Goal: Task Accomplishment & Management: Use online tool/utility

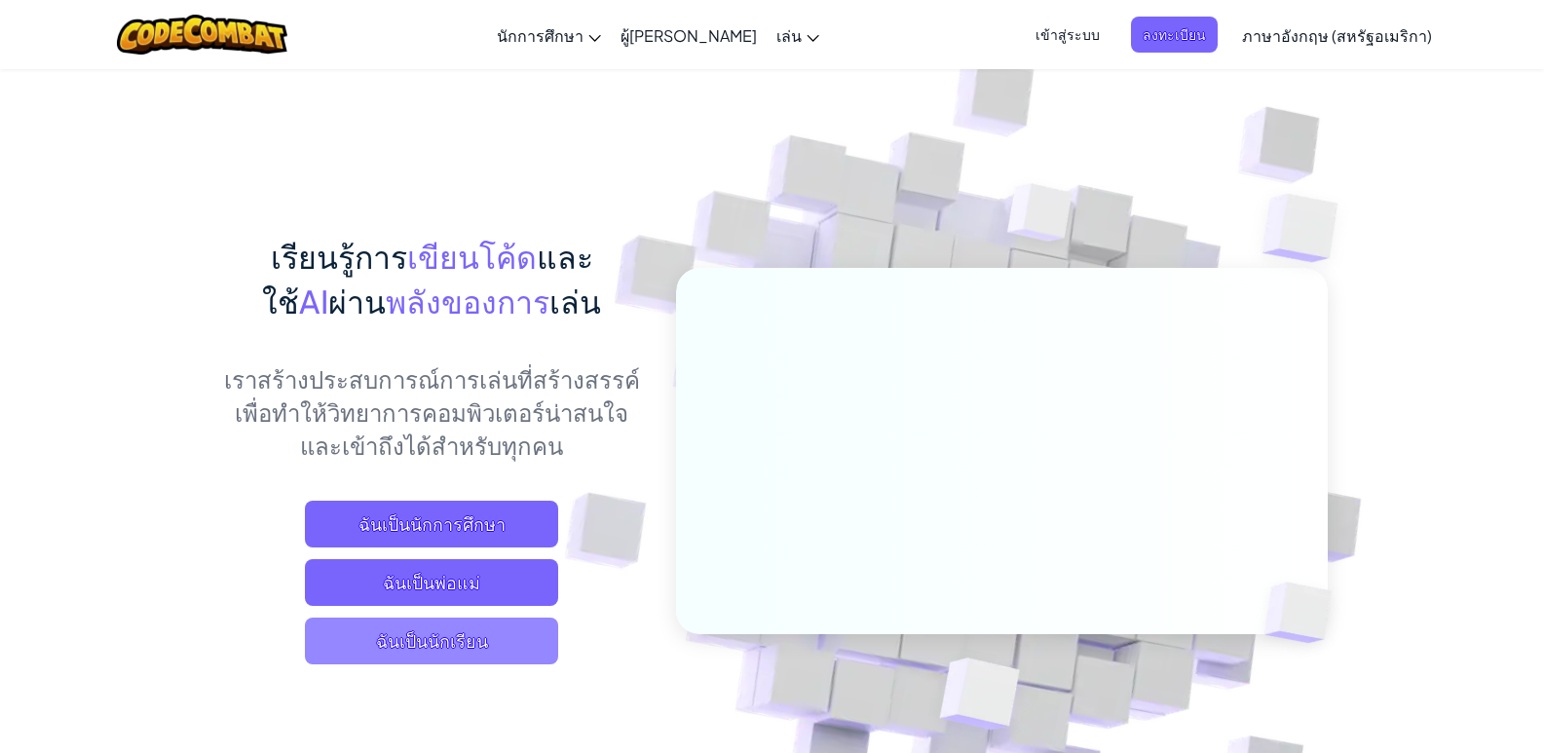
click at [549, 655] on span "ฉันเป็นนักเรียน" at bounding box center [431, 641] width 253 height 47
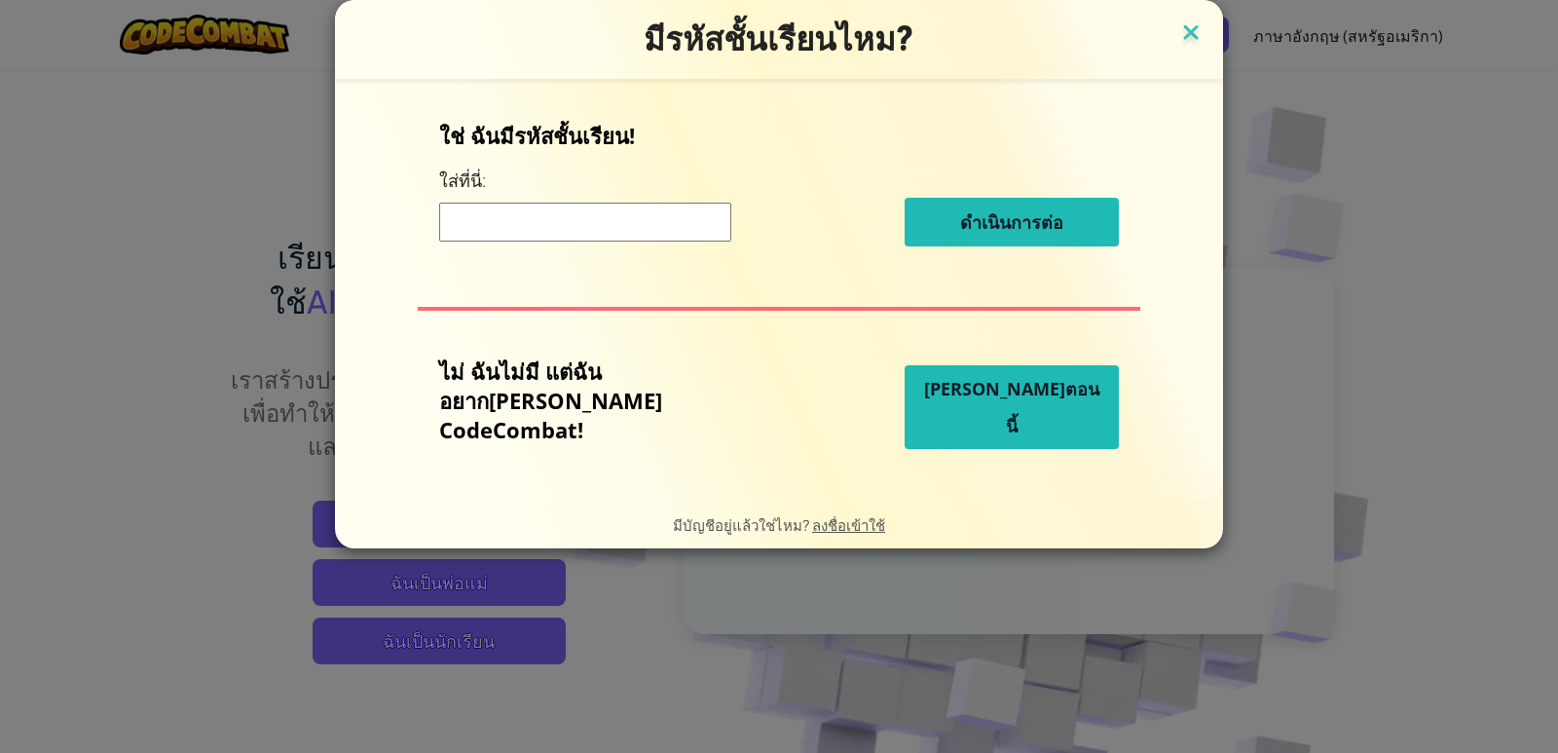
click at [1179, 29] on img at bounding box center [1191, 33] width 25 height 29
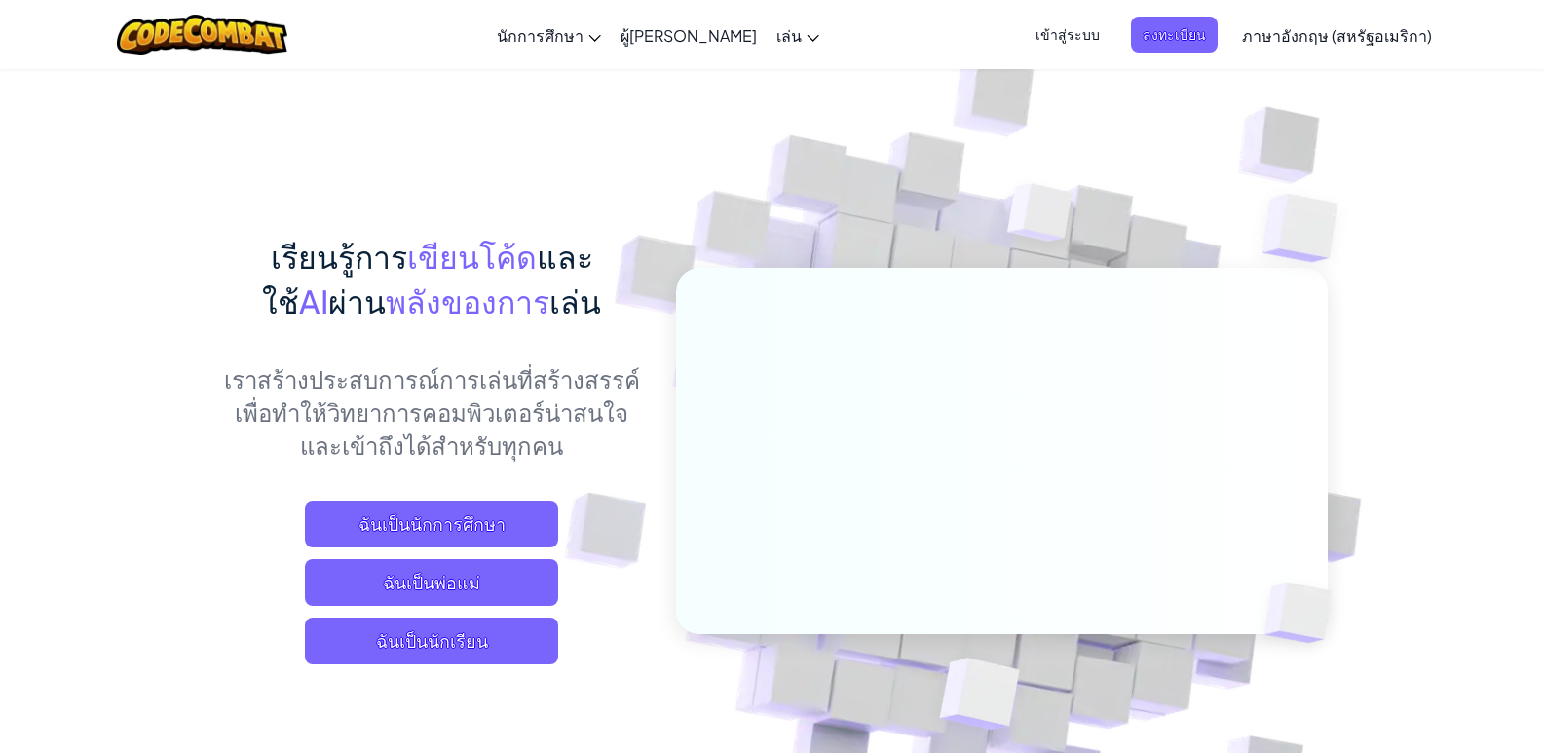
click at [1286, 30] on font "ภาษาอังกฤษ (สหรัฐอเมริกา)" at bounding box center [1337, 35] width 190 height 20
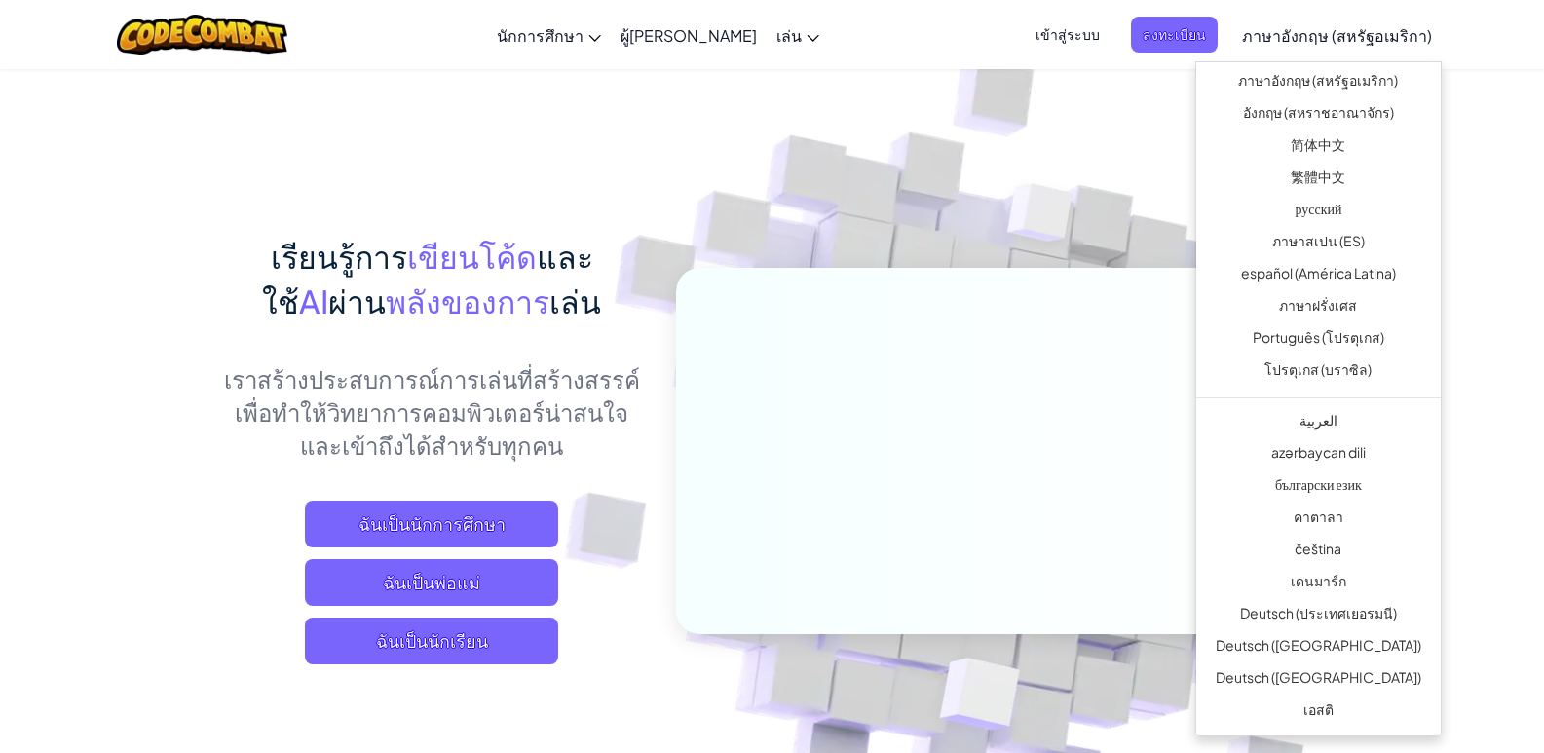
click at [921, 214] on img at bounding box center [988, 429] width 1082 height 1082
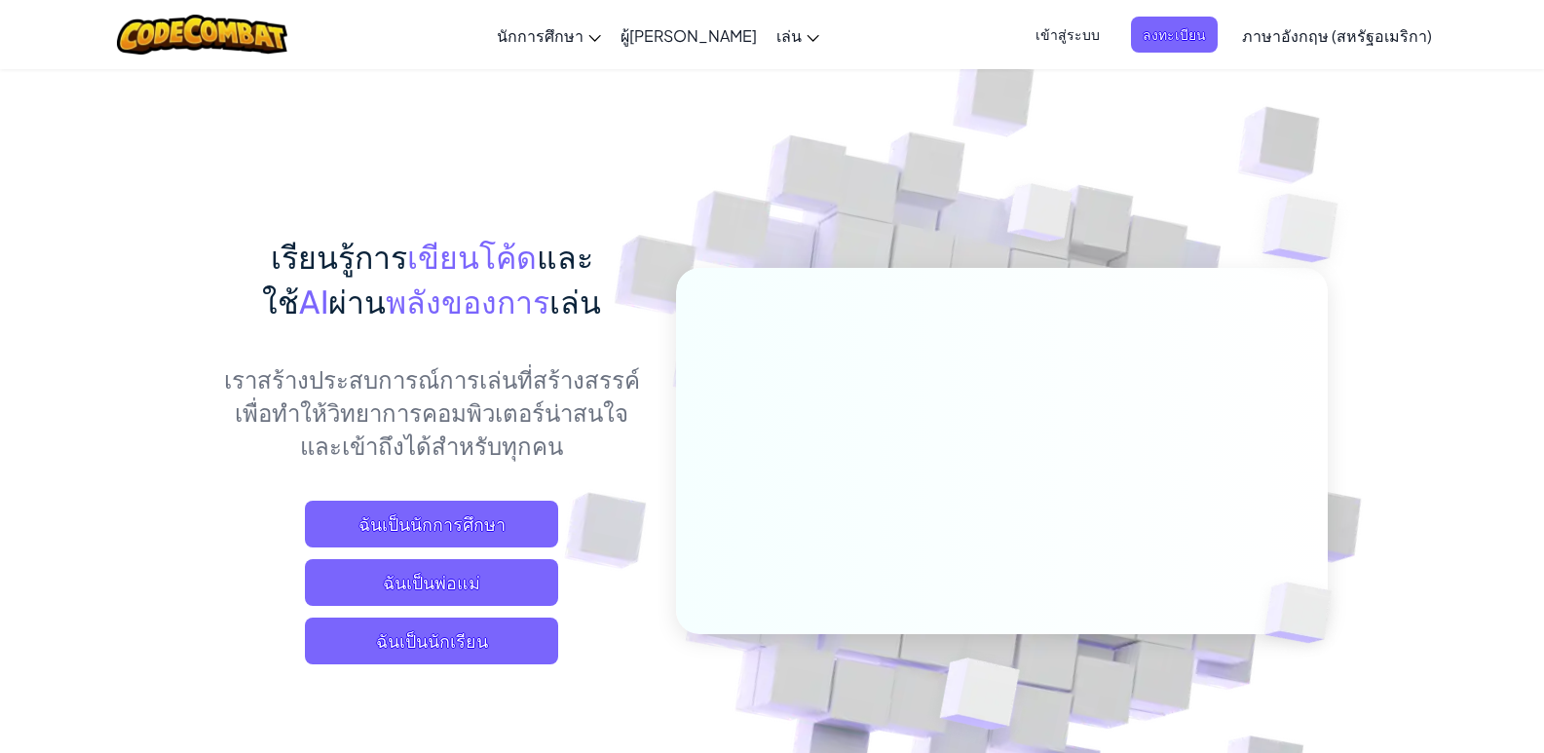
click at [1392, 34] on font "ภาษาอังกฤษ (สหรัฐอเมริกา)" at bounding box center [1337, 35] width 190 height 20
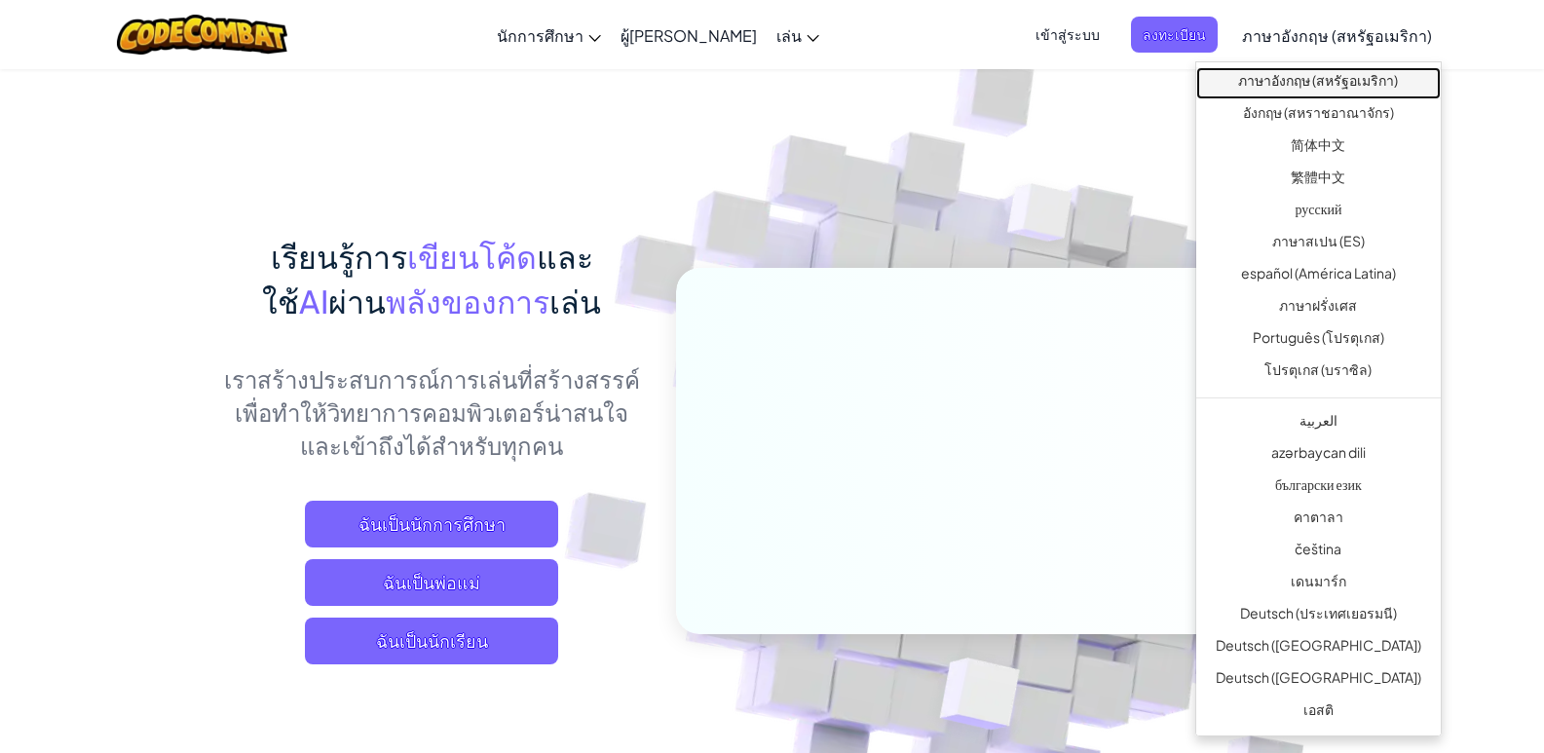
click at [1319, 81] on font "ภาษาอังกฤษ (สหรัฐอเมริกา)" at bounding box center [1318, 80] width 160 height 18
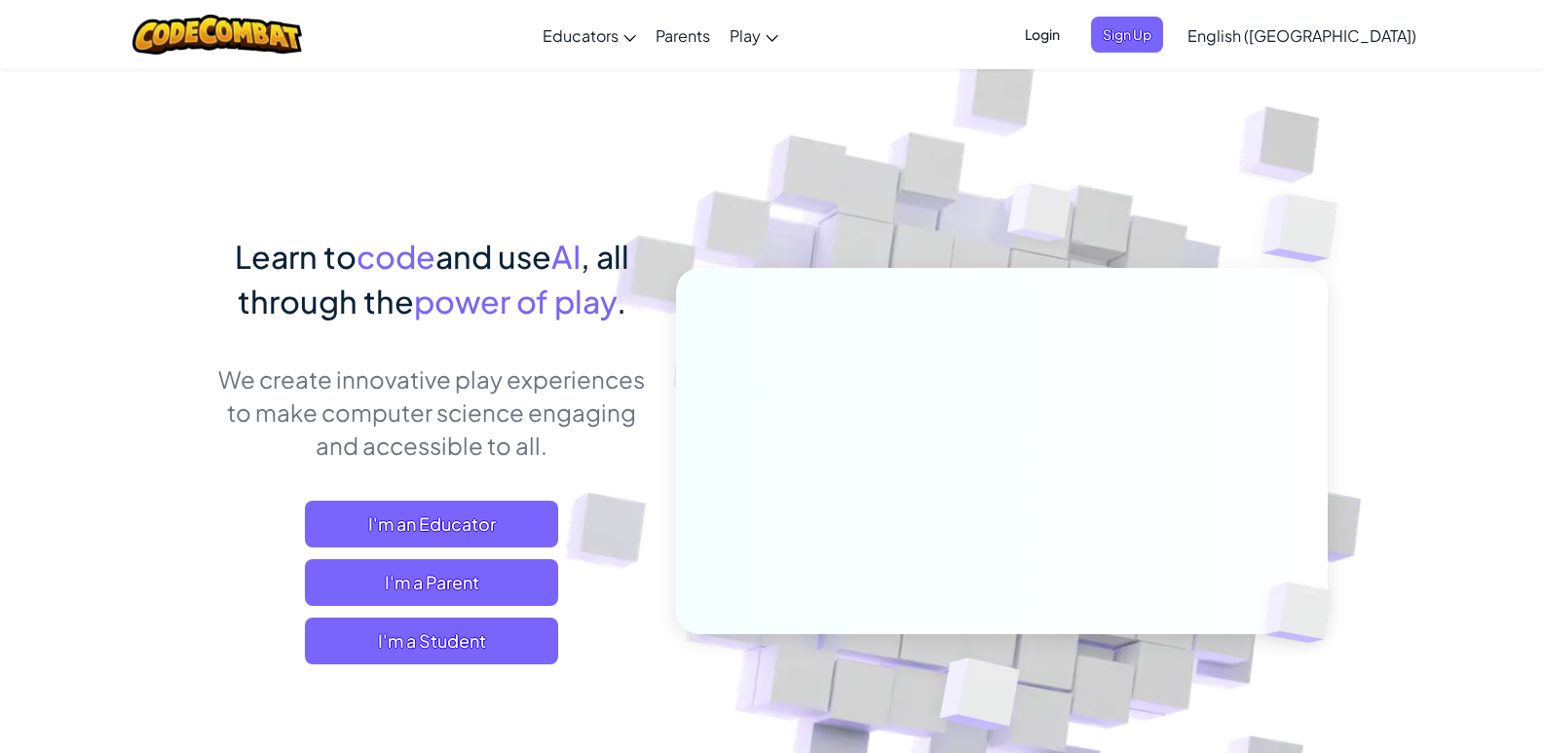
click at [1105, 169] on img at bounding box center [1040, 217] width 140 height 145
click at [474, 639] on span "I'm a Student" at bounding box center [431, 641] width 253 height 47
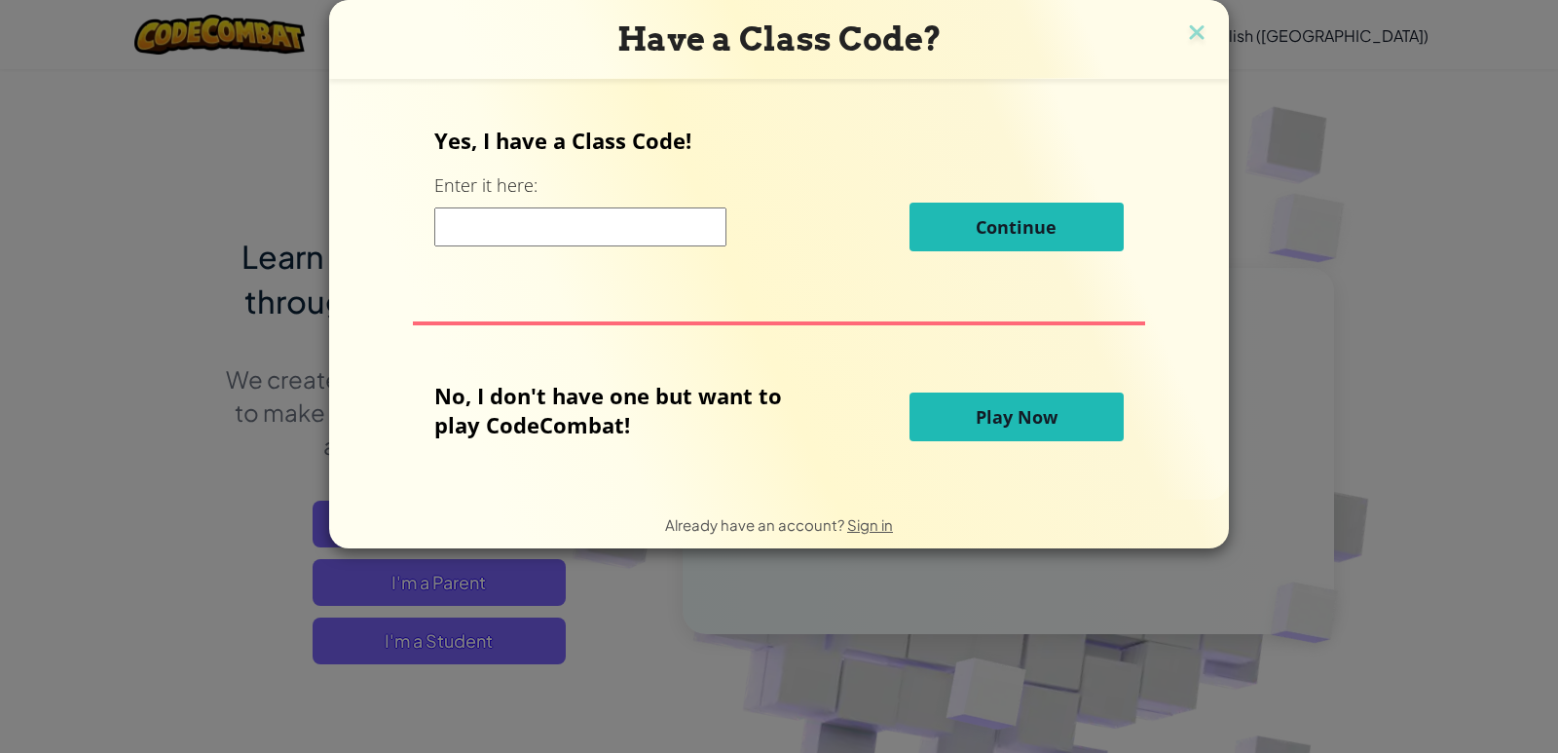
click at [1025, 422] on span "Play Now" at bounding box center [1017, 416] width 82 height 23
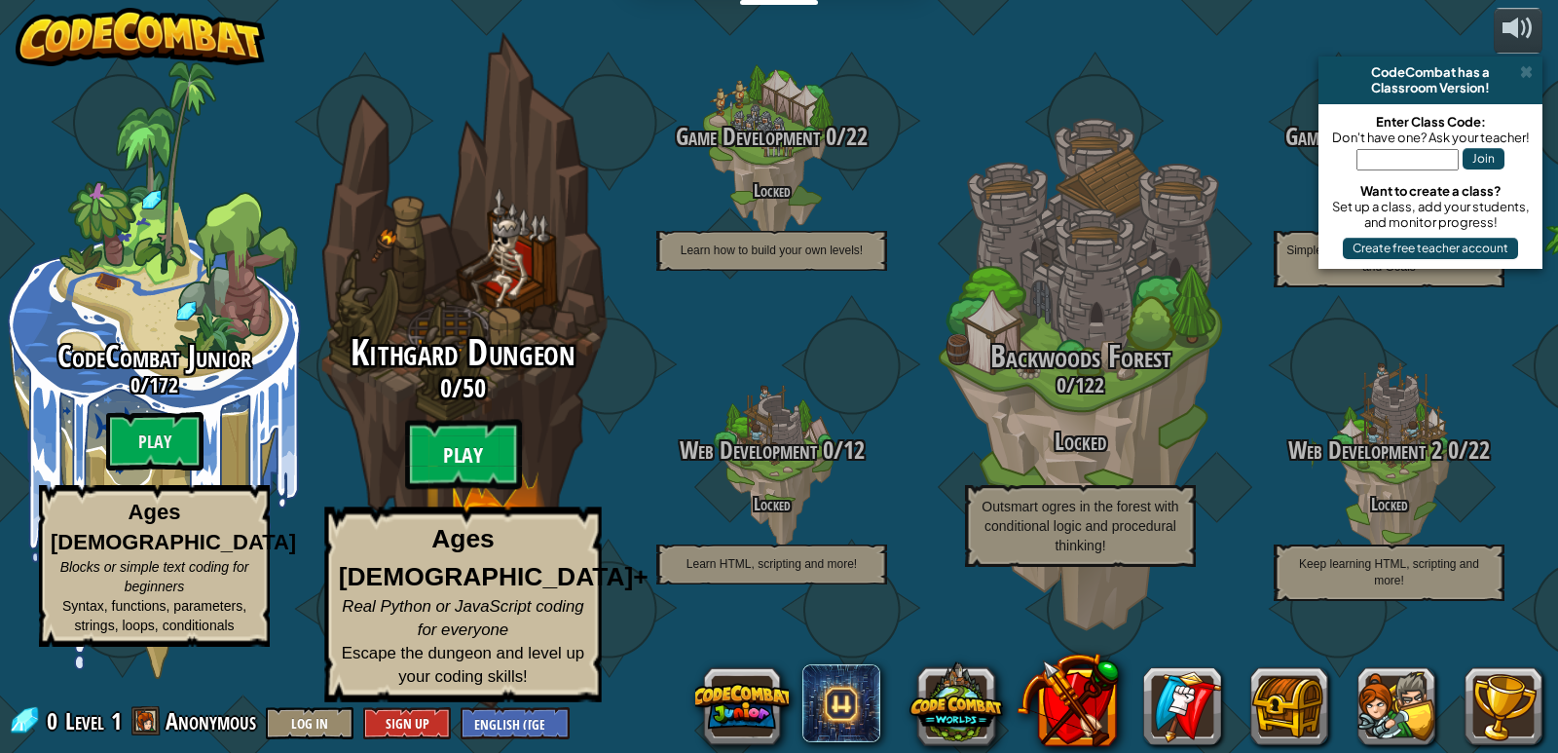
click at [447, 483] on btn "Play" at bounding box center [463, 455] width 117 height 70
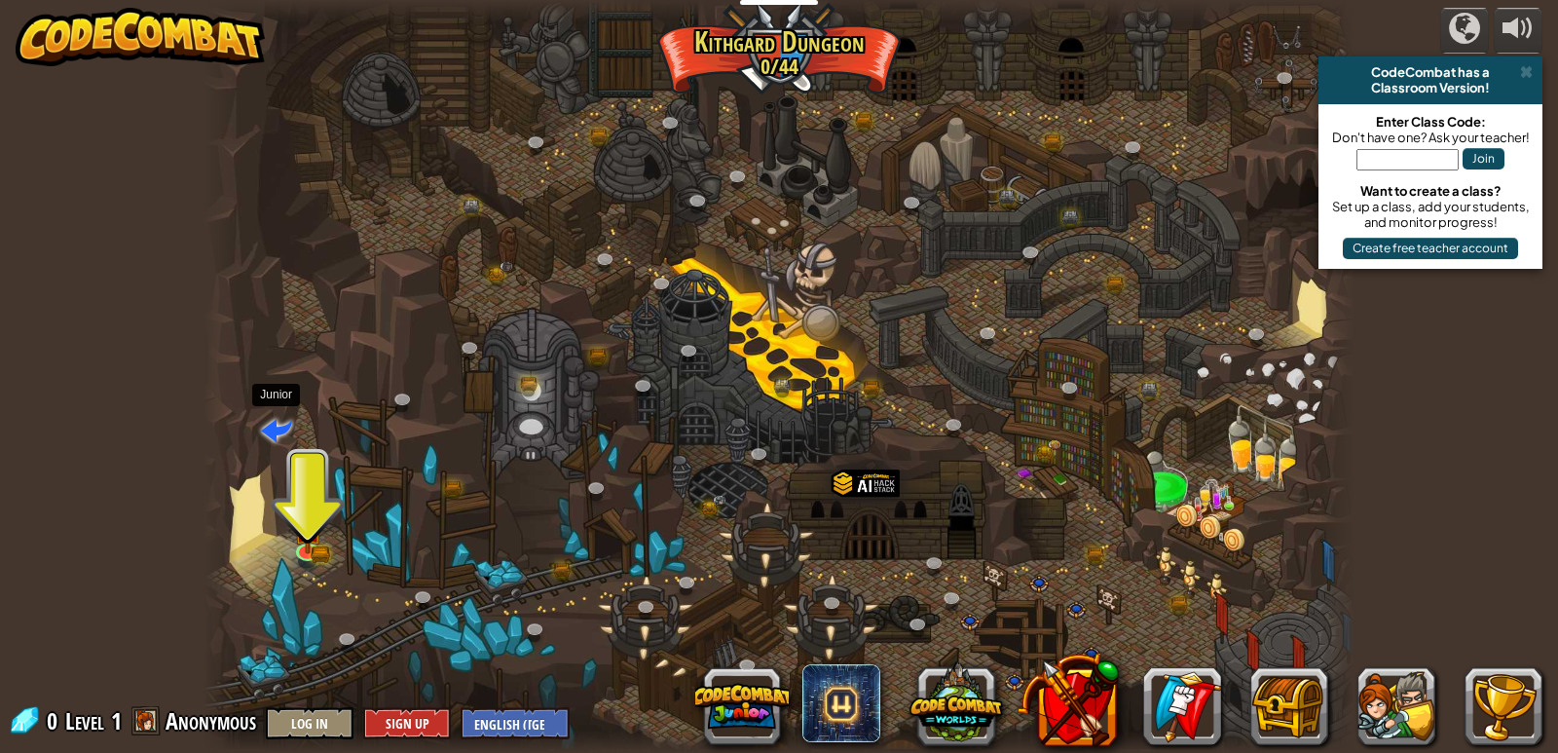
click at [277, 425] on span at bounding box center [276, 429] width 31 height 31
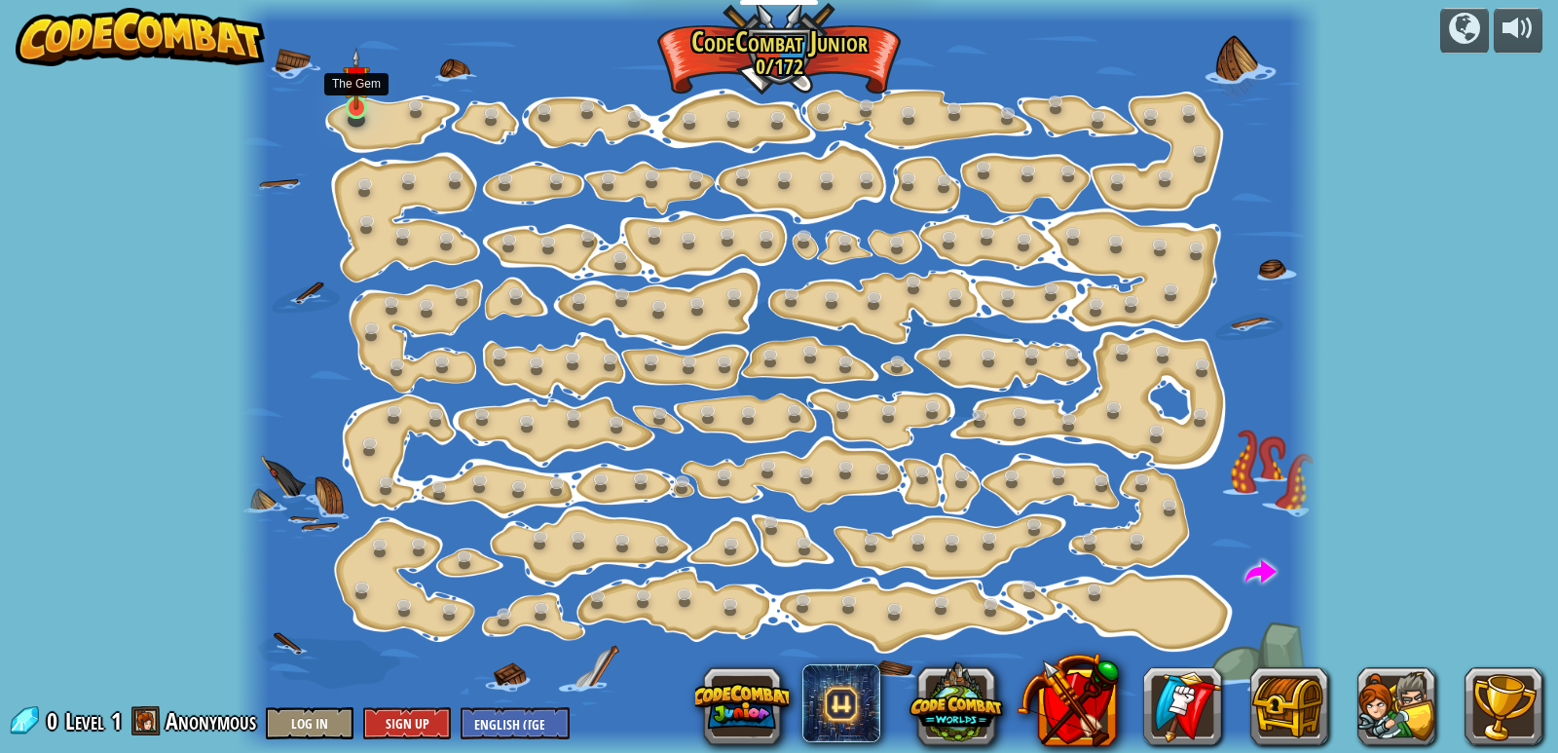
click at [364, 92] on img at bounding box center [356, 79] width 27 height 62
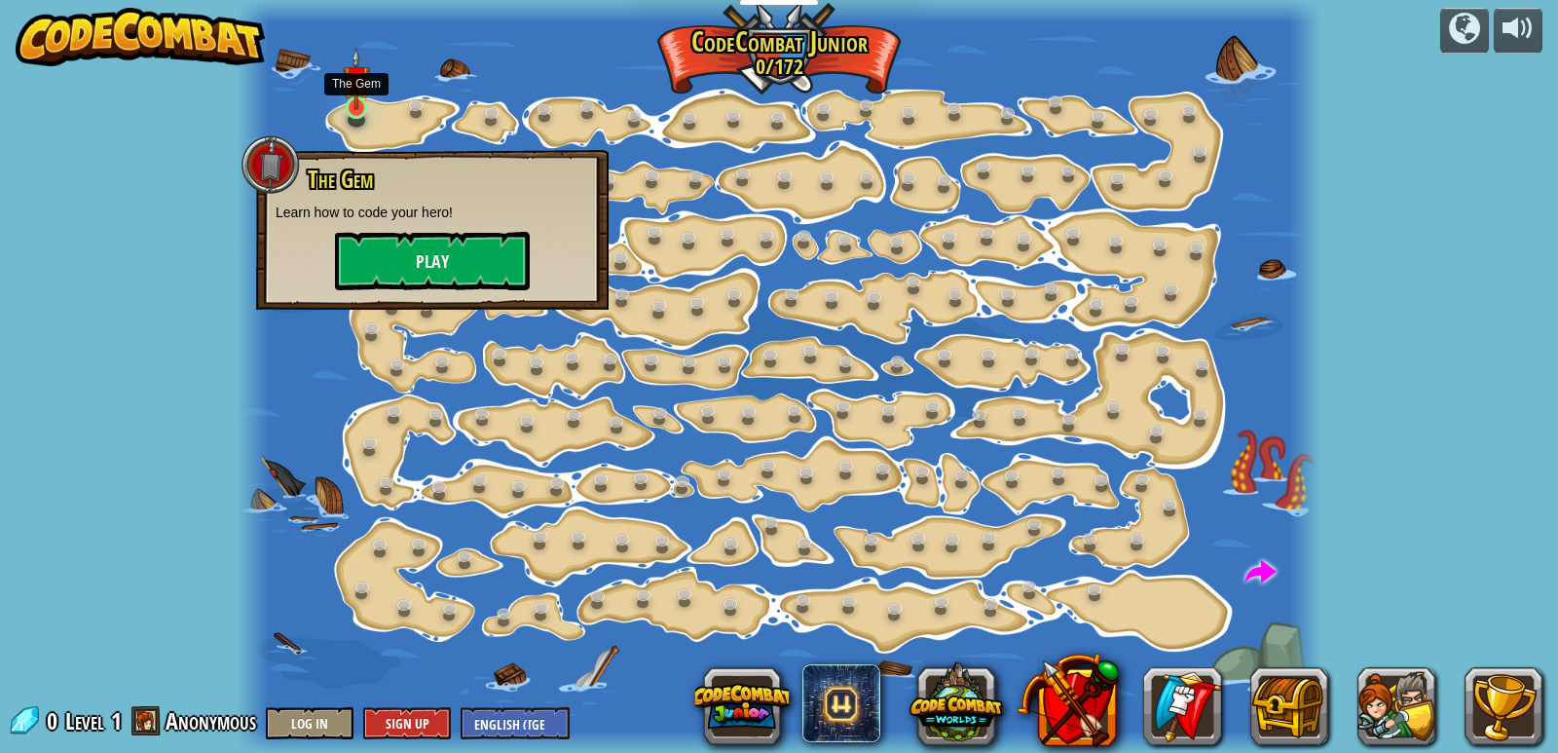
click at [350, 108] on img at bounding box center [356, 79] width 27 height 62
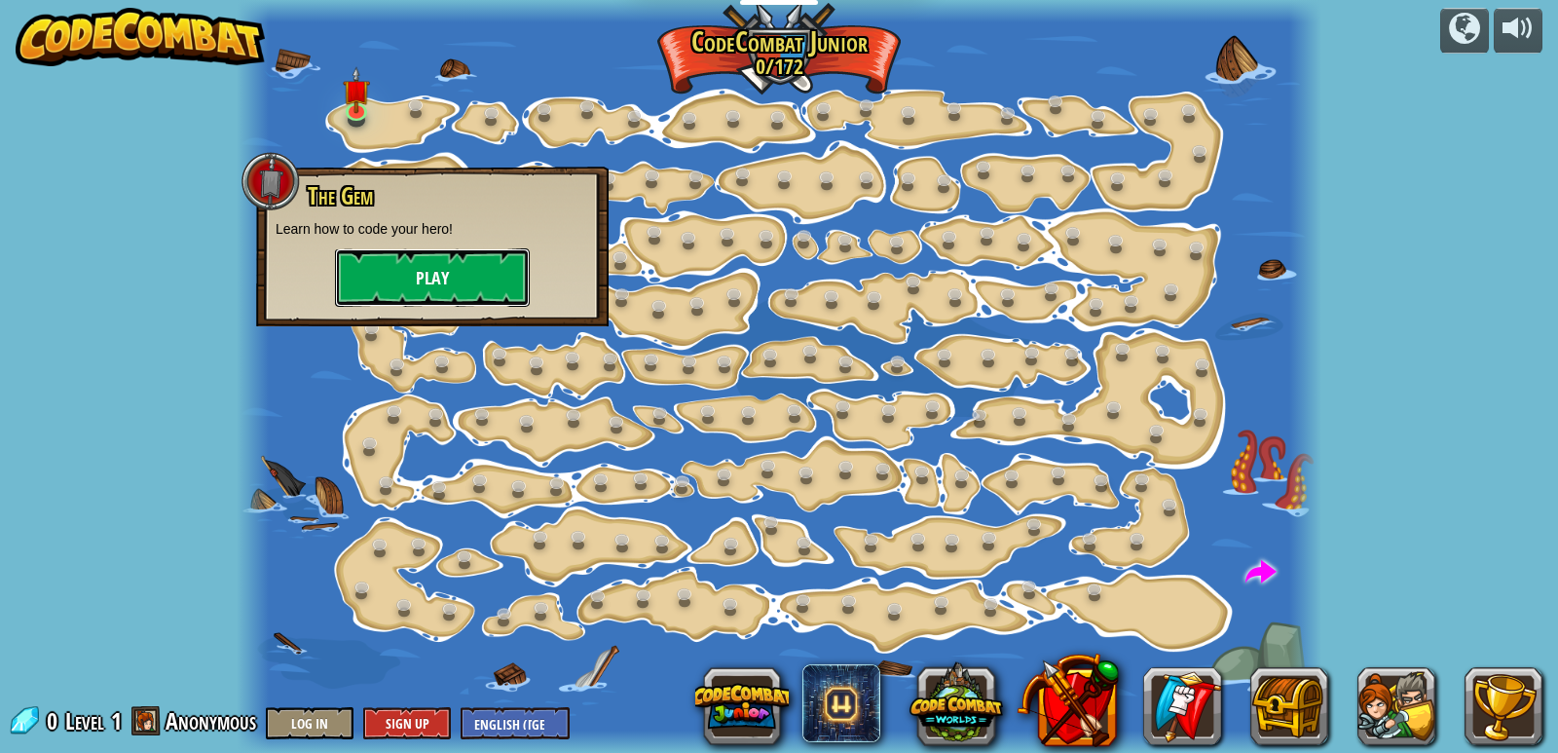
drag, startPoint x: 475, startPoint y: 276, endPoint x: 485, endPoint y: 298, distance: 24.4
click at [485, 298] on button "Play" at bounding box center [432, 277] width 195 height 58
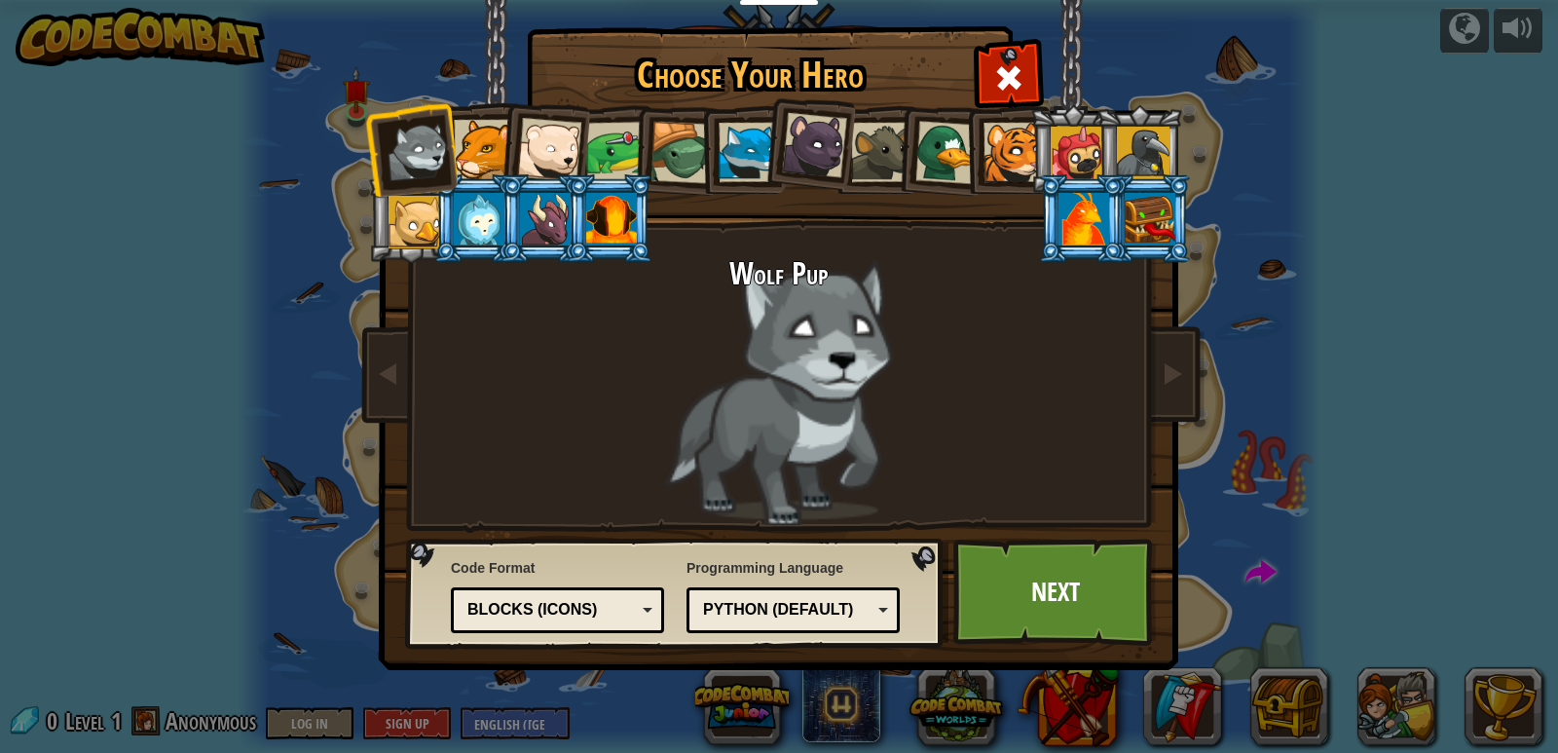
click at [646, 602] on div "Blocks (Icons)" at bounding box center [558, 610] width 188 height 30
click at [1038, 581] on link "Next" at bounding box center [1056, 592] width 204 height 107
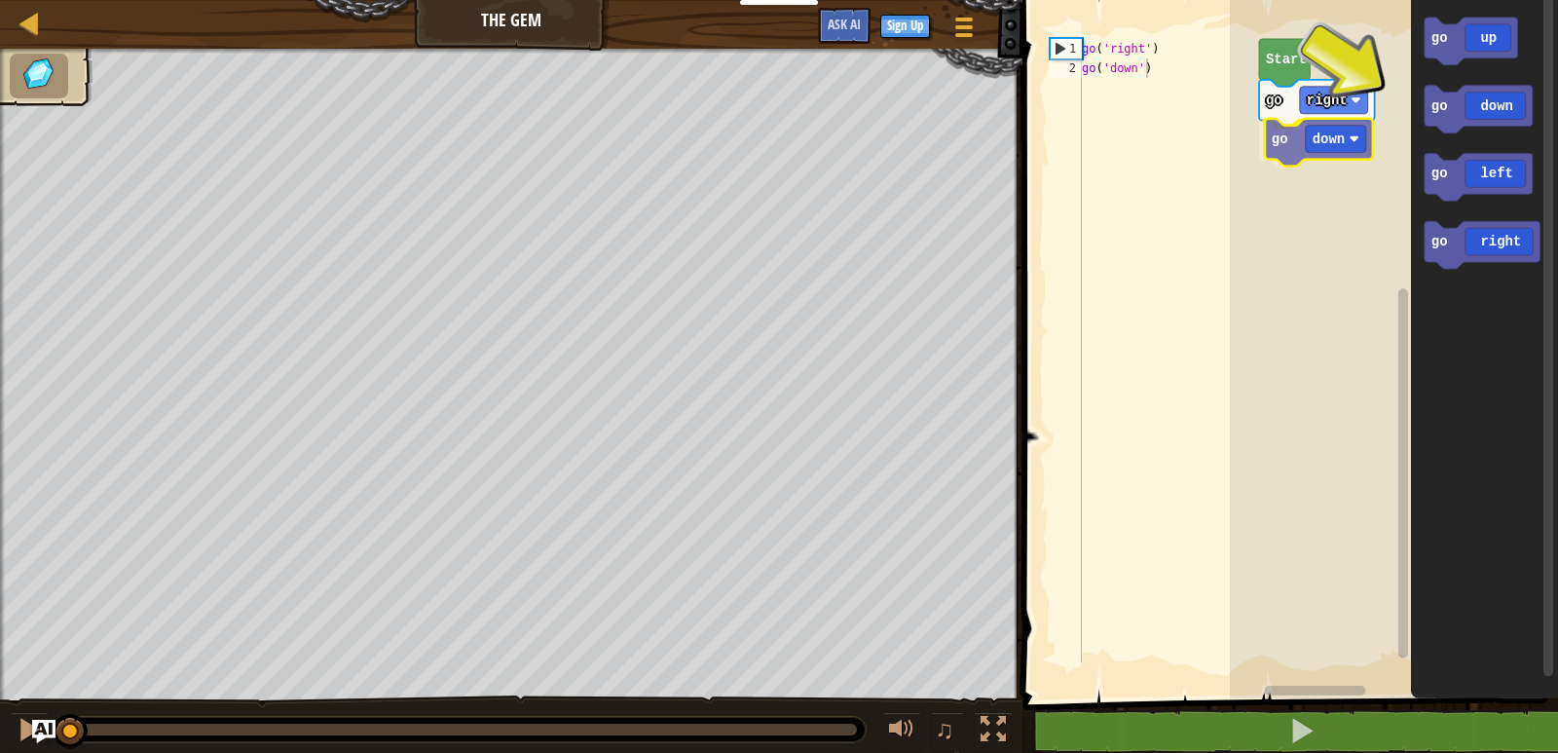
click at [1277, 138] on div "go right go down Start go up go down go left go right go down" at bounding box center [1394, 344] width 328 height 708
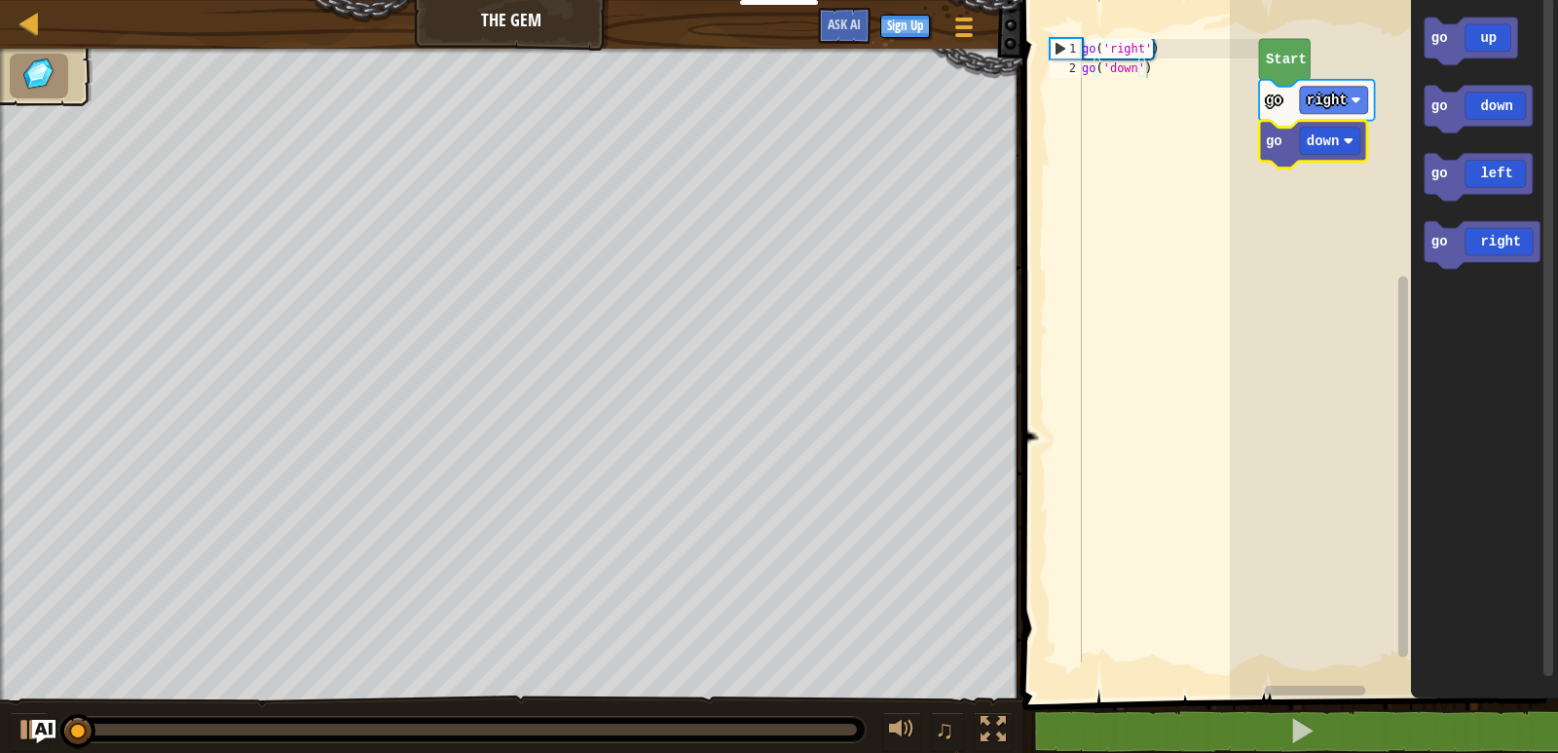
click at [1294, 46] on icon "Blockly Workspace" at bounding box center [1284, 63] width 51 height 48
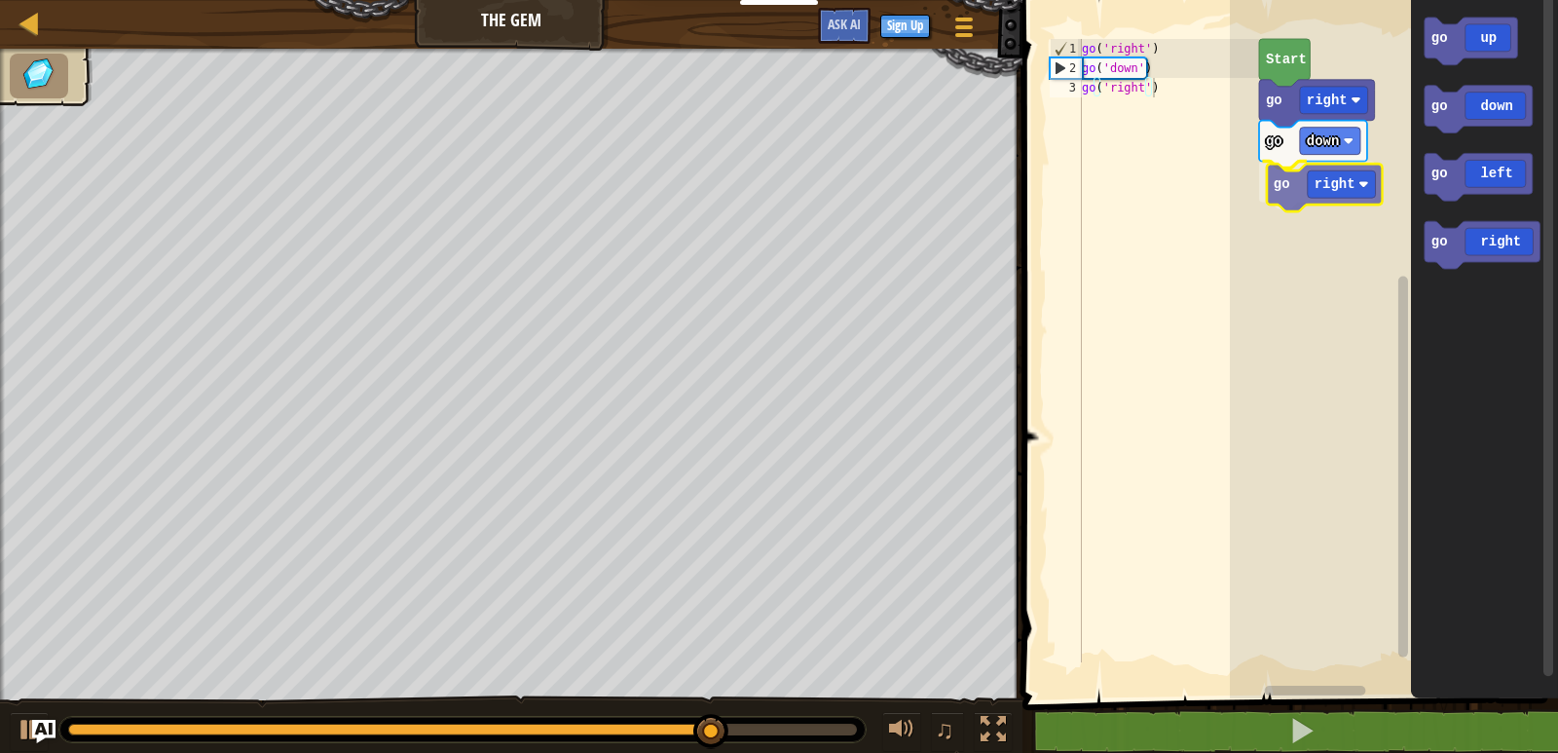
click at [1296, 176] on div "go right go down go right Start go up go down go left go right go right" at bounding box center [1394, 344] width 328 height 708
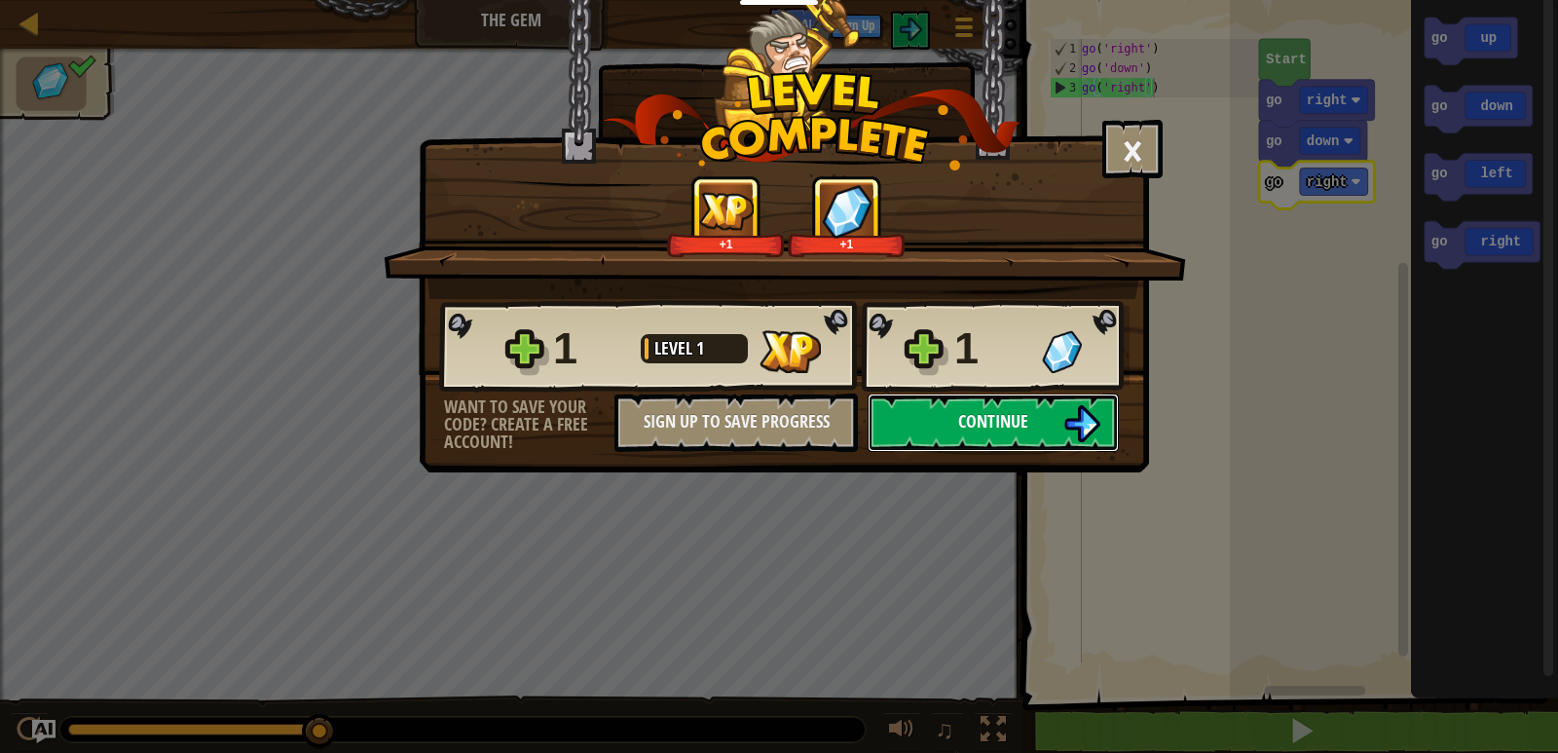
click at [1045, 426] on button "Continue" at bounding box center [993, 423] width 251 height 58
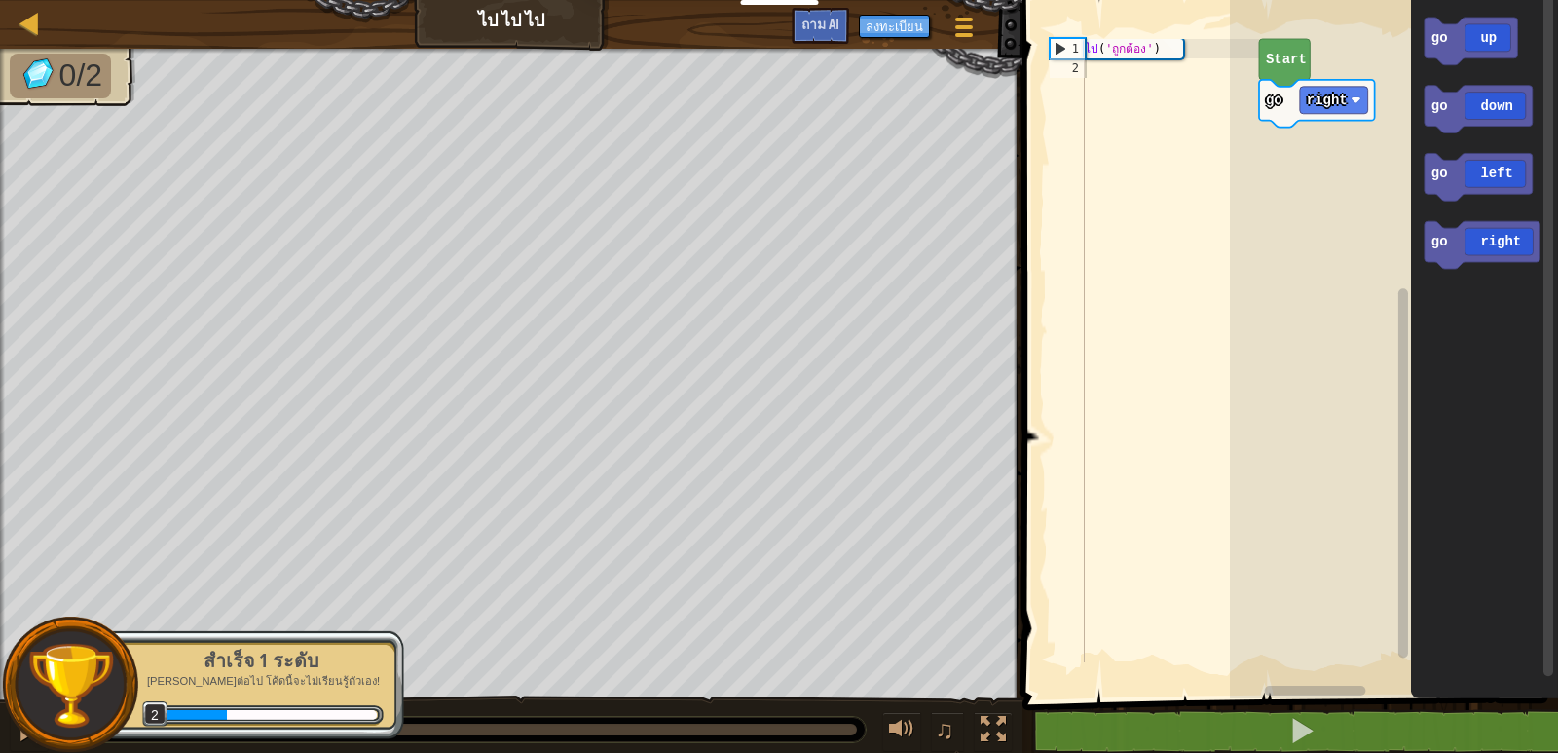
click at [1314, 229] on rect "พื้นที่ทำงานแบบบล็อคลี่" at bounding box center [1394, 344] width 328 height 708
click at [811, 375] on div "แผนที่ ไป ไป ไป เมนูเกม ลงทะเบียน ถาม AI 1 XXXXXXXXXXXXXXXXXXXXXXXXXXXXXXXXXXXX…" at bounding box center [779, 376] width 1558 height 753
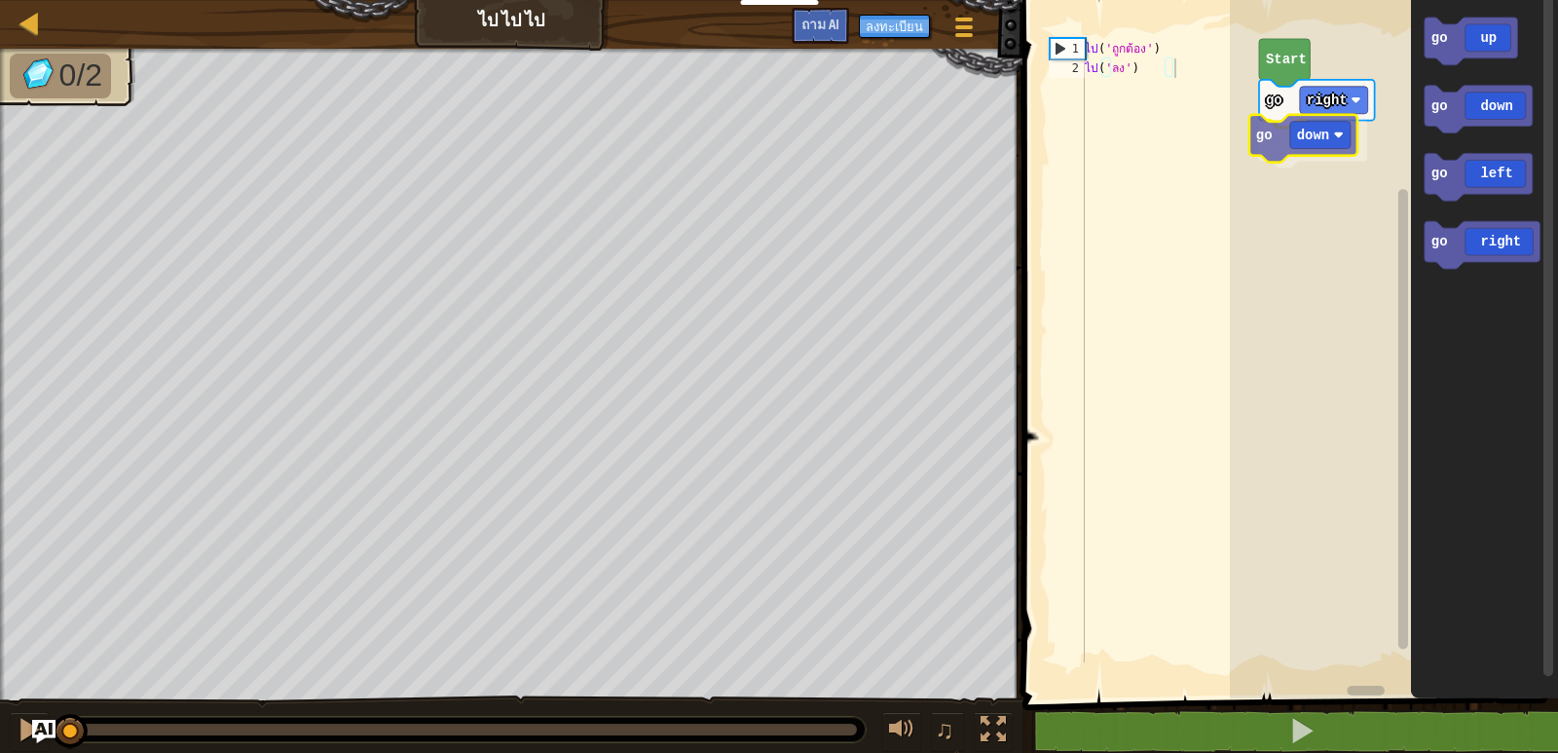
click at [1272, 142] on div "go right go down Start go up go down go left go right go down" at bounding box center [1394, 344] width 328 height 708
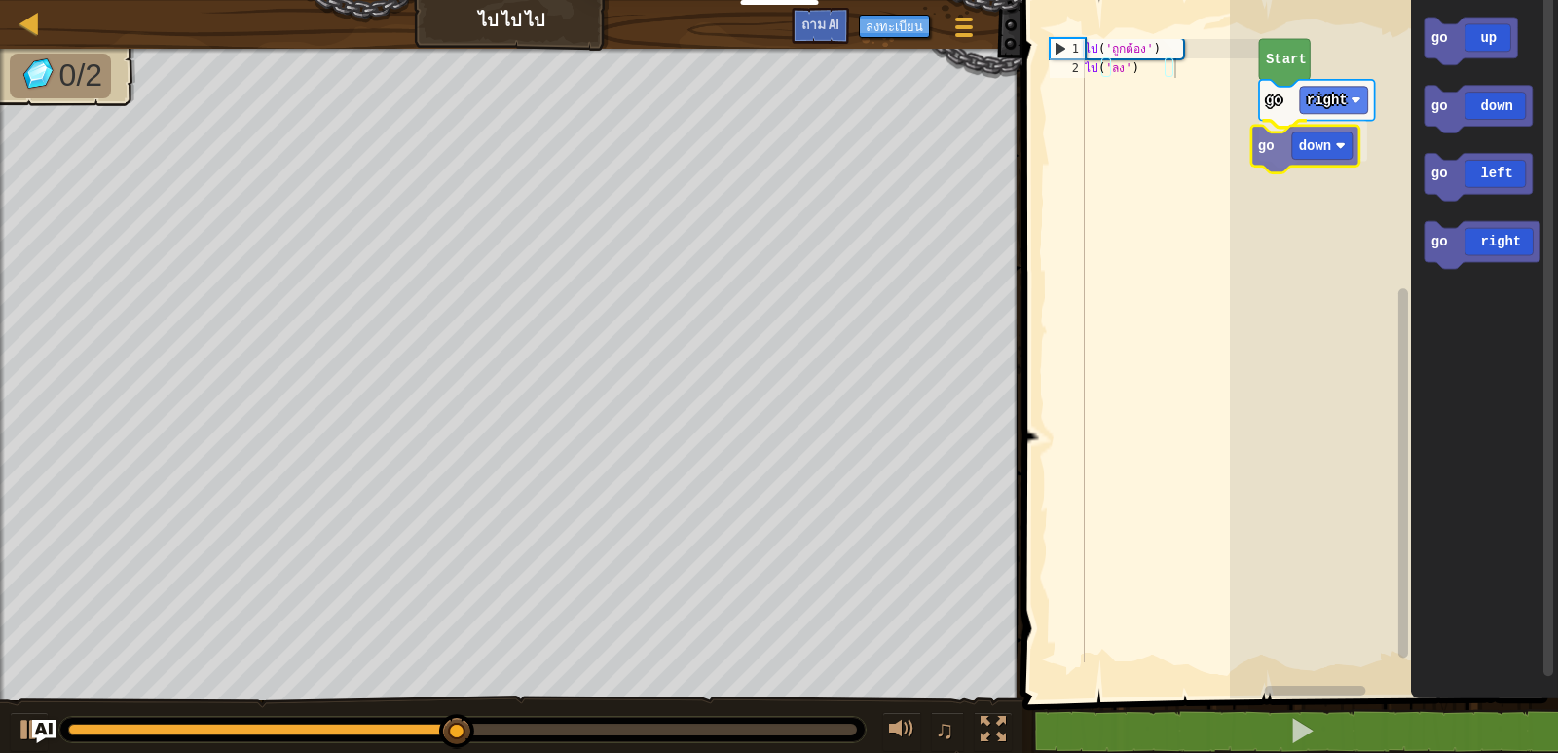
click at [1300, 158] on div "go right go down Start go up go down go left go right go down" at bounding box center [1394, 344] width 328 height 708
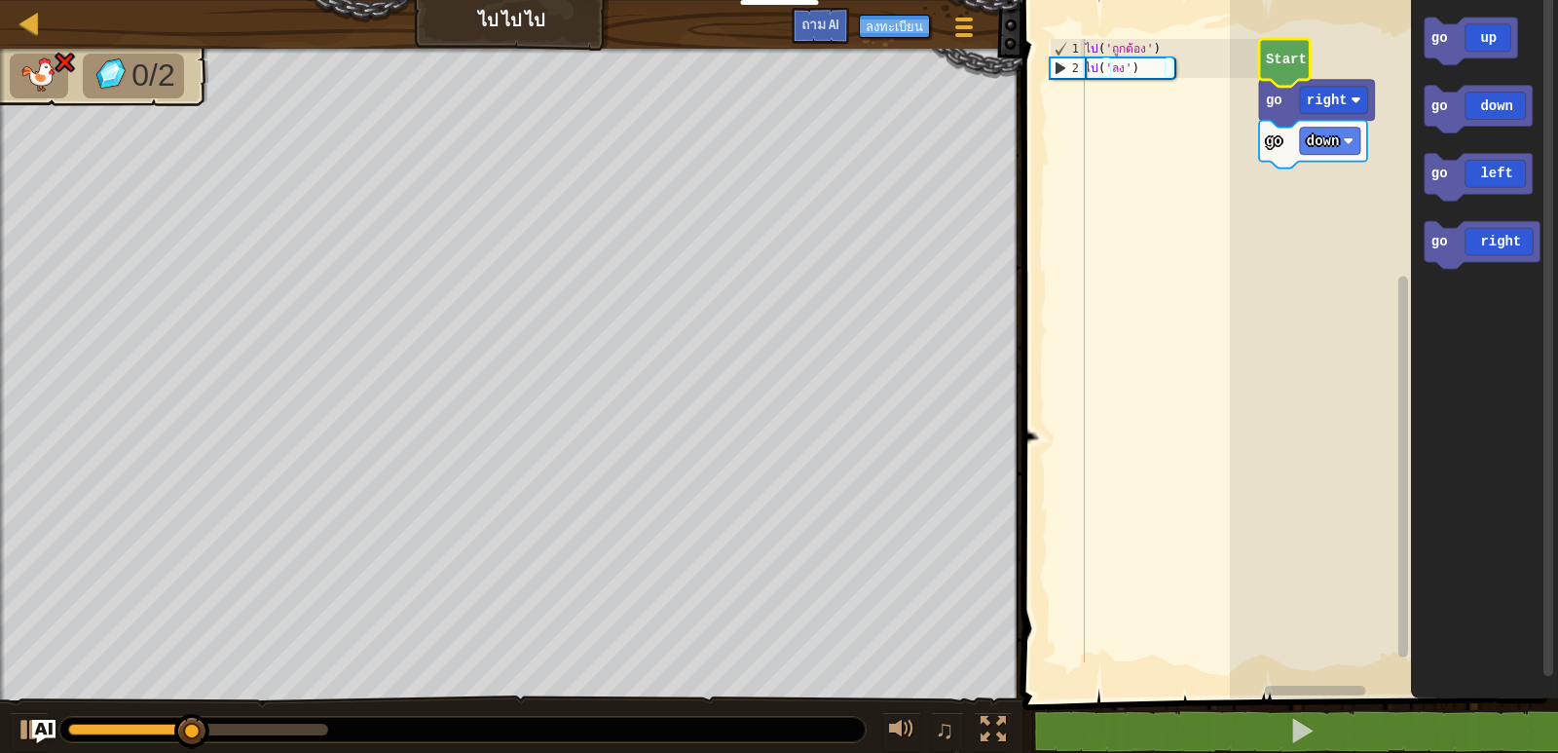
click at [1290, 69] on icon "พื้นที่ทำงานแบบบล็อคลี่" at bounding box center [1284, 63] width 51 height 48
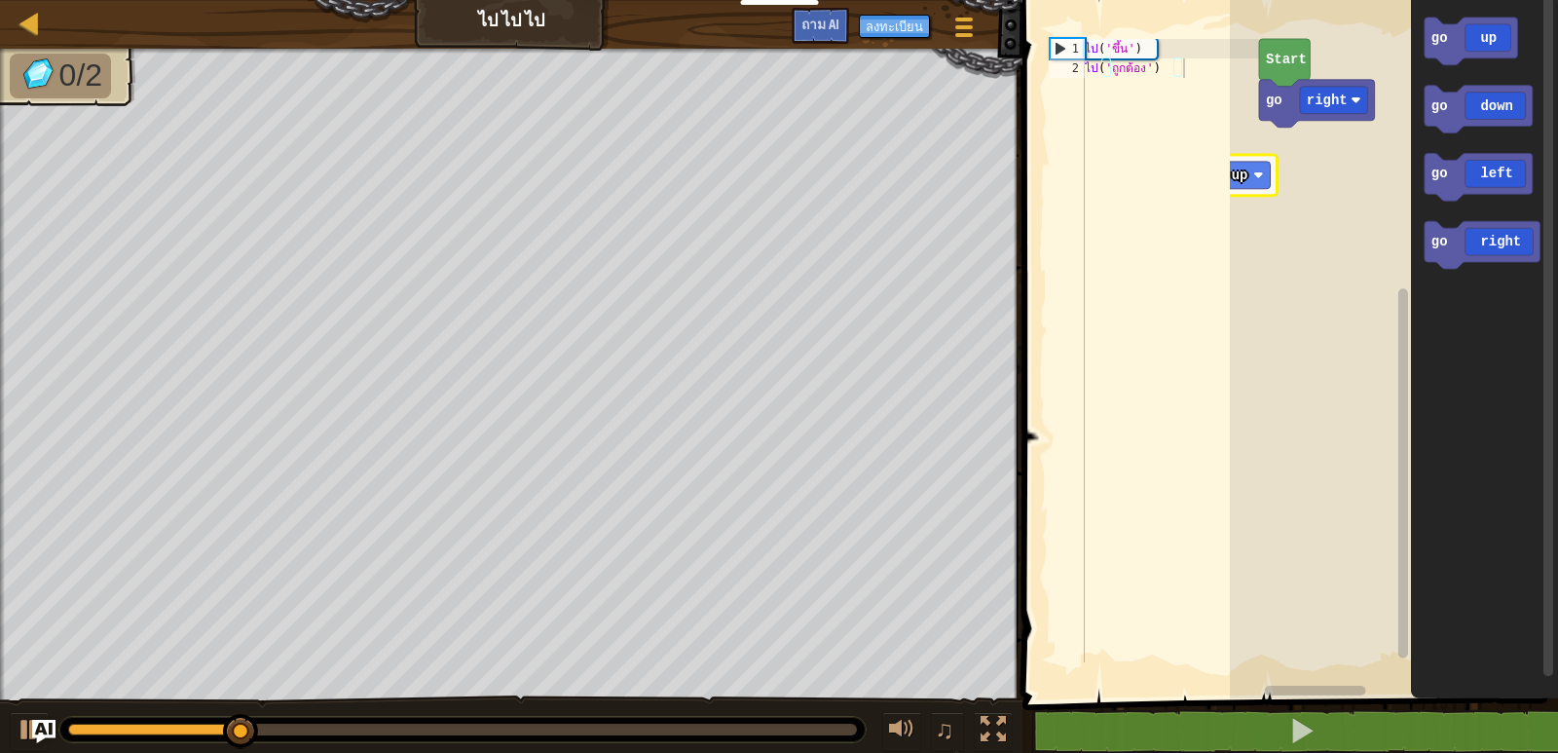
click at [1272, 185] on div "Start go right go up go up go down go left go right go up" at bounding box center [1394, 344] width 328 height 708
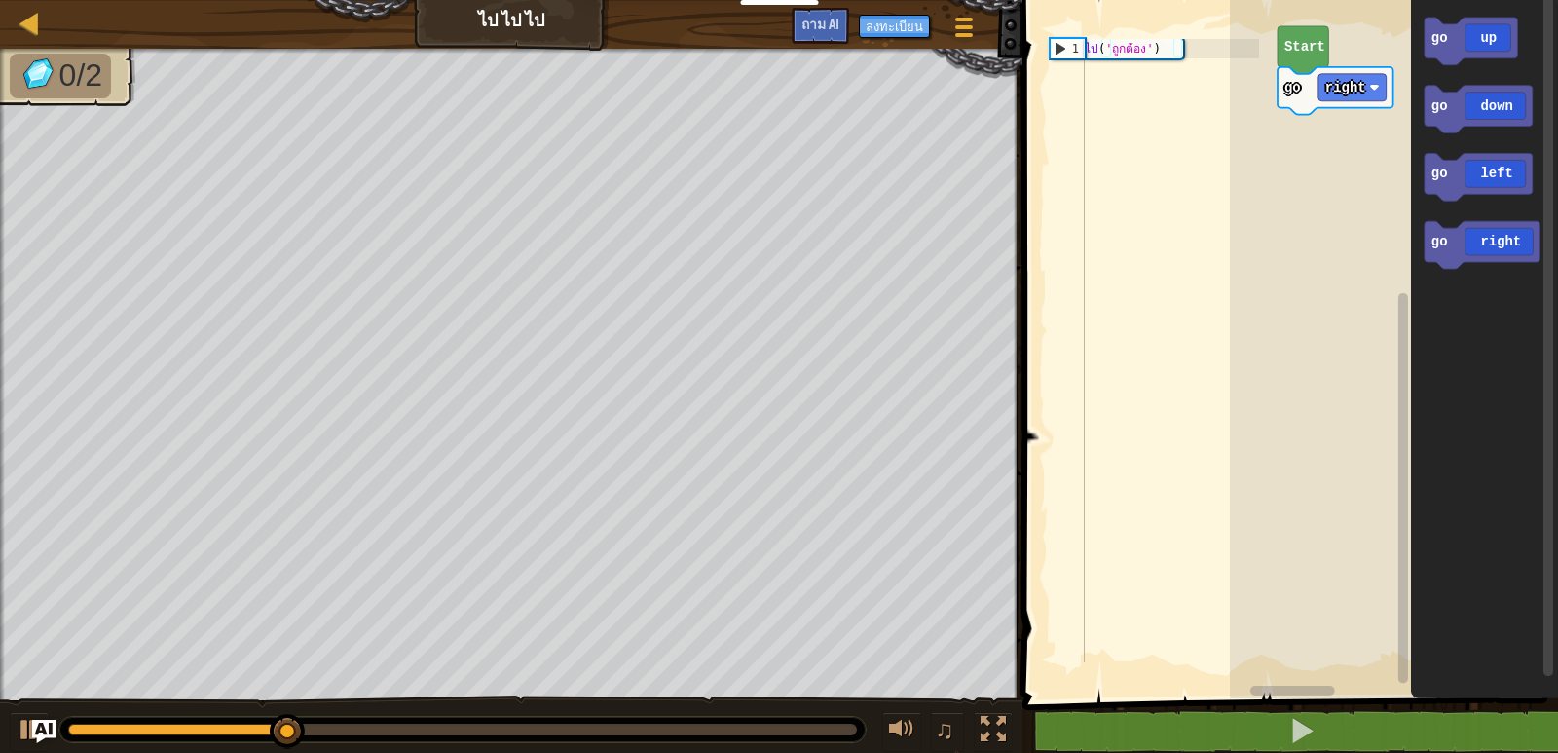
click at [1334, 151] on rect "พื้นที่ทำงานแบบบล็อคลี่" at bounding box center [1394, 344] width 328 height 708
click at [1330, 129] on div "Start go right go up go up go down go left go right go up" at bounding box center [1394, 344] width 328 height 708
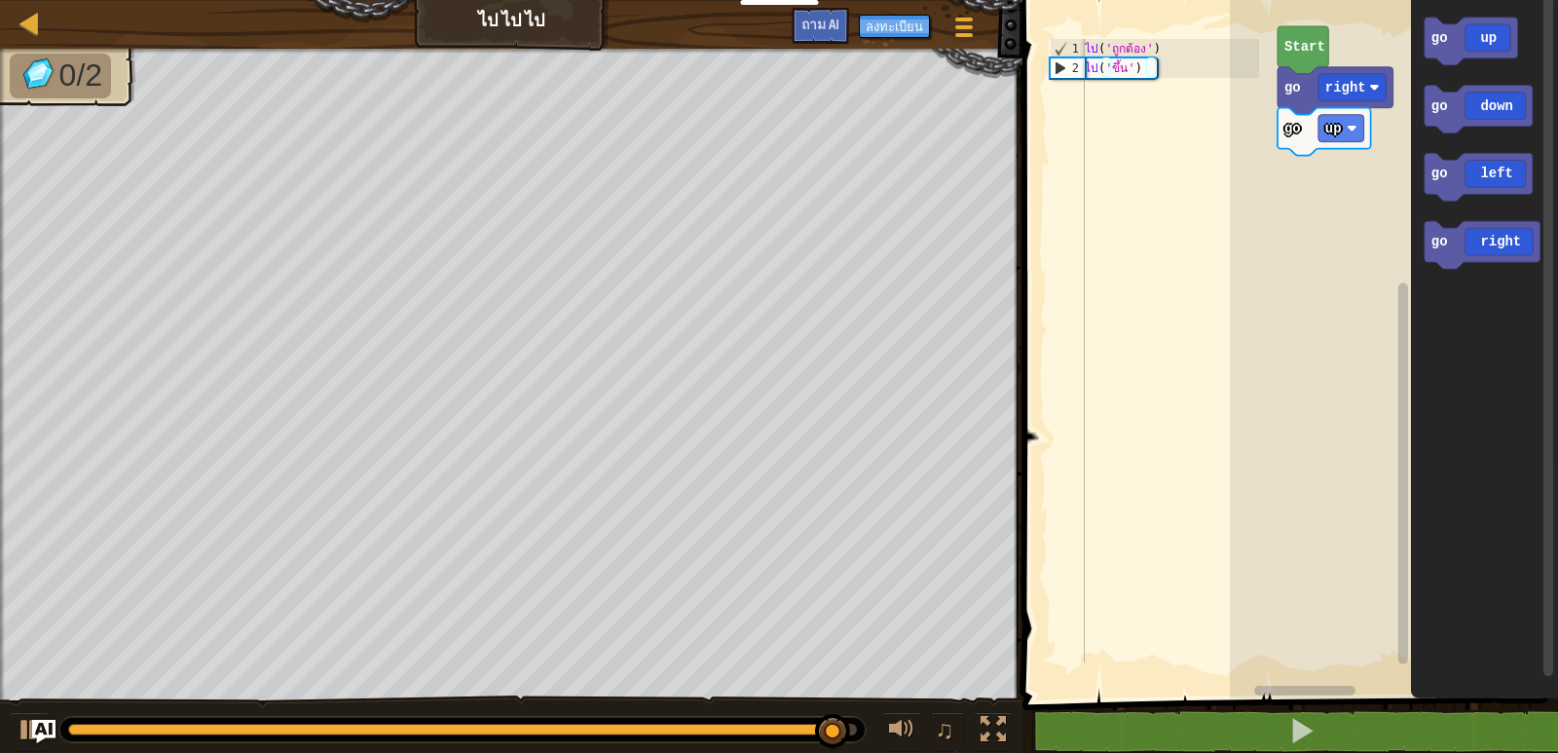
click at [1408, 247] on div "Start go right go up go up go down go left go right" at bounding box center [1394, 344] width 328 height 708
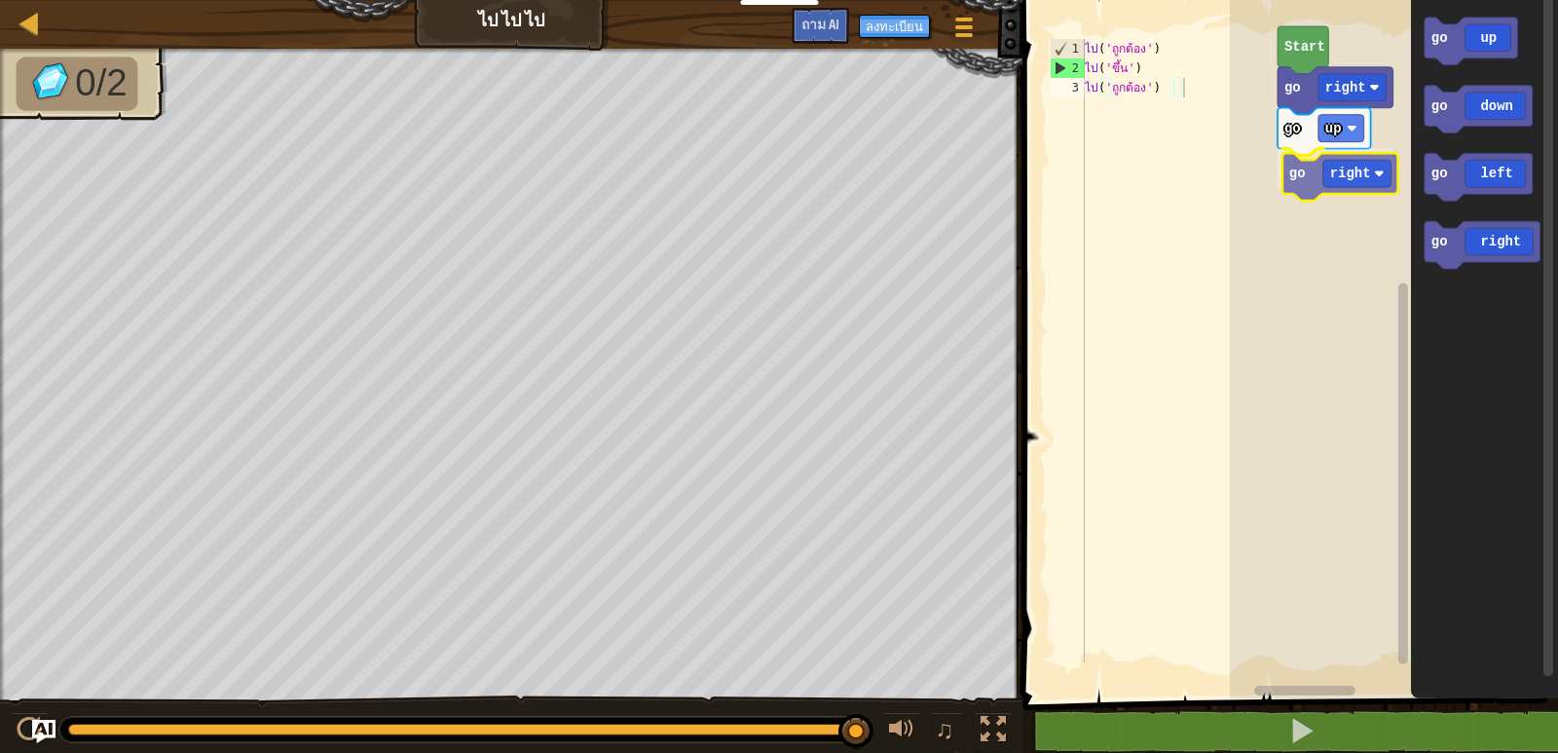
click at [1361, 189] on div "Start go right go up go right go up go down go left go right go right" at bounding box center [1394, 344] width 328 height 708
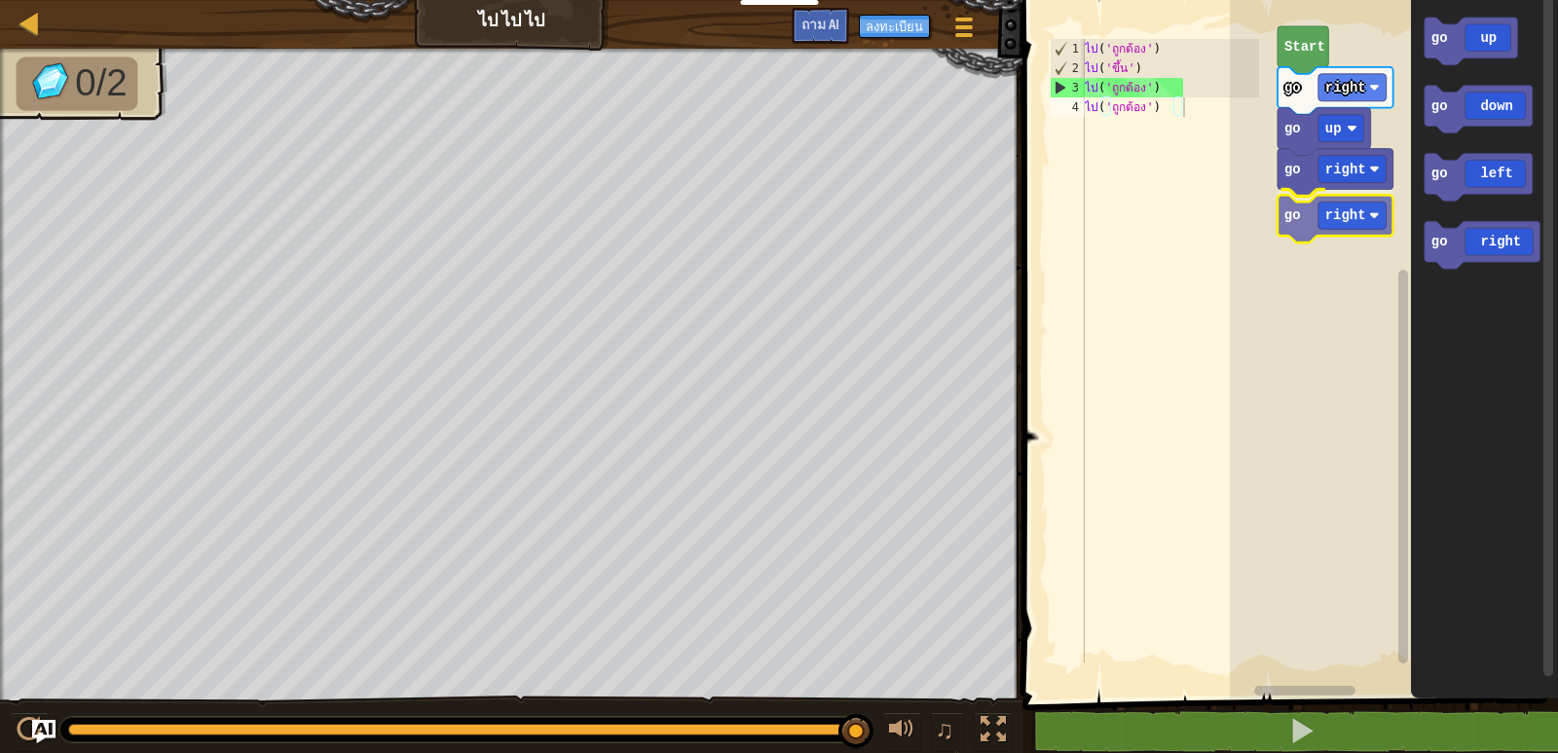
click at [1344, 219] on div "Start go right go up go right go right go up go down go left go right go right" at bounding box center [1394, 344] width 328 height 708
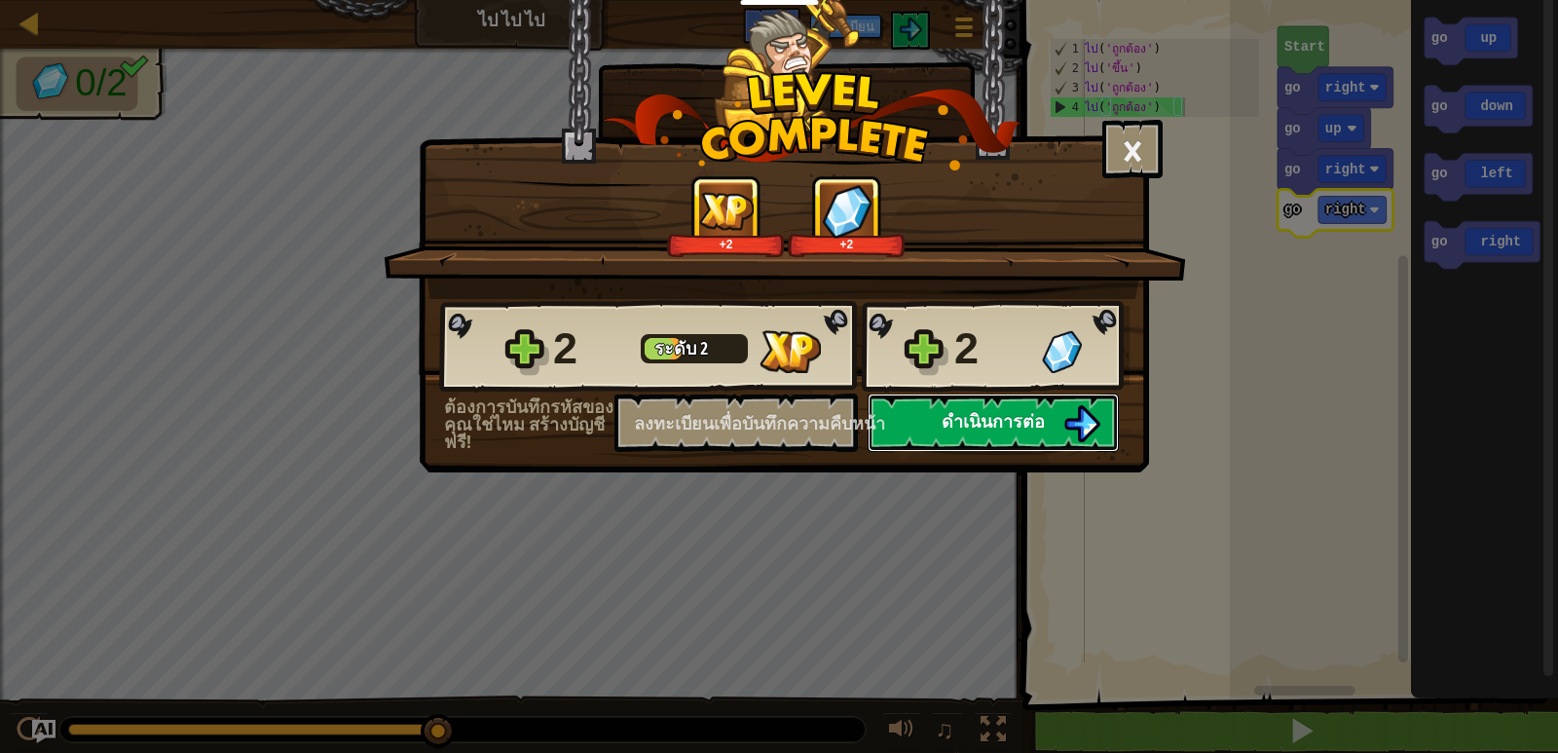
click at [1051, 425] on button "ดำเนินการต่อ" at bounding box center [993, 423] width 251 height 58
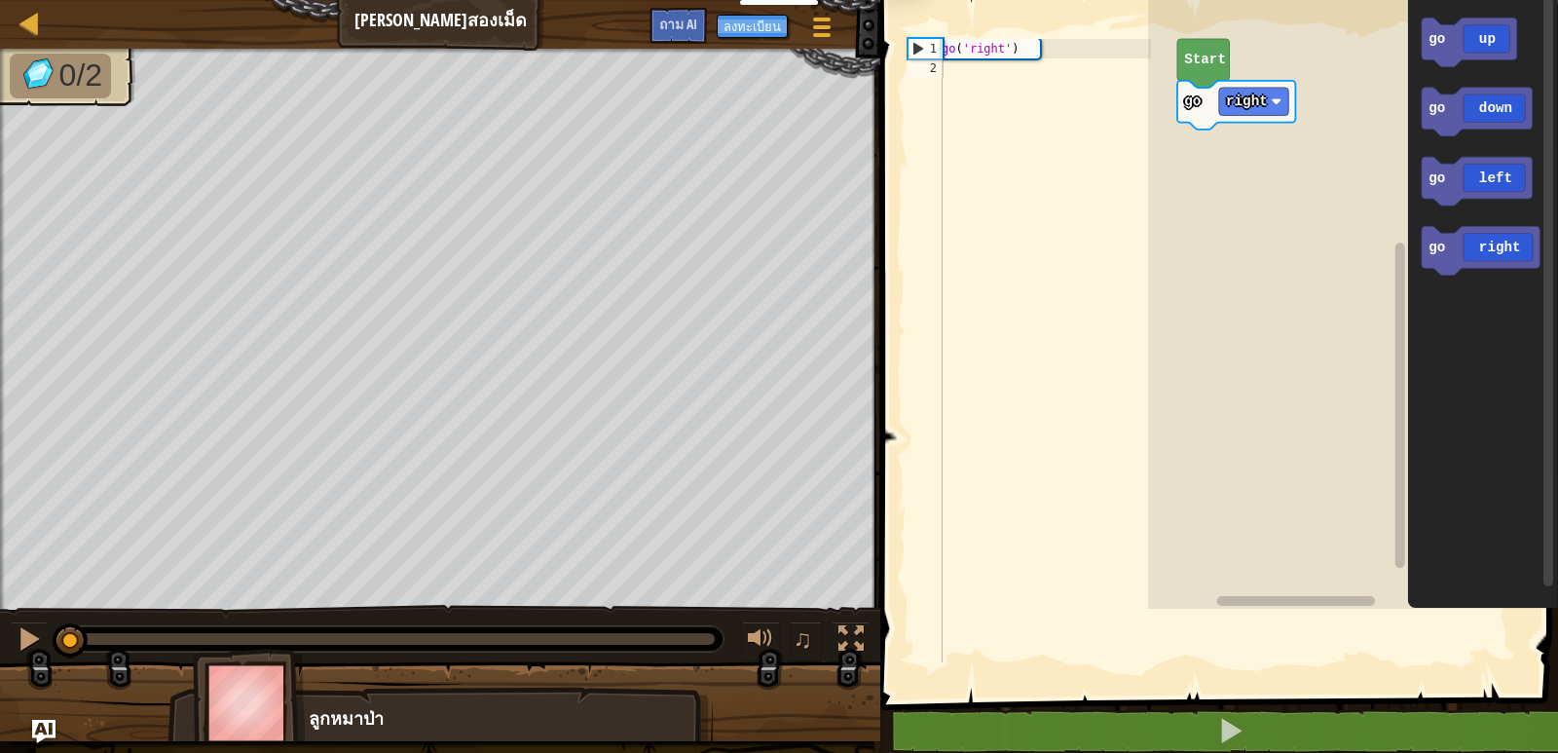
click at [1468, 79] on icon "พื้นที่ทำงานแบบบล็อคลี่" at bounding box center [1483, 299] width 150 height 619
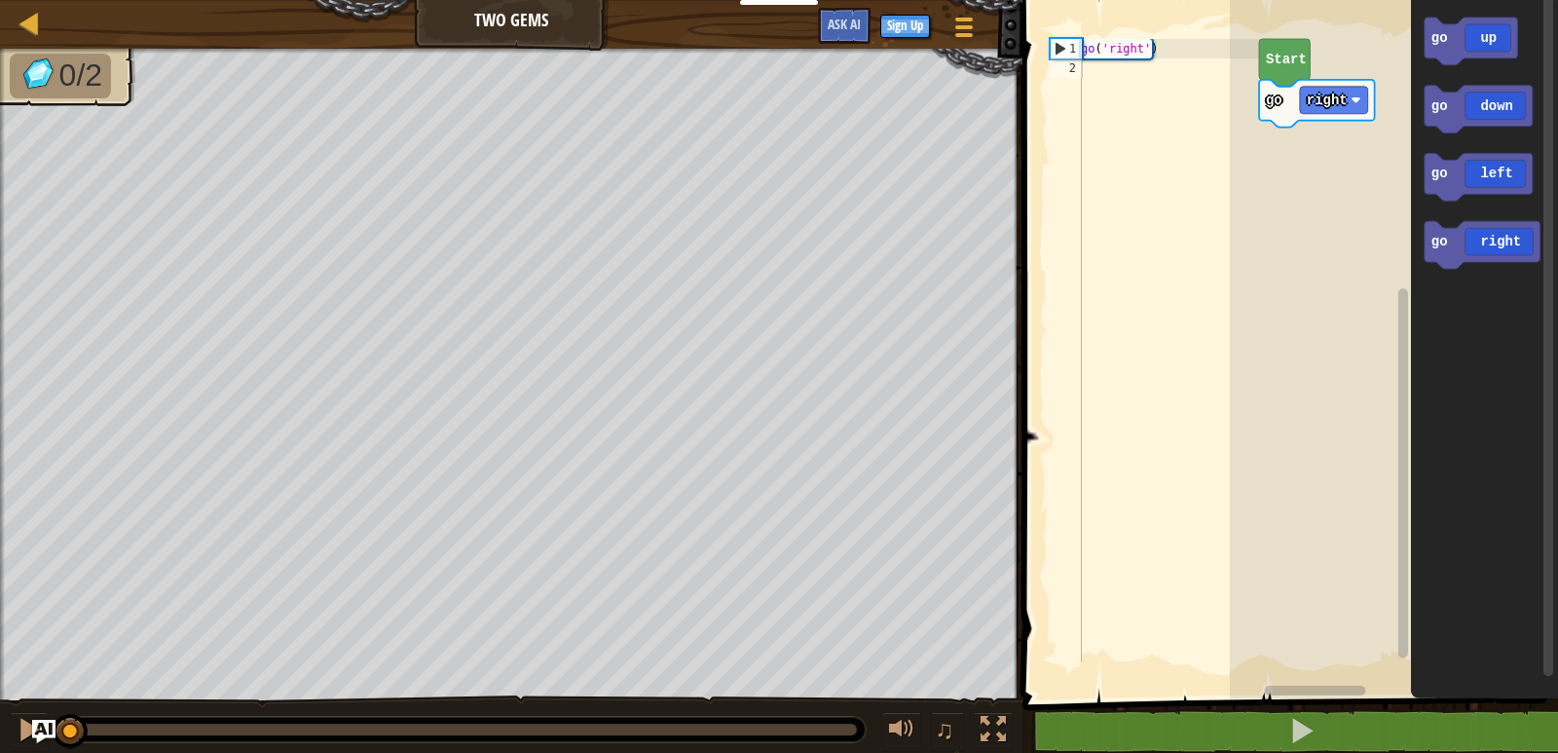
click at [1296, 196] on rect "Blockly Workspace" at bounding box center [1394, 344] width 328 height 708
click at [1281, 57] on text "Start" at bounding box center [1286, 60] width 41 height 16
click at [1340, 155] on div "go right go right Start go up go down go left go right go right" at bounding box center [1394, 344] width 328 height 708
click at [1303, 57] on text "Start" at bounding box center [1286, 60] width 41 height 16
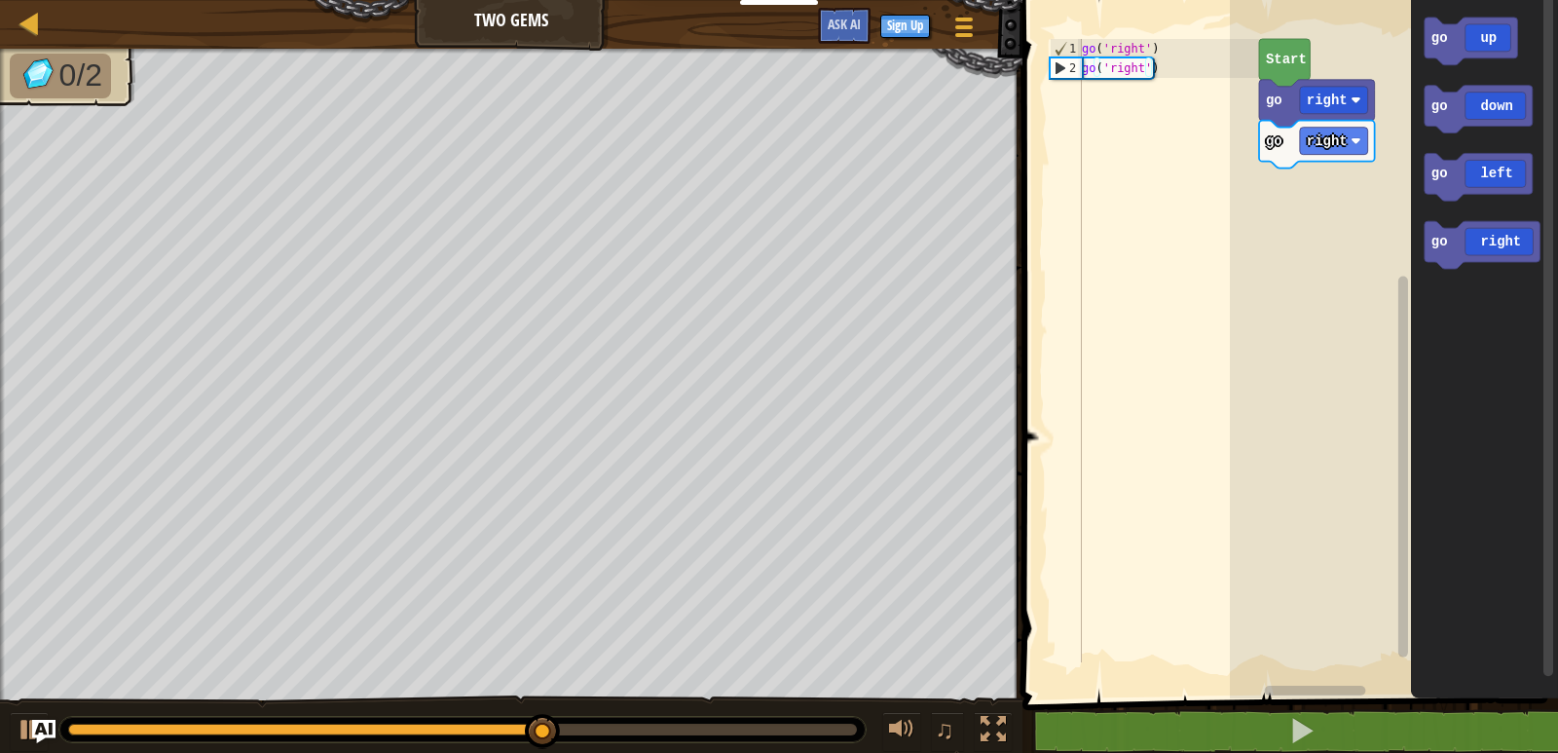
click at [1183, 263] on div "1 2 go ( 'right' ) go ( 'right' ) ההההההההההההההההההההההההההההההההההההההההההההה…" at bounding box center [1288, 382] width 542 height 745
click at [1353, 186] on div "go right go right go down Start go up go down go left go right go down" at bounding box center [1394, 344] width 328 height 708
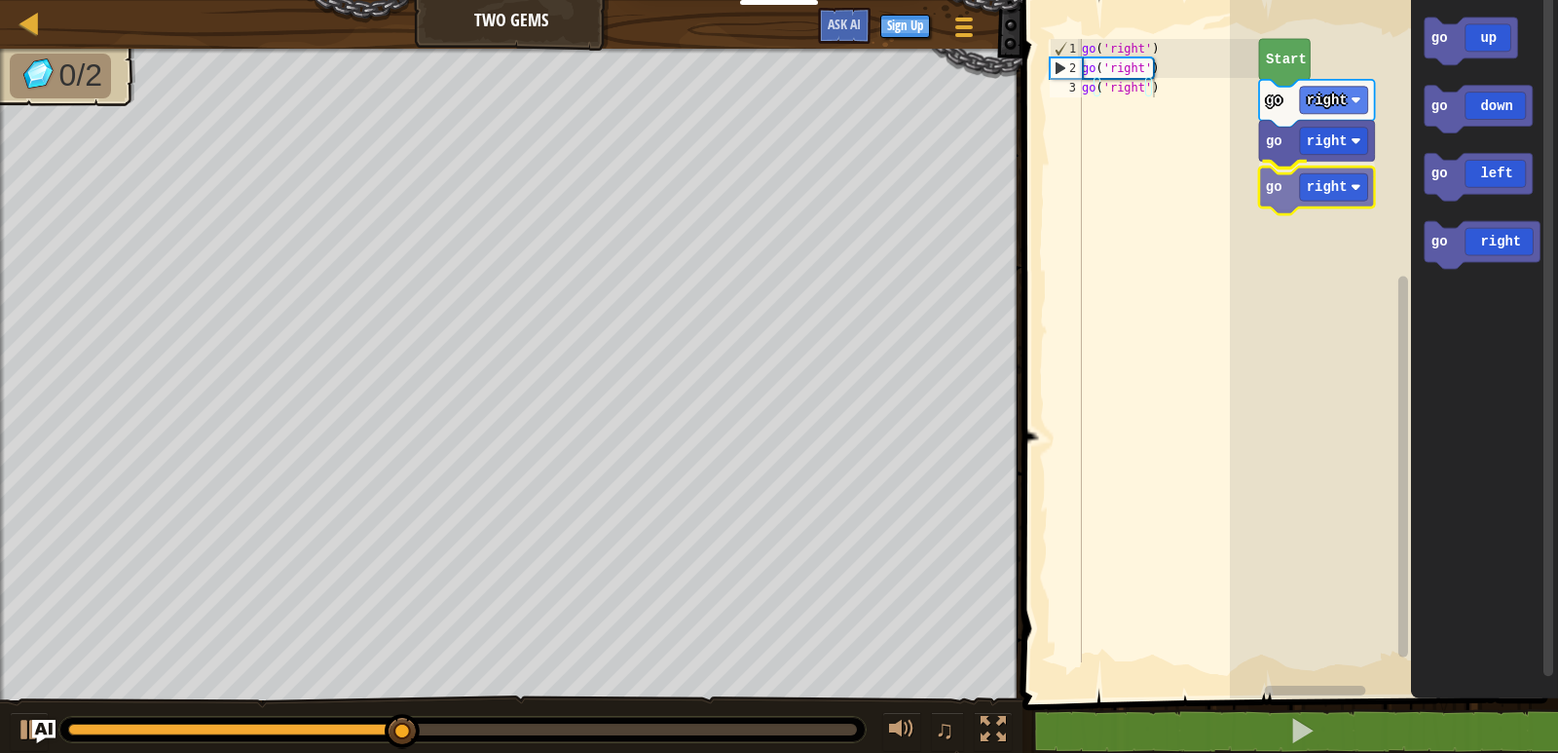
click at [1345, 189] on div "go right go right go right Start go up go down go left go right go right" at bounding box center [1394, 344] width 328 height 708
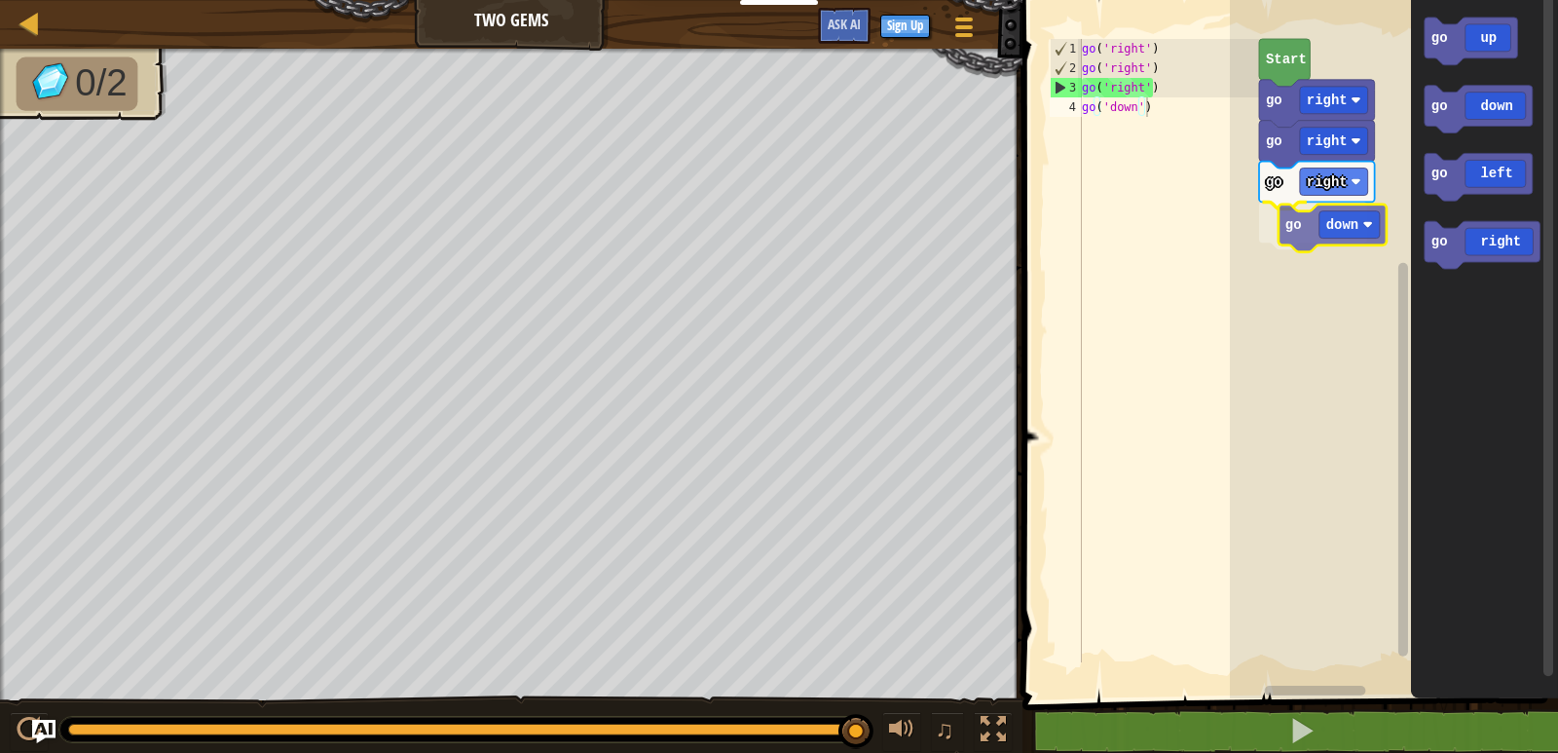
click at [1299, 222] on div "go right go right go right go down Start go up go down go left go right go down" at bounding box center [1394, 344] width 328 height 708
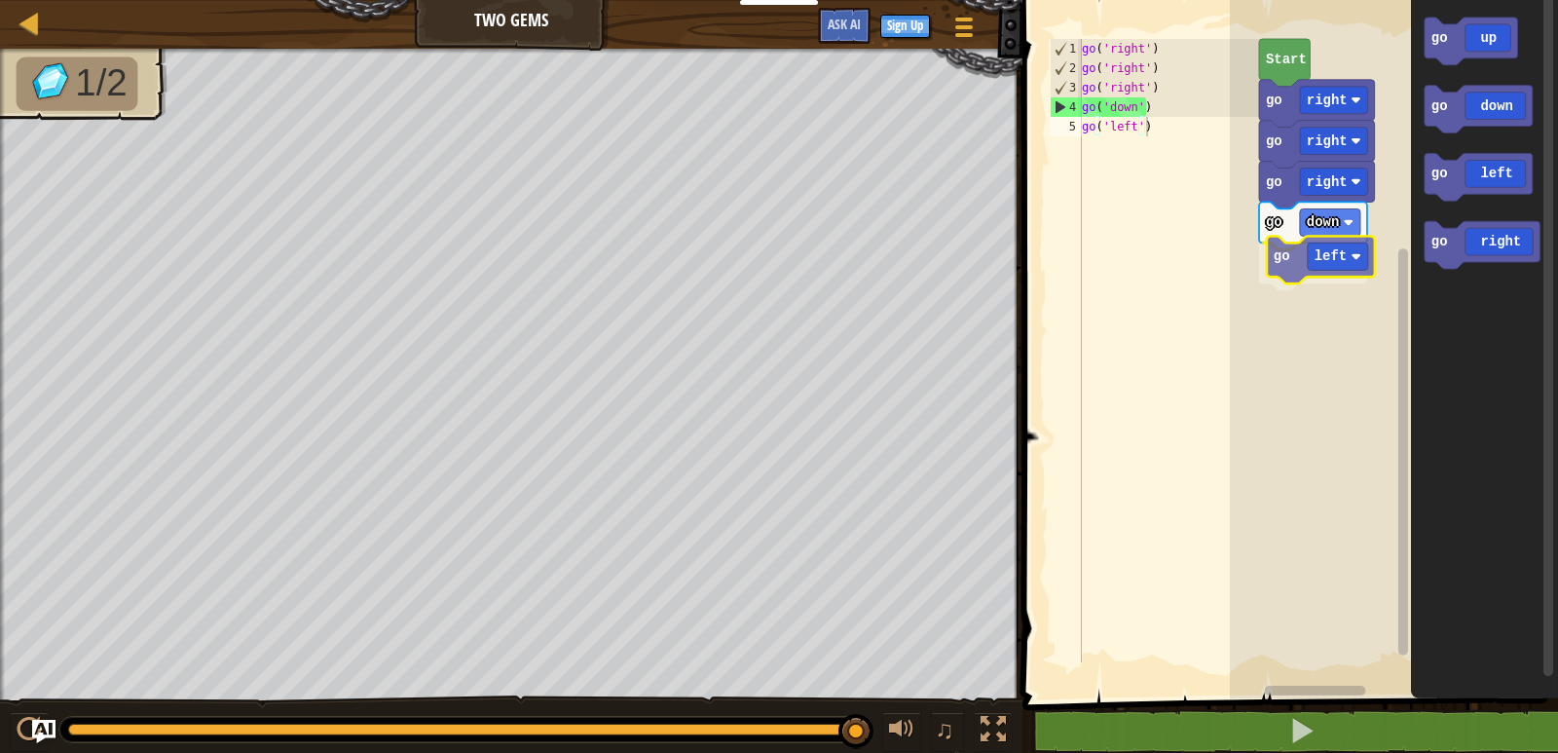
click at [1303, 251] on div "go right go right go right go down go left Start go up go down go left go right…" at bounding box center [1394, 344] width 328 height 708
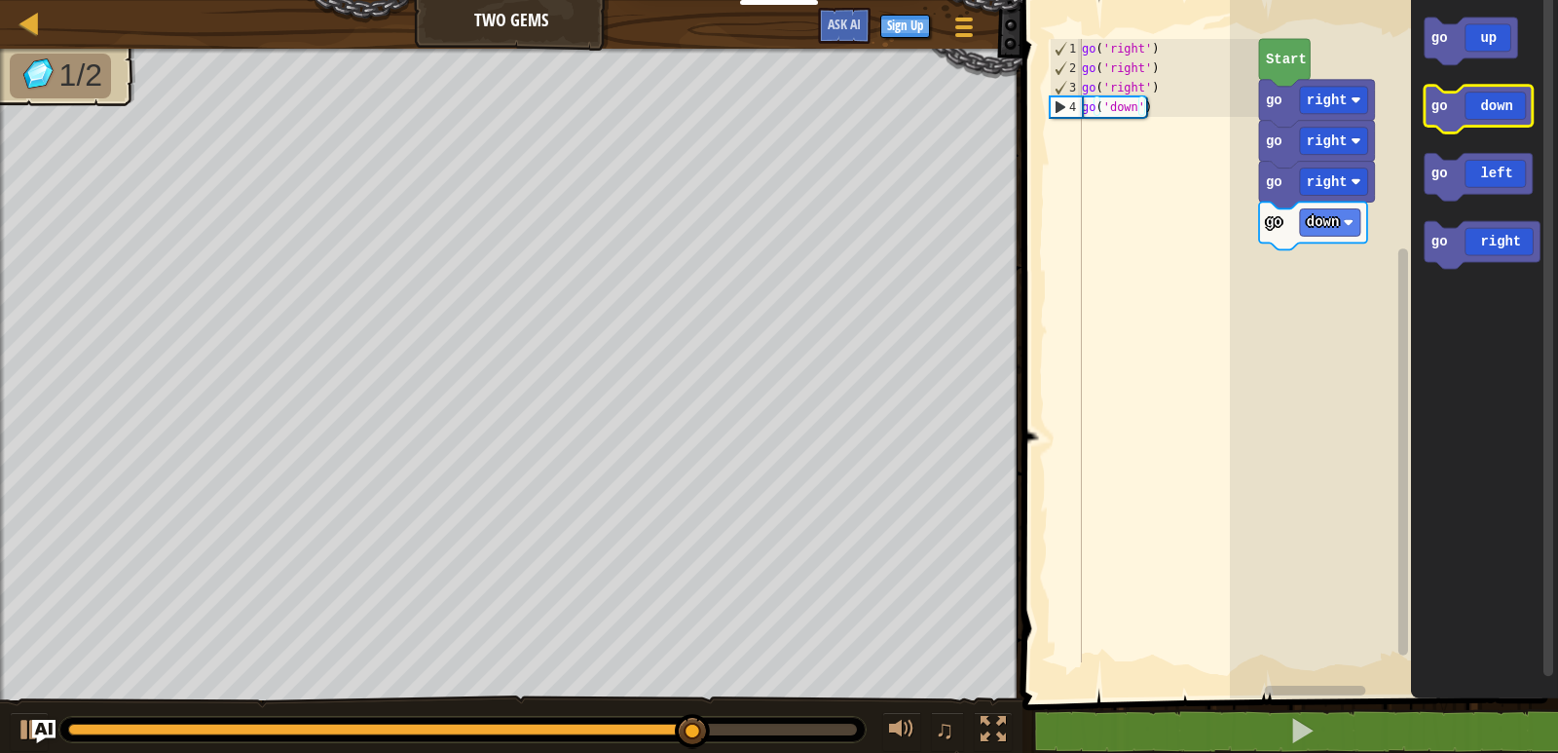
click at [1483, 102] on icon "Blockly Workspace" at bounding box center [1479, 110] width 108 height 48
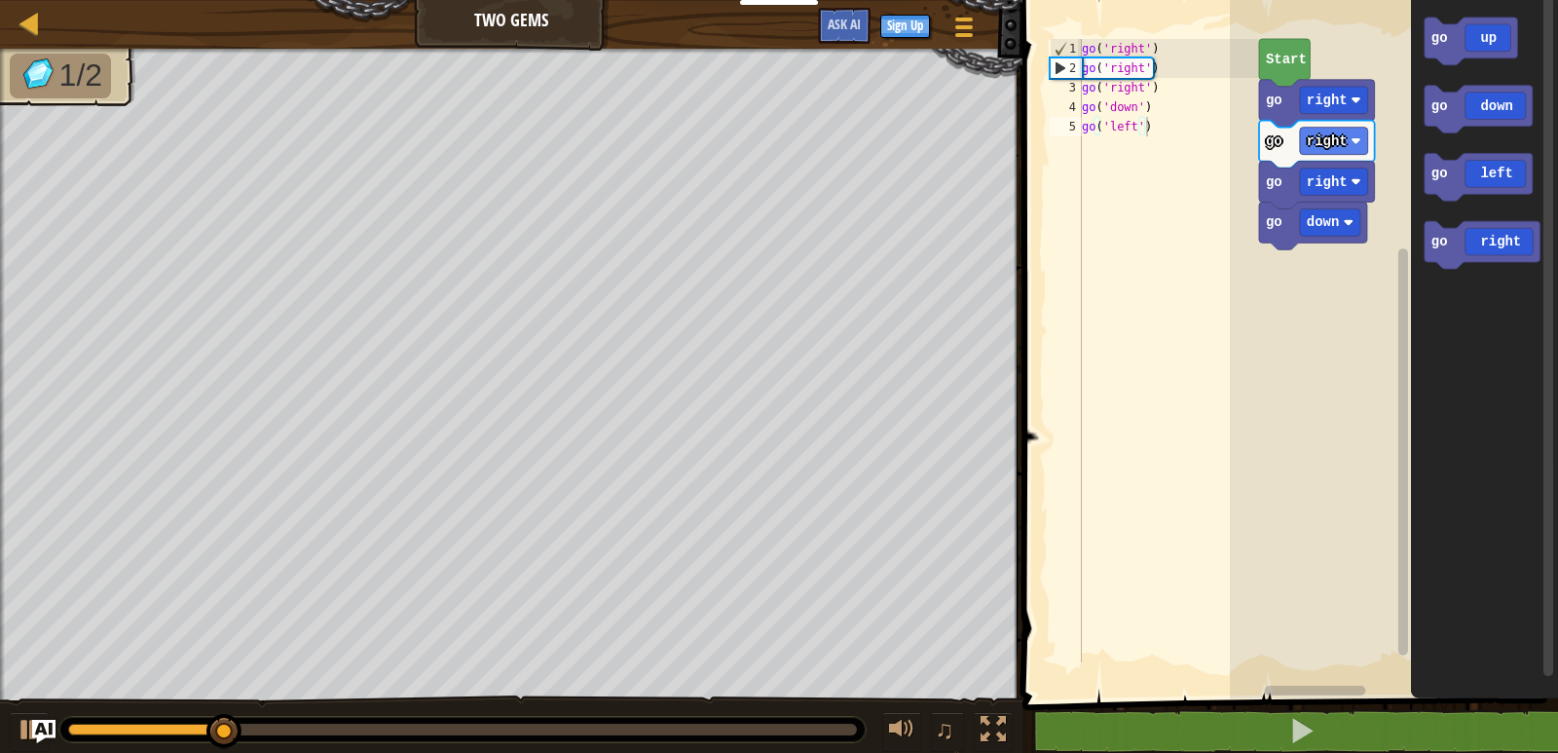
click at [1115, 373] on div "1 2 3 4 5 go ( 'right' ) go ( 'right' ) go ( 'right' ) go ( 'down' ) go ( 'left…" at bounding box center [1288, 382] width 542 height 745
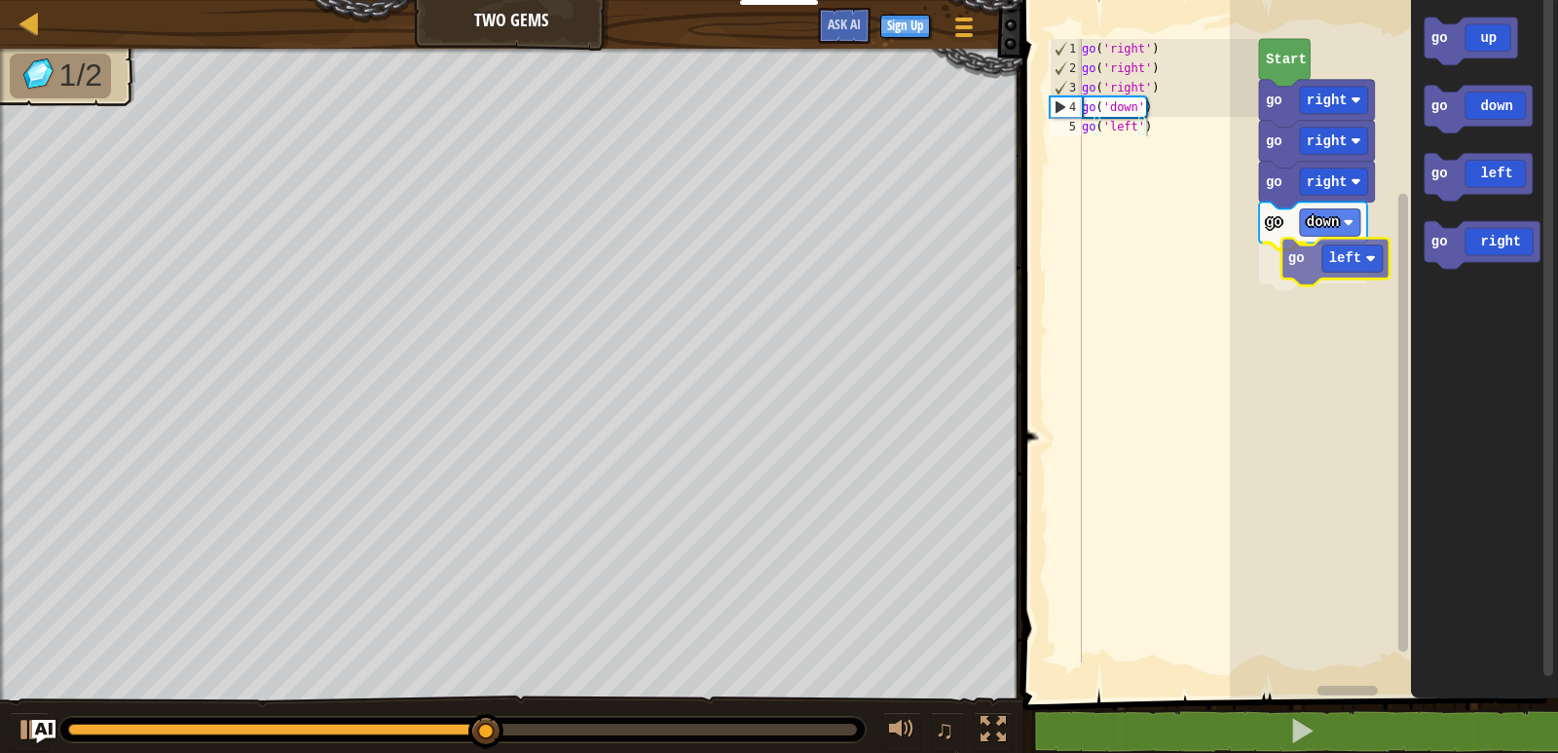
click at [1318, 256] on div "go right go right go right go down go left Start go up go down go left go right…" at bounding box center [1394, 344] width 328 height 708
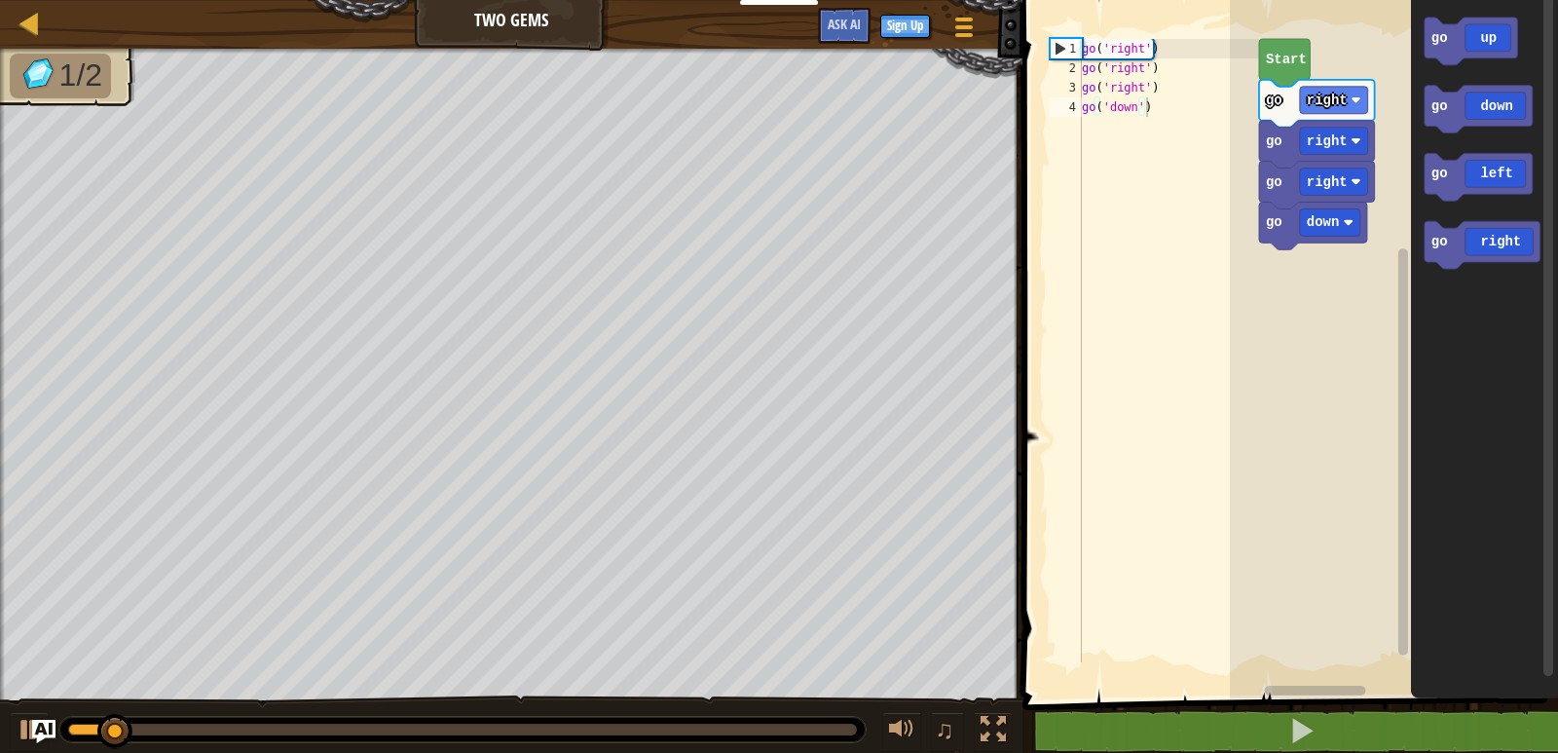
click at [1346, 156] on div "go right go right go right go down Start go up go down go left go right" at bounding box center [1394, 344] width 328 height 708
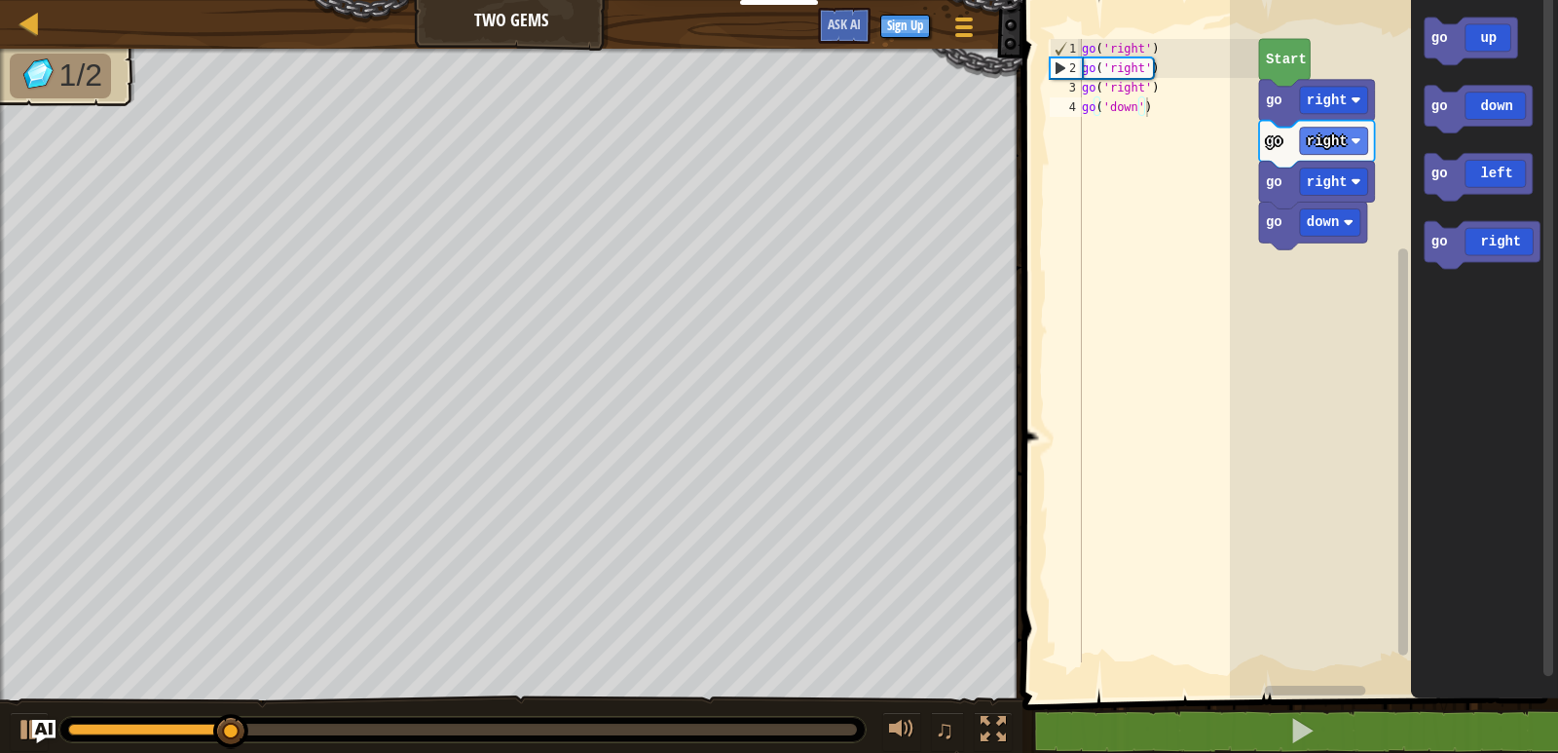
click at [1395, 117] on div "go right go right go right go down Start go up go down go left go right" at bounding box center [1394, 344] width 328 height 708
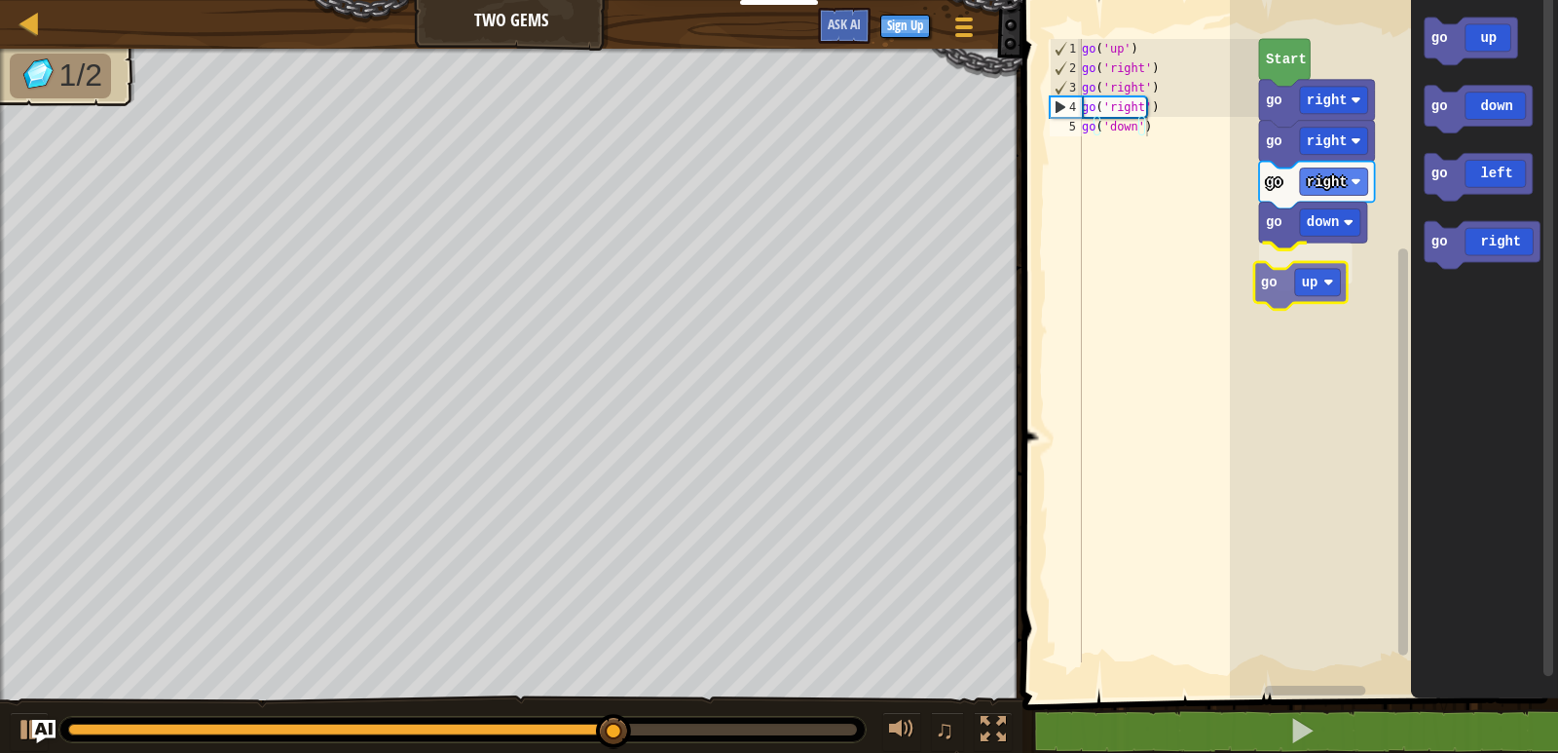
click at [1306, 284] on div "go right go right go right go down go up Start go up go down go left go right g…" at bounding box center [1394, 344] width 328 height 708
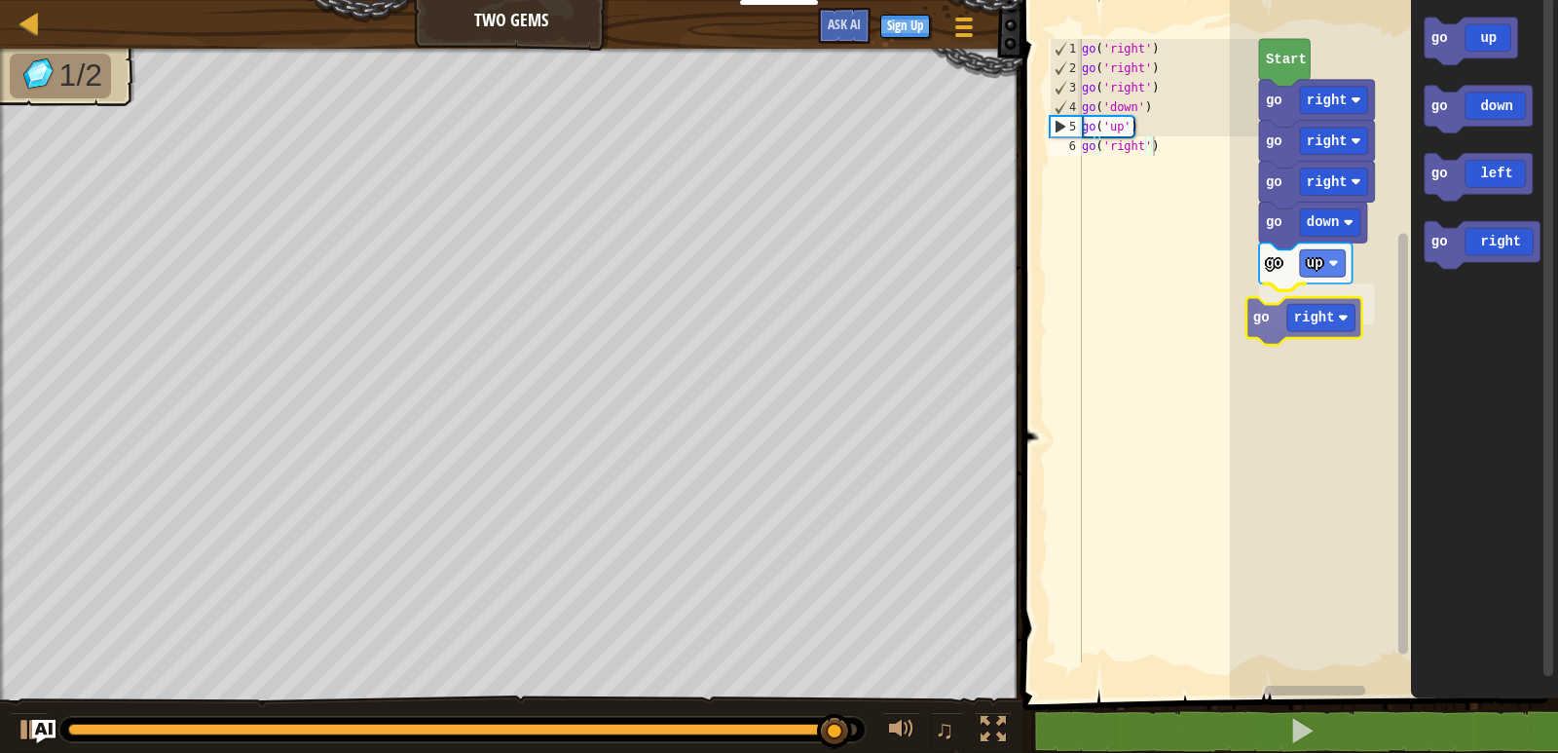
click at [1318, 302] on div "go right go right go right go down go up go right Start go up go down go left g…" at bounding box center [1394, 344] width 328 height 708
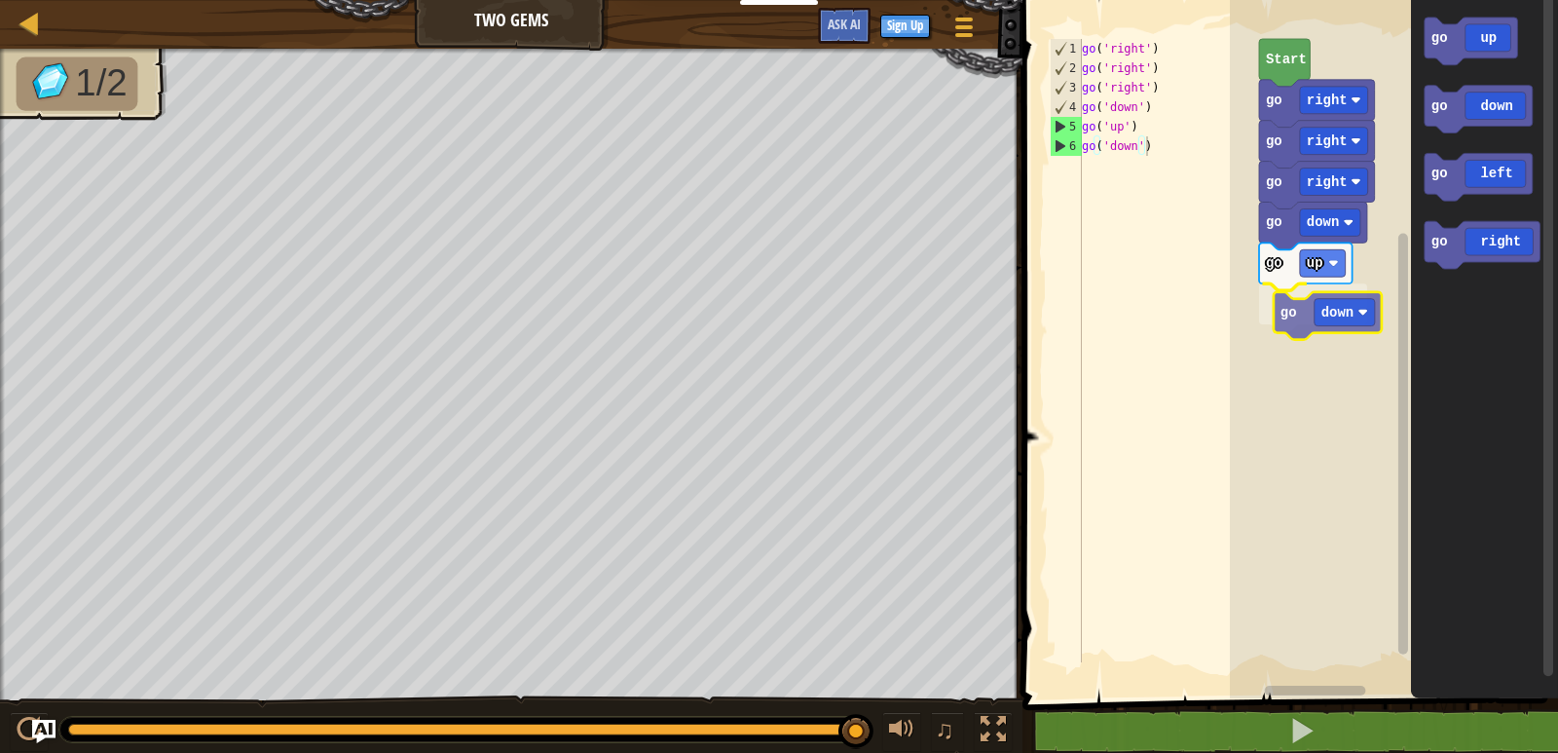
click at [1336, 321] on div "go right go right go right go down go up go down Start go up go down go left go…" at bounding box center [1394, 344] width 328 height 708
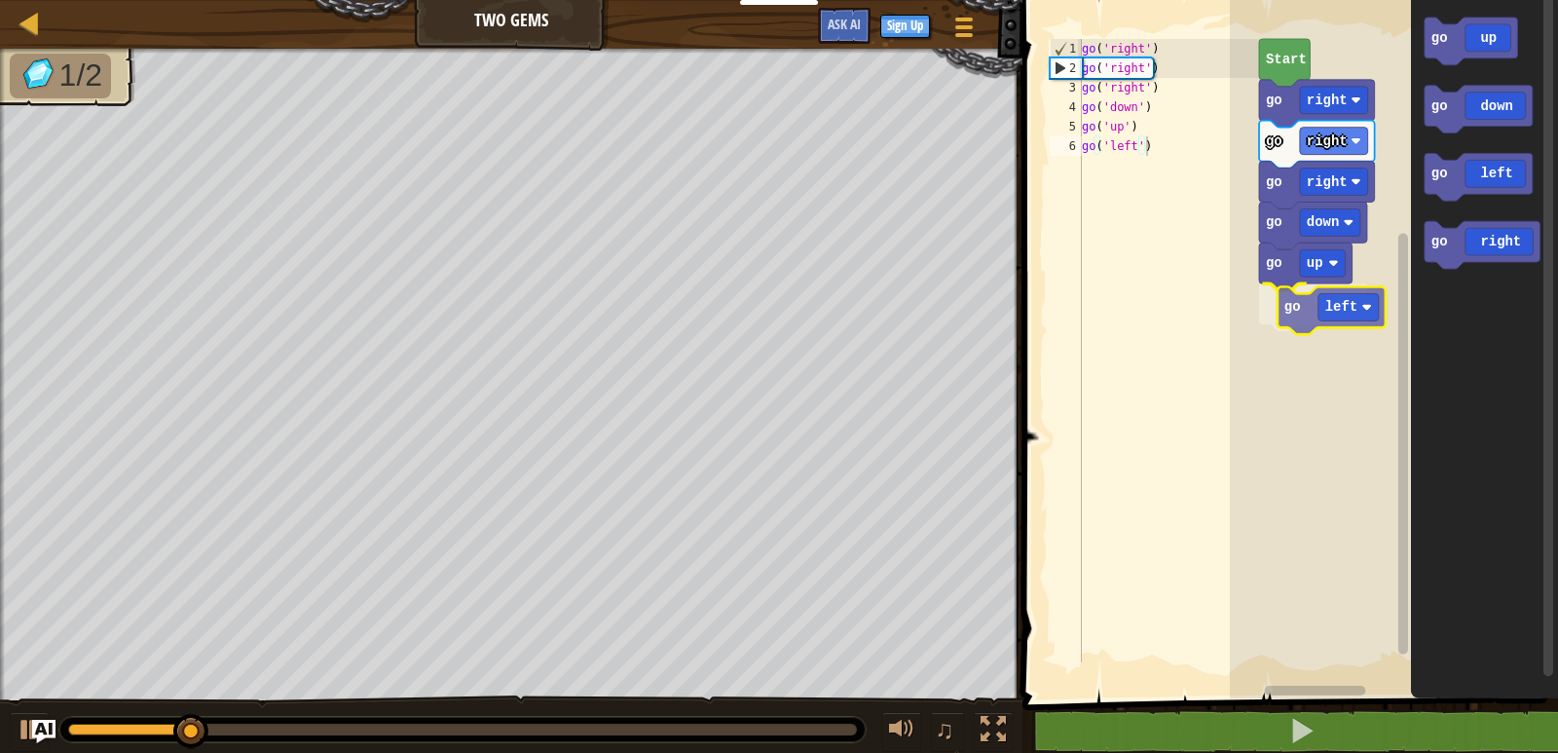
click at [1338, 311] on div "go right go right go right go down go up go left Start go up go down go left go…" at bounding box center [1394, 344] width 328 height 708
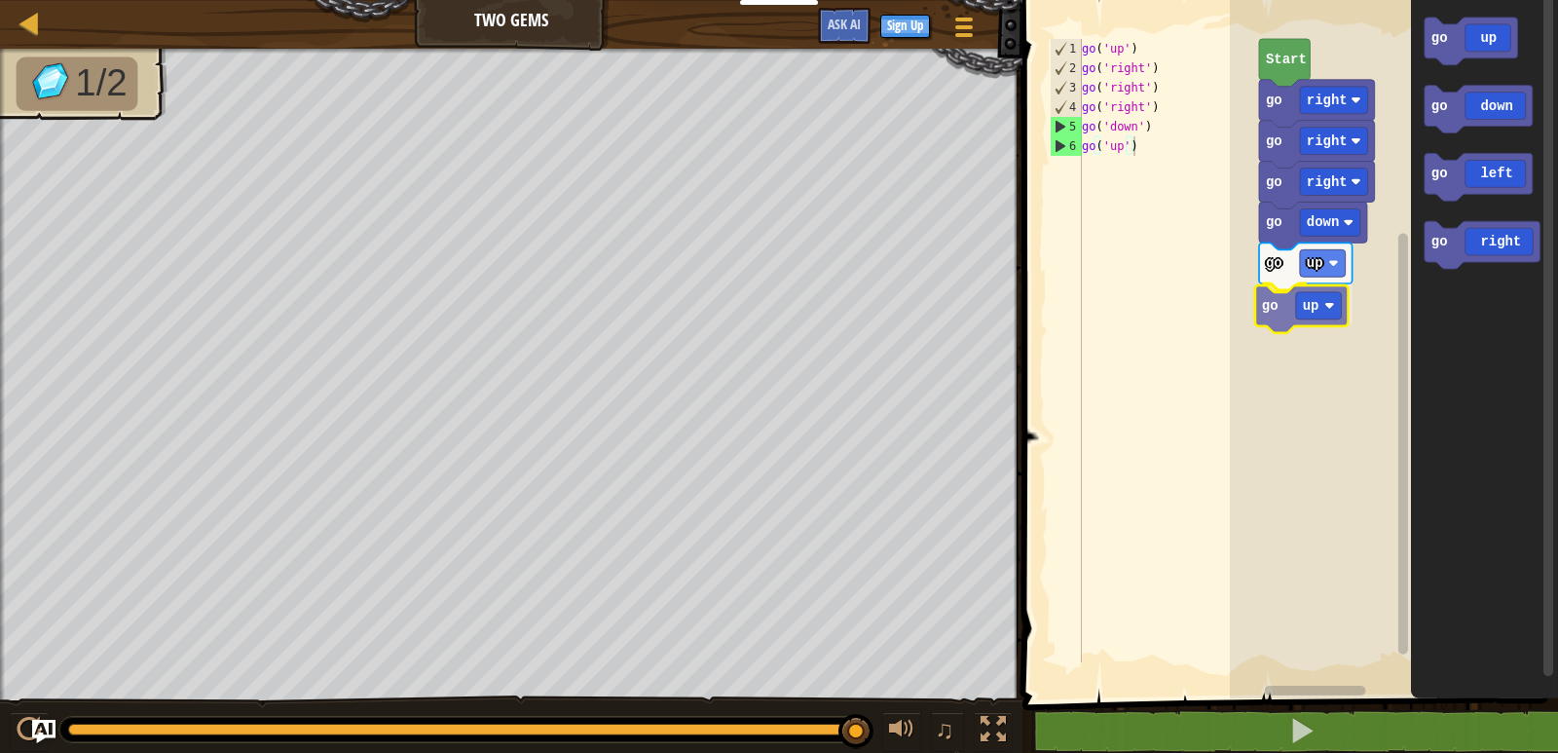
click at [1315, 310] on div "Start go right go right go right go down go up go up go up go down go left go r…" at bounding box center [1394, 344] width 328 height 708
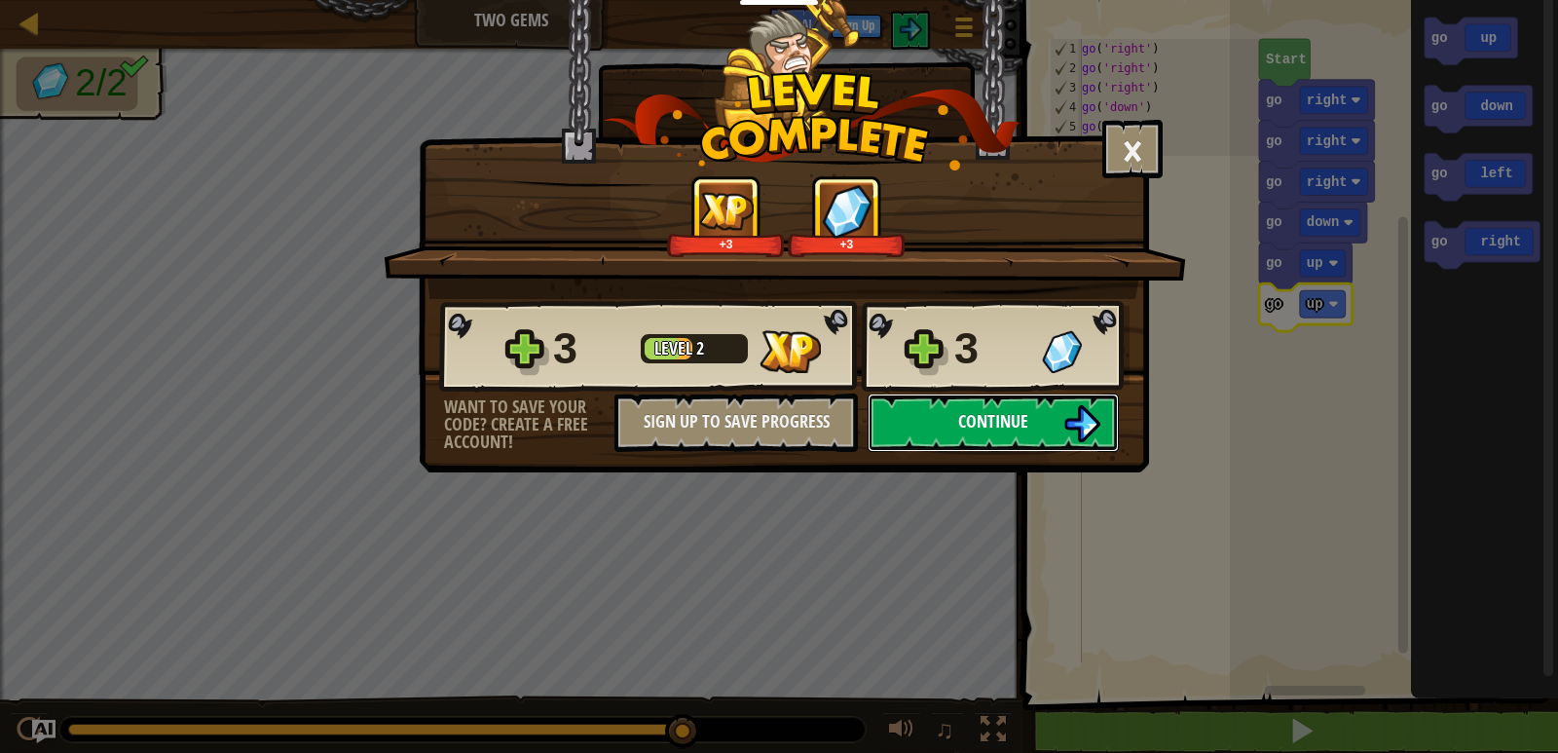
click at [1069, 417] on img at bounding box center [1082, 423] width 37 height 37
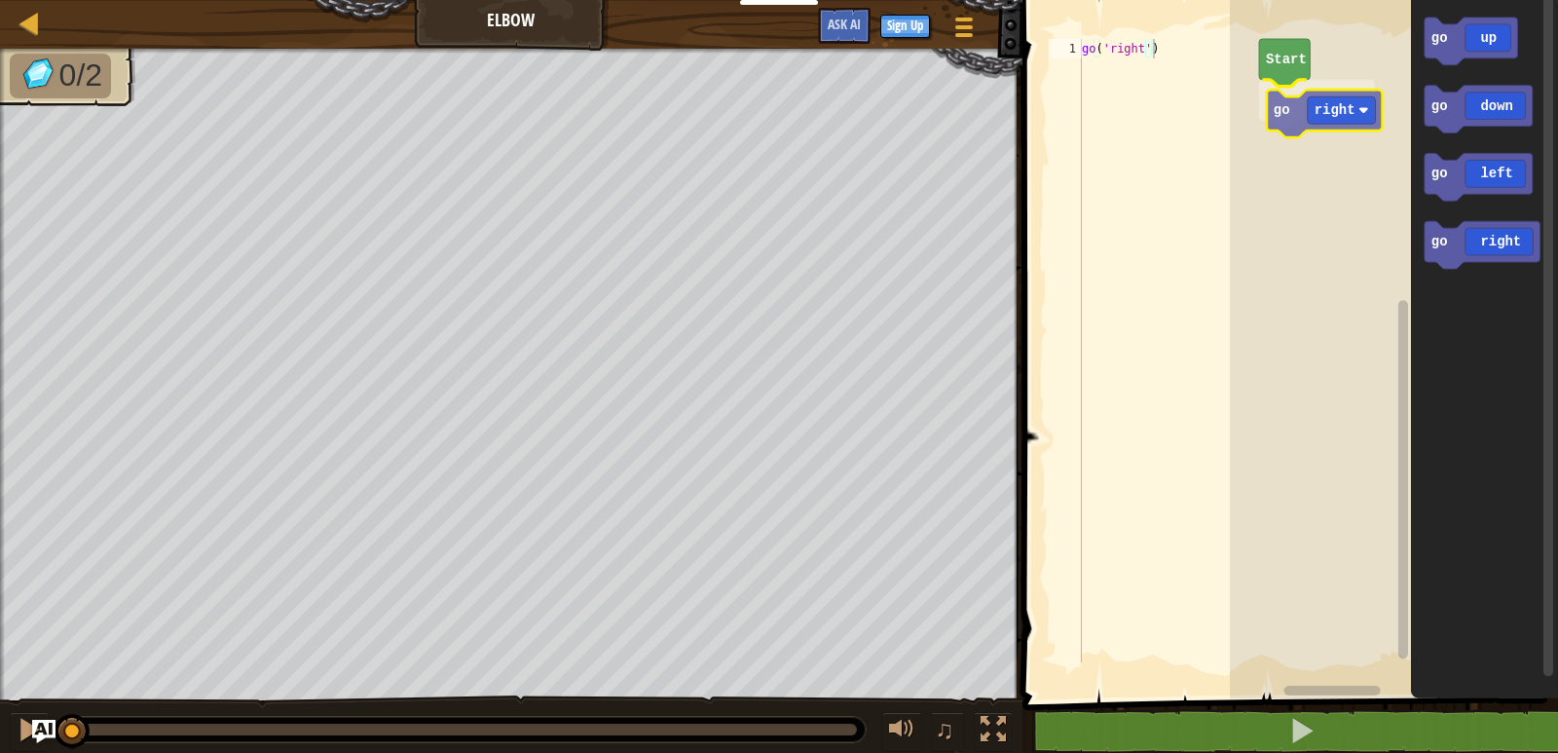
click at [1318, 101] on div "Start go right go up go down go left go right go right" at bounding box center [1394, 344] width 328 height 708
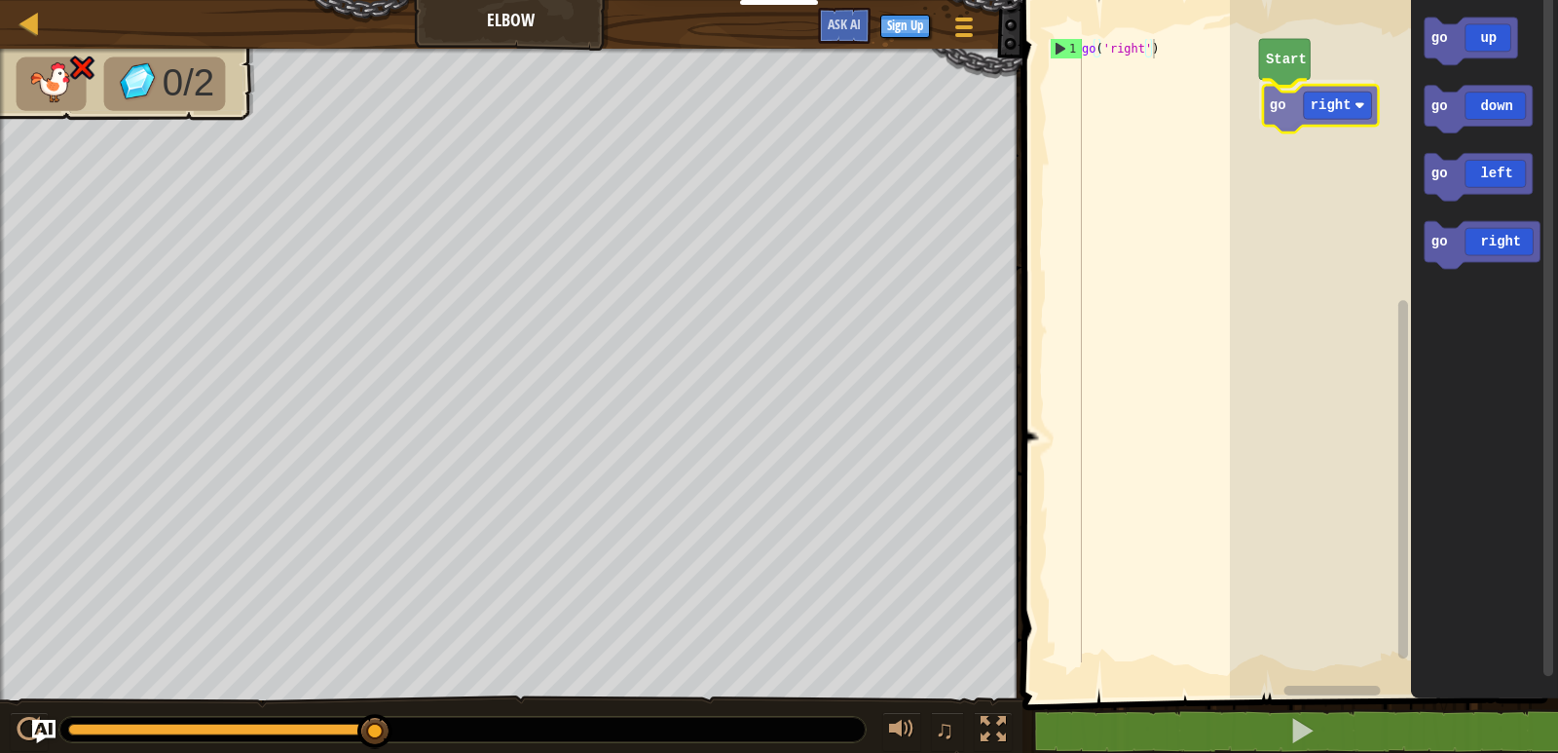
click at [1349, 101] on div "Start go right go up go down go left go right go right" at bounding box center [1394, 344] width 328 height 708
click at [1296, 63] on text "Start" at bounding box center [1286, 60] width 41 height 16
click at [1341, 123] on div "Start go left go up go down go left go right go left" at bounding box center [1394, 344] width 328 height 708
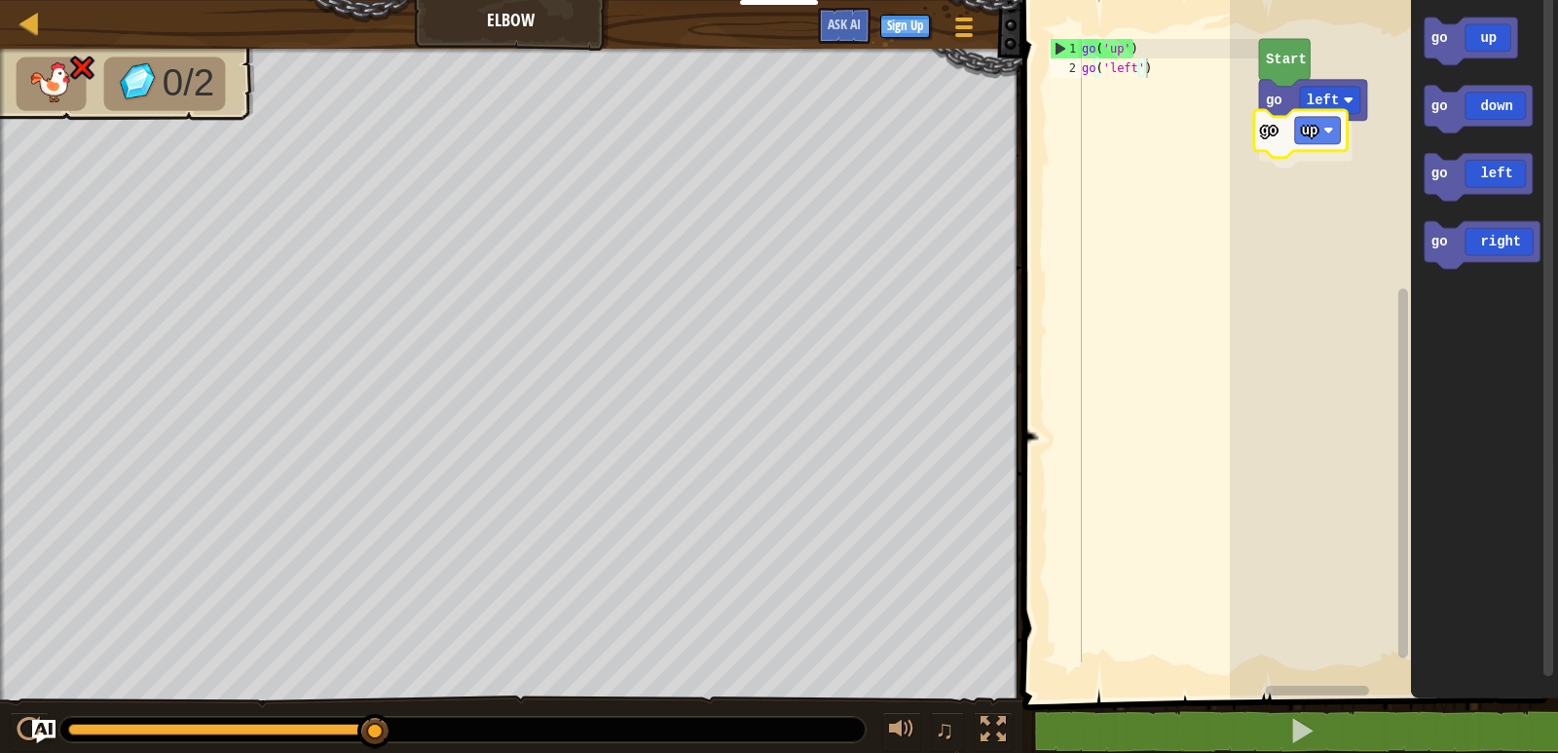
click at [1325, 132] on div "go left go up Start go up go down go left go right go up" at bounding box center [1394, 344] width 328 height 708
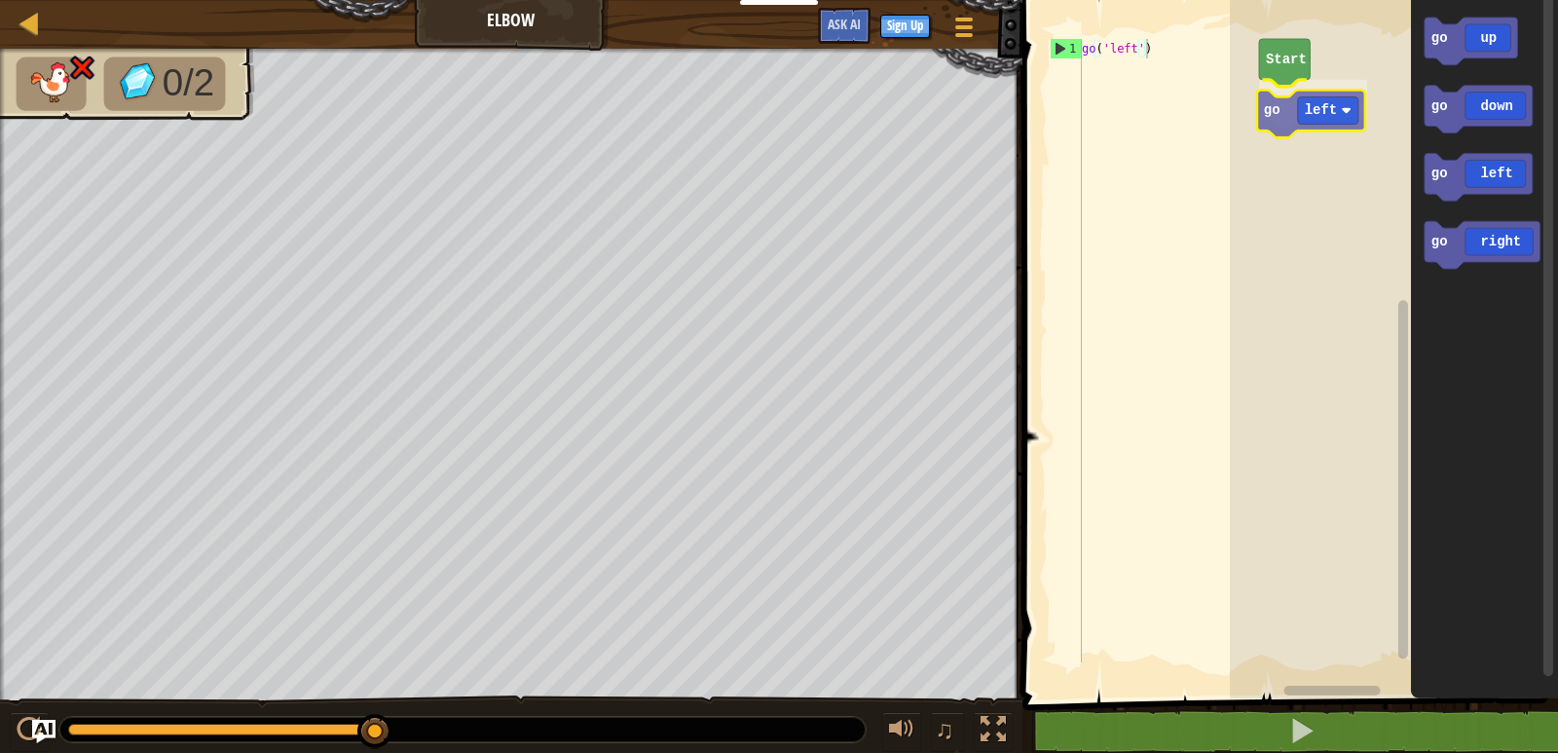
click at [1317, 125] on div "Start go left go up go down go left go right go left" at bounding box center [1394, 344] width 328 height 708
click at [1333, 157] on div "go left go left Start go up go down go left go right go left" at bounding box center [1394, 344] width 328 height 708
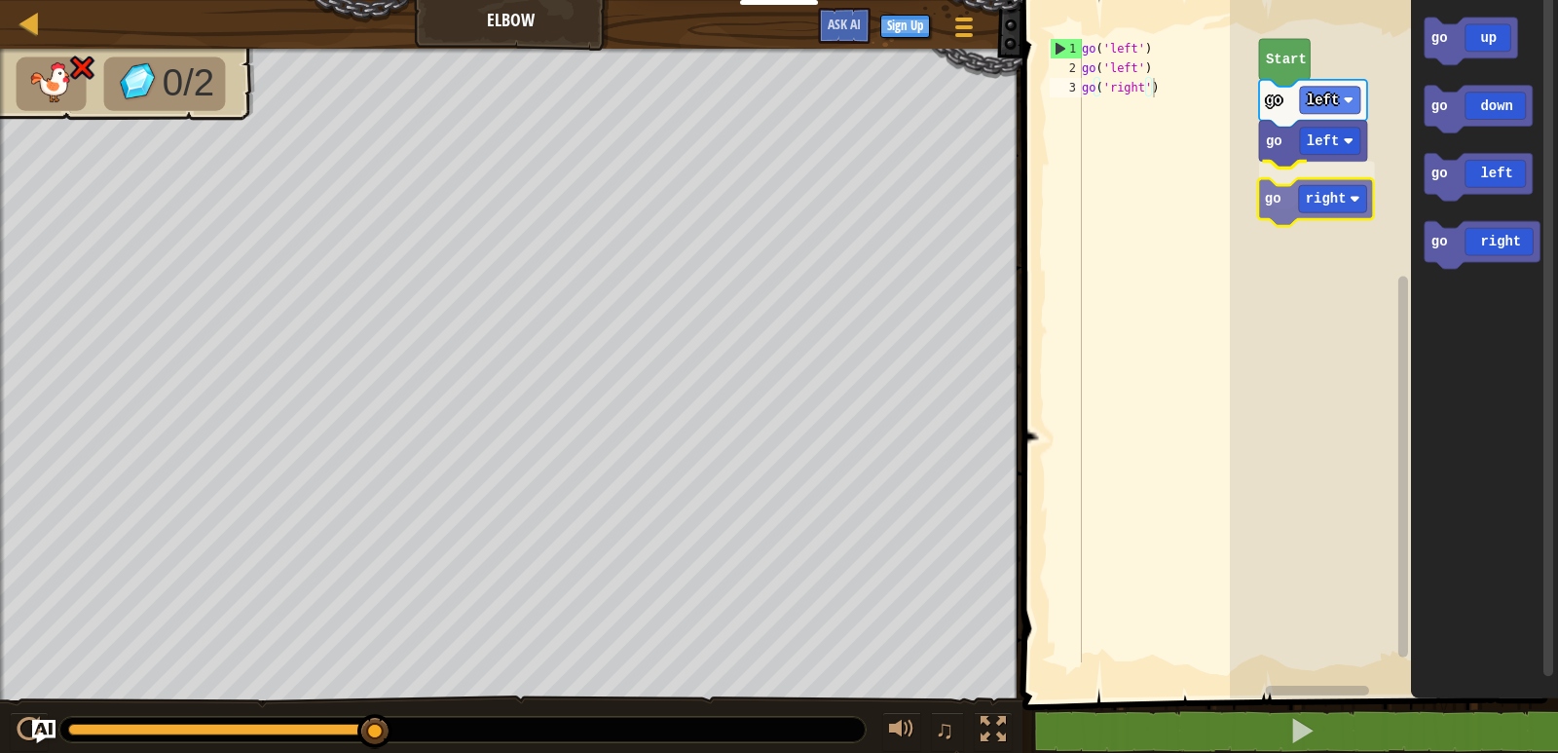
click at [1334, 206] on div "go left go left go right Start go up go down go left go right go right" at bounding box center [1394, 344] width 328 height 708
click at [1285, 234] on div "go left go left go right go right Start go up go down go left go right go right" at bounding box center [1394, 344] width 328 height 708
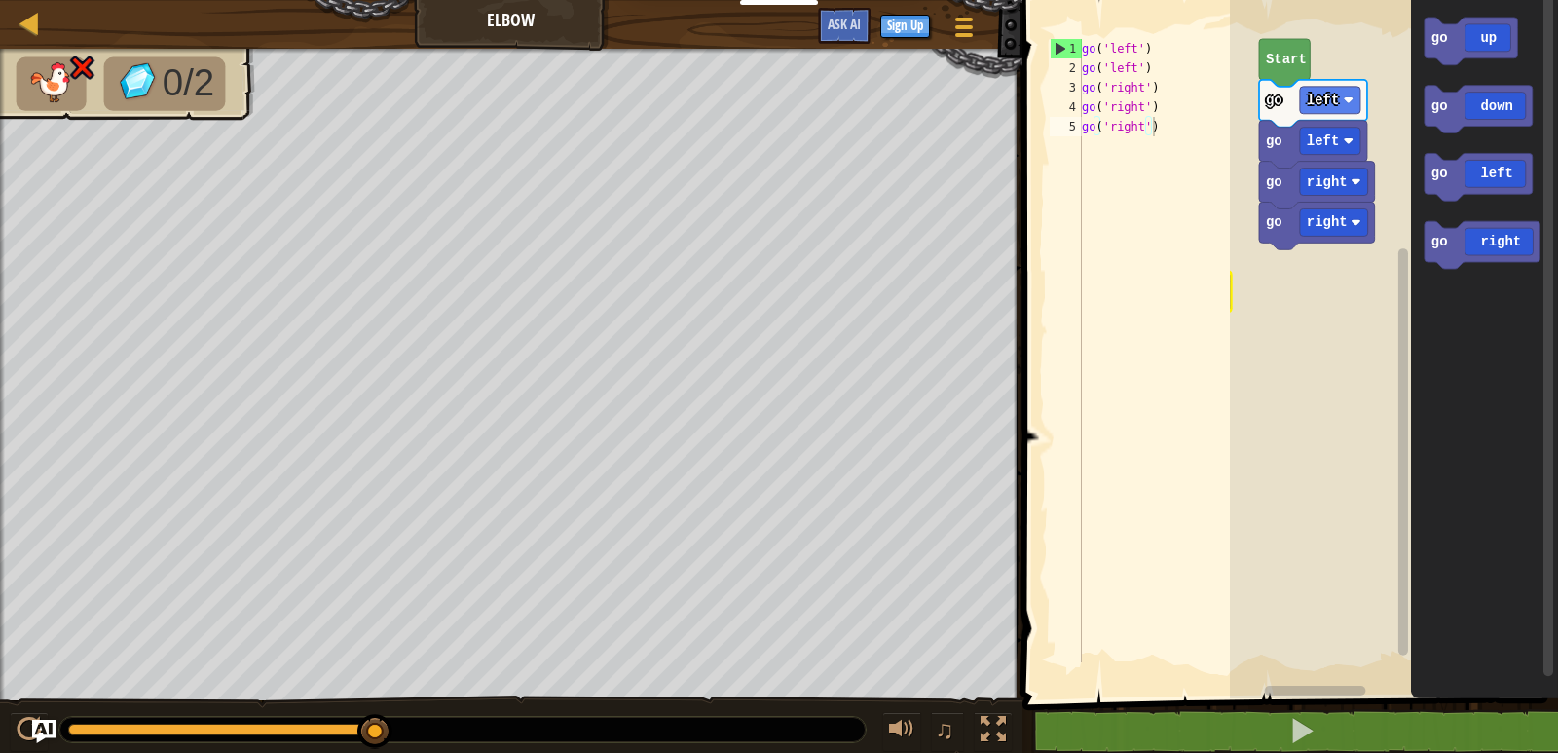
click at [1266, 303] on div "go left go left go right go right Start go up go down go left go right go right" at bounding box center [1394, 344] width 328 height 708
click at [1385, 254] on div "go left go left go right go right Start go up go down go left go right" at bounding box center [1394, 344] width 328 height 708
click at [1351, 257] on div "go left go left go right go right Start go up go down go left go right" at bounding box center [1394, 344] width 328 height 708
click at [1305, 255] on div "go left go left go right go right go right Start go up go down go left go right…" at bounding box center [1394, 344] width 328 height 708
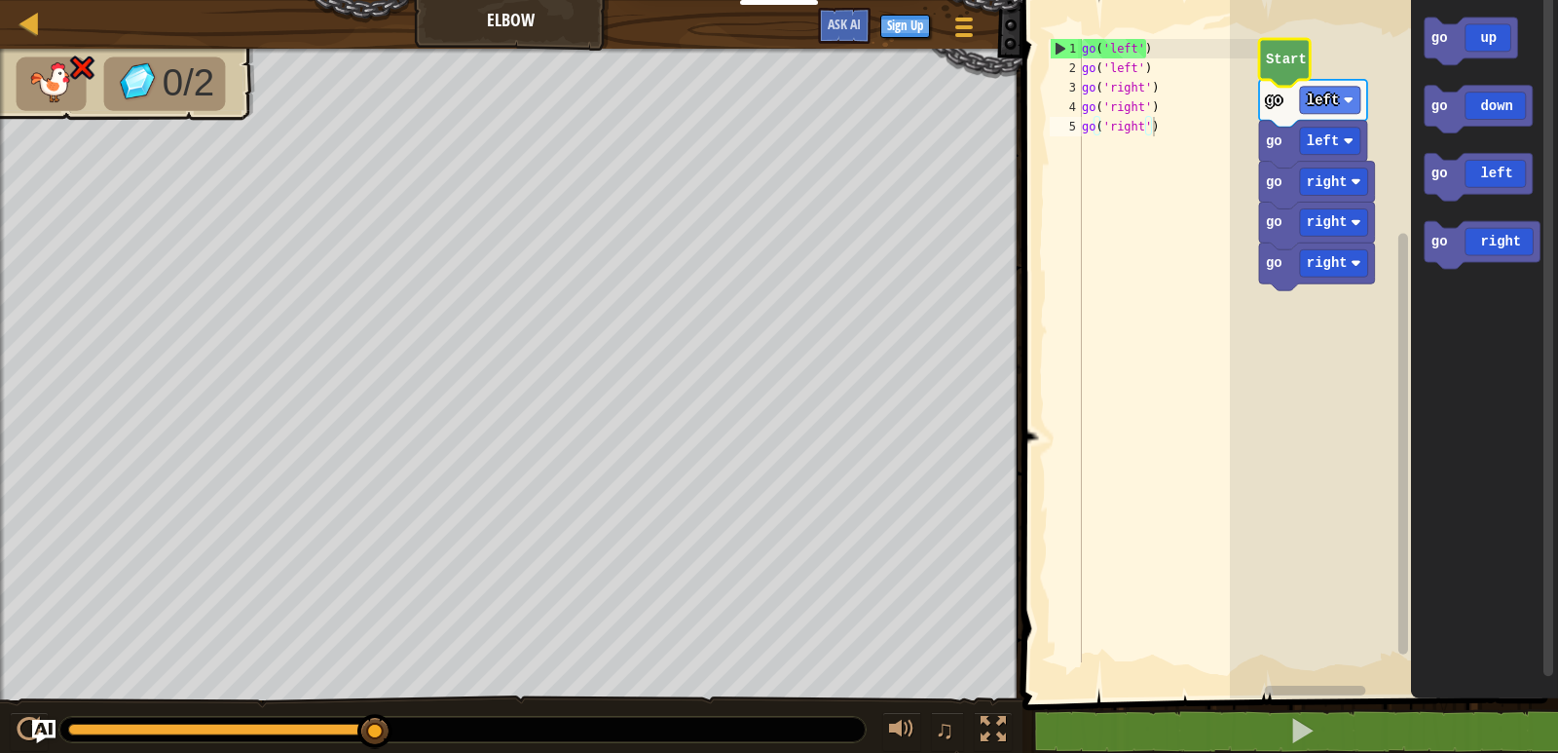
click at [1277, 52] on text "Start" at bounding box center [1286, 60] width 41 height 16
click at [1296, 56] on text "Start" at bounding box center [1286, 60] width 41 height 16
click at [1296, 54] on text "Start" at bounding box center [1286, 60] width 41 height 16
click at [1297, 54] on text "Start" at bounding box center [1286, 60] width 41 height 16
click at [1299, 52] on text "Start" at bounding box center [1286, 60] width 41 height 16
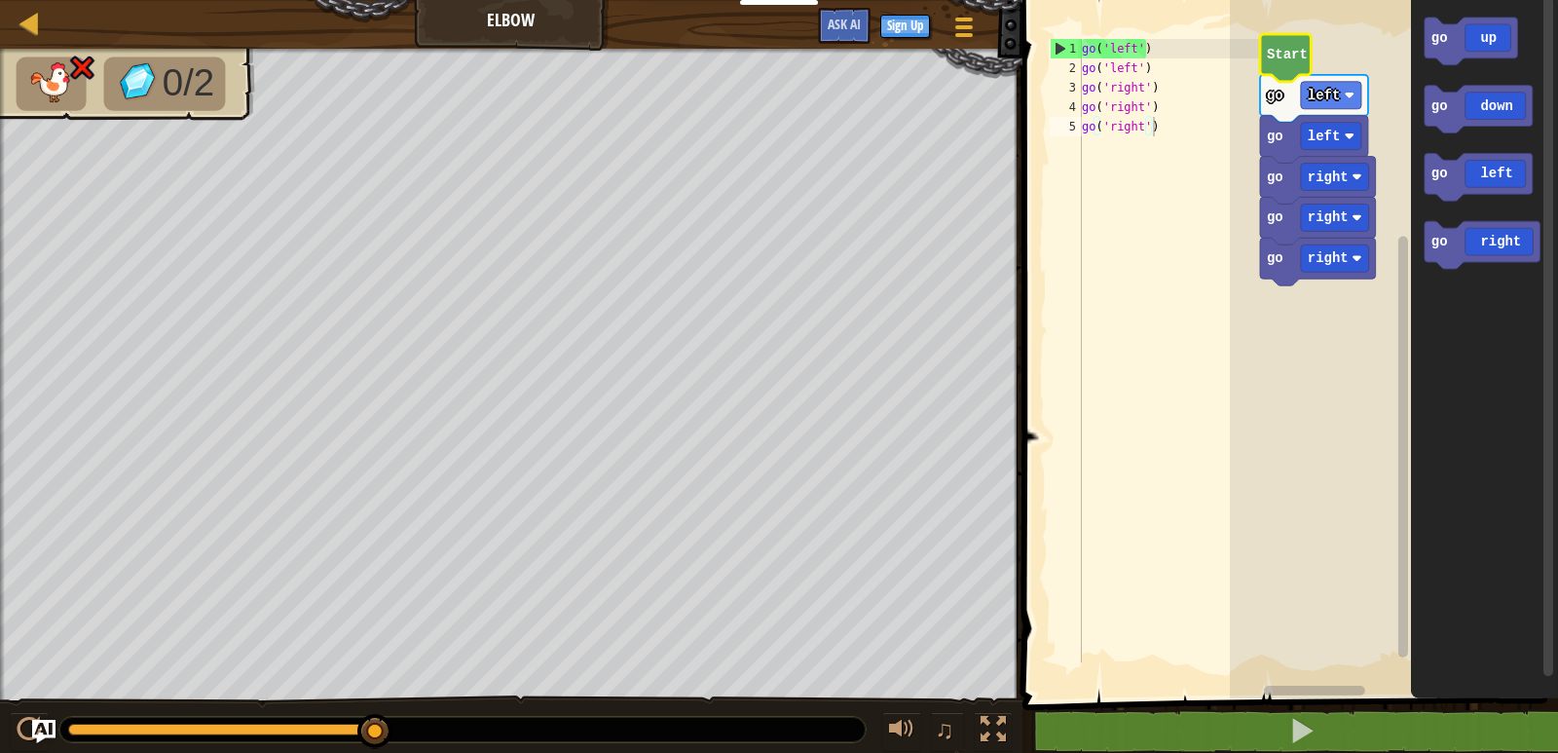
click at [1300, 69] on icon "Blockly Workspace" at bounding box center [1285, 58] width 51 height 48
click at [1287, 58] on text "Start" at bounding box center [1287, 55] width 41 height 16
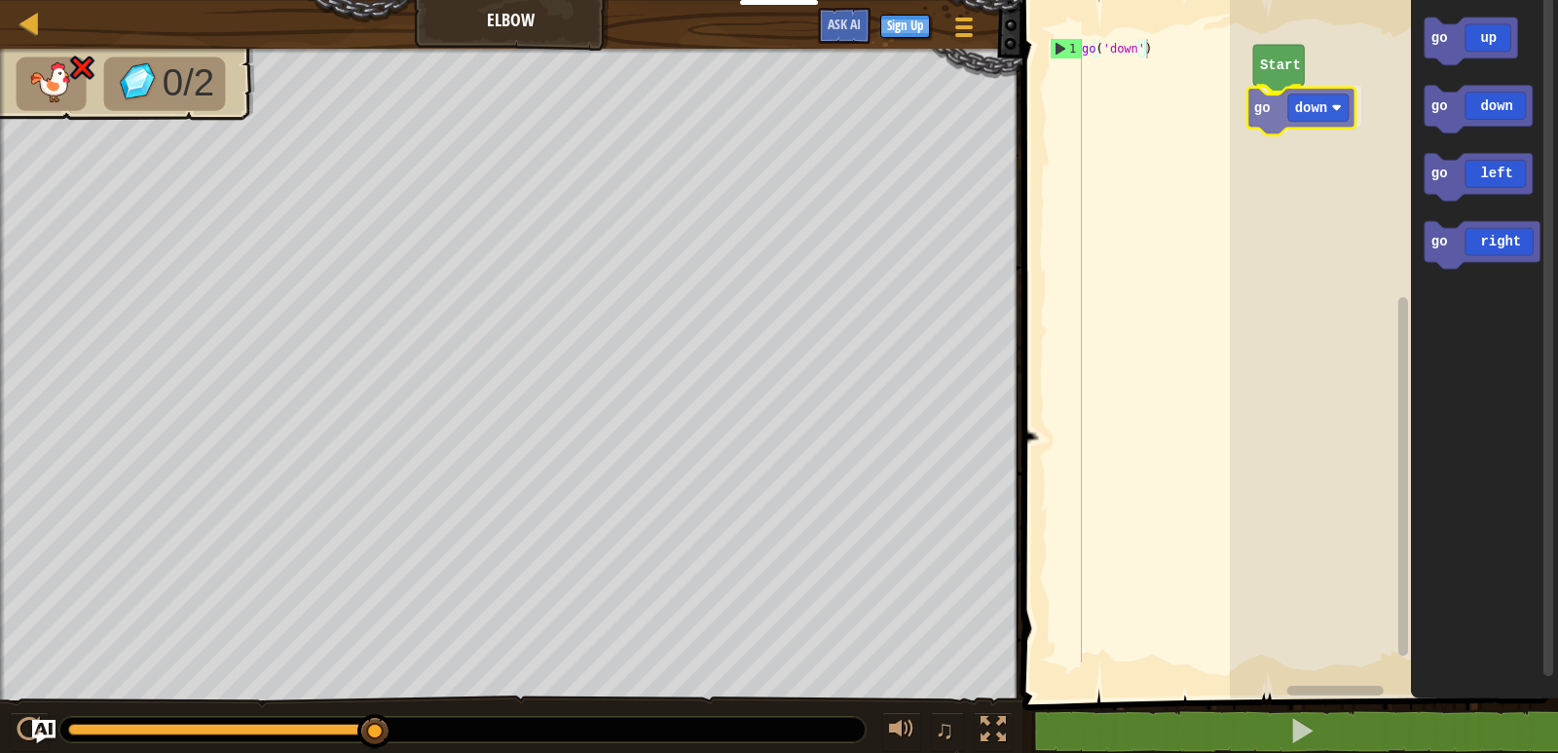
click at [1349, 91] on div "Start go down go up go down go left go right go down" at bounding box center [1394, 344] width 328 height 708
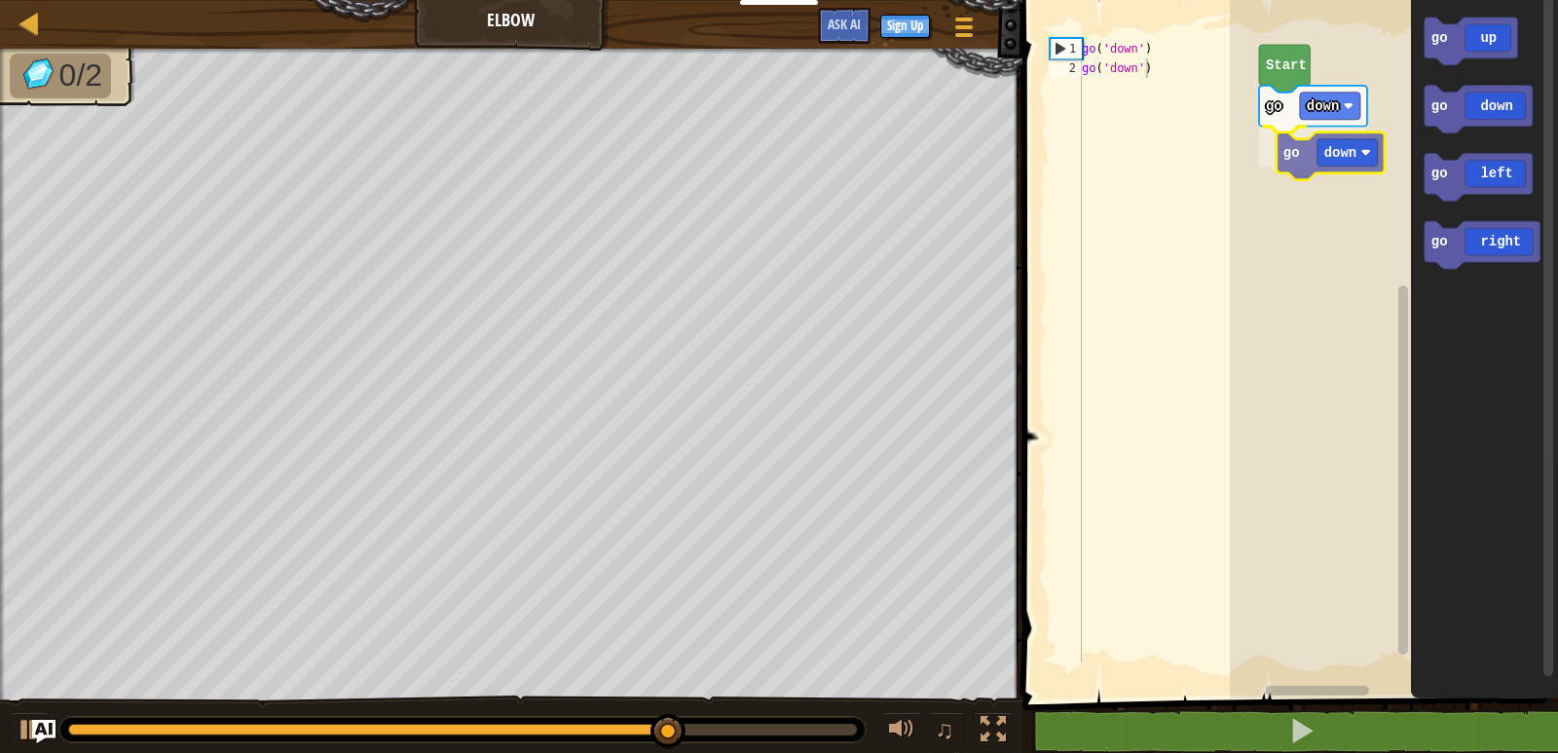
click at [1357, 145] on div "go down go down Start go up go down go left go right go down" at bounding box center [1394, 344] width 328 height 708
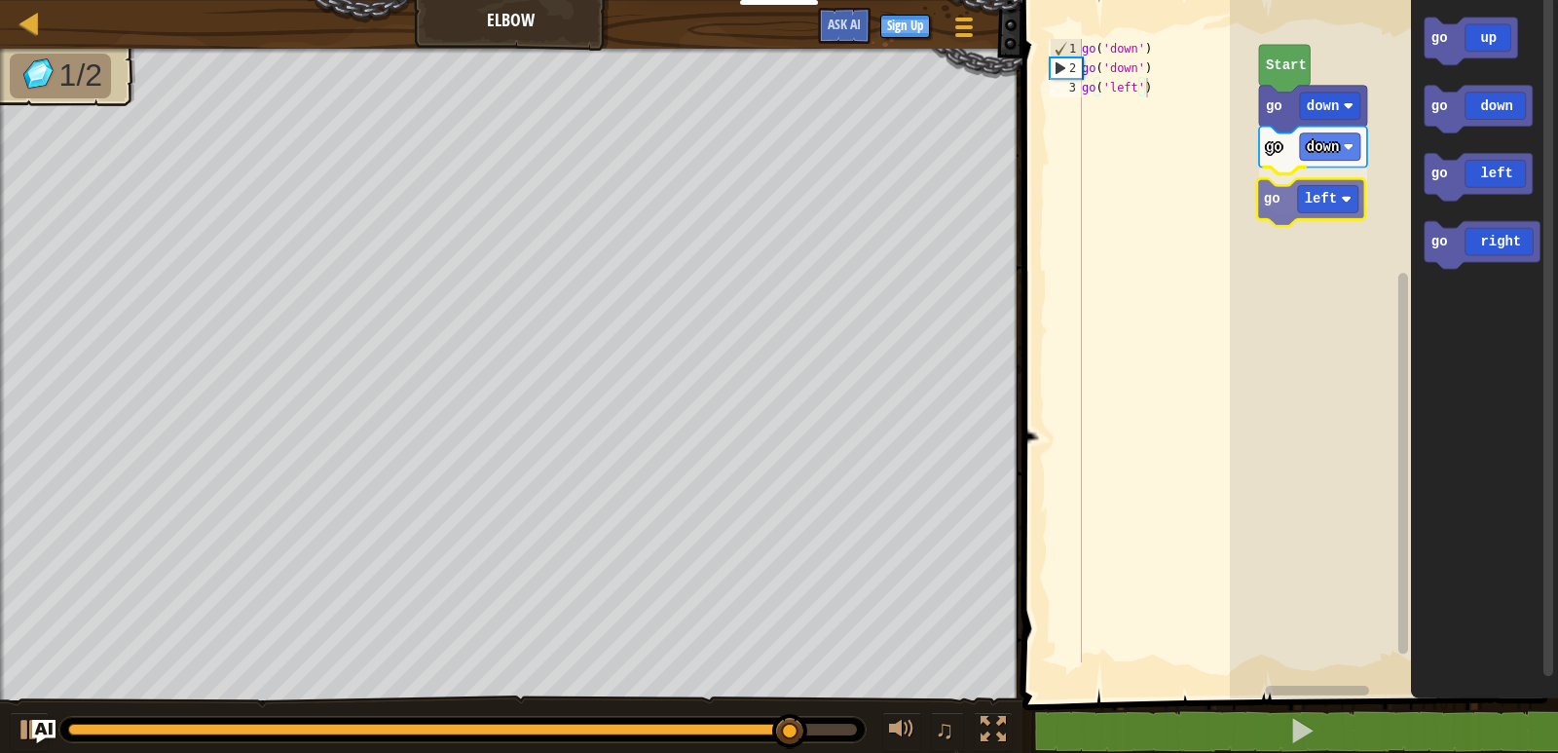
click at [1303, 221] on div "go down go down go left Start go up go down go left go right go left" at bounding box center [1394, 344] width 328 height 708
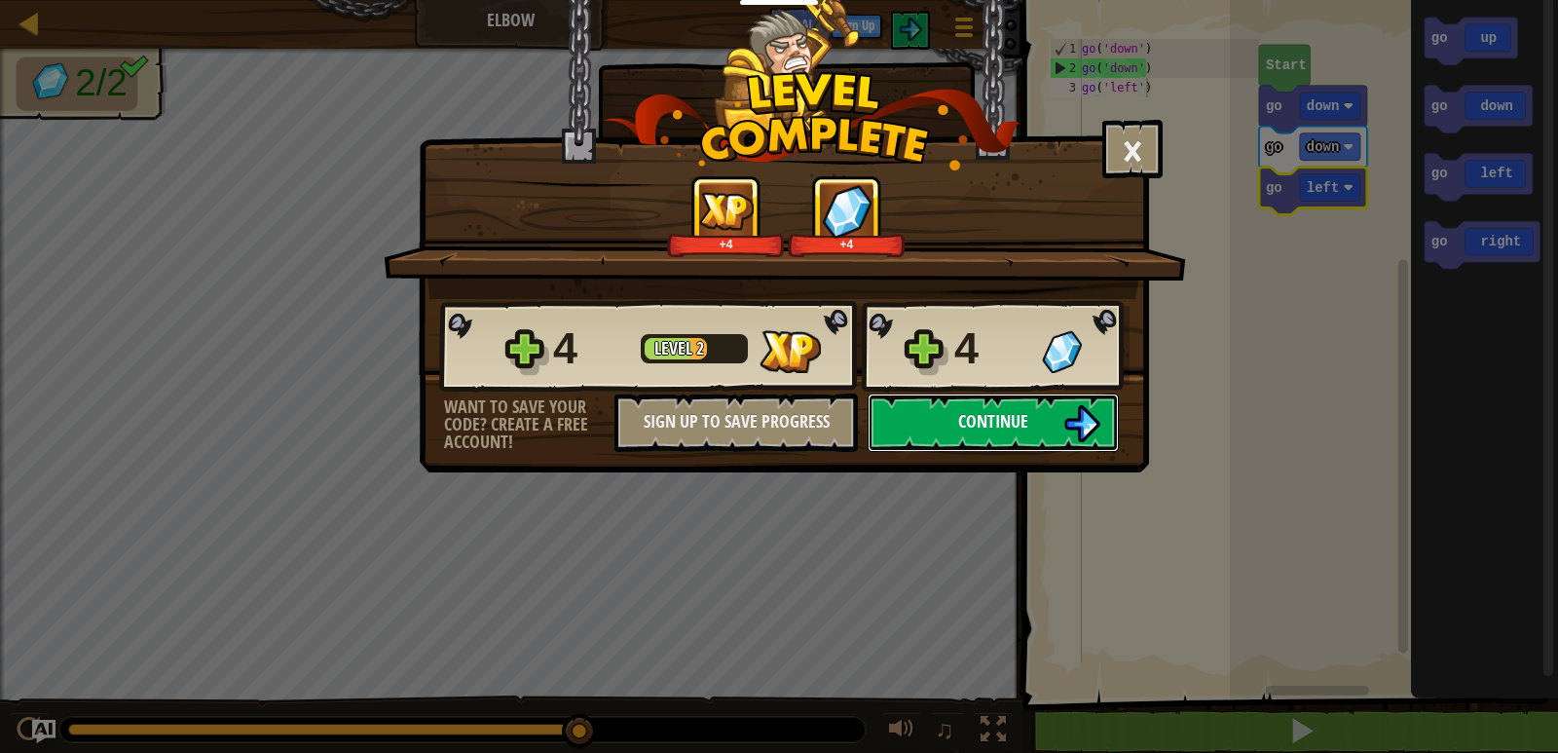
click at [1038, 411] on button "Continue" at bounding box center [993, 423] width 251 height 58
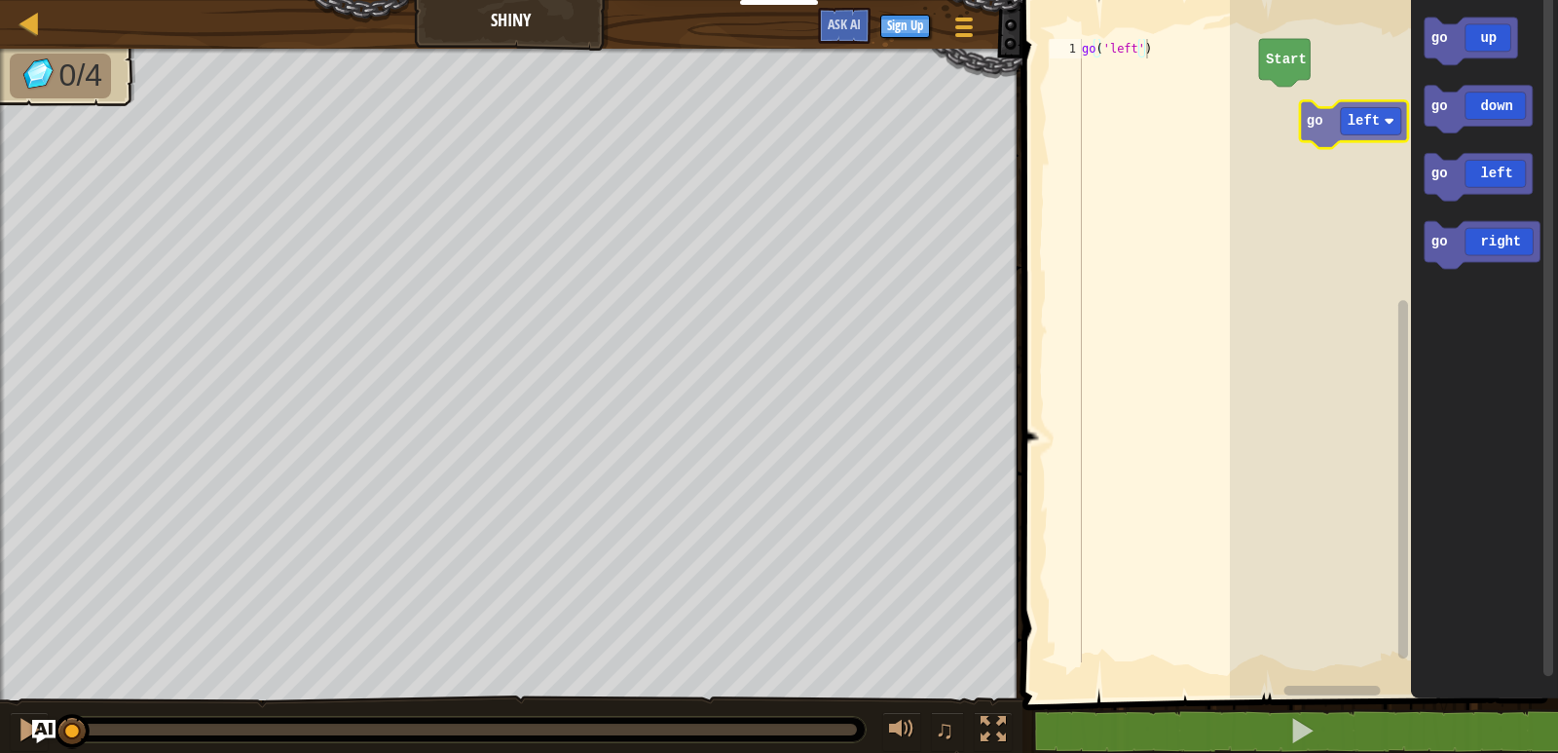
click at [1356, 124] on div "Start go up go down go left go right go left" at bounding box center [1394, 344] width 328 height 708
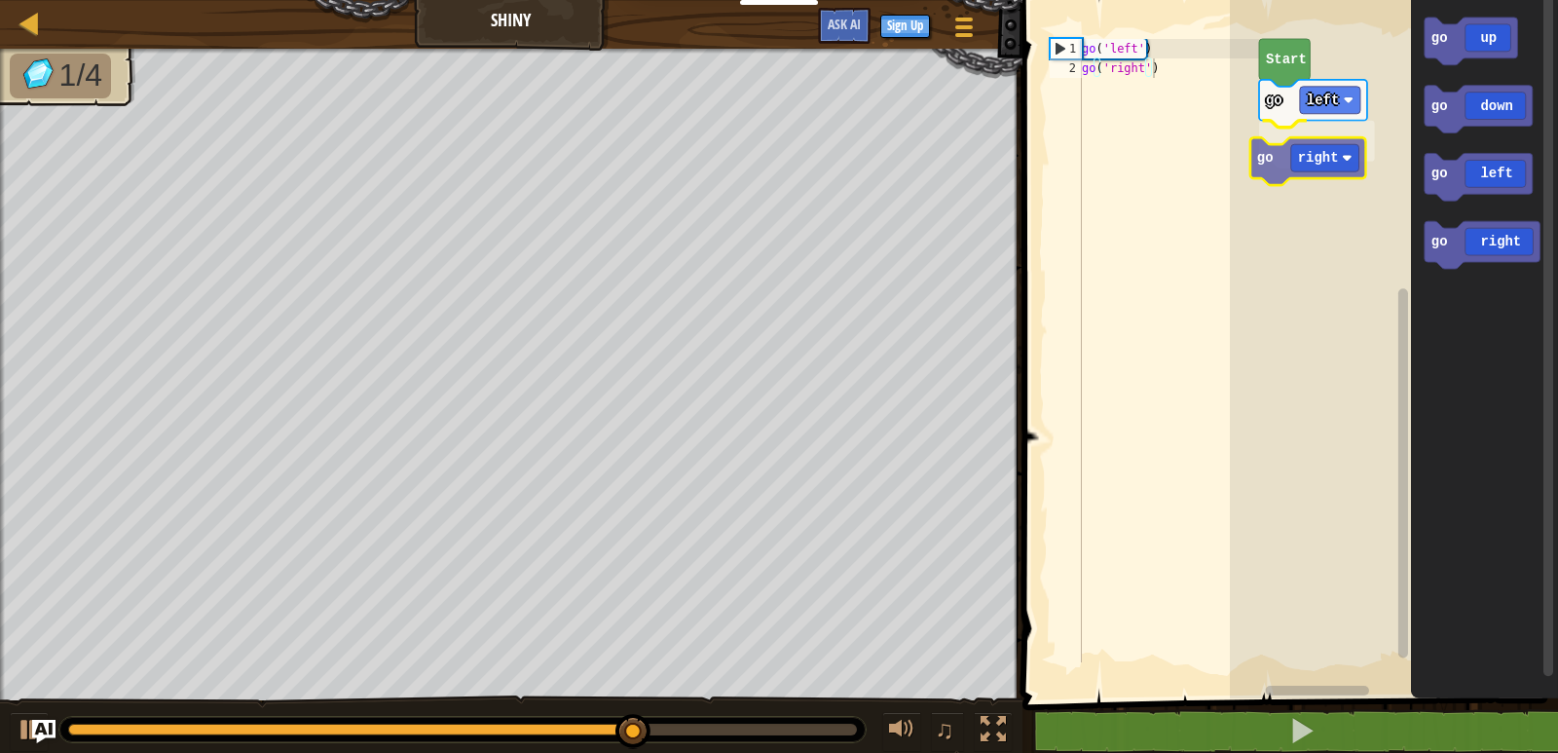
click at [1319, 156] on div "go left go right Start go up go down go left go right go right" at bounding box center [1394, 344] width 328 height 708
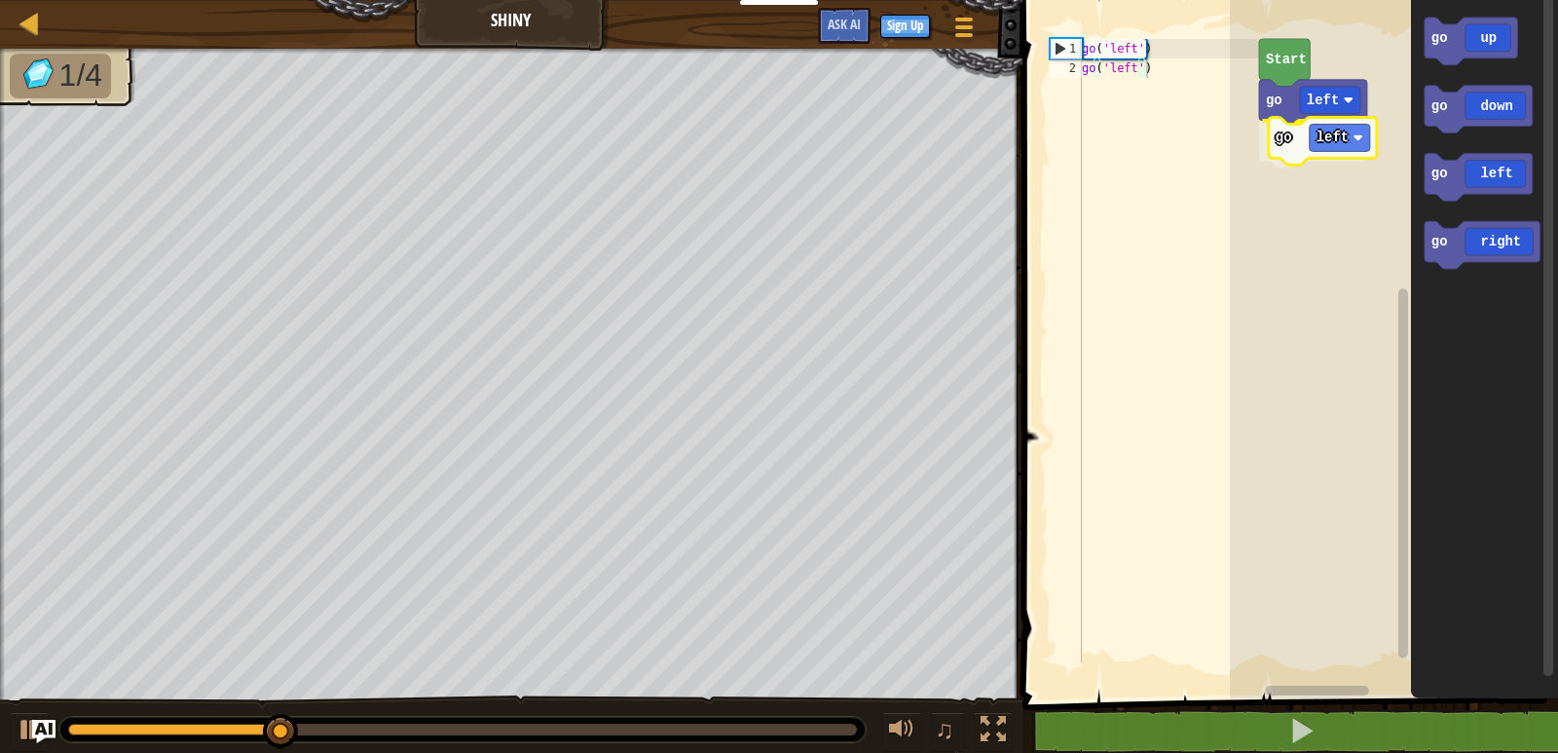
click at [1326, 157] on div "go left go left Start go up go down go left go right go left" at bounding box center [1394, 344] width 328 height 708
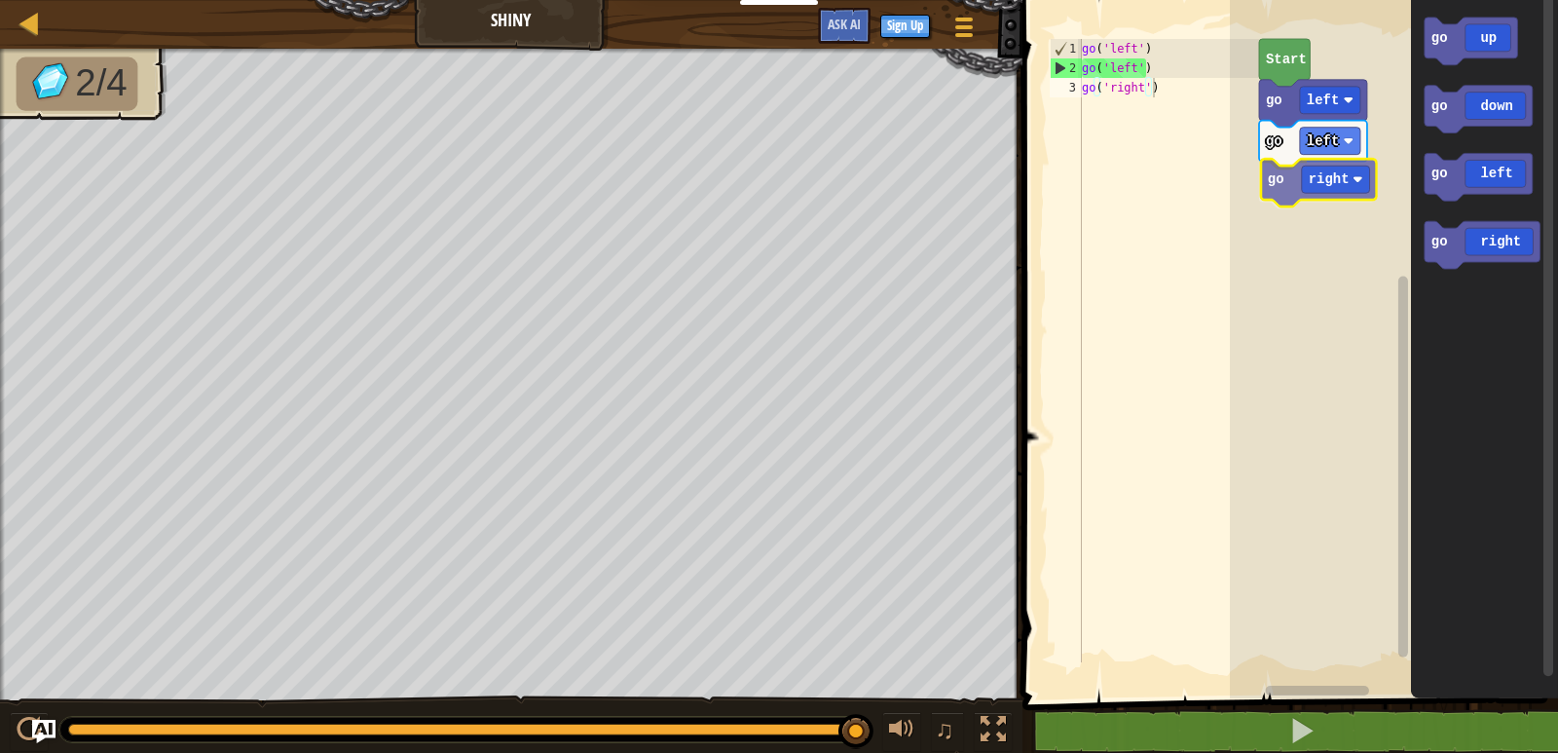
click at [1319, 183] on div "go left go left go right Start go up go down go left go right go right" at bounding box center [1394, 344] width 328 height 708
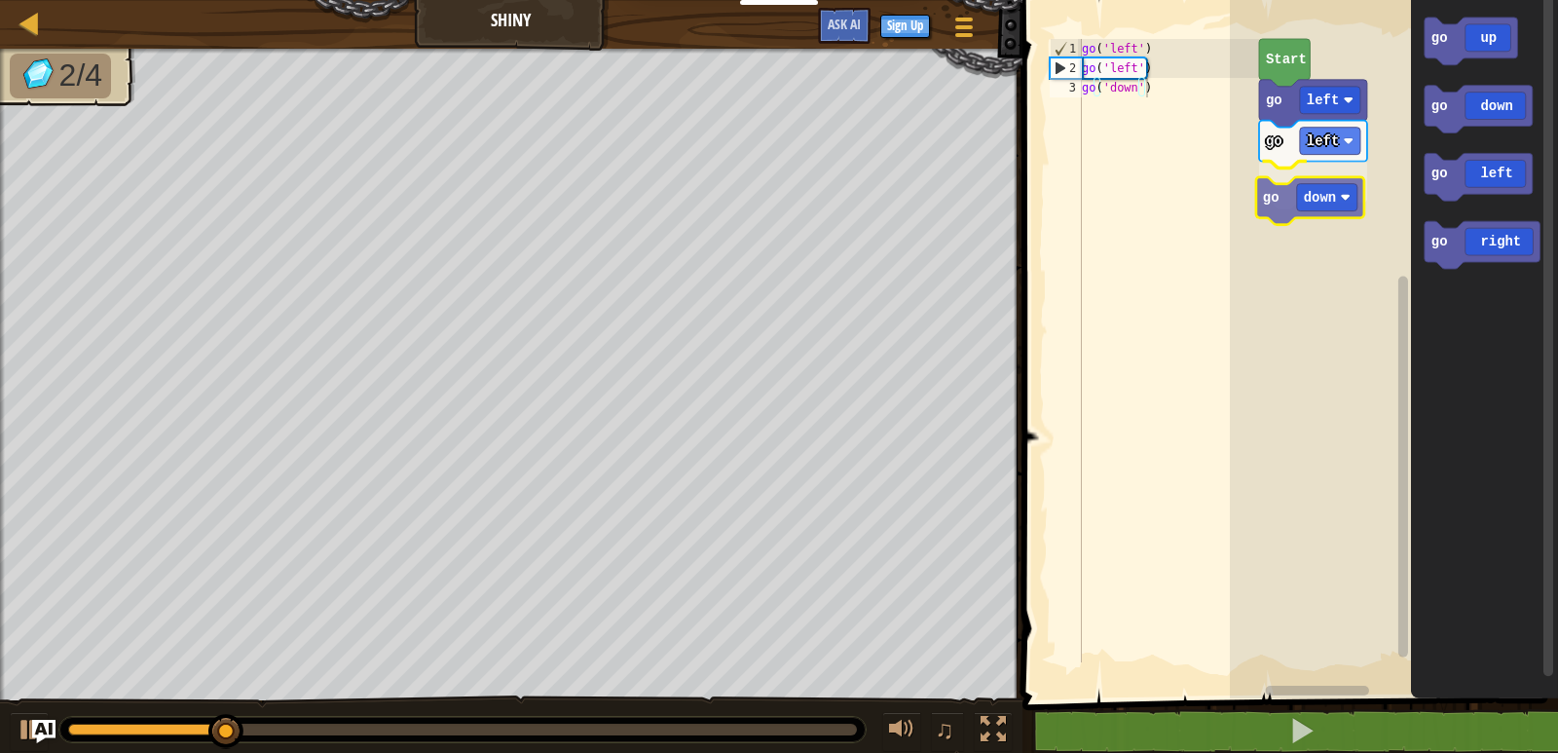
click at [1317, 207] on div "go left go left go down Start go up go down go left go right go down" at bounding box center [1394, 344] width 328 height 708
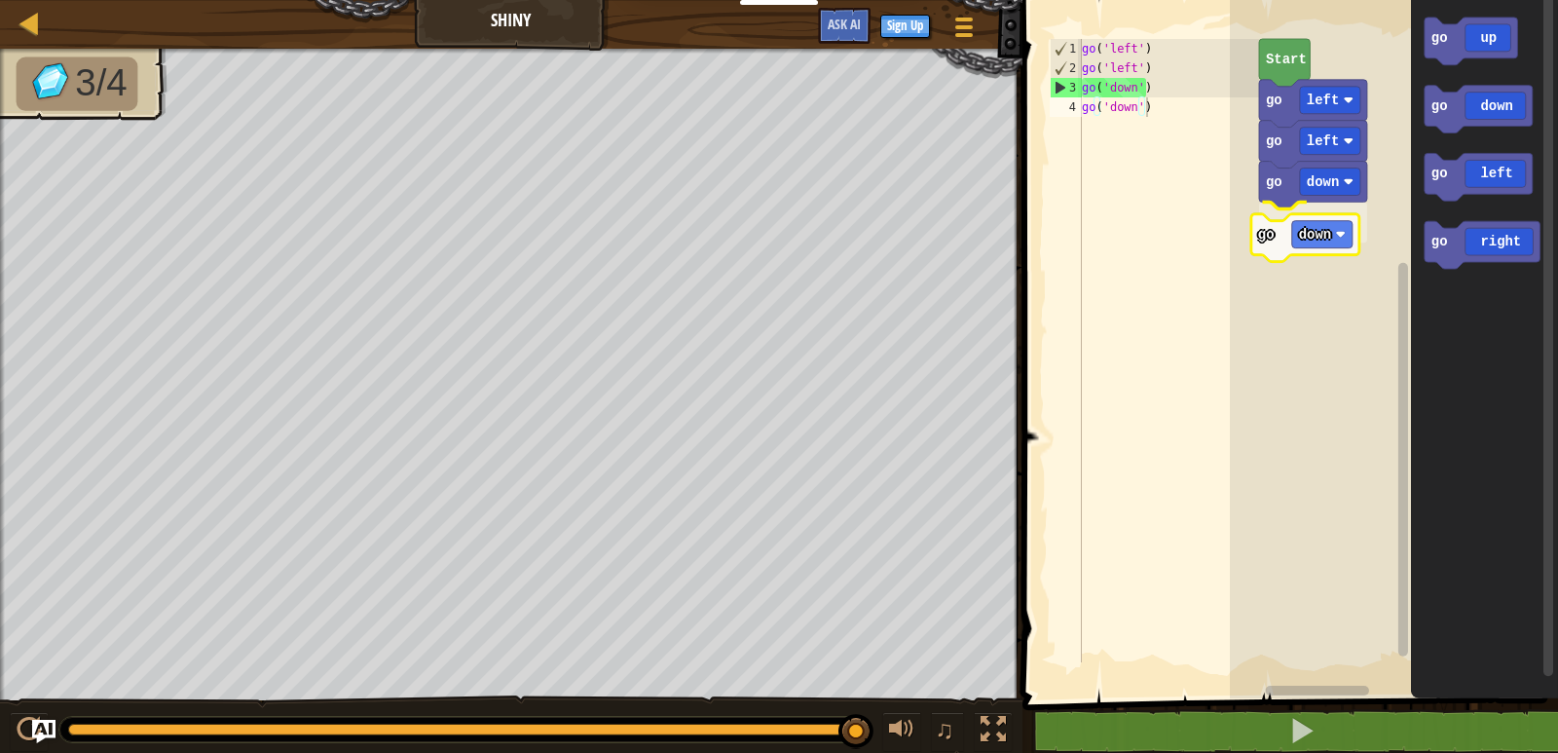
click at [1308, 243] on div "go left go left go down go down Start go up go down go left go right go down" at bounding box center [1394, 344] width 328 height 708
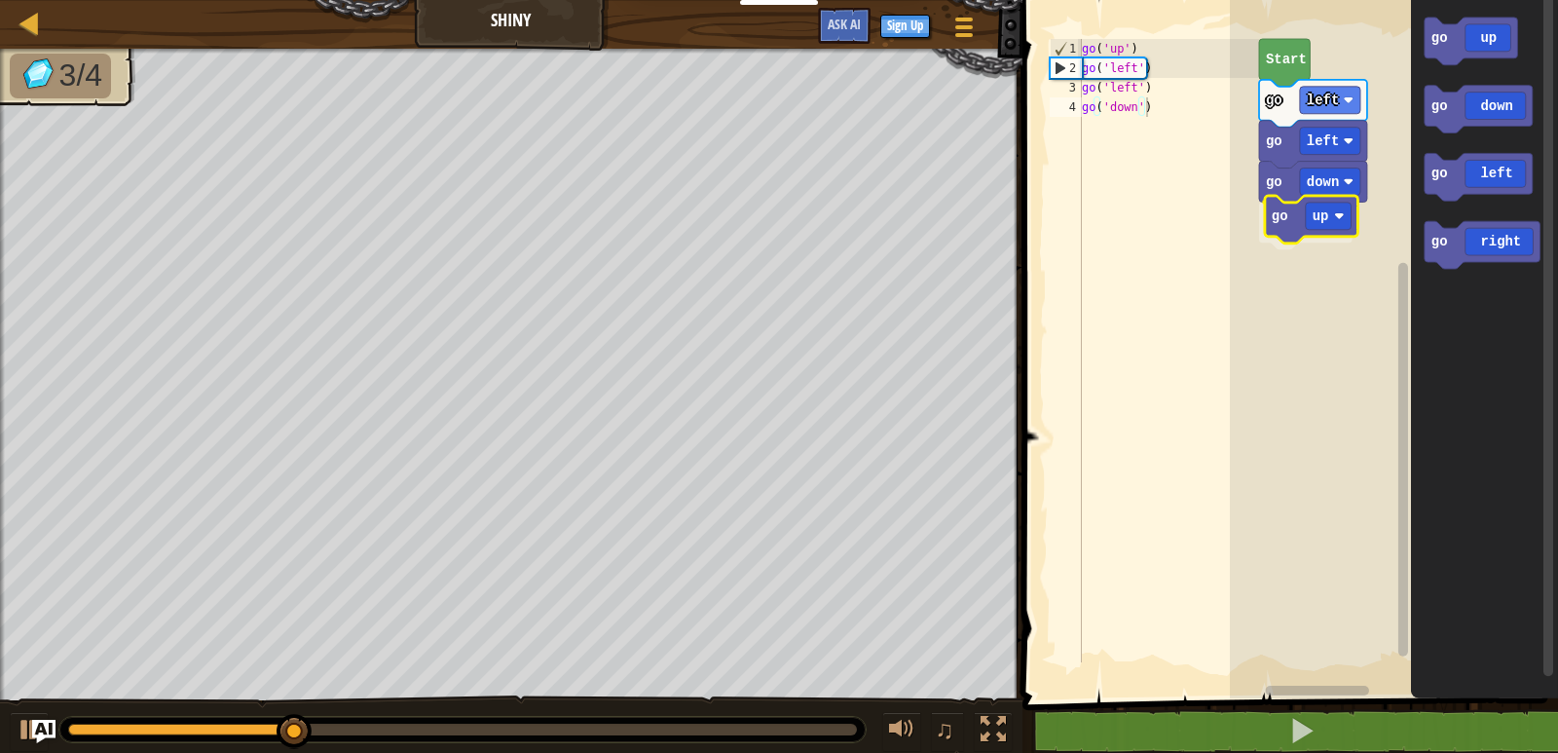
click at [1336, 234] on div "Start go left go left go down go up go up go down go left go right go up" at bounding box center [1394, 344] width 328 height 708
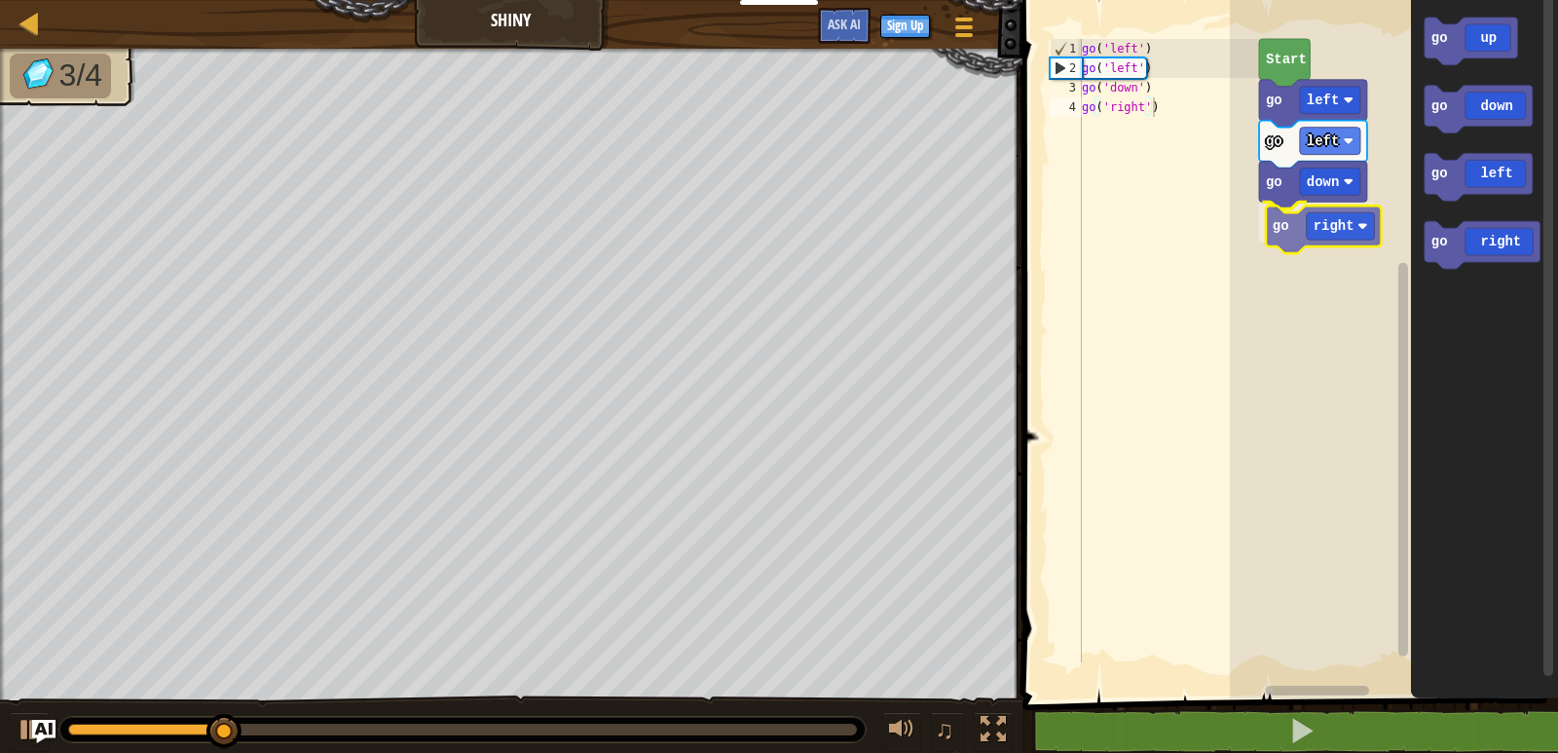
click at [1325, 228] on div "Start go left go left go down go right go up go down go left go right go right" at bounding box center [1394, 344] width 328 height 708
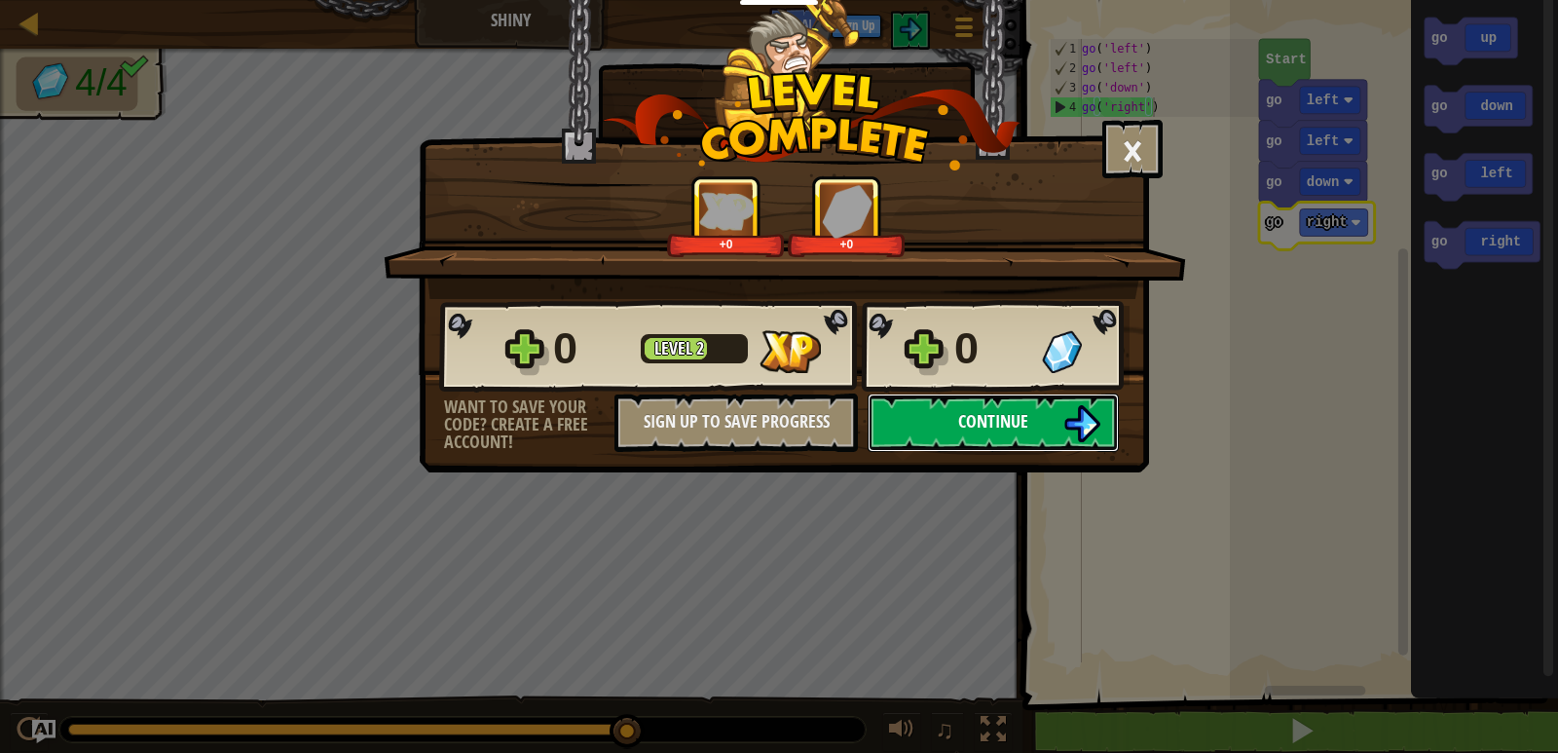
click at [1076, 429] on img at bounding box center [1082, 423] width 37 height 37
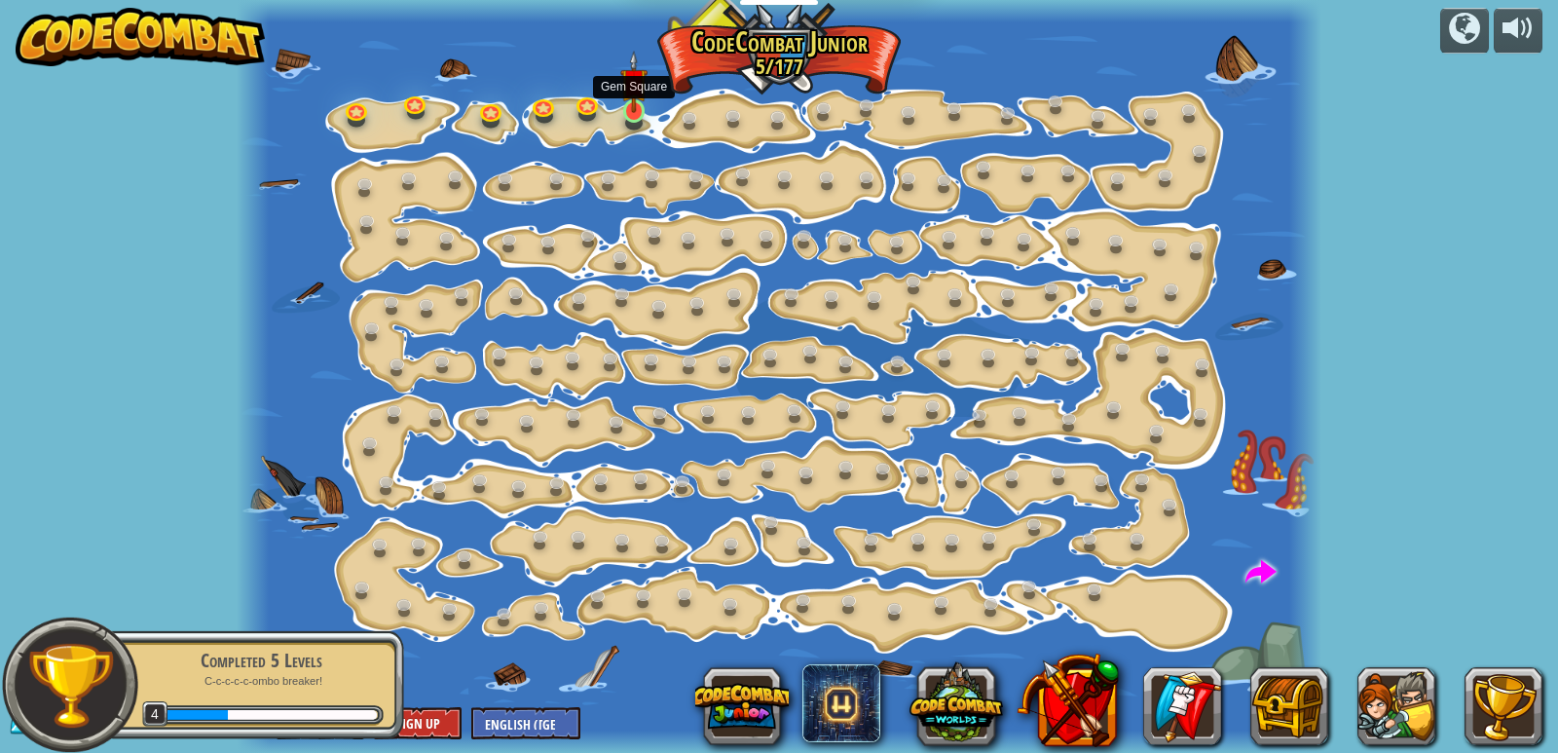
click at [645, 102] on img at bounding box center [633, 82] width 27 height 62
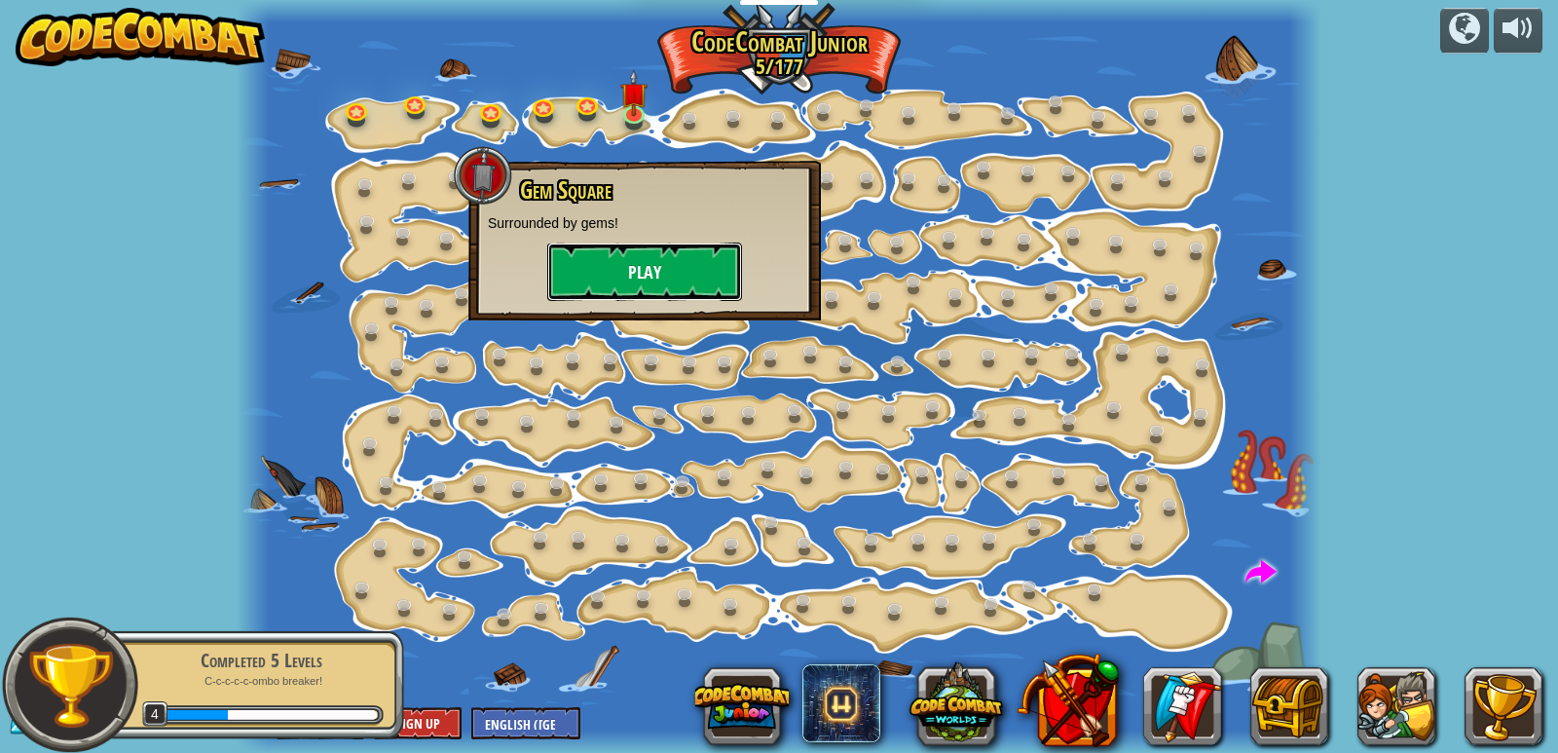
click at [656, 266] on button "Play" at bounding box center [644, 272] width 195 height 58
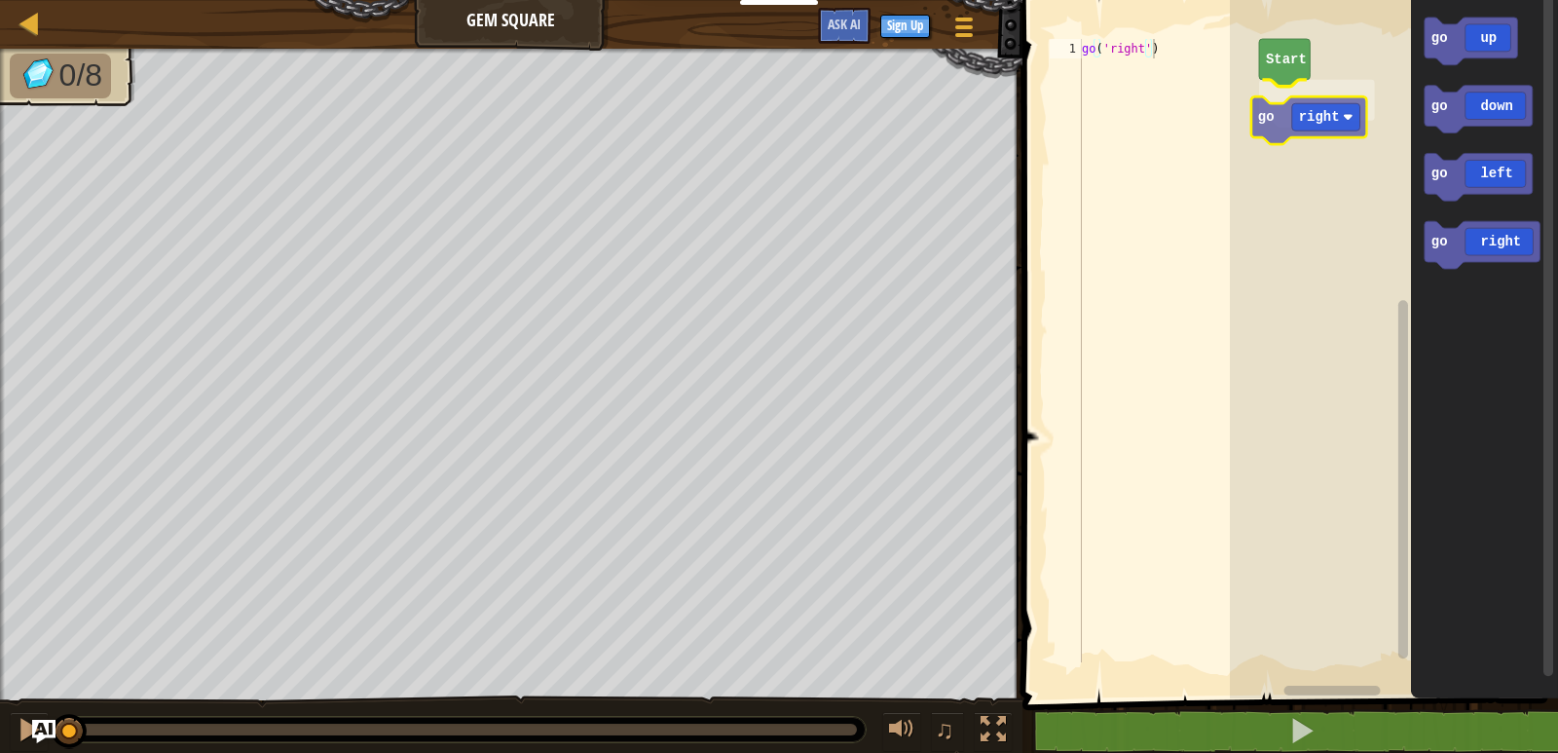
click at [1342, 109] on div "Start go right go up go down go left go right go right" at bounding box center [1394, 344] width 328 height 708
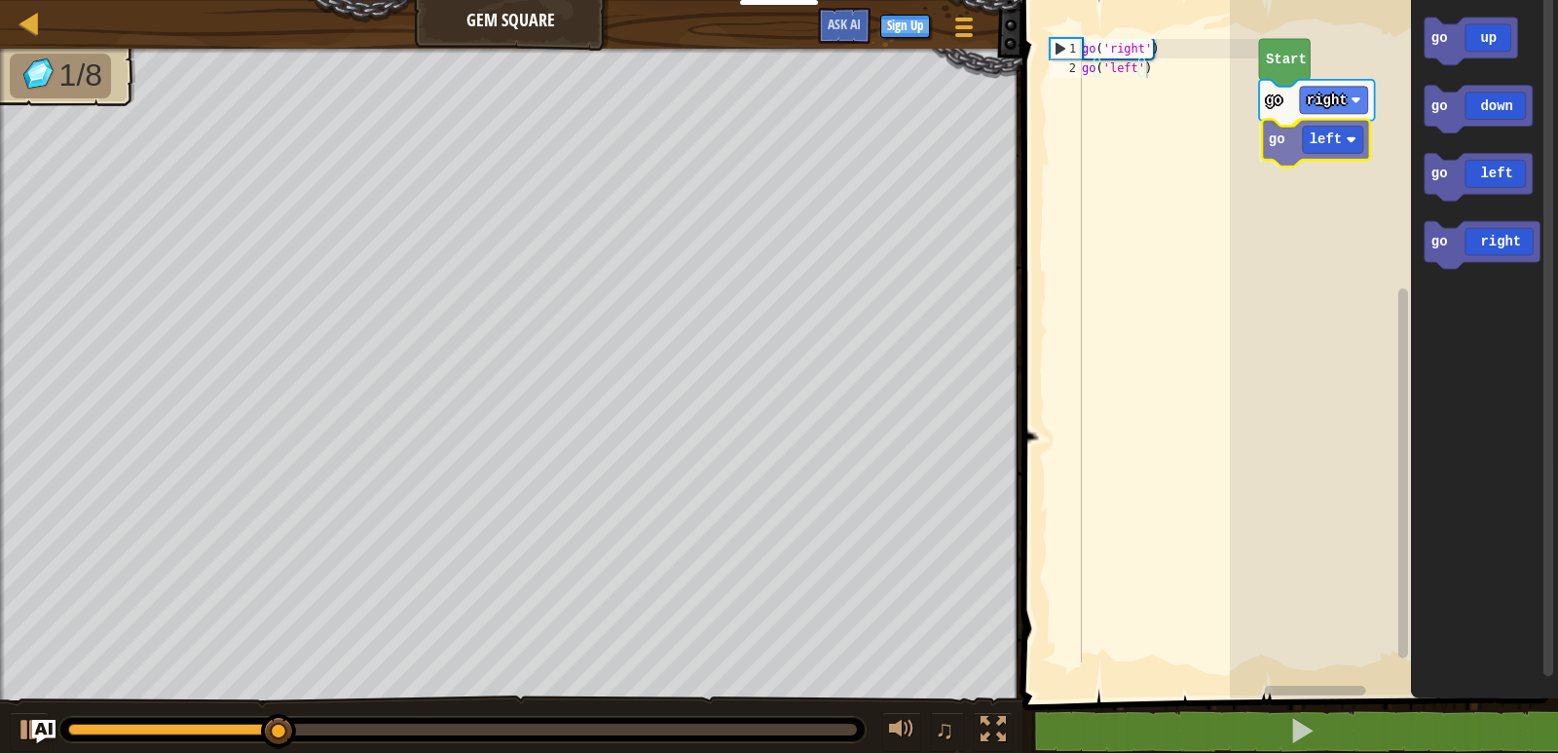
click at [1322, 137] on div "go right go left Start go up go down go left go right go left" at bounding box center [1394, 344] width 328 height 708
click at [1333, 138] on div "go right go down Start go up go down go left go right go down" at bounding box center [1394, 344] width 328 height 708
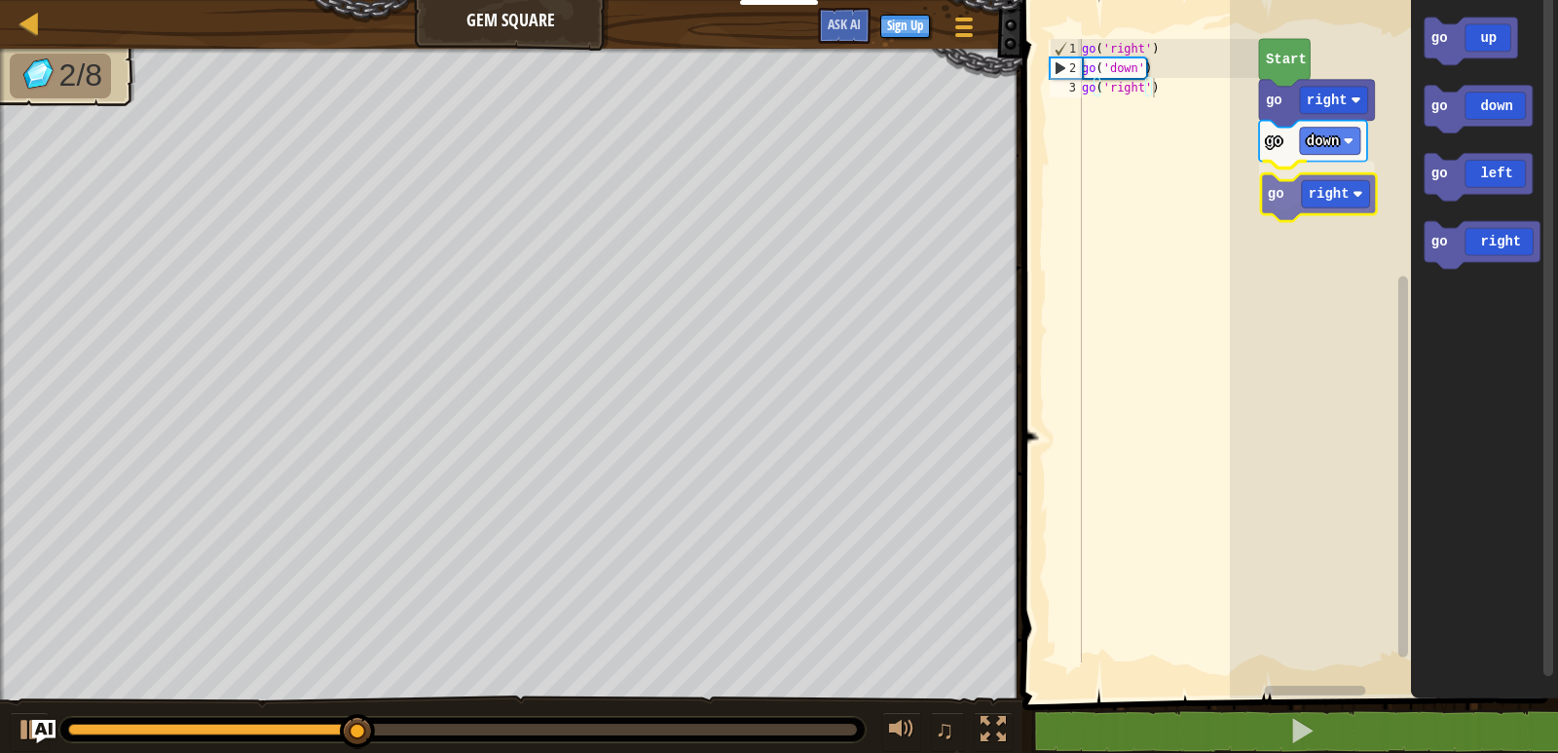
click at [1302, 184] on div "go right go down go right Start go up go down go left go right go right" at bounding box center [1394, 344] width 328 height 708
click at [1332, 186] on div "go right go down go left Start go up go down go left go right go left" at bounding box center [1394, 344] width 328 height 708
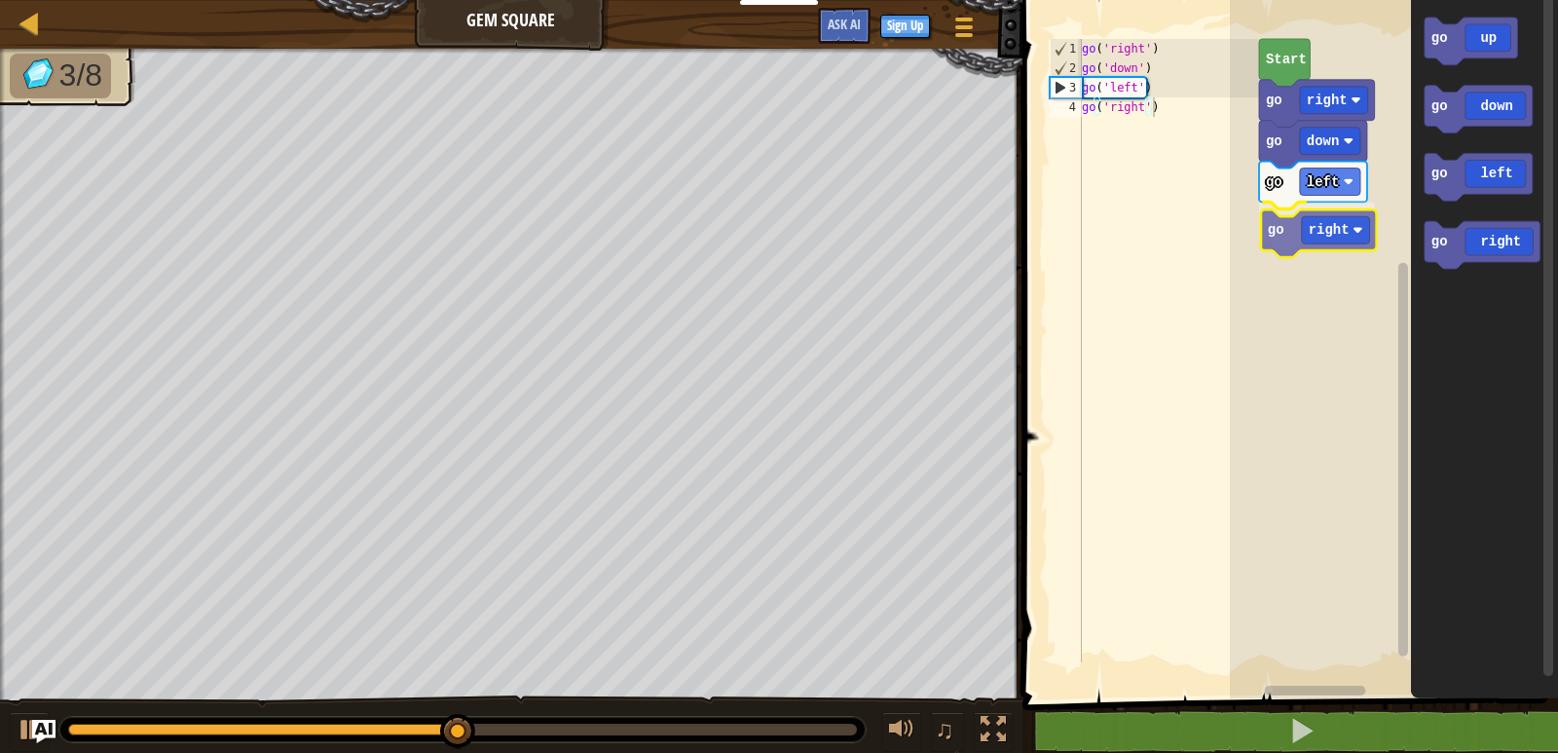
click at [1281, 216] on div "go right go down go left go right Start go up go down go left go right go right" at bounding box center [1394, 344] width 328 height 708
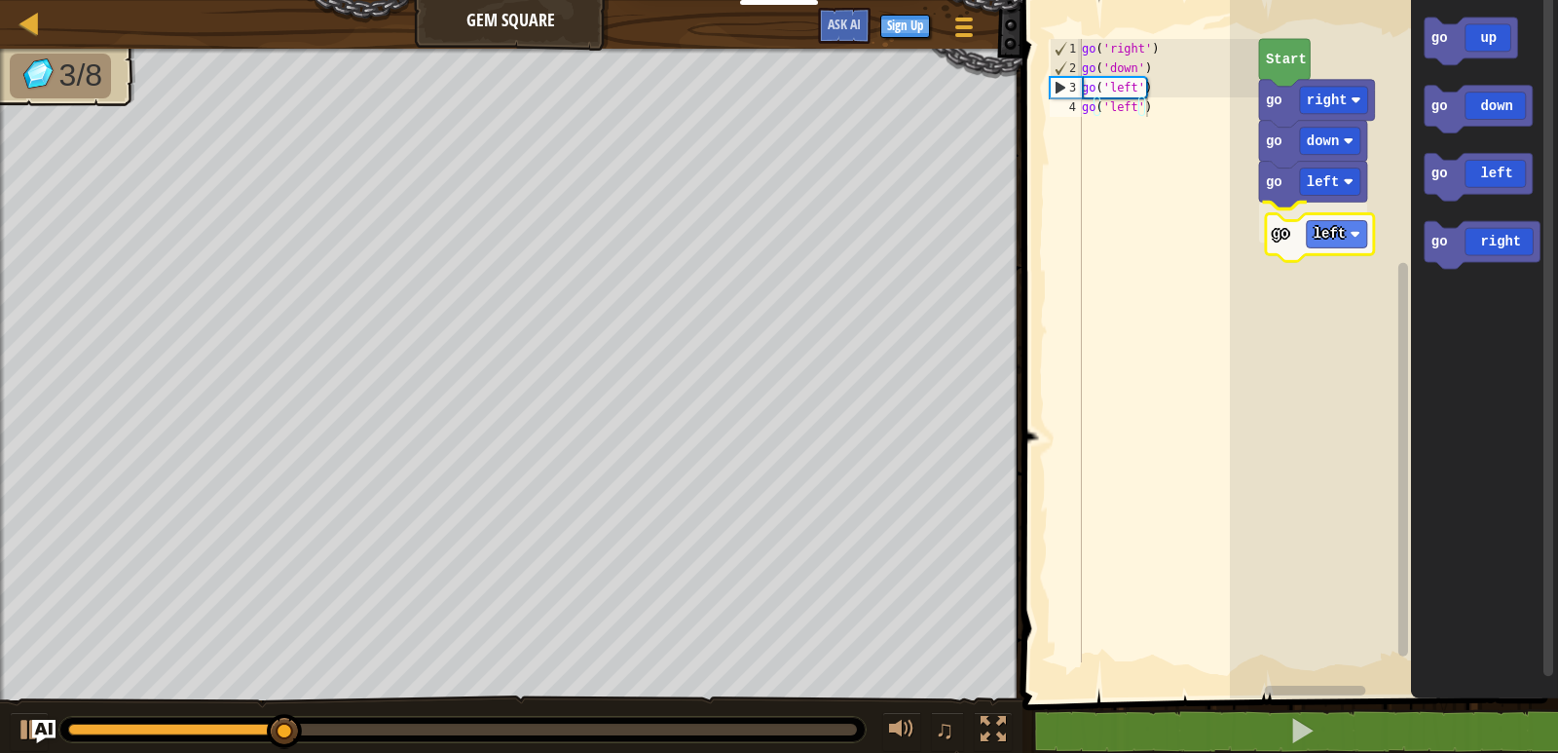
click at [1322, 246] on div "go right go down go left go left Start go up go down go left go right go left" at bounding box center [1394, 344] width 328 height 708
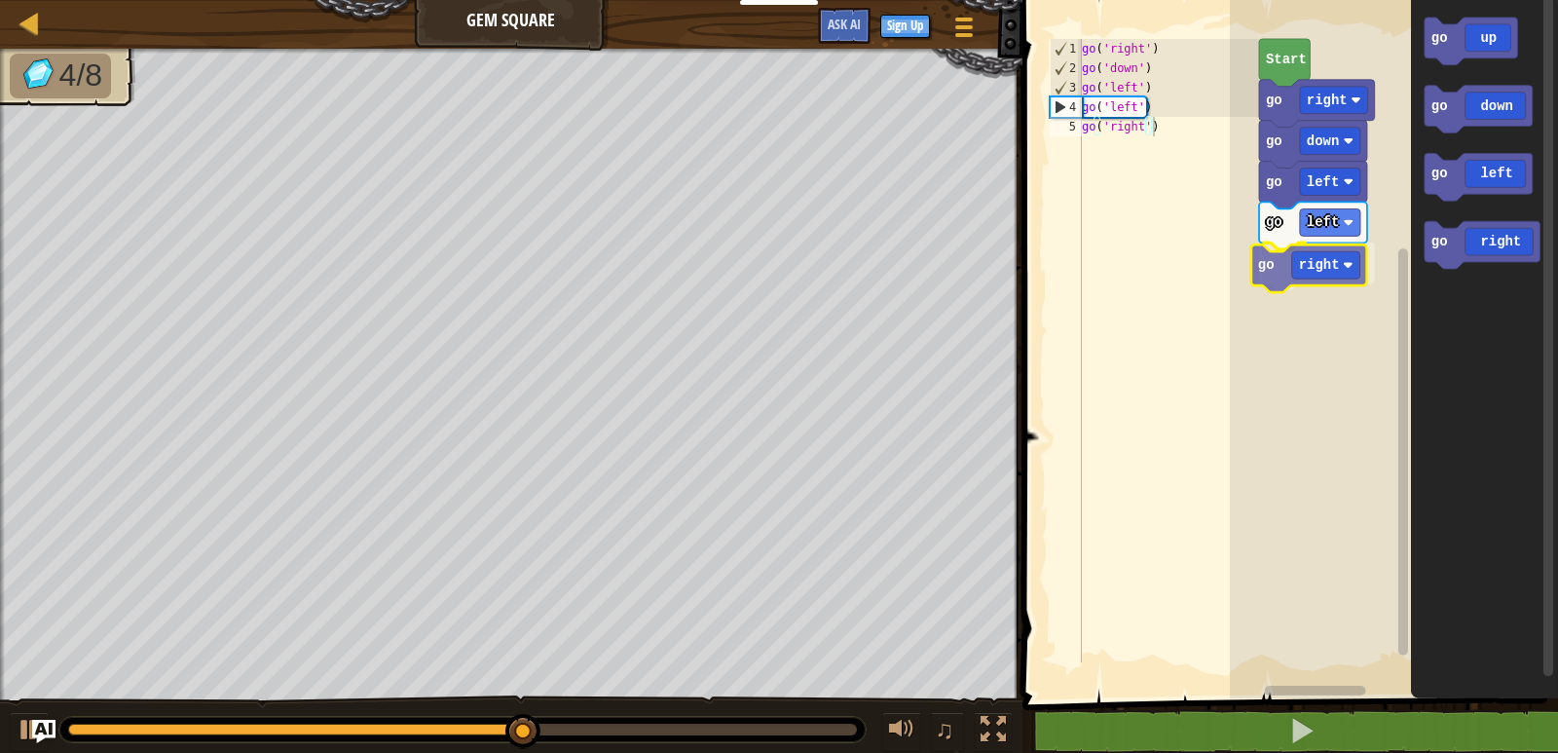
click at [1290, 269] on div "go right go down go left go left go right Start go up go down go left go right …" at bounding box center [1394, 344] width 328 height 708
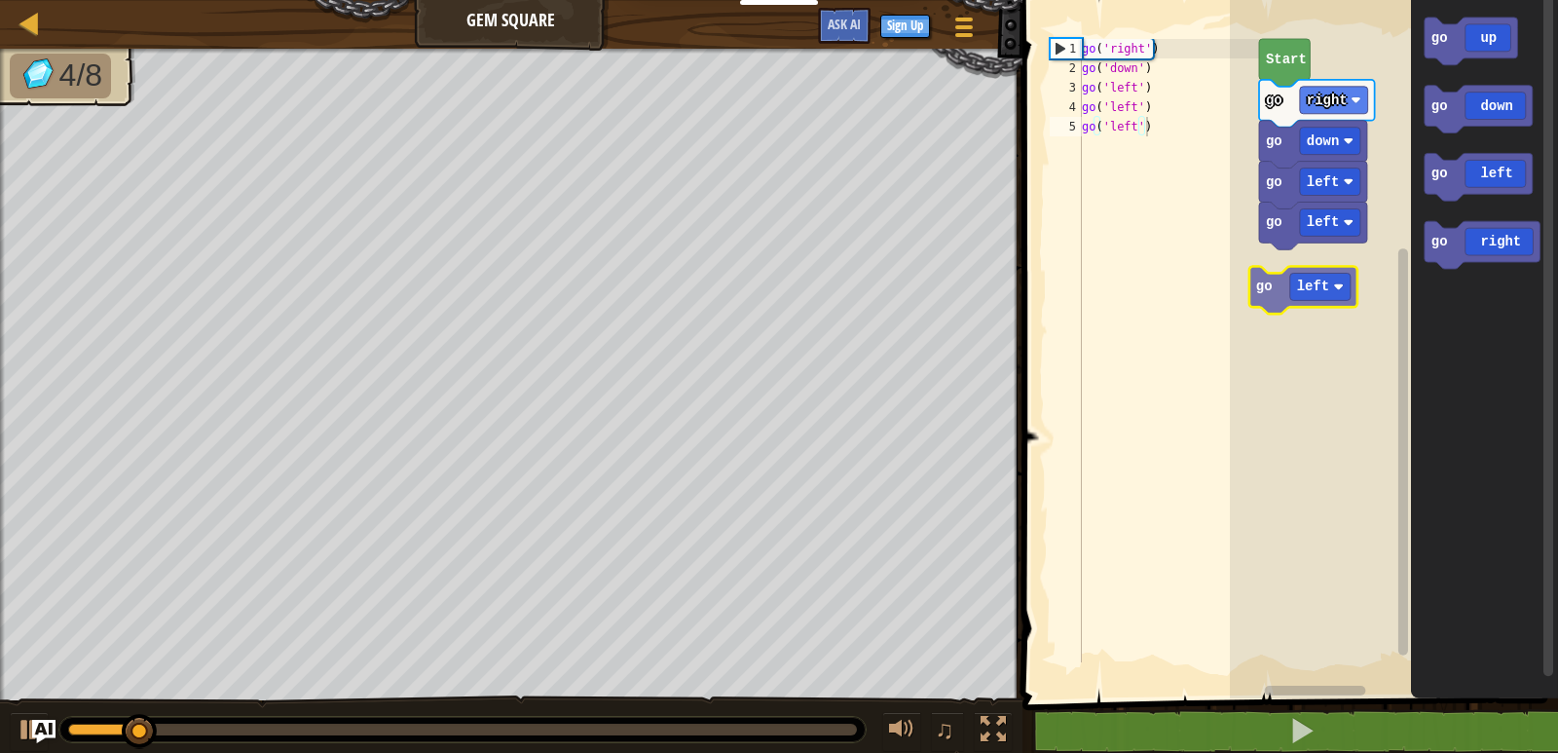
click at [1335, 289] on div "go right go down go left go left Start go left go up go down go left go right g…" at bounding box center [1394, 344] width 328 height 708
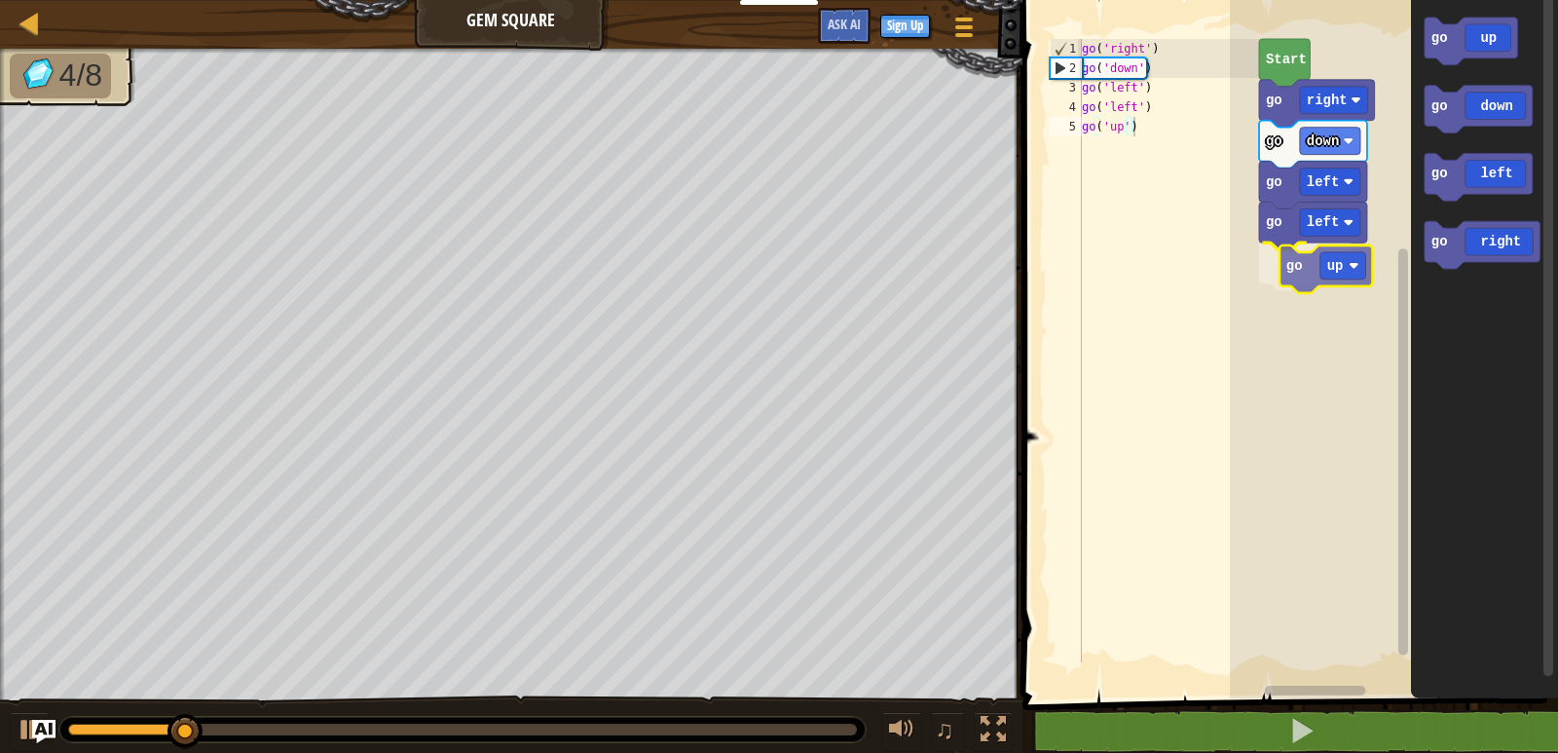
click at [1333, 279] on div "go right go down go left go left go up Start go up go down go left go right go …" at bounding box center [1394, 344] width 328 height 708
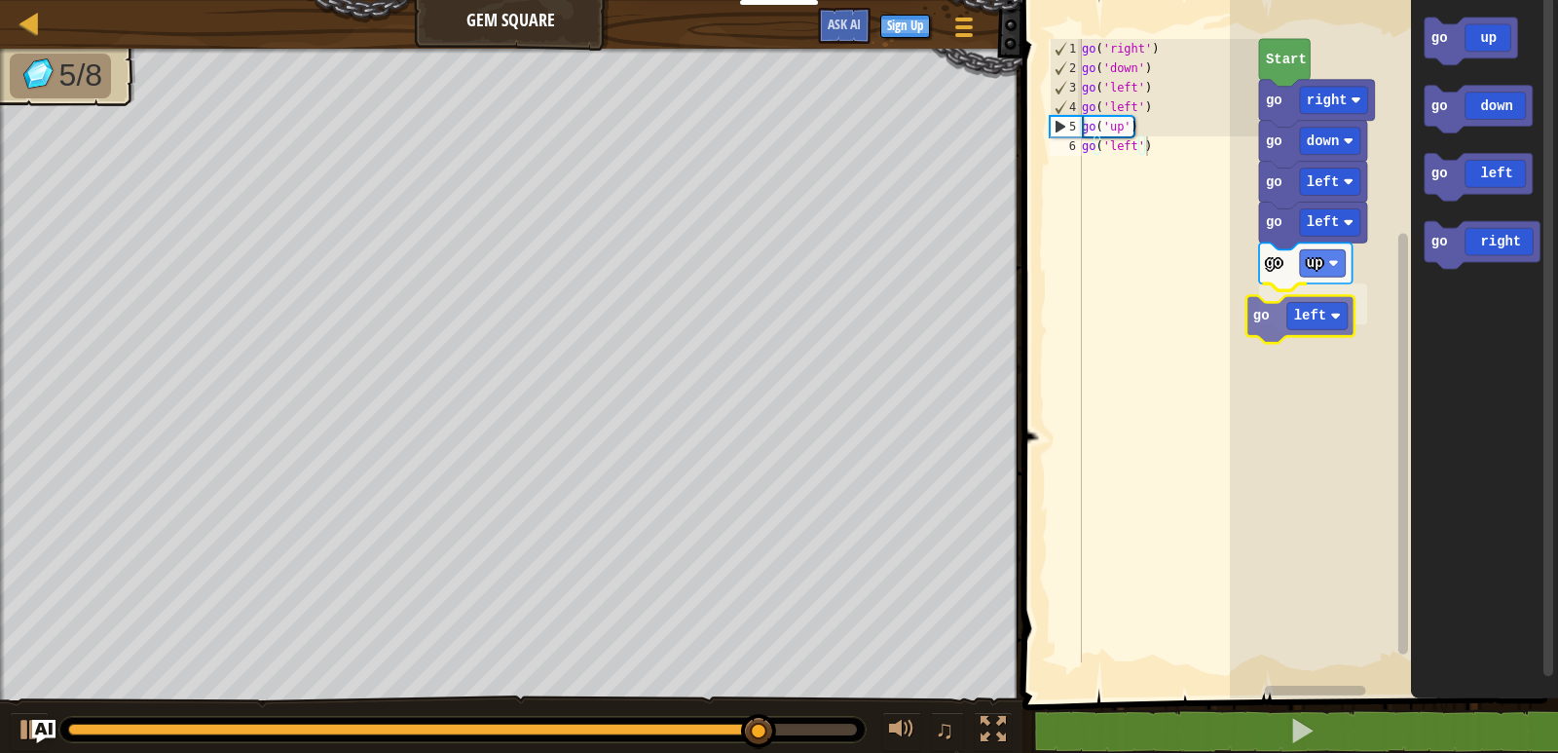
click at [1281, 335] on div "go right go down go left go left go up go left Start go up go down go left go r…" at bounding box center [1394, 344] width 328 height 708
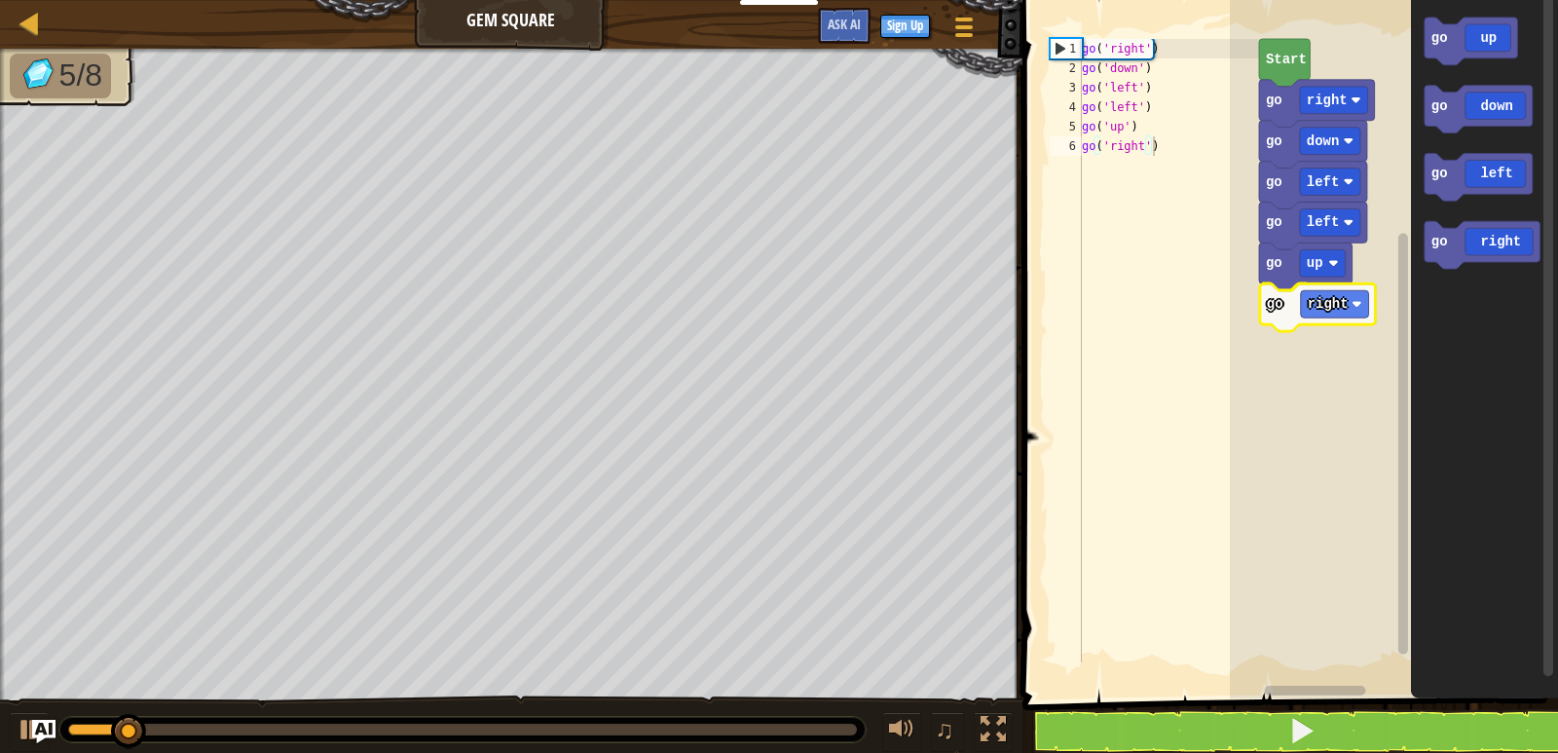
click at [1302, 308] on div "go right go down go left go left go up go right Start go up go down go left go …" at bounding box center [1394, 344] width 328 height 708
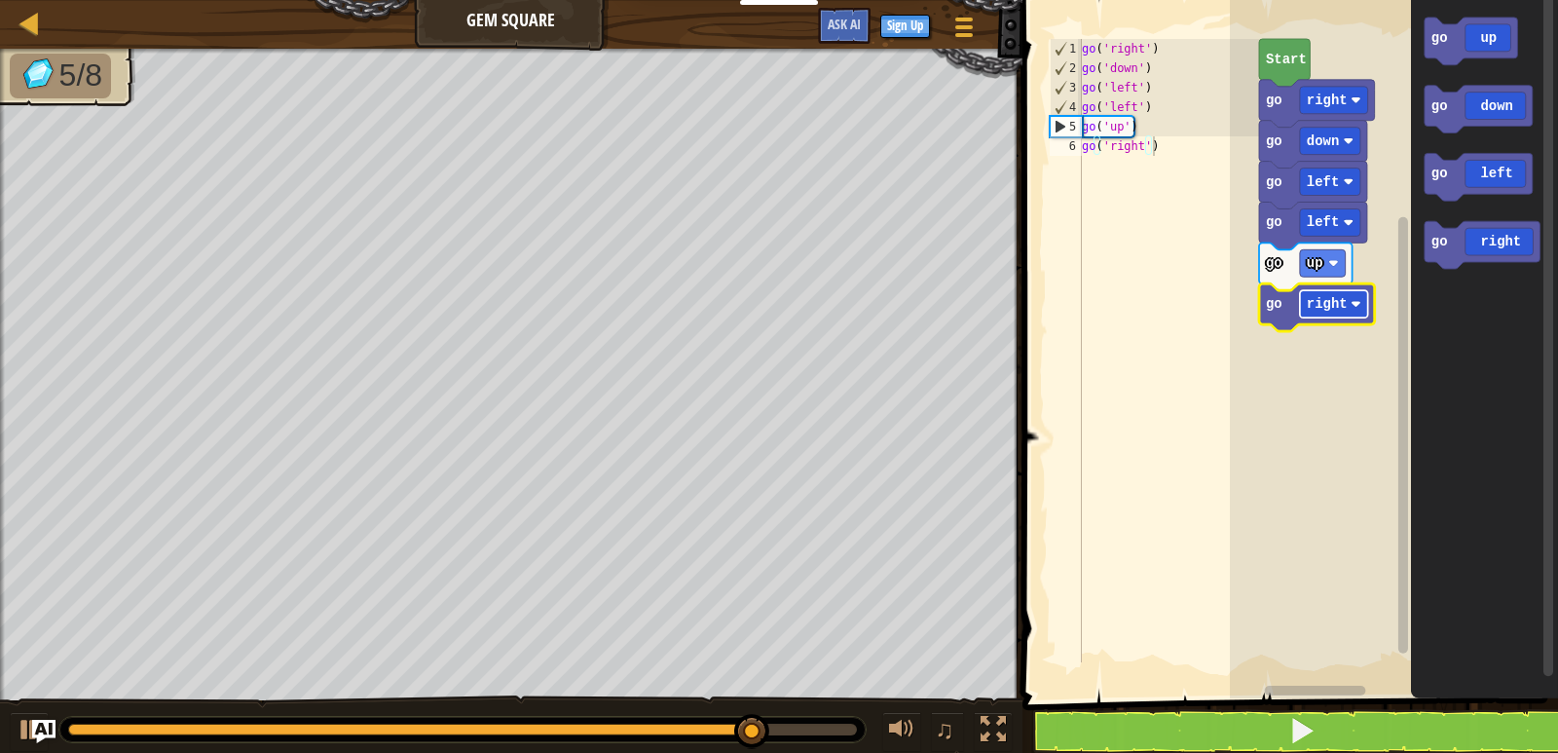
click at [1325, 305] on text "right" at bounding box center [1327, 304] width 41 height 16
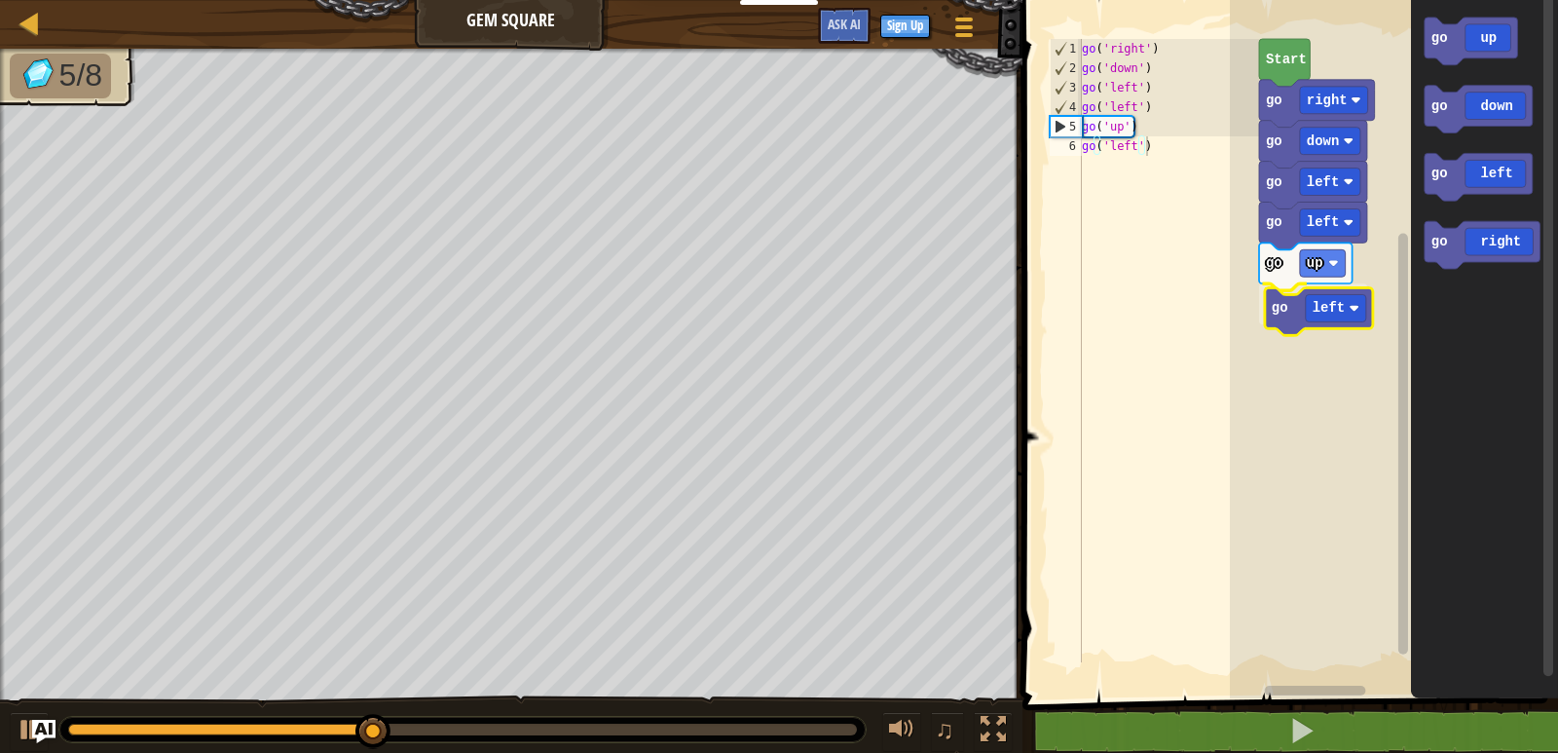
click at [1300, 319] on div "Start go right go down go left go left go up go left go up go down go left go r…" at bounding box center [1394, 344] width 328 height 708
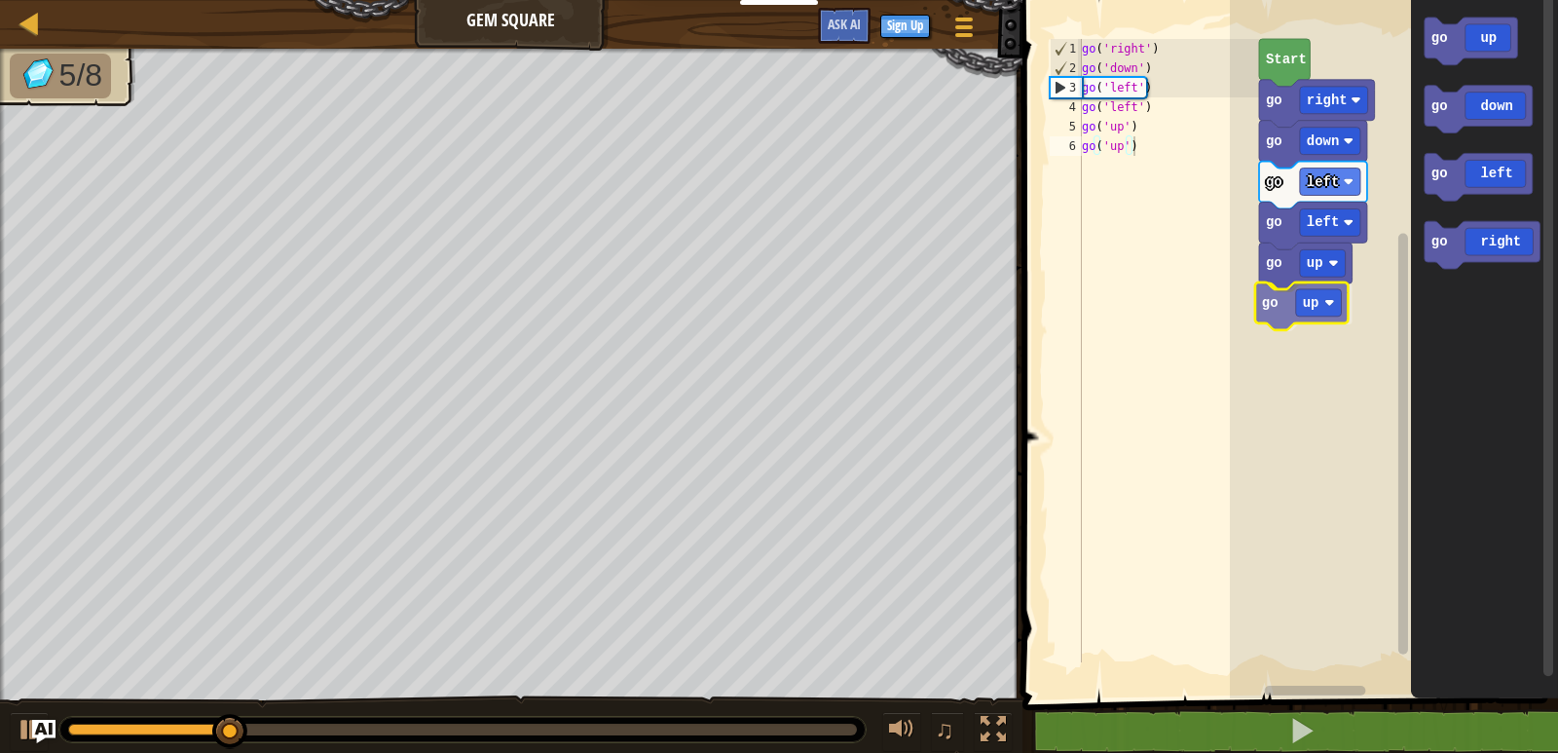
click at [1302, 306] on div "Start go right go down go left go left go up go up go up go down go left go rig…" at bounding box center [1394, 344] width 328 height 708
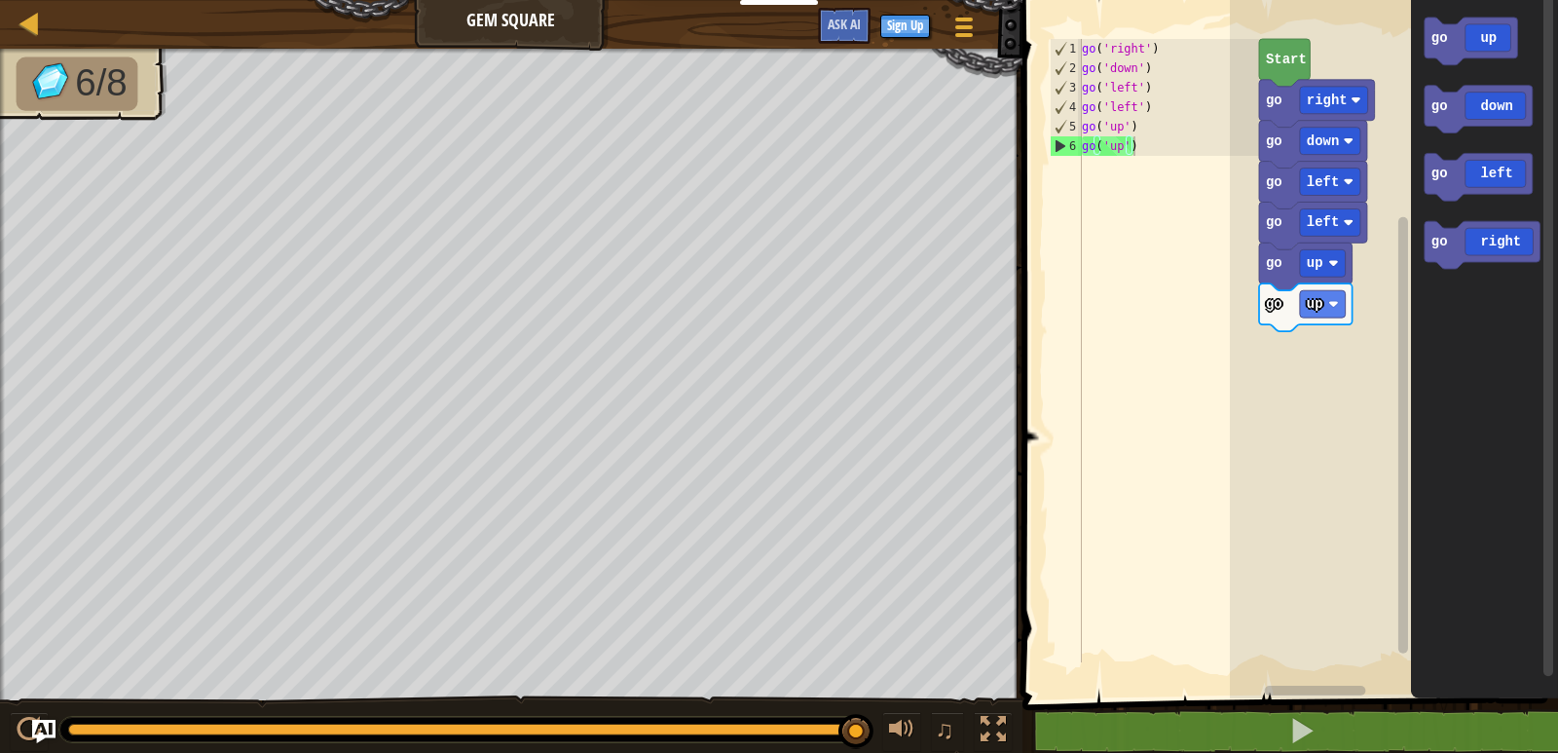
click at [1395, 324] on div "Start go right go down go left go left go up go up go up go down go left go rig…" at bounding box center [1394, 344] width 328 height 708
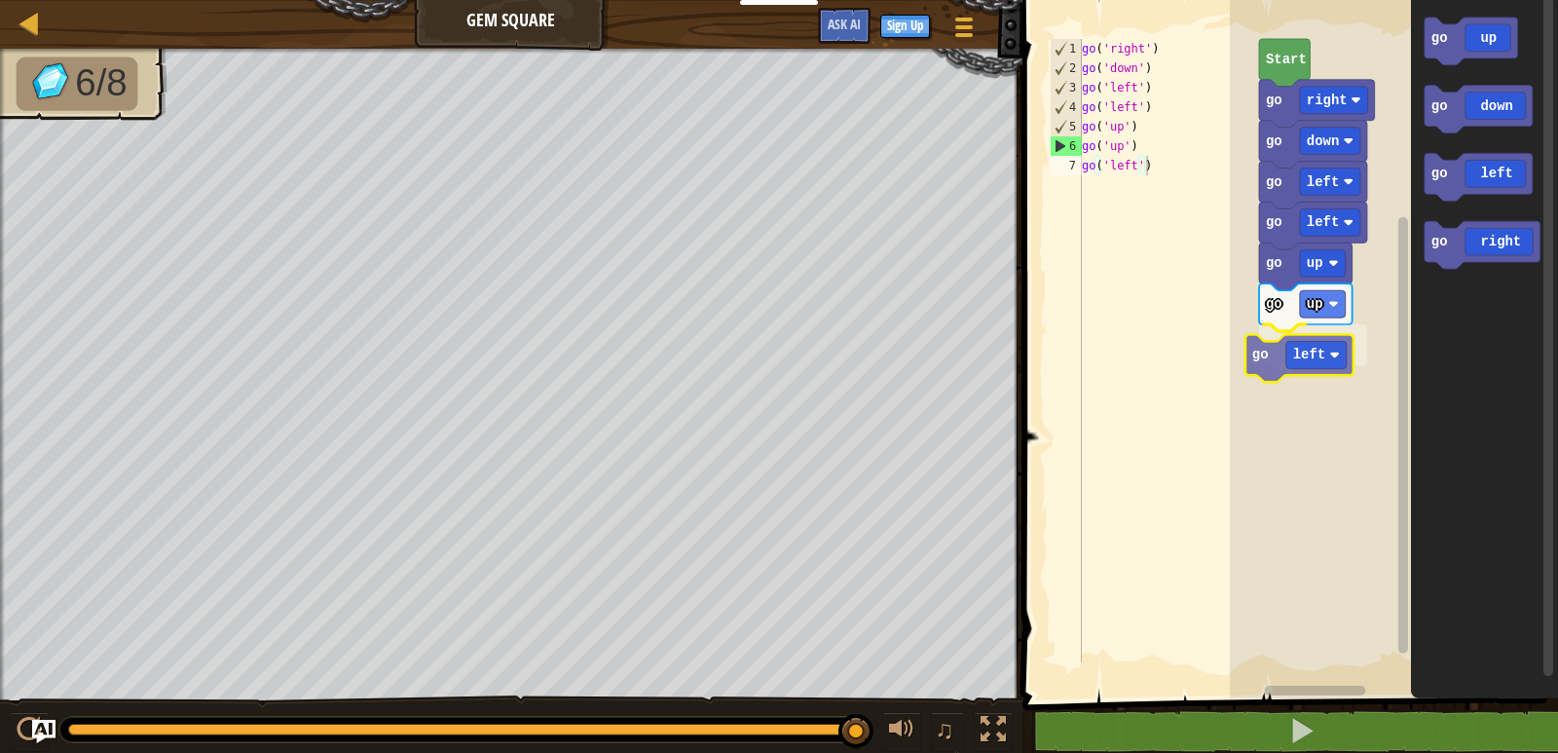
click at [1298, 357] on div "Start go right go down go left go left go up go up go left go up go down go lef…" at bounding box center [1394, 344] width 328 height 708
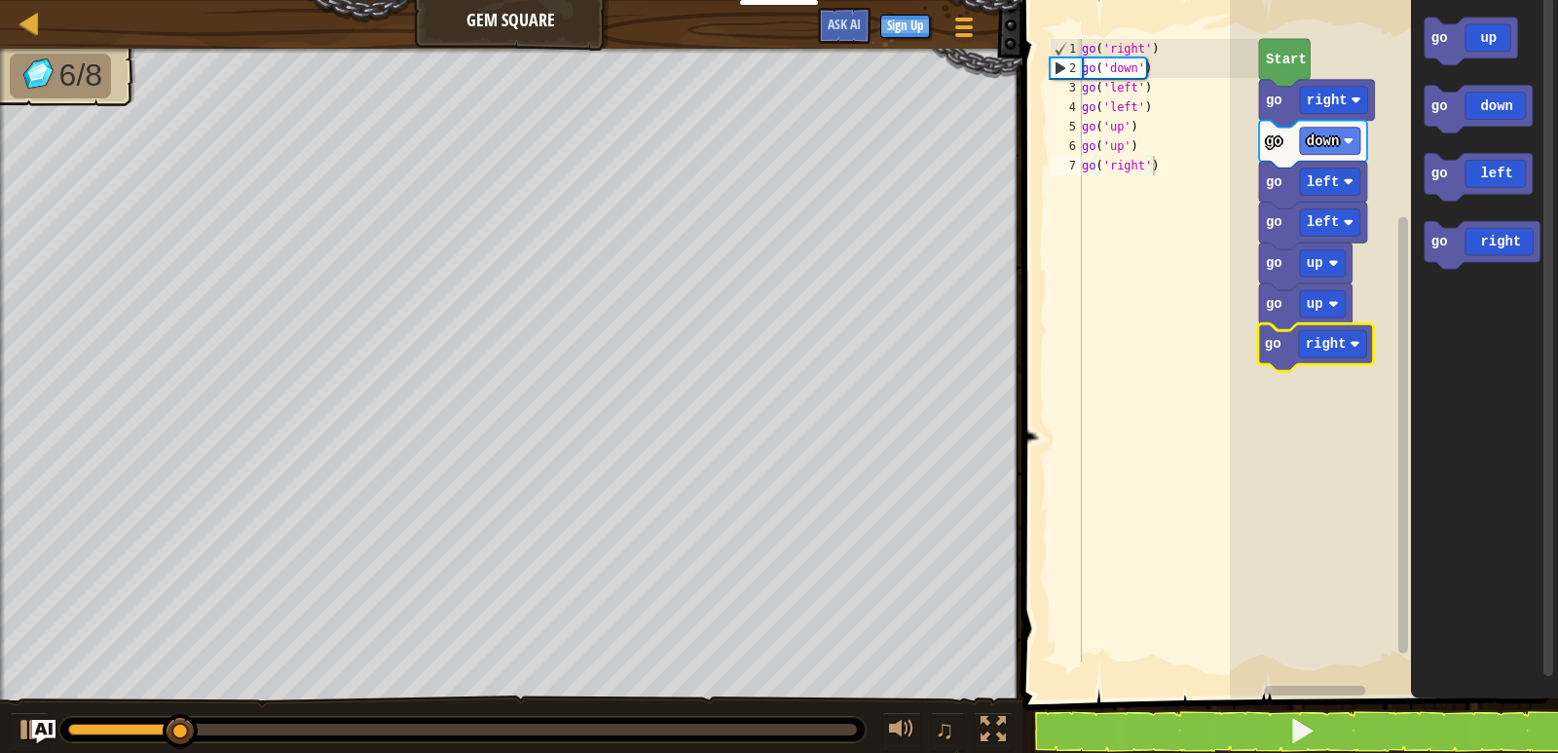
click at [1314, 357] on div "Start go right go down go left go left go up go up go right go up go down go le…" at bounding box center [1394, 344] width 328 height 708
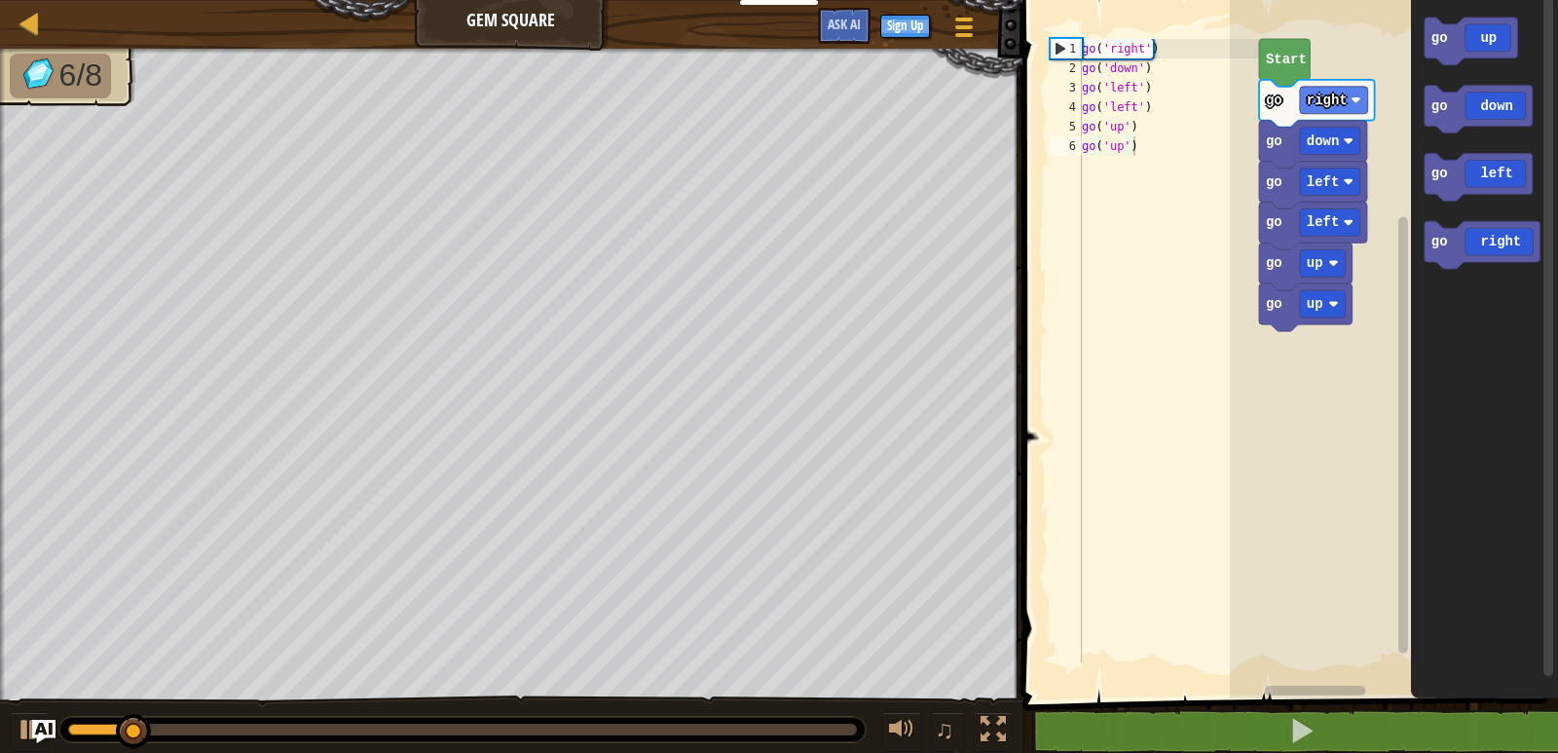
click at [1387, 356] on div "Start go right go down go left go left go up go up go up go down go left go rig…" at bounding box center [1394, 344] width 328 height 708
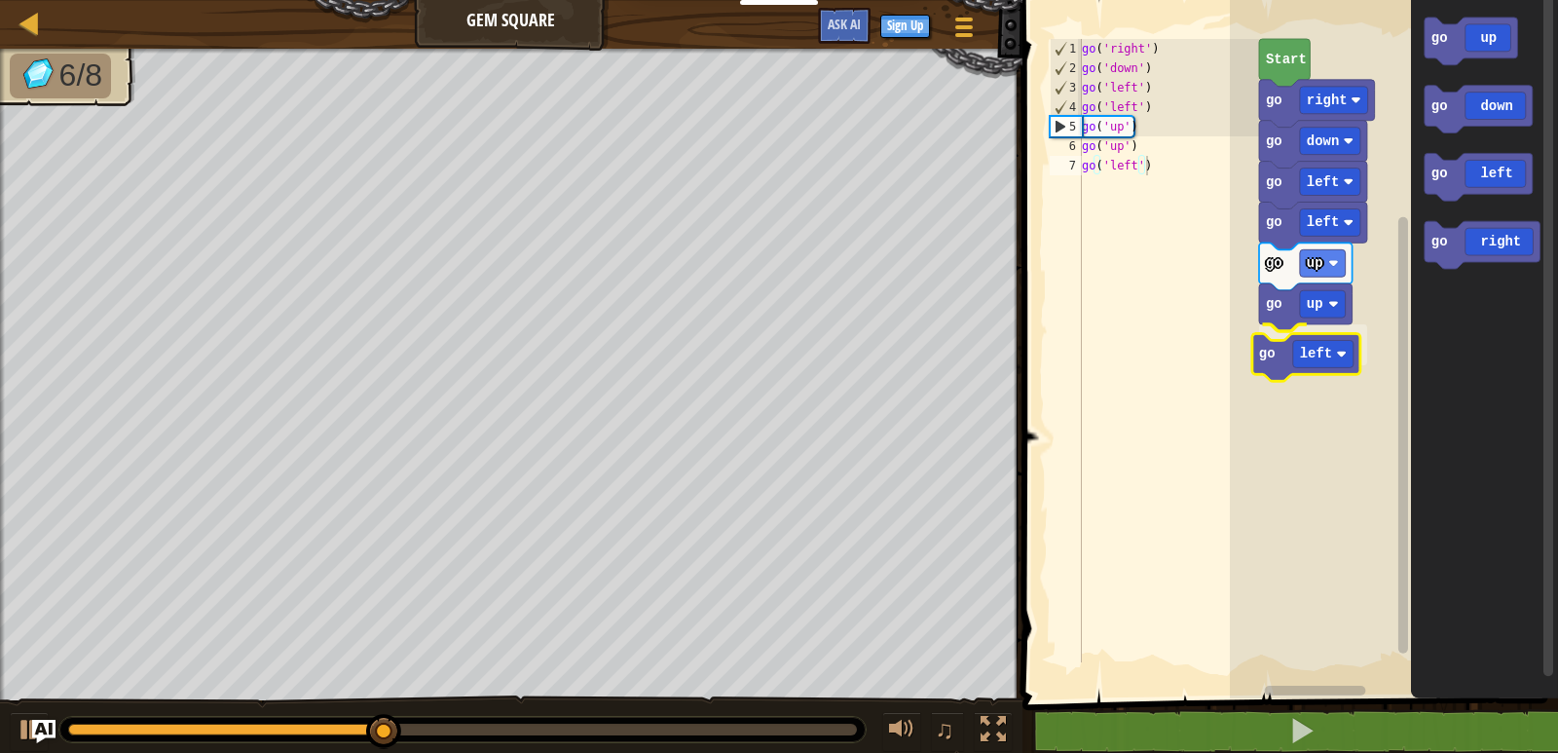
click at [1303, 338] on div "Start go right go down go left go left go up go up go left go up go down go lef…" at bounding box center [1394, 344] width 328 height 708
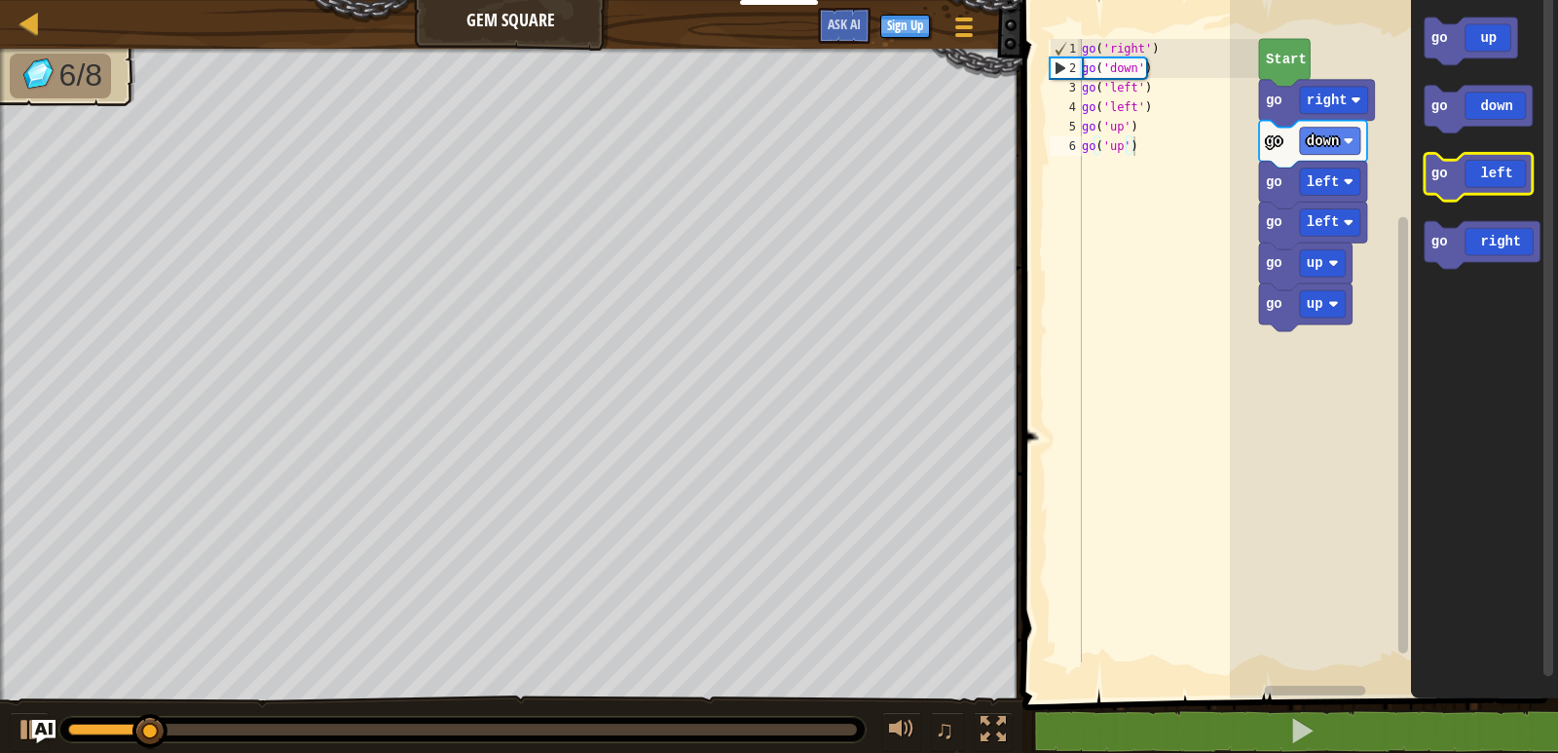
click at [1487, 185] on g "go up go down go left go right" at bounding box center [1483, 143] width 116 height 251
click at [1483, 173] on g "go up go down go left go right" at bounding box center [1483, 143] width 116 height 251
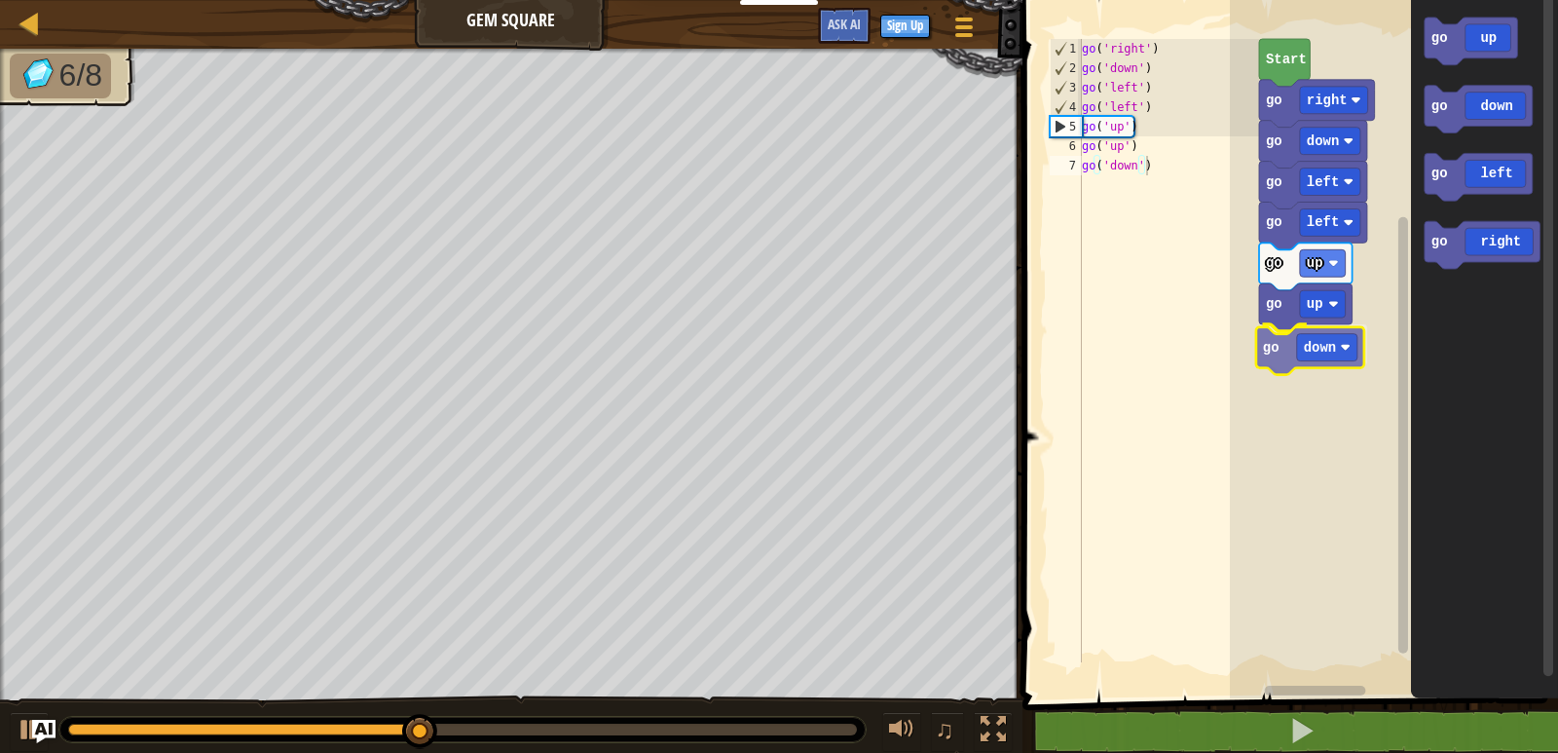
click at [1314, 358] on div "Start go right go down go left go left go up go up go down go up go down go lef…" at bounding box center [1394, 344] width 328 height 708
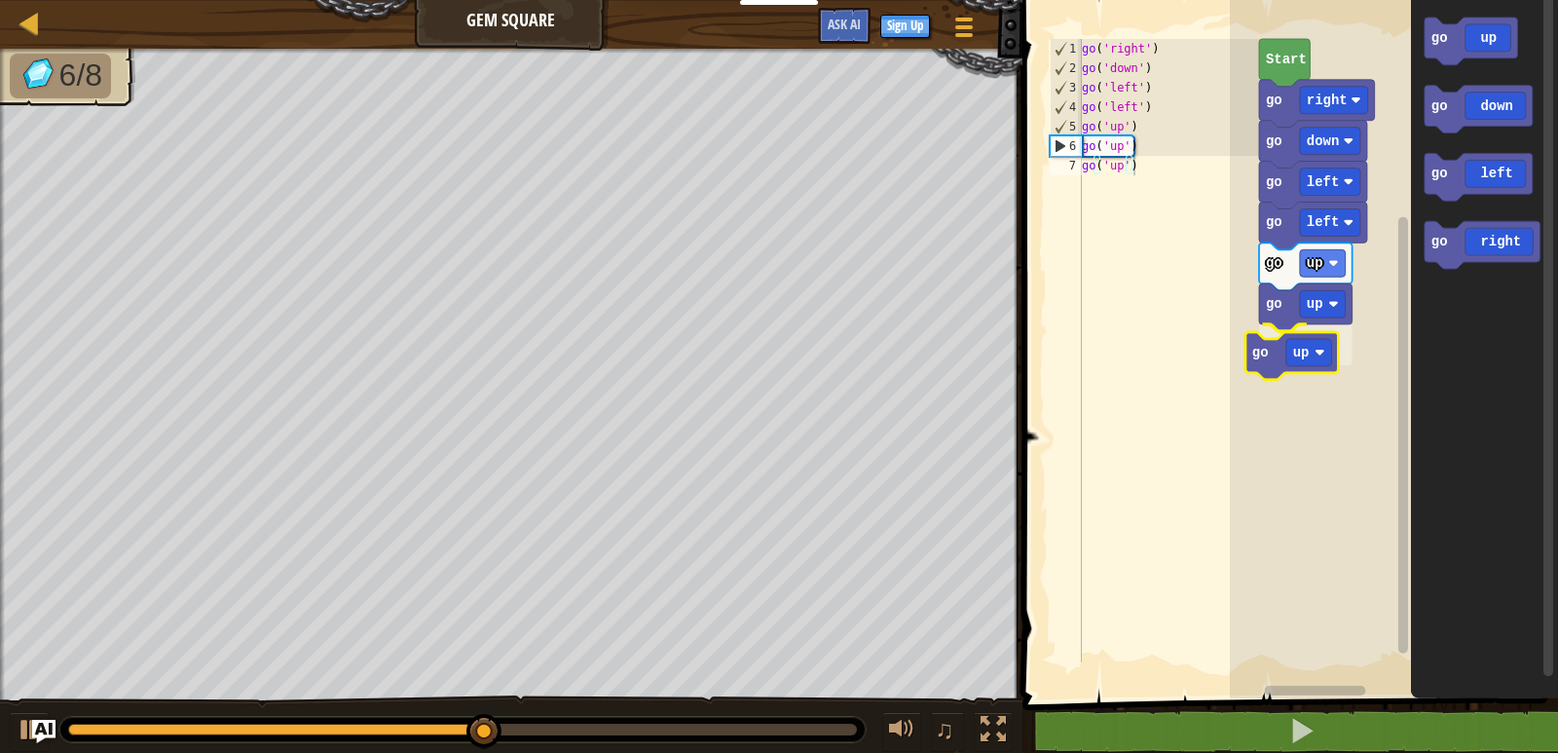
click at [1329, 365] on div "Start go right go down go left go left go up go up go up go up go down go left …" at bounding box center [1394, 344] width 328 height 708
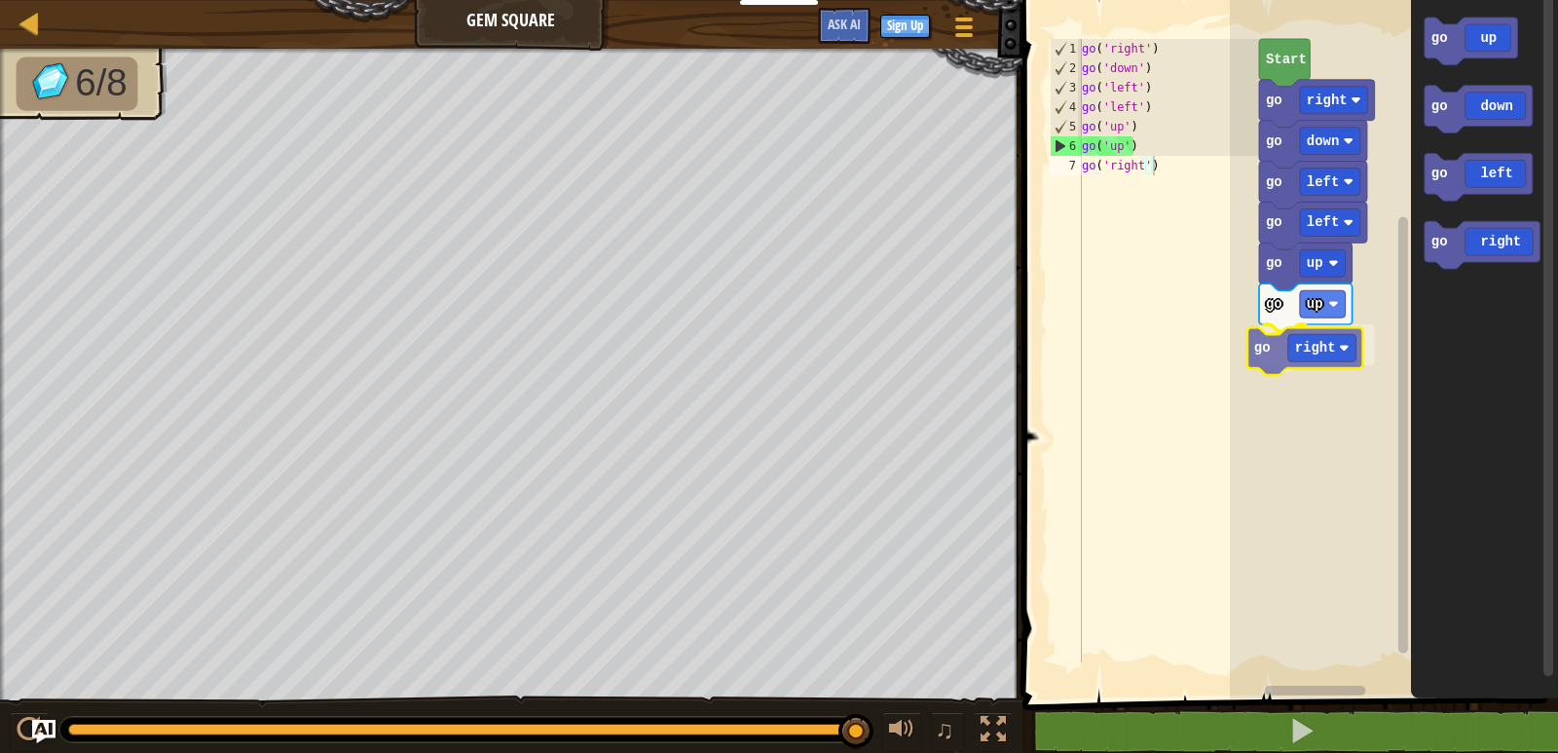
click at [1320, 358] on div "Start go right go down go left go left go up go up go right go up go down go le…" at bounding box center [1394, 344] width 328 height 708
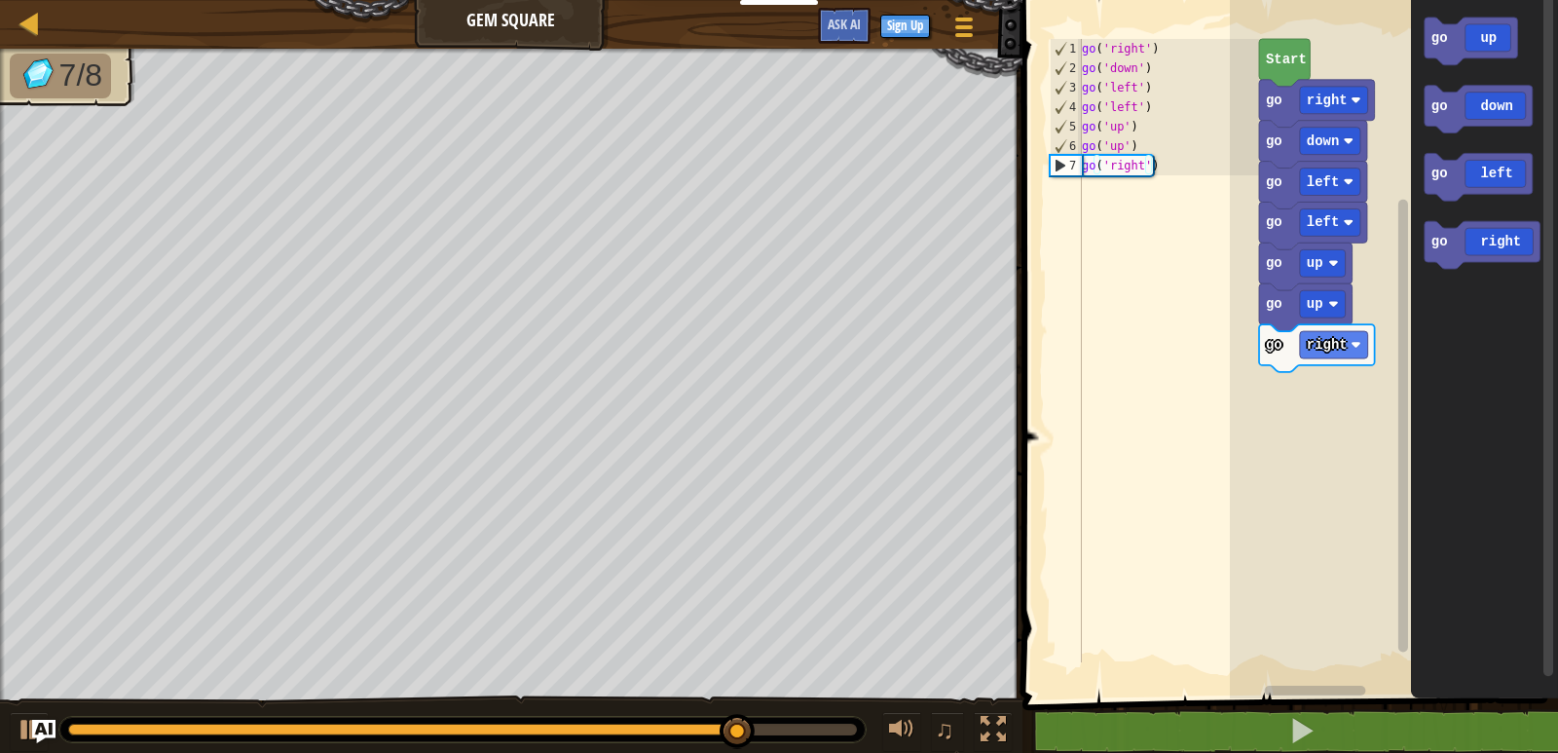
click at [1465, 309] on icon "go up go down go left go right" at bounding box center [1484, 344] width 147 height 708
click at [1468, 302] on icon "go up go down go left go right" at bounding box center [1484, 344] width 147 height 708
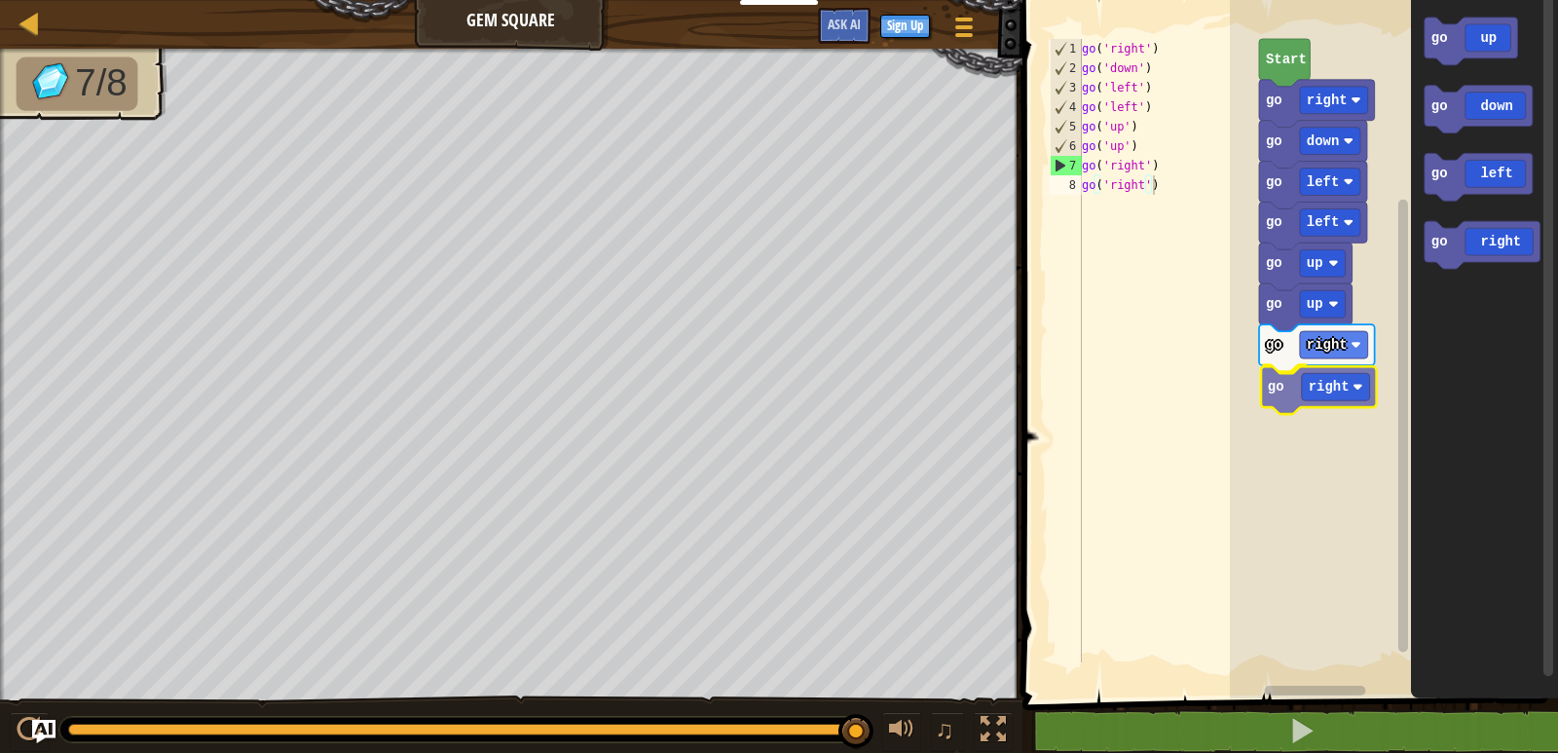
click at [1316, 384] on div "Start go right go down go left go left go up go up go right go right go up go d…" at bounding box center [1394, 344] width 328 height 708
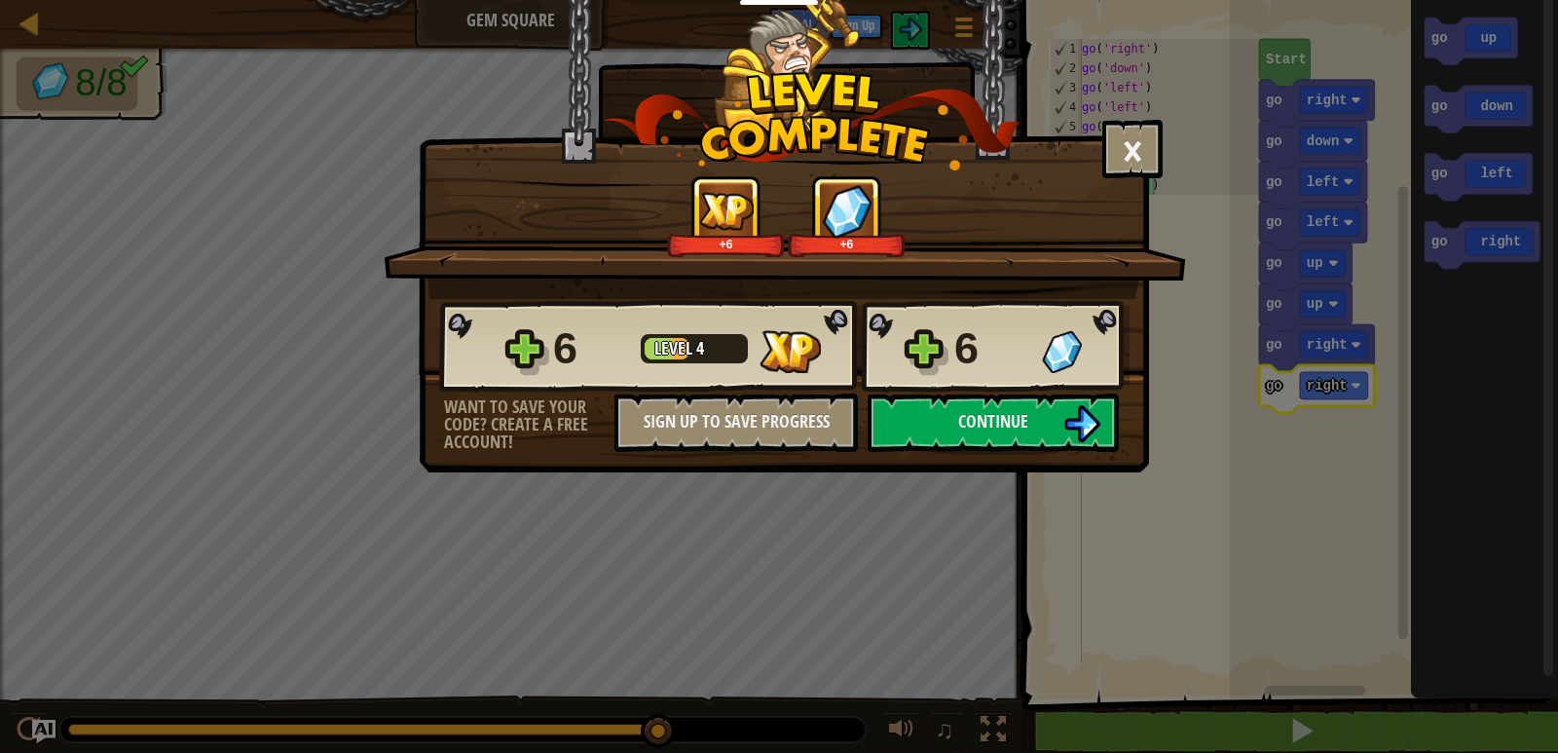
click at [1148, 469] on div "× How fun was this level? +6 +6 Reticulating Splines... 6 Level 4 6 Want to sav…" at bounding box center [779, 376] width 1558 height 753
click at [1092, 418] on img at bounding box center [1082, 423] width 37 height 37
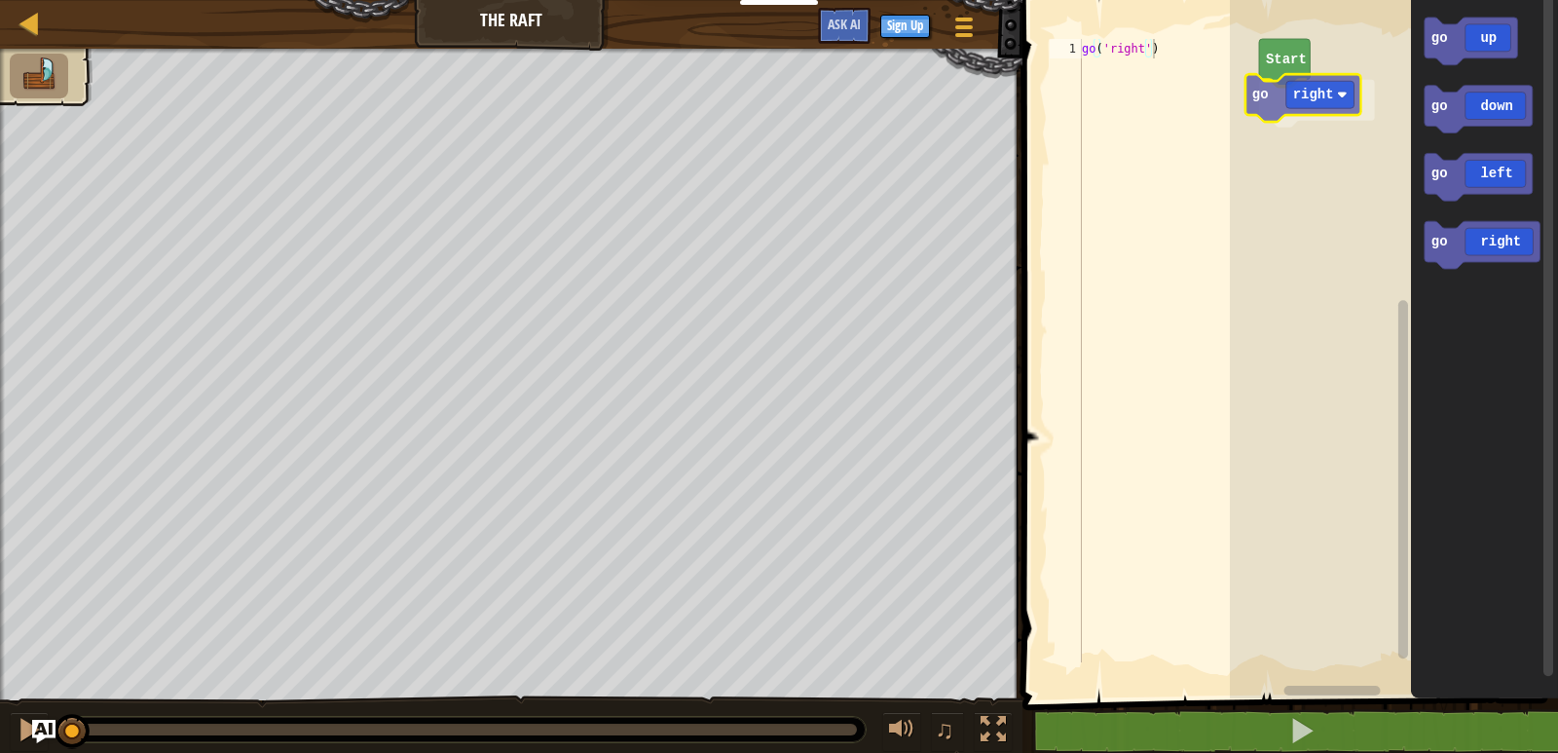
click at [1310, 99] on div "Start go right go up go down go left go right go right" at bounding box center [1394, 344] width 328 height 708
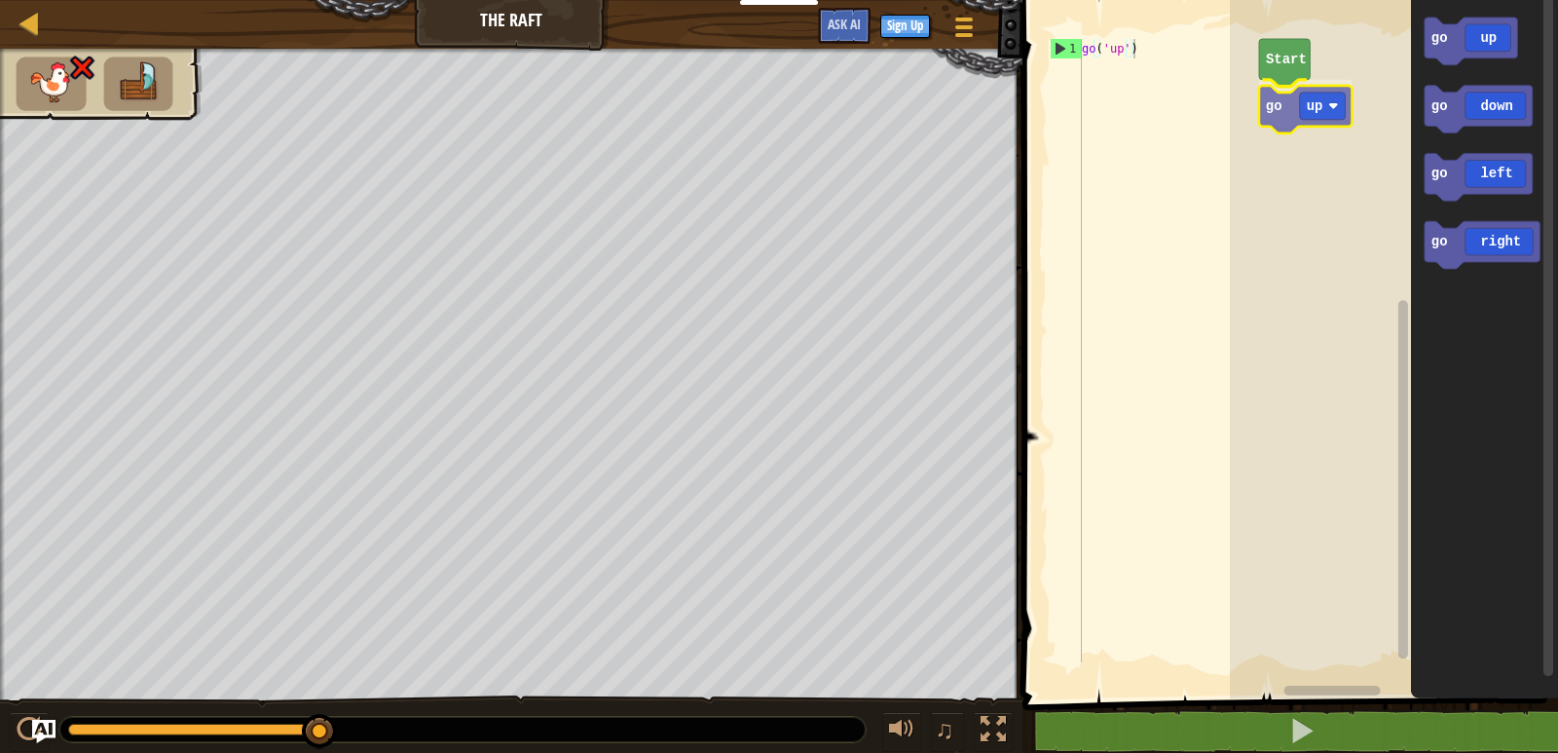
click at [1328, 106] on div "Start go up go up go down go left go right go up" at bounding box center [1394, 344] width 328 height 708
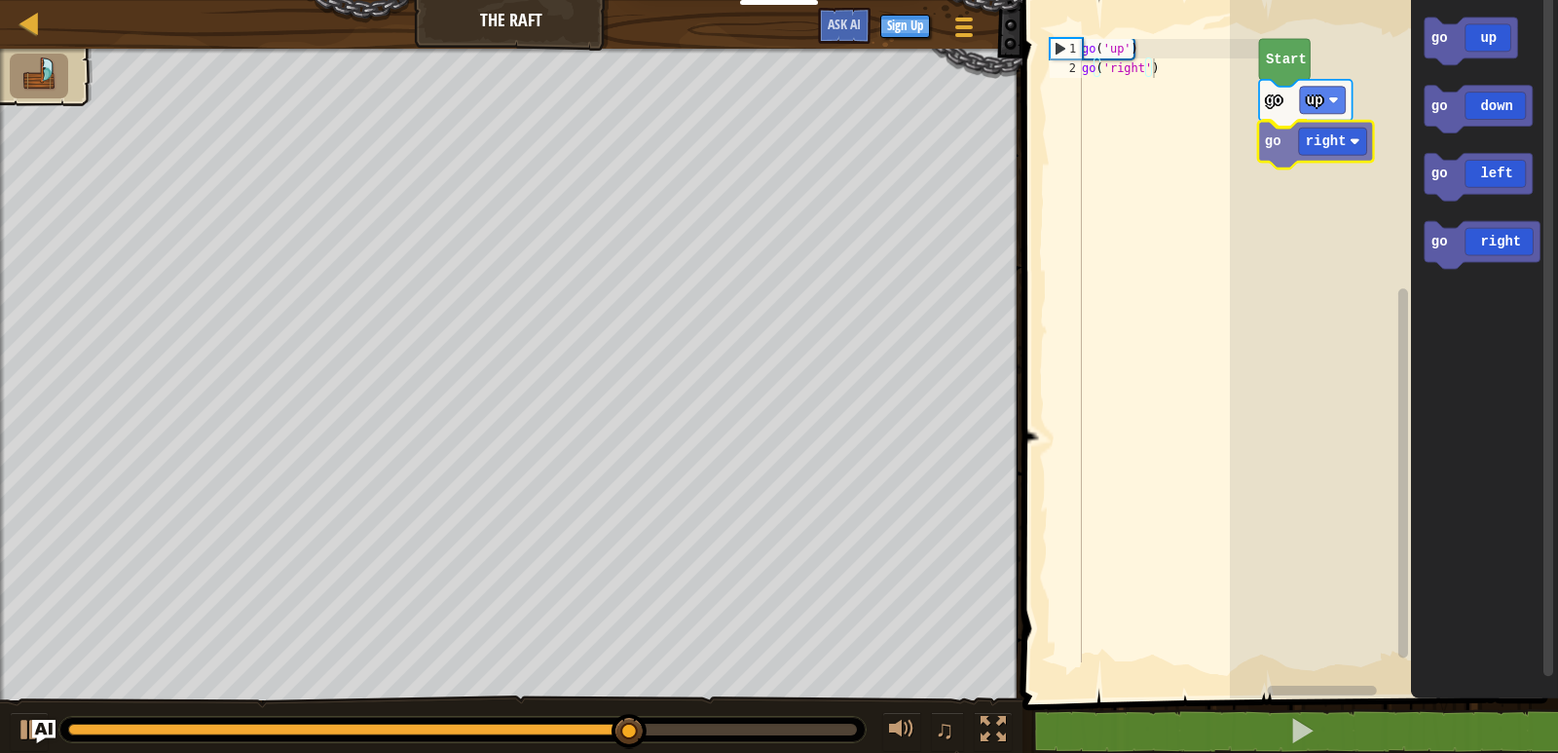
click at [1296, 144] on div "Start go up go right go up go down go left go right go right" at bounding box center [1394, 344] width 328 height 708
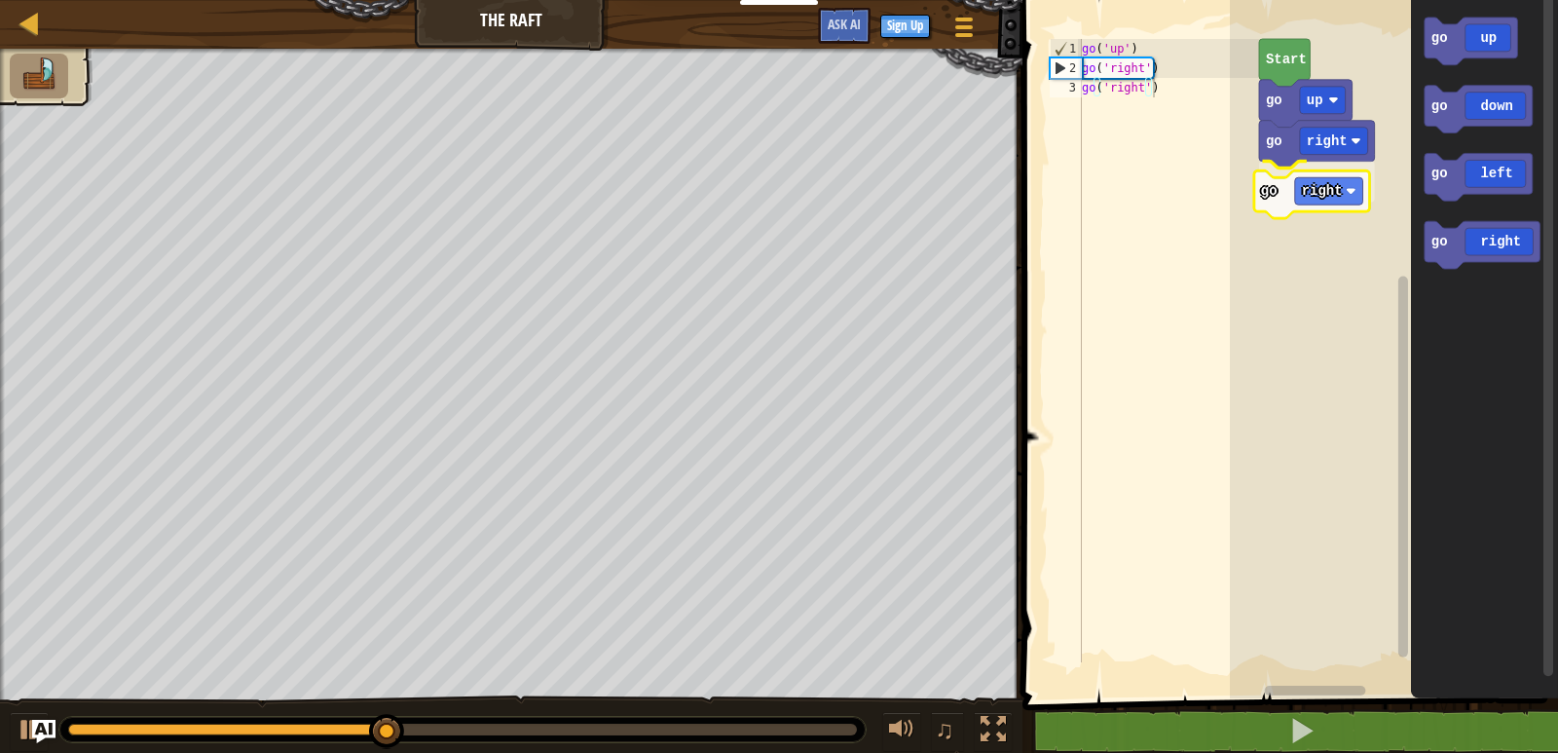
click at [1309, 201] on div "Start go up go right go right go up go down go left go right go right" at bounding box center [1394, 344] width 328 height 708
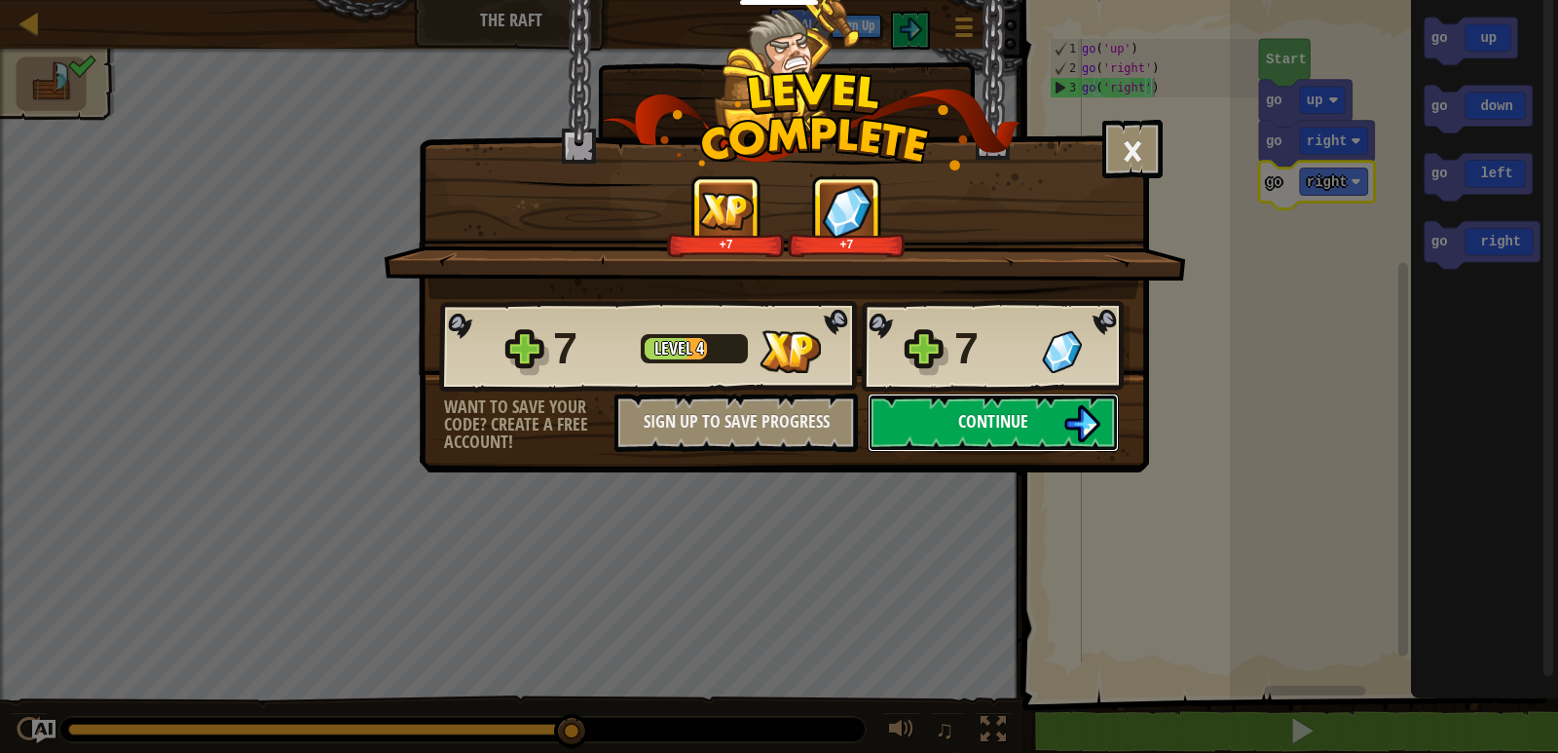
click at [1014, 406] on button "Continue" at bounding box center [993, 423] width 251 height 58
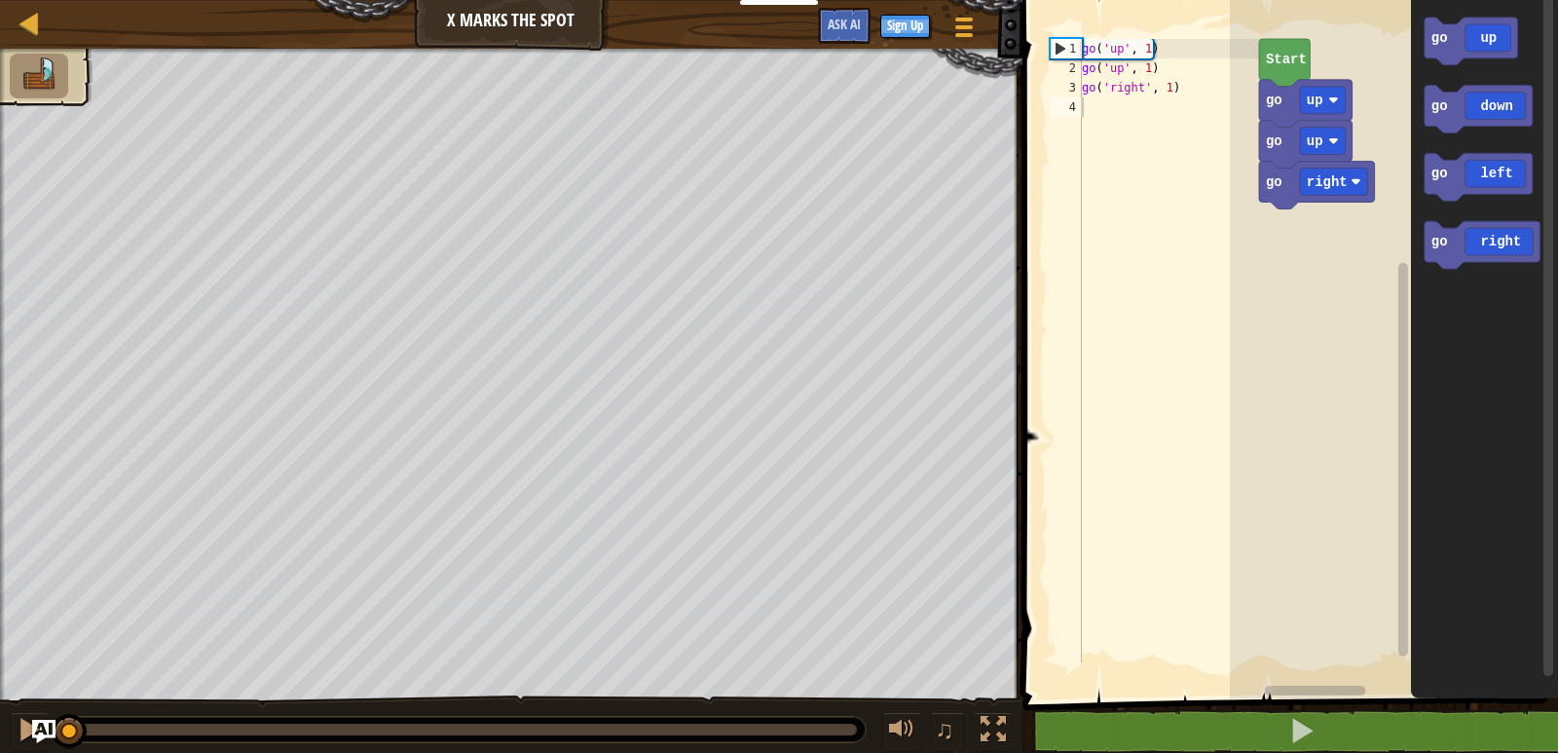
click at [1269, 50] on icon "Blockly Workspace" at bounding box center [1284, 63] width 51 height 48
click at [1278, 226] on div "go right go up go up Start go right go up go down go left go right go right" at bounding box center [1394, 344] width 328 height 708
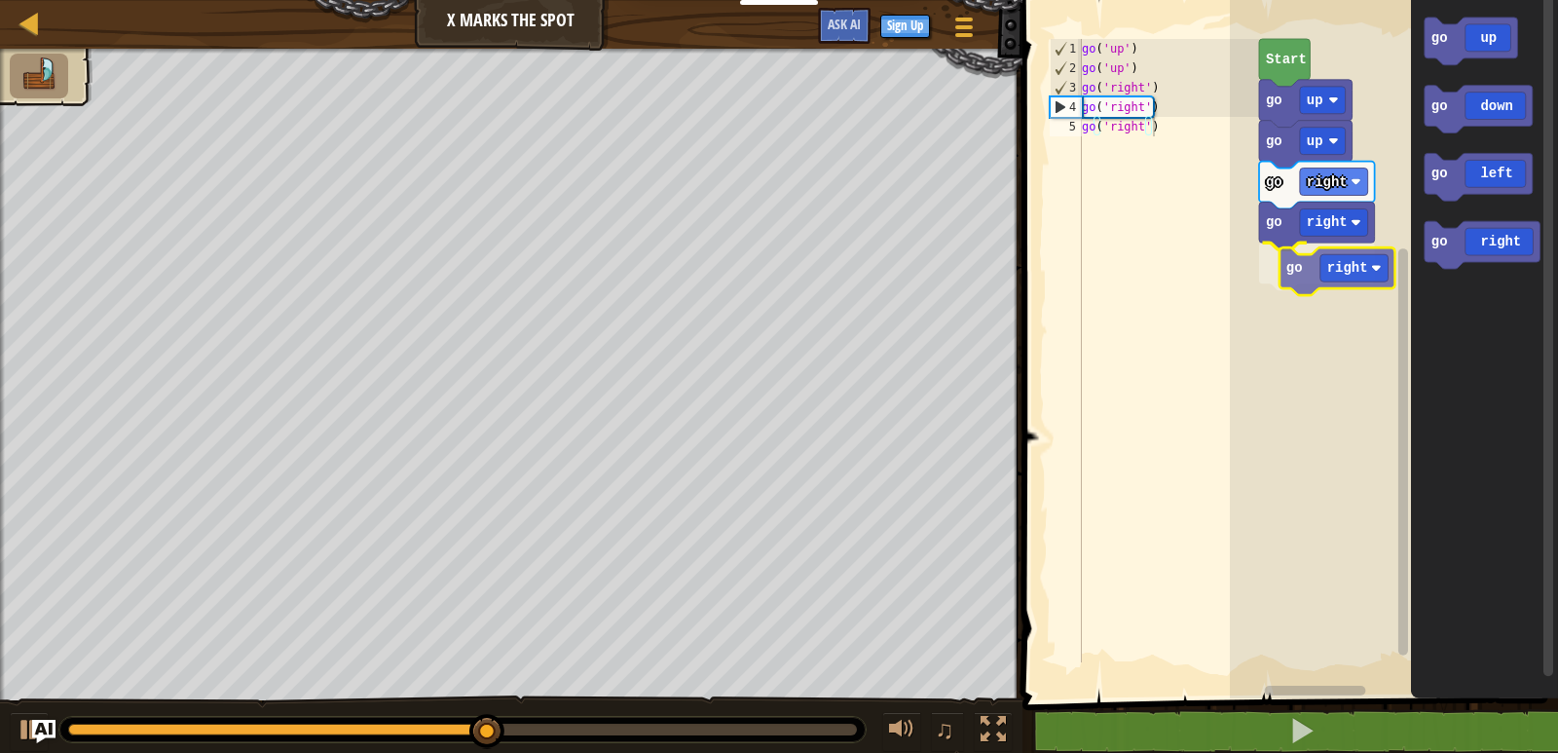
click at [1290, 270] on div "go right go right go right go up go up Start go up go down go left go right go …" at bounding box center [1394, 344] width 328 height 708
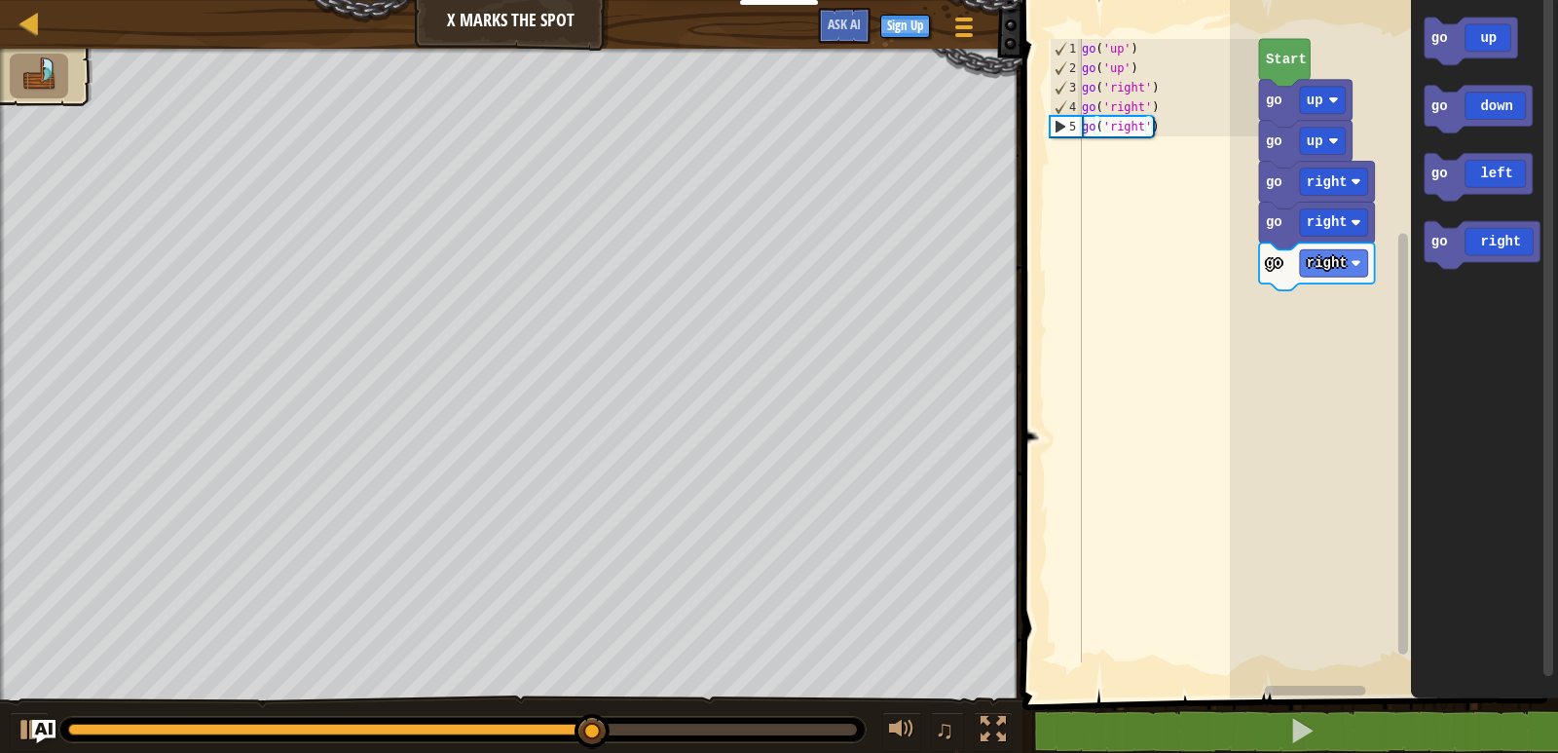
click at [1399, 173] on div "go right go right go right go up go up Start go up go down go left go right" at bounding box center [1394, 344] width 328 height 708
click at [1313, 296] on div "go right go right go up go right go up go up Start go up go down go left go rig…" at bounding box center [1394, 344] width 328 height 708
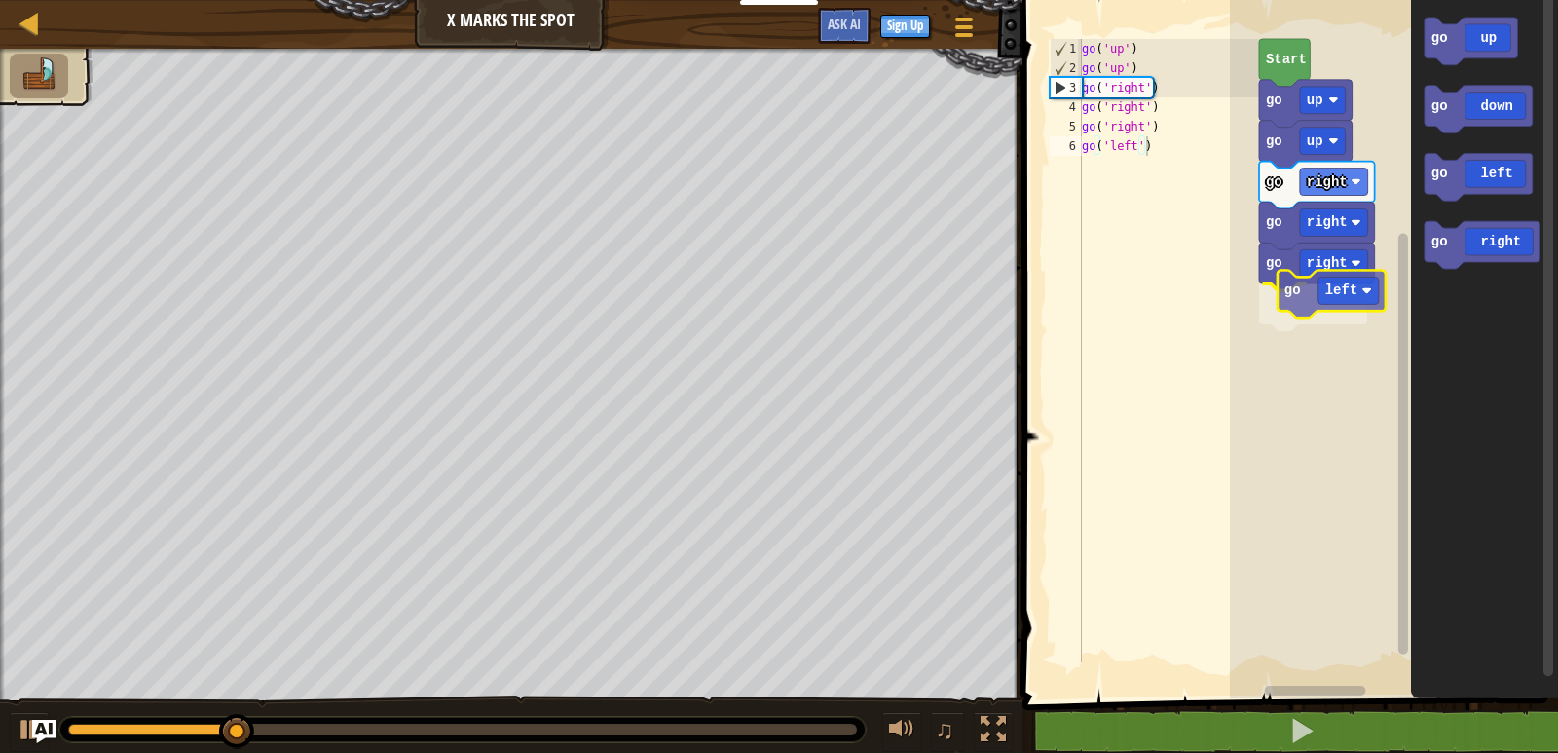
click at [1294, 300] on div "go right go right go left go right go up go up Start go up go down go left go r…" at bounding box center [1394, 344] width 328 height 708
click at [1377, 199] on div "go right go right go right go up go up Start go up go down go left go right" at bounding box center [1394, 344] width 328 height 708
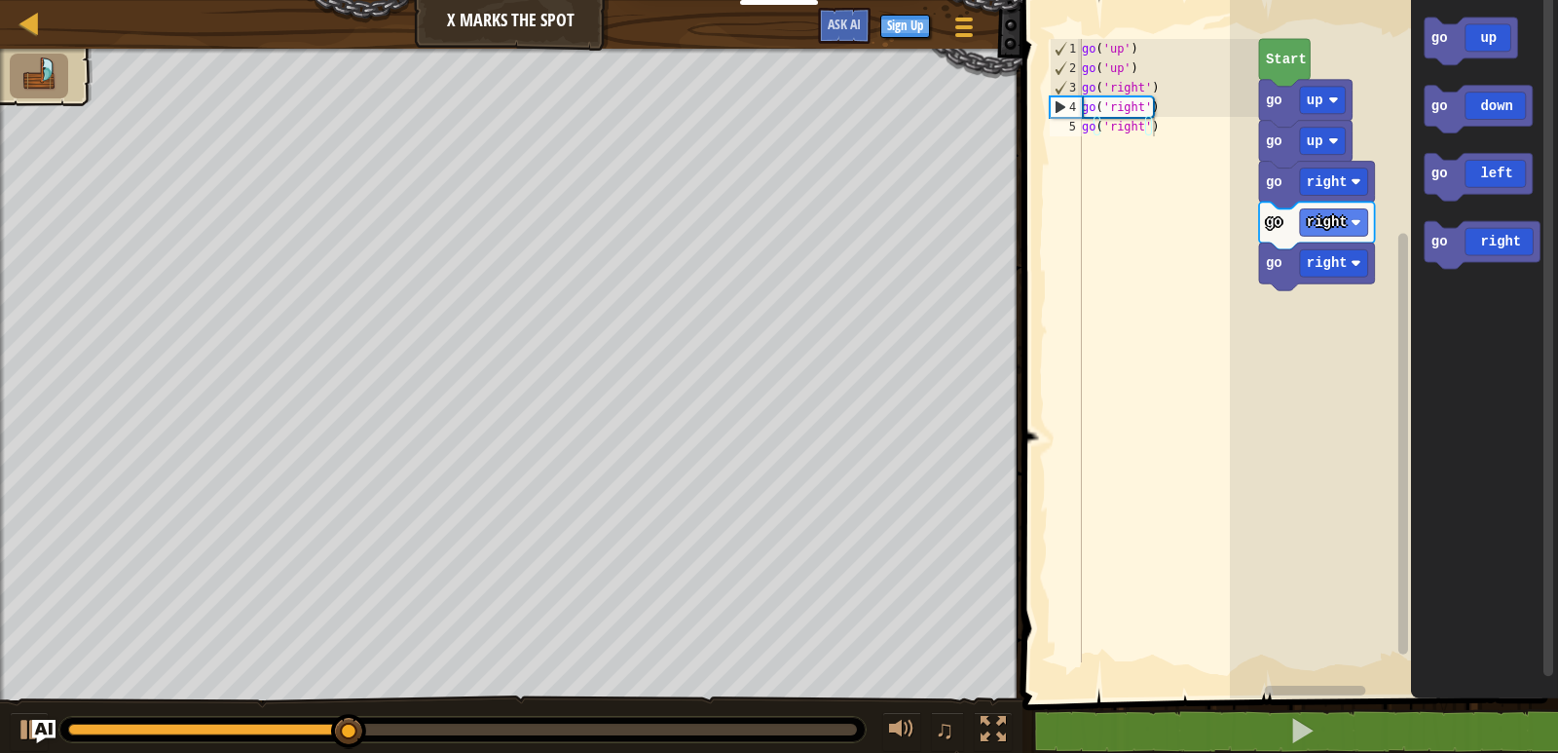
click at [1353, 248] on div "go right go right go right go up go up Start go up go down go left go right" at bounding box center [1394, 344] width 328 height 708
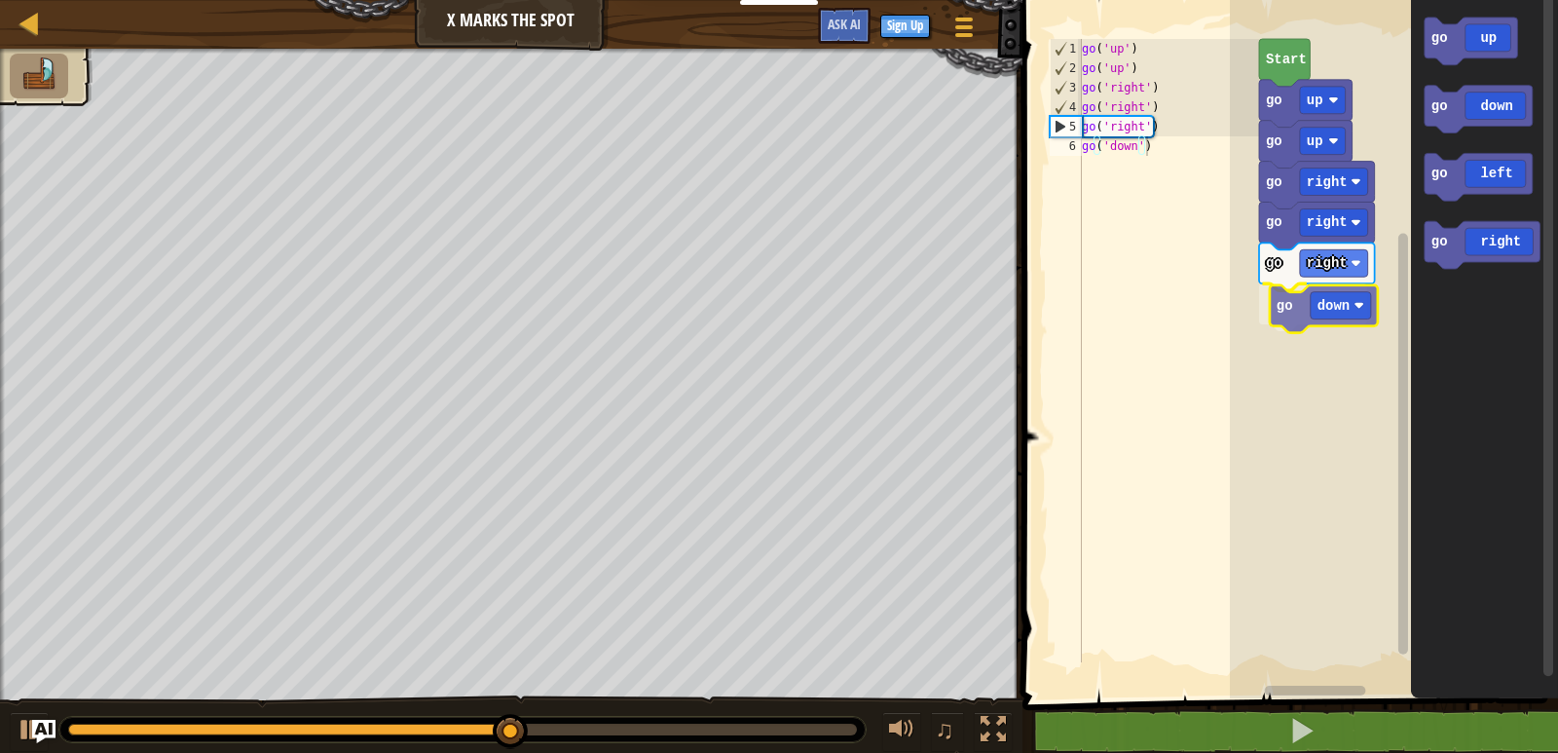
click at [1298, 323] on div "go right go right go down go right go up go up Start go up go down go left go r…" at bounding box center [1394, 344] width 328 height 708
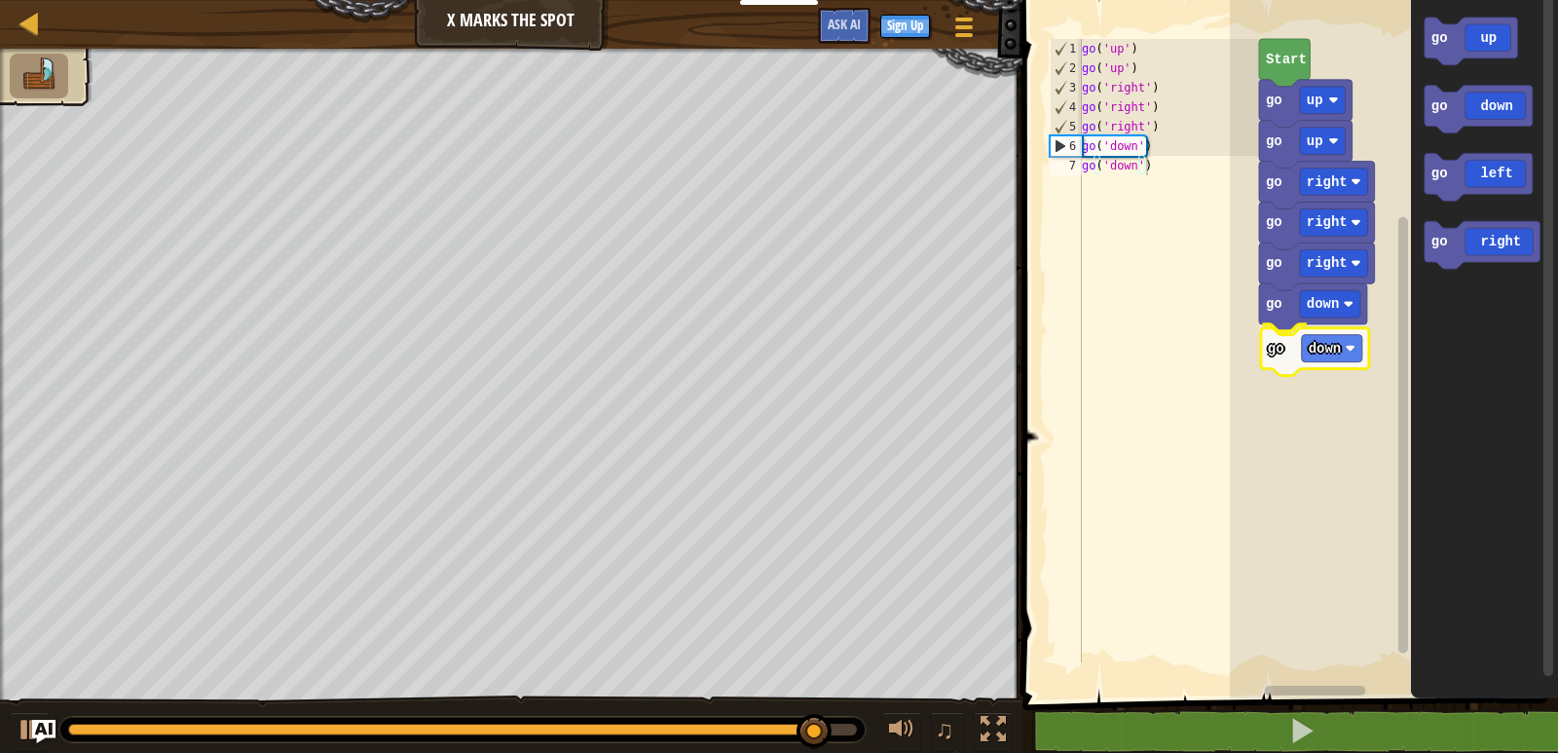
click at [1316, 353] on div "go right go right go down go down go right go up go up Start go up go down go l…" at bounding box center [1394, 344] width 328 height 708
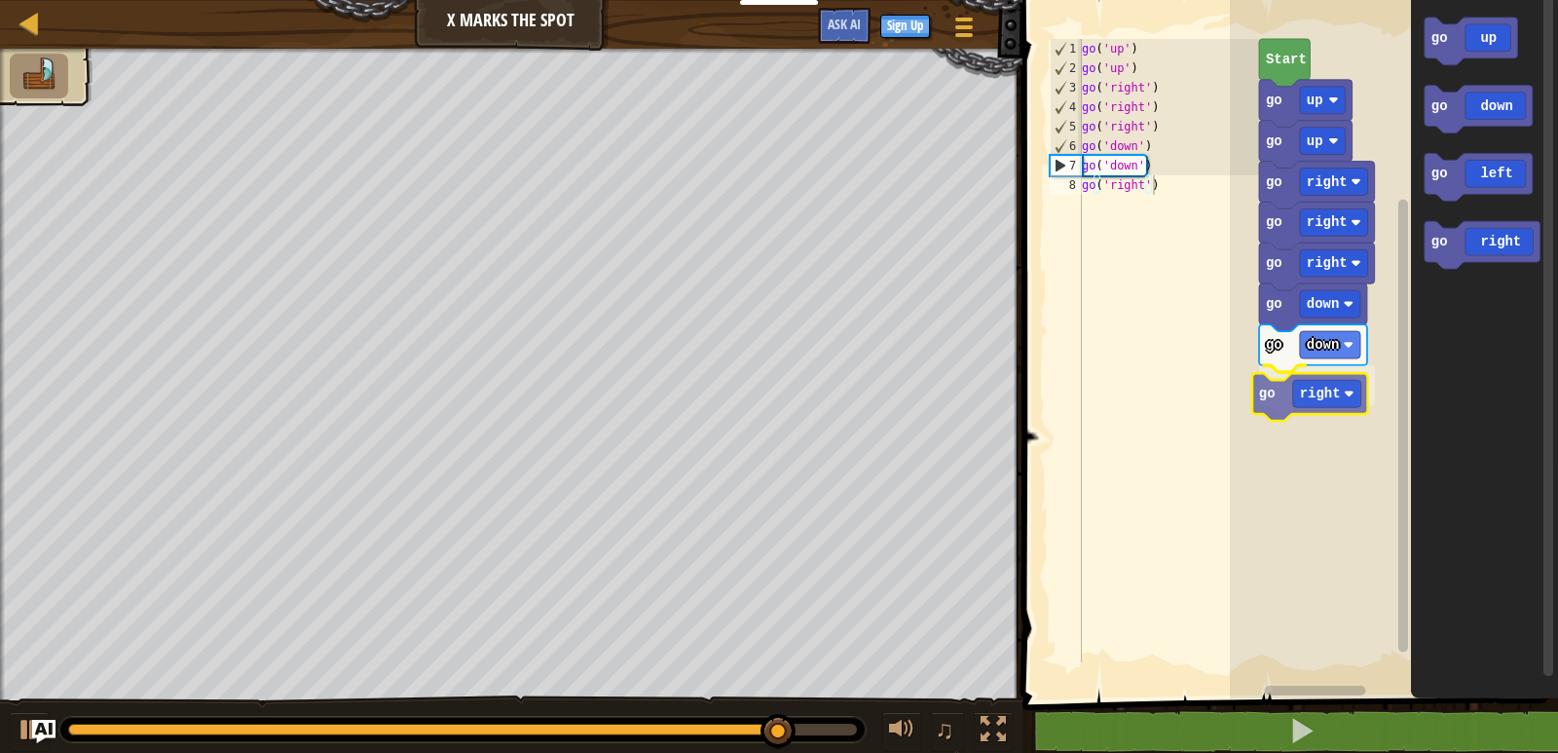
click at [1285, 393] on div "go right go right go down go down go right go right go up go up Start go up go …" at bounding box center [1394, 344] width 328 height 708
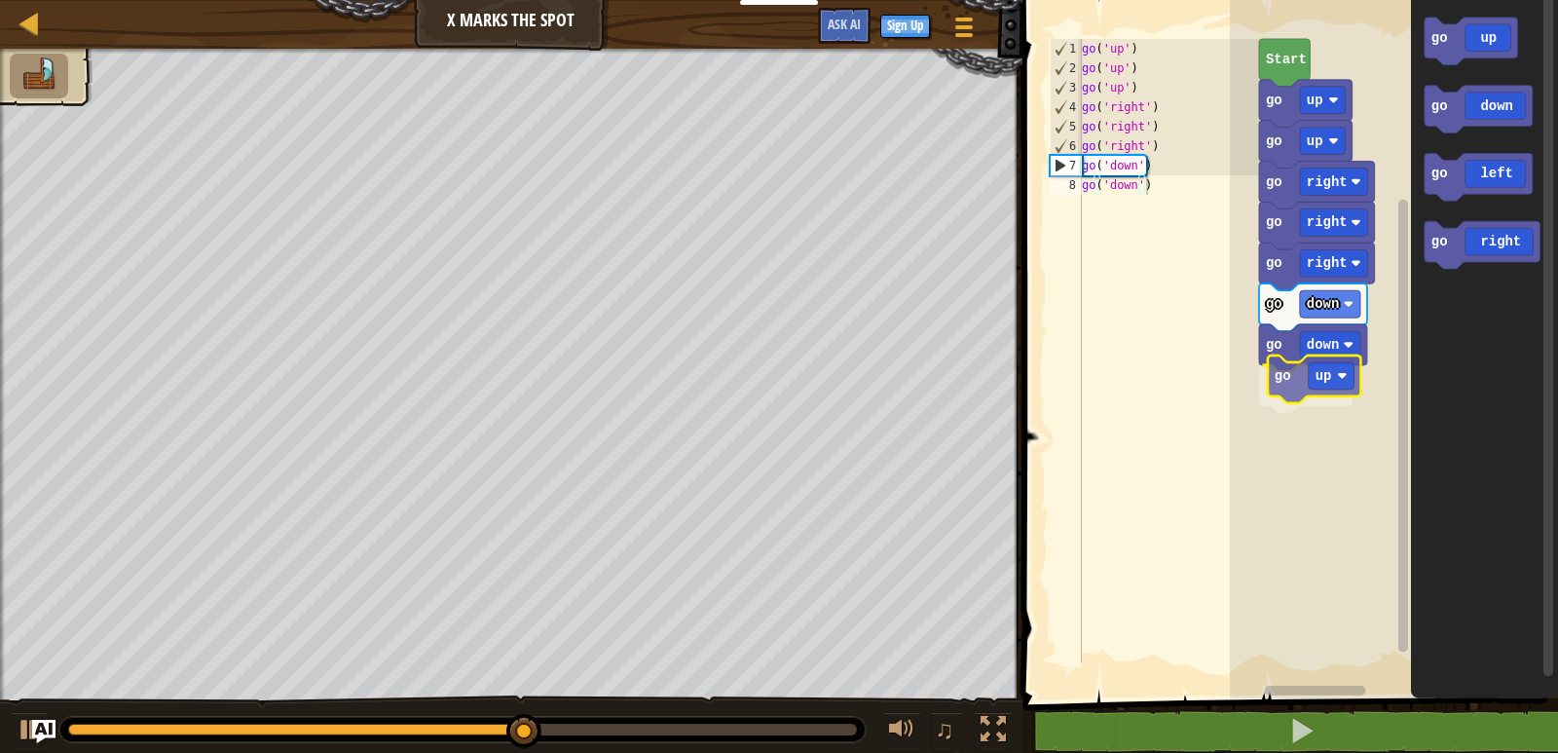
click at [1300, 385] on div "go right go right go down go down go up go right go up go up Start go up go dow…" at bounding box center [1394, 344] width 328 height 708
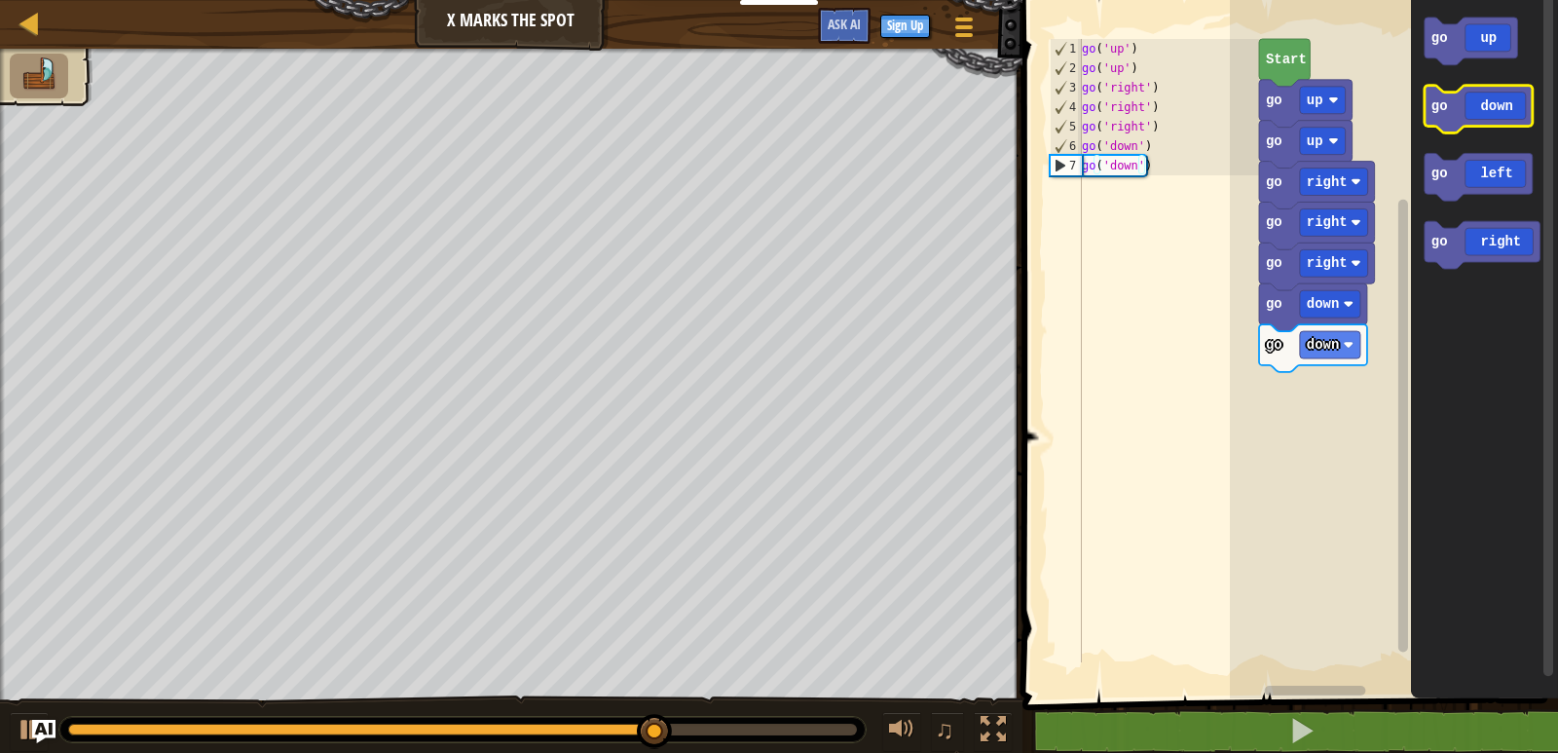
click at [1453, 66] on icon "go up go down go left go right" at bounding box center [1484, 344] width 147 height 708
click at [1407, 279] on div "go right go right go down go down go right go up go up Start go up go down go l…" at bounding box center [1394, 344] width 328 height 708
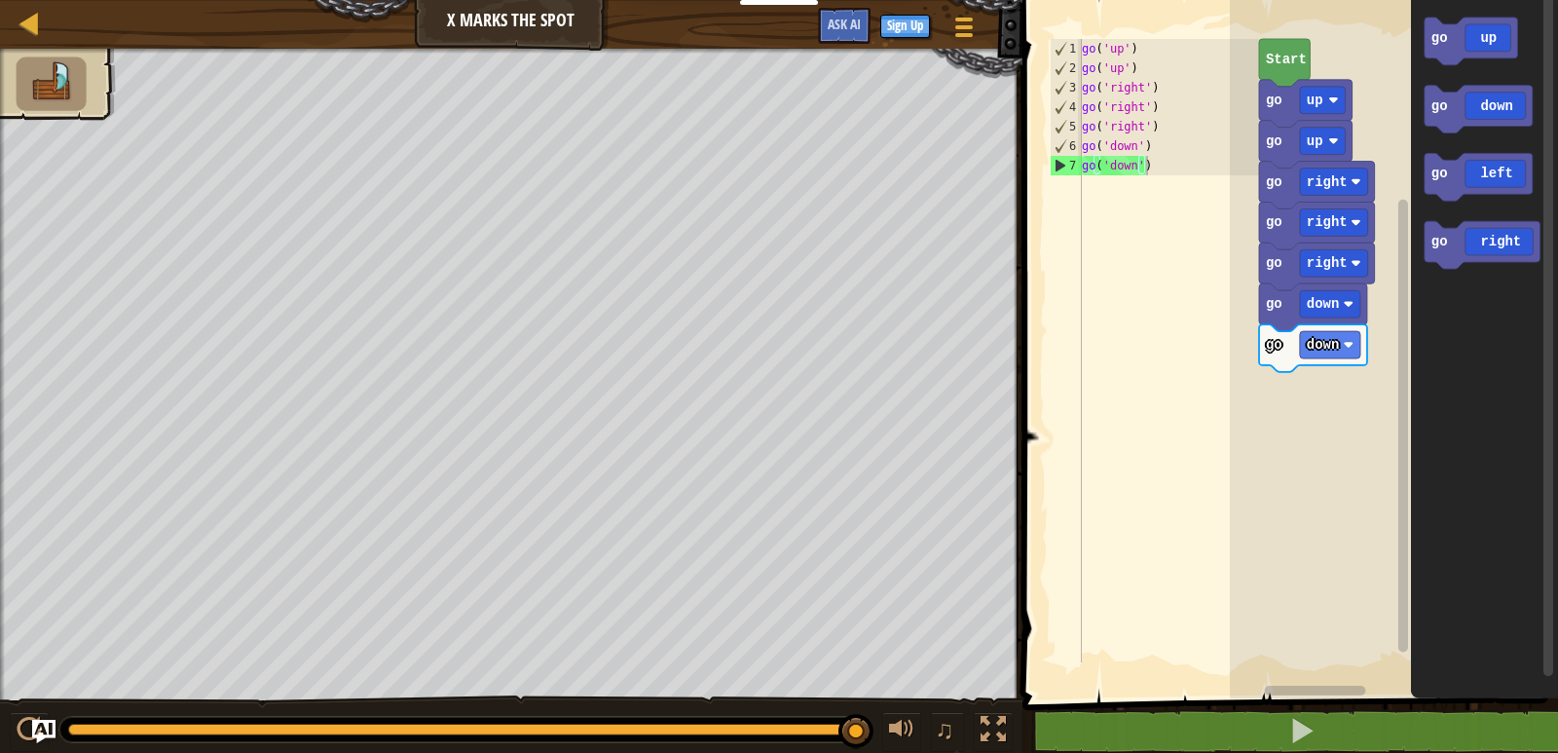
click at [1416, 154] on icon "go up go down go left go right" at bounding box center [1484, 344] width 147 height 708
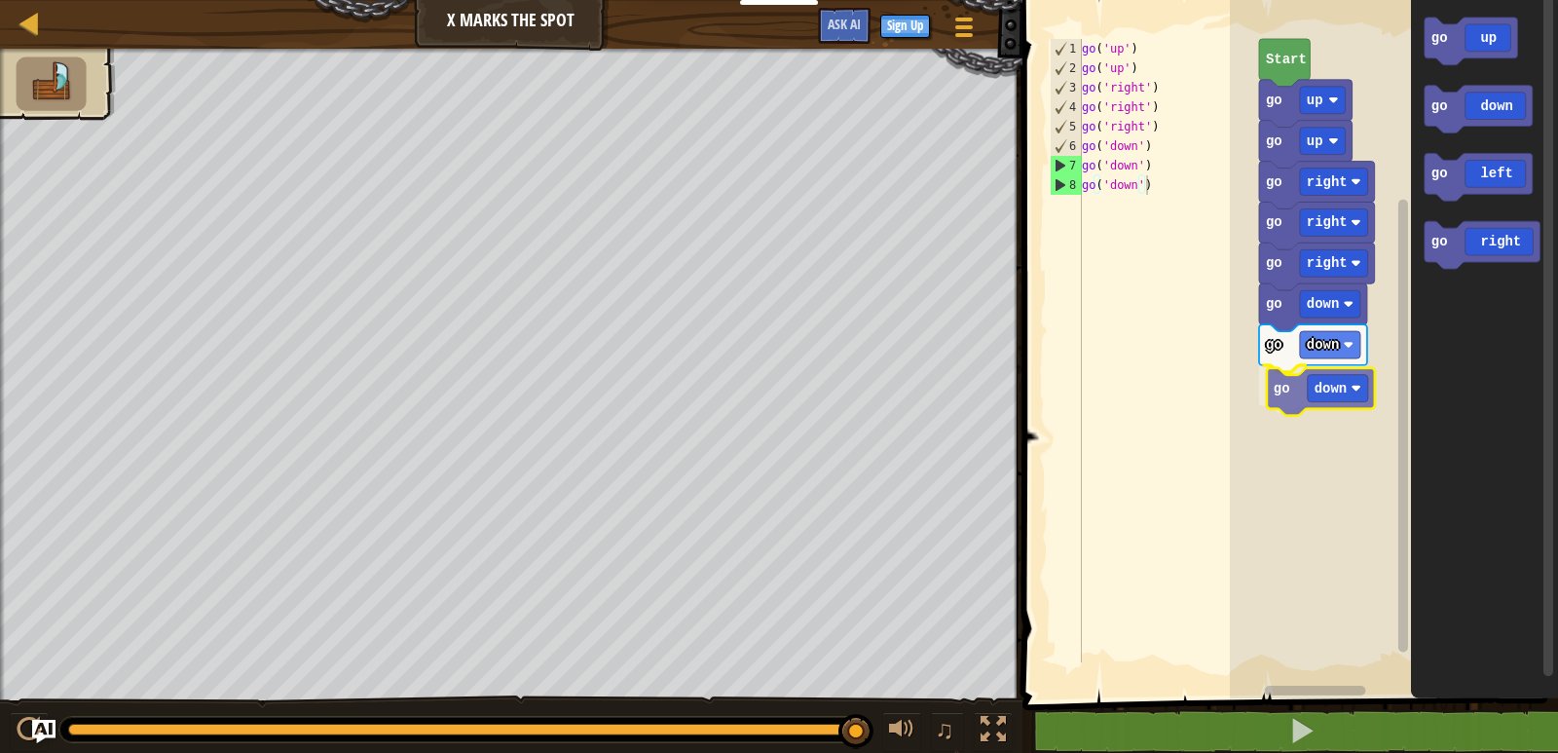
click at [1285, 390] on div "go right go right go down go down go down go right go up go up Start go up go d…" at bounding box center [1394, 344] width 328 height 708
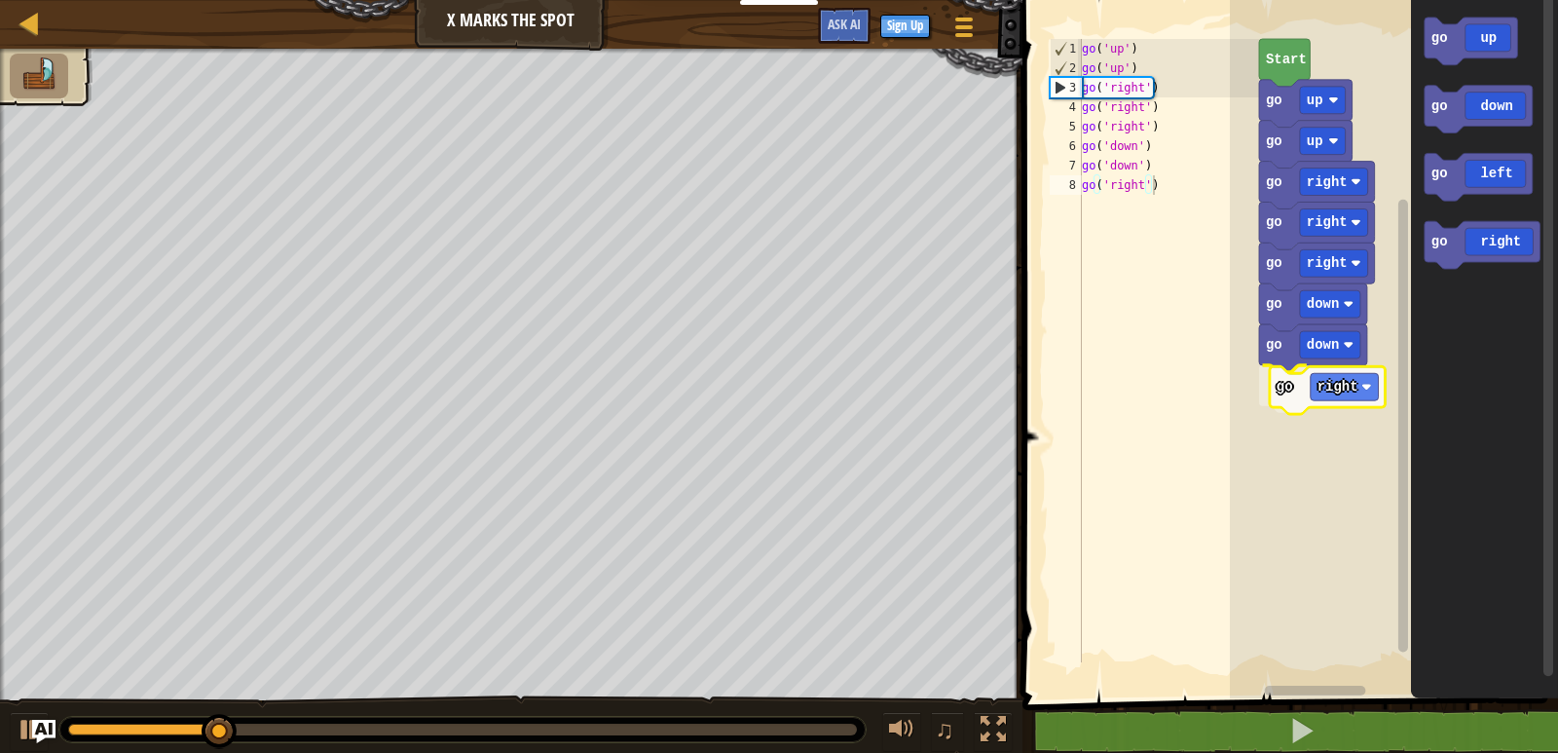
click at [1289, 394] on div "go right go right go down go down go right go right go up go up Start go up go …" at bounding box center [1394, 344] width 328 height 708
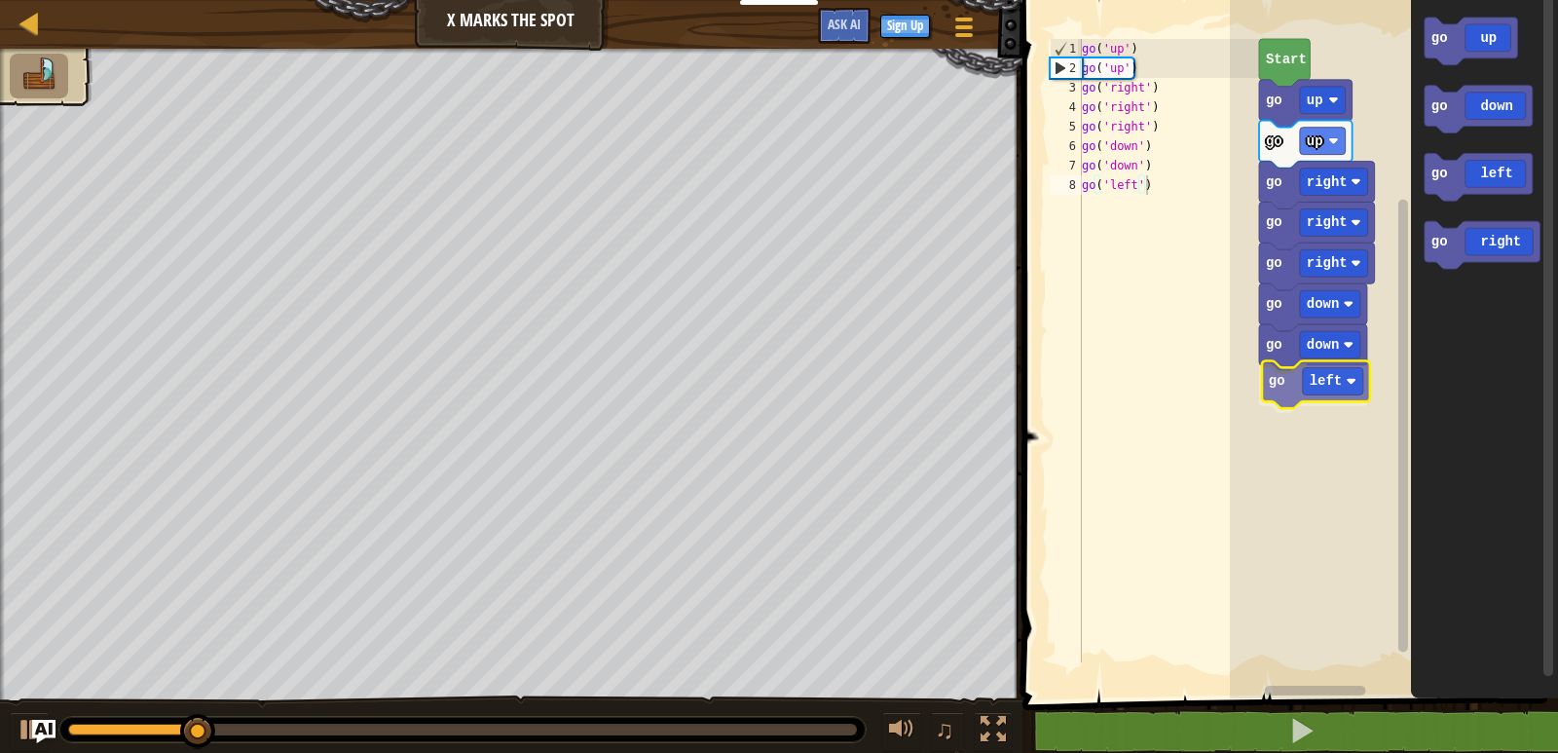
click at [1279, 393] on div "go right go right go down go down go left go right go up go up Start go up go d…" at bounding box center [1394, 344] width 328 height 708
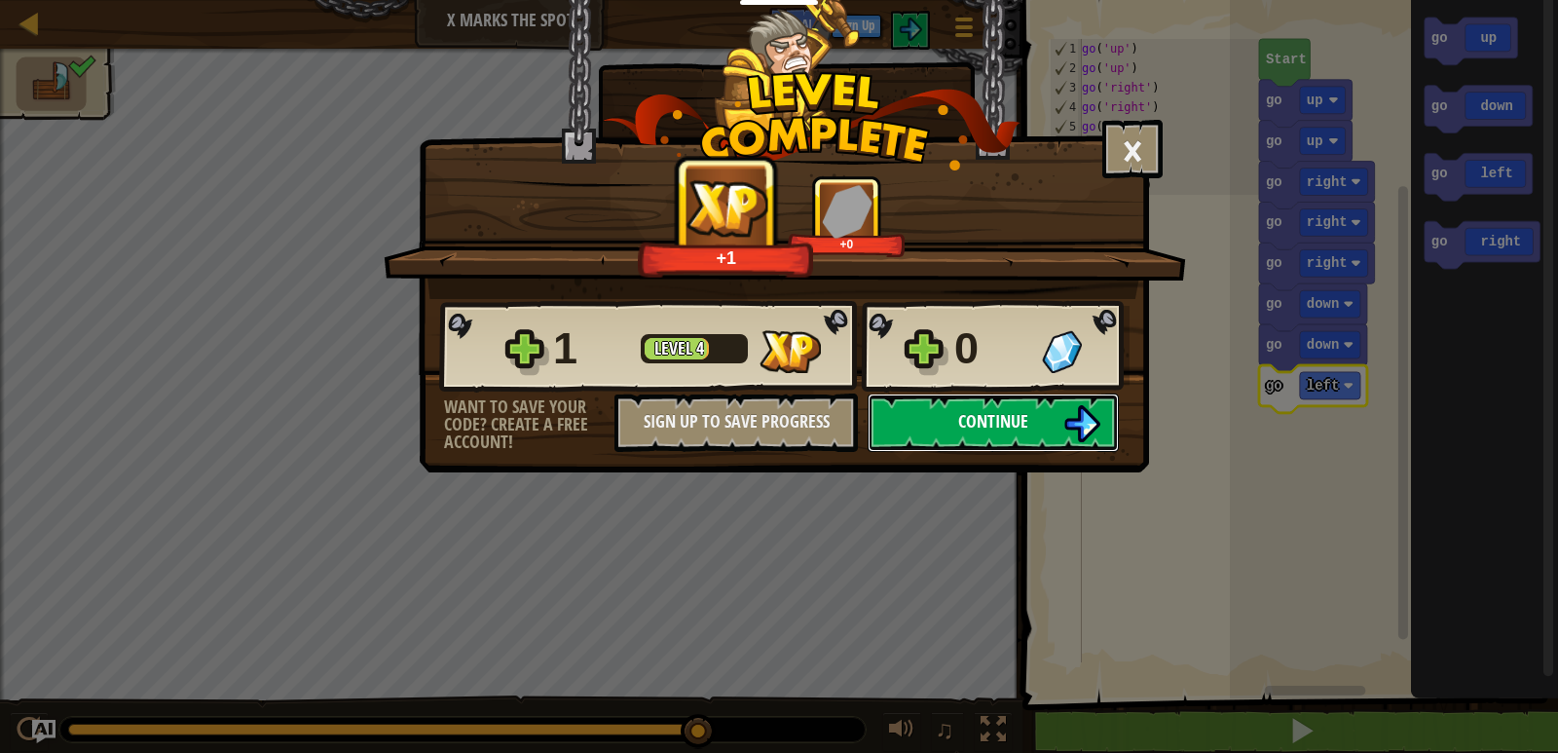
click at [1061, 429] on button "Continue" at bounding box center [993, 423] width 251 height 58
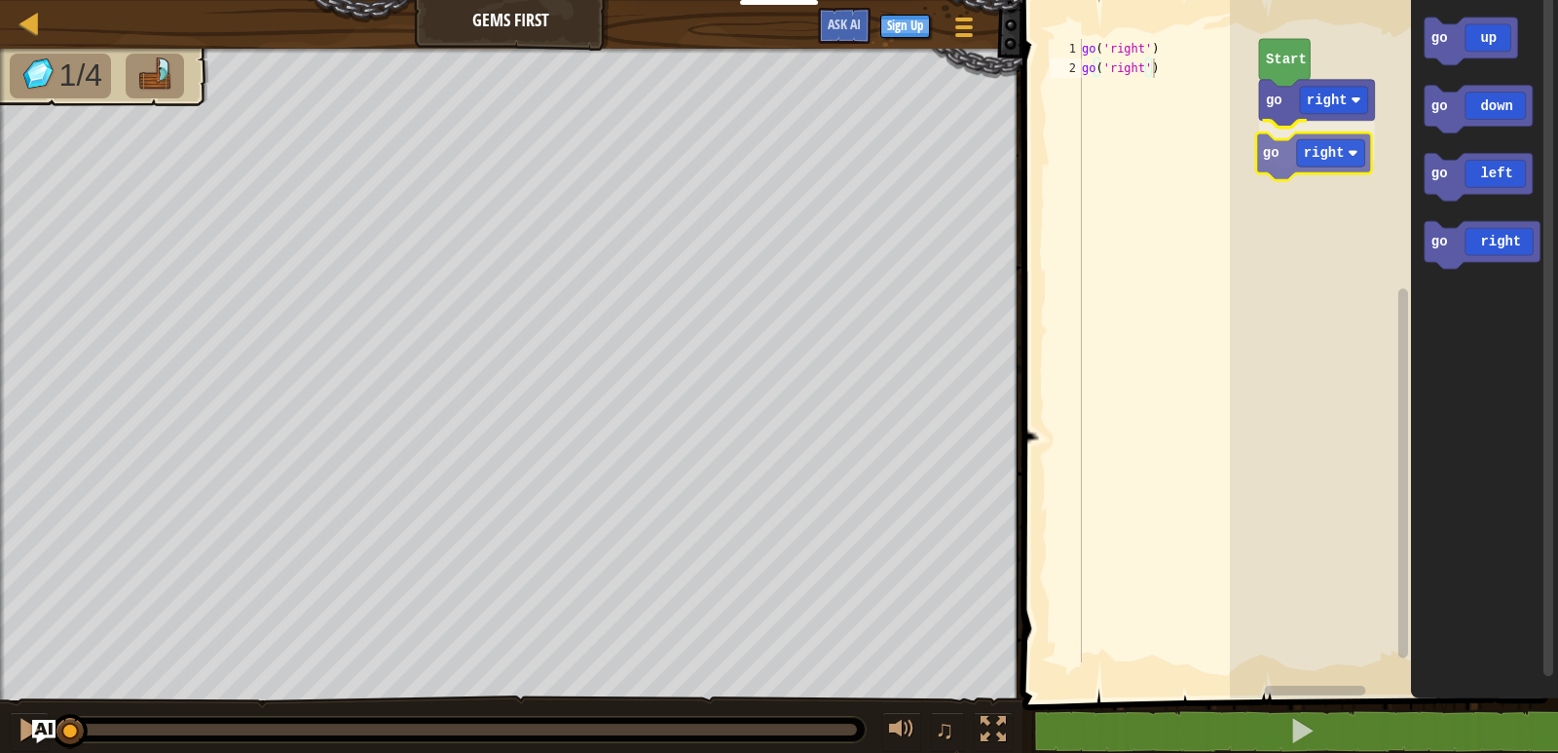
click at [1281, 154] on div "go right go right Start go up go down go left go right go right" at bounding box center [1394, 344] width 328 height 708
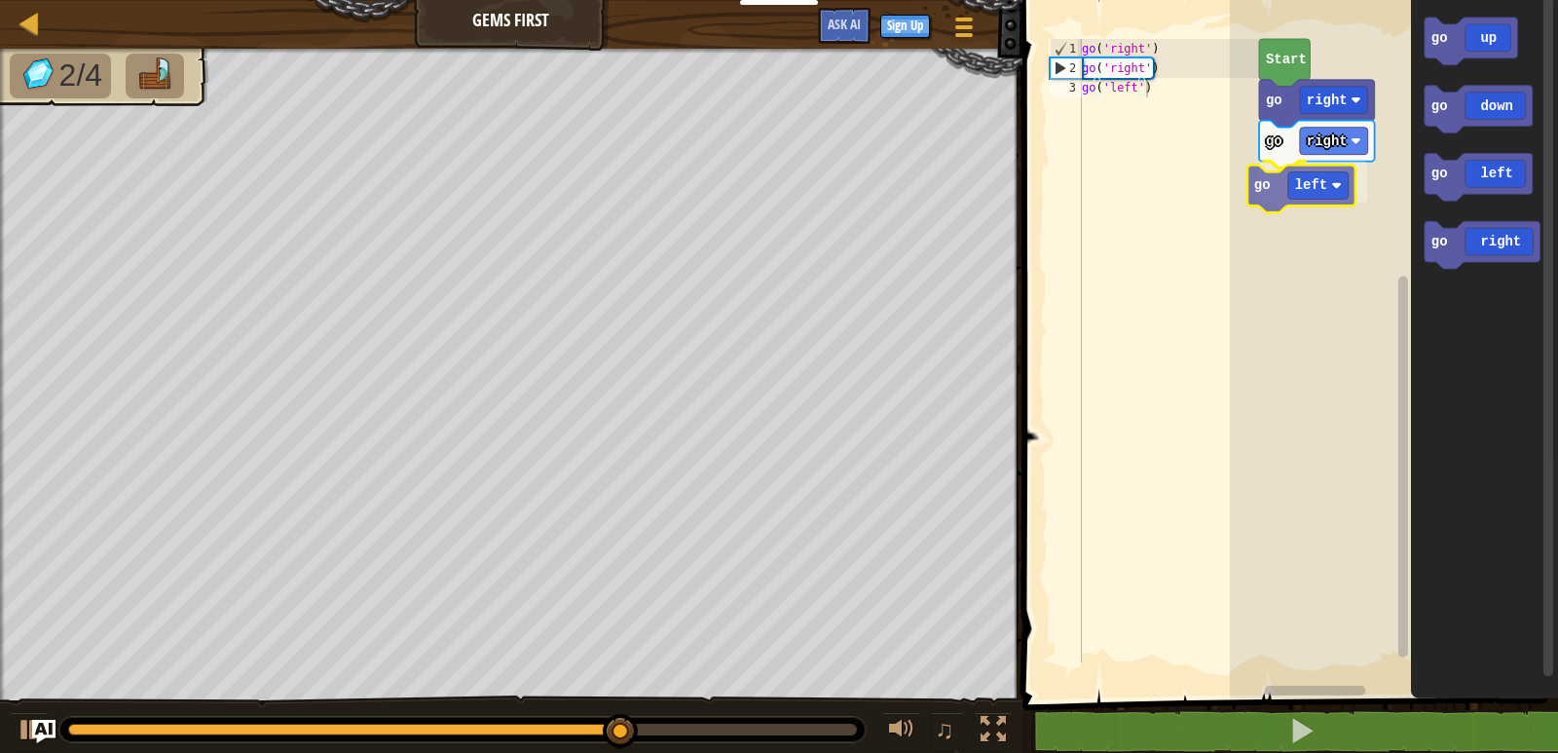
click at [1293, 174] on div "go right go right go left Start go up go down go left go right go left" at bounding box center [1394, 344] width 328 height 708
click at [1287, 182] on div "go right go right go down Start go up go down go left go right go down" at bounding box center [1394, 344] width 328 height 708
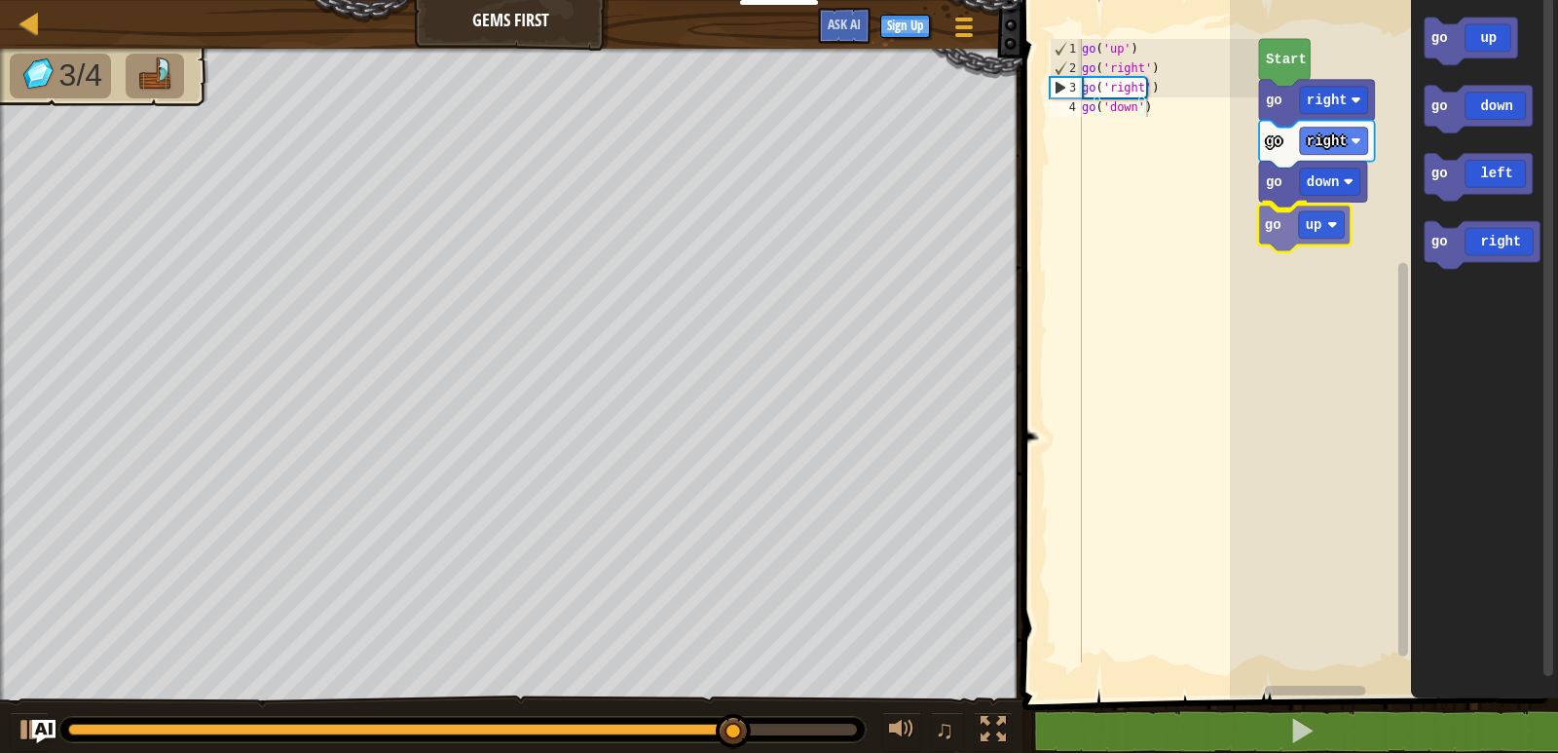
click at [1338, 231] on div "go right go right go down go up Start go up go down go left go right go up" at bounding box center [1394, 344] width 328 height 708
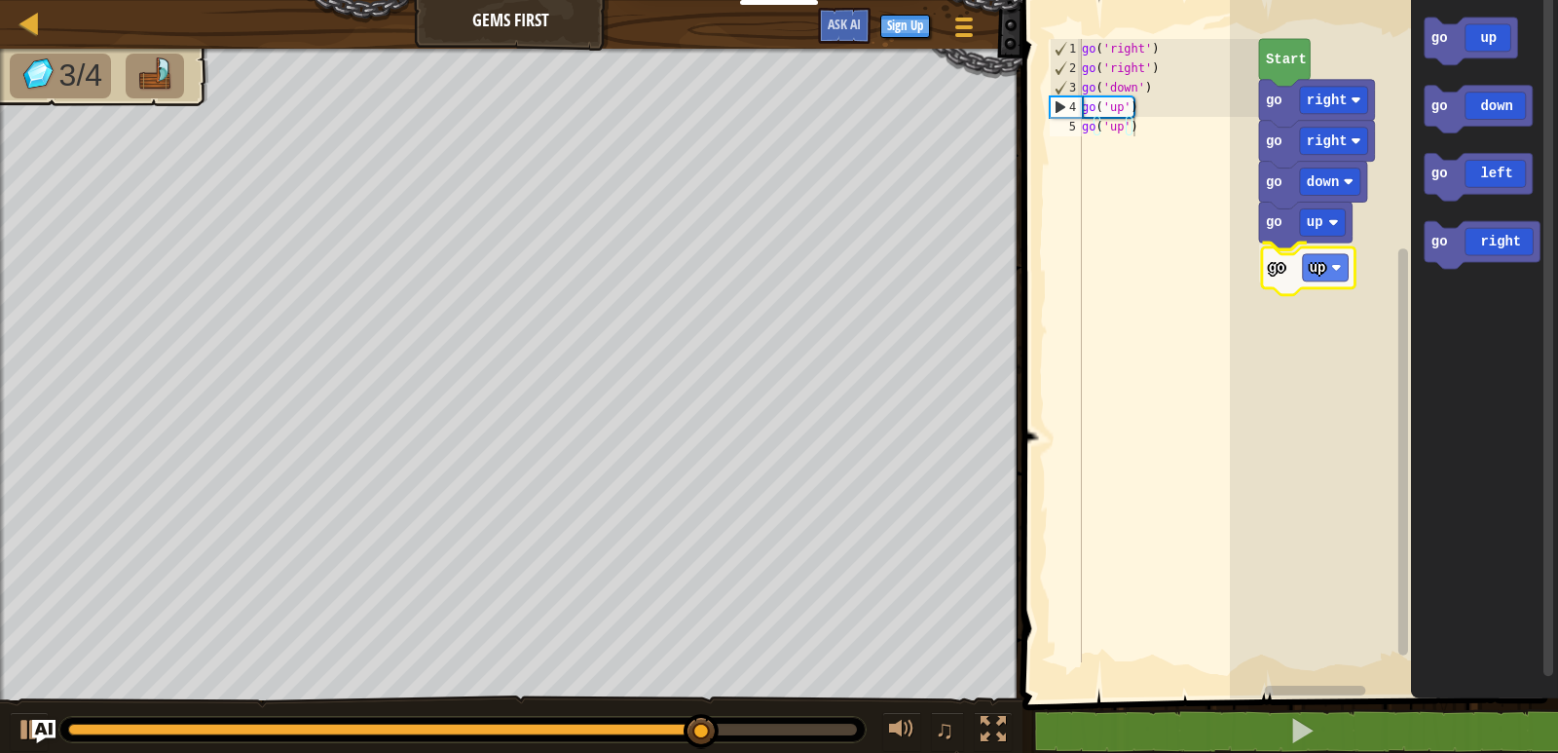
click at [1287, 280] on div "go right go right go down go up go up Start go up go down go left go right go up" at bounding box center [1394, 344] width 328 height 708
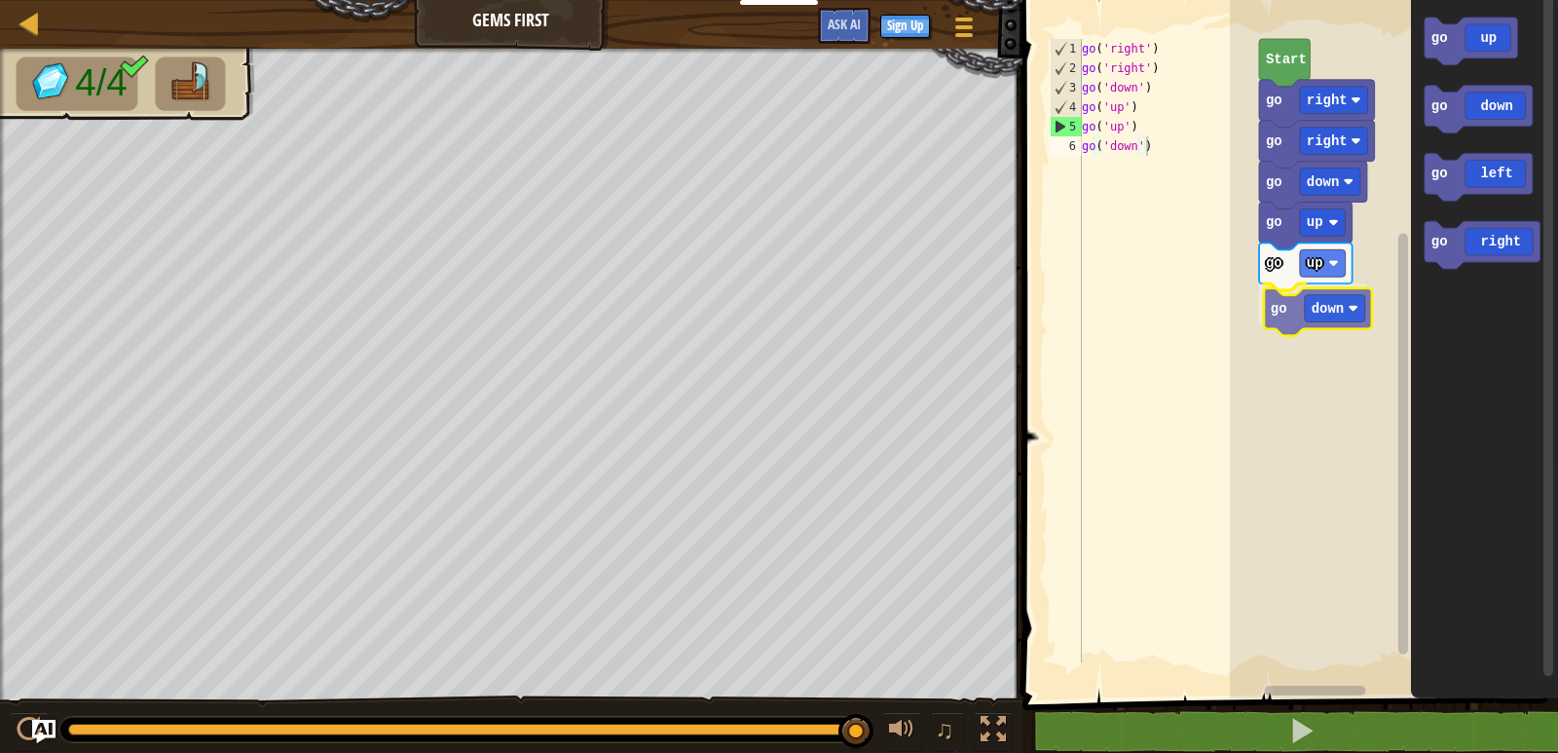
click at [1299, 305] on div "go right go right go down go up go up go down Start go up go down go left go ri…" at bounding box center [1394, 344] width 328 height 708
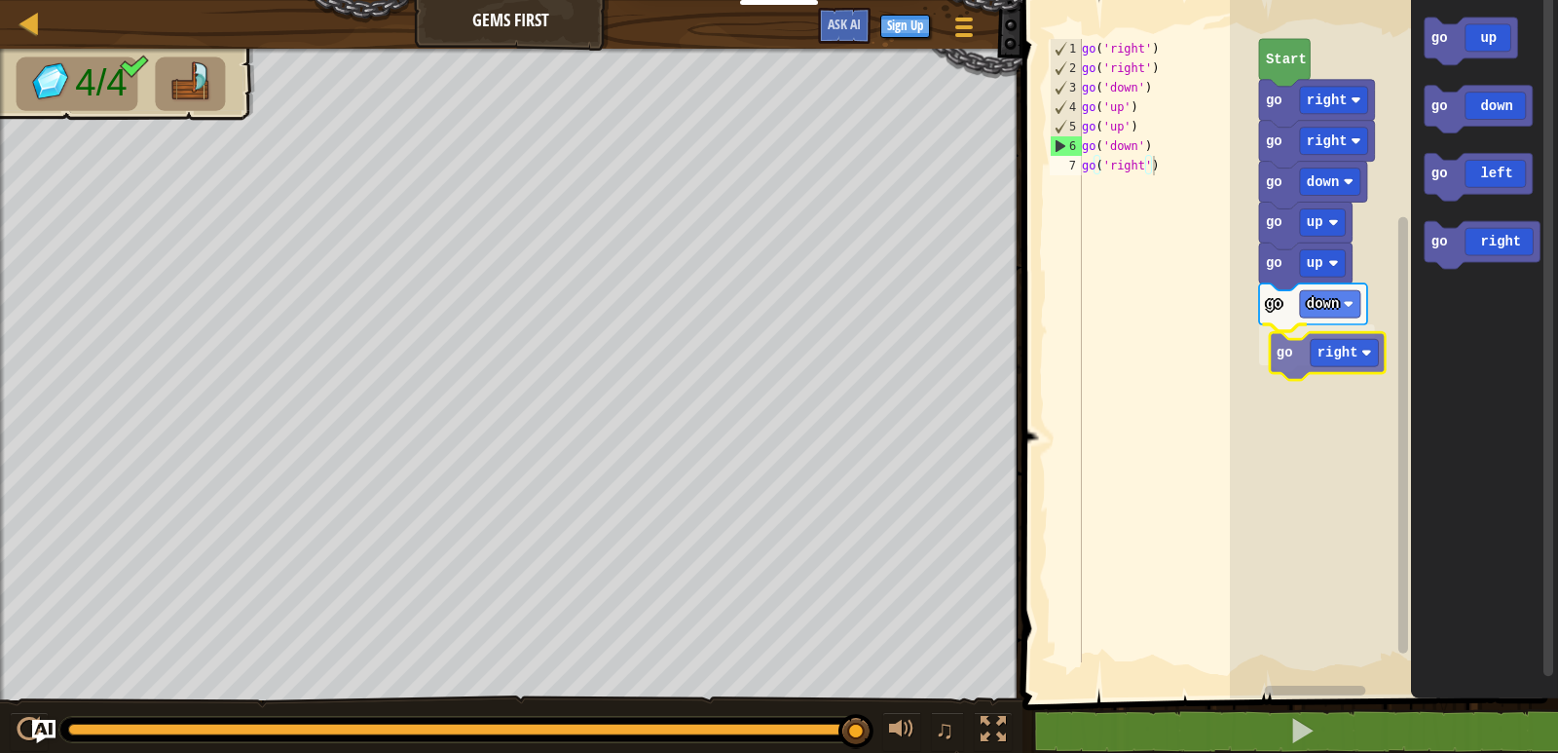
click at [1292, 349] on div "go right go right go down go up go up go down go right Start go up go down go l…" at bounding box center [1394, 344] width 328 height 708
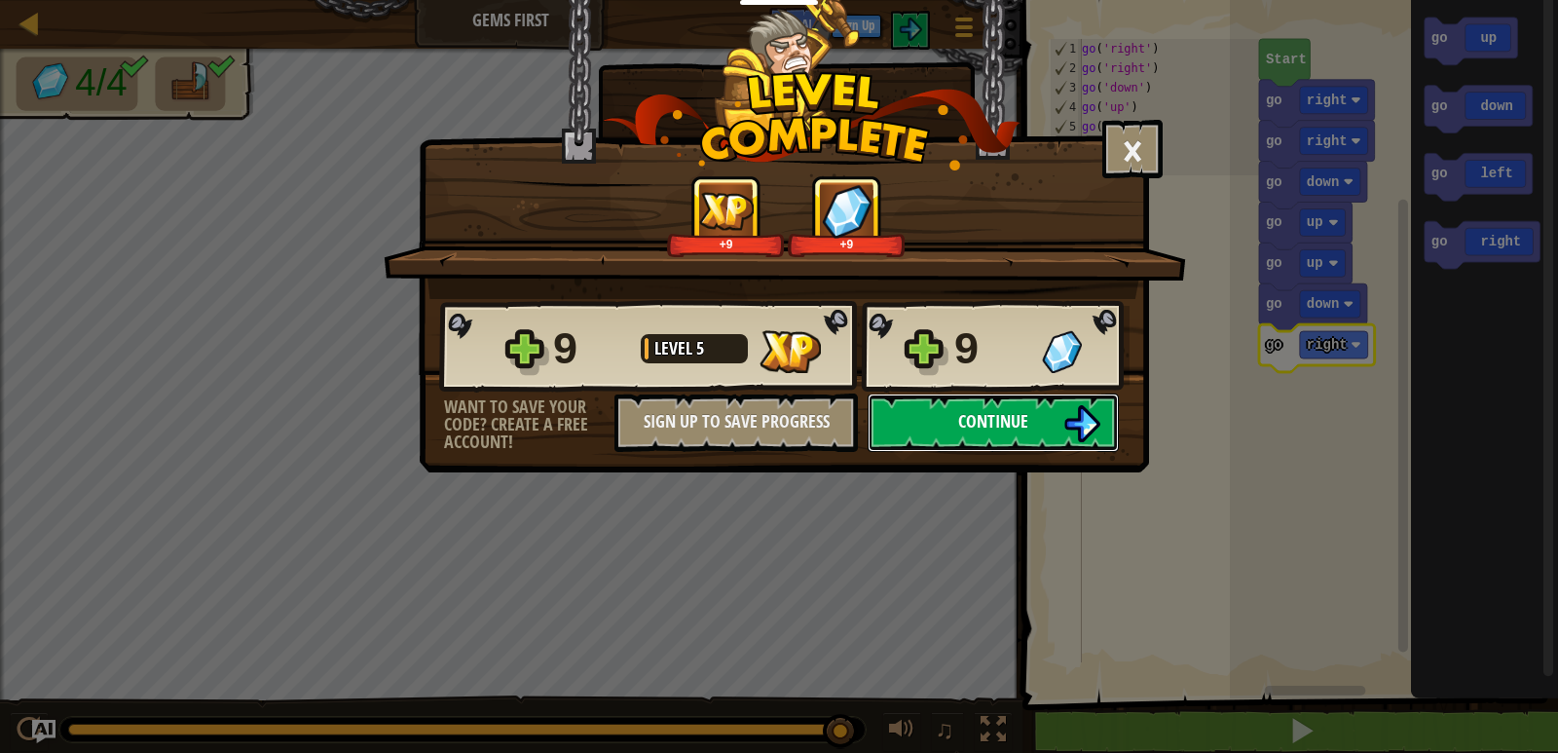
click at [1053, 417] on button "Continue" at bounding box center [993, 423] width 251 height 58
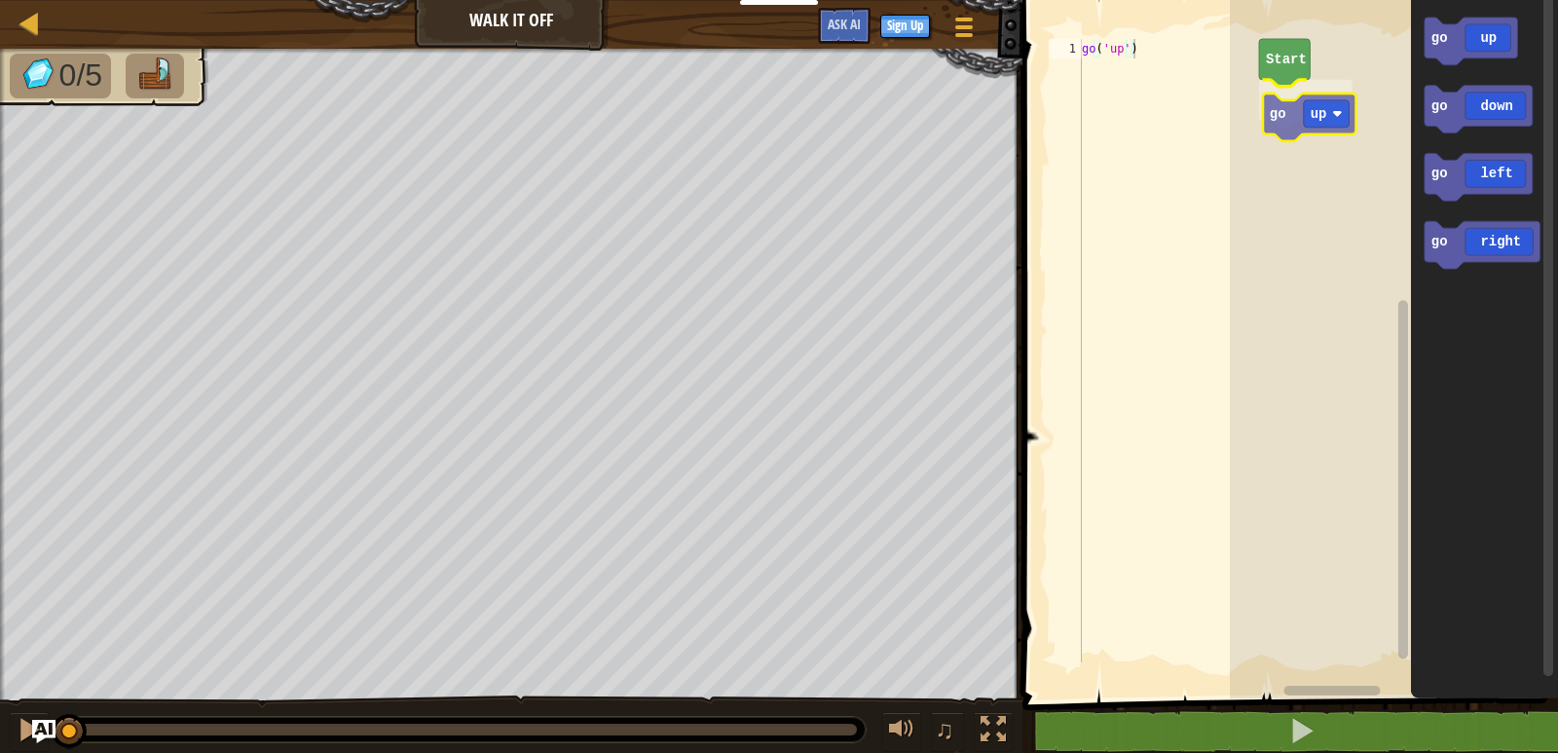
click at [1274, 120] on div "Start go up go up go down go left go right go up" at bounding box center [1394, 344] width 328 height 708
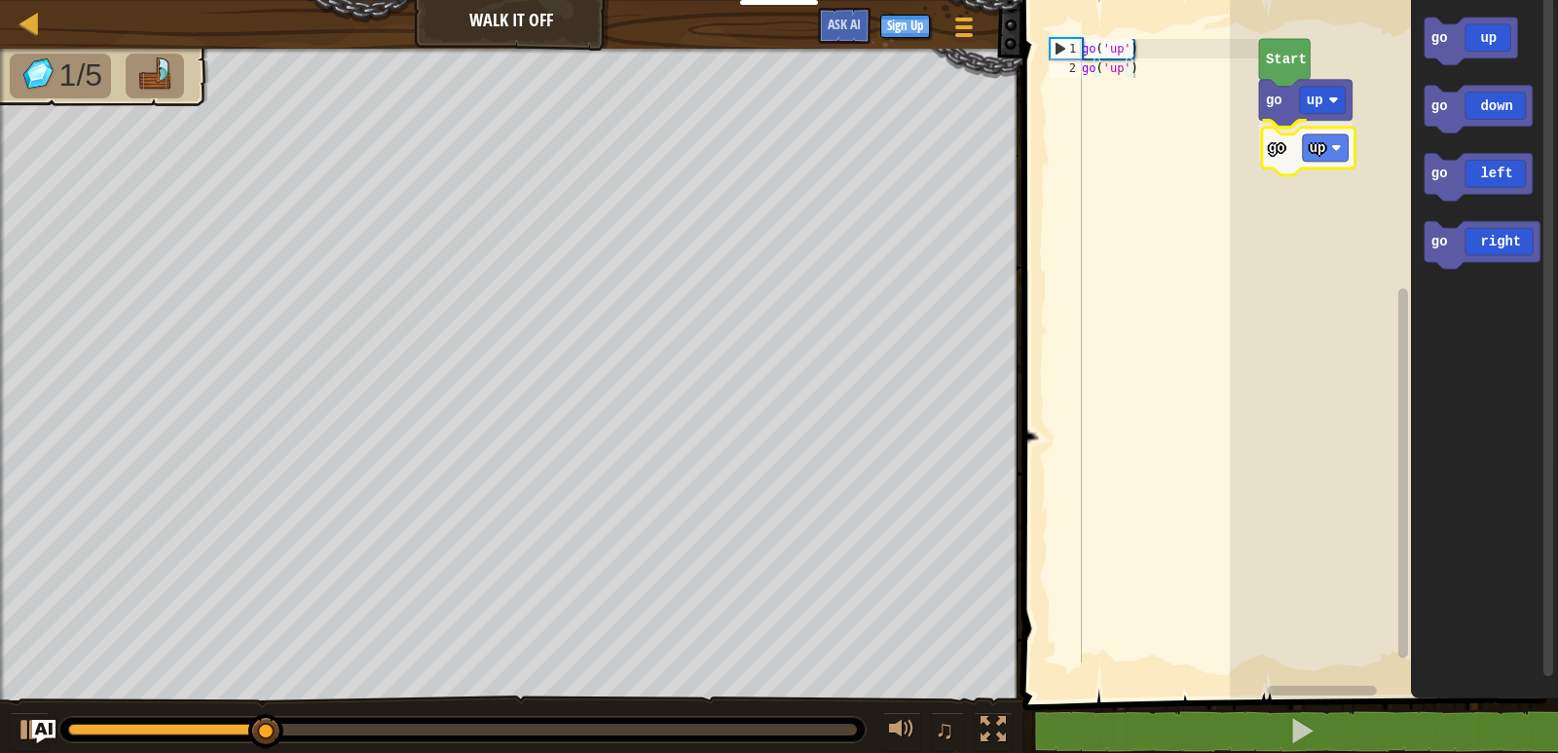
click at [1293, 164] on div "Start go up go up go up go down go left go right go up" at bounding box center [1394, 344] width 328 height 708
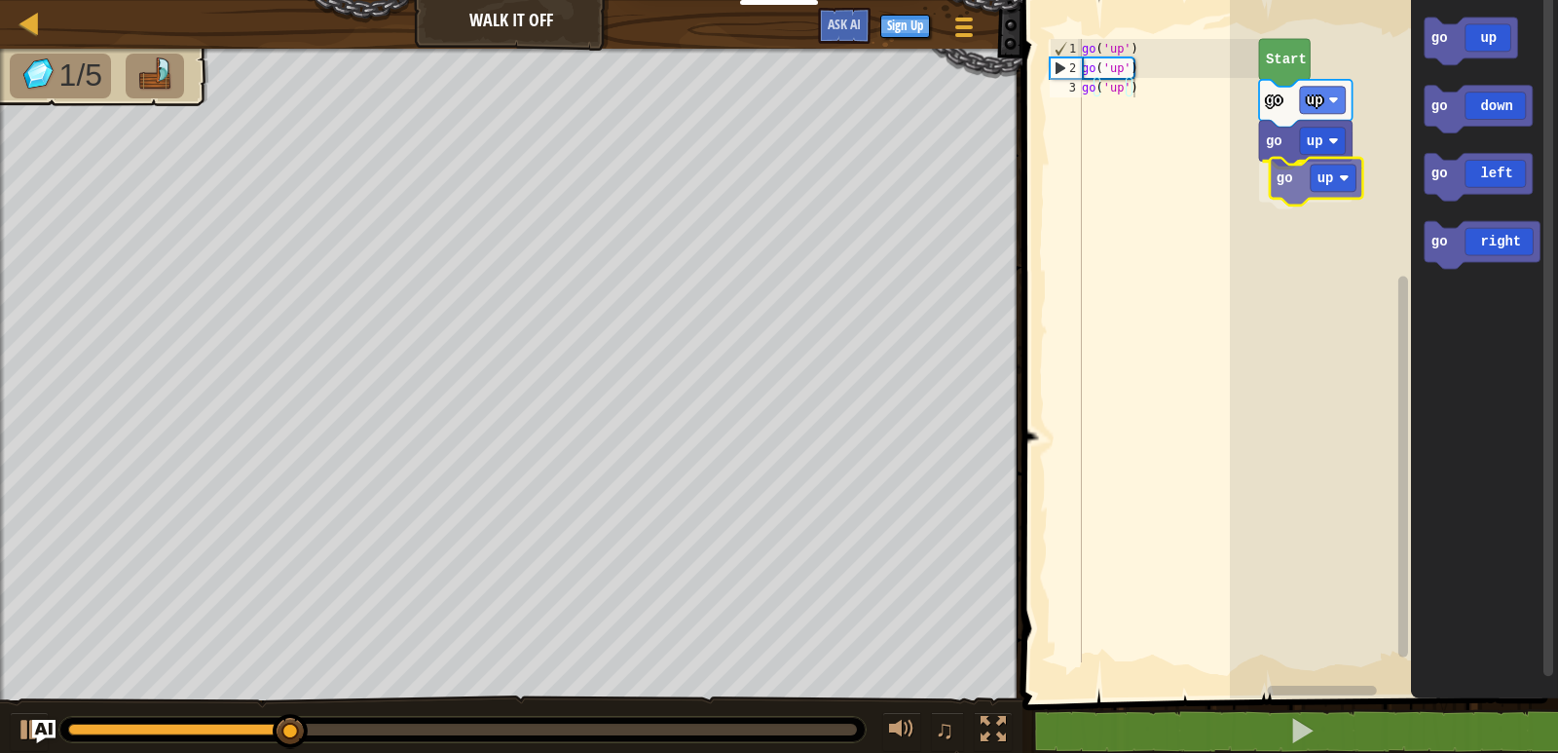
click at [1296, 184] on div "Start go up go up go up go up go down go left go right go up" at bounding box center [1394, 344] width 328 height 708
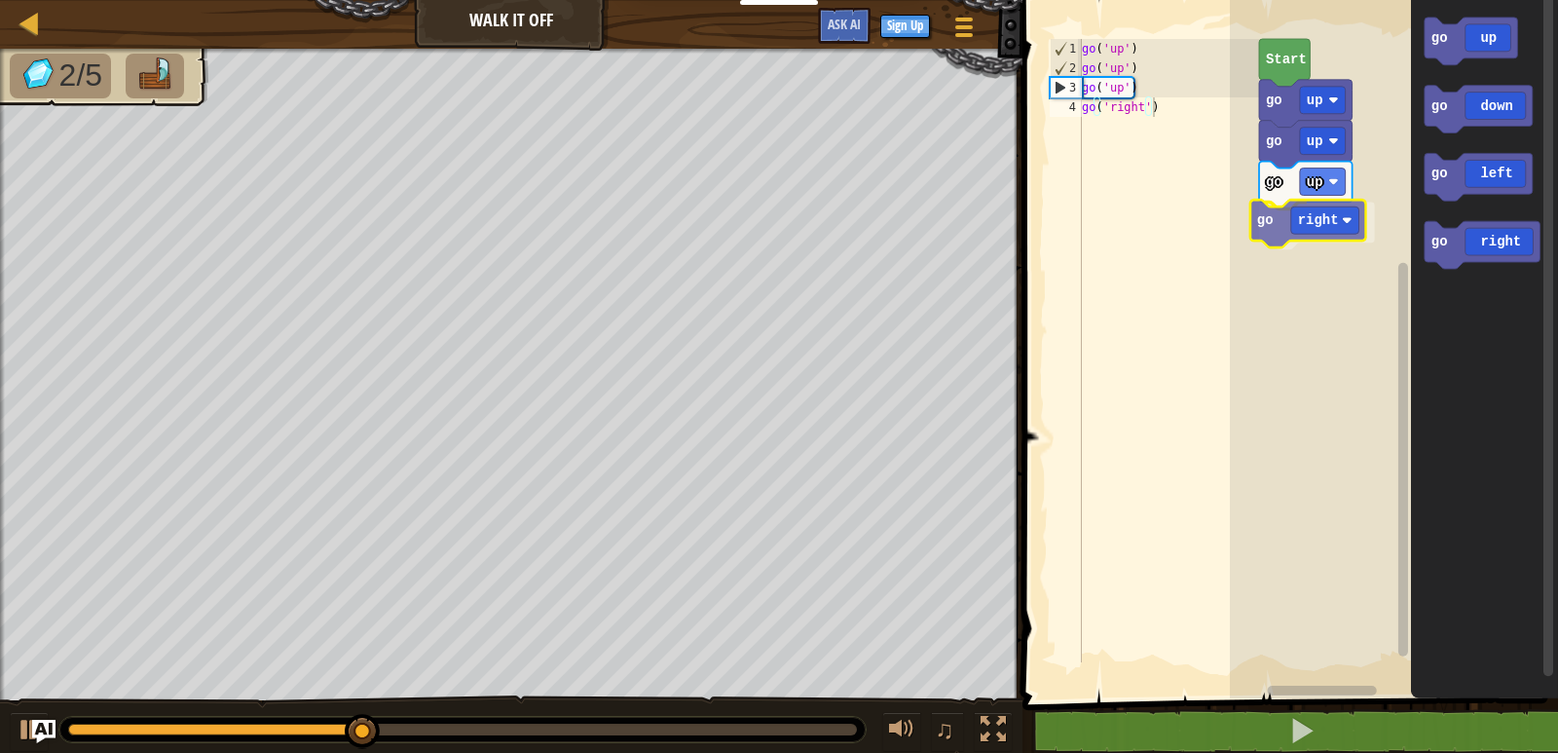
click at [1277, 228] on div "Start go up go up go up go right go up go down go left go right go right" at bounding box center [1394, 344] width 328 height 708
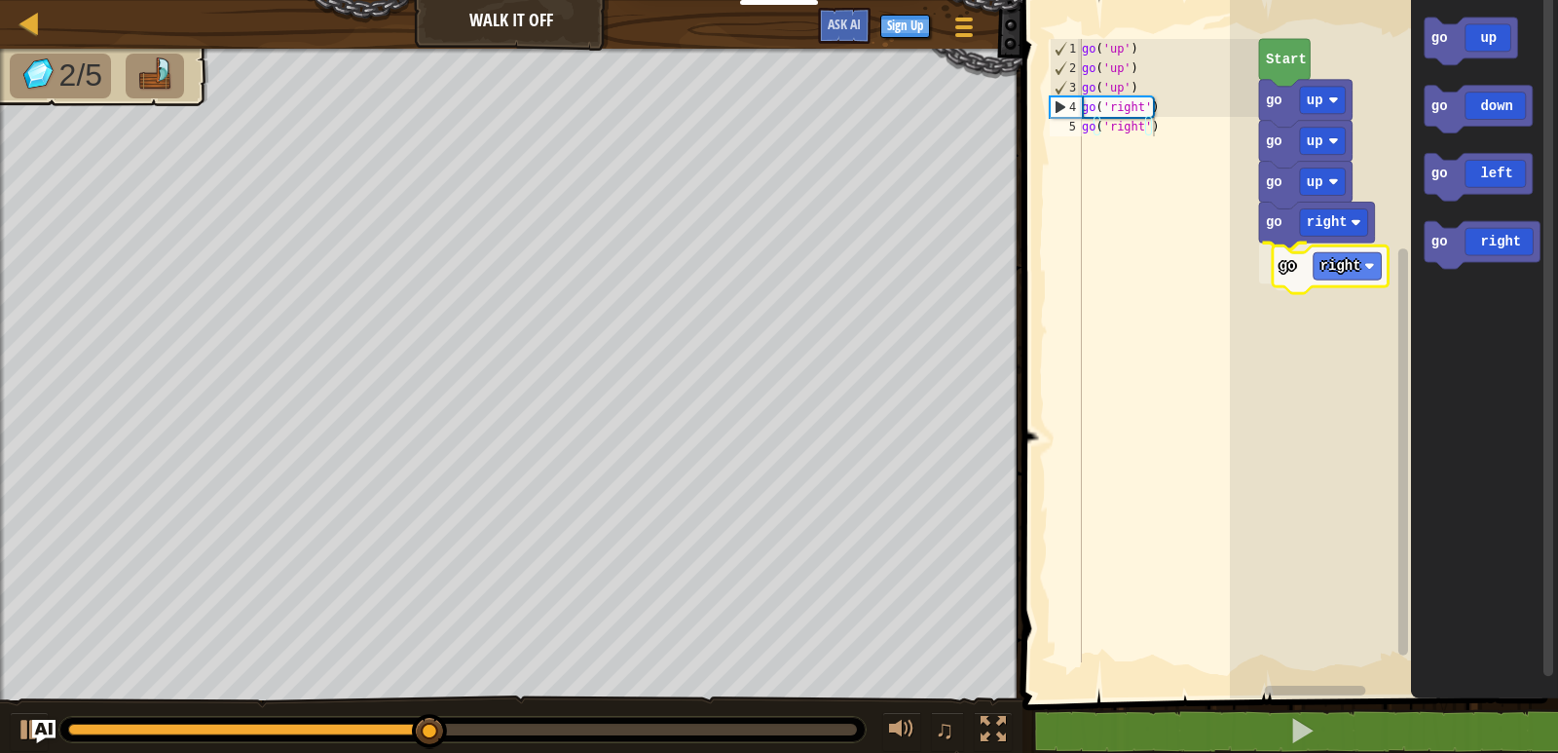
click at [1279, 280] on div "Start go up go up go up go right go right go up go down go left go right go rig…" at bounding box center [1394, 344] width 328 height 708
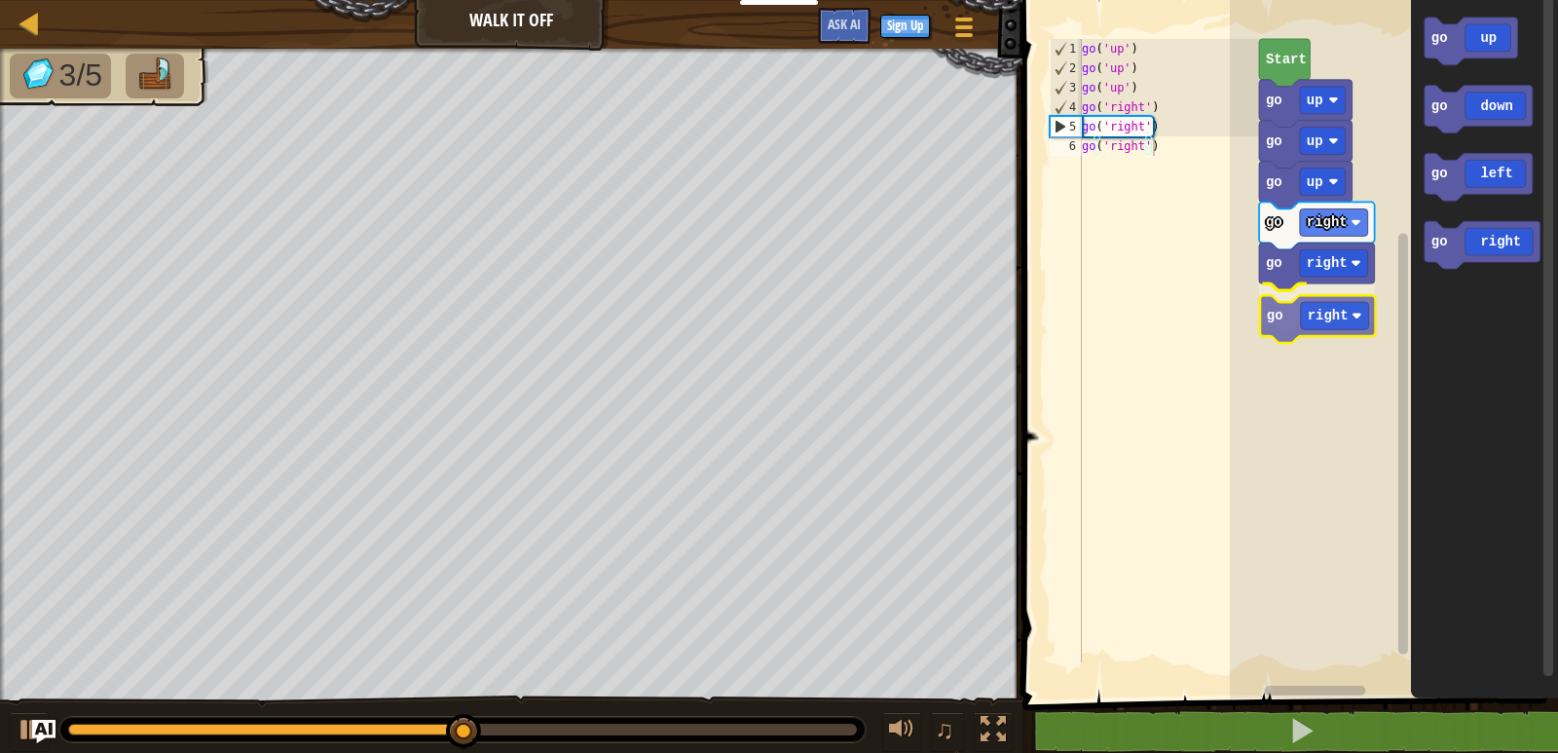
click at [1290, 332] on div "Start go up go up go up go right go right go right go up go down go left go rig…" at bounding box center [1394, 344] width 328 height 708
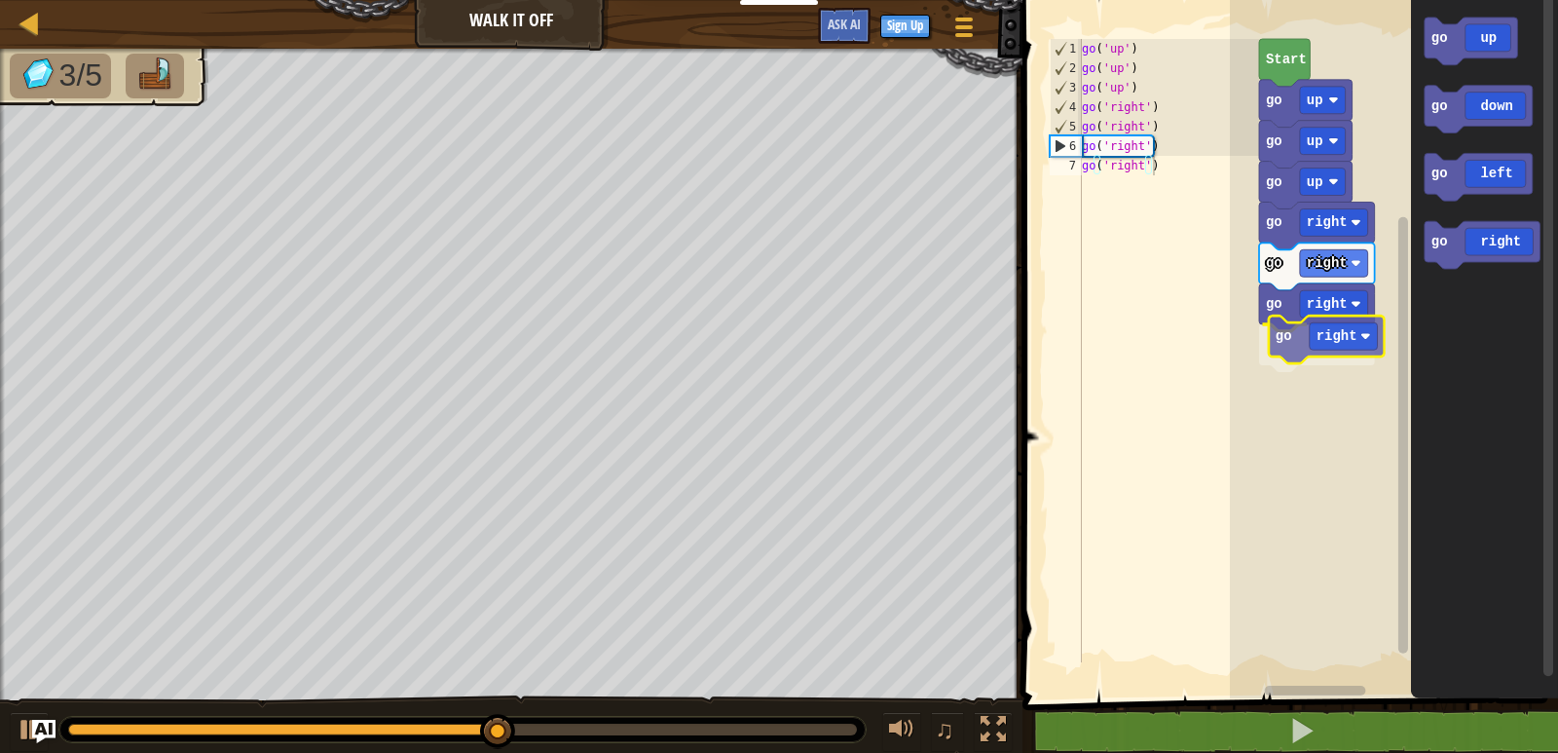
click at [1299, 342] on div "Start go up go up go up go right go right go right go right go up go down go le…" at bounding box center [1394, 344] width 328 height 708
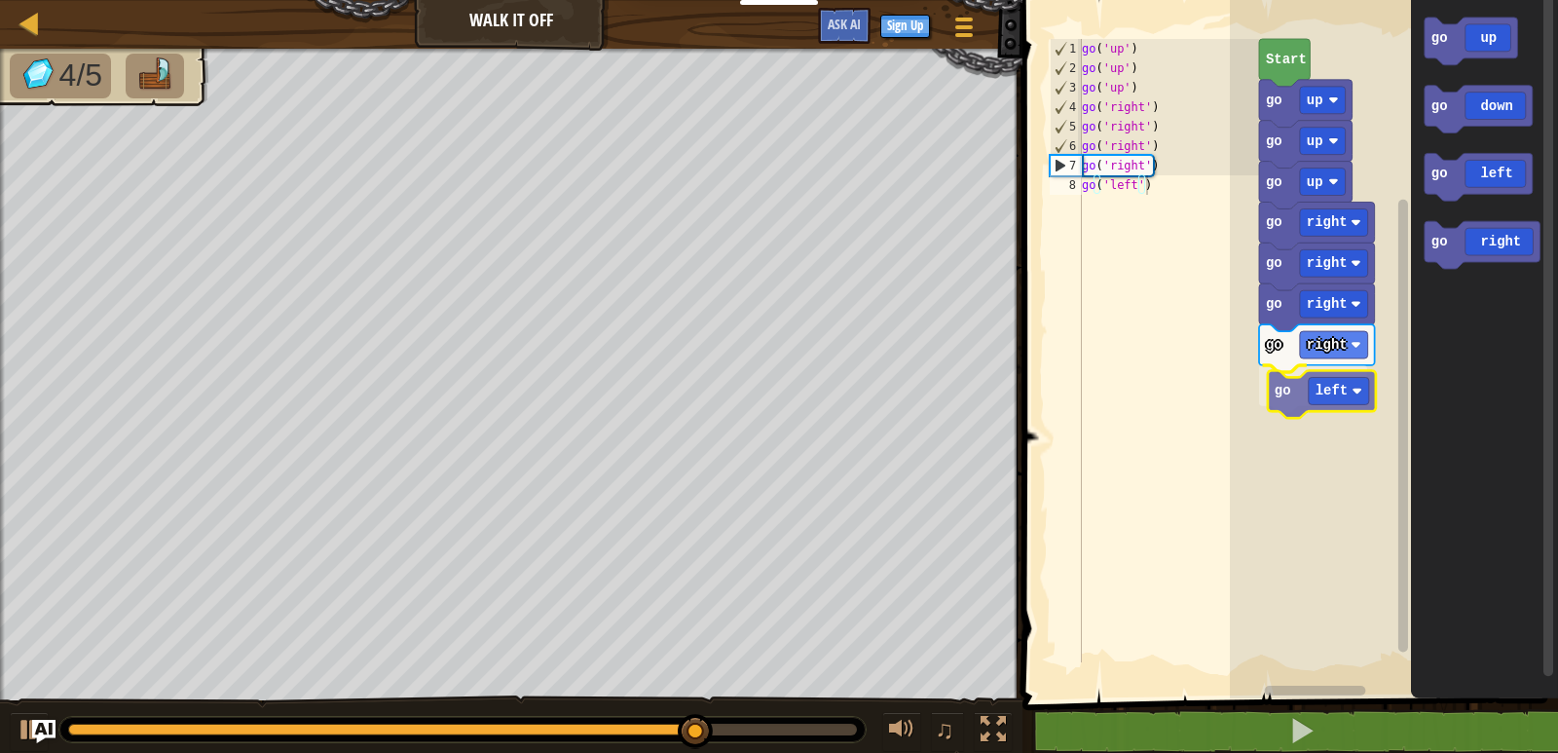
click at [1292, 396] on div "Start go up go up go up go right go right go right go right go left go up go do…" at bounding box center [1394, 344] width 328 height 708
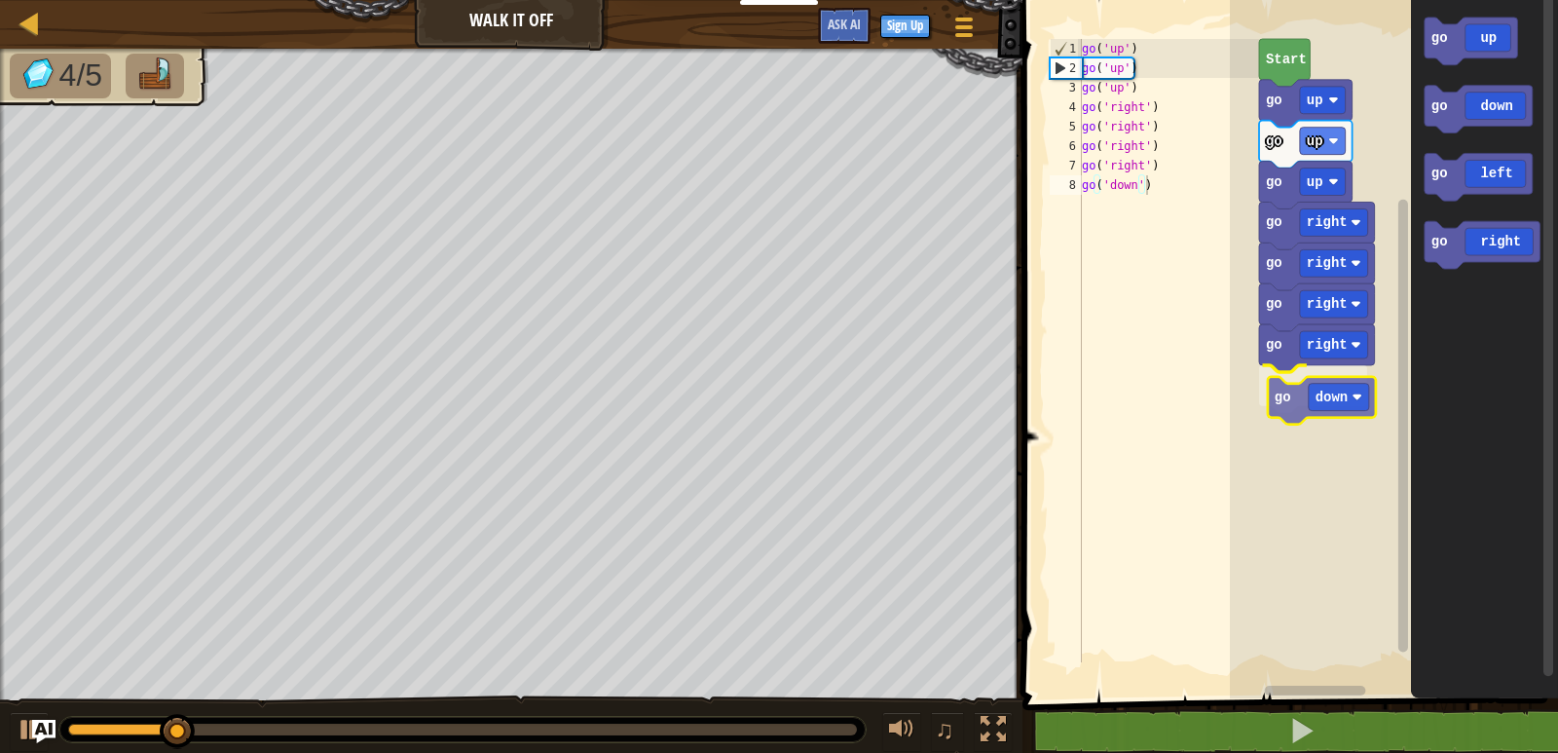
click at [1308, 407] on div "Start go up go up go up go right go right go right go right go down go up go do…" at bounding box center [1394, 344] width 328 height 708
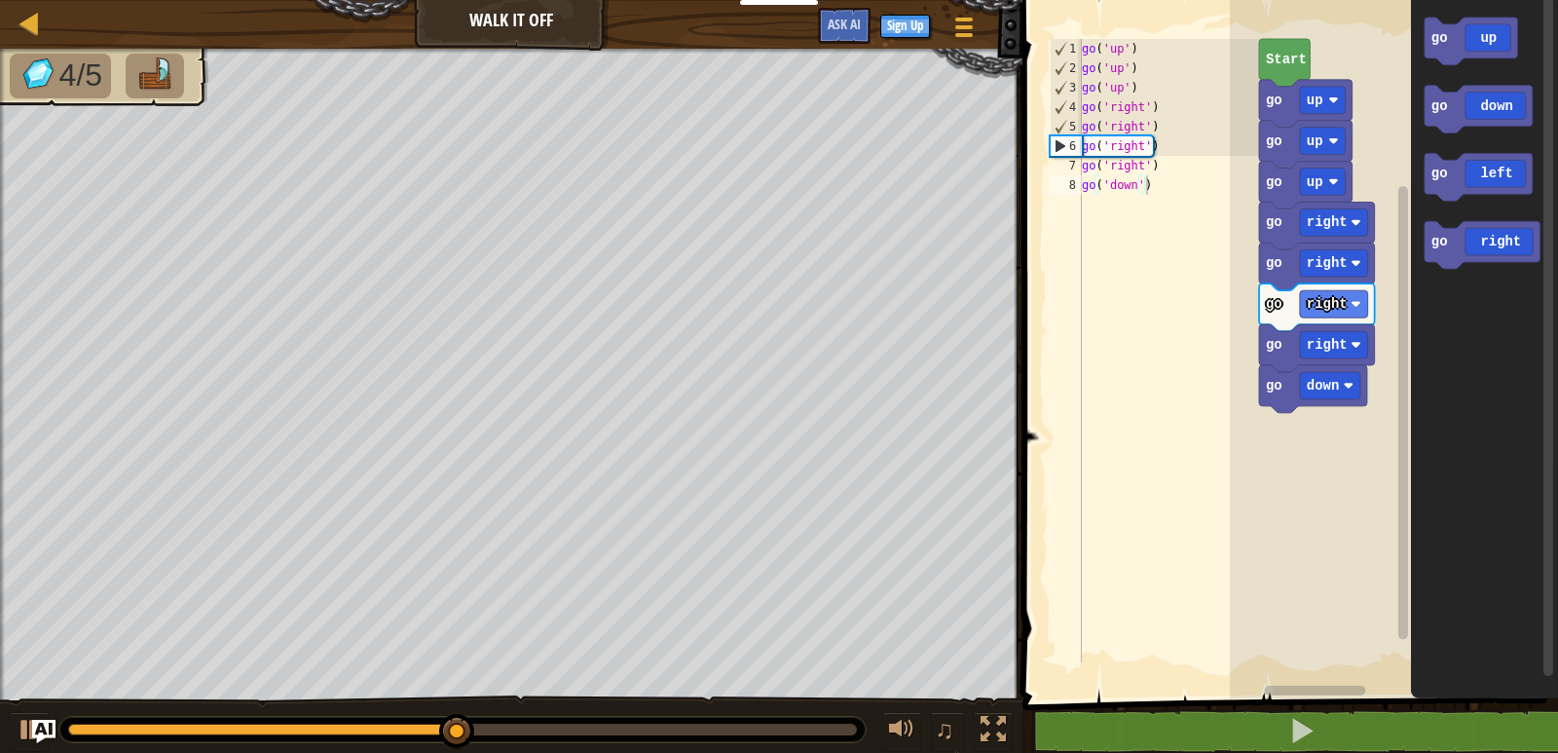
click at [1357, 355] on div "Start go up go up go up go right go right go right go right go down go up go do…" at bounding box center [1394, 344] width 328 height 708
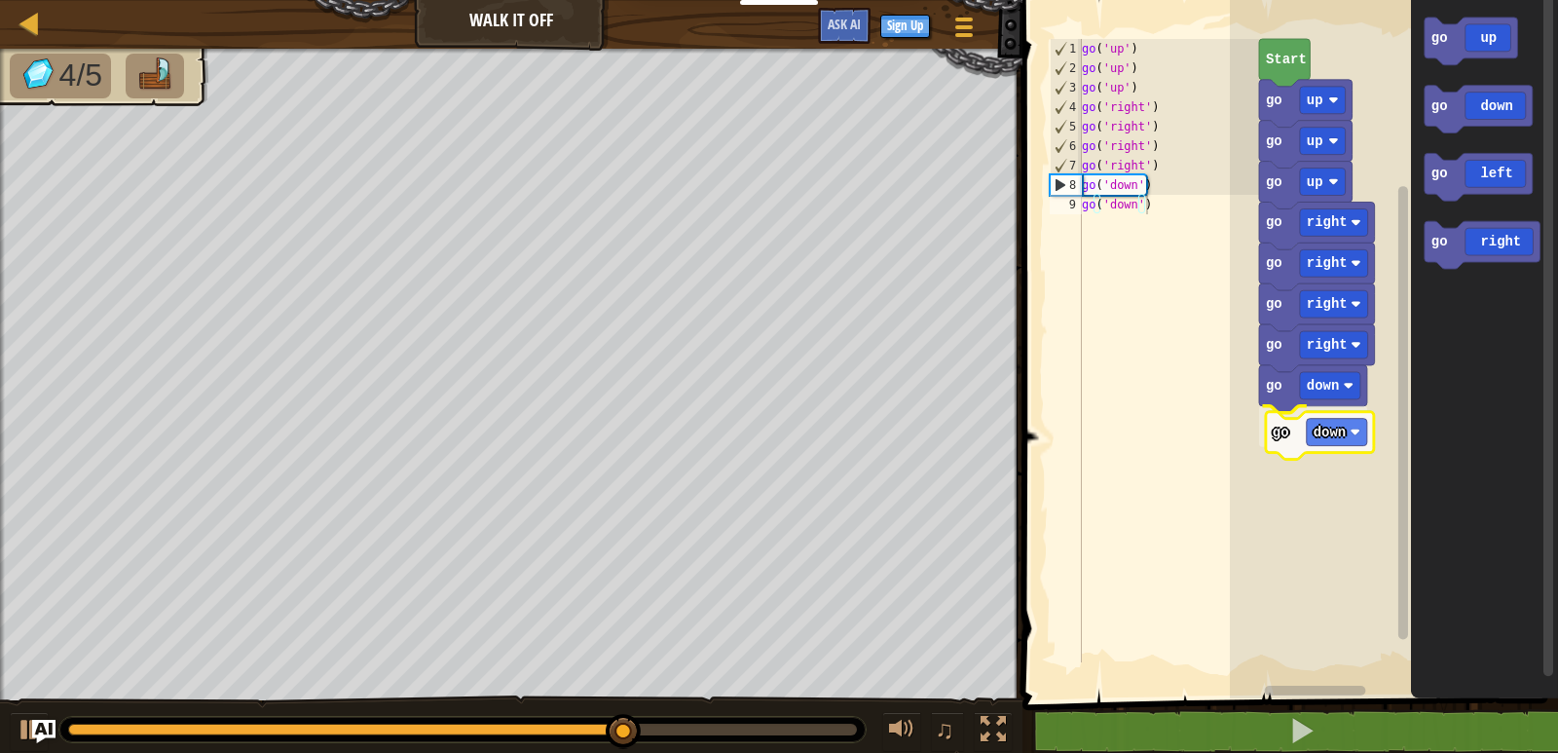
click at [1284, 434] on div "Start go up go up go up go right go right go right go right go down go down go …" at bounding box center [1394, 344] width 328 height 708
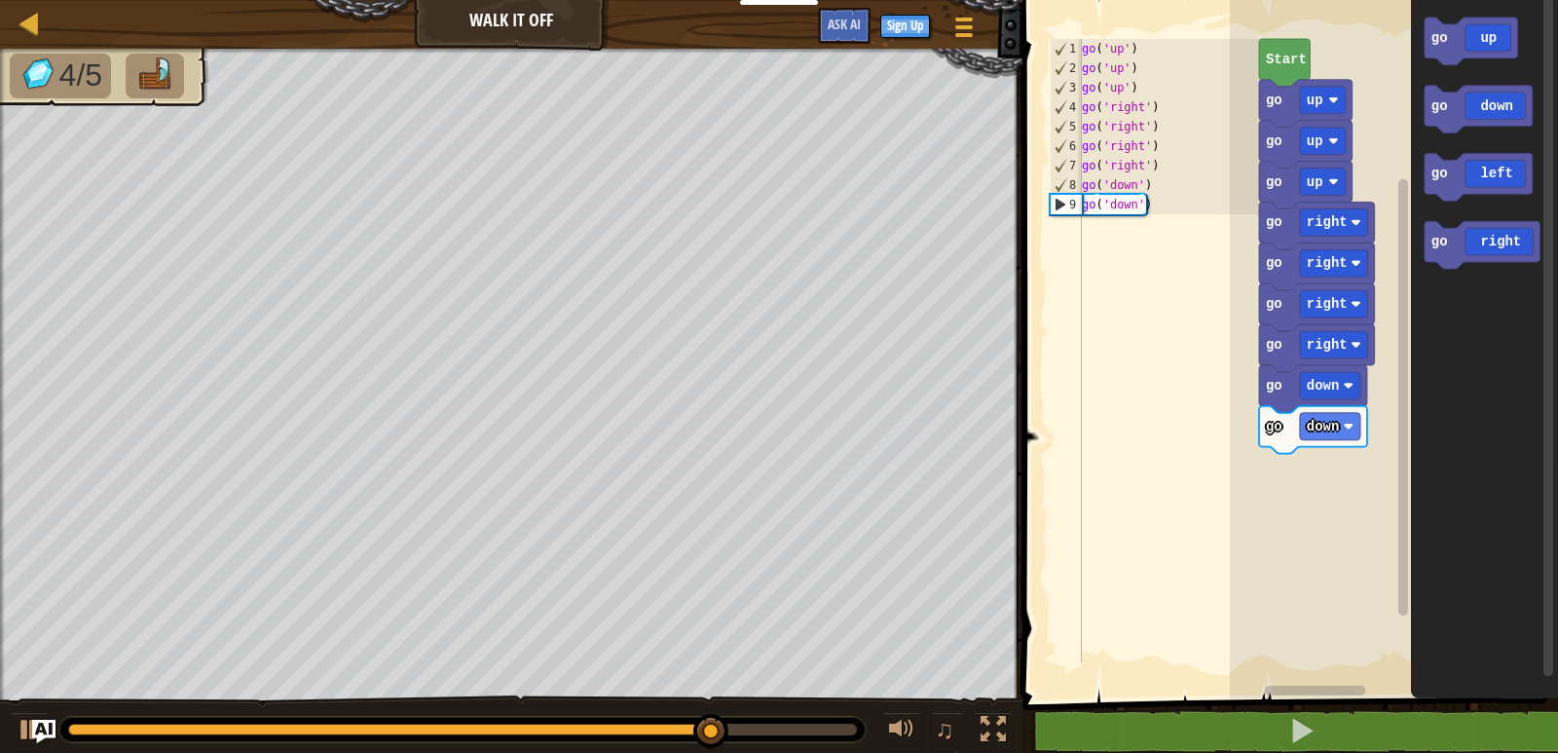
click at [1453, 231] on g "go up go down go left go right" at bounding box center [1483, 143] width 116 height 251
click at [1450, 111] on icon "Blockly Workspace" at bounding box center [1479, 110] width 108 height 48
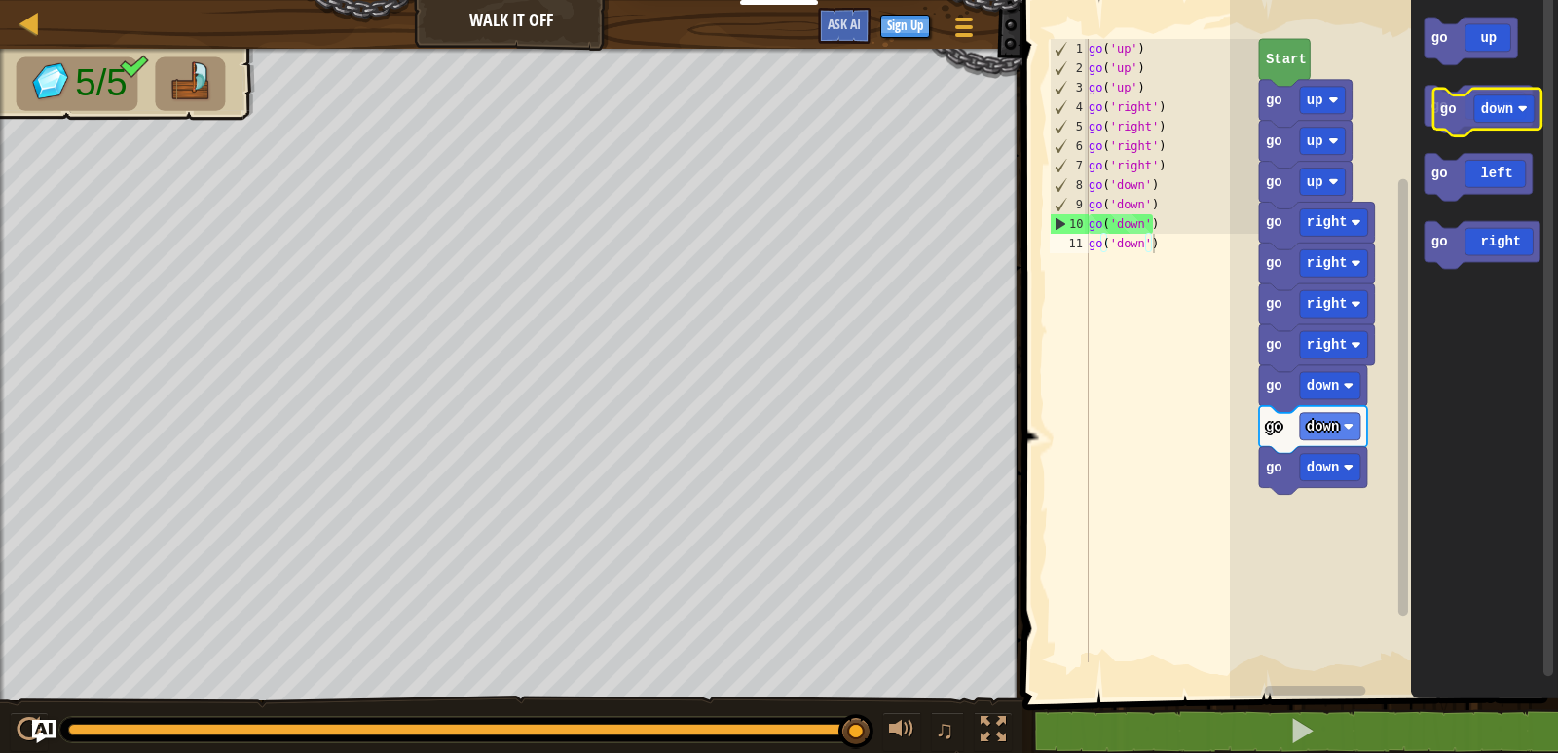
click at [1463, 99] on icon "Blockly Workspace" at bounding box center [1479, 110] width 108 height 48
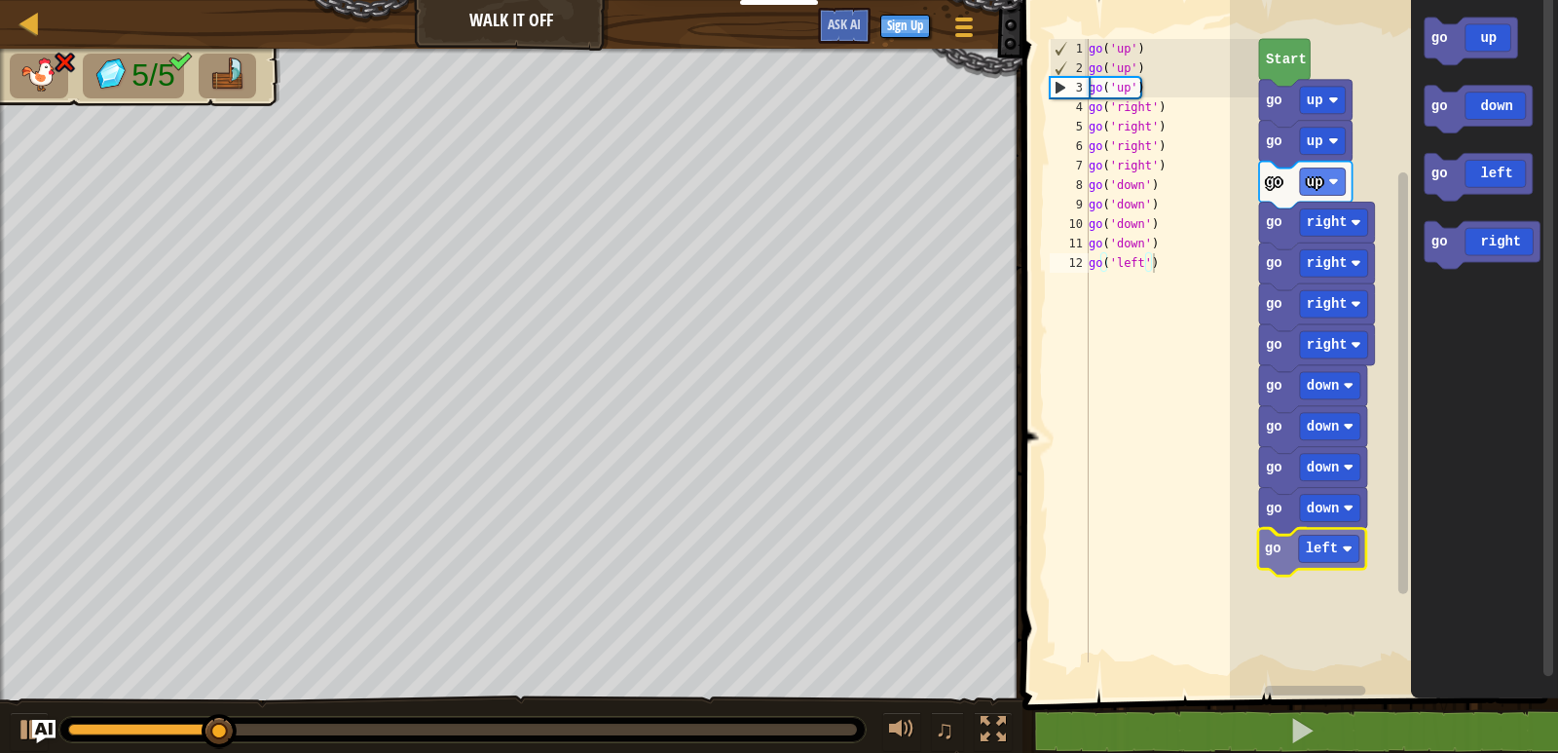
click at [1290, 544] on div "Start go up go up go up go right go right go right go right go down go down go …" at bounding box center [1394, 344] width 328 height 708
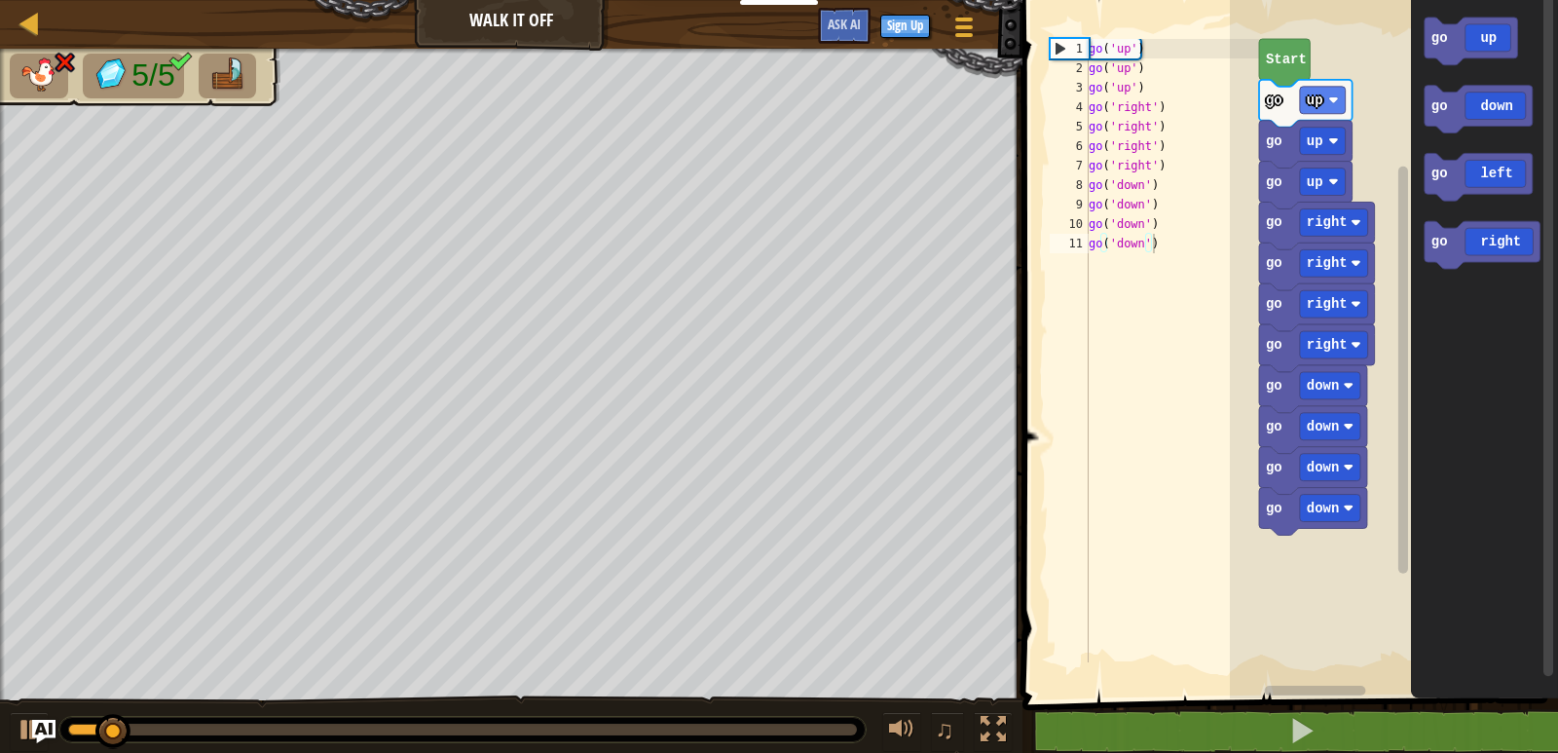
click at [1451, 124] on g "go up go down go left go right" at bounding box center [1483, 143] width 116 height 251
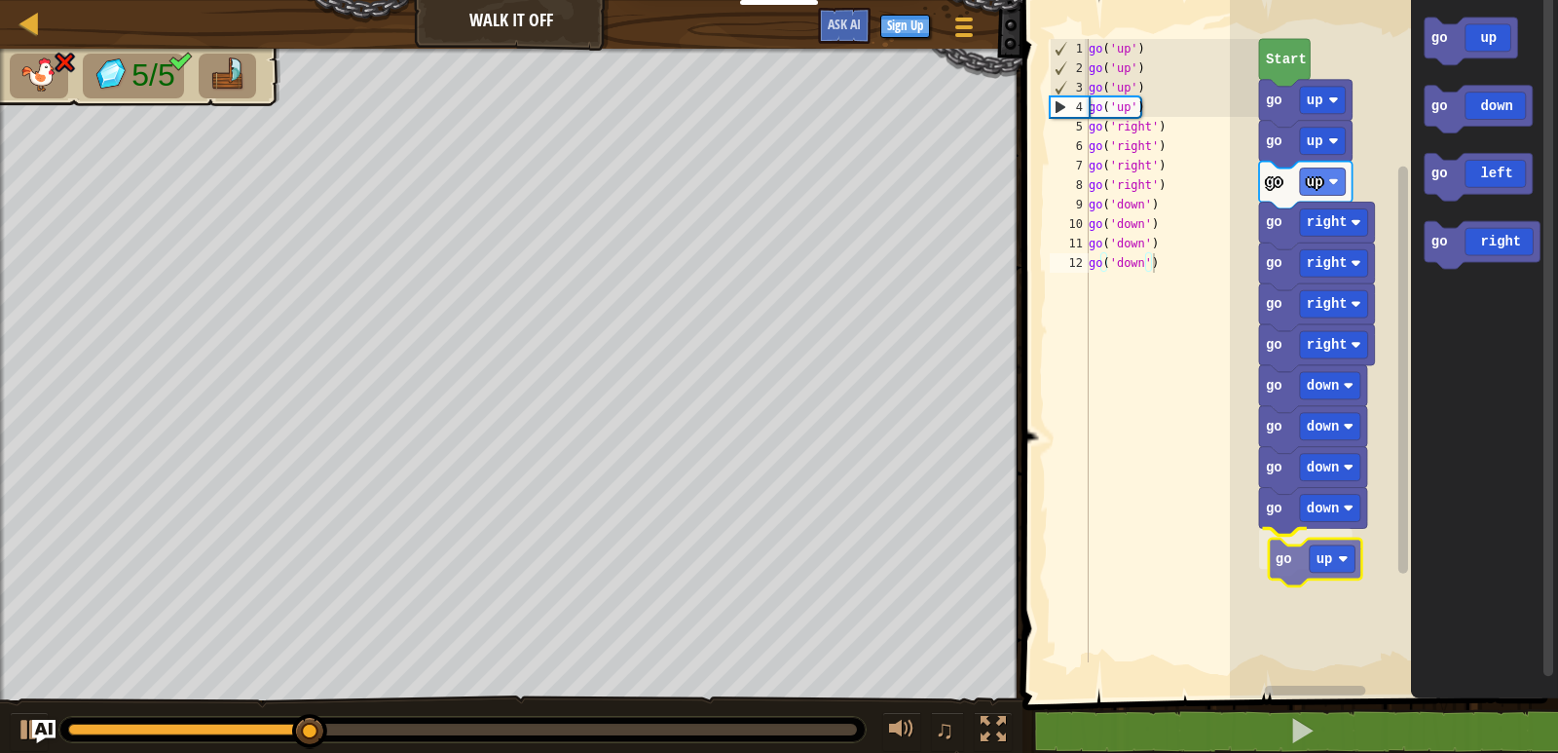
click at [1299, 566] on div "Start go up go up go up go right go right go right go right go down go down go …" at bounding box center [1394, 344] width 328 height 708
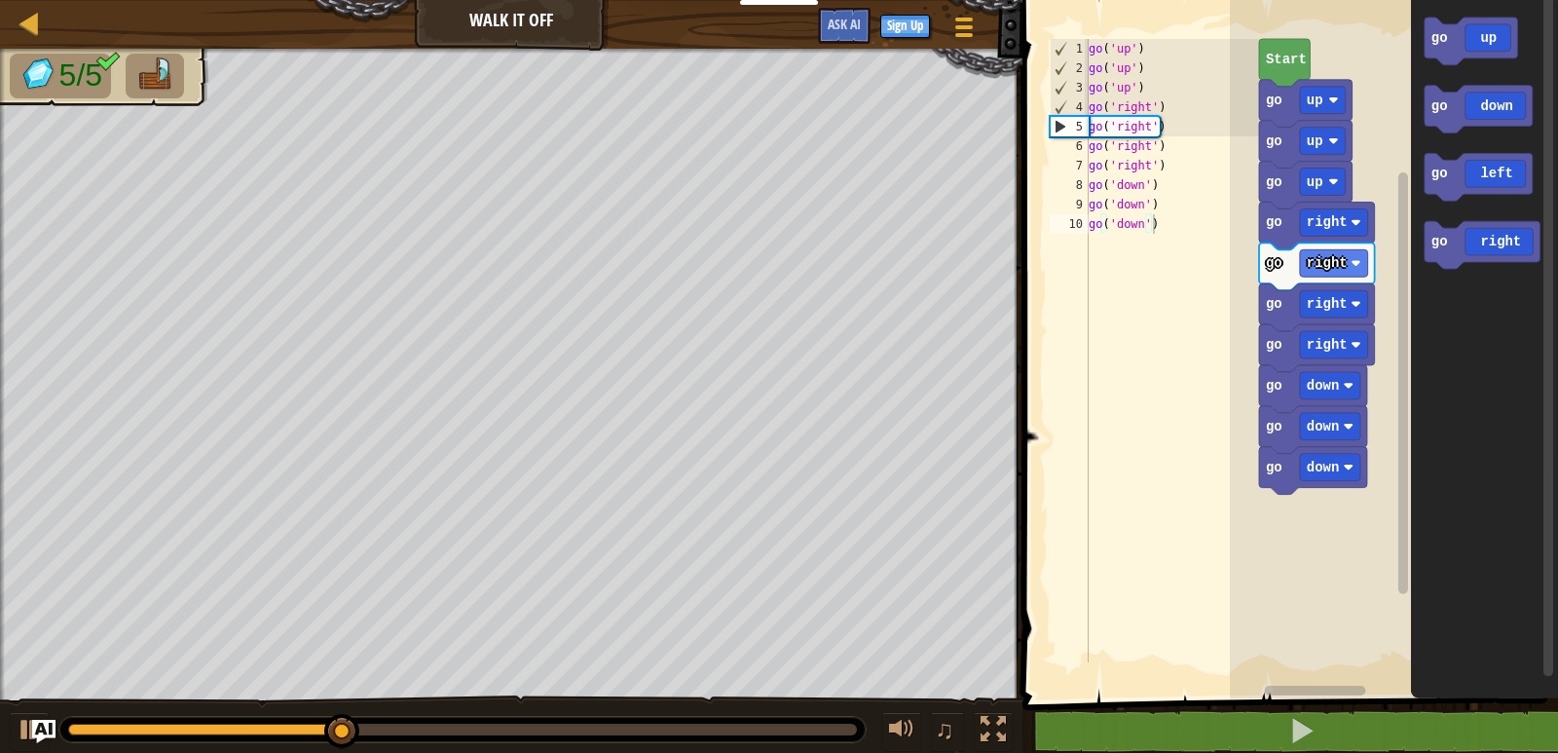
click at [1446, 78] on icon "go up go down go left go right" at bounding box center [1484, 344] width 147 height 708
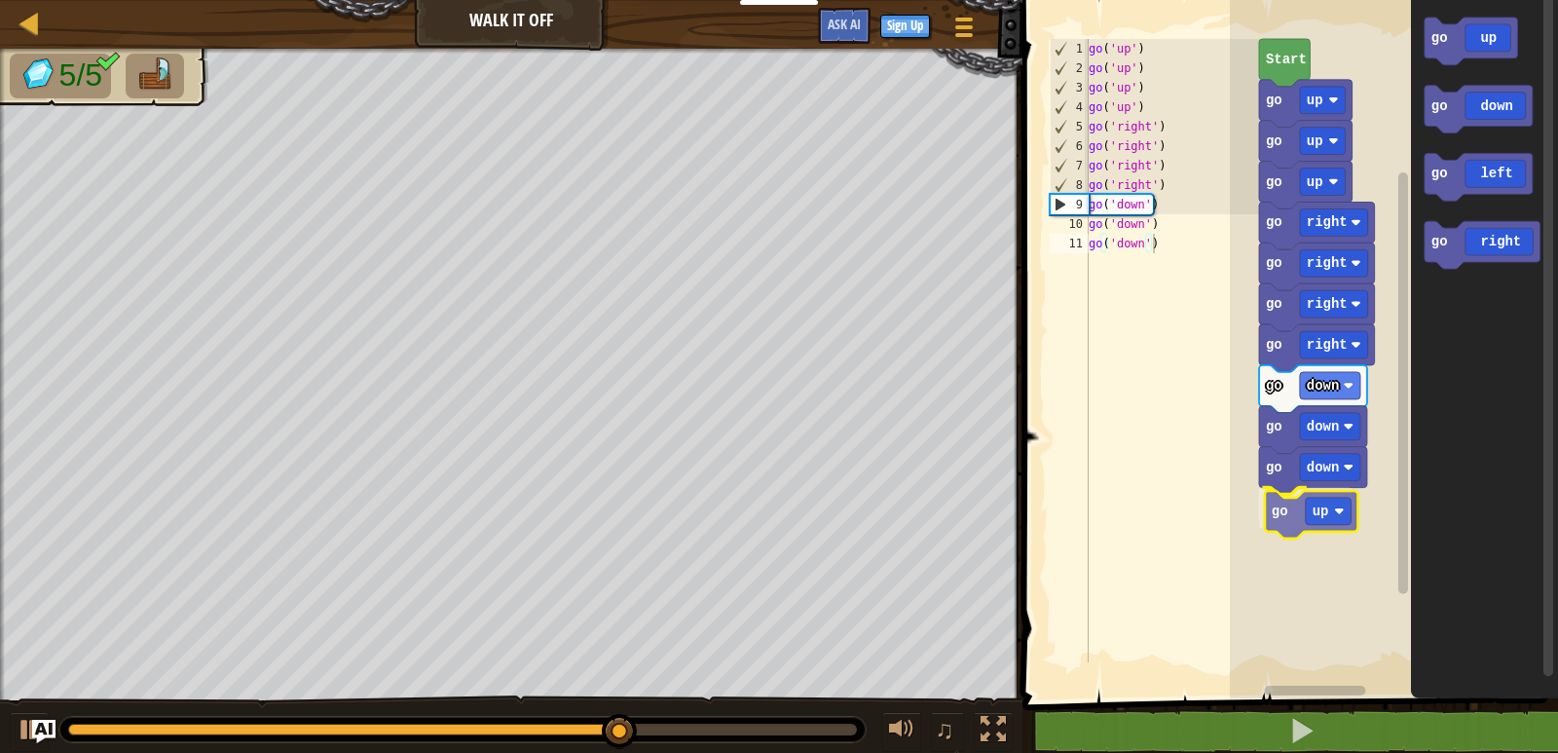
click at [1273, 527] on div "Start go up go up go up go right go right go right go right go down go down go …" at bounding box center [1394, 344] width 328 height 708
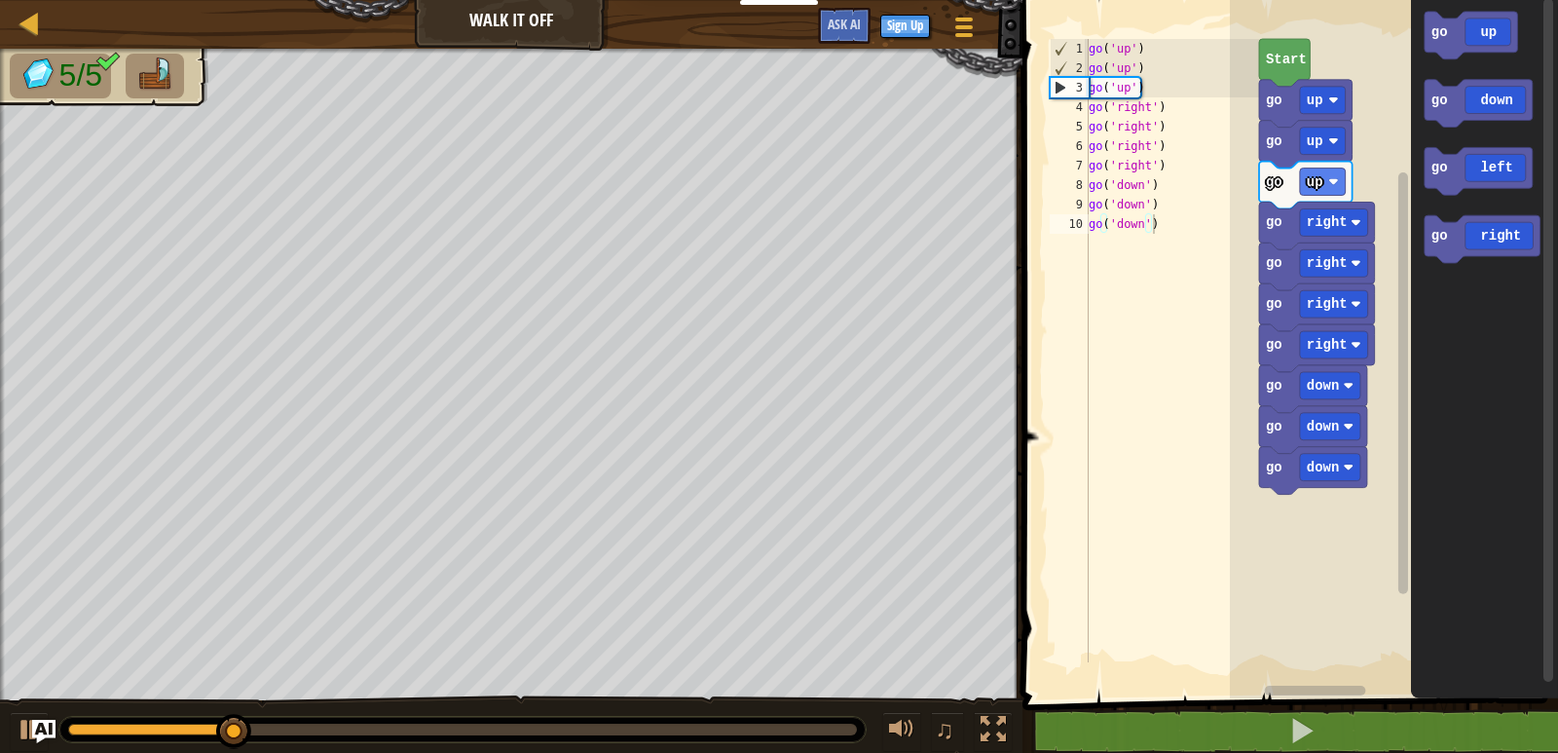
click at [1420, 111] on icon "go up go down go left go right" at bounding box center [1484, 344] width 147 height 708
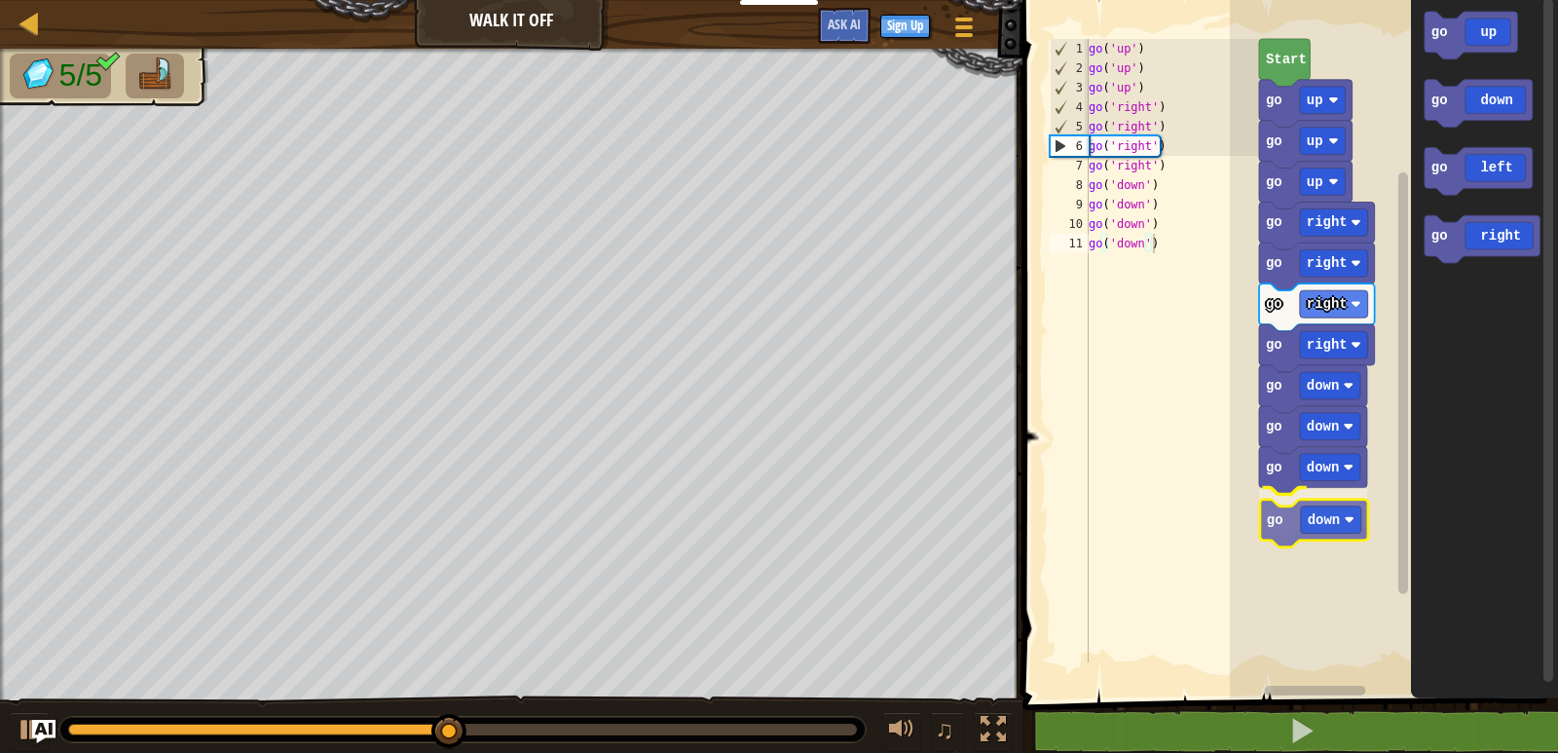
click at [1262, 520] on div "Start go up go up go up go right go right go right go right go down go down go …" at bounding box center [1394, 344] width 328 height 708
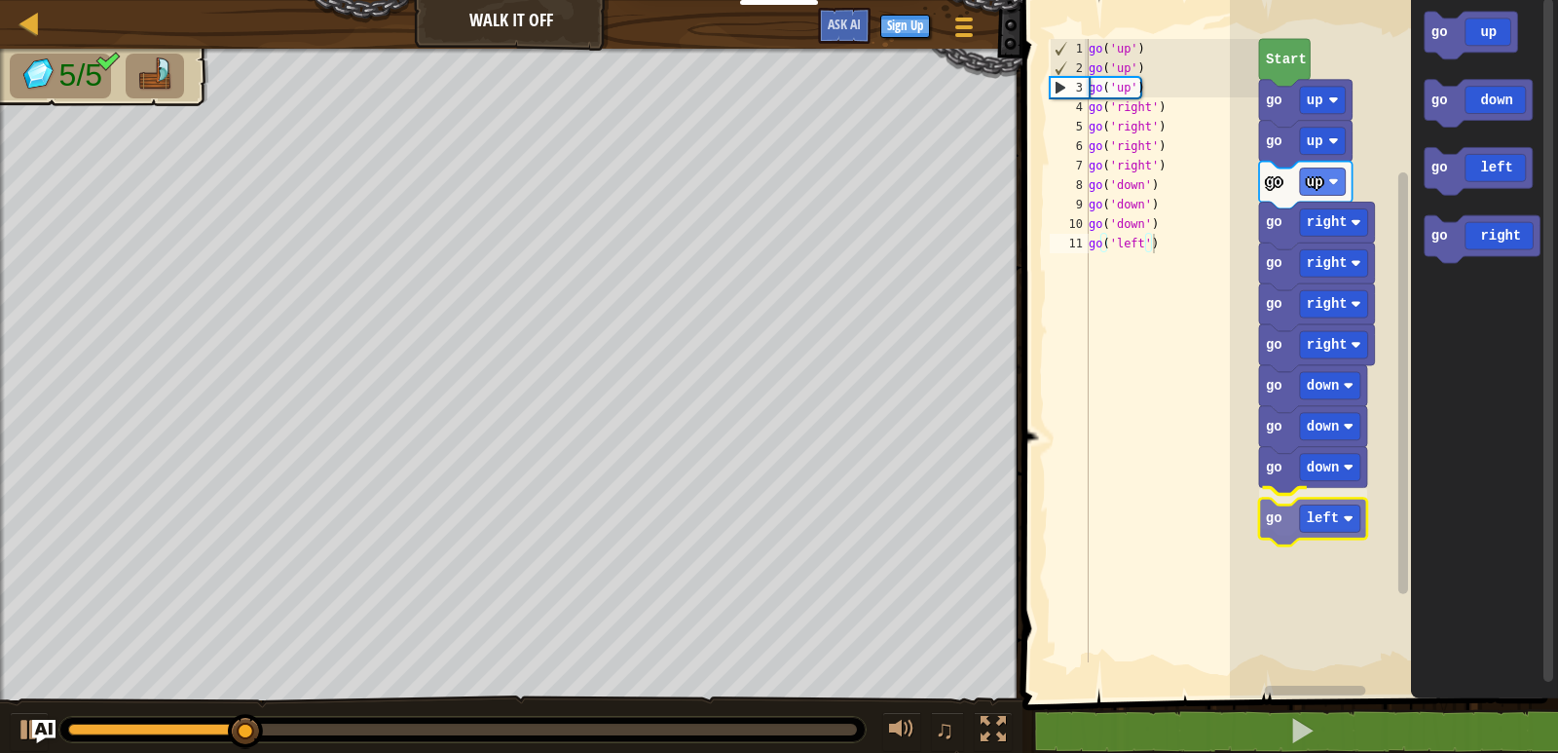
click at [1281, 508] on div "Start go up go up go up go right go right go right go right go down go down go …" at bounding box center [1394, 344] width 328 height 708
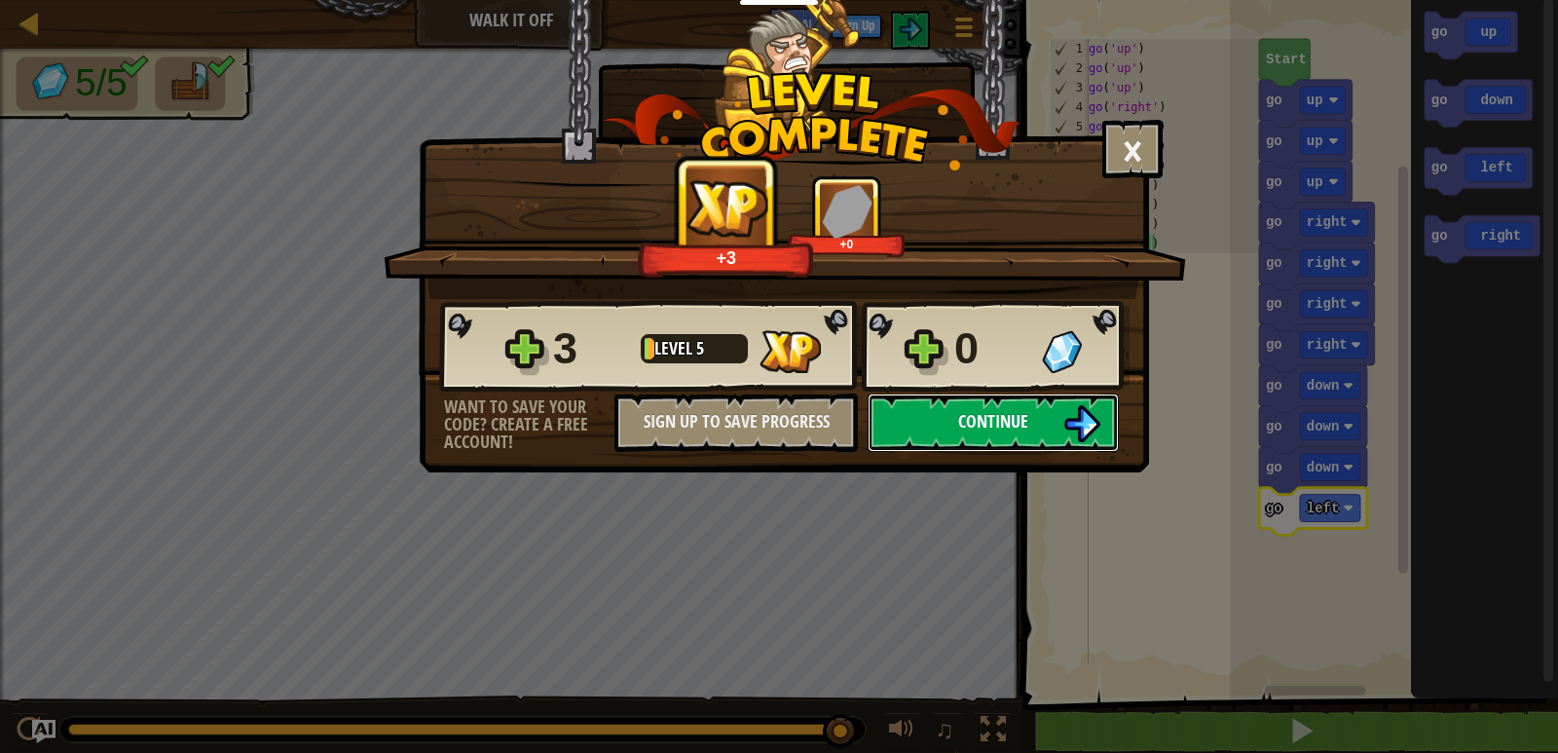
click at [1078, 423] on img at bounding box center [1082, 423] width 37 height 37
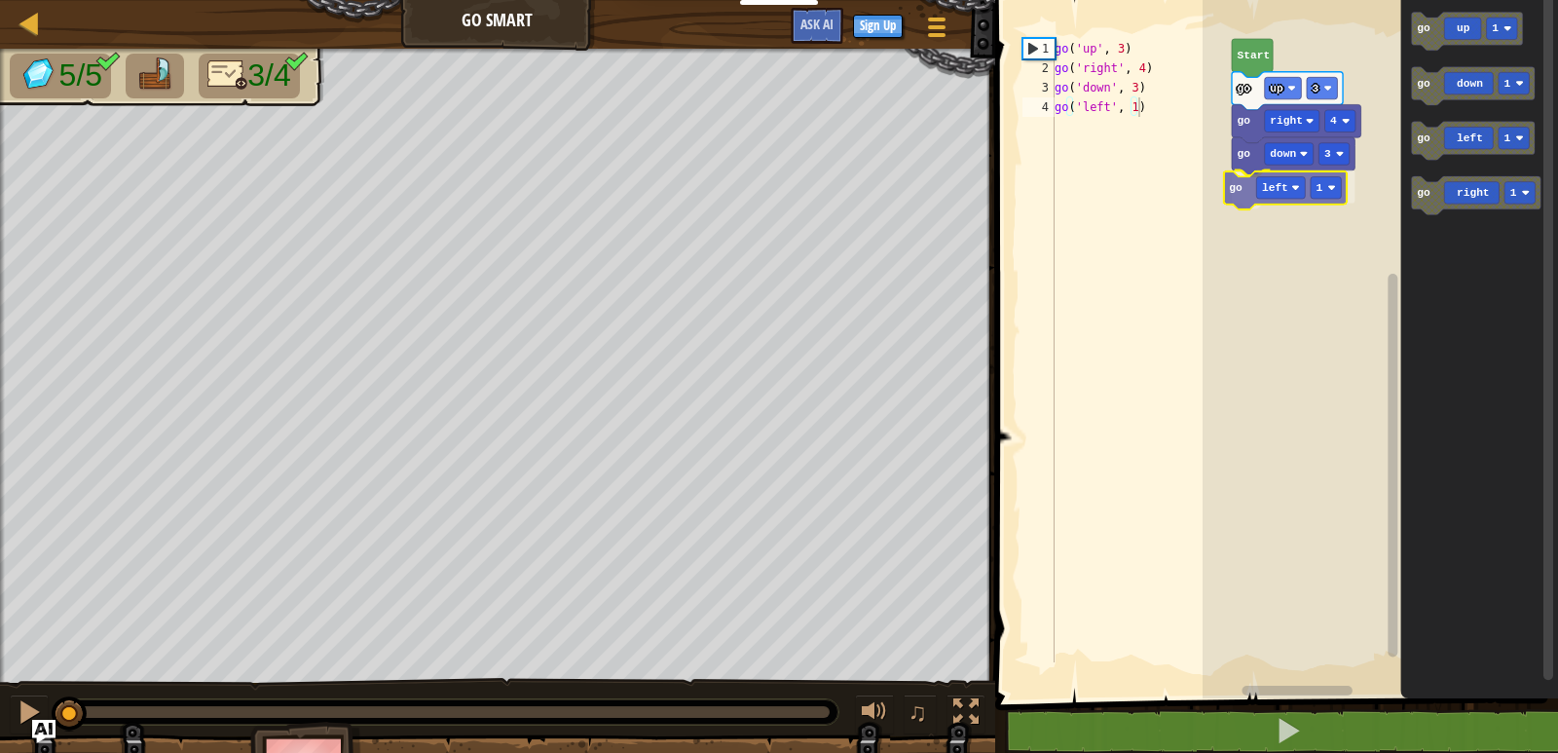
click at [1241, 196] on div "go down 3 go left 1 go right 4 go up 3 Start go up 1 go down 1 go left 1 go rig…" at bounding box center [1381, 344] width 356 height 708
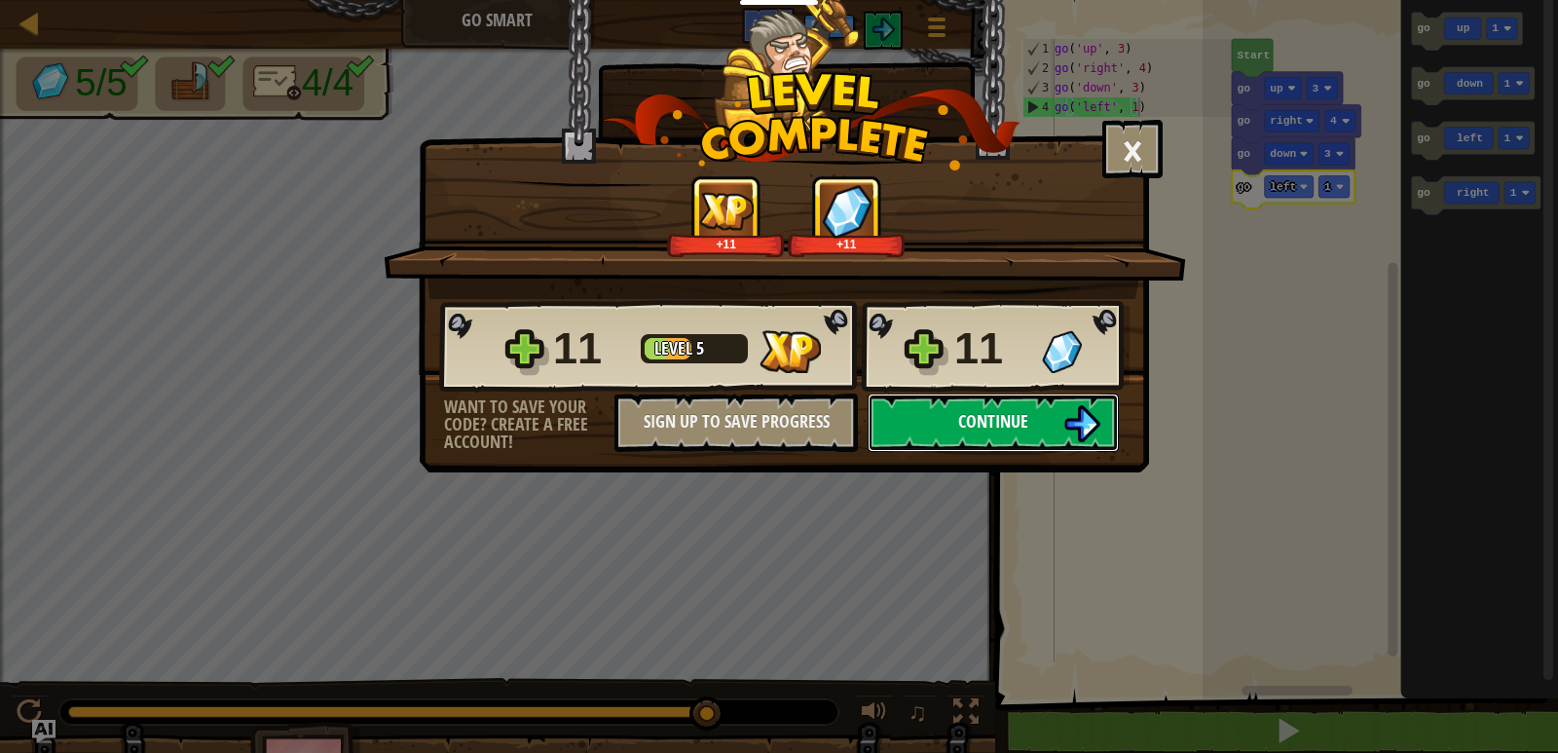
click at [963, 422] on span "Continue" at bounding box center [993, 421] width 70 height 24
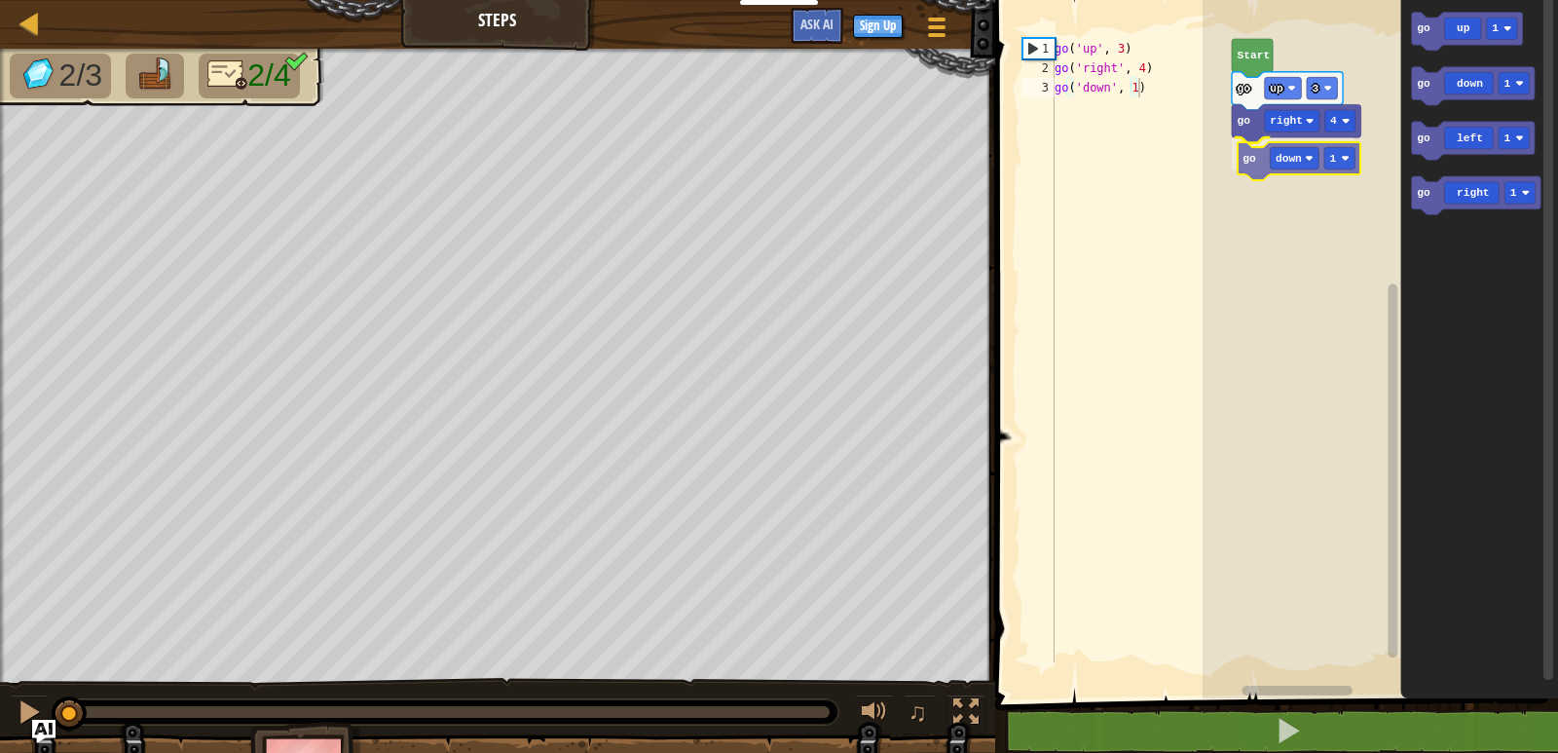
click at [1261, 164] on div "go right 4 go down 1 go up 3 Start go up 1 go down 1 go left 1 go right 1 go do…" at bounding box center [1381, 344] width 356 height 708
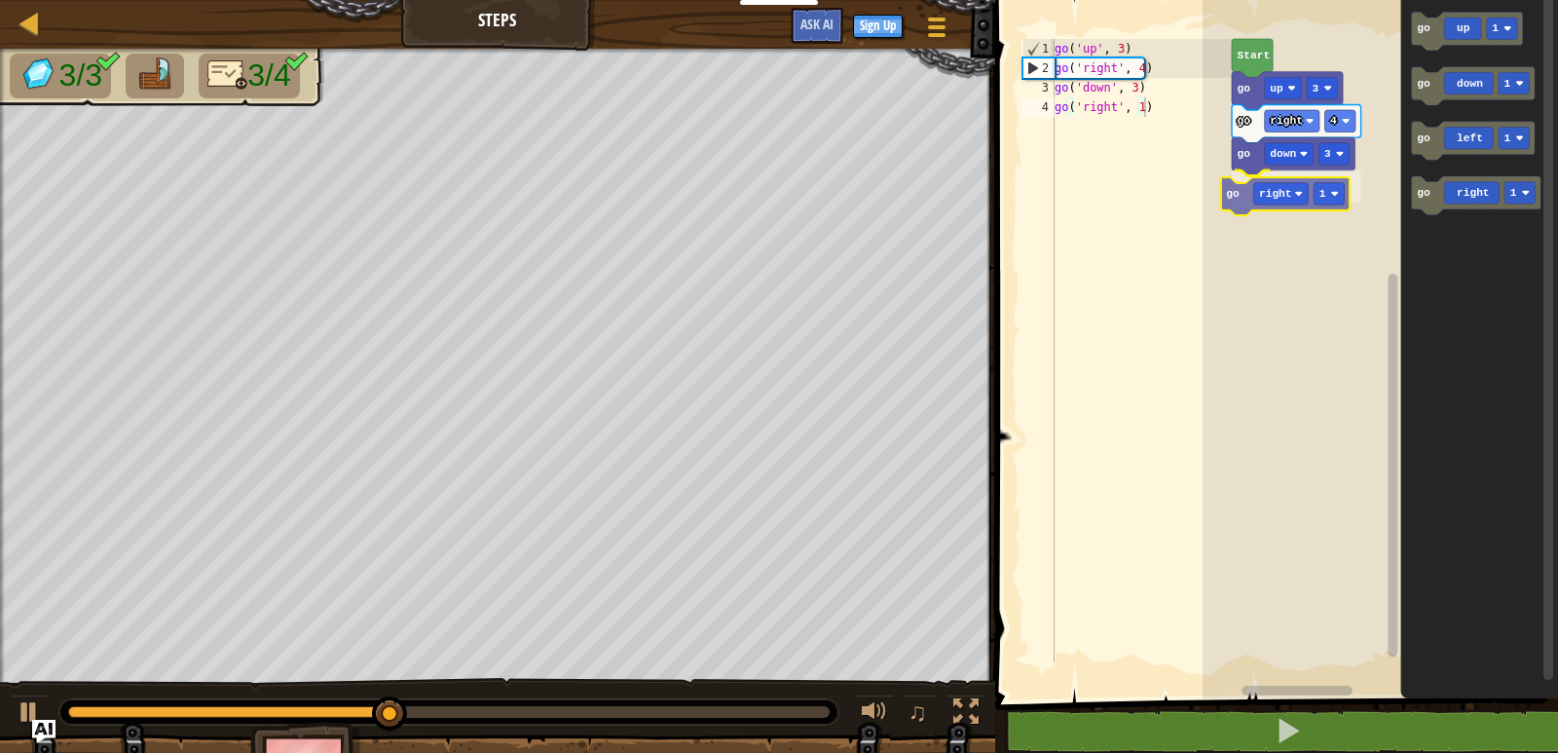
click at [1236, 198] on div "Start go up 3 go right 4 go down 3 go right 1 go up 1 go down 1 go left 1 go ri…" at bounding box center [1381, 344] width 356 height 708
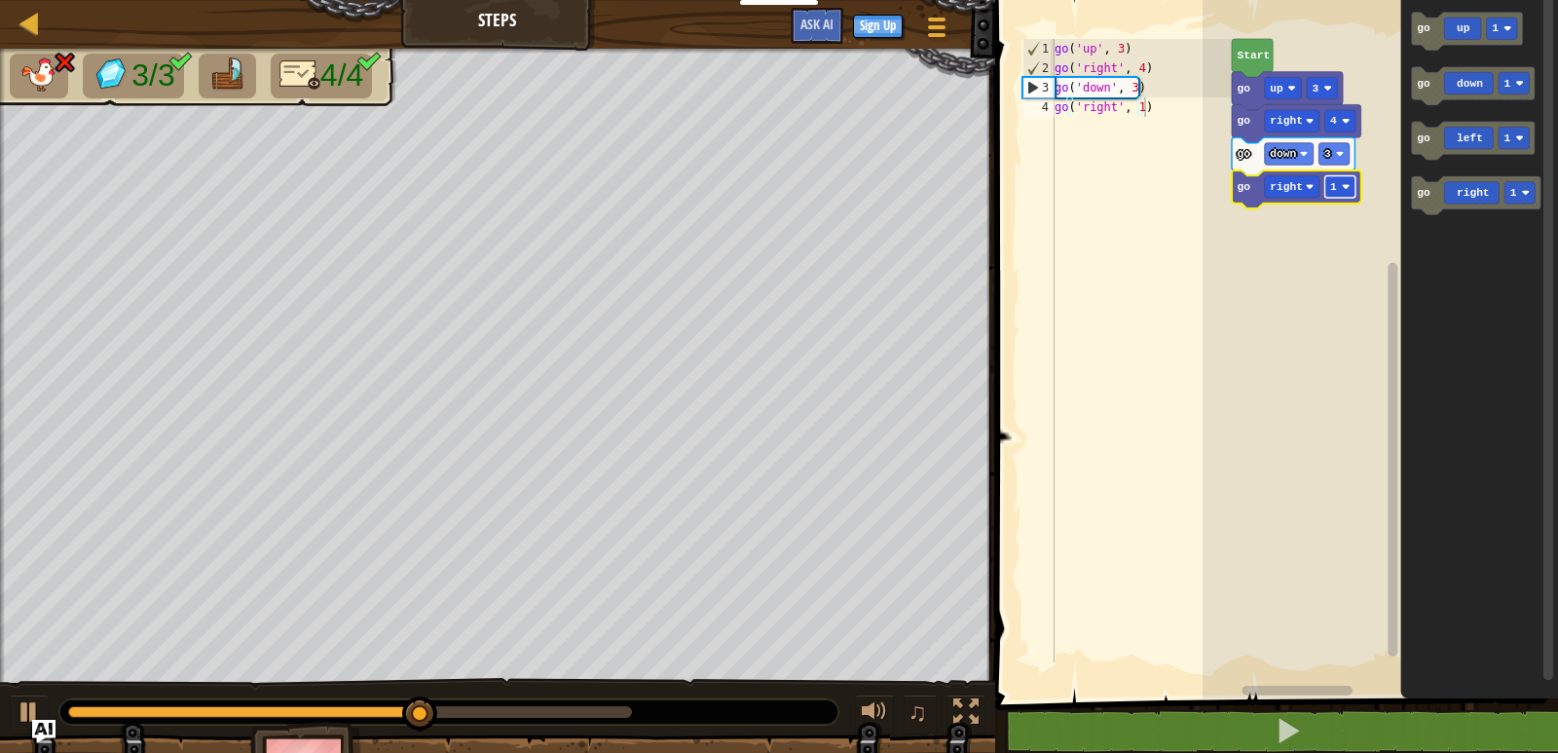
click at [1342, 184] on rect "Blockly Workspace" at bounding box center [1341, 185] width 30 height 21
click at [1342, 178] on rect "Blockly Workspace" at bounding box center [1341, 185] width 30 height 21
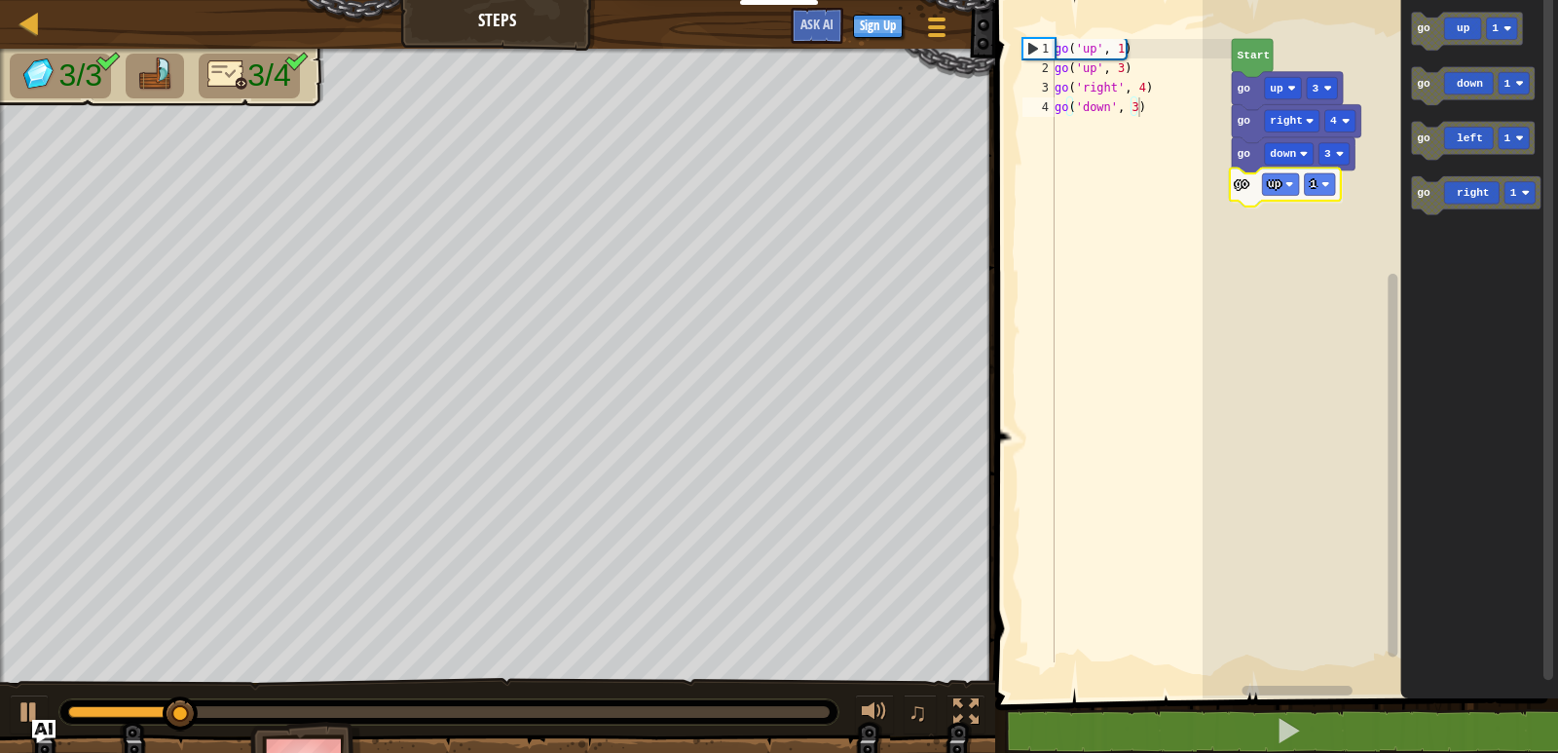
click at [1245, 192] on div "Start go up 3 go right 4 go down 3 go up 1 go up 1 go down 1 go left 1 go right…" at bounding box center [1381, 344] width 356 height 708
click at [1263, 196] on div "Start go up 3 go right 4 go down 3 go up 1 go up 1 go down 1 go left 1 go right…" at bounding box center [1381, 344] width 356 height 708
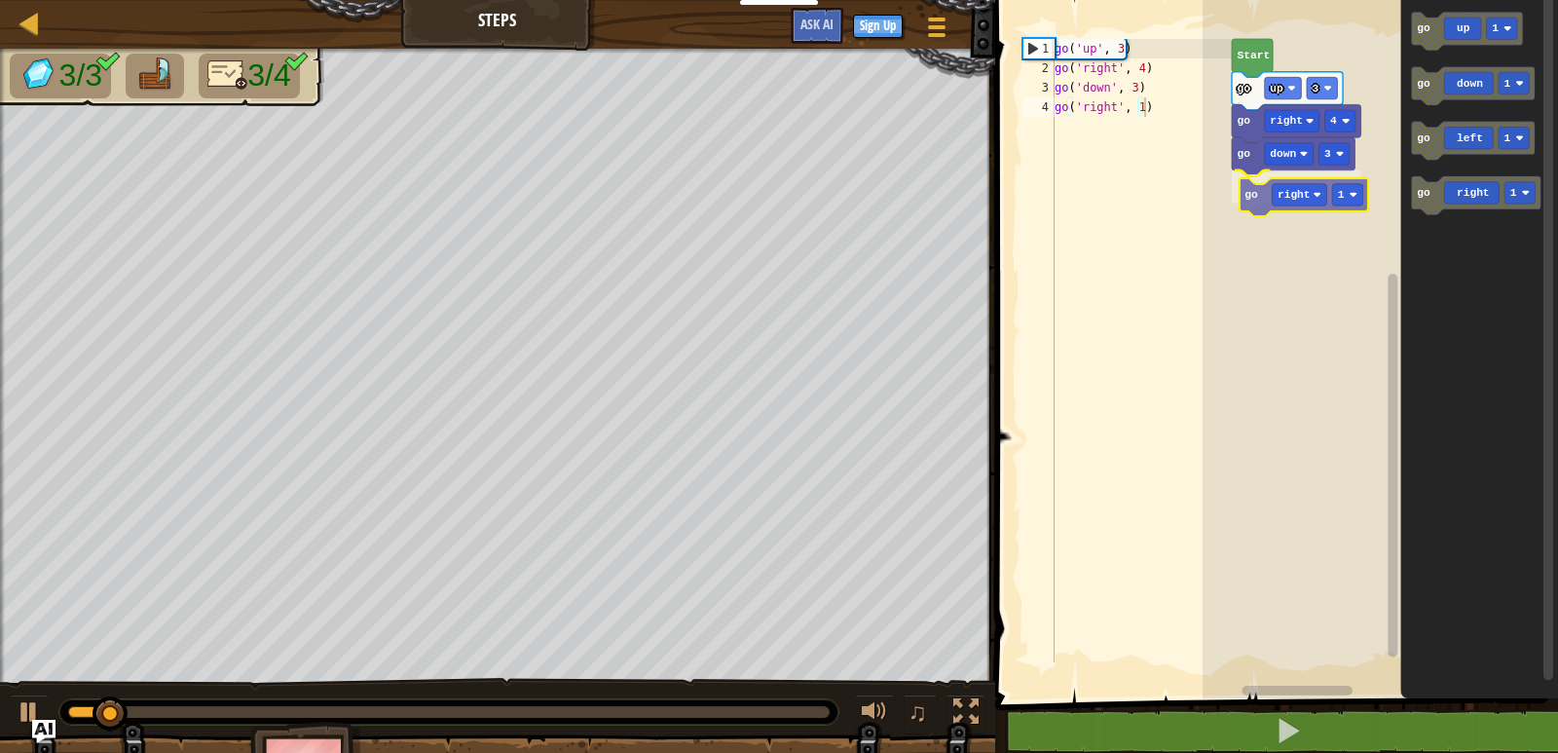
click at [1249, 195] on div "Start go up 3 go right 4 go down 3 go right 1 go up 1 go down 1 go left 1 go ri…" at bounding box center [1381, 344] width 356 height 708
click at [1247, 201] on div "Start go up 3 go right 4 go down 3 go left 1 go up 1 go down 1 go left 1 go rig…" at bounding box center [1381, 344] width 356 height 708
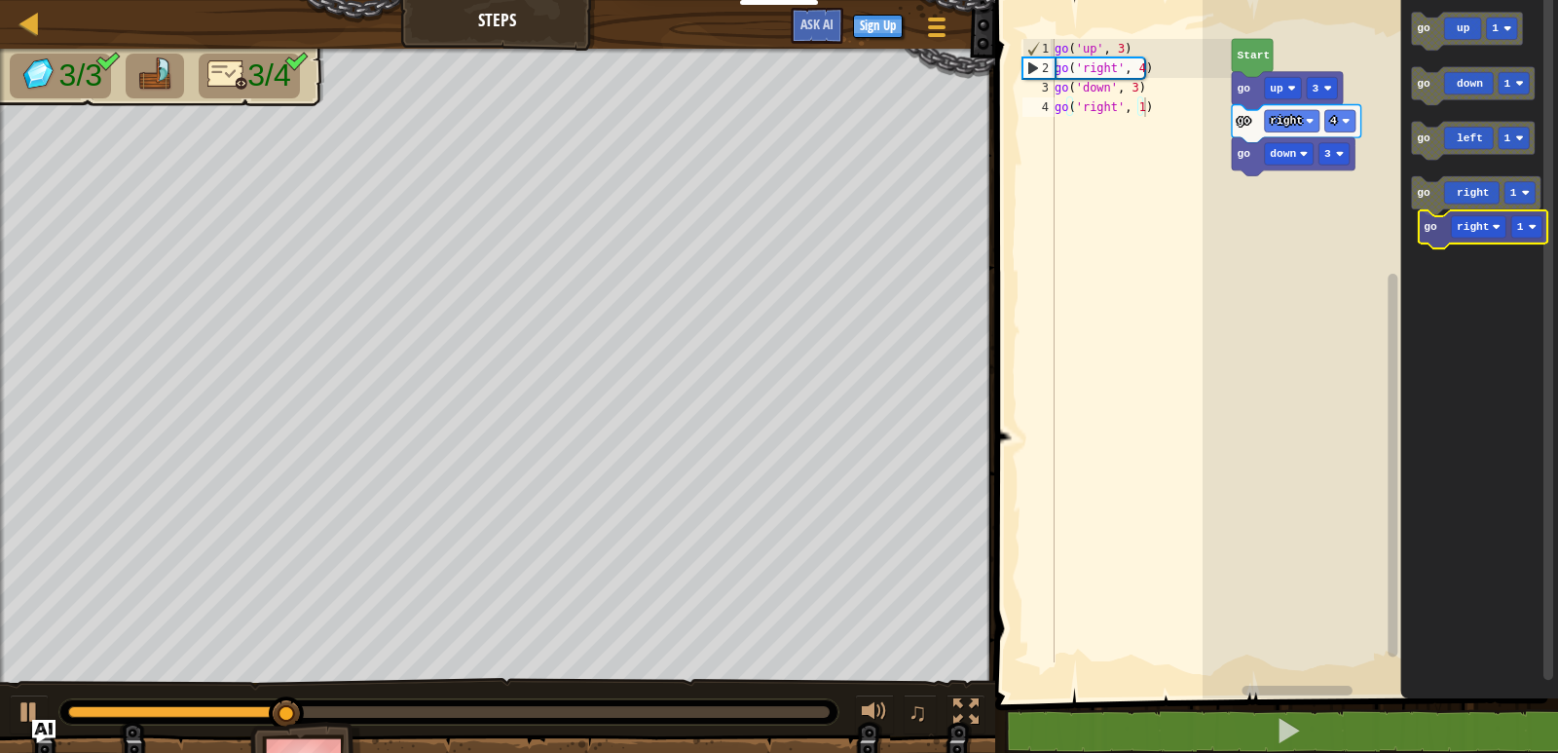
click at [1425, 239] on icon "go up 1 go down 1 go left 1 go right 1" at bounding box center [1481, 344] width 158 height 708
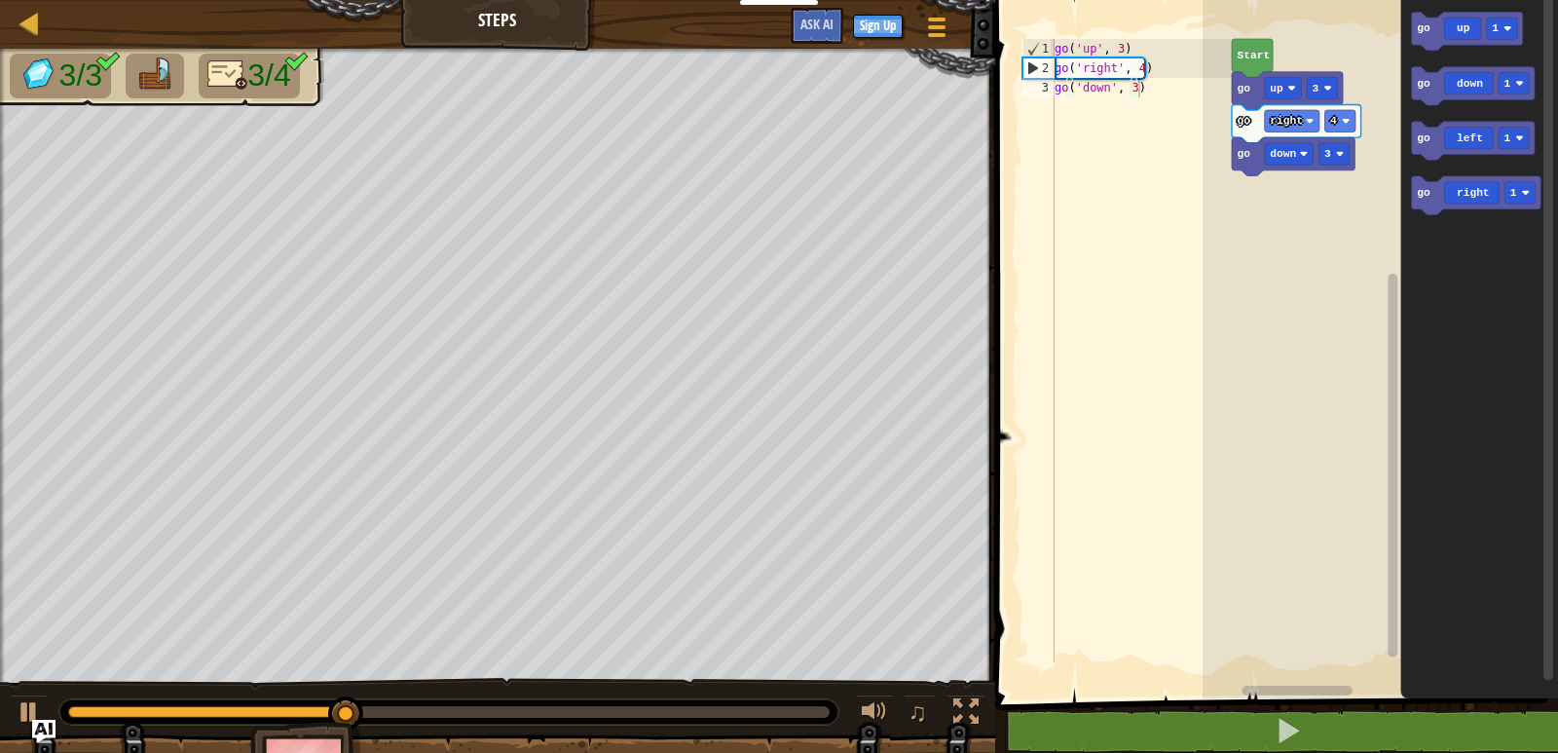
click at [1307, 208] on div "Start go up 3 go right 4 go down 3 go up 1 go down 1 go left 1 go right 1" at bounding box center [1381, 344] width 356 height 708
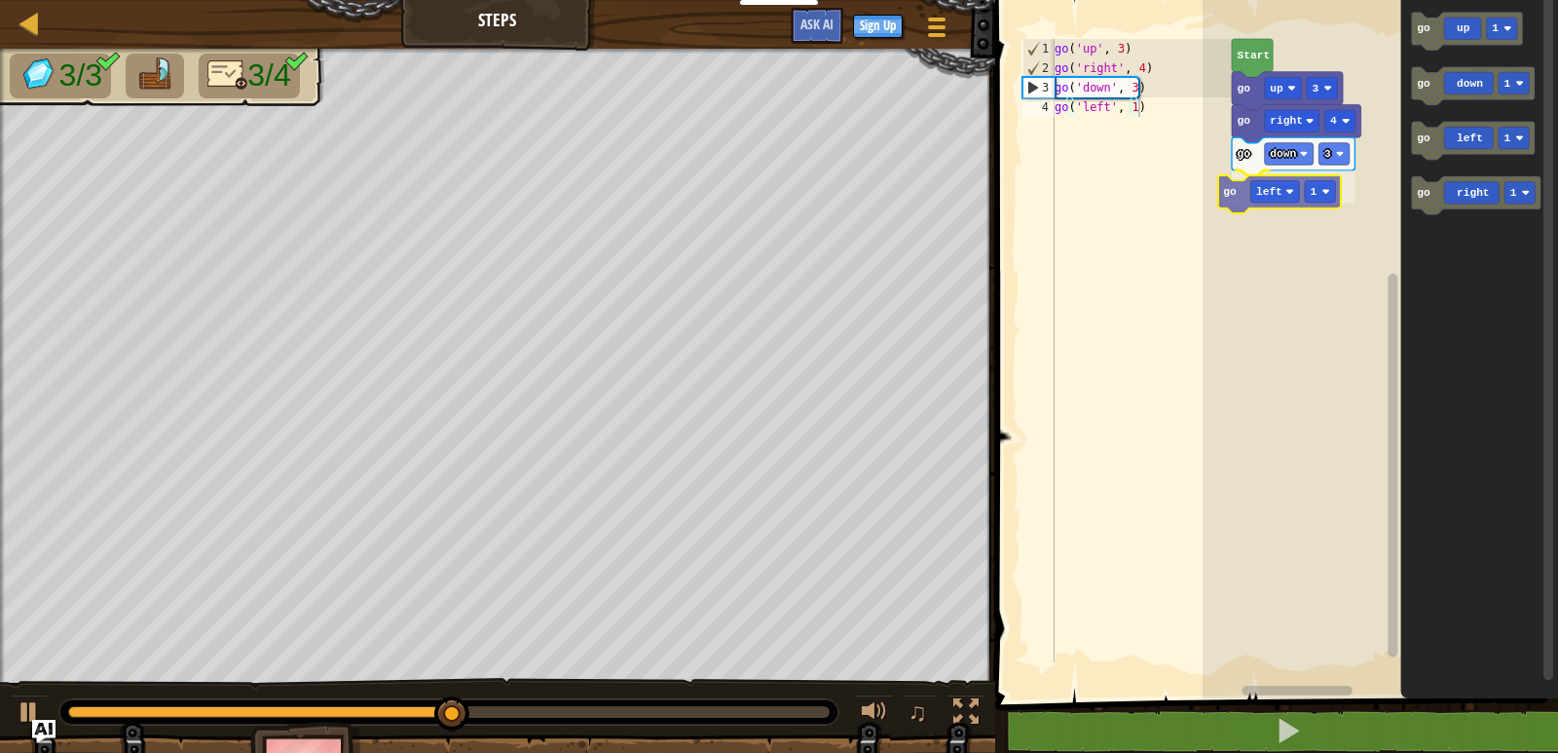
click at [1232, 189] on div "Start go up 3 go right 4 go down 3 go left 1 go up 1 go down 1 go left 1 go rig…" at bounding box center [1381, 344] width 356 height 708
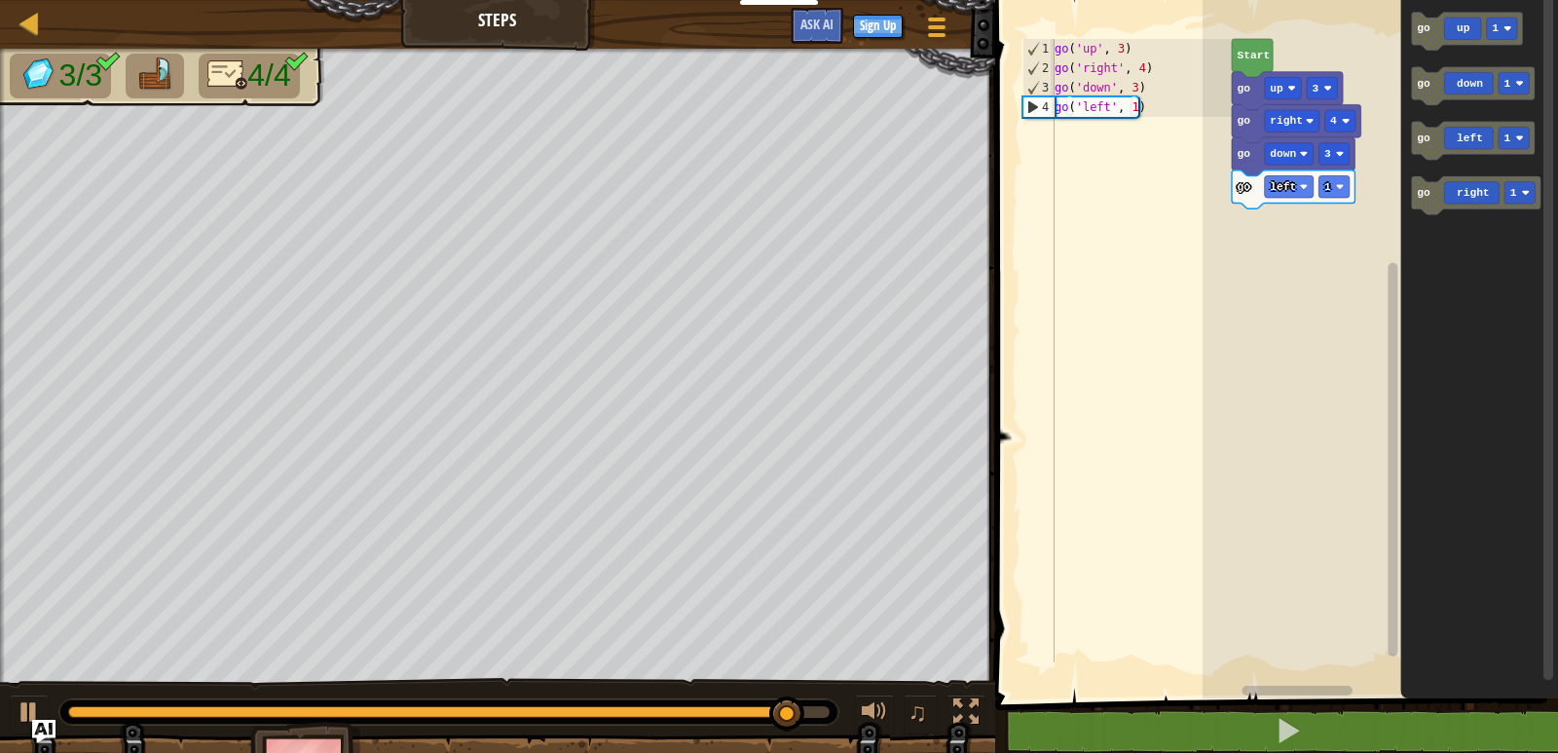
click at [1415, 97] on g "go up 1 go down 1 go left 1 go right 1" at bounding box center [1477, 113] width 130 height 203
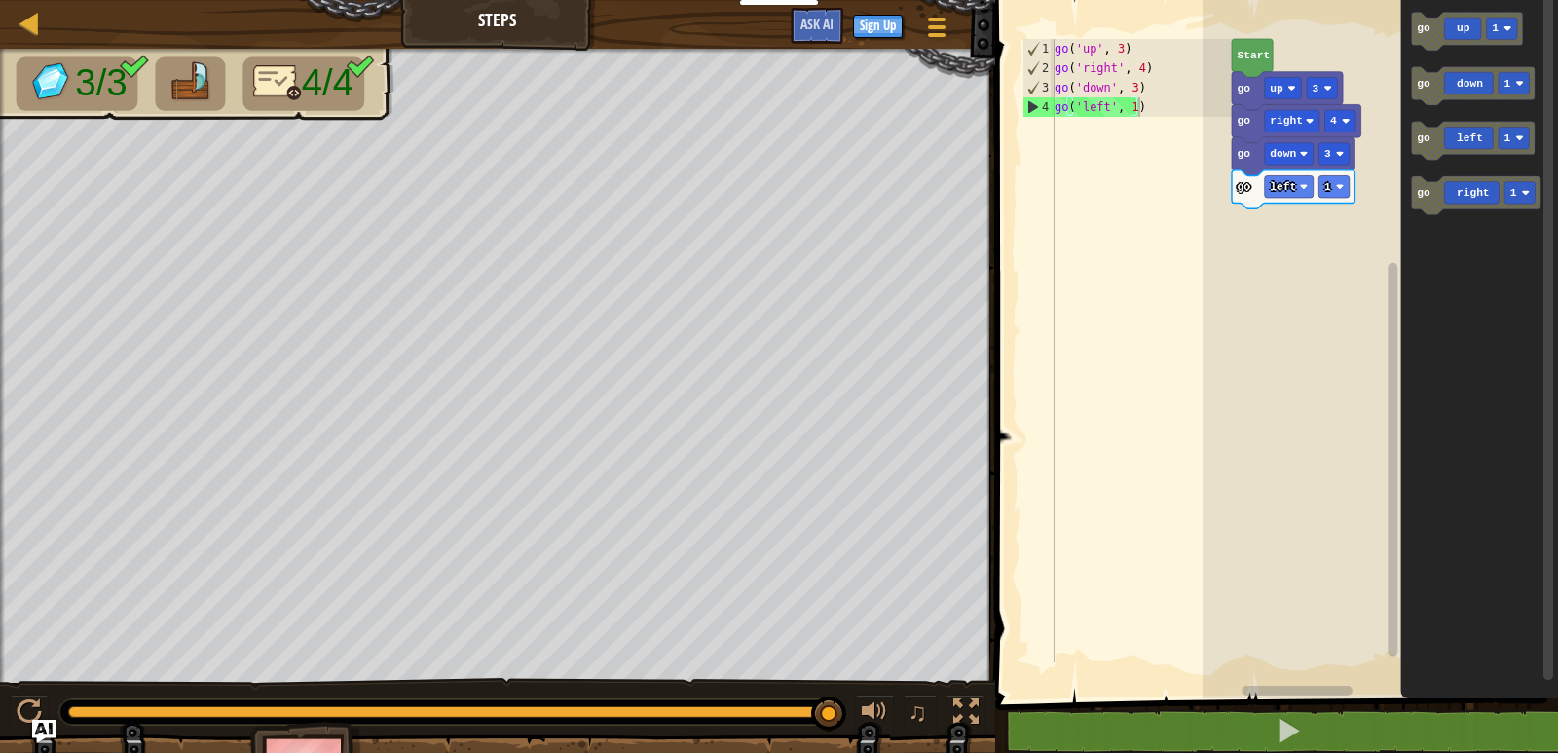
click at [1404, 73] on icon "go up 1 go down 1 go left 1 go right 1" at bounding box center [1481, 344] width 158 height 708
click at [1399, 69] on div "Start go up 3 go right 4 go down 3 go left 1 go up 1 go down 1 go left 1 go rig…" at bounding box center [1381, 344] width 356 height 708
click at [1391, 160] on div "Start go up 3 go right 4 go down 3 go left 1 go up 1 go down 1 go left 1 go rig…" at bounding box center [1381, 344] width 356 height 708
click at [1288, 247] on div "Start go up 3 go right 4 go down 3 go left 1 go up 1 go down 1 go left 1 go rig…" at bounding box center [1381, 344] width 356 height 708
click at [1293, 203] on div "Start go up 3 go right 4 go down 3 go left 1 go up 1 go down 1 go left 1 go rig…" at bounding box center [1381, 344] width 356 height 708
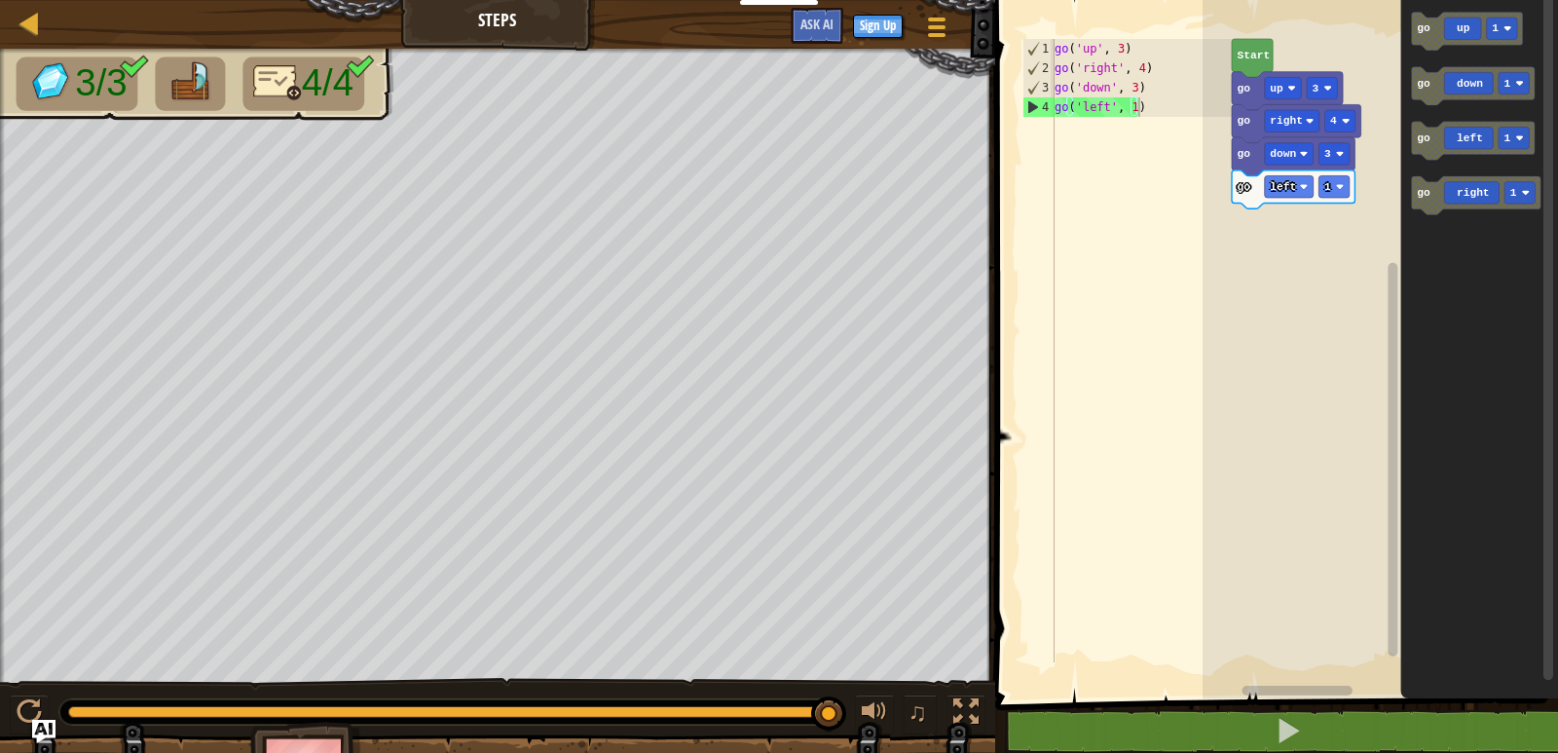
click at [1439, 208] on icon "Blockly Workspace" at bounding box center [1477, 195] width 130 height 38
click at [1297, 244] on div "Start go up 3 go right 4 go down 3 go left 1 go right 1 go up 1 go down 1 go le…" at bounding box center [1381, 344] width 356 height 708
click at [1340, 238] on div "Start go up 3 go right 4 go down 3 go left 1 go right 1 go up 1 go down 1 go le…" at bounding box center [1381, 344] width 356 height 708
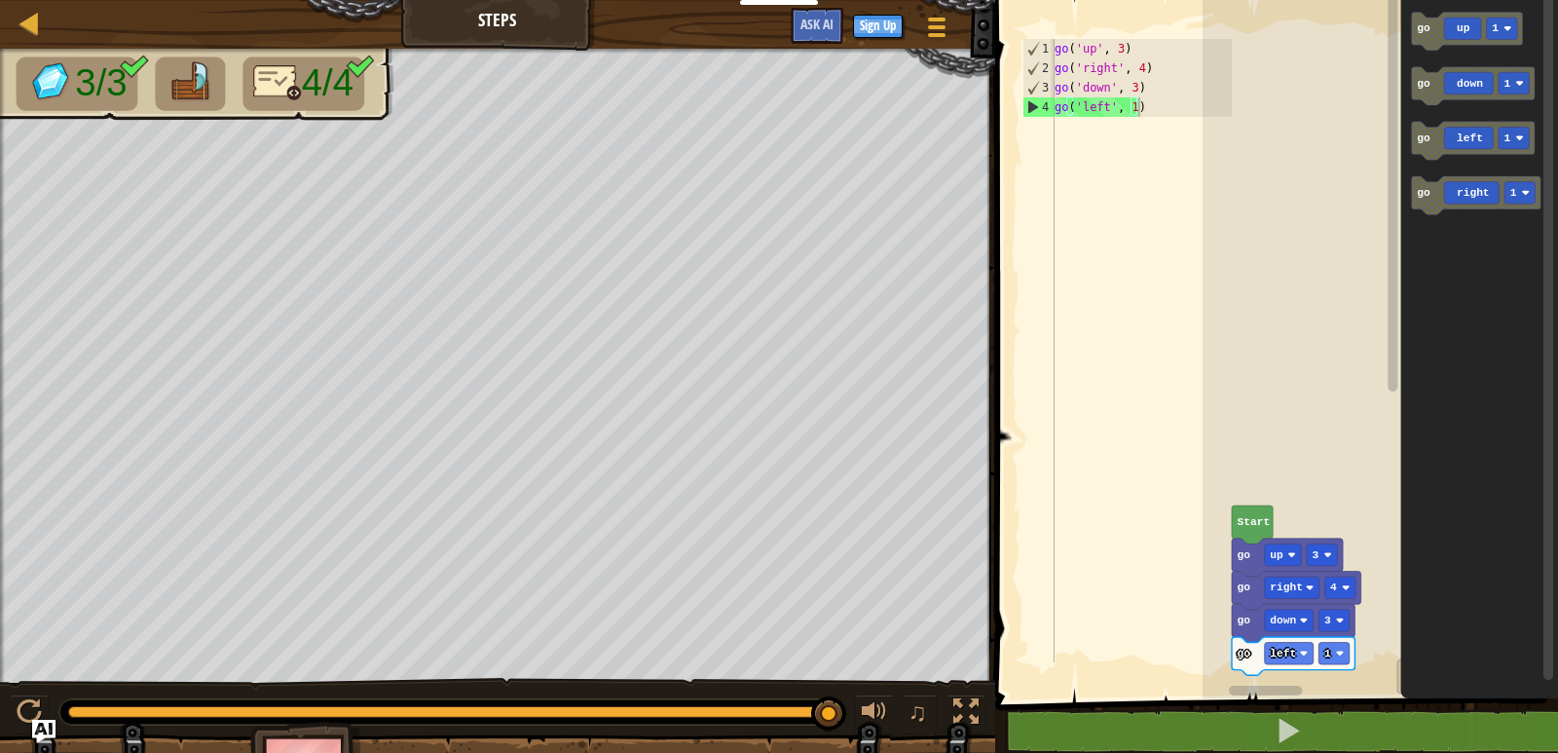
click at [1373, 238] on div "Start go up 3 go right 4 go down 3 go left 1 go right 1 go up 1 go down 1 go le…" at bounding box center [1381, 344] width 356 height 708
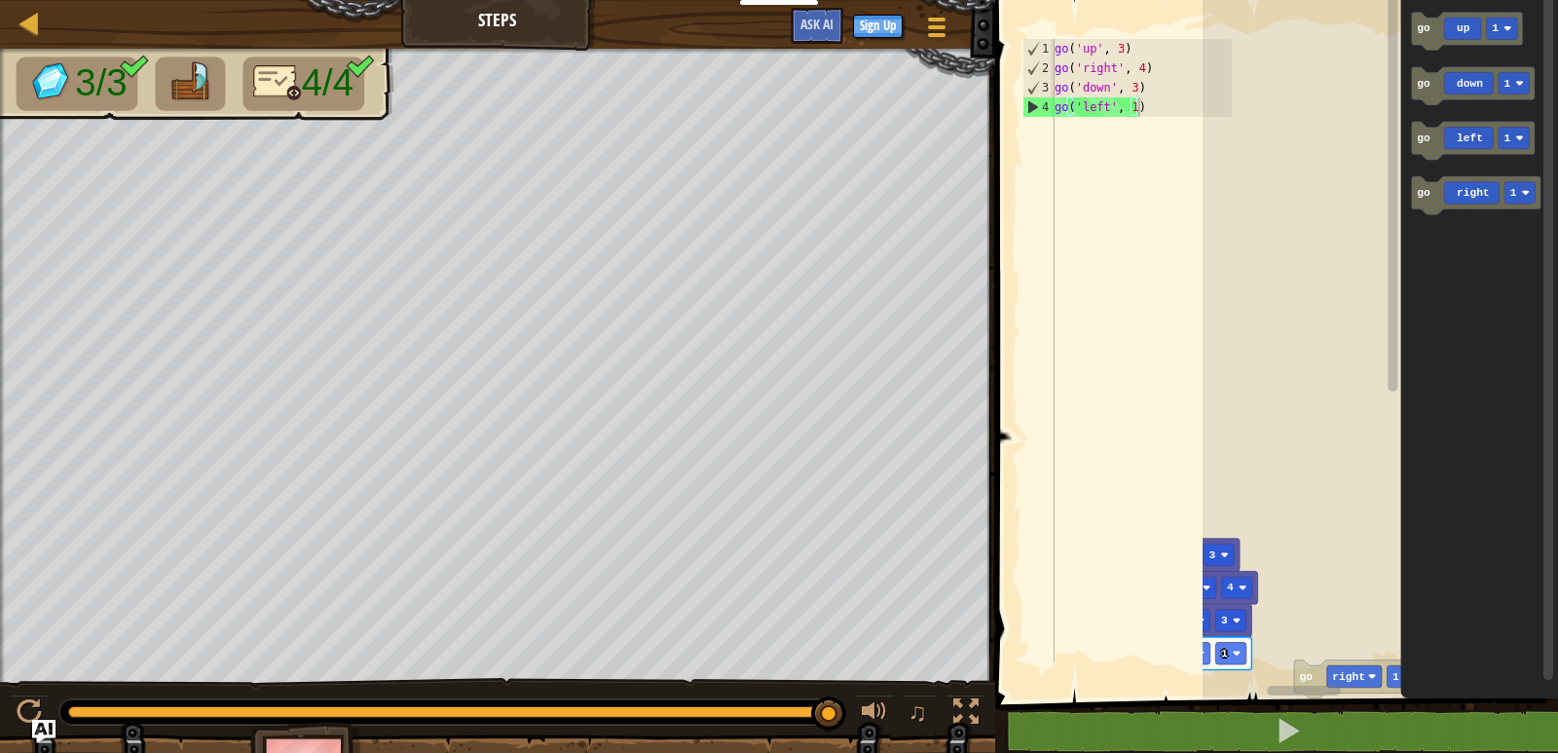
click at [1269, 371] on rect "Blockly Workspace" at bounding box center [1381, 344] width 356 height 708
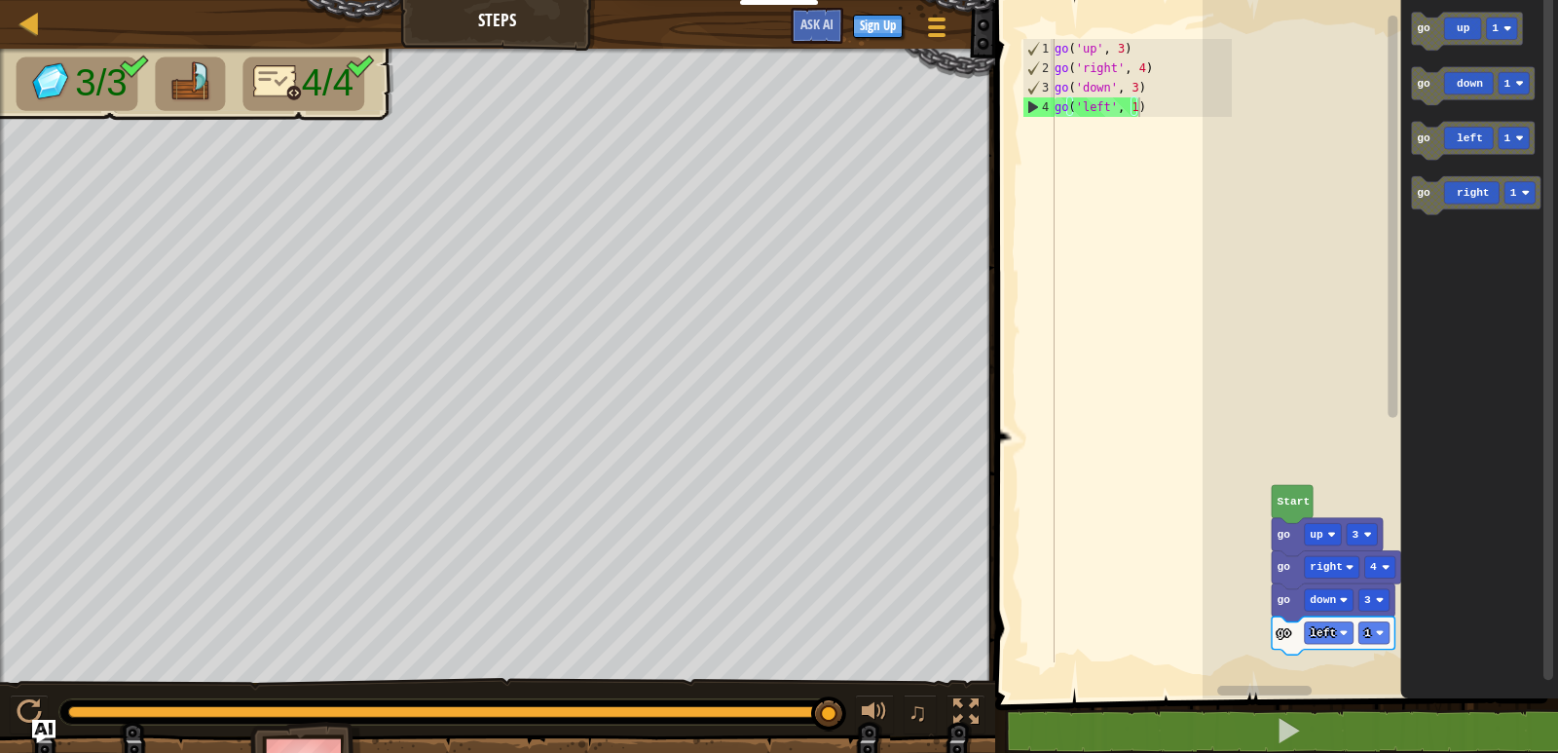
click at [1462, 559] on div "Start go up 3 go right 4 go down 3 go left 1 go up 1 go down 1 go left 1 go rig…" at bounding box center [1381, 344] width 356 height 708
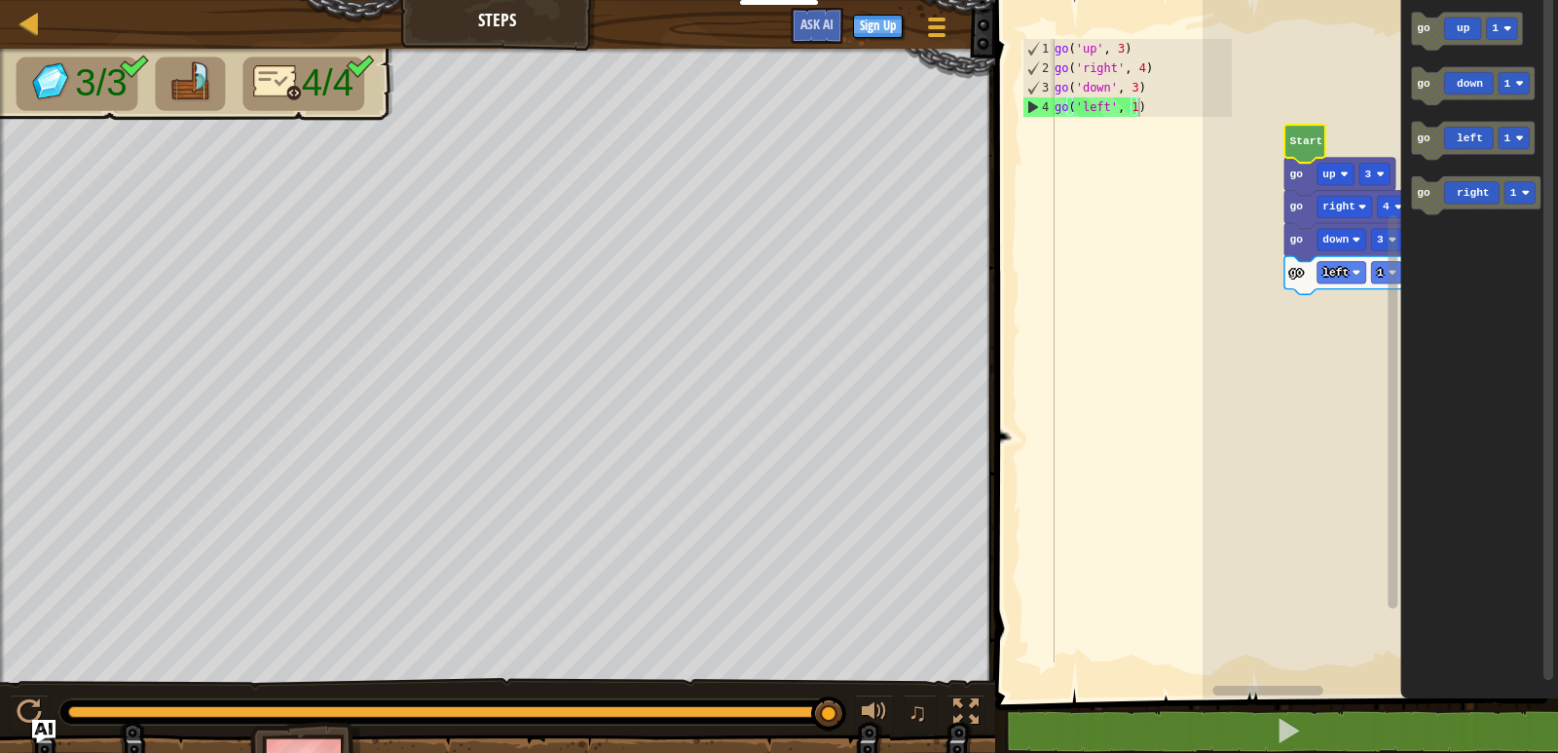
click at [1302, 129] on icon "Blockly Workspace" at bounding box center [1305, 144] width 41 height 38
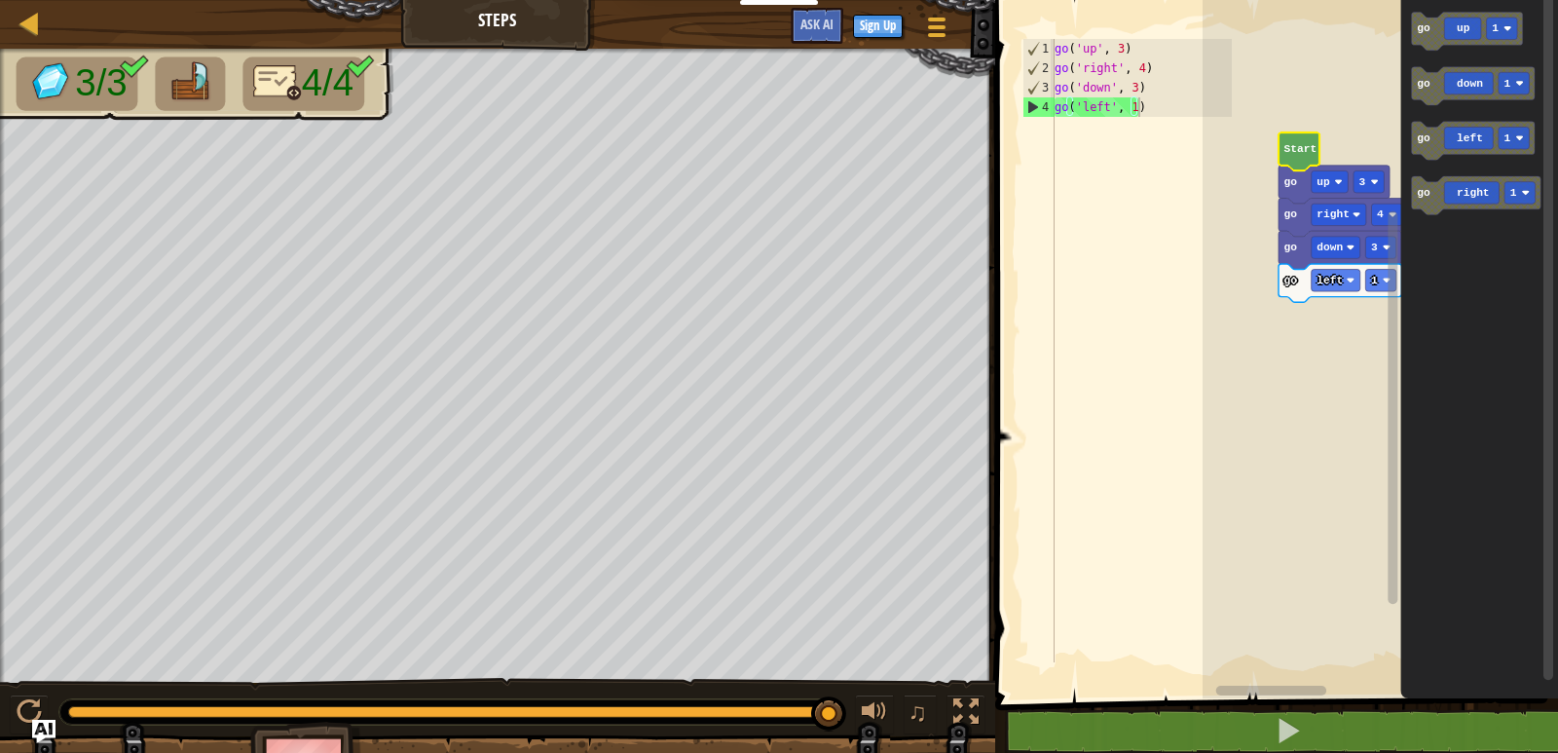
click at [1296, 136] on icon "Blockly Workspace" at bounding box center [1299, 151] width 41 height 38
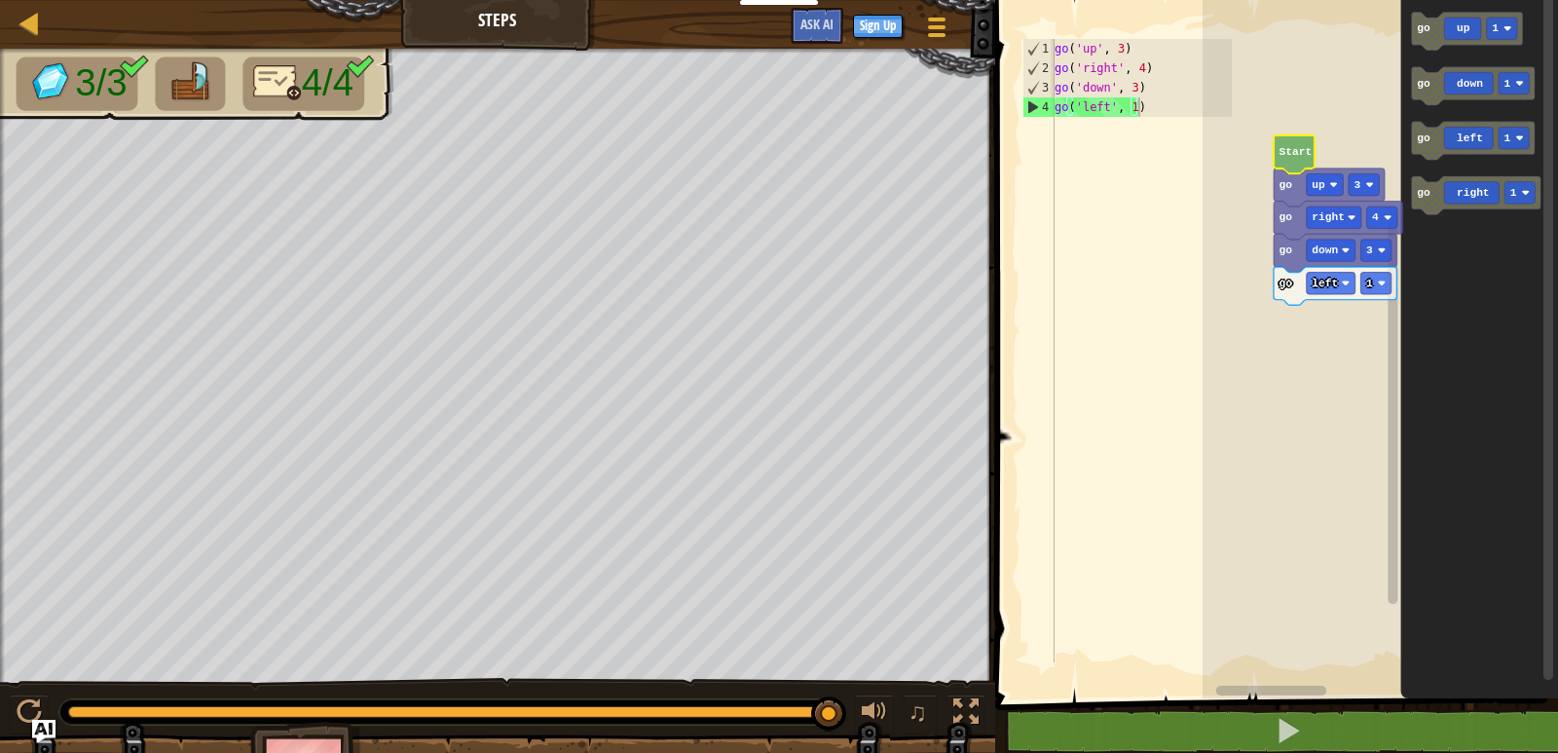
click at [1280, 139] on icon "Blockly Workspace" at bounding box center [1294, 154] width 41 height 38
click at [1296, 300] on div "Start go up 3 go right 4 go down 3 go left 1 go up 1 go down 1 go left 1 go rig…" at bounding box center [1381, 344] width 356 height 708
click at [997, 204] on span at bounding box center [1279, 322] width 579 height 777
drag, startPoint x: 992, startPoint y: 203, endPoint x: 988, endPoint y: 193, distance: 10.5
click at [992, 191] on span at bounding box center [1279, 322] width 579 height 777
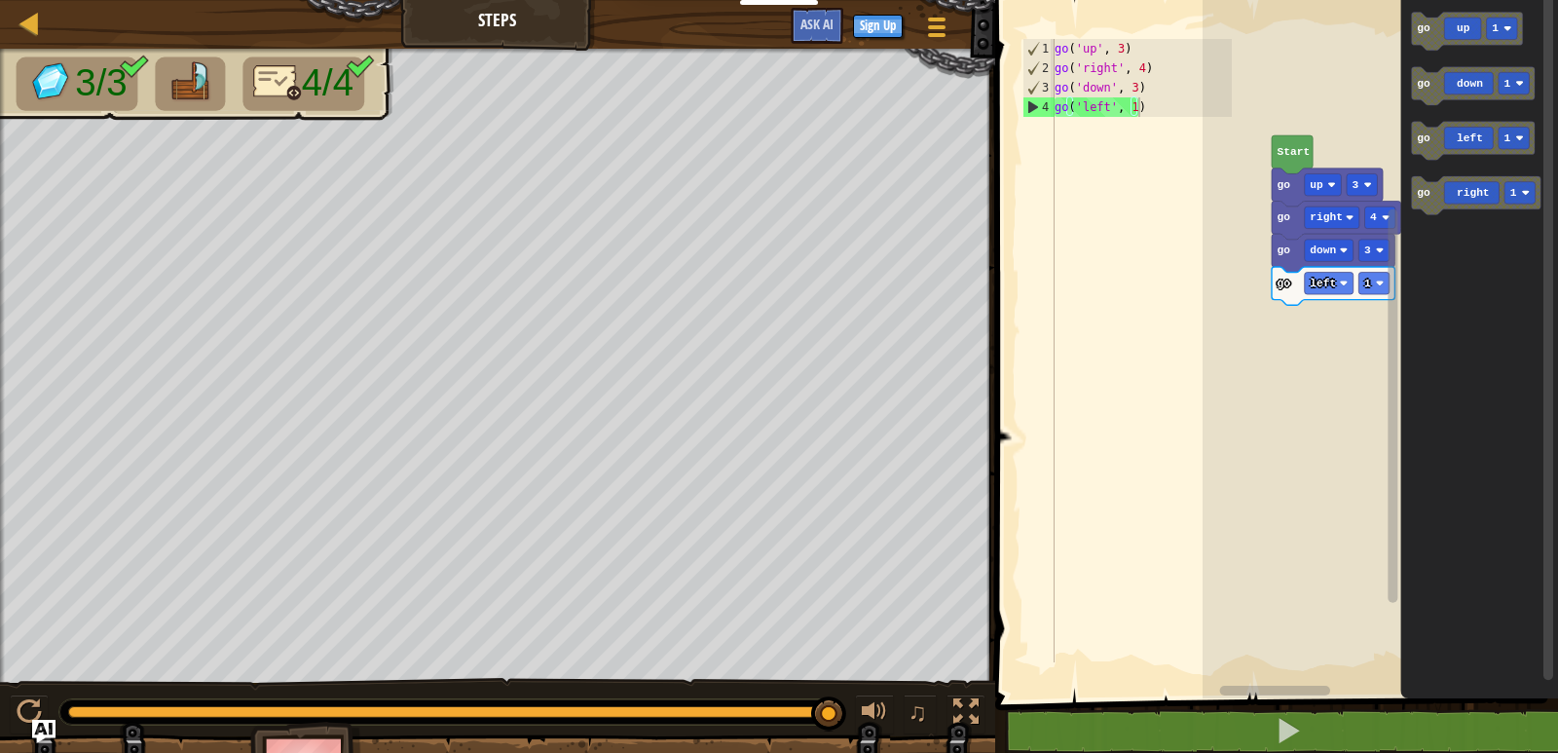
click at [970, 80] on div "Map Steps Game Menu Sign Up Ask AI 1 הההההההההההההההההההההההההההההההההההההההההה…" at bounding box center [779, 376] width 1558 height 753
click at [864, 12] on div "Game Menu Sign Up Ask AI" at bounding box center [871, 31] width 180 height 46
click at [822, 19] on span "Ask AI" at bounding box center [817, 24] width 33 height 19
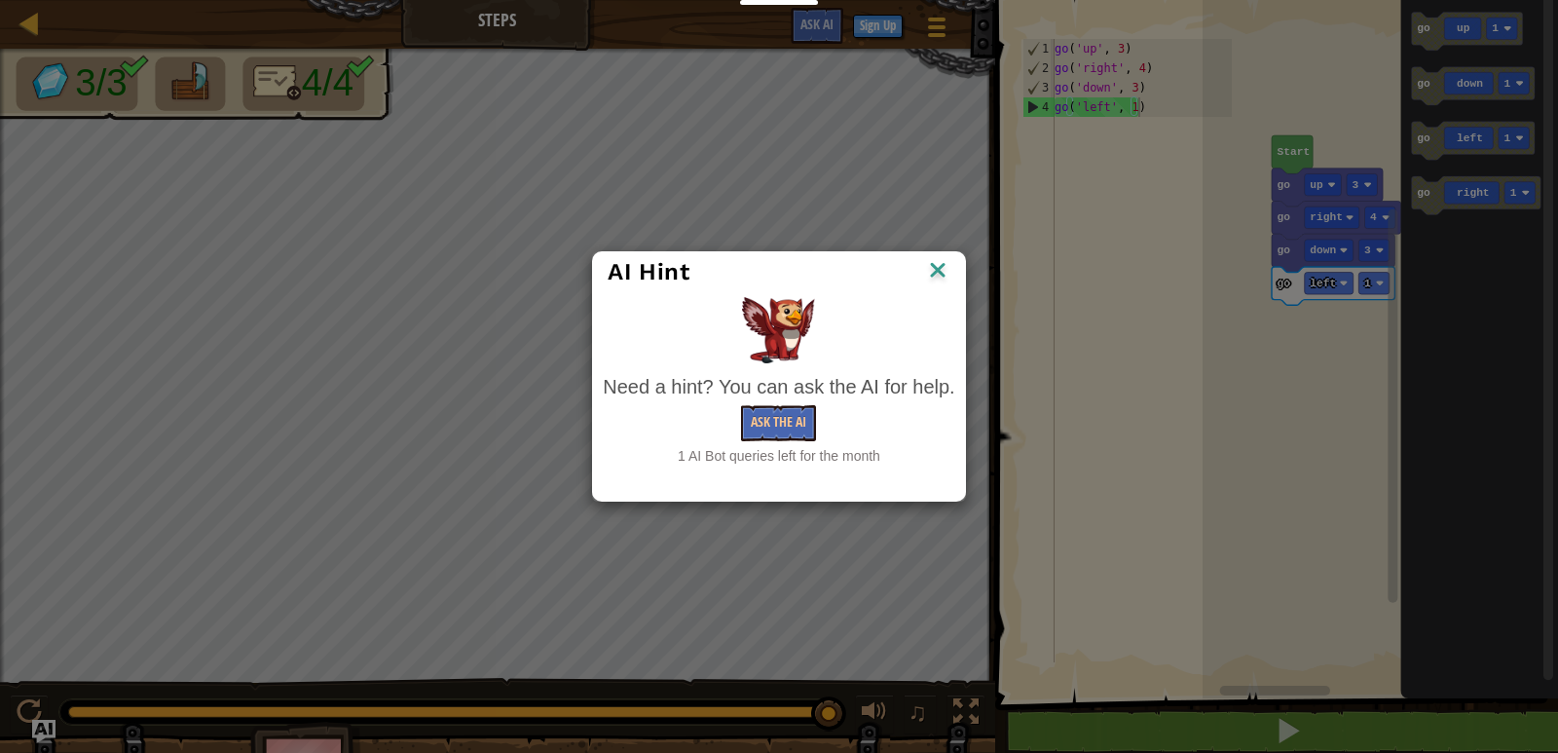
click at [936, 272] on img at bounding box center [937, 271] width 25 height 29
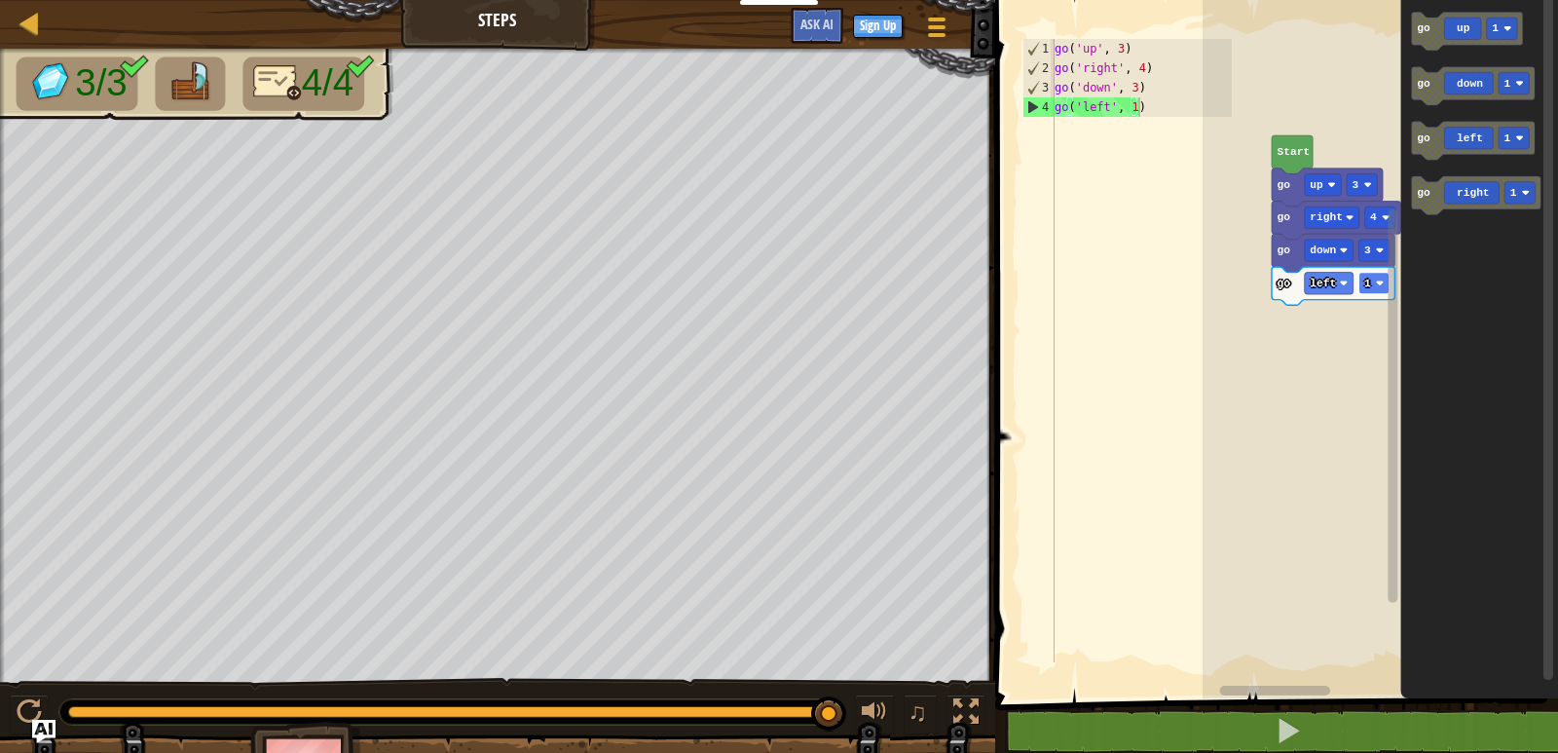
click at [1372, 285] on rect "Blockly Workspace" at bounding box center [1375, 283] width 30 height 21
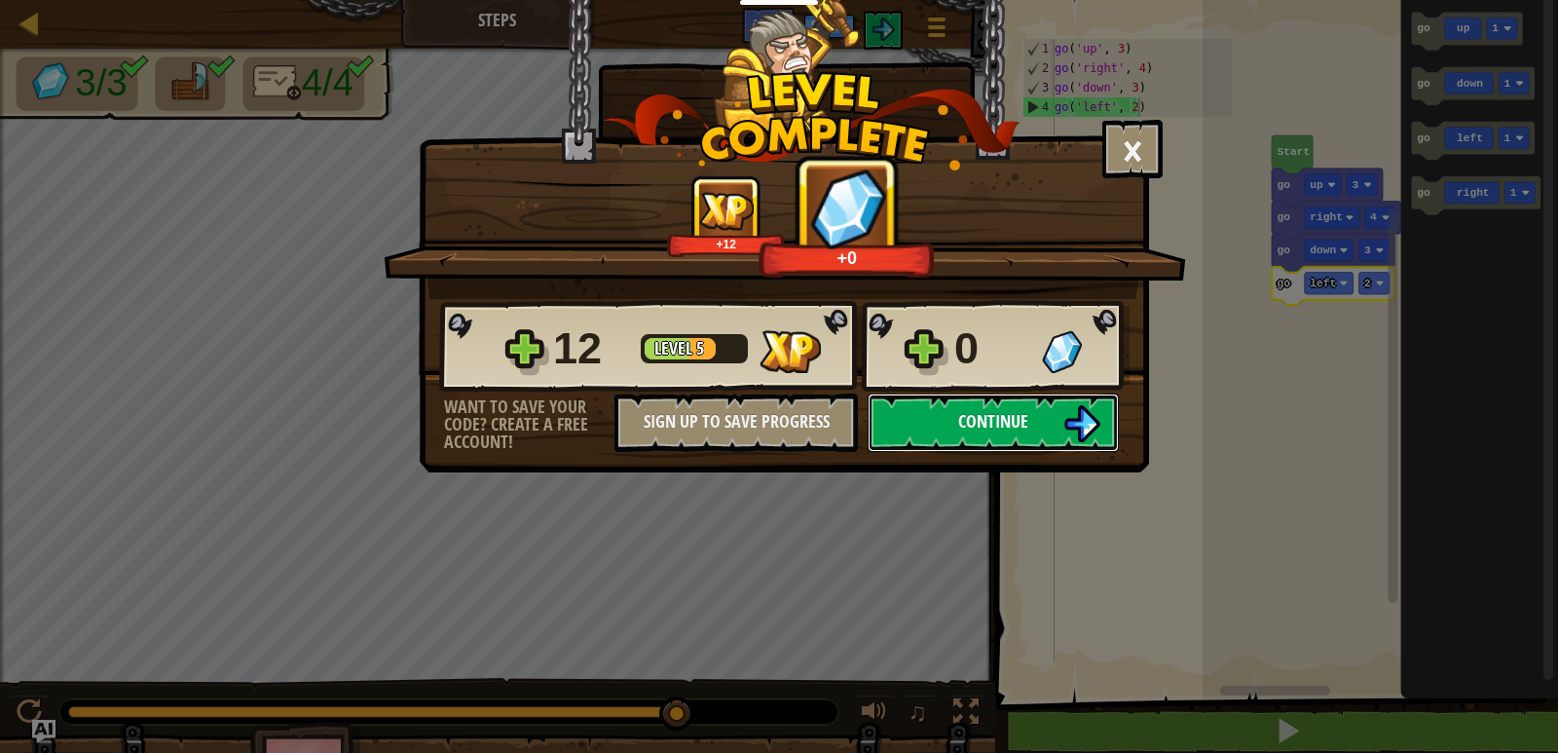
drag, startPoint x: 973, startPoint y: 424, endPoint x: 984, endPoint y: 423, distance: 10.8
click at [984, 423] on span "Continue" at bounding box center [993, 421] width 70 height 24
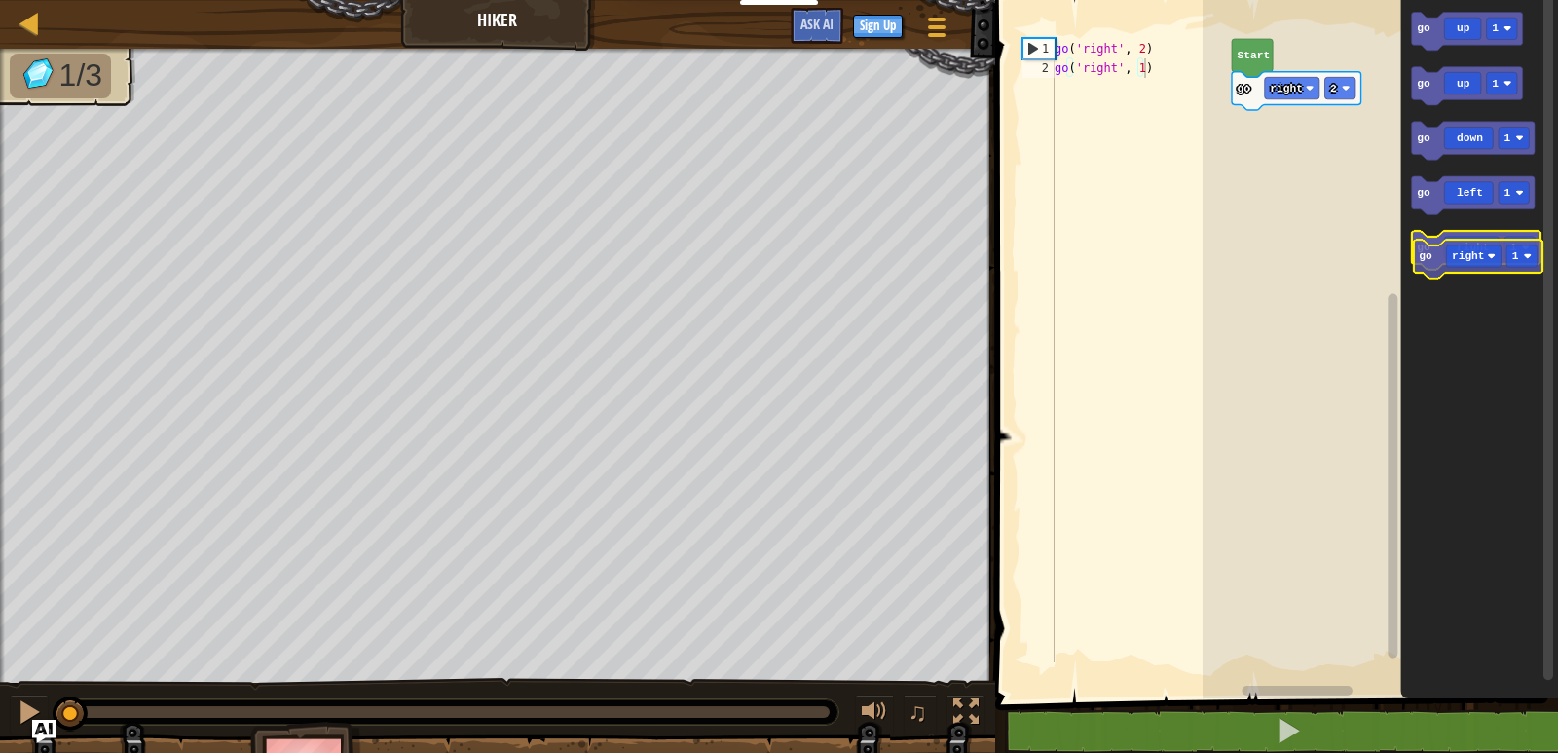
click at [1445, 254] on icon "Blockly Workspace" at bounding box center [1477, 250] width 130 height 38
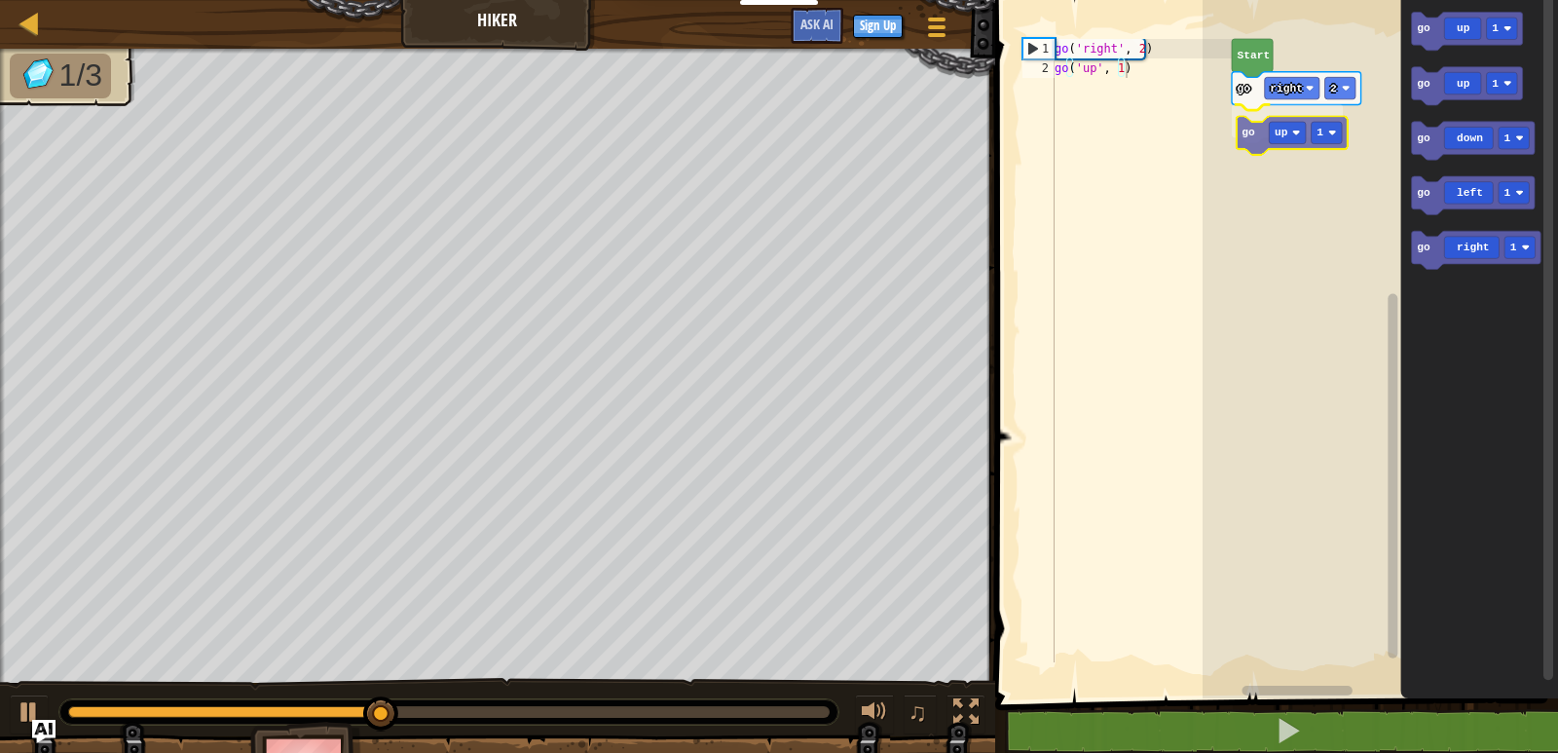
click at [1266, 136] on div "go right 2 go up 1 Start go up 1 go up 1 go down 1 go left 1 go right 1 go up 1" at bounding box center [1381, 344] width 356 height 708
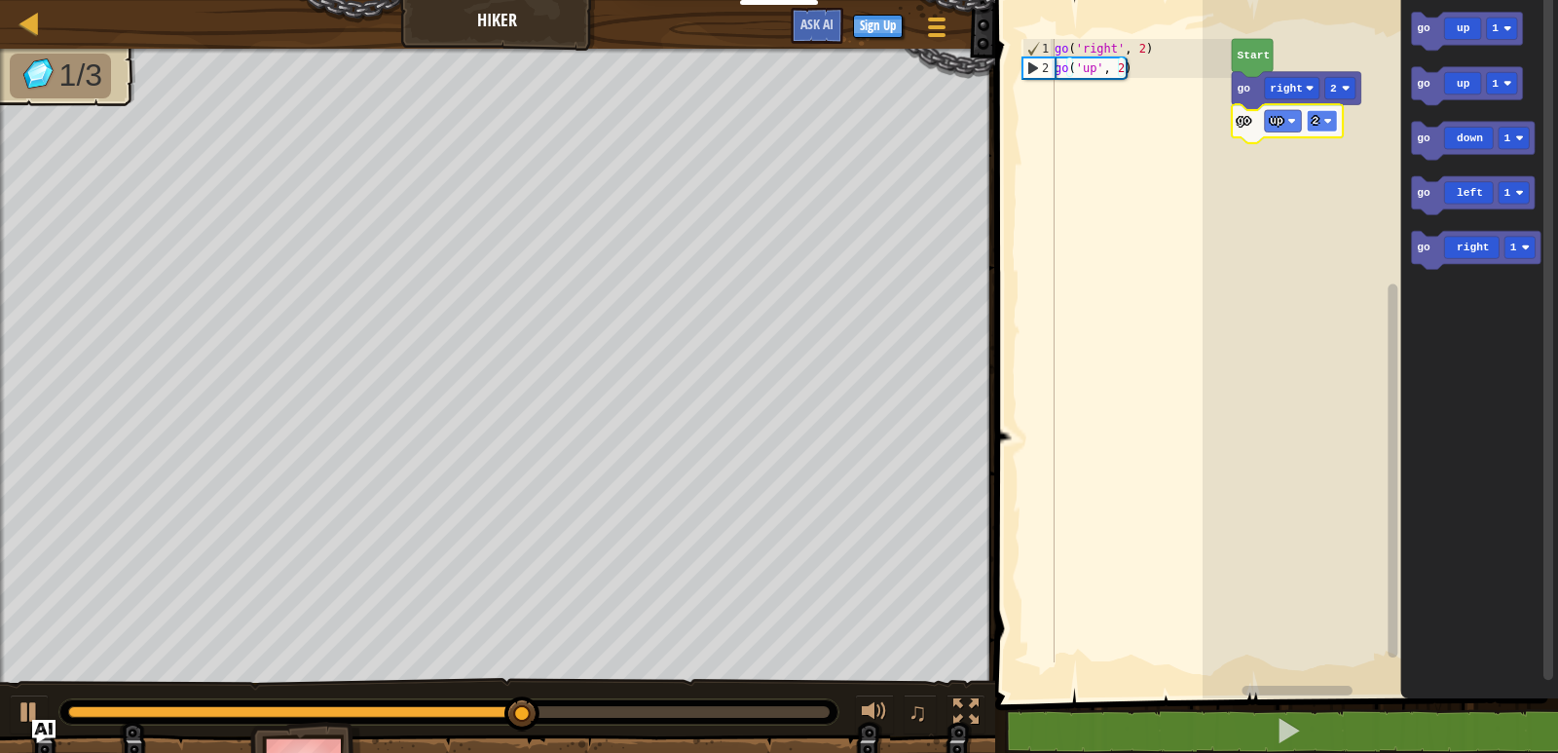
click at [1312, 128] on rect "Blockly Workspace" at bounding box center [1322, 120] width 30 height 21
click at [1326, 125] on image "Blockly Workspace" at bounding box center [1329, 121] width 8 height 8
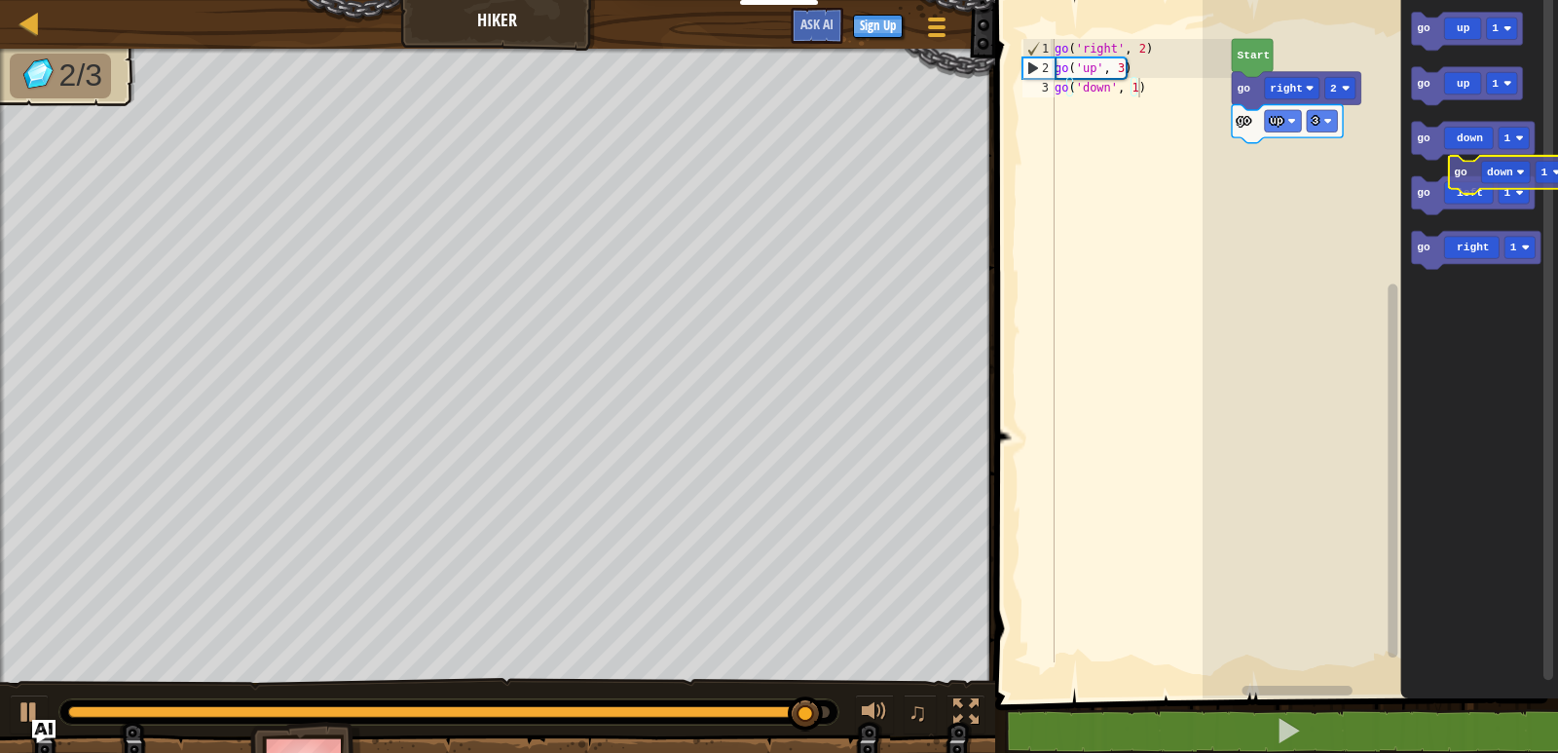
click at [1476, 169] on icon "go up 1 go up 1 go down 1 go left 1 go right 1" at bounding box center [1481, 344] width 158 height 708
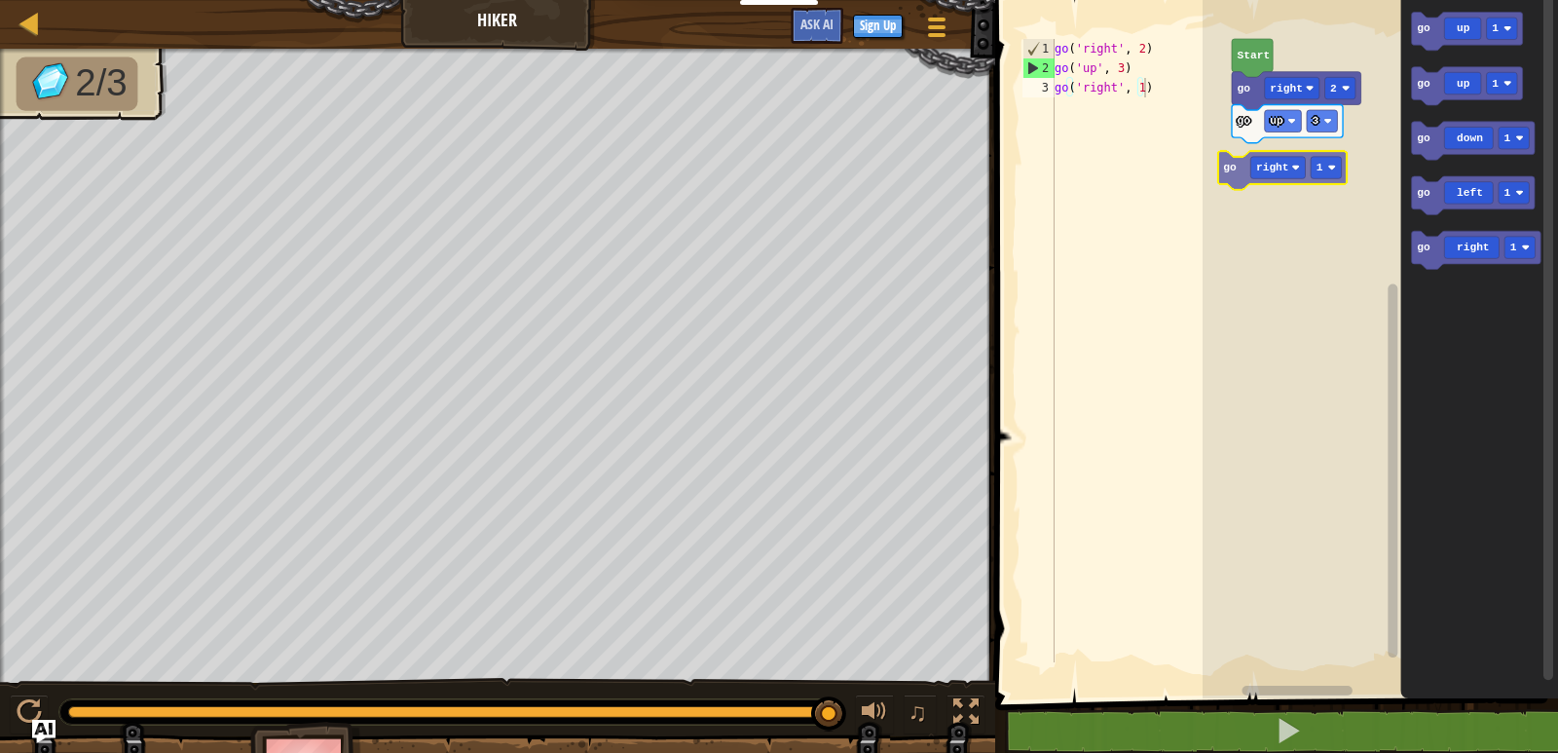
click at [1245, 168] on div "Start go right 2 go up 3 go right 1 go up 1 go up 1 go down 1 go left 1 go righ…" at bounding box center [1381, 344] width 356 height 708
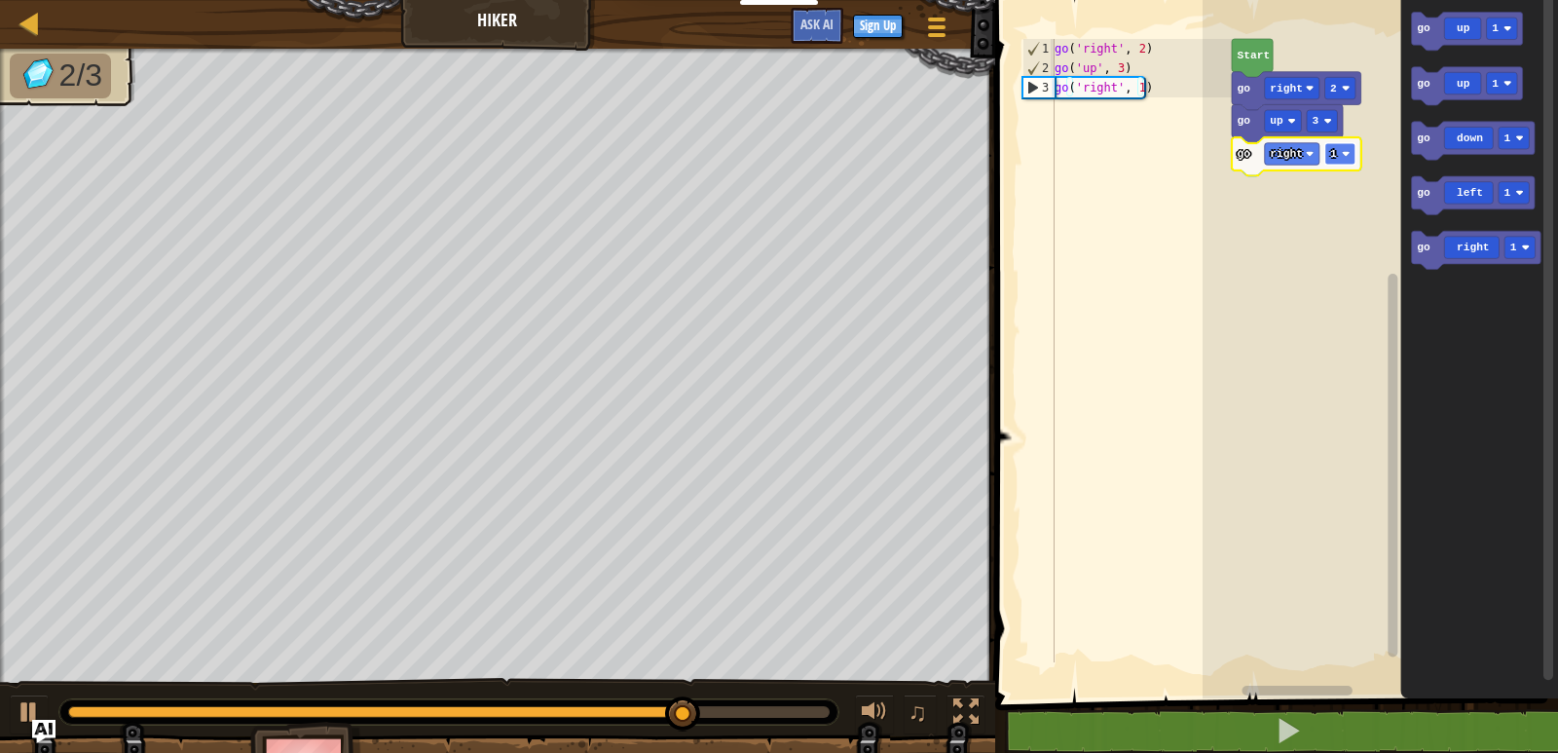
click at [1344, 154] on image "Blockly Workspace" at bounding box center [1346, 154] width 8 height 8
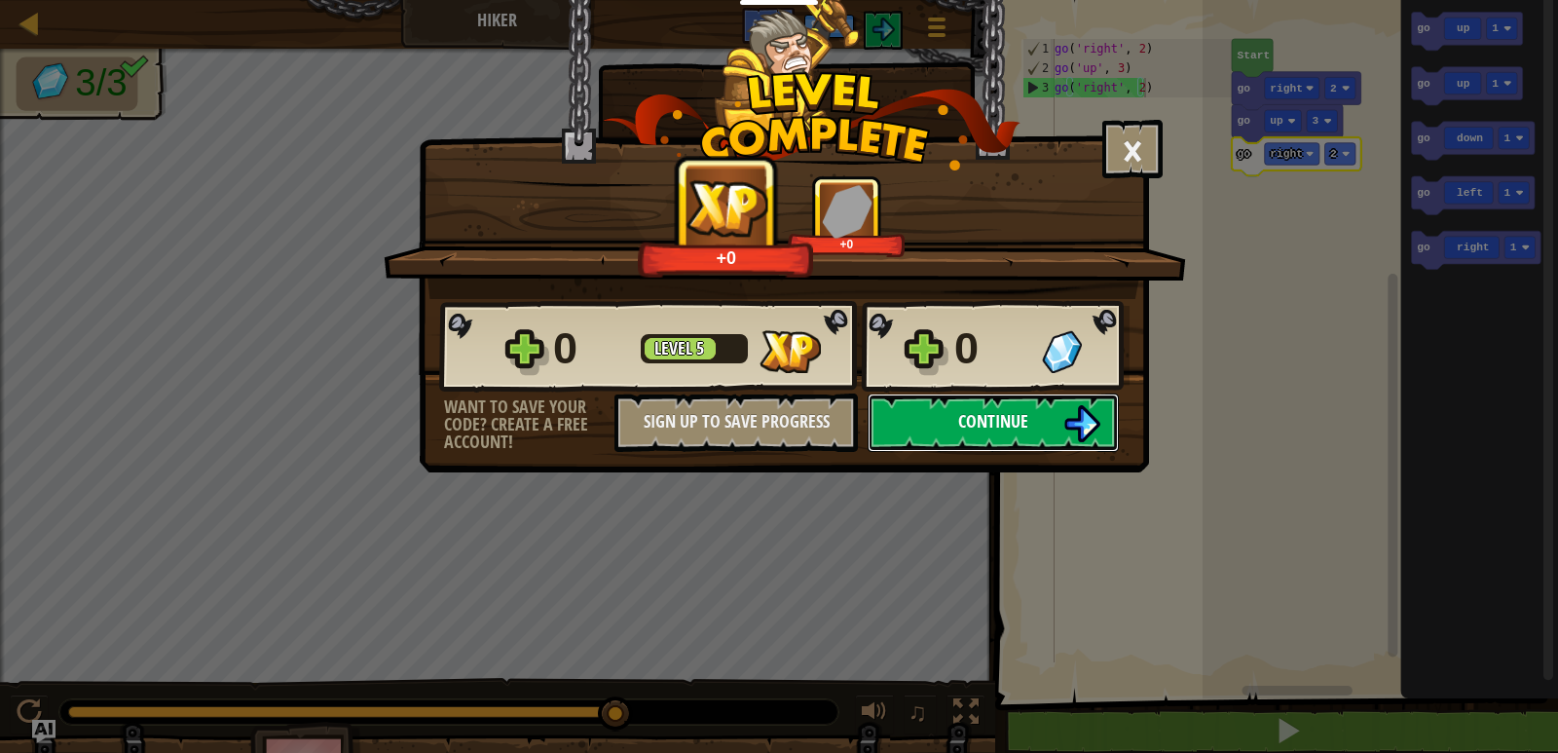
drag, startPoint x: 1042, startPoint y: 424, endPoint x: 1053, endPoint y: 418, distance: 12.2
click at [1053, 418] on button "Continue" at bounding box center [993, 423] width 251 height 58
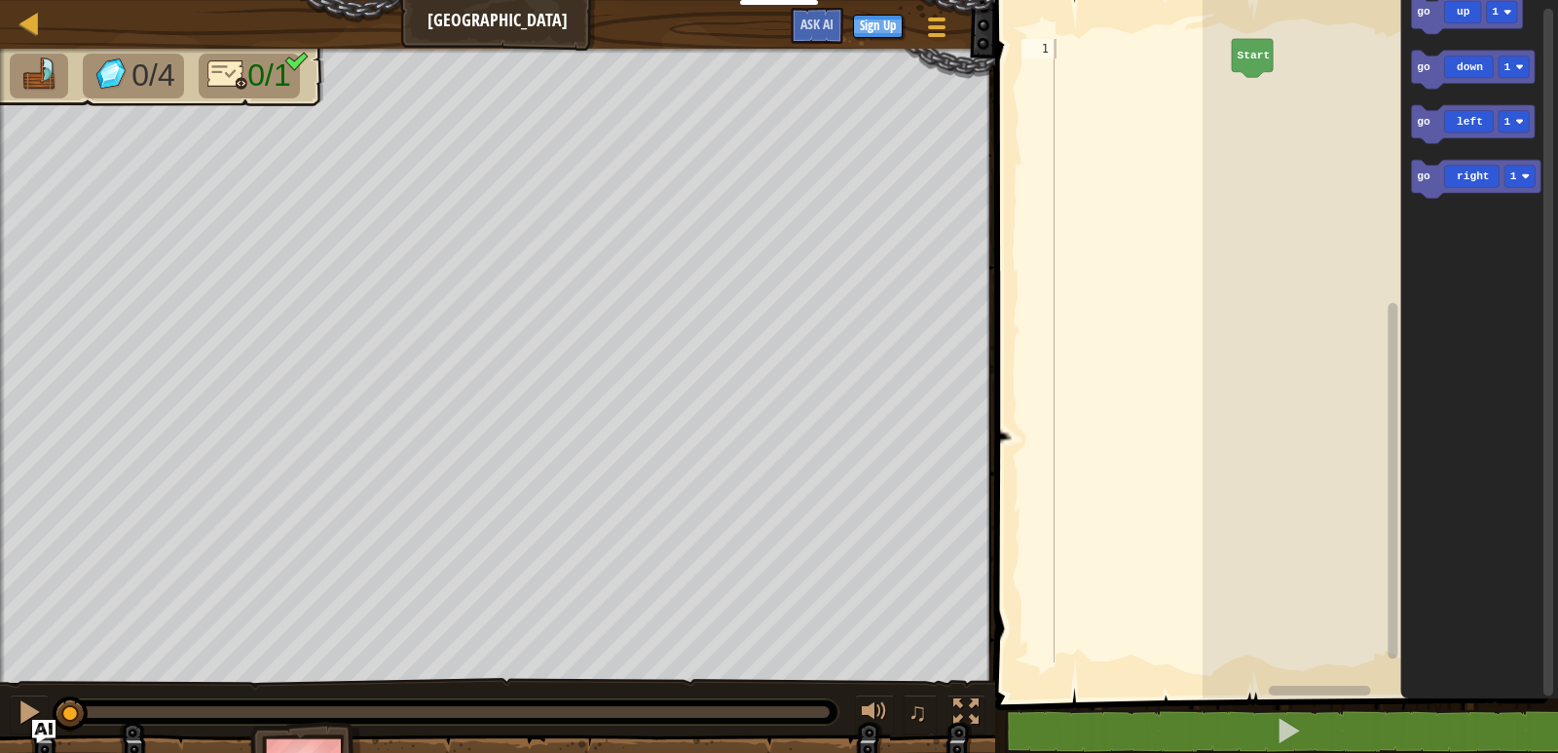
click at [1383, 140] on div "Start go up 1 go down 1 go left 1 go right 1" at bounding box center [1381, 344] width 356 height 708
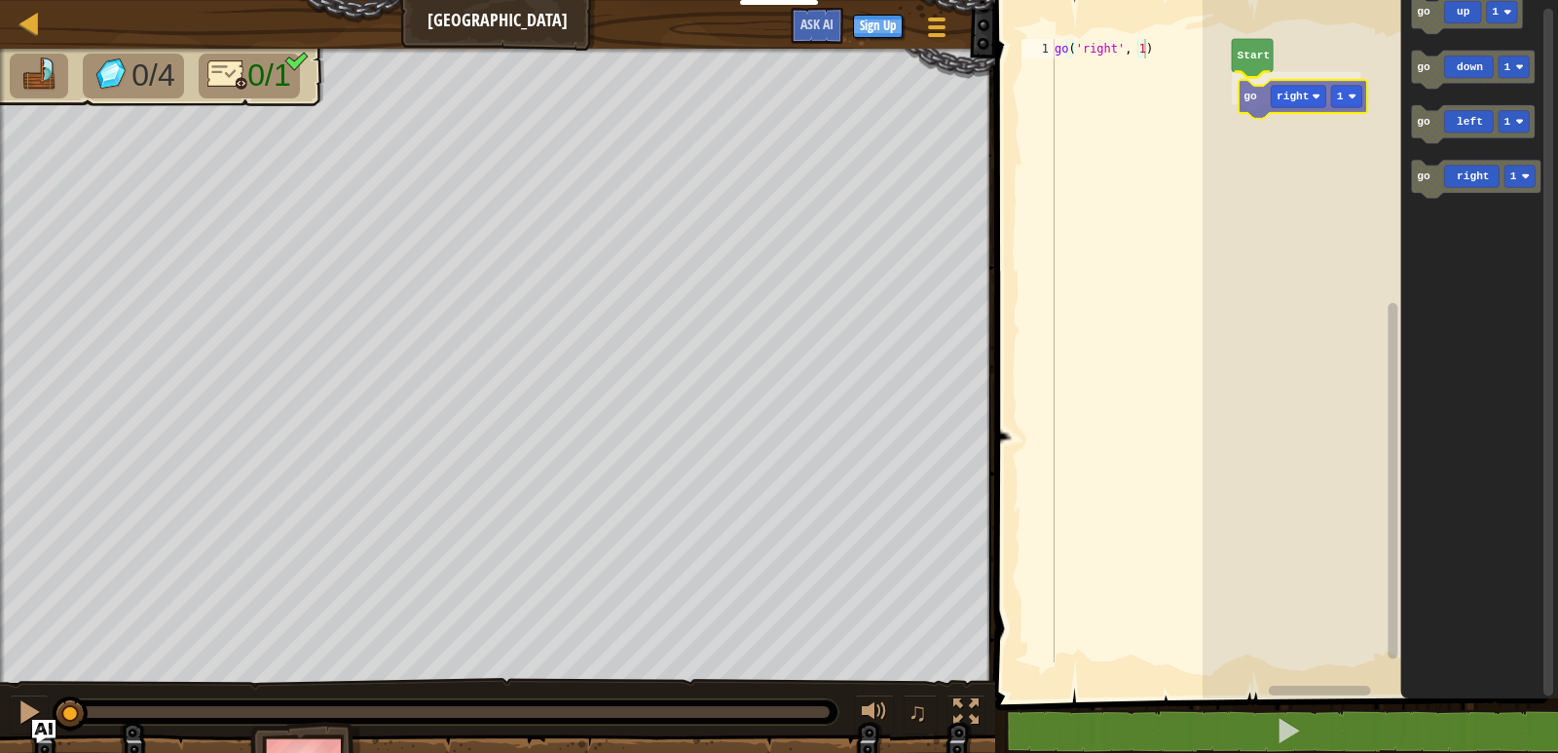
click at [1263, 100] on div "Start go right 1 go up 1 go down 1 go left 1 go right 1 go right 1" at bounding box center [1381, 344] width 356 height 708
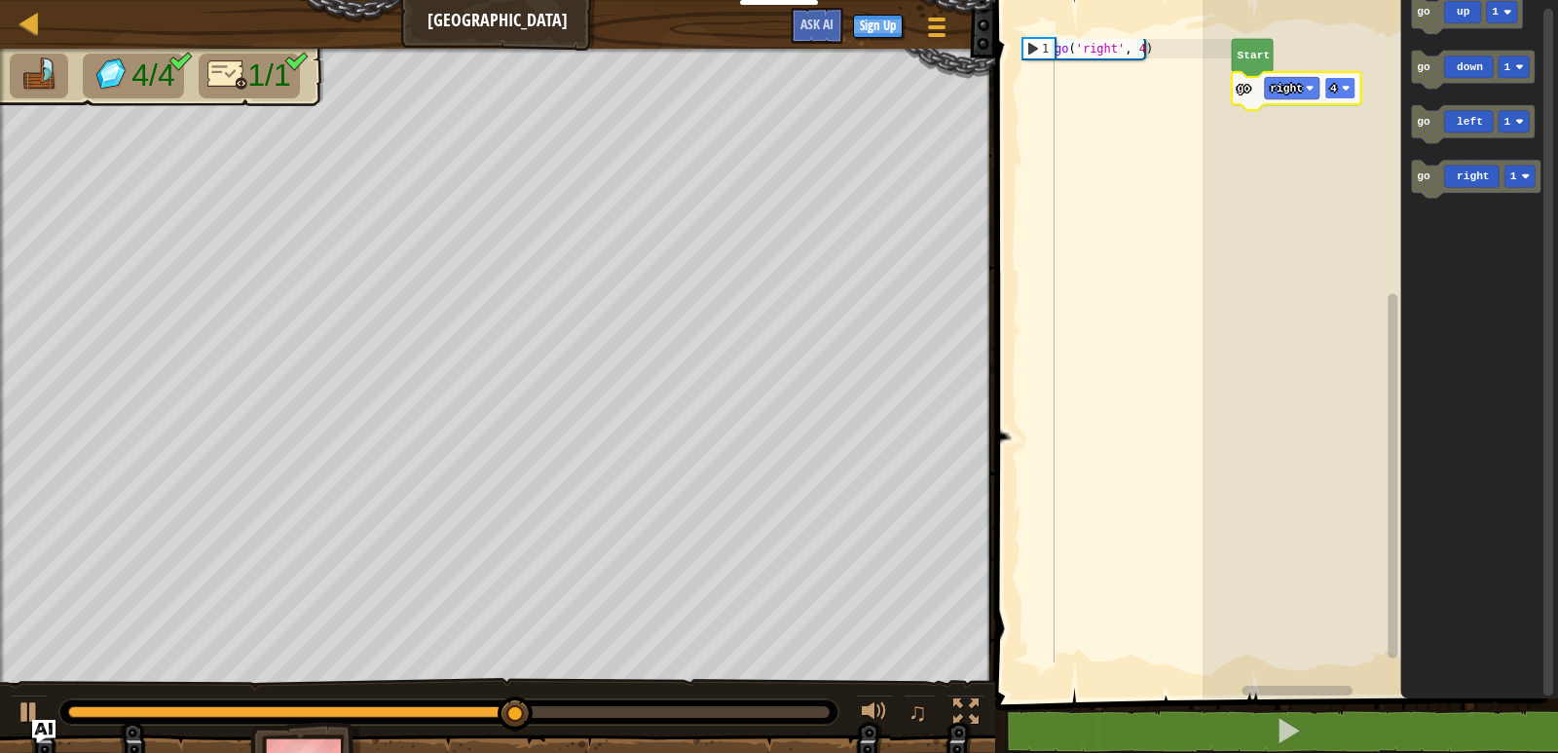
click at [1343, 91] on g "4" at bounding box center [1341, 87] width 30 height 21
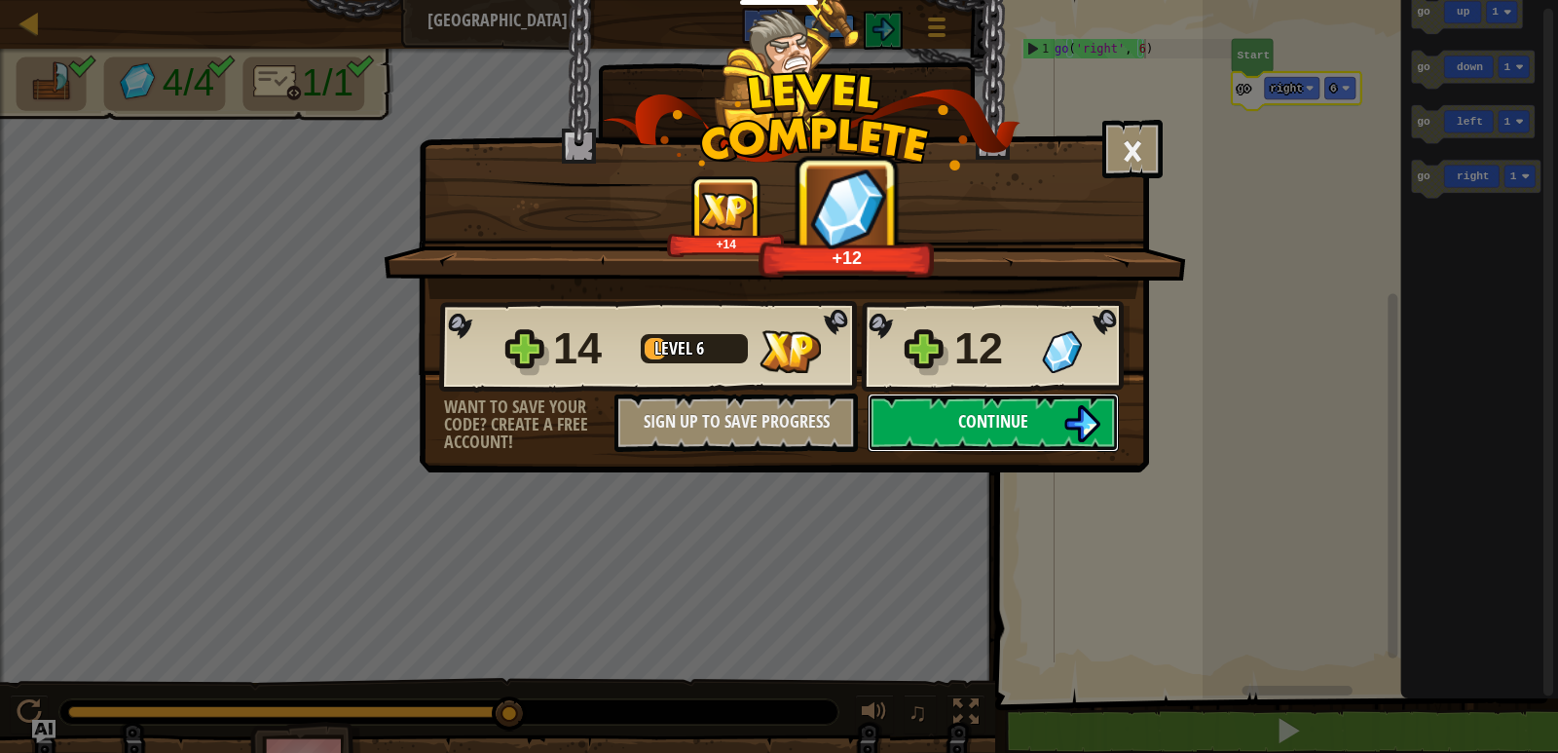
click at [969, 412] on span "Continue" at bounding box center [993, 421] width 70 height 24
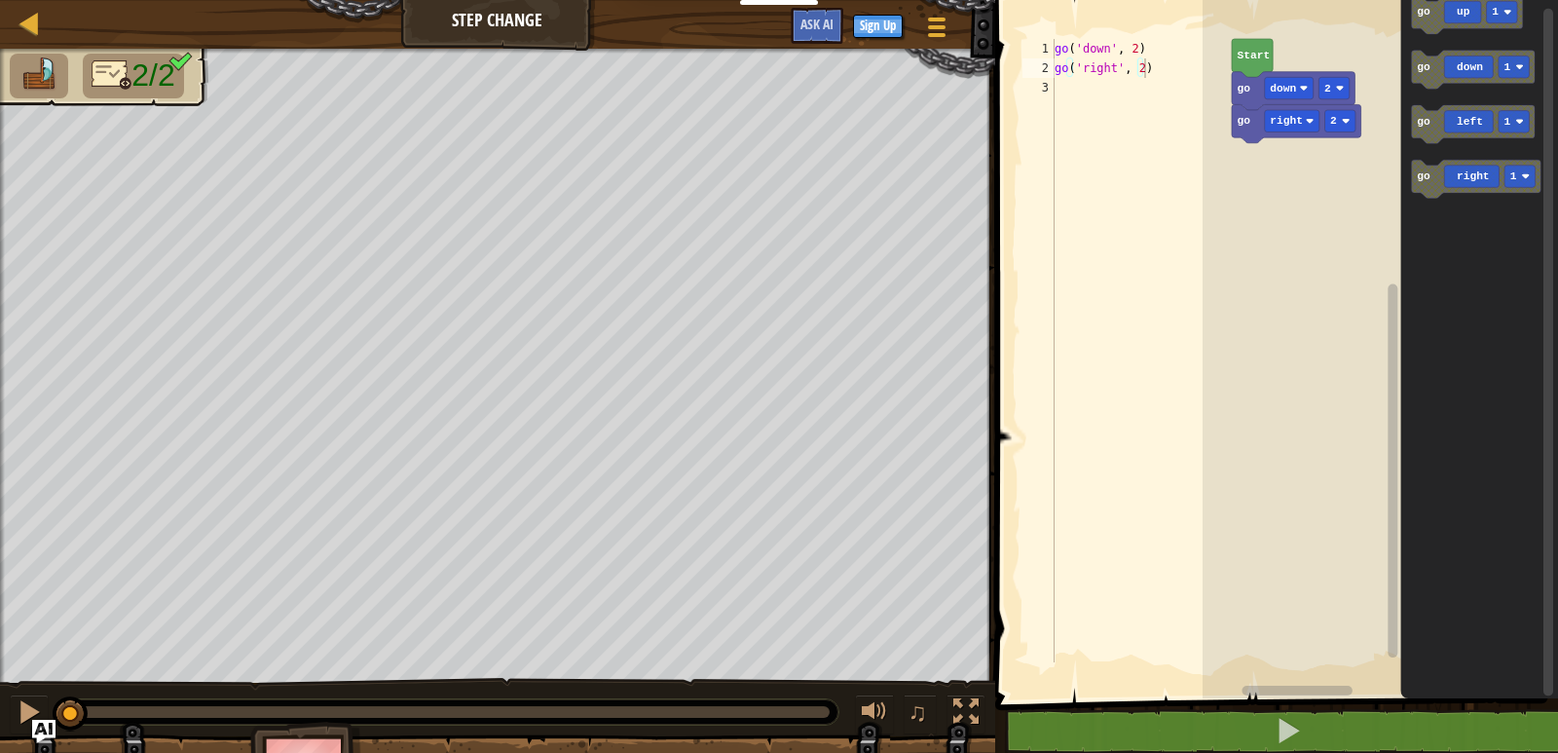
click at [1314, 165] on div "go right 2 go down 2 Start go up 1 go down 1 go left 1 go right 1" at bounding box center [1381, 344] width 356 height 708
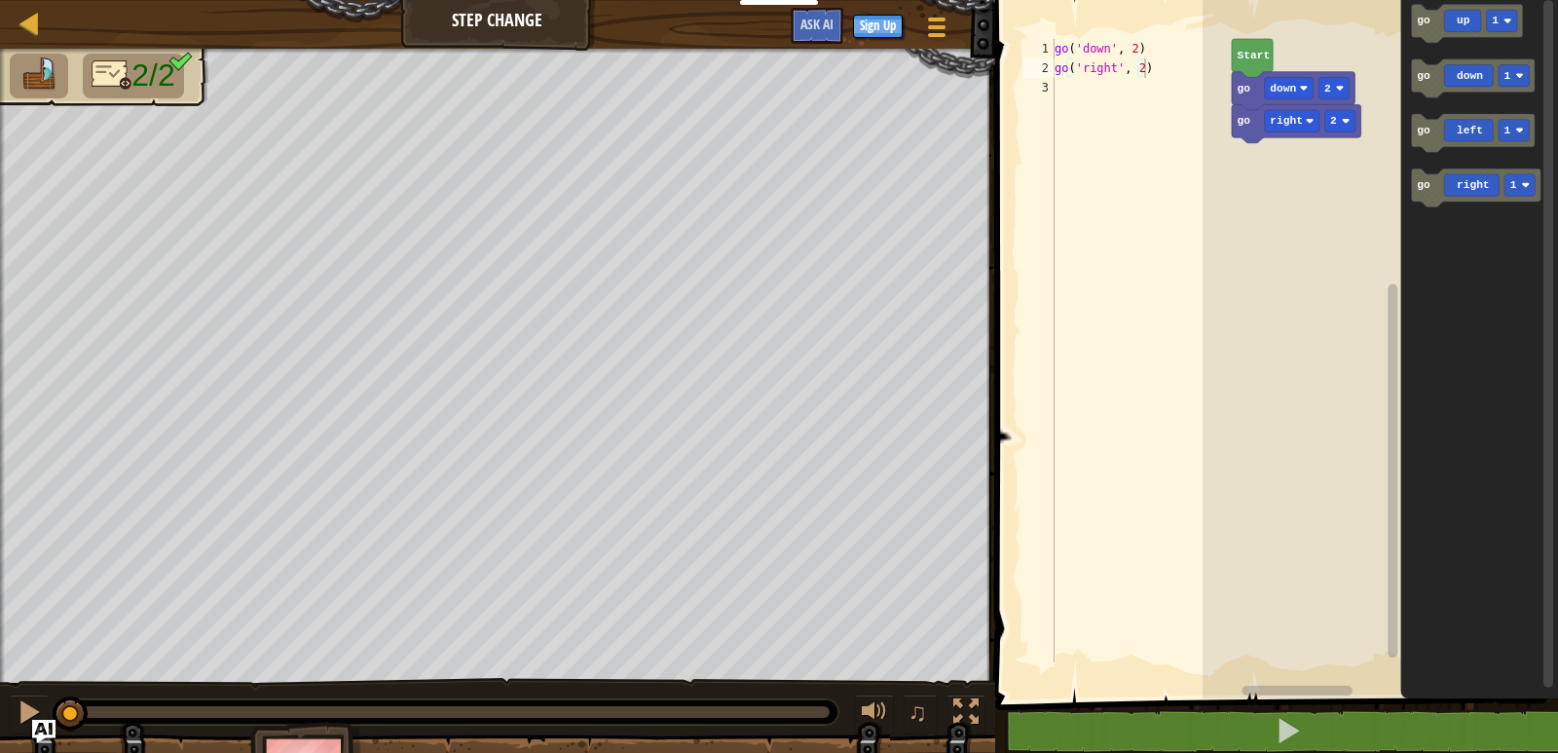
click at [1329, 183] on div "go right 2 go down 2 Start go up 1 go down 1 go left 1 go right 1" at bounding box center [1381, 344] width 356 height 708
click at [1340, 140] on rect "Blockly Workspace" at bounding box center [1381, 344] width 356 height 708
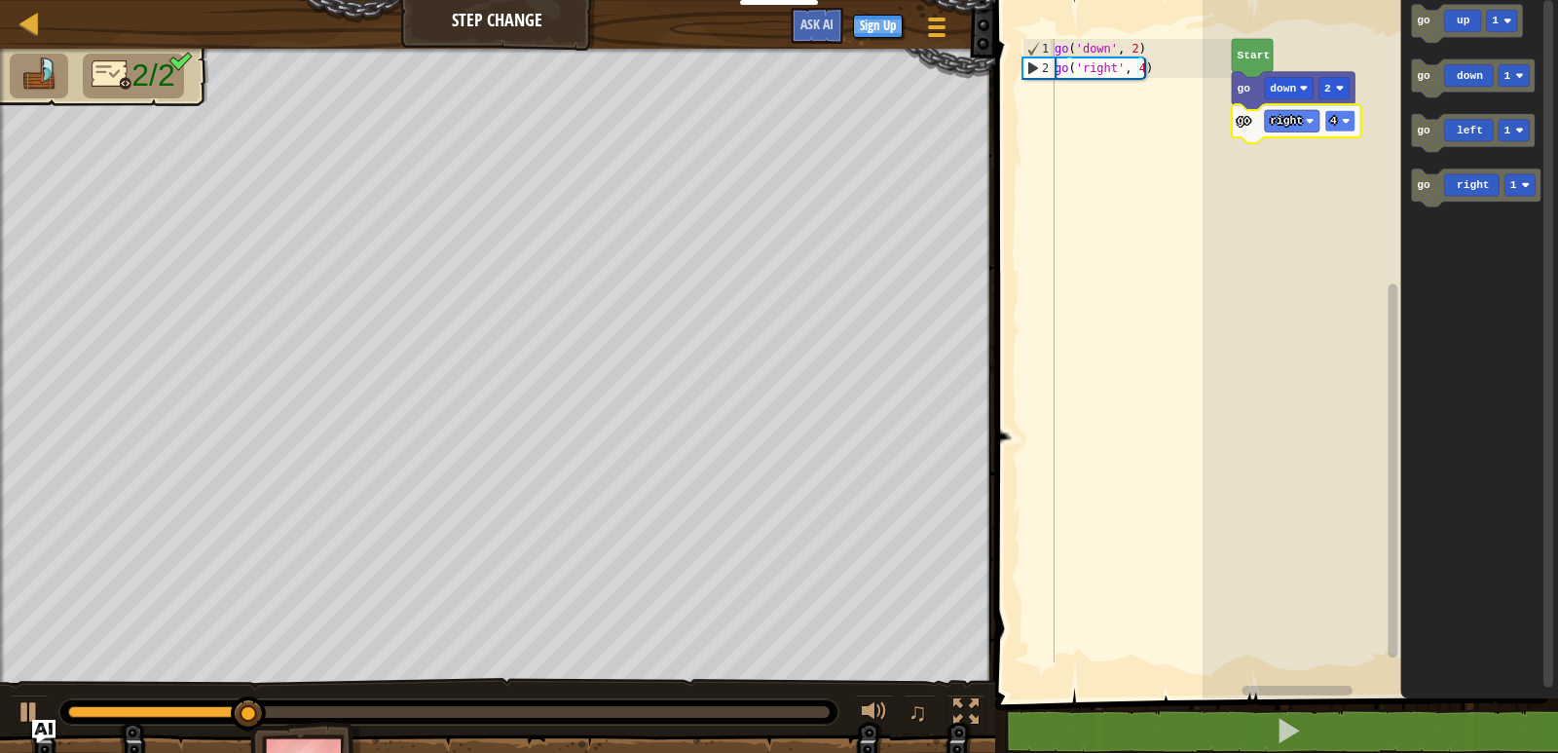
click at [1354, 123] on rect "Blockly Workspace" at bounding box center [1341, 120] width 30 height 21
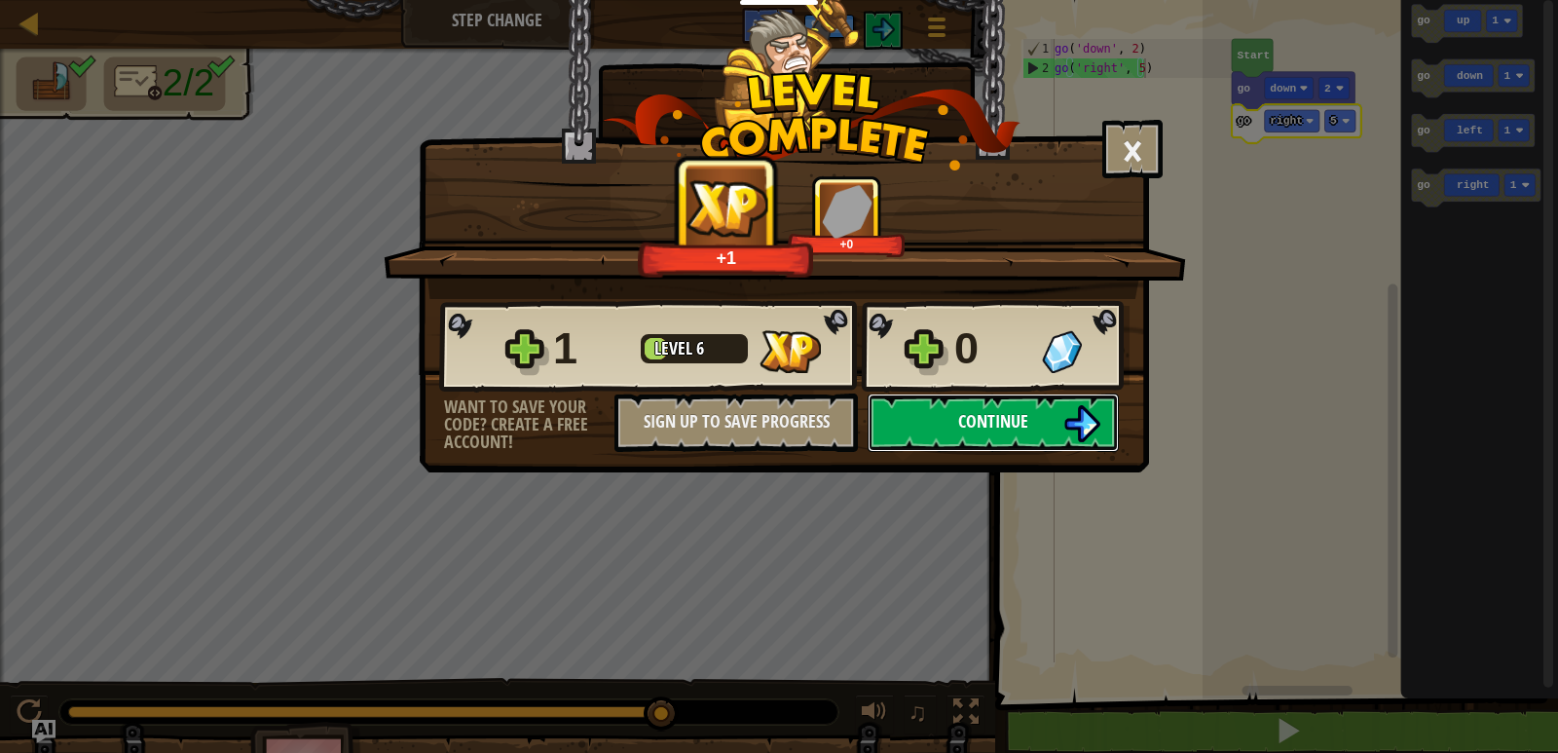
click at [1016, 413] on span "Continue" at bounding box center [993, 421] width 70 height 24
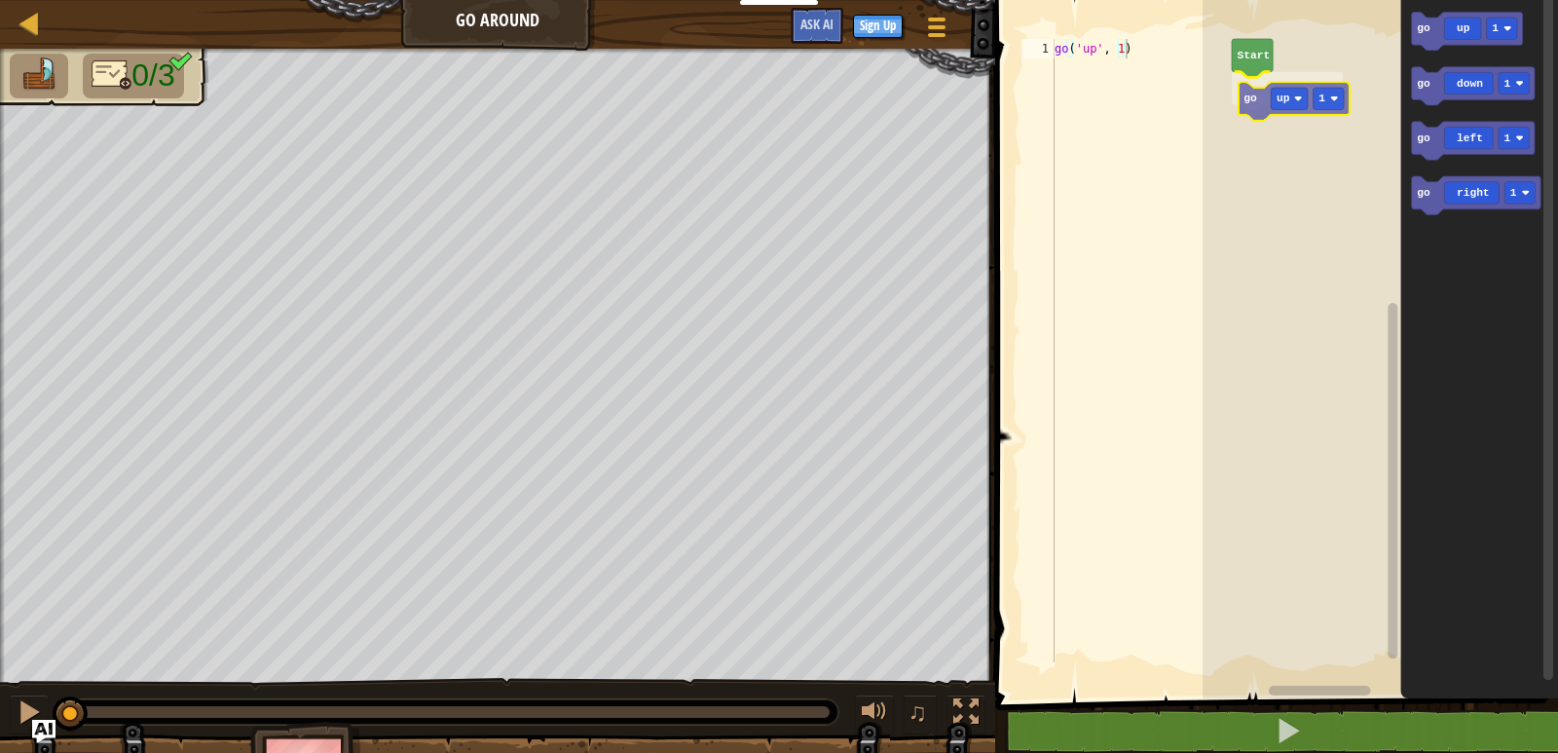
click at [1257, 100] on div "Start go up 1 go up 1 go down 1 go left 1 go right 1 go up 1" at bounding box center [1381, 344] width 356 height 708
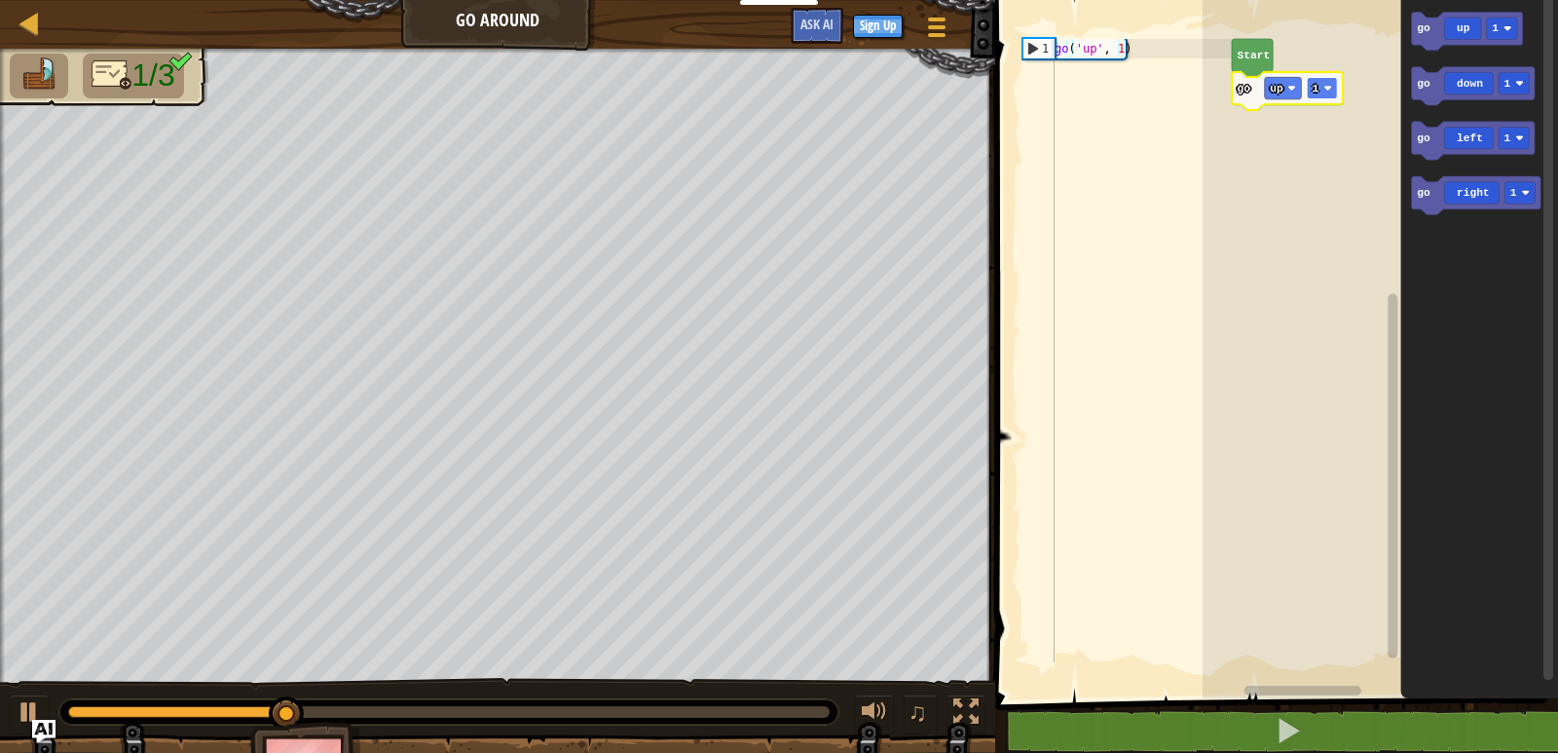
click at [1333, 92] on image "Blockly Workspace" at bounding box center [1329, 88] width 8 height 8
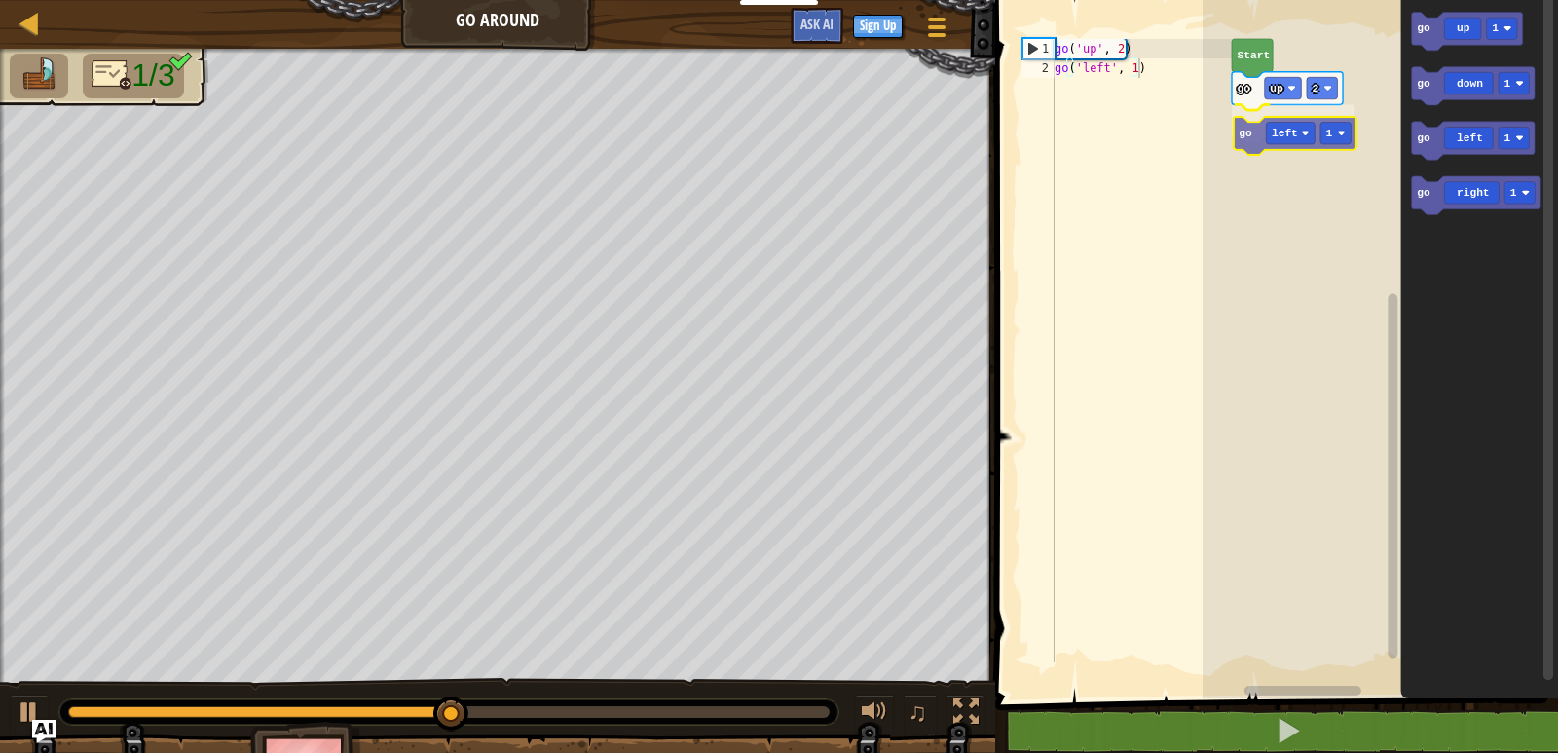
click at [1251, 123] on div "Start go up 2 go left 1 go up 1 go down 1 go left 1 go right 1 go left 1" at bounding box center [1381, 344] width 356 height 708
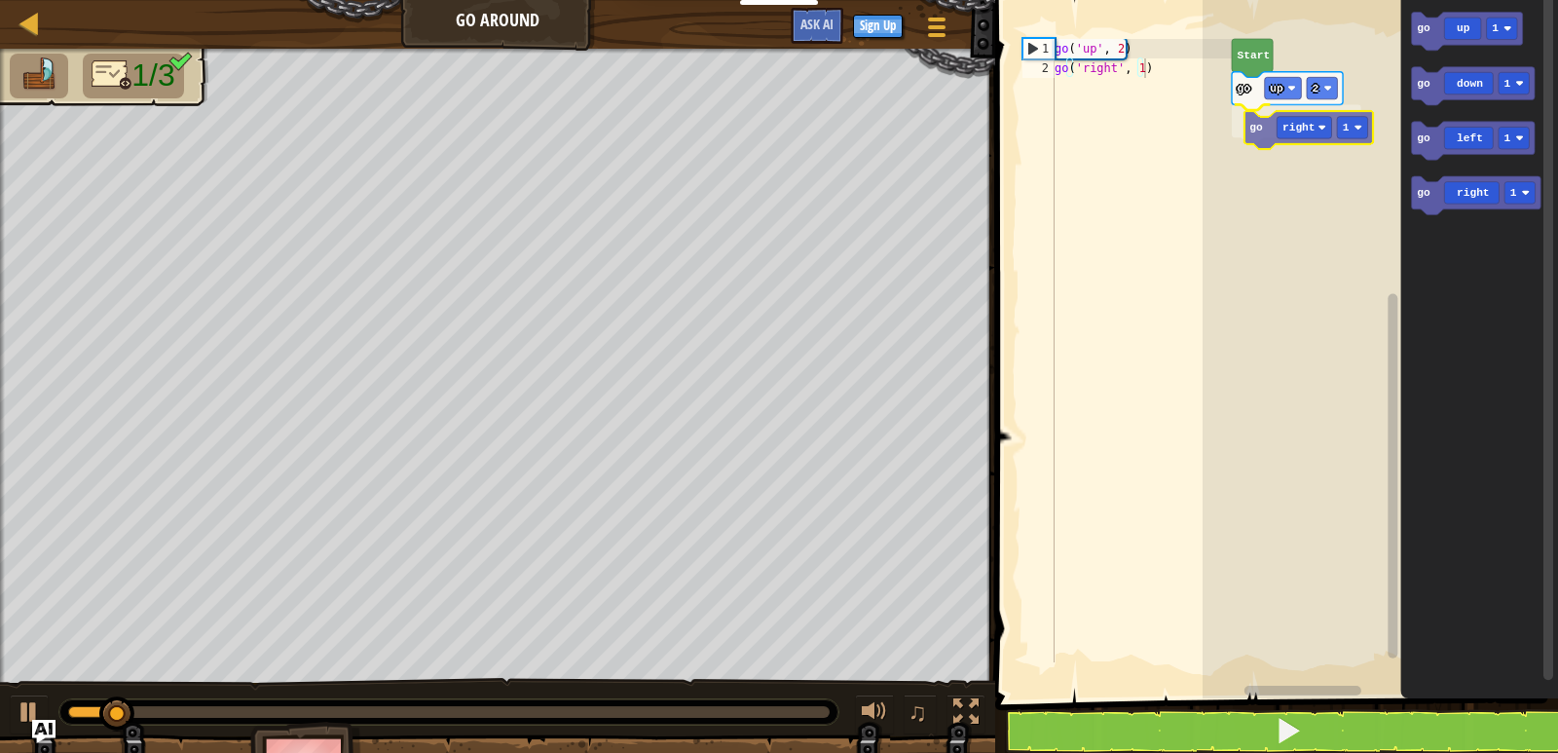
click at [1265, 130] on div "Start go up 2 go right 1 go up 1 go down 1 go left 1 go right 1 go right 1" at bounding box center [1381, 344] width 356 height 708
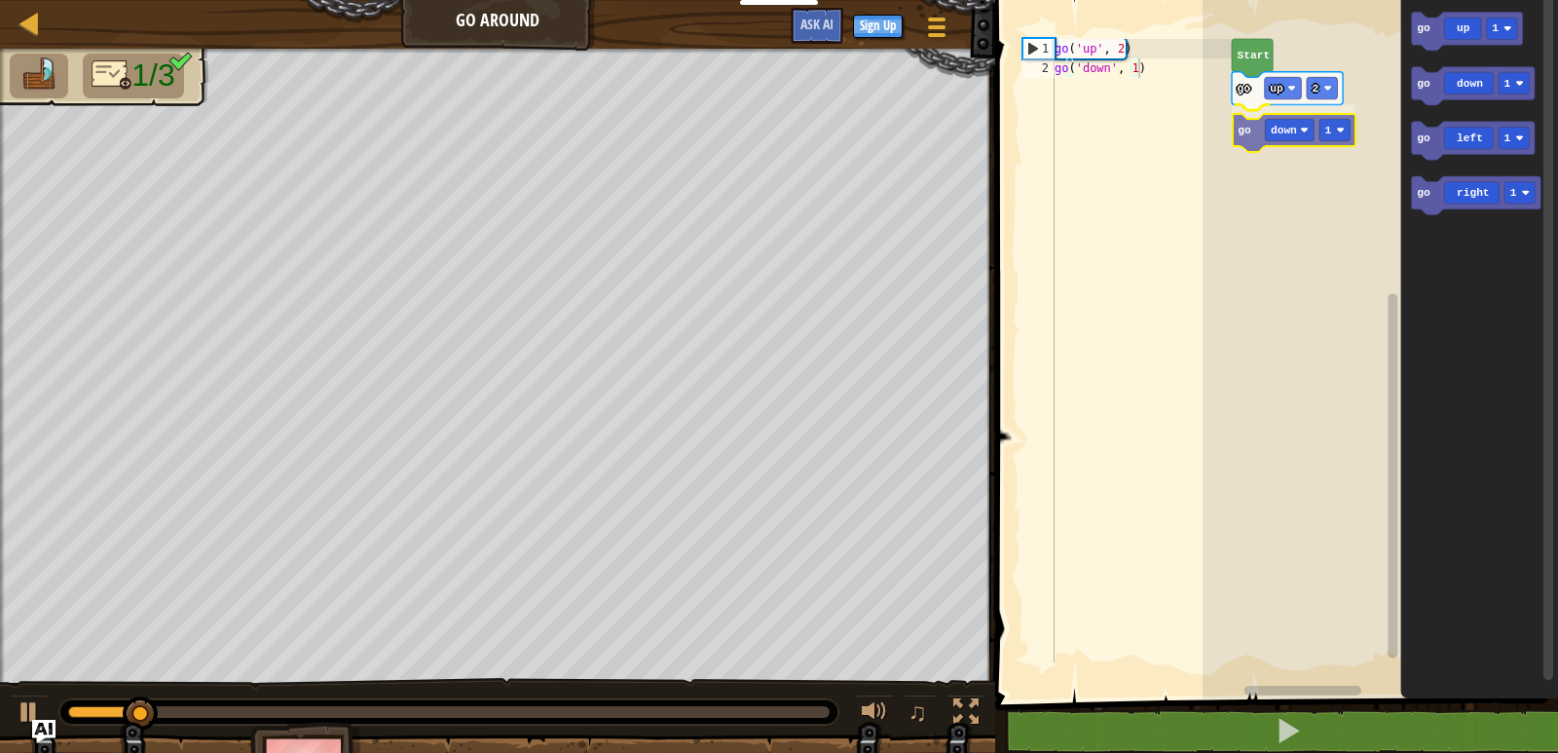
click at [1251, 134] on div "Start go up 2 go down 1 go up 1 go down 1 go left 1 go right 1 go down 1" at bounding box center [1381, 344] width 356 height 708
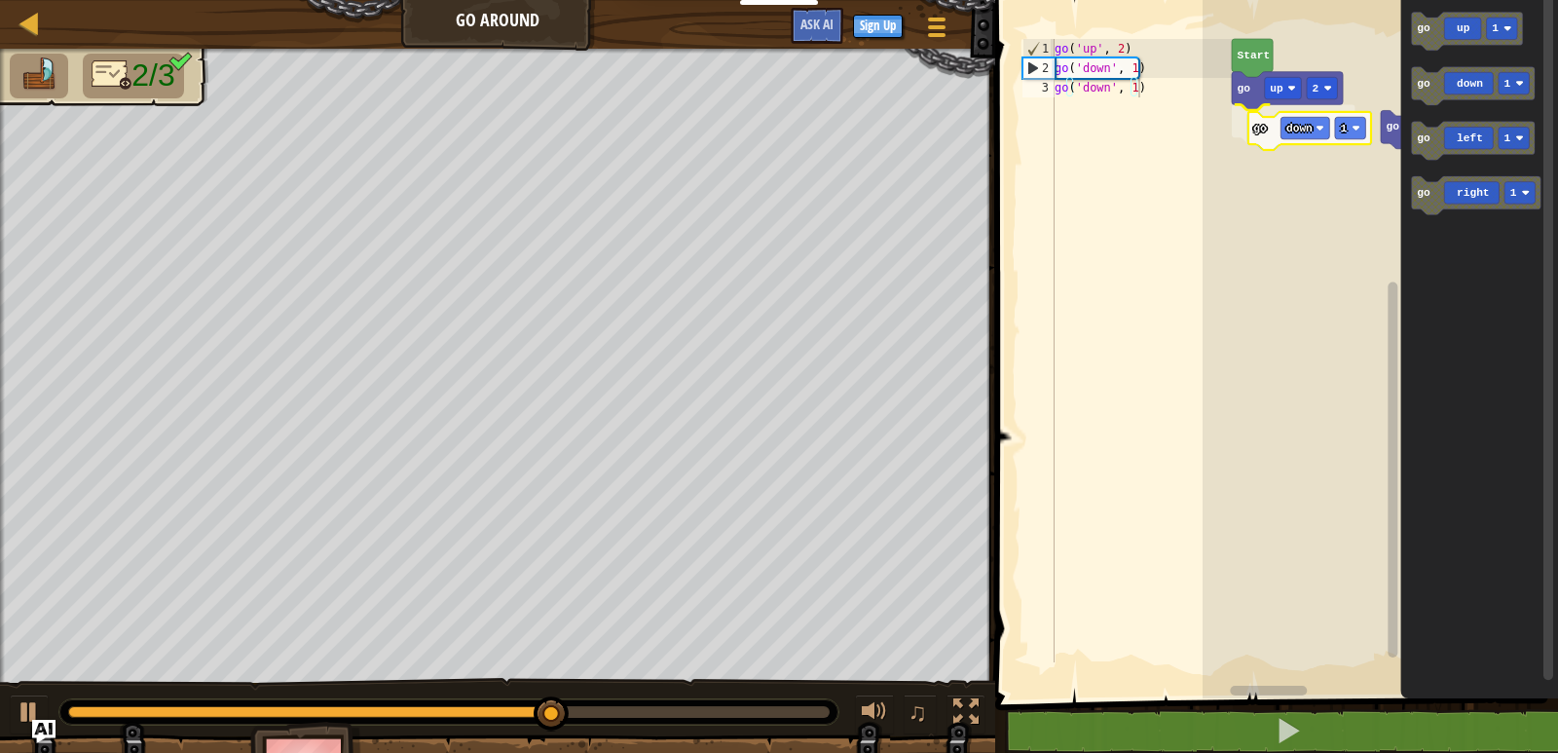
click at [1260, 135] on div "Start go up 2 go down 1 go down 1 go up 1 go down 1 go left 1 go right 1 go dow…" at bounding box center [1381, 344] width 356 height 708
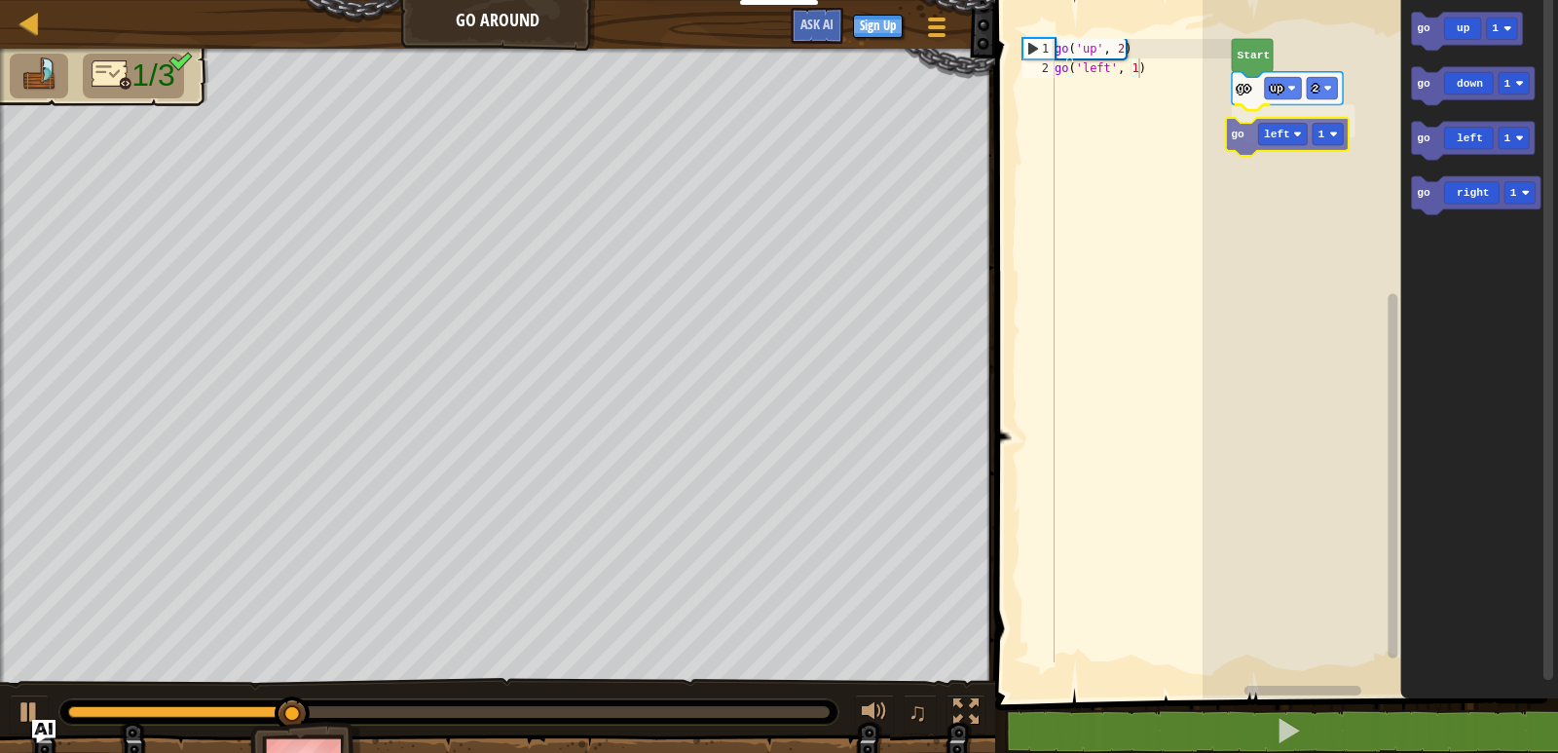
click at [1242, 152] on div "go up 2 go left 1 Start go up 1 go down 1 go left 1 go right 1 go left 1" at bounding box center [1381, 344] width 356 height 708
click at [1258, 122] on div "go up 2 go right 1 Start go up 1 go down 1 go left 1 go right 1 go right 1" at bounding box center [1381, 344] width 356 height 708
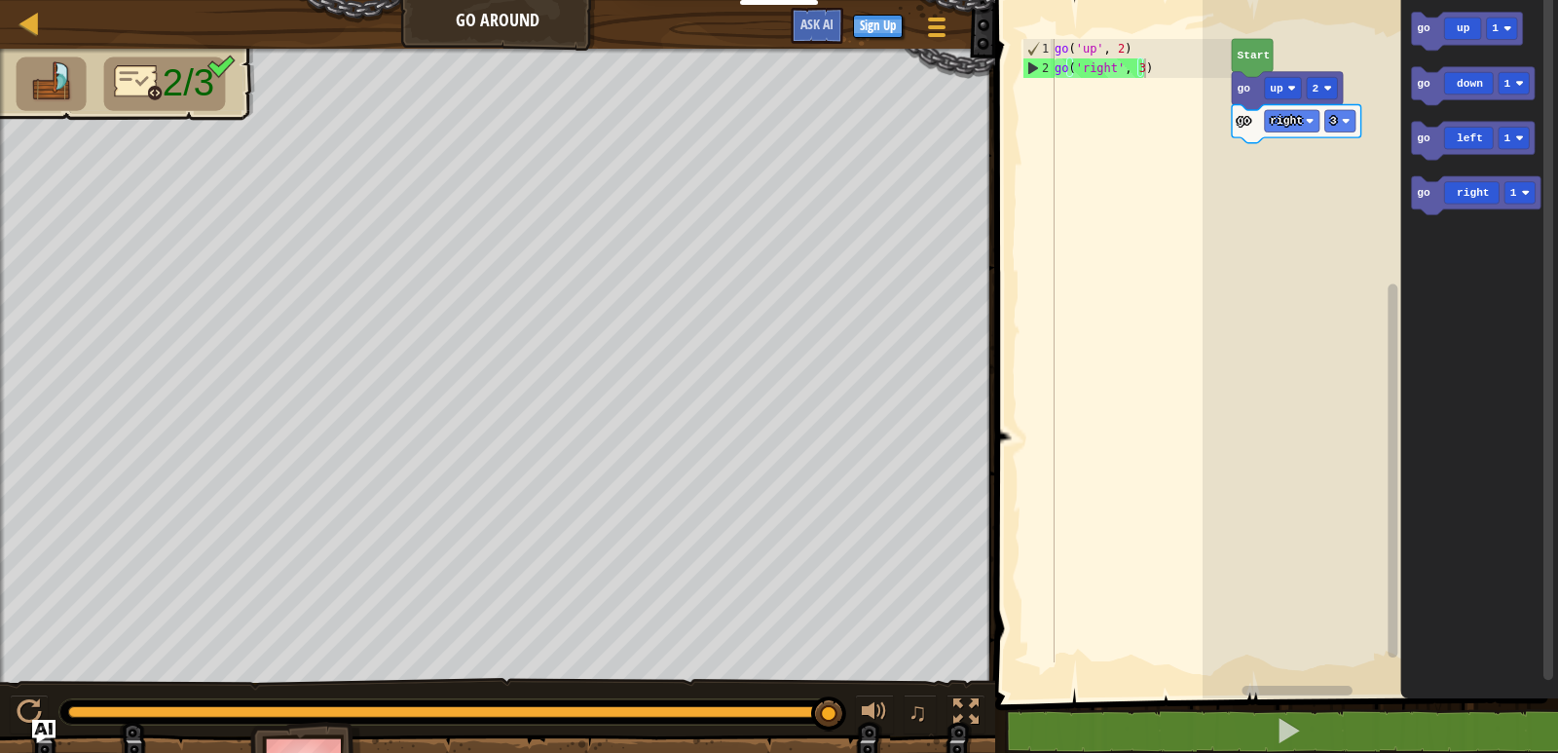
click at [1412, 198] on g "go up 1 go down 1 go left 1 go right 1" at bounding box center [1477, 113] width 130 height 203
click at [1419, 140] on text "go" at bounding box center [1425, 138] width 14 height 12
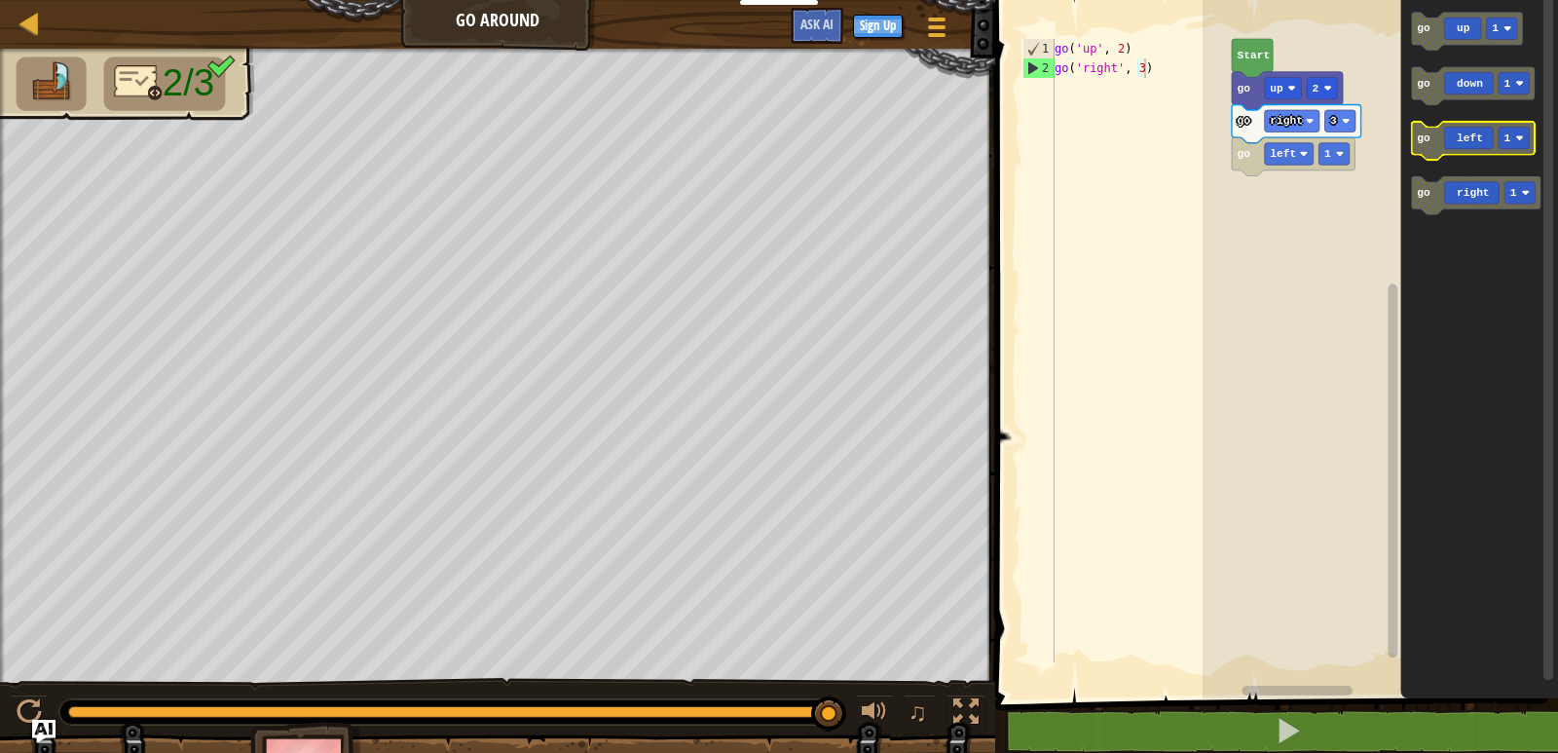
click at [1420, 141] on text "go" at bounding box center [1425, 138] width 14 height 12
click at [1440, 149] on icon "go up 1 go down 1 go left 1 go right 1" at bounding box center [1481, 344] width 158 height 708
click at [1259, 157] on div "Start go up 2 go right 3 go right 1 go up 1 go down 1 go left 1 go right 1 go r…" at bounding box center [1381, 344] width 356 height 708
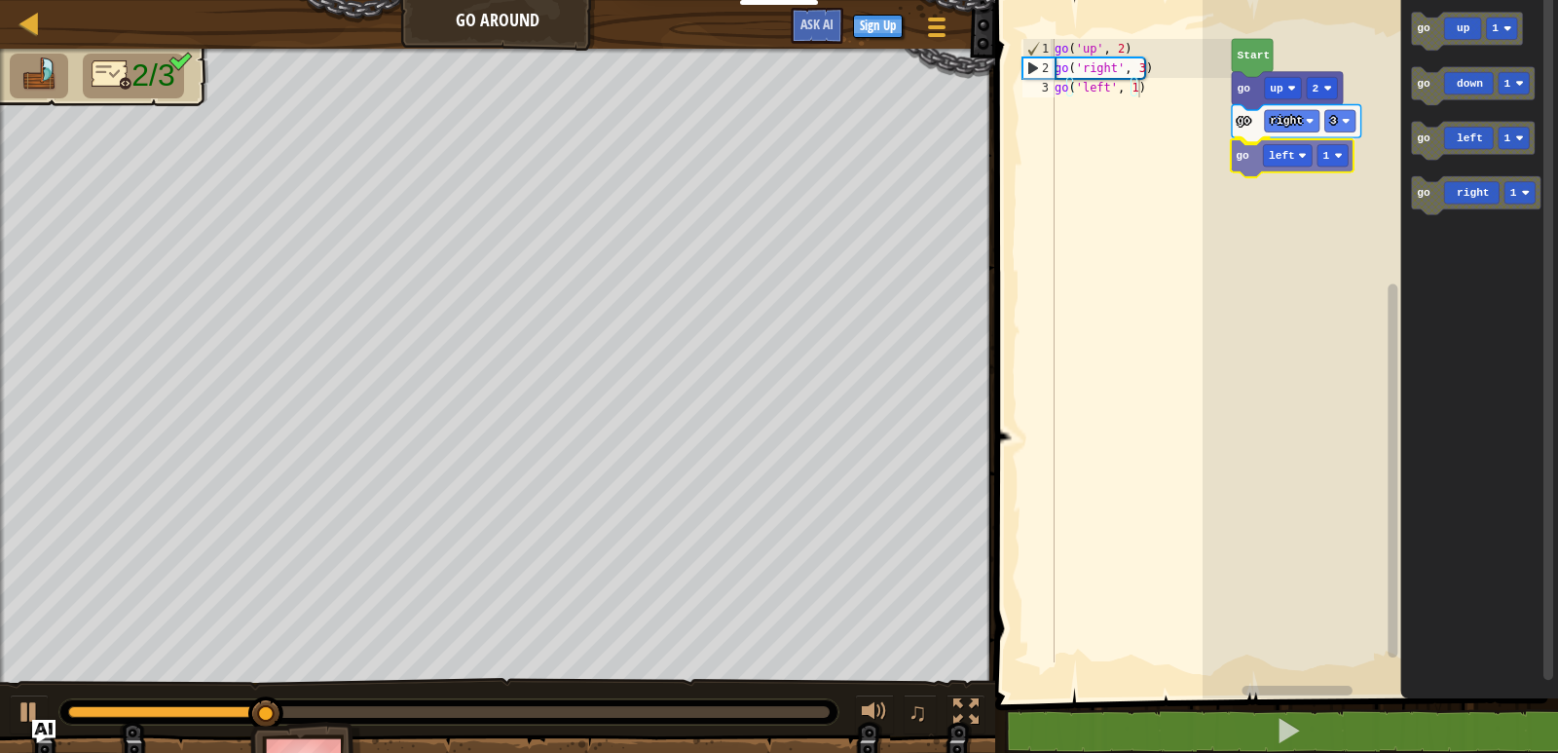
click at [1245, 164] on div "Start go up 2 go right 3 go left 1 go up 1 go down 1 go left 1 go right 1 go le…" at bounding box center [1381, 344] width 356 height 708
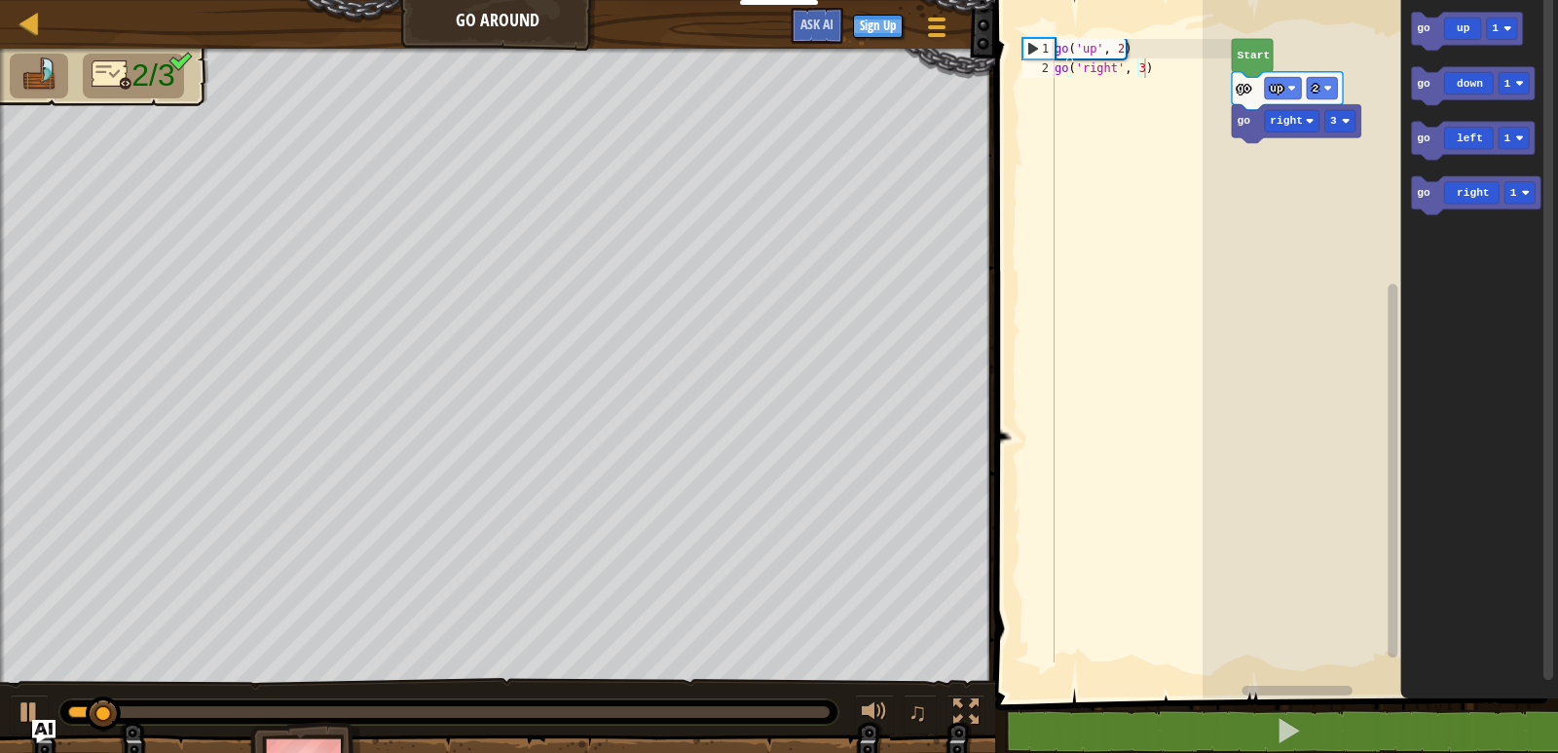
click at [1313, 203] on div "Start go up 2 go right 3 go up 1 go down 1 go left 1 go right 1" at bounding box center [1381, 344] width 356 height 708
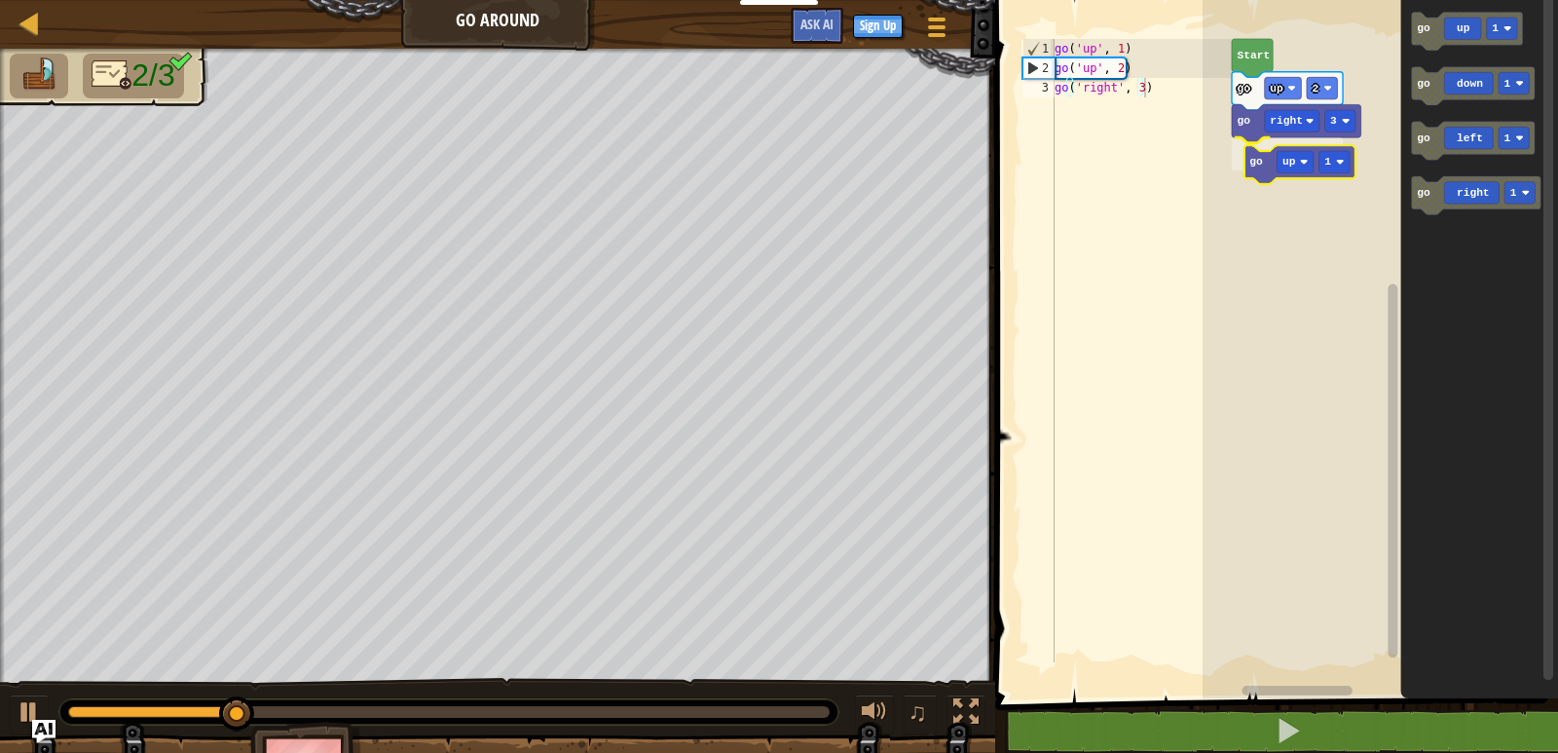
click at [1266, 162] on div "Start go up 2 go right 3 go up 1 go up 1 go down 1 go left 1 go right 1 go up 1" at bounding box center [1381, 344] width 356 height 708
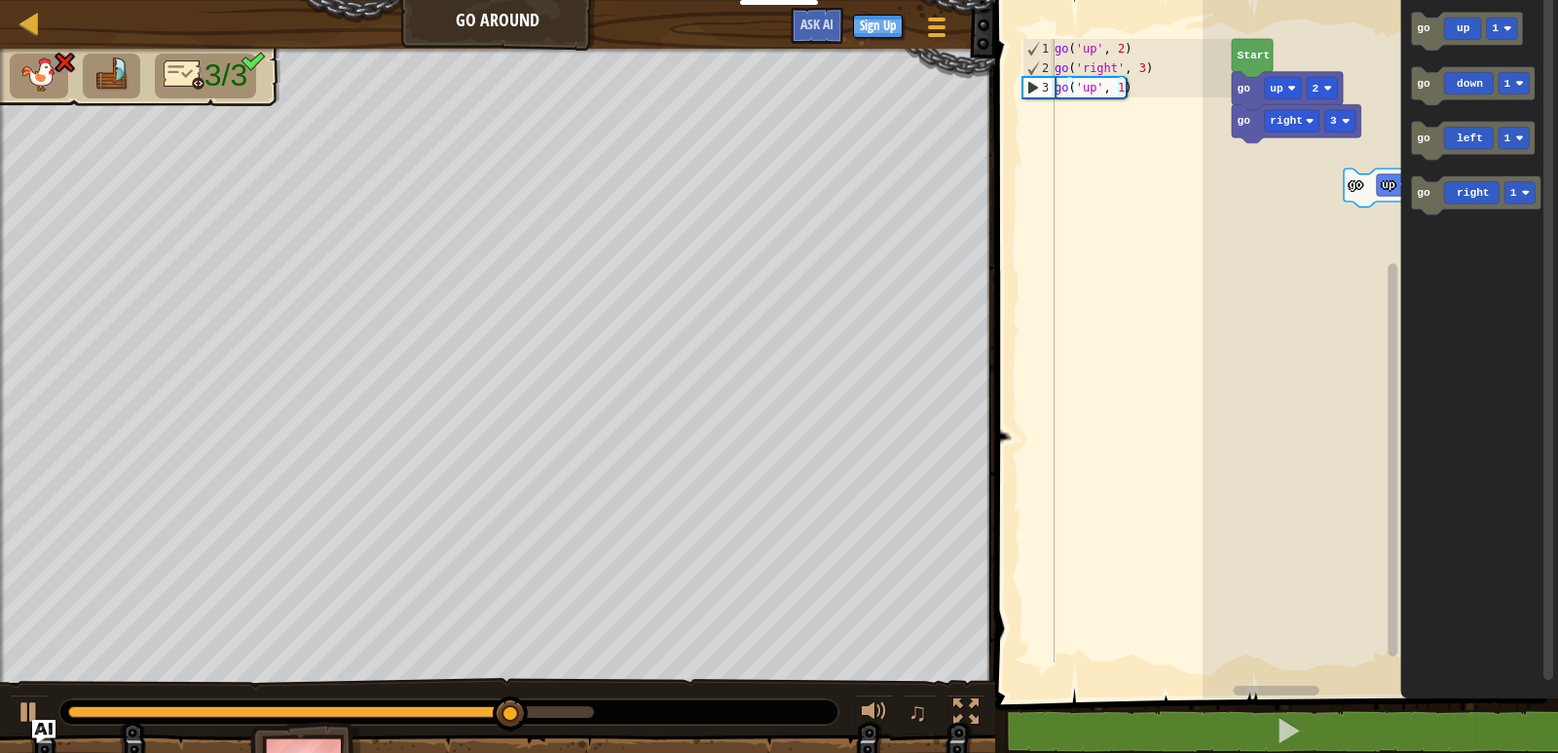
click at [1383, 122] on div "Start go up 2 go right 3 go up 1 go up 1 go down 1 go left 1 go right 1" at bounding box center [1381, 344] width 356 height 708
click at [1363, 115] on div "Start go up 2 go right 3 go up 1 go up 1 go down 1 go left 1 go right 1" at bounding box center [1381, 344] width 356 height 708
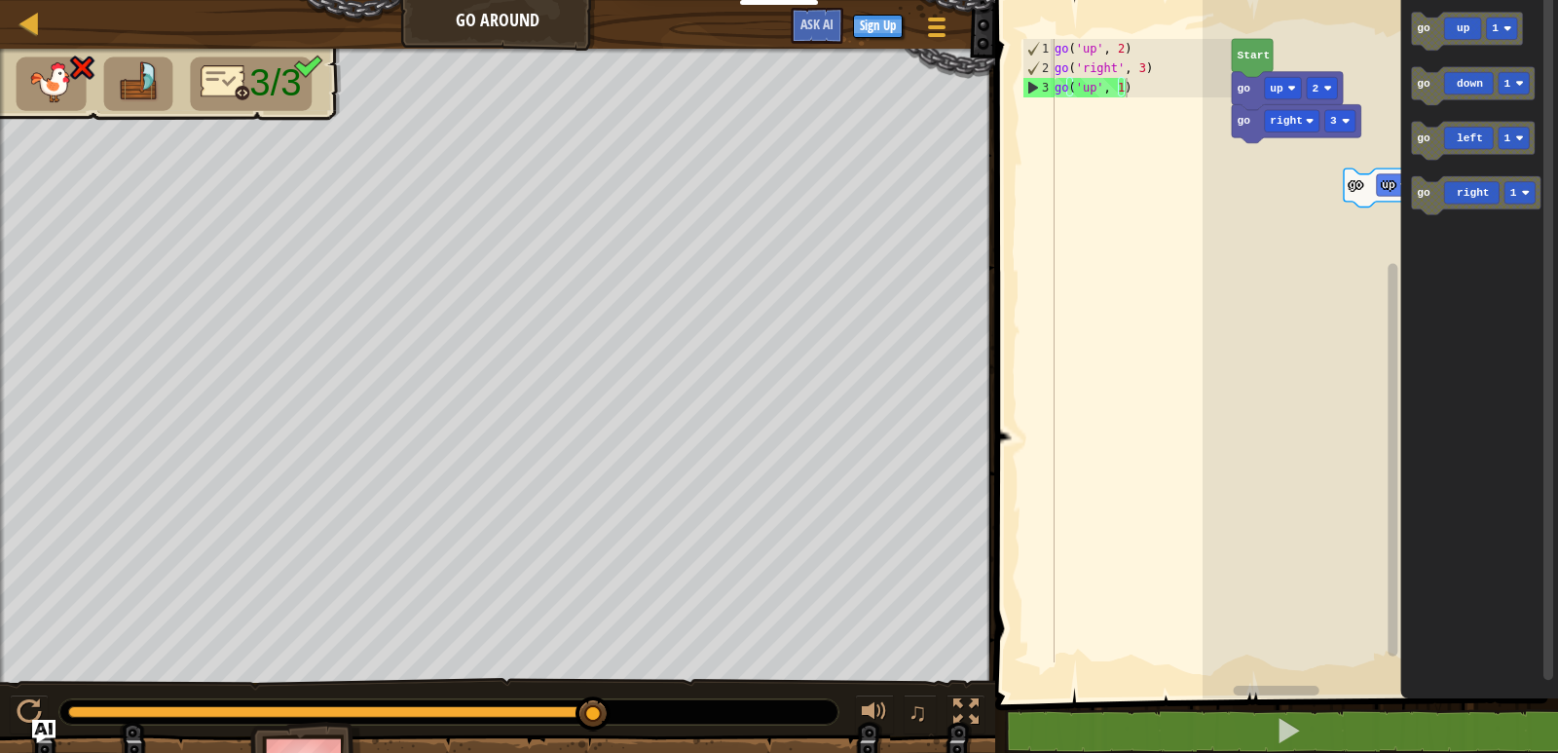
click at [1282, 168] on div "Start go up 2 go right 3 go up 1 go up 1 go down 1 go left 1 go right 1" at bounding box center [1381, 344] width 356 height 708
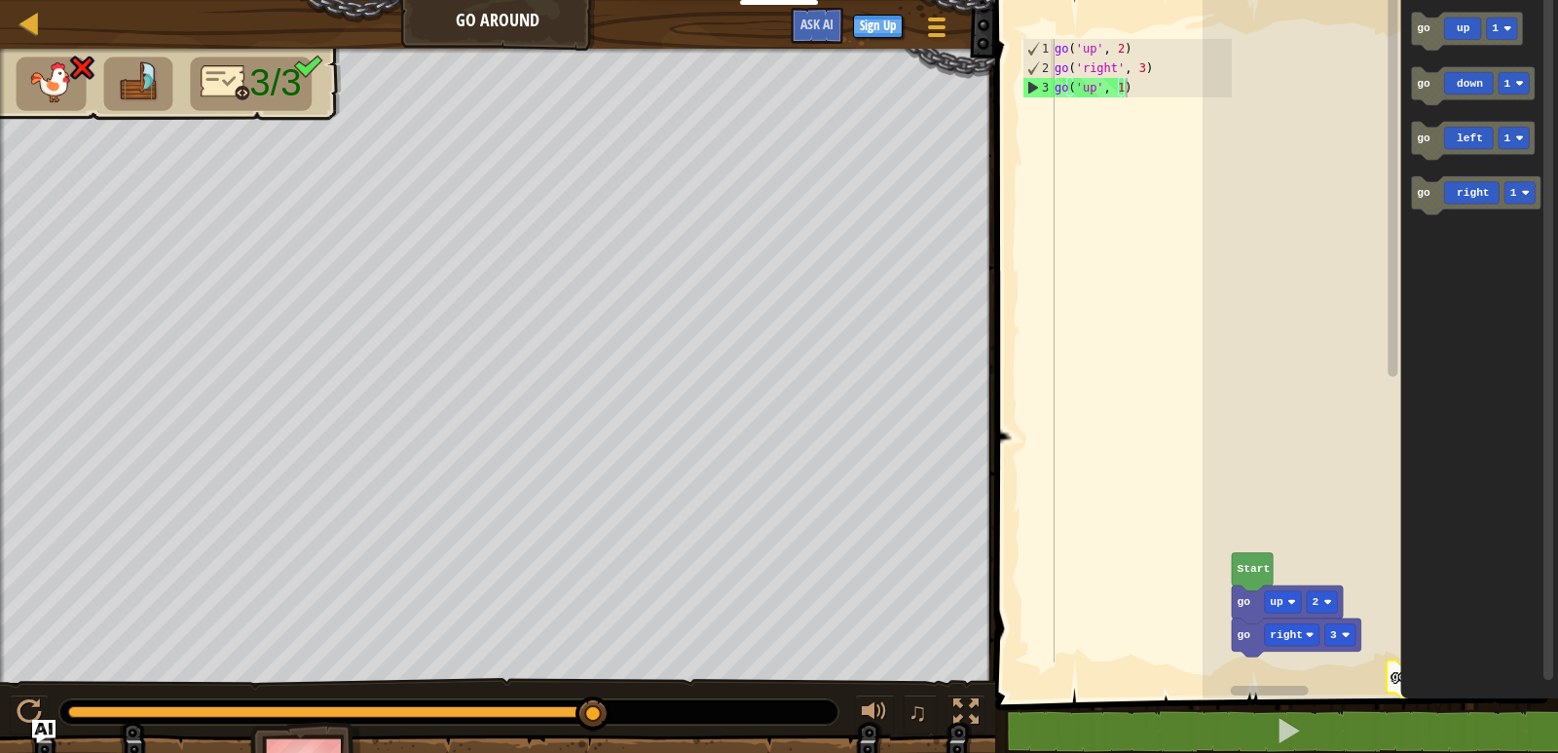
click at [1361, 195] on div "Start go up 2 go right 3 go up 1 go up 1 go down 1 go left 1 go right 1" at bounding box center [1381, 344] width 356 height 708
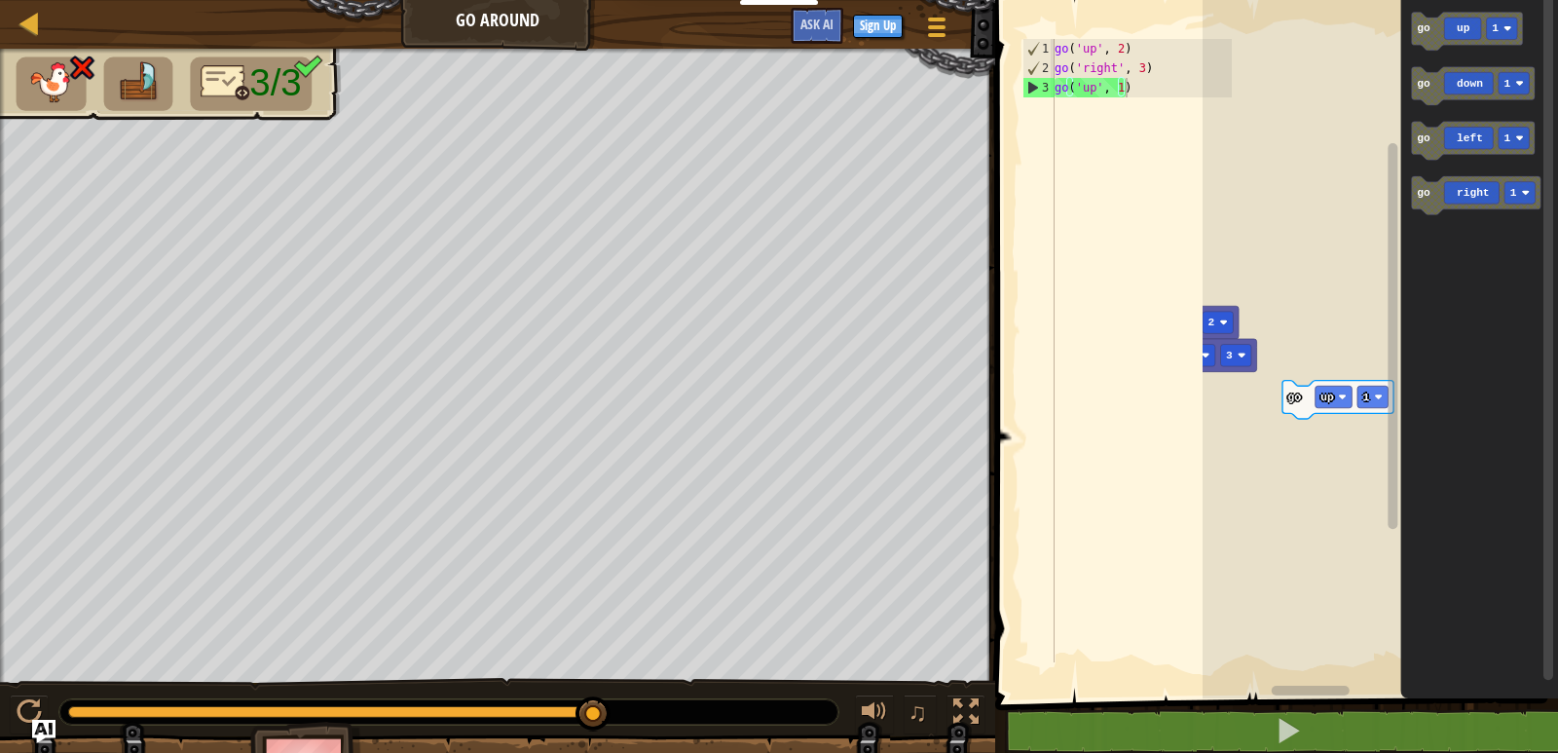
click at [1167, 245] on div "1 2 3 go ( 'up' , 2 ) go ( 'right' , 3 ) go ( 'up' , 1 ) הההההההההההההההההההההה…" at bounding box center [1274, 382] width 569 height 745
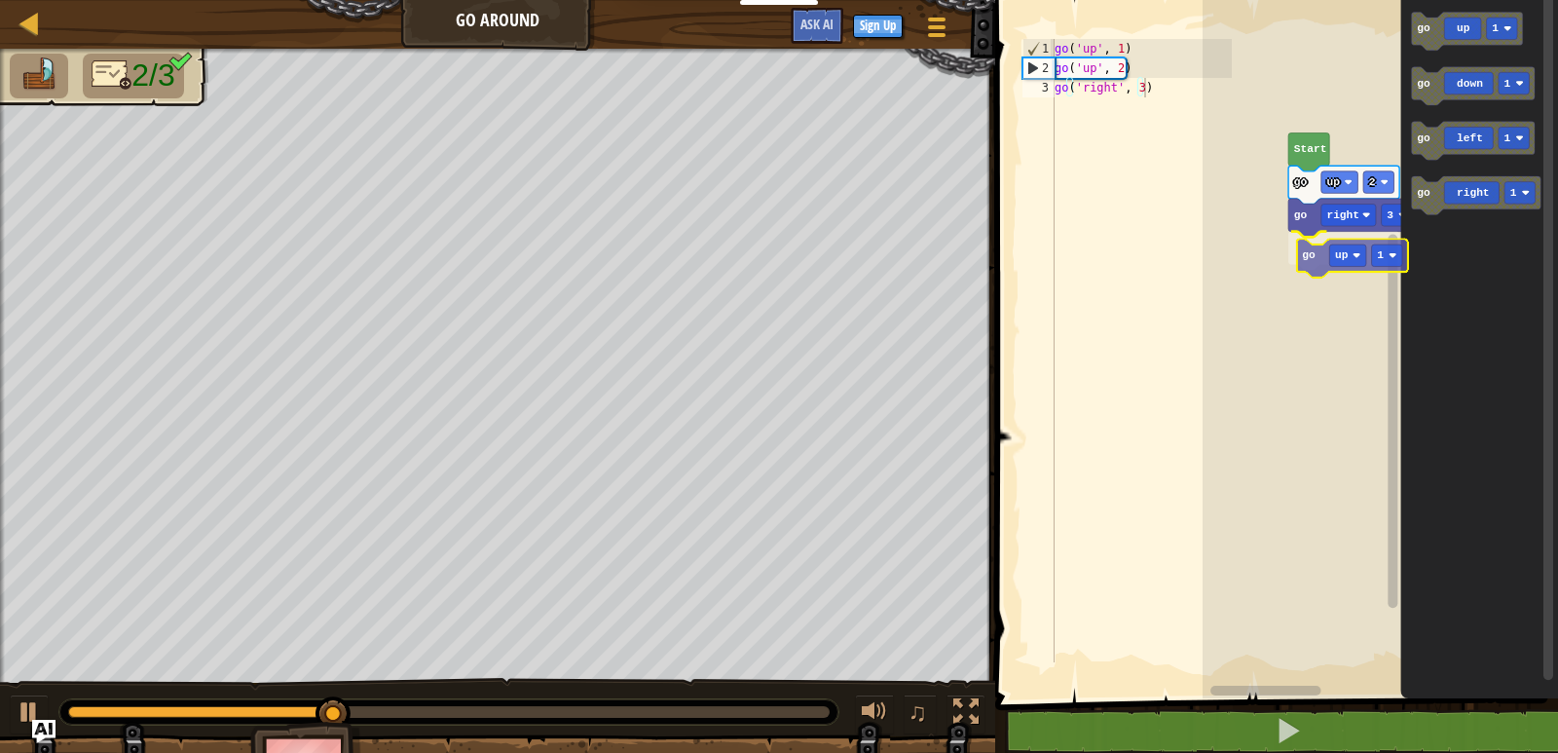
click at [1304, 253] on div "Start go up 2 go right 3 go up 1 go up 1 go down 1 go left 1 go right 1 go up 1" at bounding box center [1381, 344] width 356 height 708
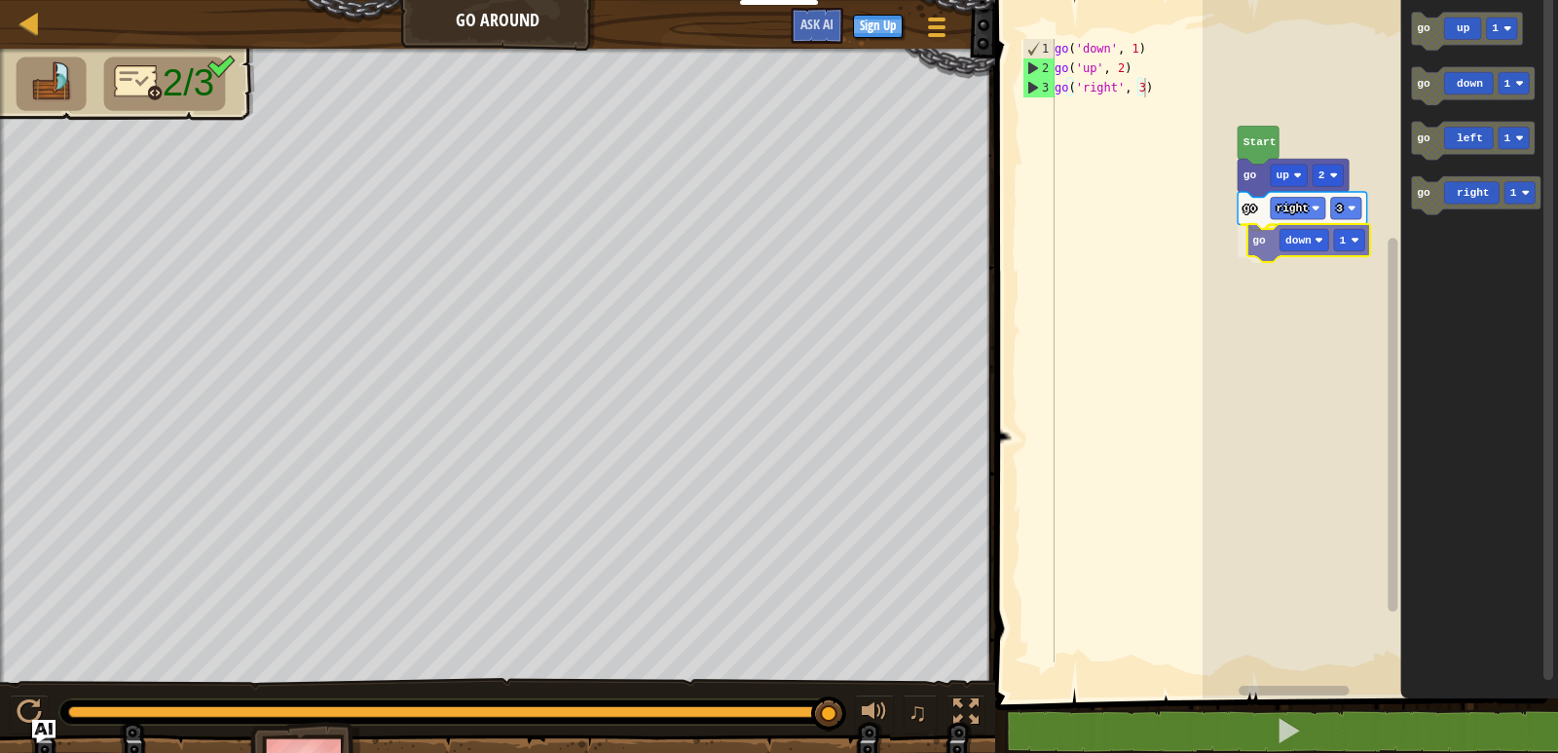
click at [1260, 237] on div "Start go up 2 go right 3 go down 1 go up 1 go down 1 go left 1 go right 1 go do…" at bounding box center [1381, 344] width 356 height 708
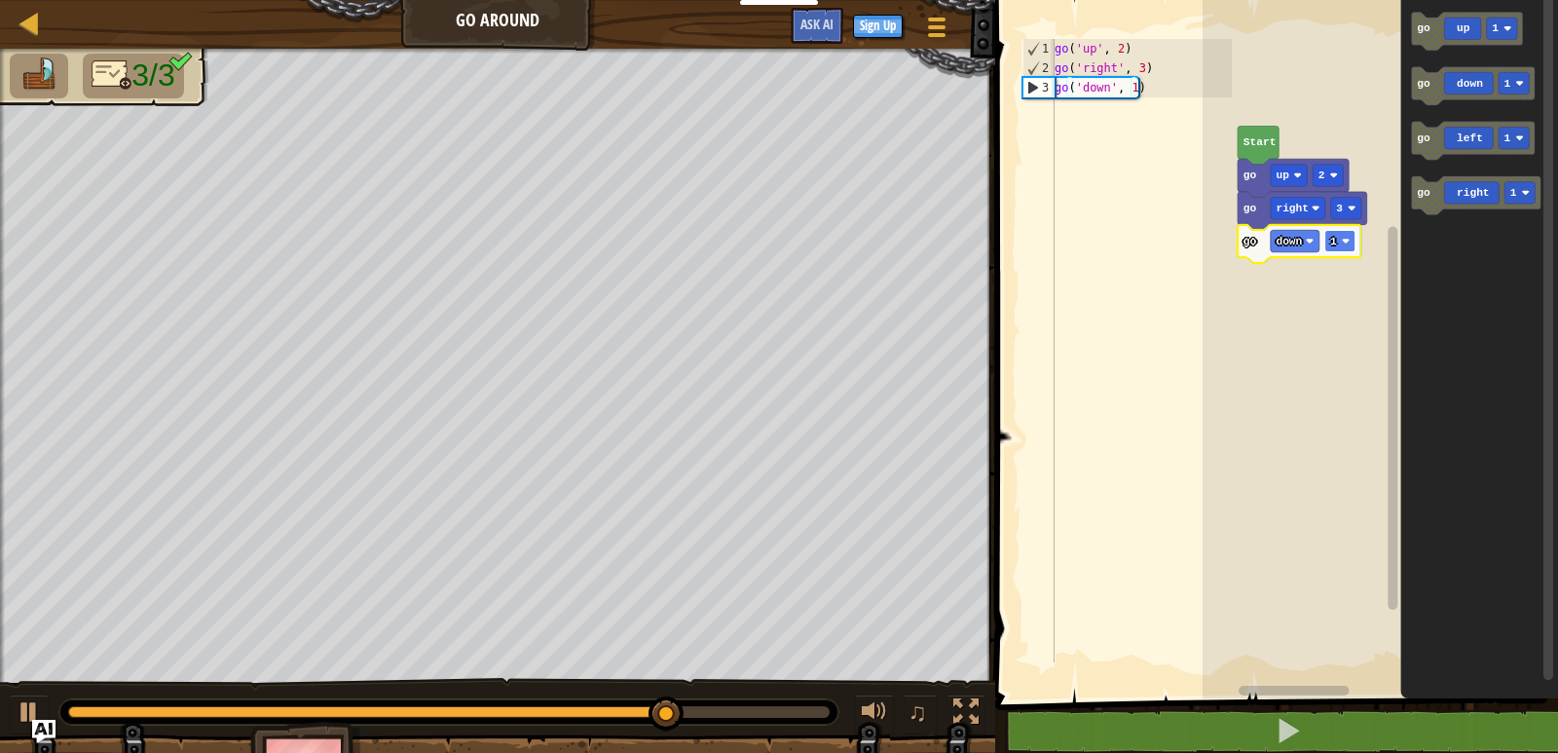
click at [1336, 241] on text "1" at bounding box center [1334, 242] width 7 height 12
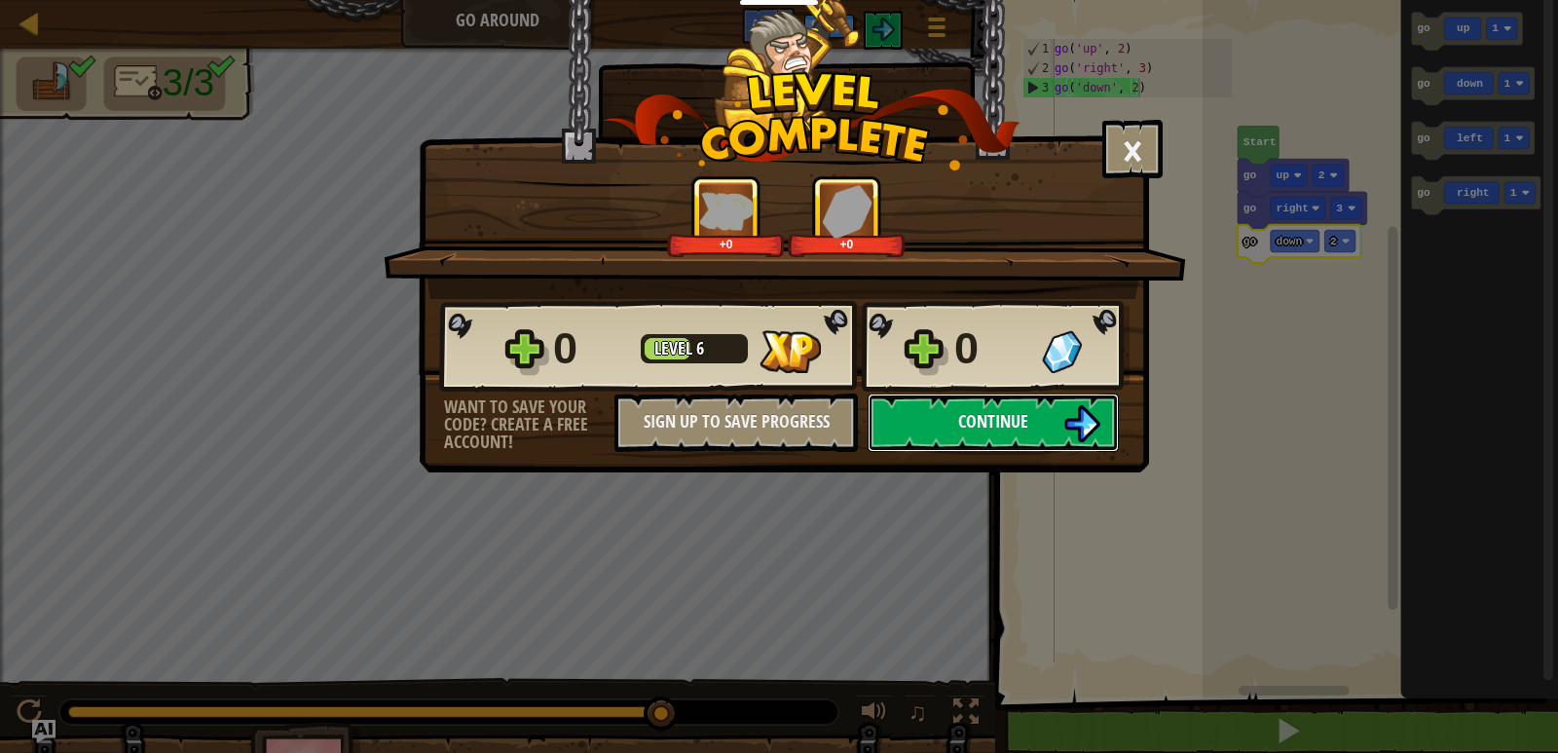
click at [983, 414] on span "Continue" at bounding box center [993, 421] width 70 height 24
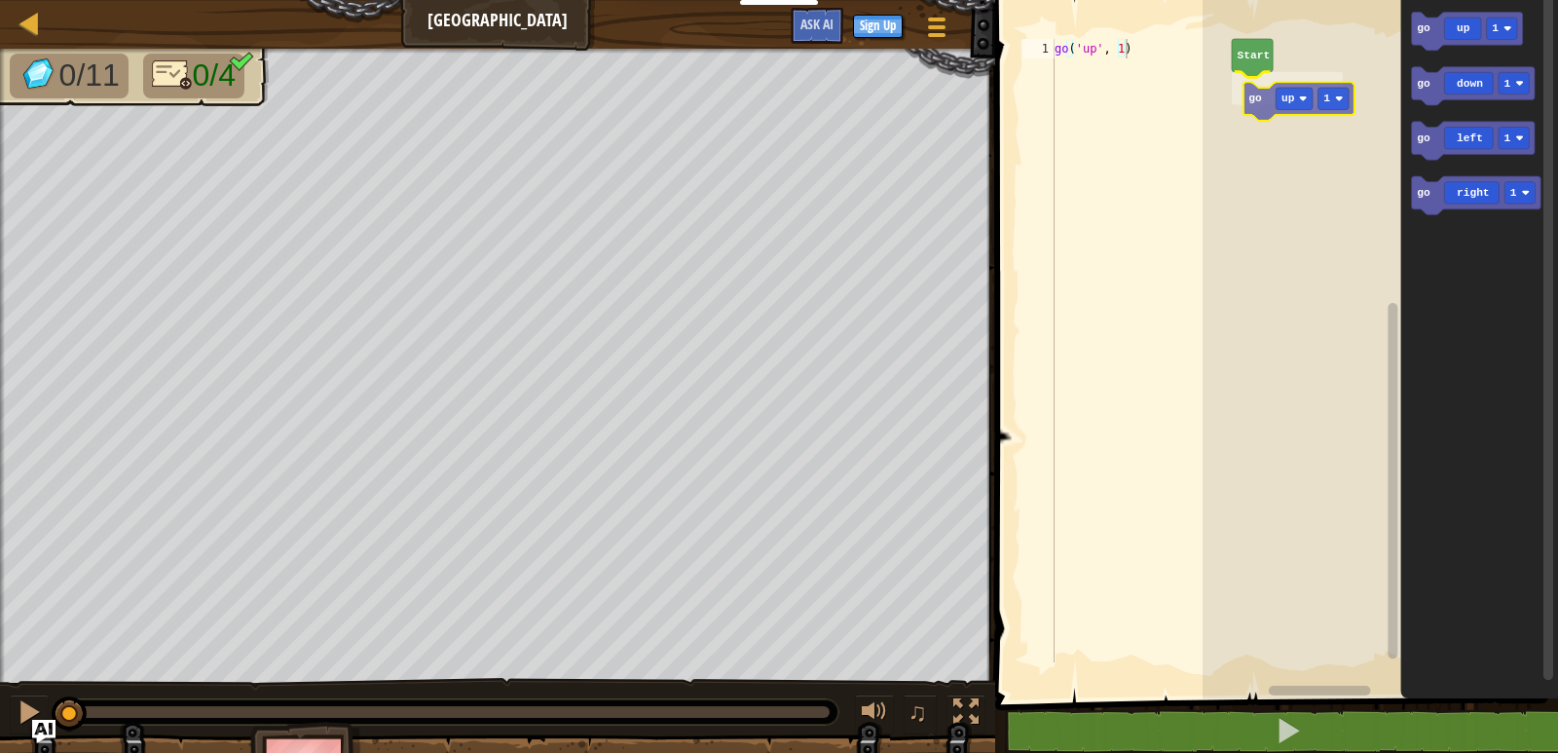
click at [1258, 94] on div "Start go up 1 go up 1 go down 1 go left 1 go right 1 go up 1" at bounding box center [1381, 344] width 356 height 708
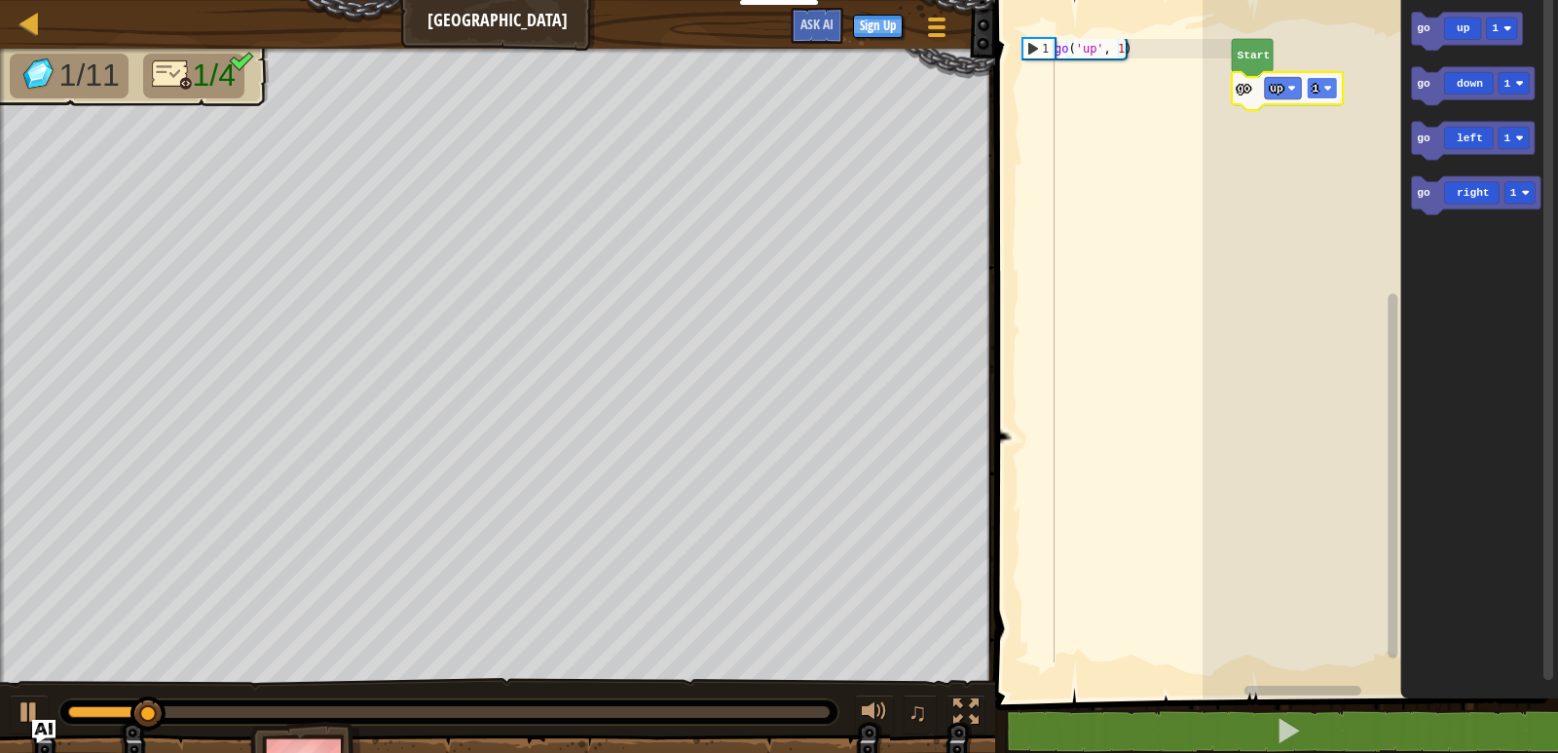
click at [1328, 85] on image "Blockly Workspace" at bounding box center [1329, 88] width 8 height 8
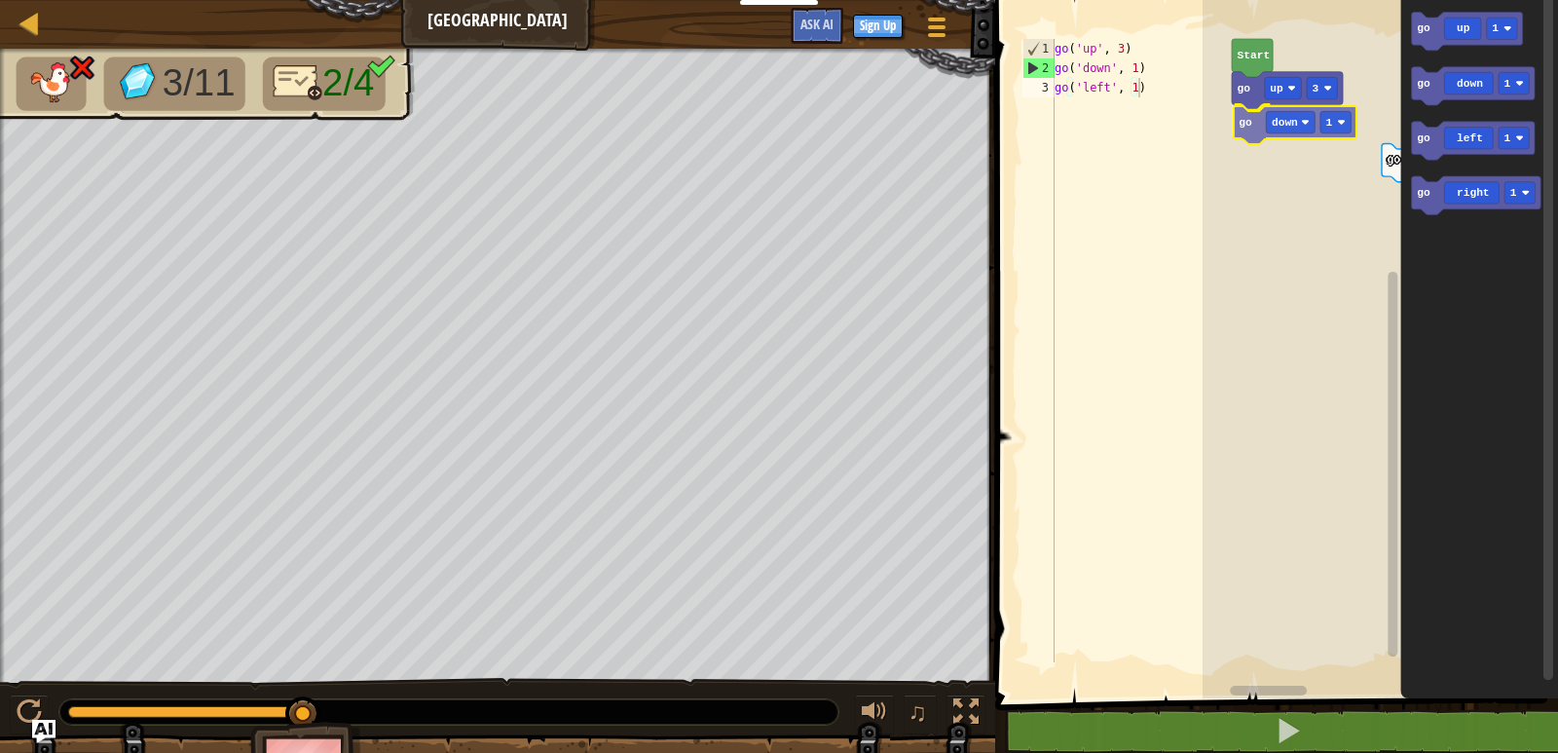
click at [1254, 137] on div "Start go up 3 go down 1 go left 1 go up 1 go down 1 go left 1 go right 1 go dow…" at bounding box center [1381, 344] width 356 height 708
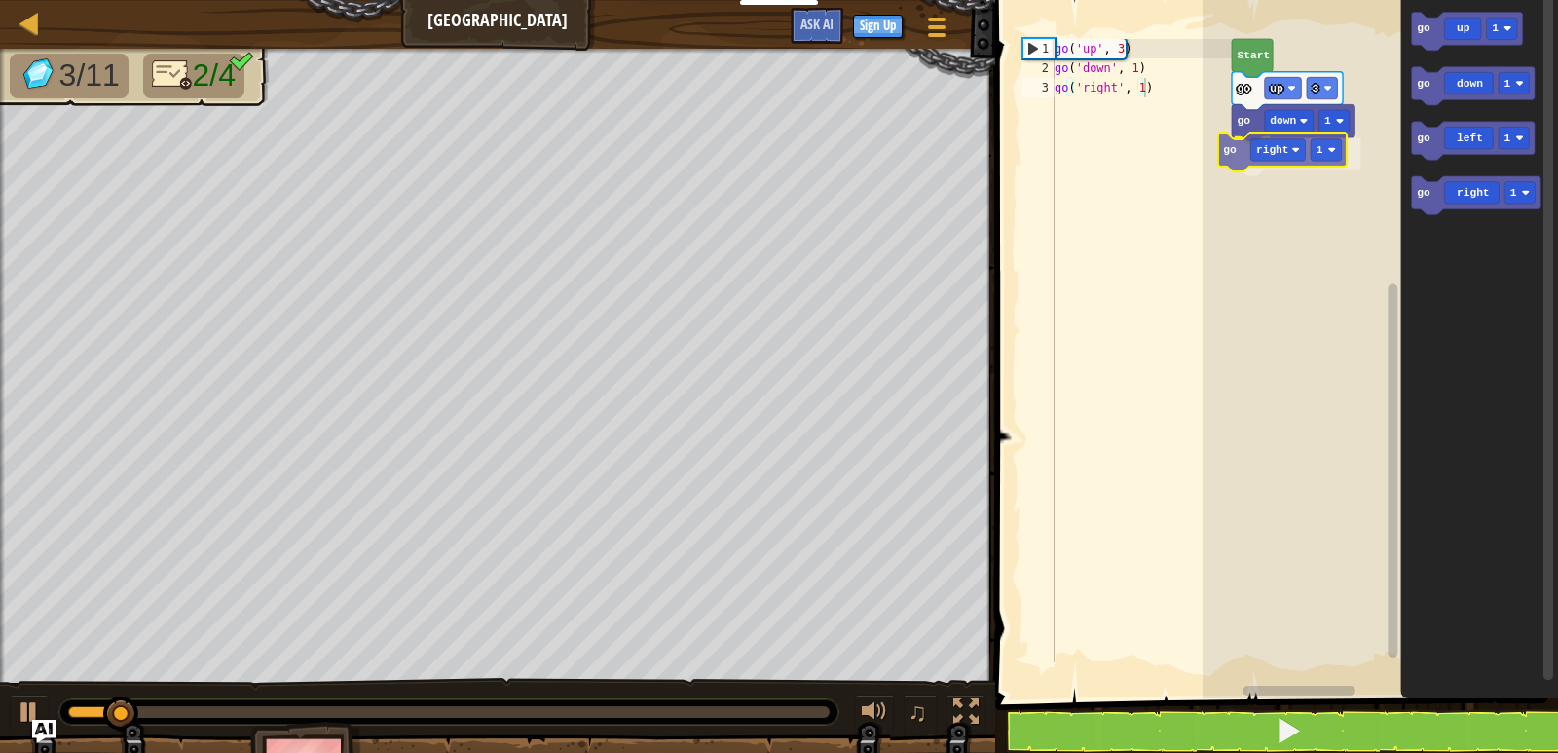
click at [1259, 150] on div "Start go down 1 go right 1 go up 3 go up 1 go down 1 go left 1 go right 1 go ri…" at bounding box center [1381, 344] width 356 height 708
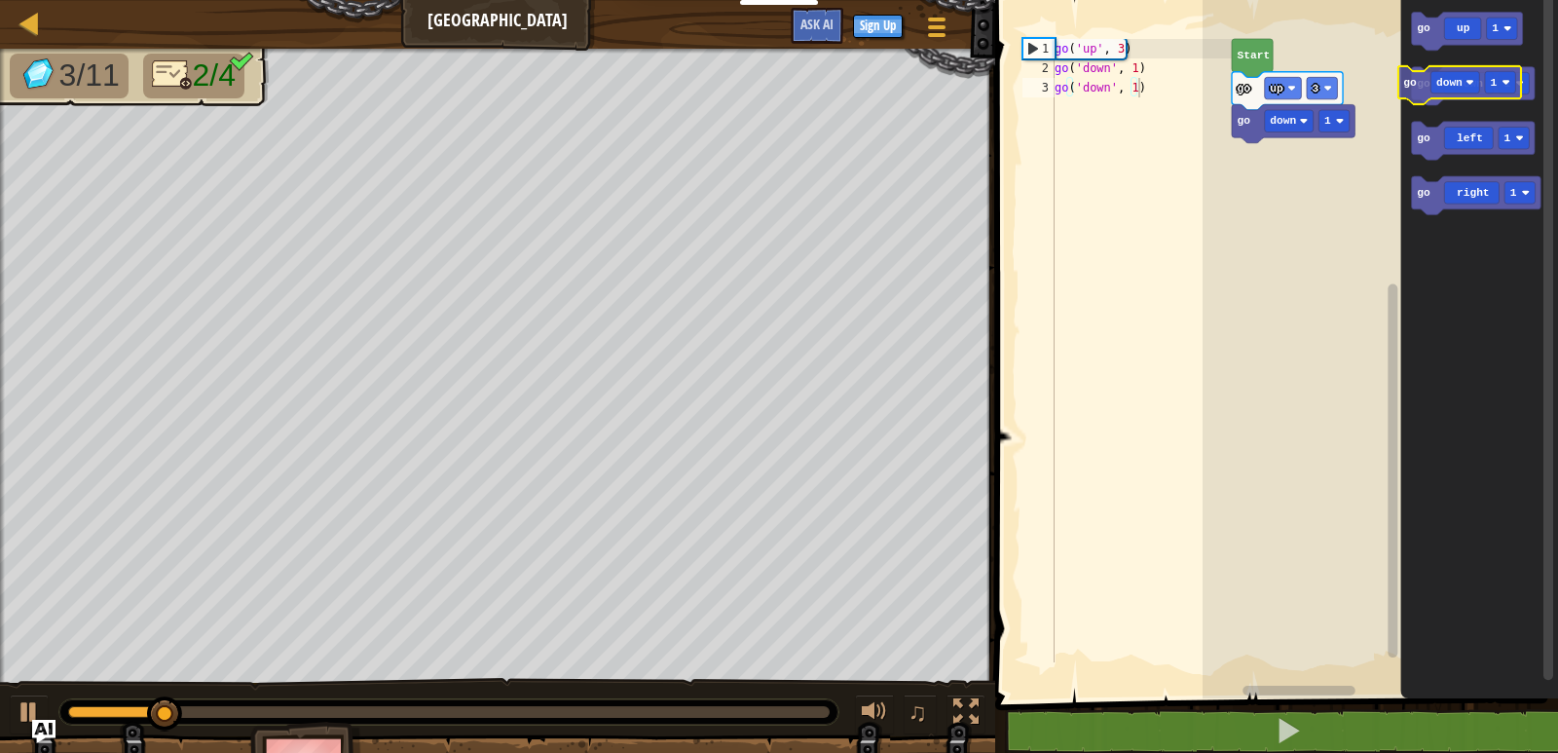
click at [1402, 95] on icon "go up 1 go down 1 go left 1 go right 1" at bounding box center [1481, 344] width 158 height 708
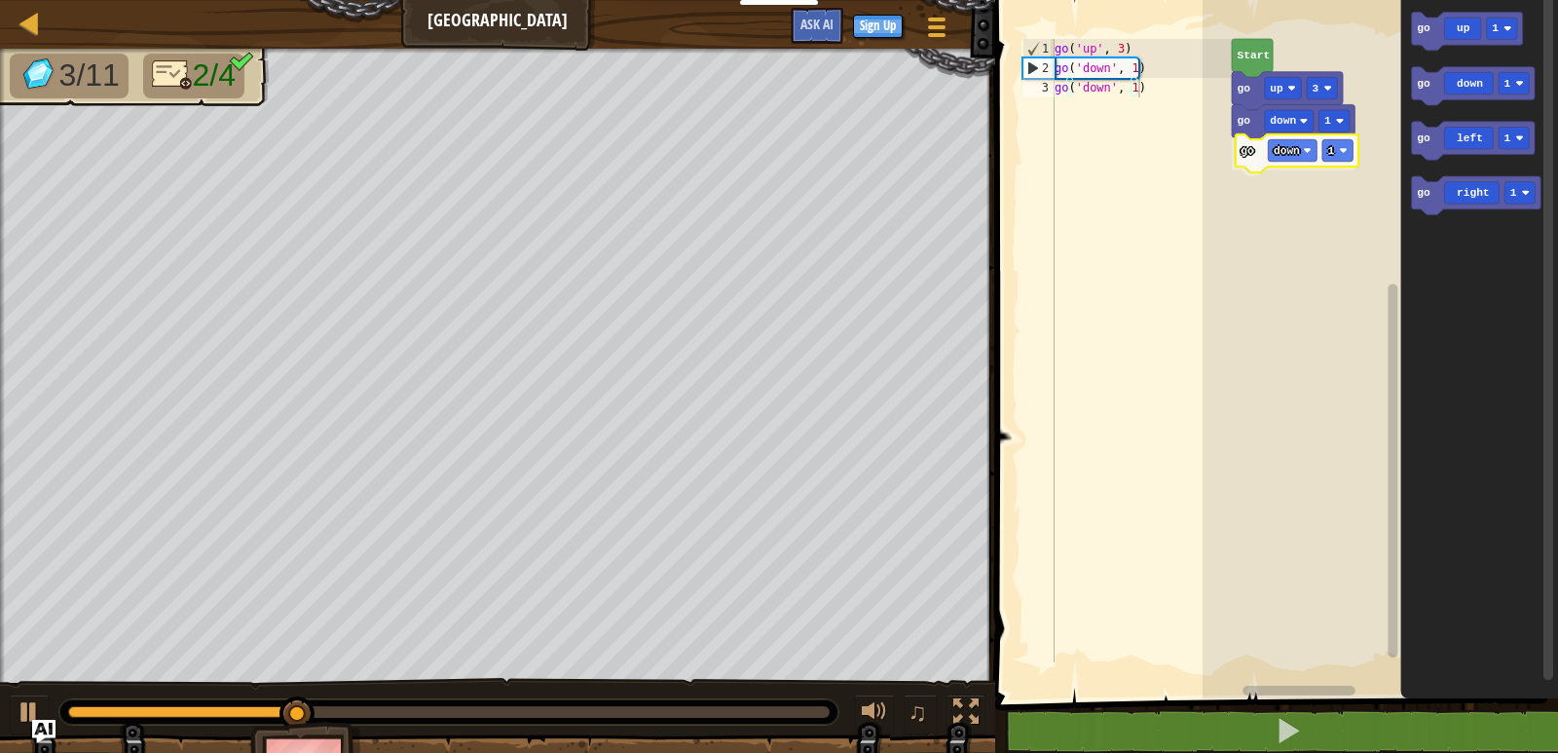
click at [1255, 158] on div "Start go down 1 go down 1 go up 3 go up 1 go down 1 go left 1 go right 1 go dow…" at bounding box center [1381, 344] width 356 height 708
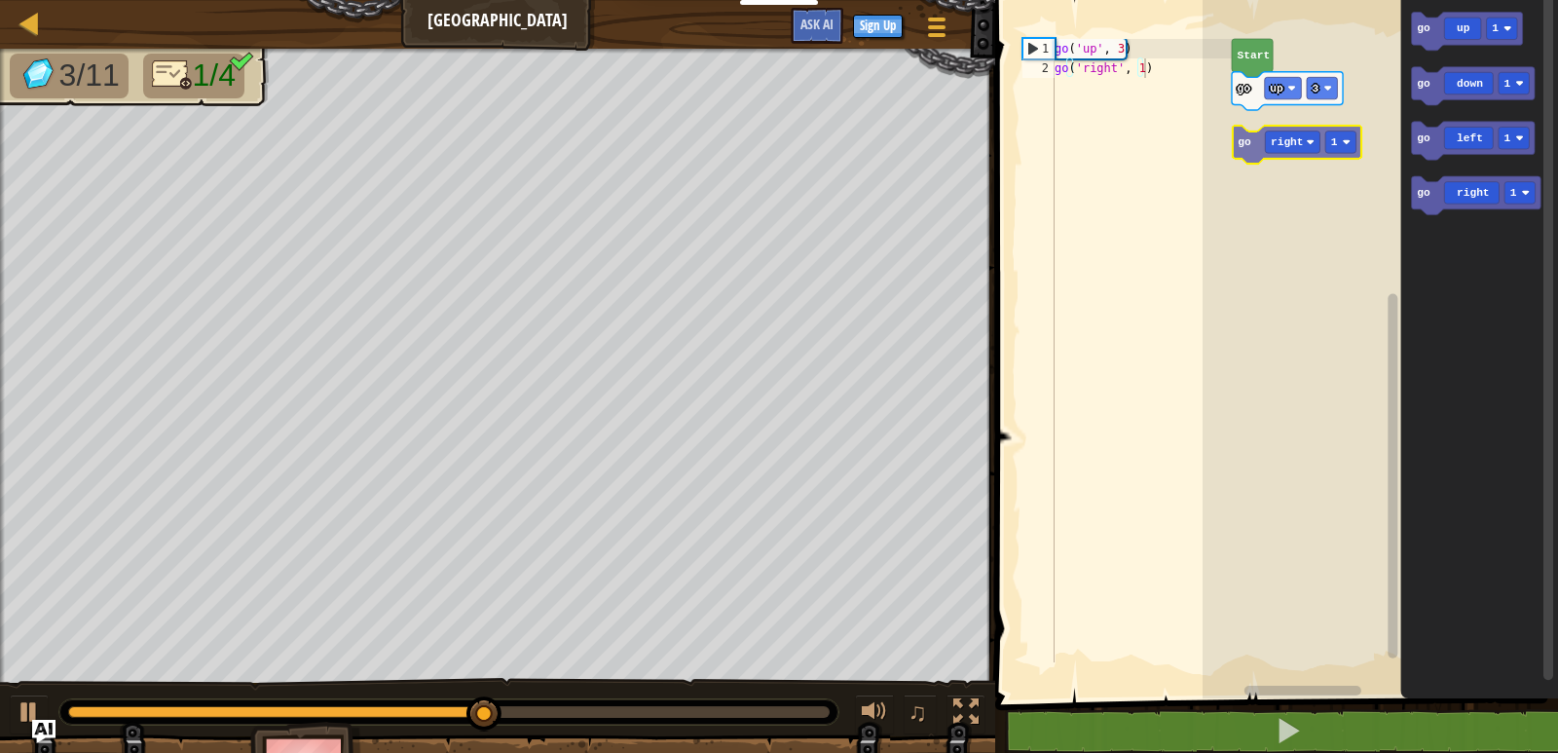
click at [1246, 135] on div "Start go up 3 go right 1 go up 1 go down 1 go left 1 go right 1 go right 1" at bounding box center [1381, 344] width 356 height 708
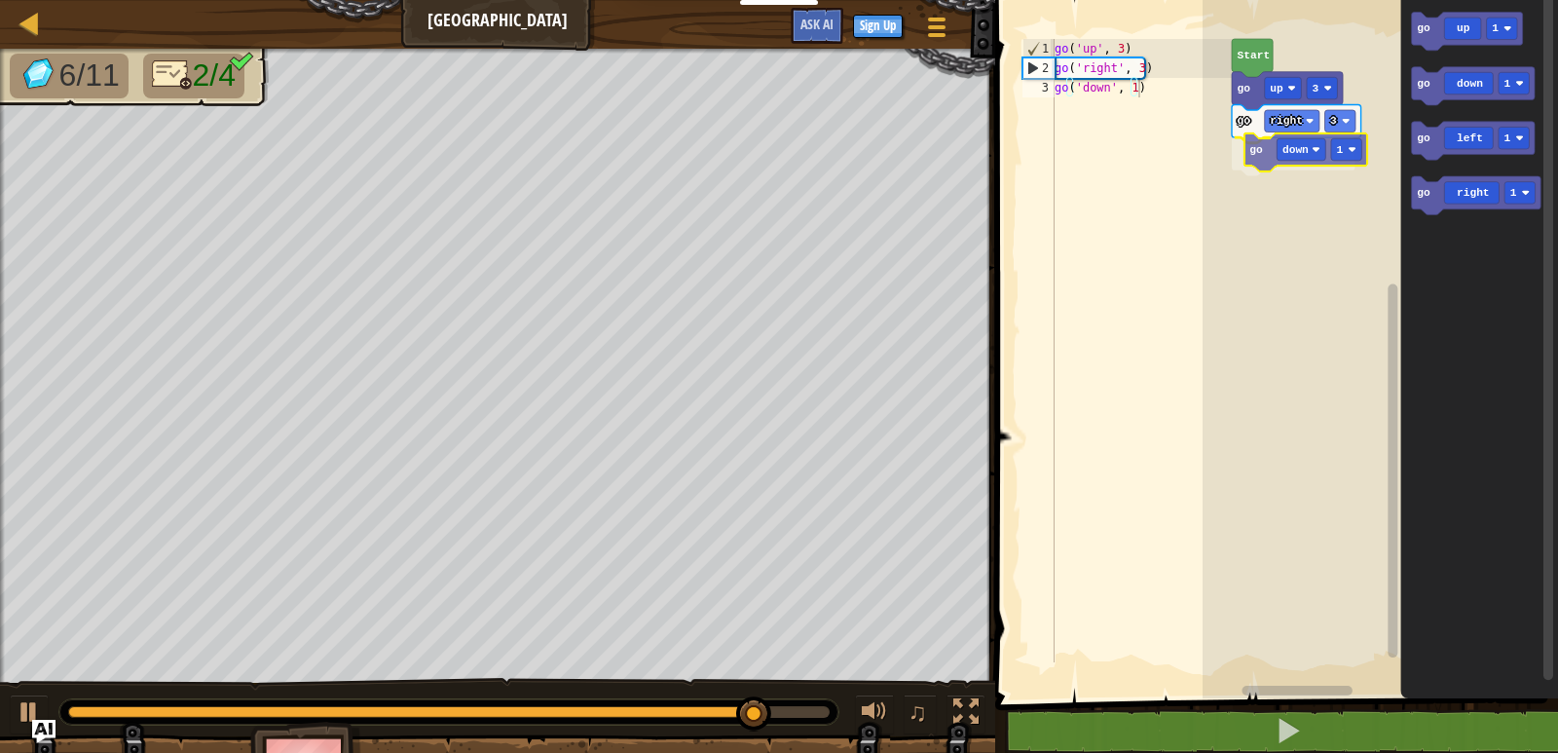
click at [1267, 153] on div "Start go up 3 go right 3 go down 1 go up 1 go down 1 go left 1 go right 1 go do…" at bounding box center [1381, 344] width 356 height 708
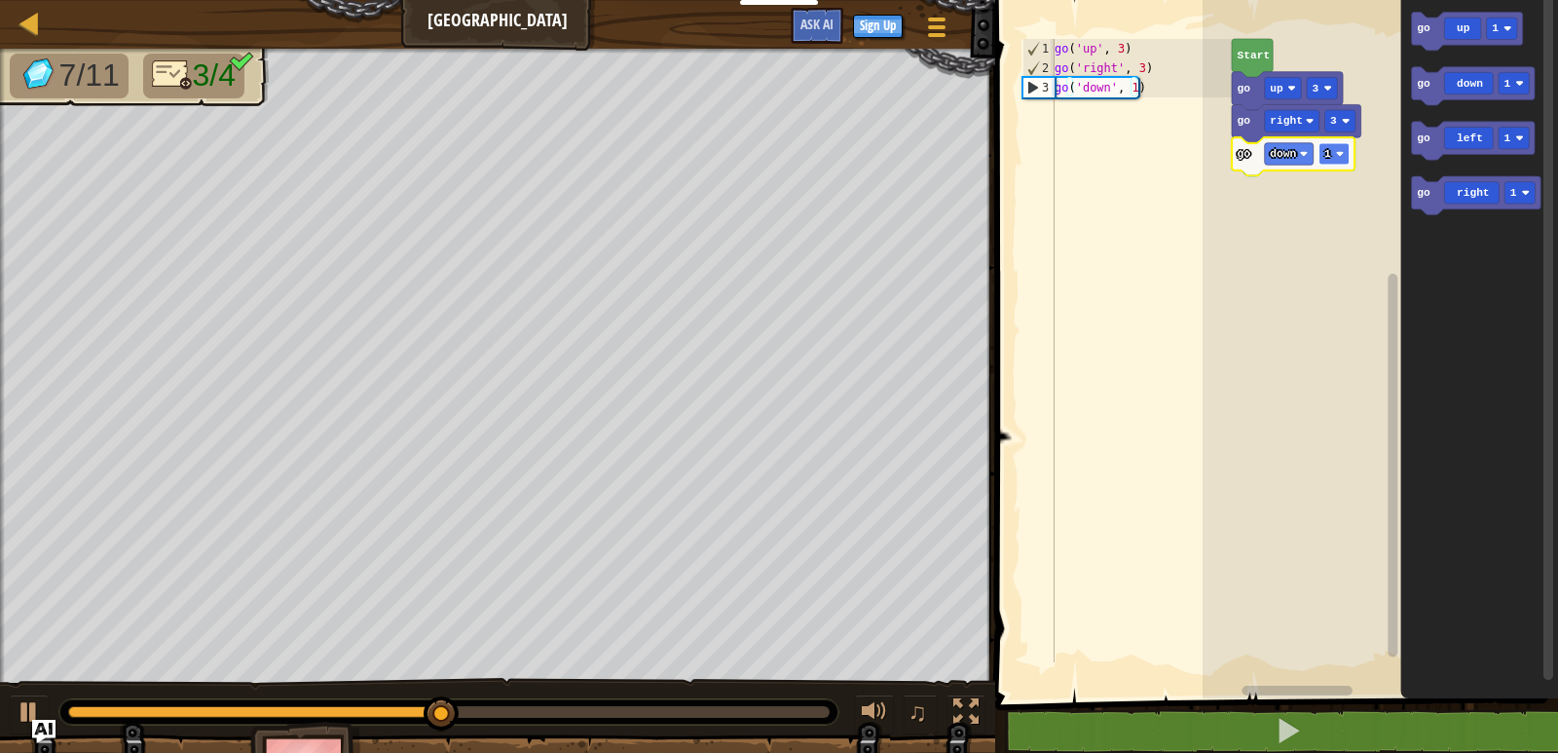
click at [1338, 155] on image "Blockly Workspace" at bounding box center [1340, 154] width 8 height 8
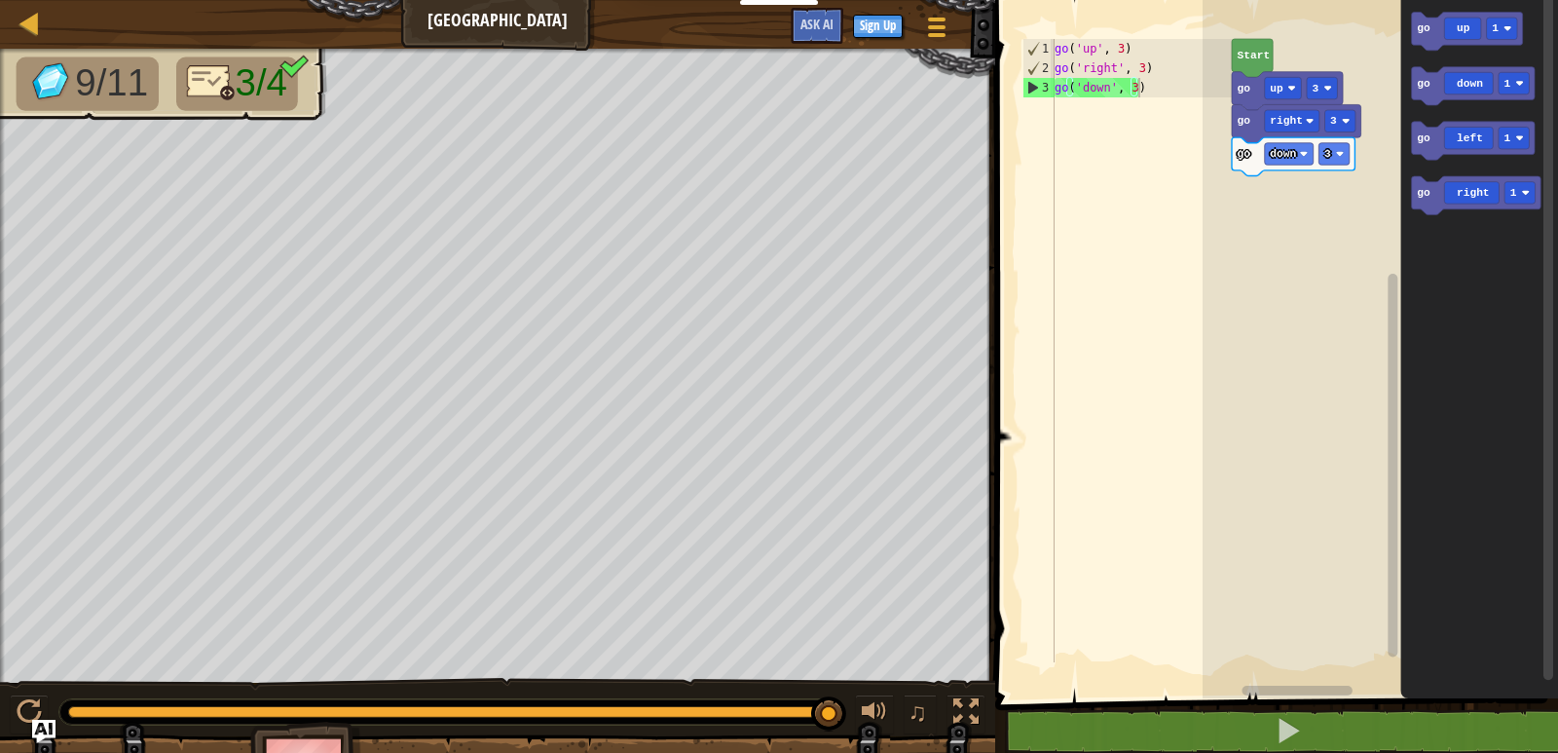
click at [1424, 108] on icon "go up 1 go down 1 go left 1 go right 1" at bounding box center [1481, 344] width 158 height 708
click at [1421, 55] on icon "go up 1 go down 1 go left 1 go right 1" at bounding box center [1481, 344] width 158 height 708
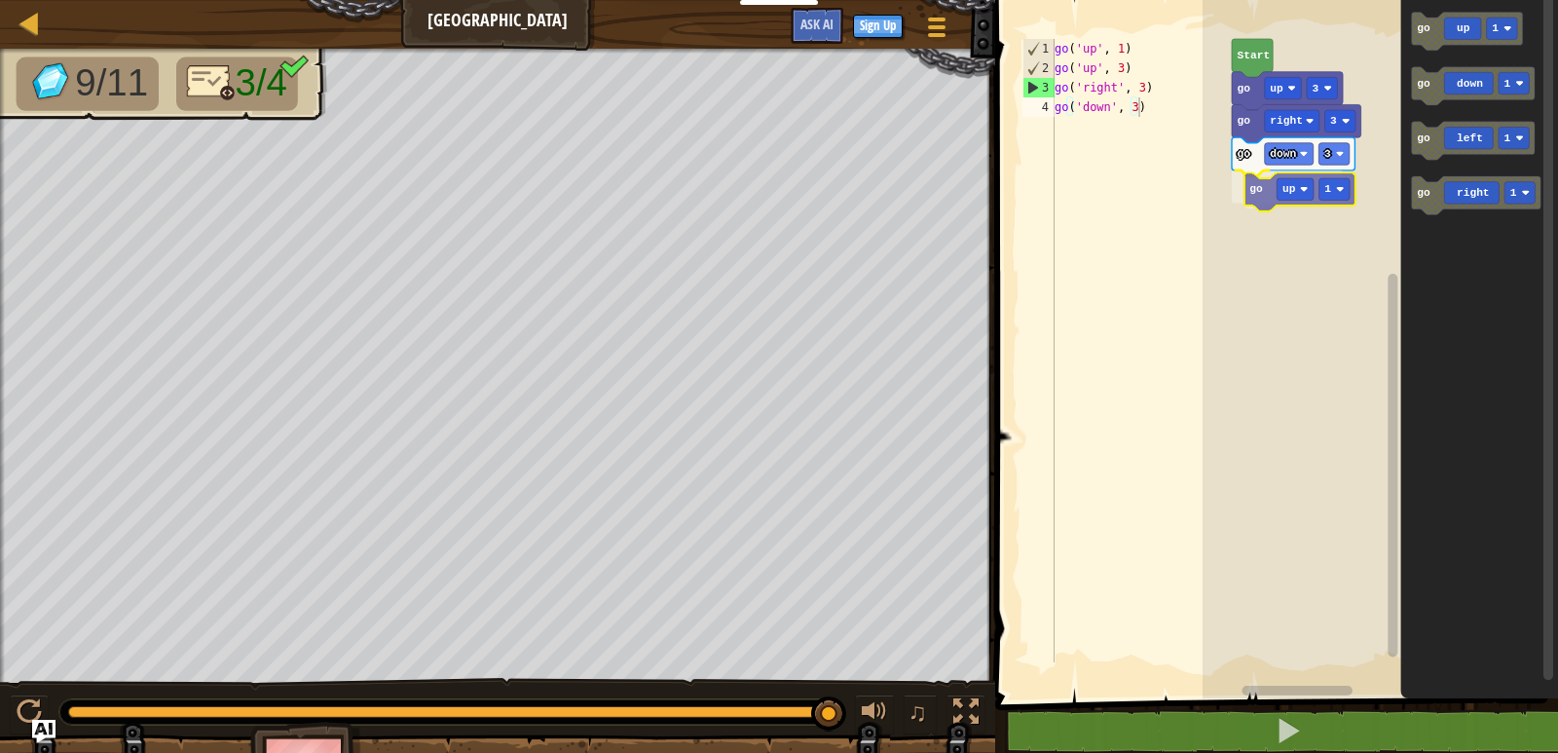
click at [1251, 203] on div "Start go up 3 go right 3 go down 3 go up 1 go up 1 go down 1 go left 1 go right…" at bounding box center [1381, 344] width 356 height 708
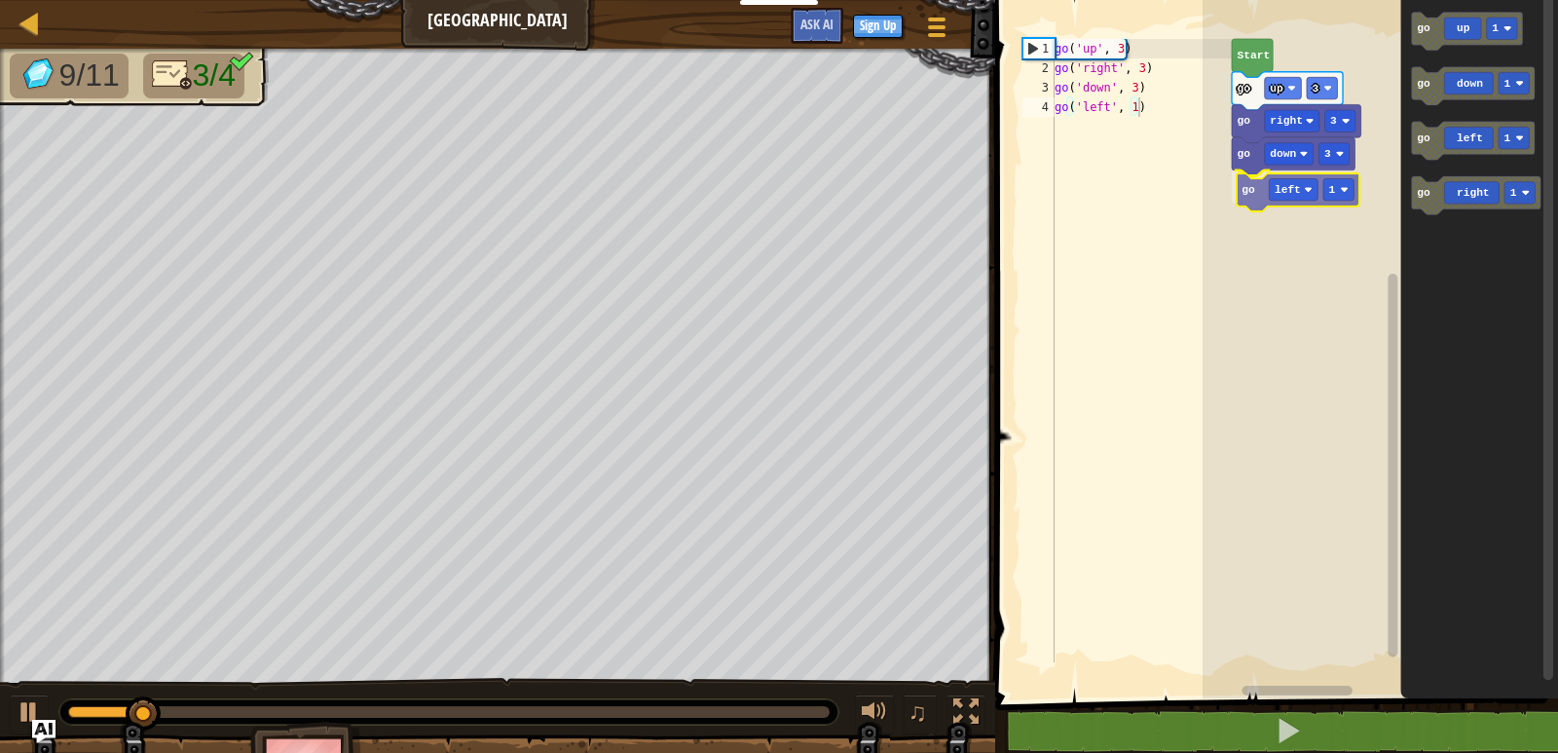
click at [1257, 196] on div "Start go up 3 go right 3 go down 3 go left 1 go up 1 go down 1 go left 1 go rig…" at bounding box center [1381, 344] width 356 height 708
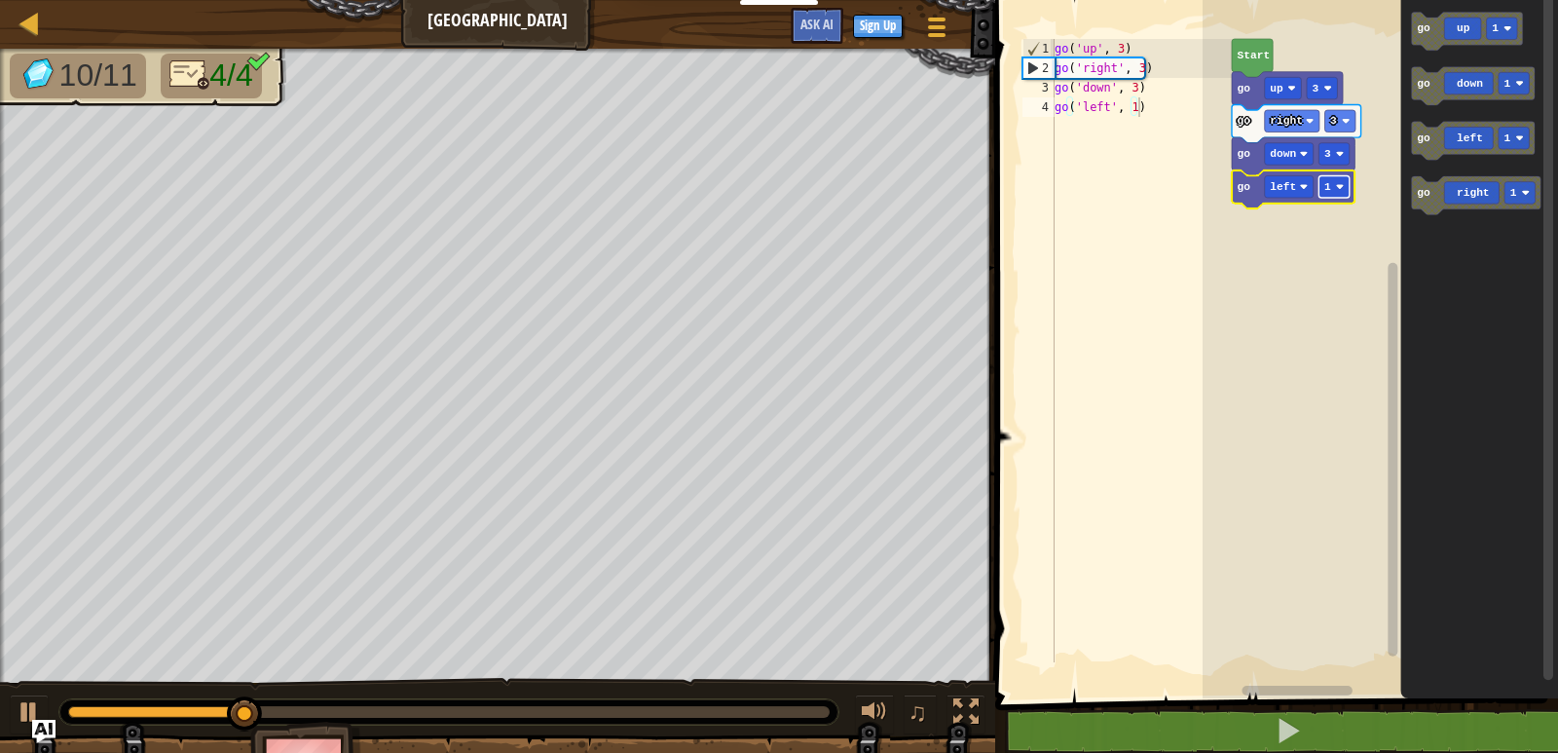
click at [1326, 197] on rect "Blockly Workspace" at bounding box center [1335, 185] width 30 height 21
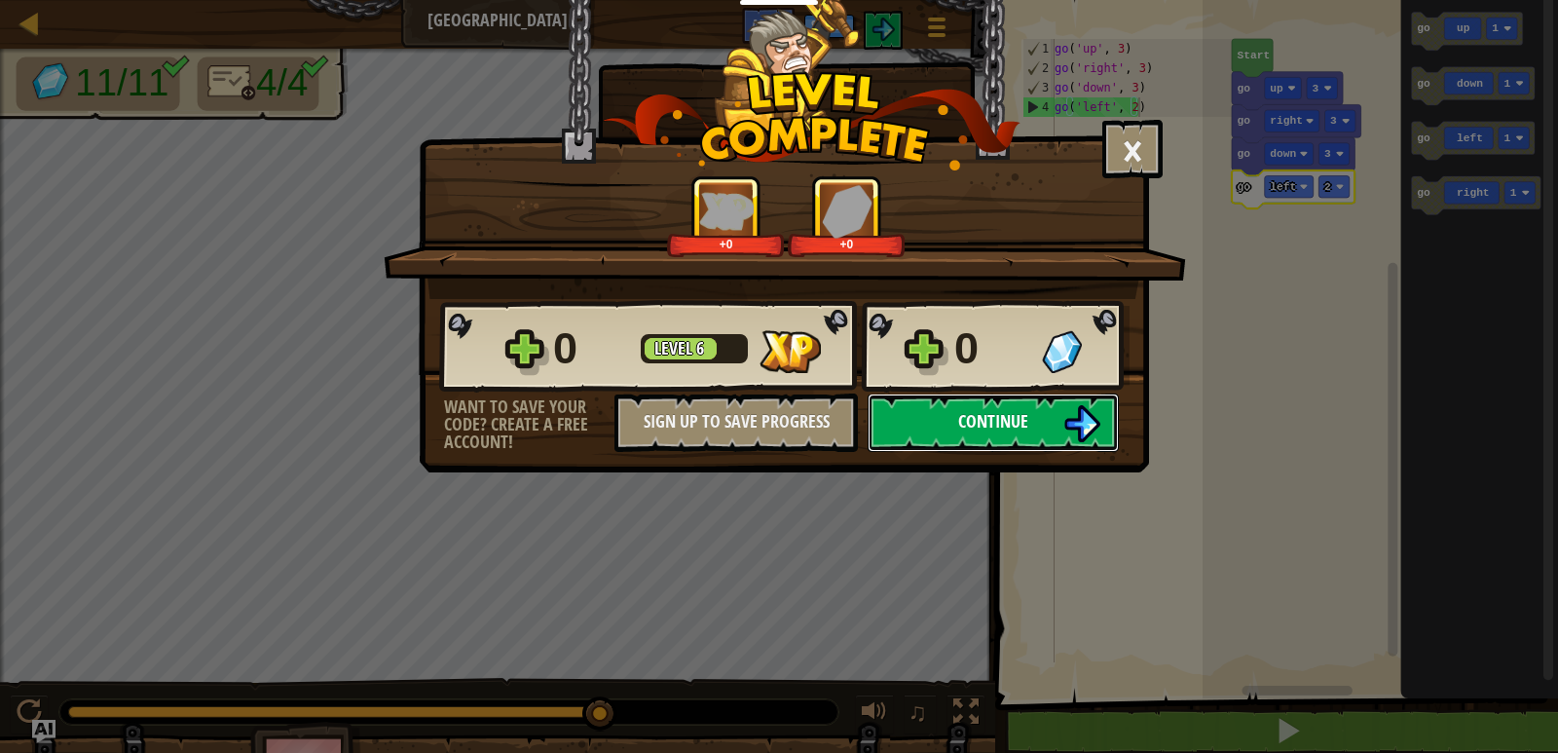
click at [1050, 414] on button "Continue" at bounding box center [993, 423] width 251 height 58
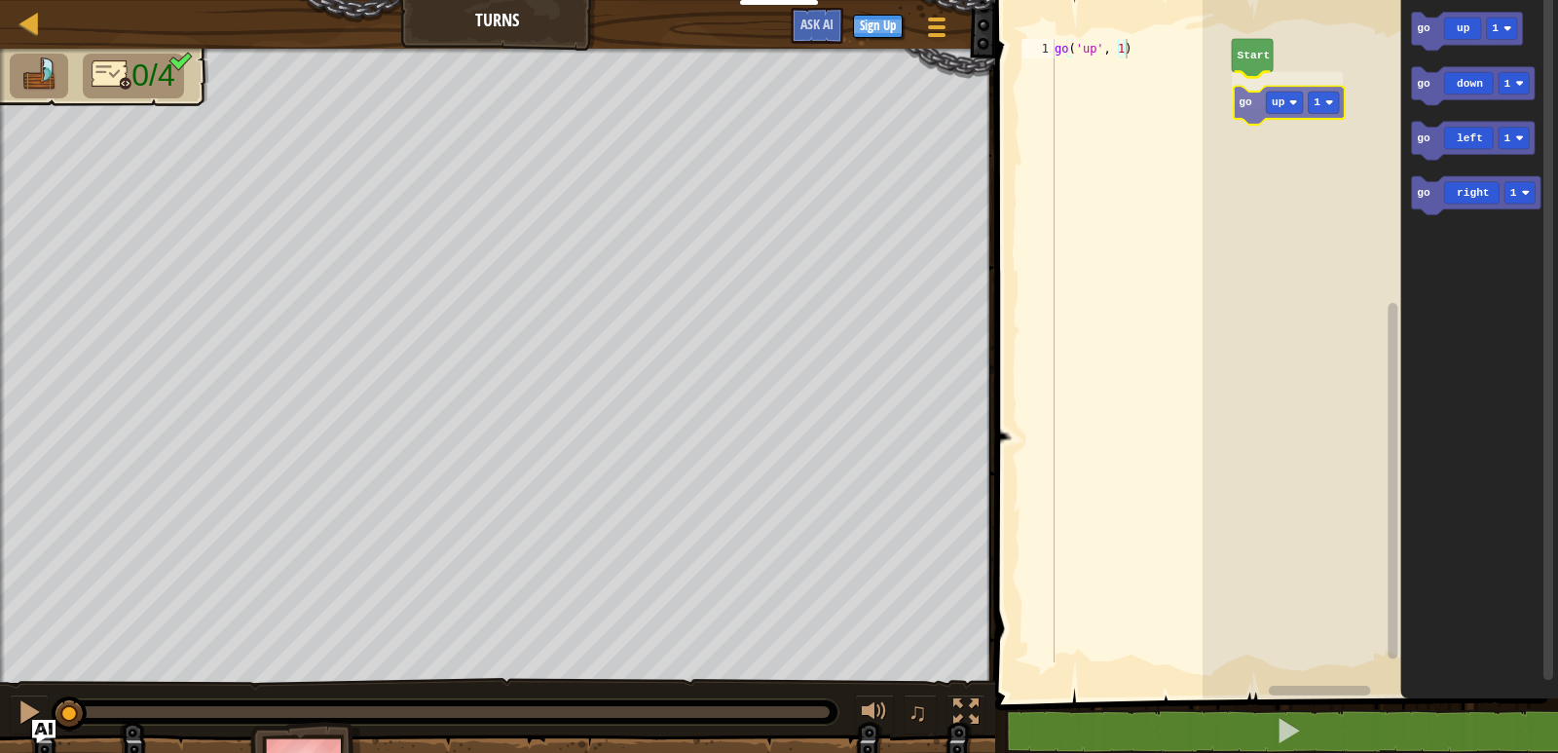
click at [1249, 116] on div "Start go up 1 go up 1 go down 1 go left 1 go right 1 go up 1" at bounding box center [1381, 344] width 356 height 708
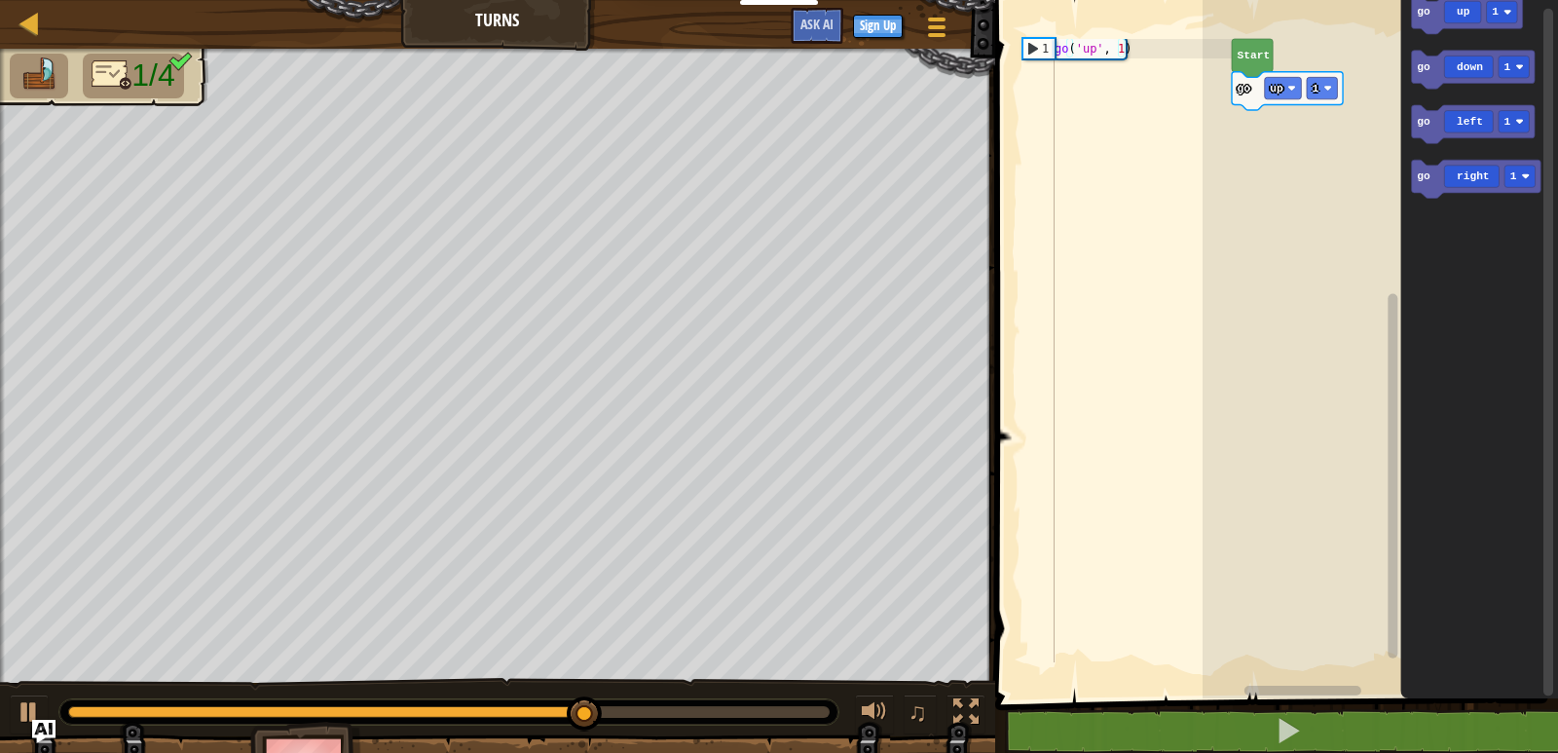
click at [1277, 117] on div "Start go up 1 go up 1 go down 1 go left 1 go right 1" at bounding box center [1381, 344] width 356 height 708
click at [1240, 139] on div "Start go up 1 go left 1 go up 1 go down 1 go left 1 go right 1 go left 1" at bounding box center [1381, 344] width 356 height 708
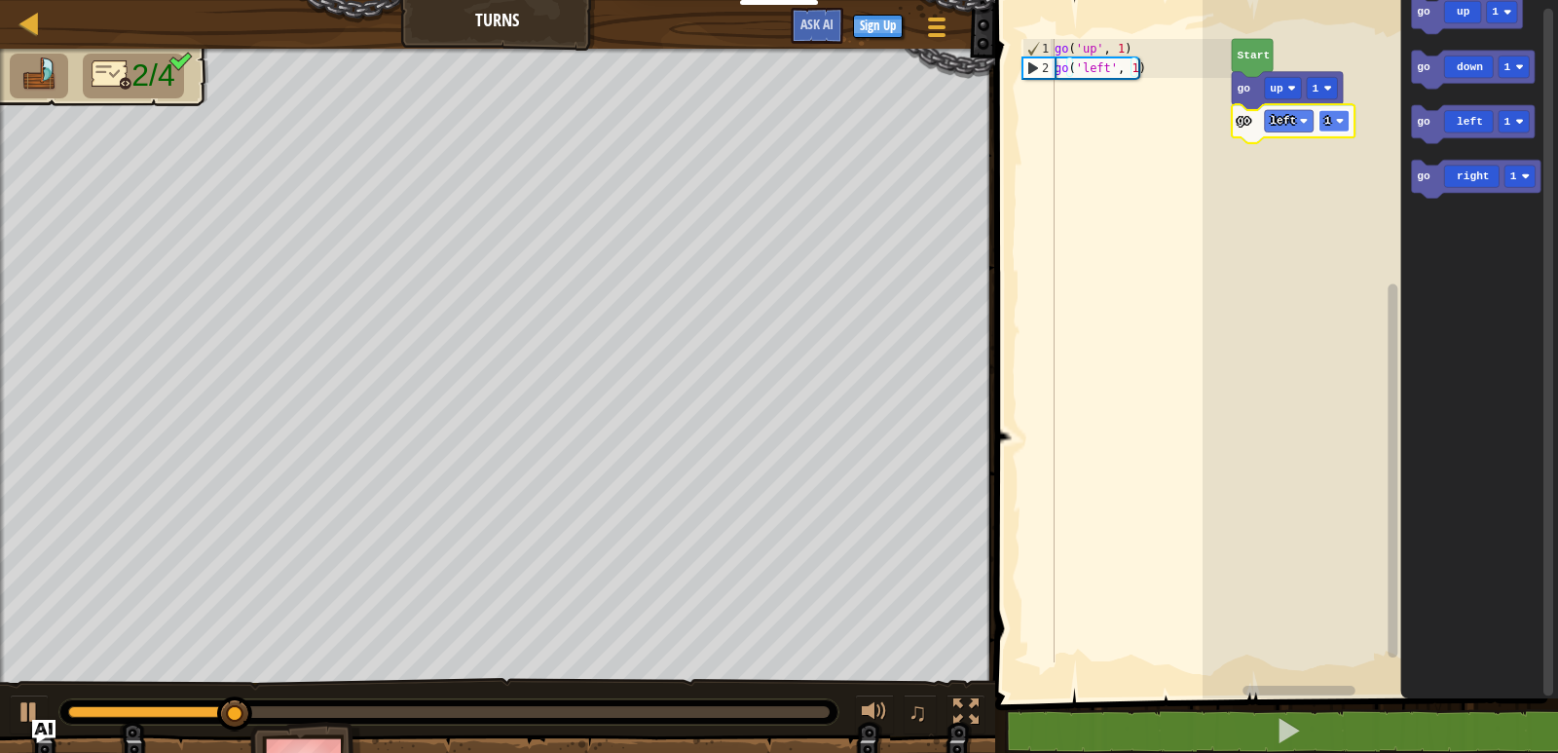
click at [1333, 113] on rect "Blockly Workspace" at bounding box center [1335, 120] width 30 height 21
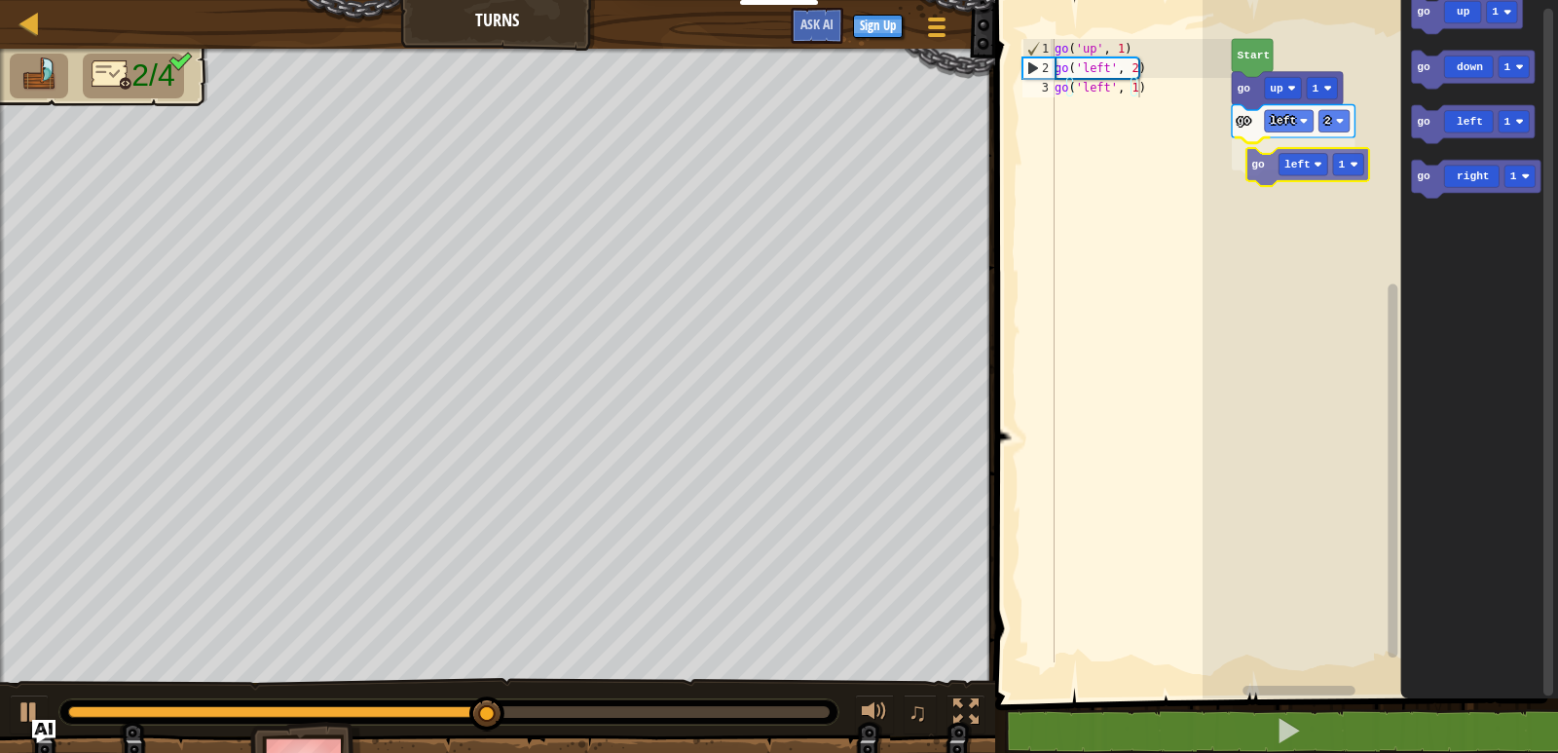
click at [1256, 169] on div "Start go up 1 go left 2 go left 1 go up 1 go down 1 go left 1 go right 1 go lef…" at bounding box center [1381, 344] width 356 height 708
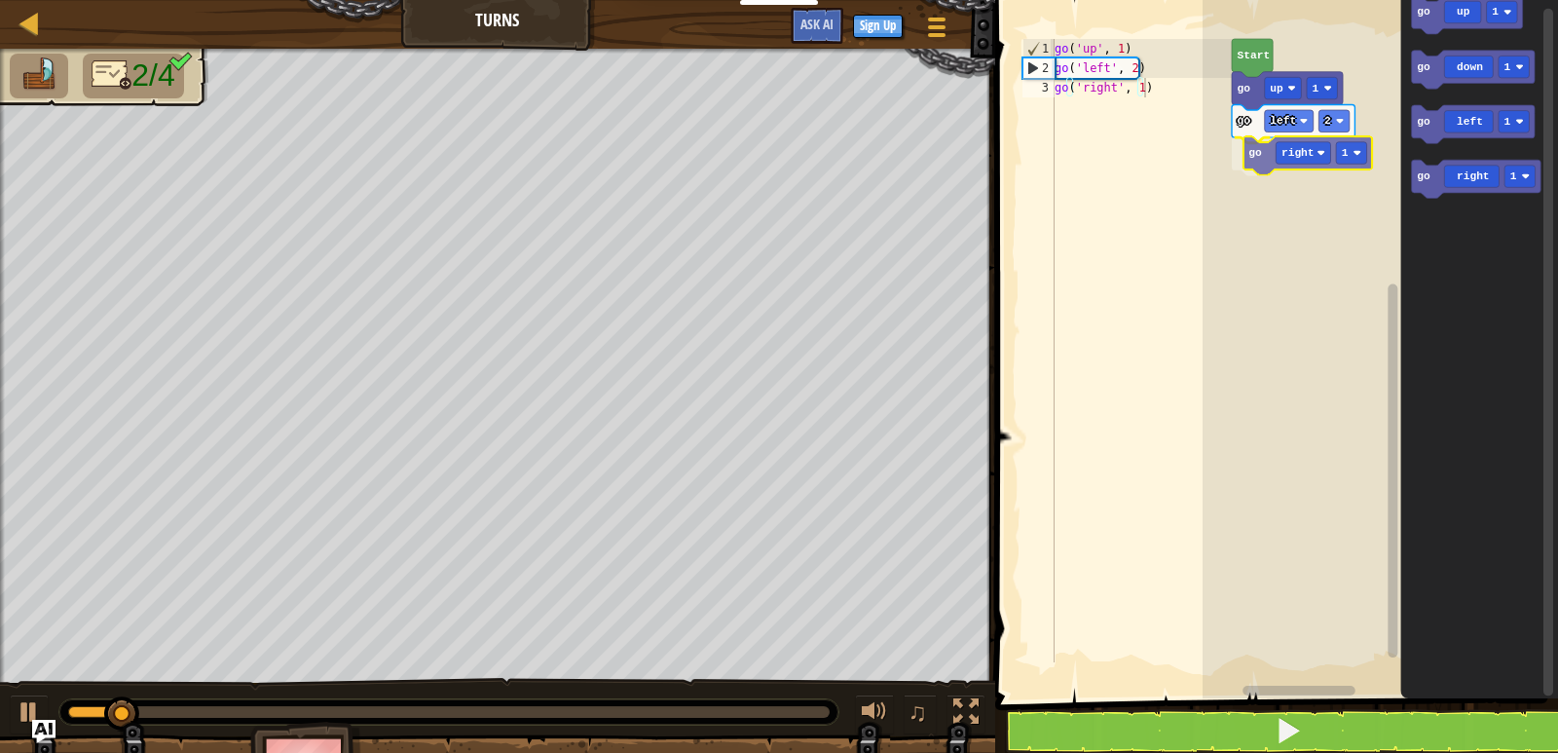
click at [1274, 156] on div "Start go up 1 go left 2 go right 1 go up 1 go down 1 go left 1 go right 1 go ri…" at bounding box center [1381, 344] width 356 height 708
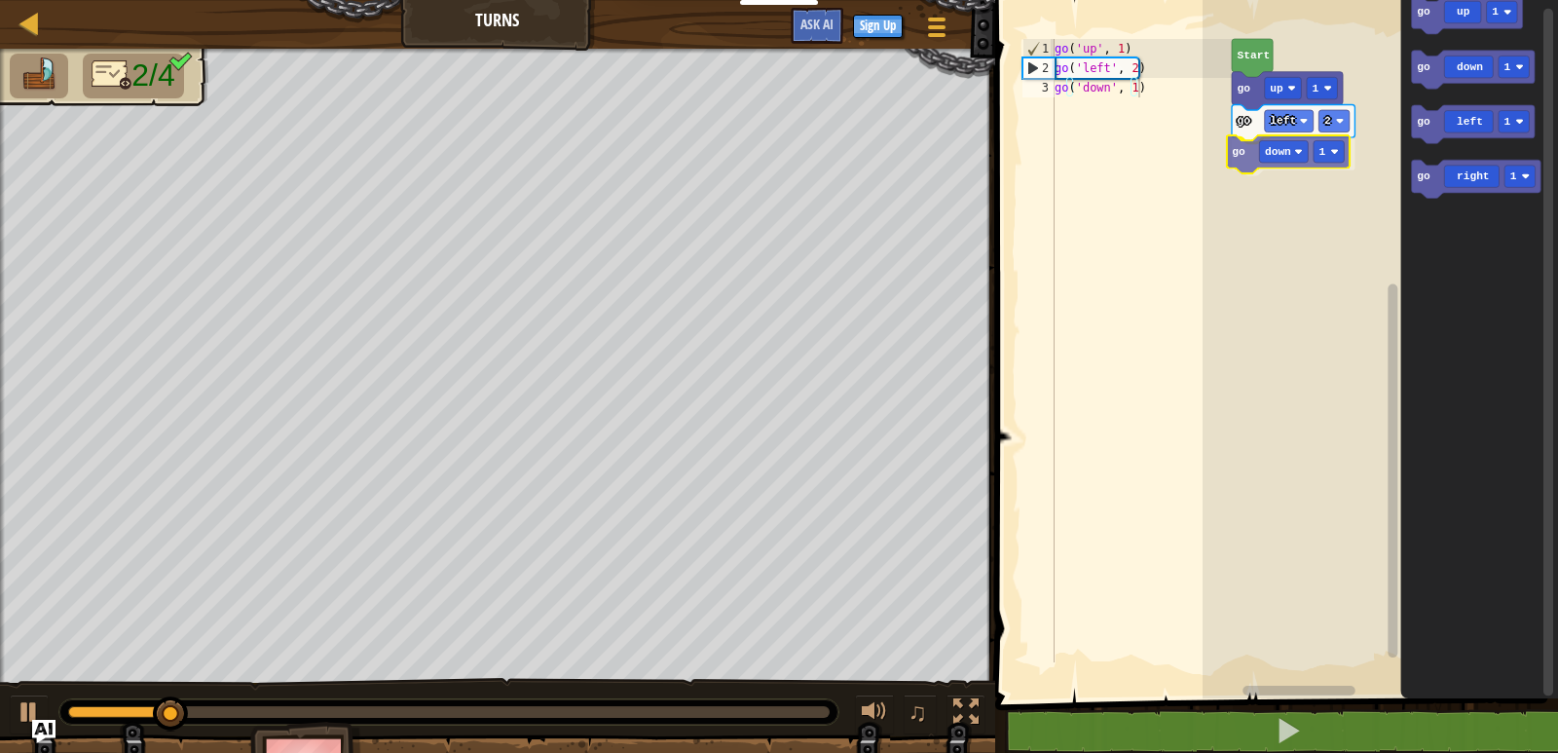
click at [1241, 167] on div "Start go up 1 go left 2 go down 1 go up 1 go down 1 go left 1 go right 1 go dow…" at bounding box center [1381, 344] width 356 height 708
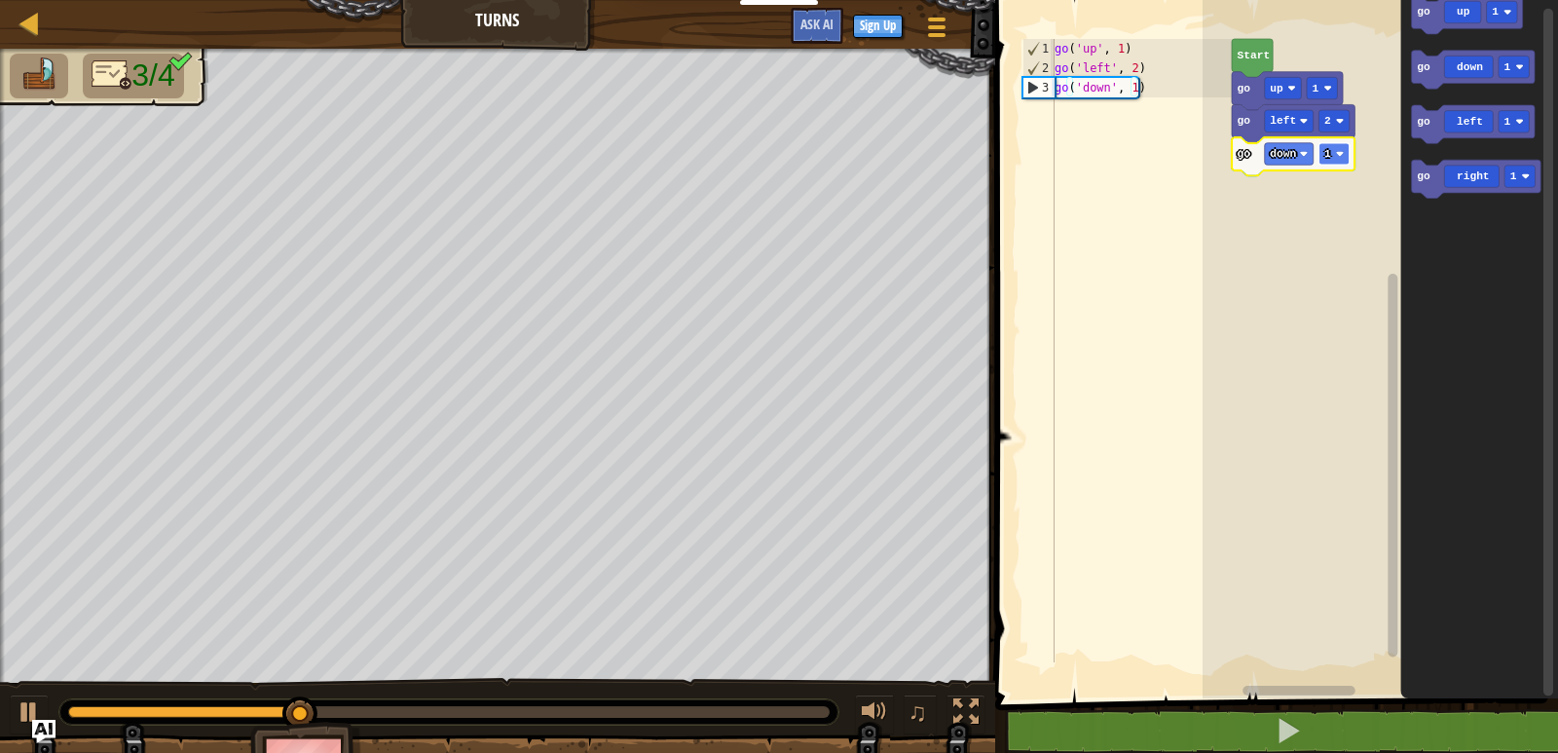
click at [1330, 153] on text "1" at bounding box center [1328, 154] width 7 height 12
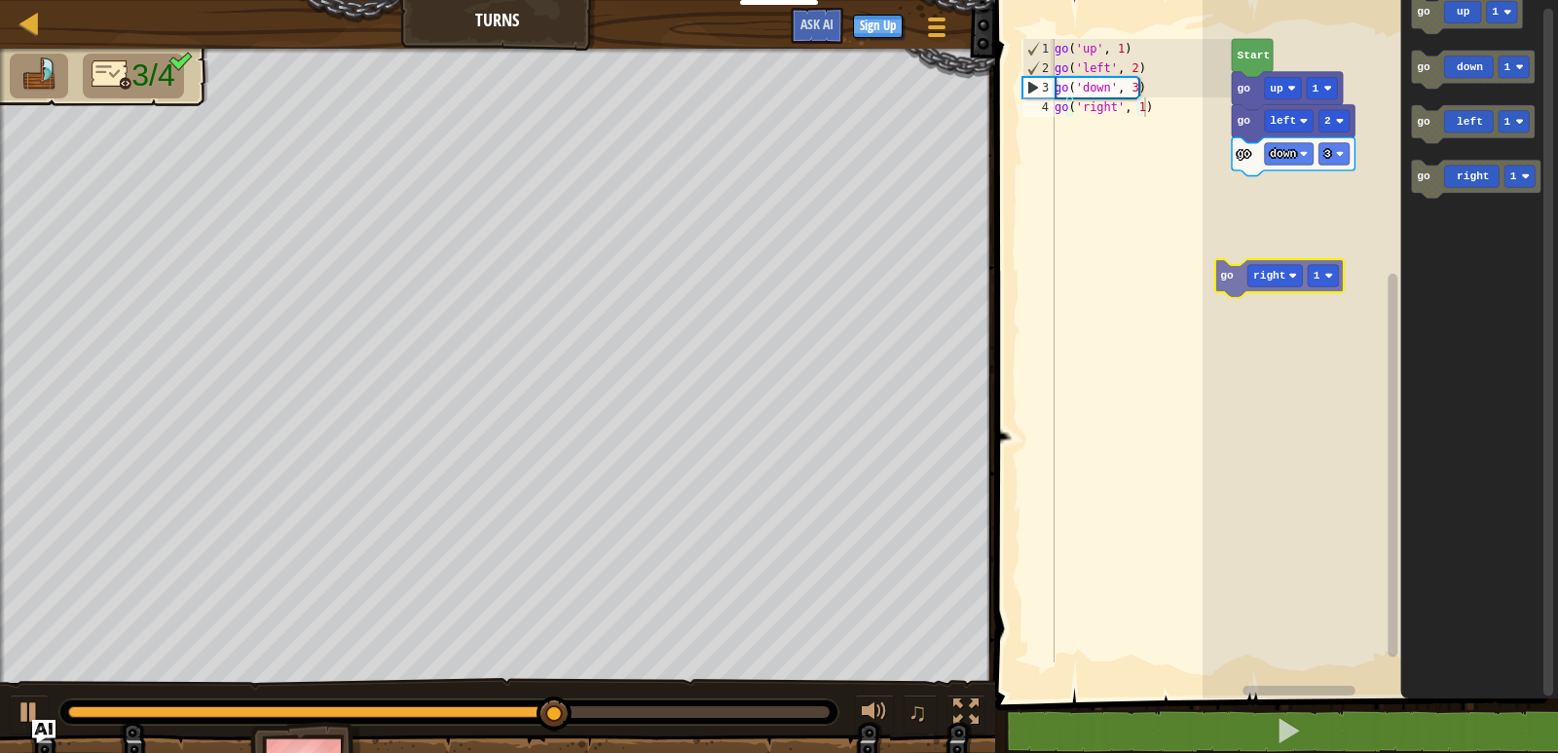
click at [1236, 270] on div "Start go up 1 go left 2 go down 3 go up 1 go down 1 go left 1 go right 1 go rig…" at bounding box center [1381, 344] width 356 height 708
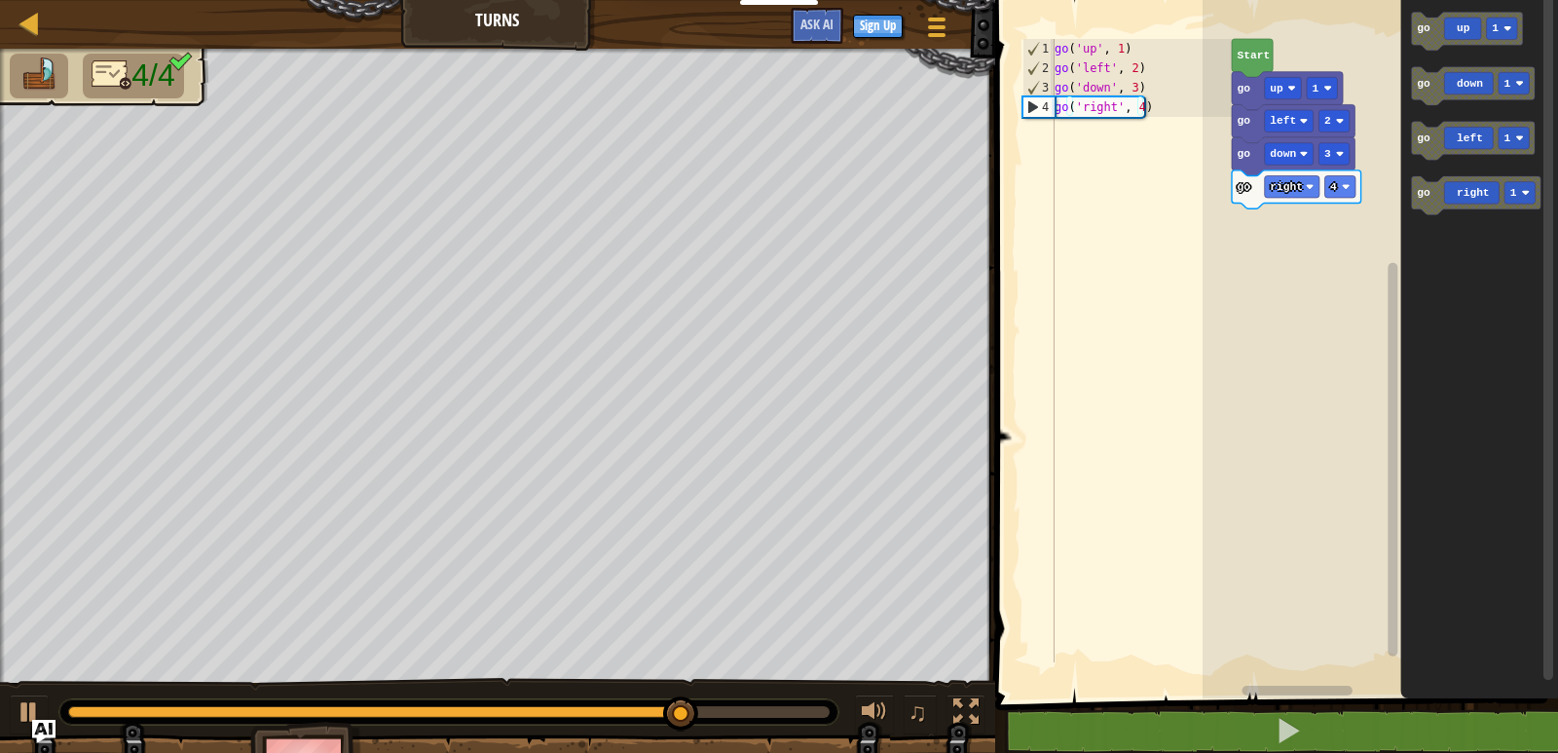
click at [1361, 198] on div "Start go up 1 go left 2 go down 3 go right 4 go up 1 go down 1 go left 1 go rig…" at bounding box center [1381, 344] width 356 height 708
click at [1356, 178] on div "Start go up 1 go left 2 go down 3 go right 4 go up 1 go down 1 go left 1 go rig…" at bounding box center [1381, 344] width 356 height 708
click at [1381, 175] on div "Start go up 1 go left 2 go down 3 go right 4 go up 1 go down 1 go left 1 go rig…" at bounding box center [1381, 344] width 356 height 708
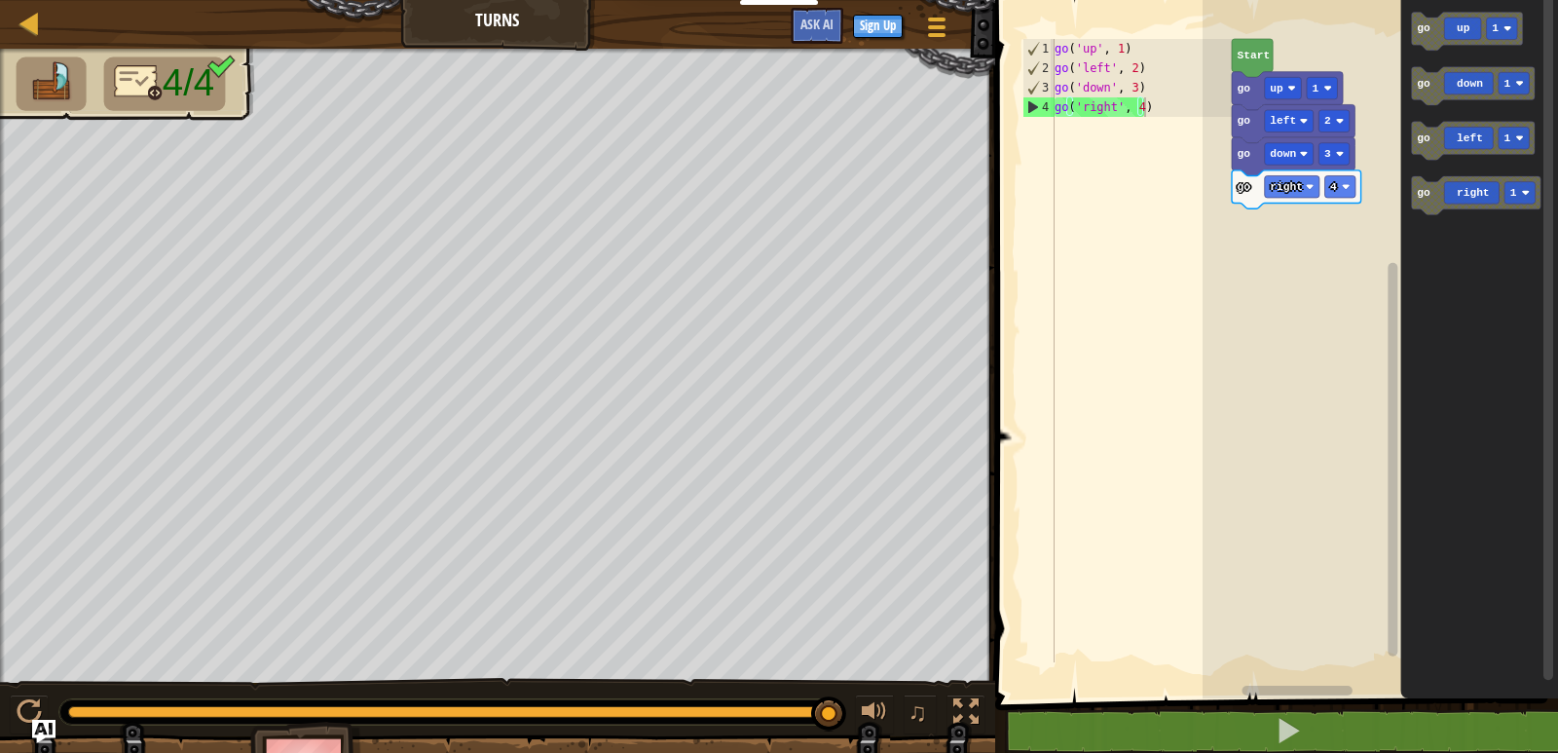
click at [1300, 224] on div "Start go up 1 go left 2 go down 3 go right 4 go up 1 go down 1 go left 1 go rig…" at bounding box center [1381, 344] width 356 height 708
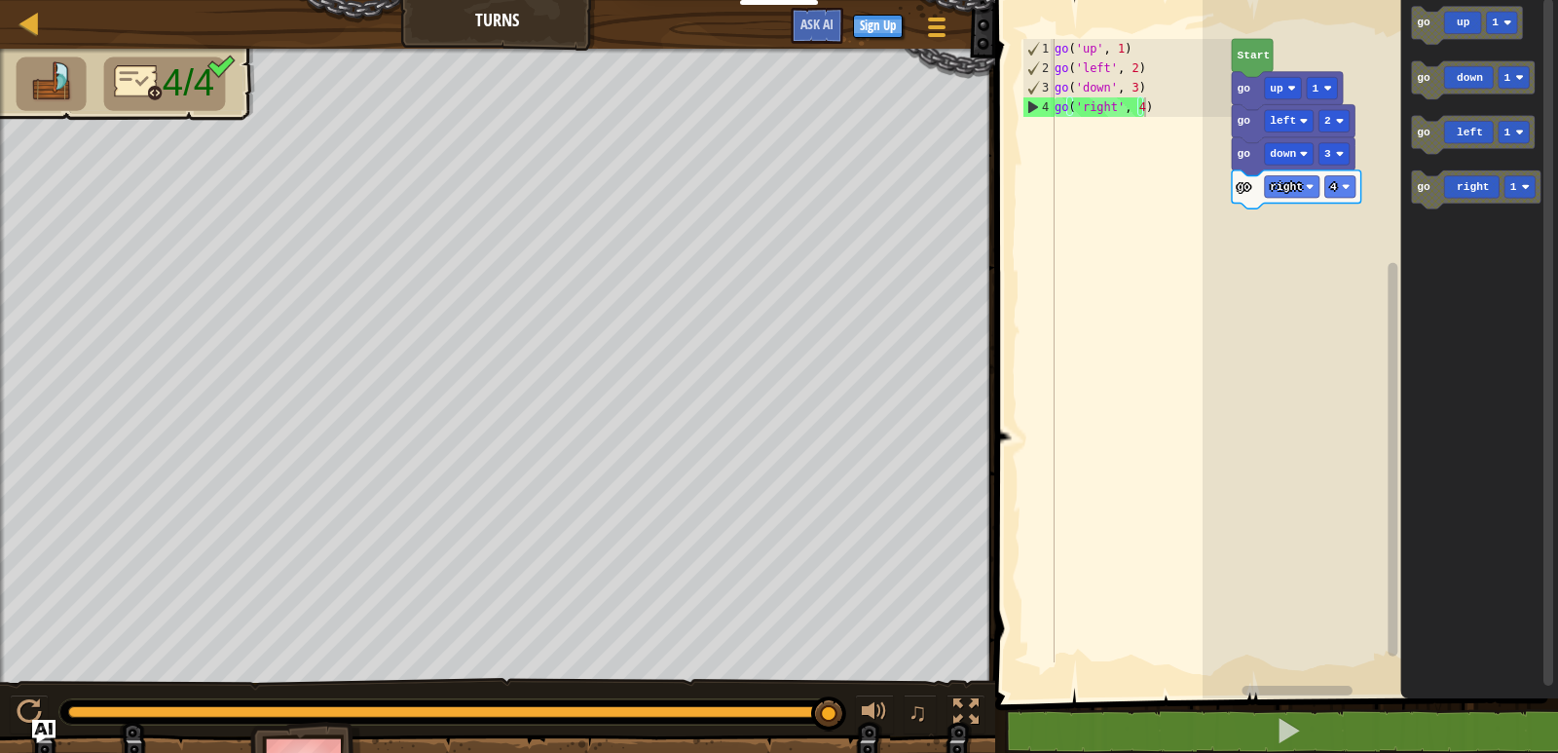
click at [1397, 131] on div "Start go up 1 go left 2 go down 3 go right 4 go up 1 go down 1 go left 1 go rig…" at bounding box center [1381, 344] width 356 height 708
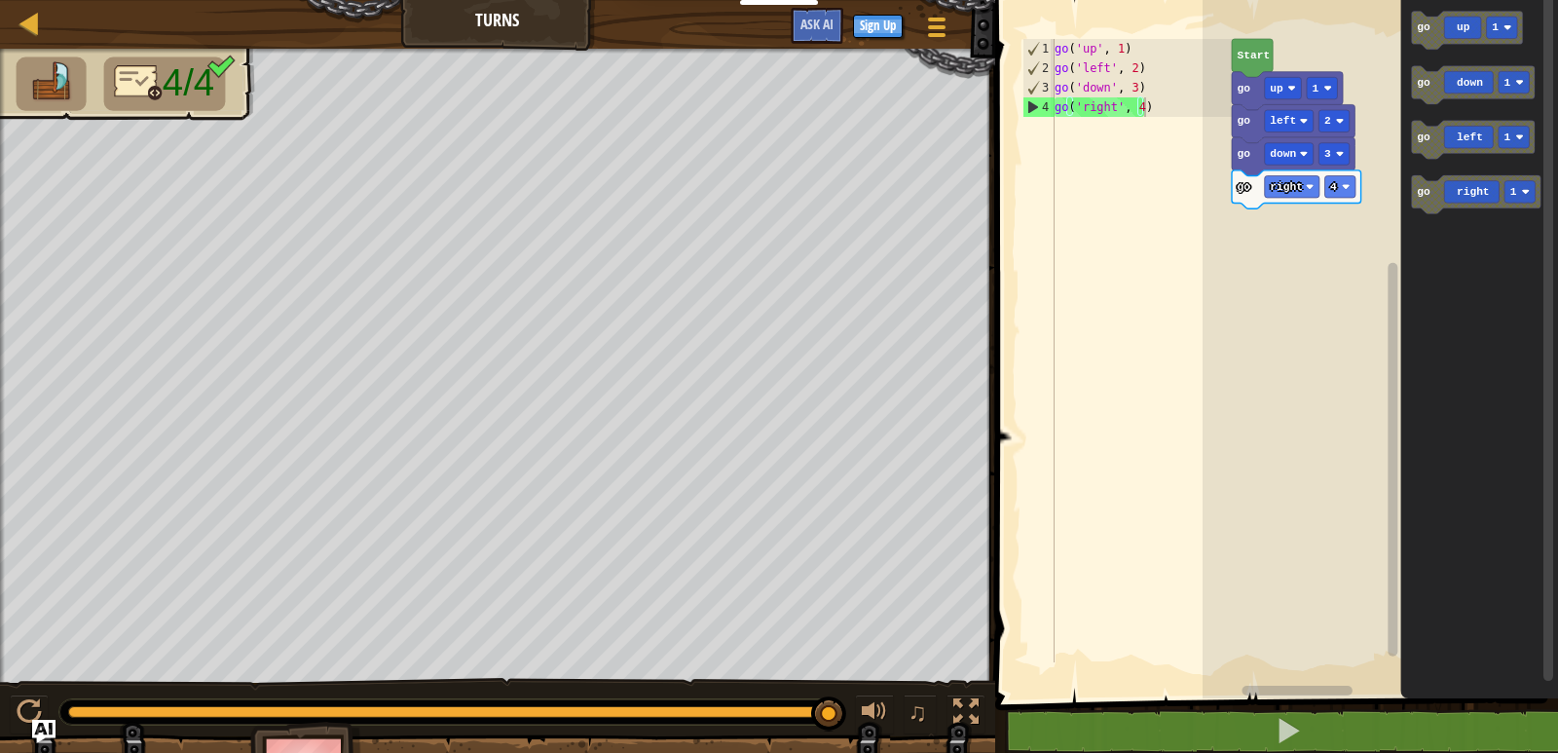
click at [1383, 154] on div "Start go up 1 go left 2 go down 3 go right 4 go up 1 go down 1 go left 1 go rig…" at bounding box center [1381, 344] width 356 height 708
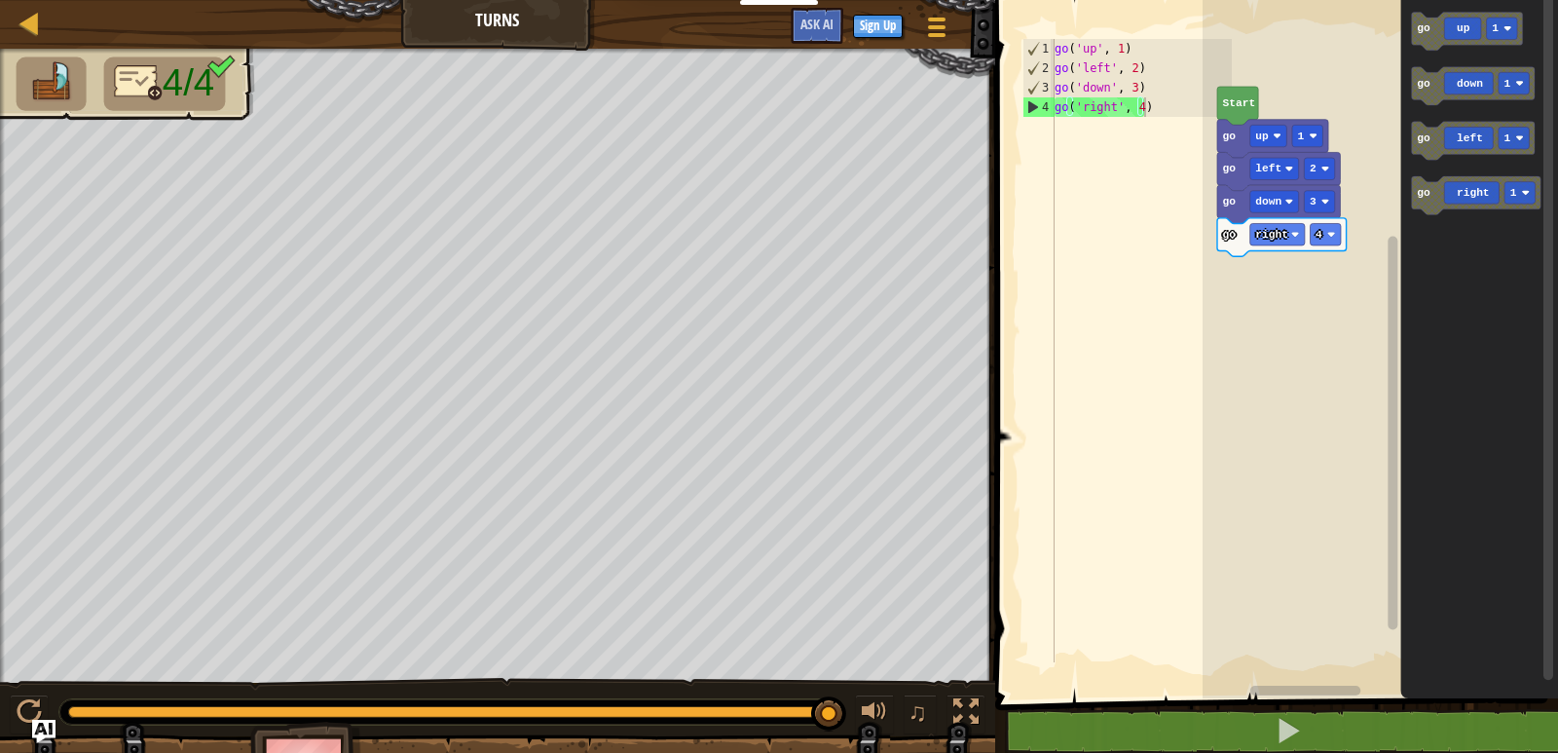
click at [1364, 261] on rect "Blockly Workspace" at bounding box center [1381, 344] width 356 height 708
click at [1350, 260] on rect "Blockly Workspace" at bounding box center [1381, 344] width 356 height 708
click at [1416, 99] on g "go up 1 go down 1 go left 1 go right 1" at bounding box center [1477, 113] width 130 height 203
click at [1418, 99] on icon "Blockly Workspace" at bounding box center [1473, 86] width 123 height 38
type textarea "go('right', 4)"
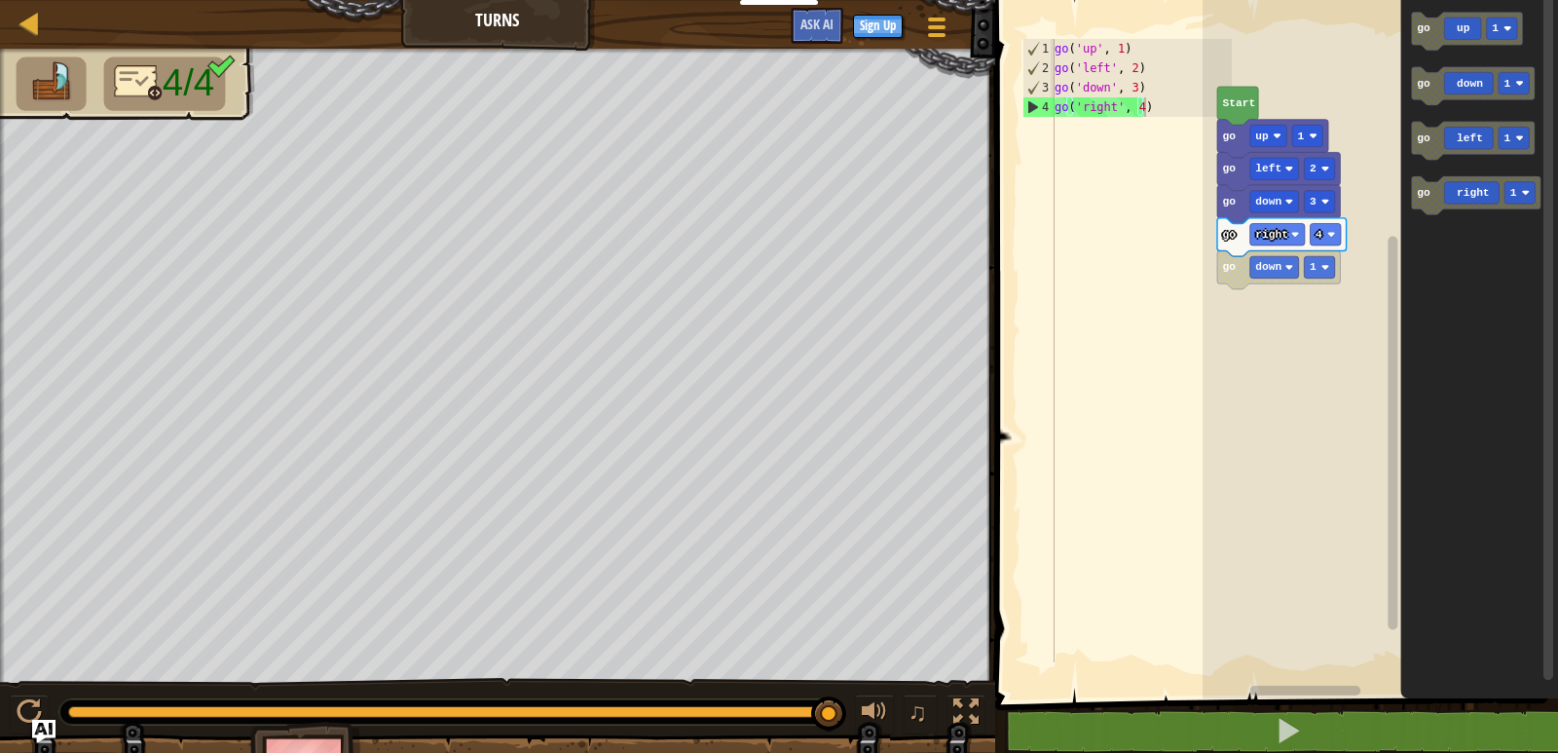
click at [1200, 429] on div "go ( 'up' , 1 ) go ( 'left' , 2 ) go ( 'down' , 3 ) go ( 'right' , 4 )" at bounding box center [1141, 370] width 181 height 662
click at [1331, 275] on rect "Blockly Workspace" at bounding box center [1320, 266] width 30 height 21
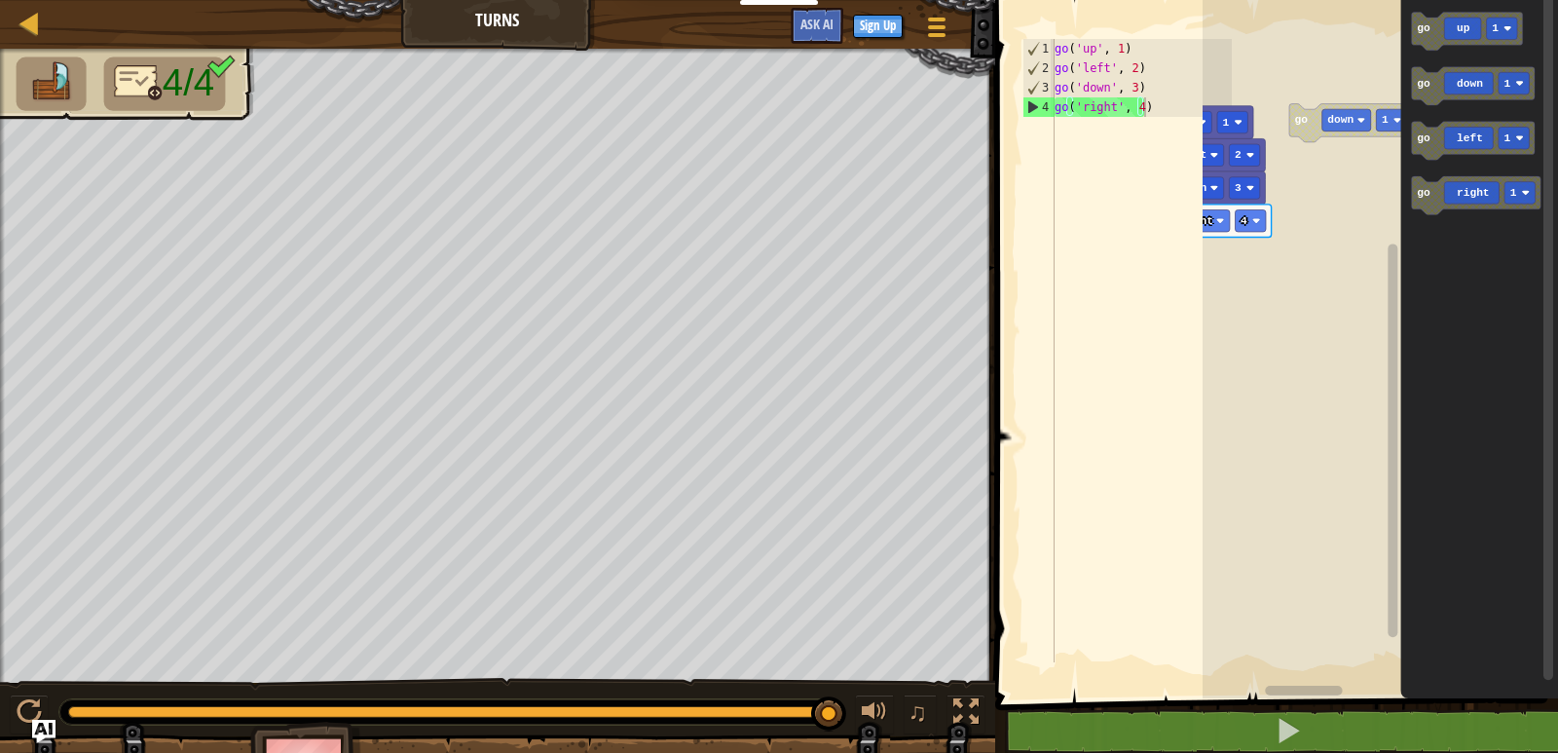
click at [1288, 113] on rect "Blockly Workspace" at bounding box center [1381, 344] width 356 height 708
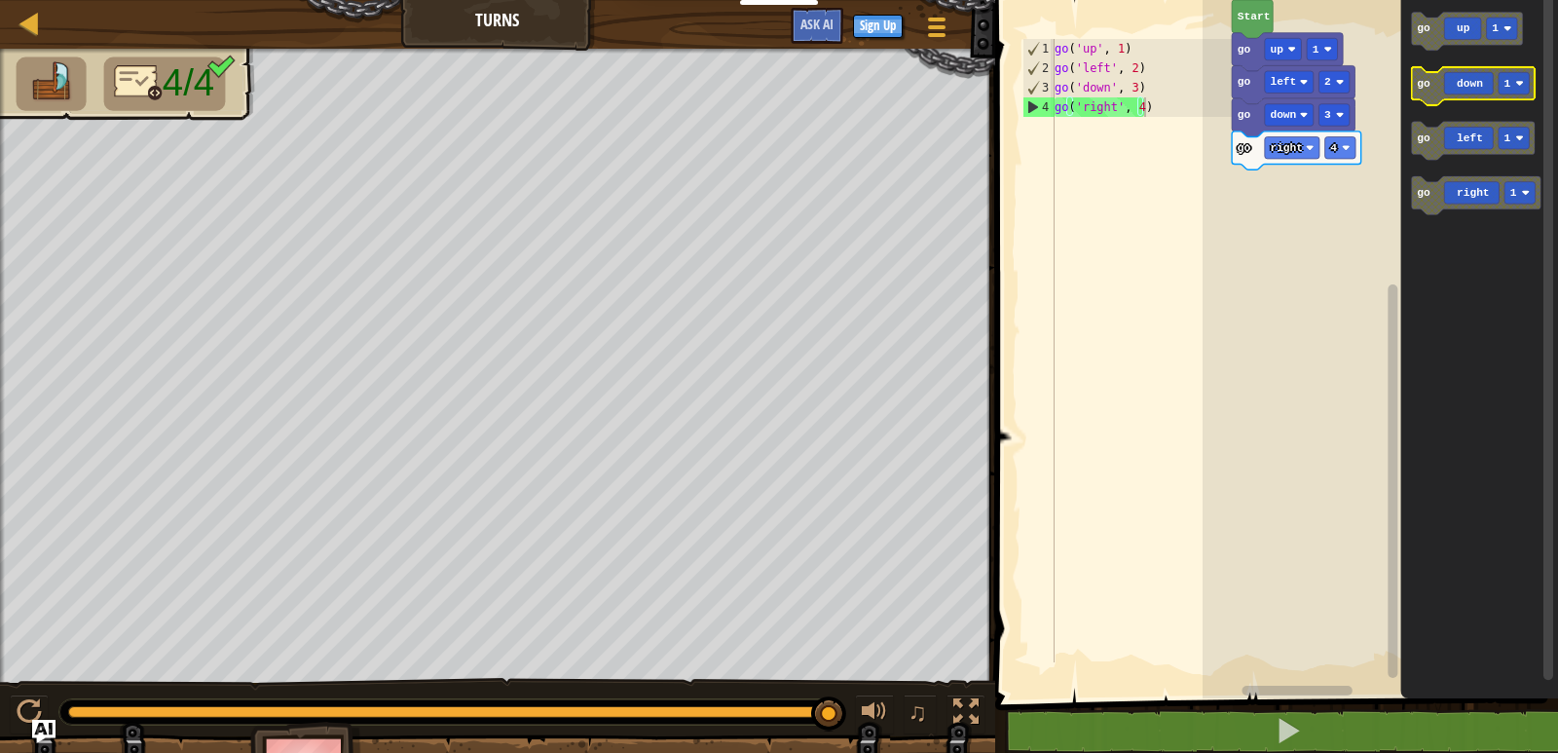
click at [1461, 100] on div "Start go up 1 go left 2 go down 3 go right 4 go up 1 go down 1 go left 1 go rig…" at bounding box center [1381, 344] width 356 height 708
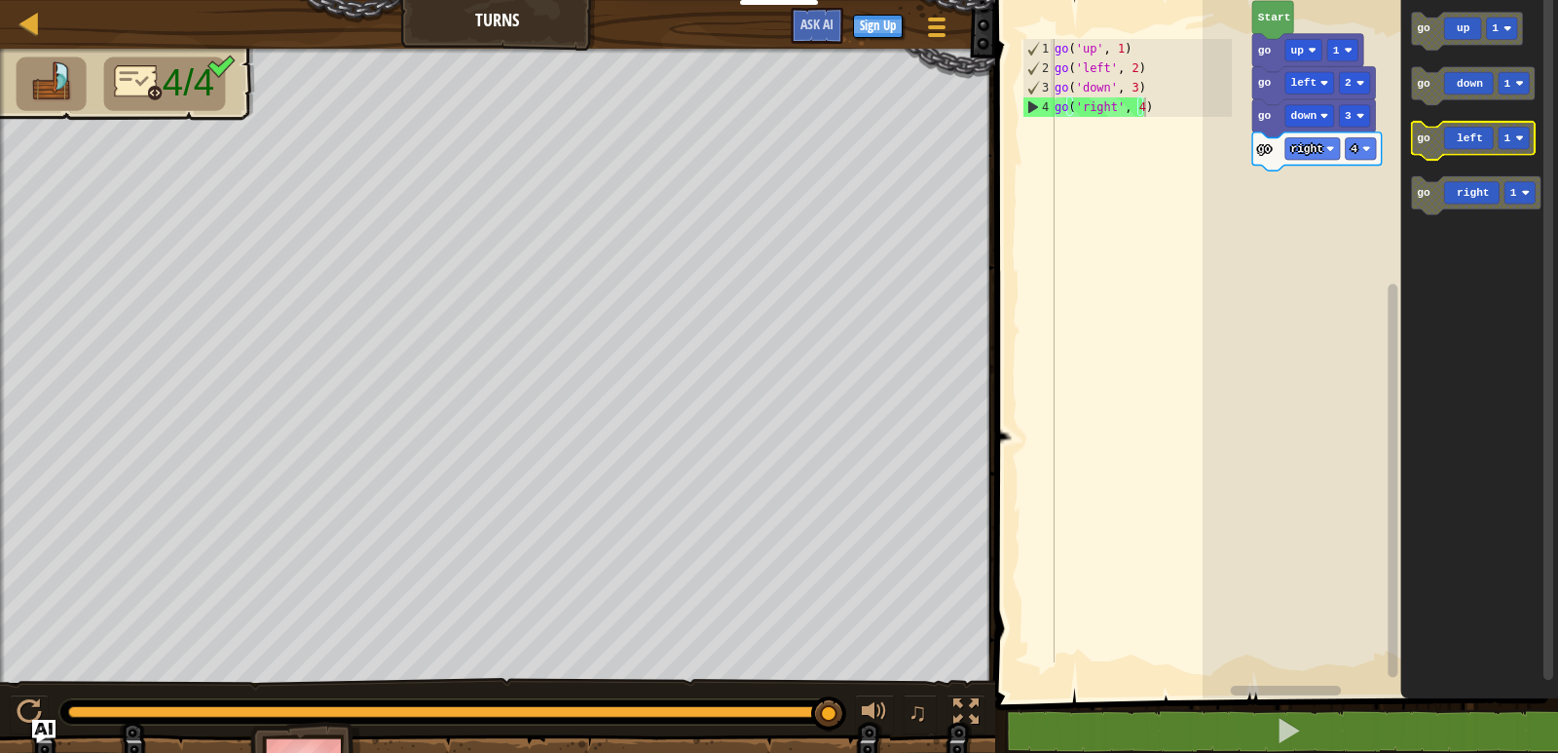
click at [1424, 122] on g "go up 1 go down 1 go left 1 go right 1" at bounding box center [1477, 113] width 130 height 203
click at [1415, 51] on icon "go up 1 go down 1 go left 1 go right 1" at bounding box center [1481, 344] width 158 height 708
click at [1379, 117] on div "Start go up 1 go left 2 go down 3 go right 4 go up 1 go down 1 go left 1 go rig…" at bounding box center [1381, 344] width 356 height 708
click at [1453, 25] on icon "Blockly Workspace" at bounding box center [1467, 31] width 111 height 38
click at [1347, 184] on image "Blockly Workspace" at bounding box center [1349, 181] width 8 height 8
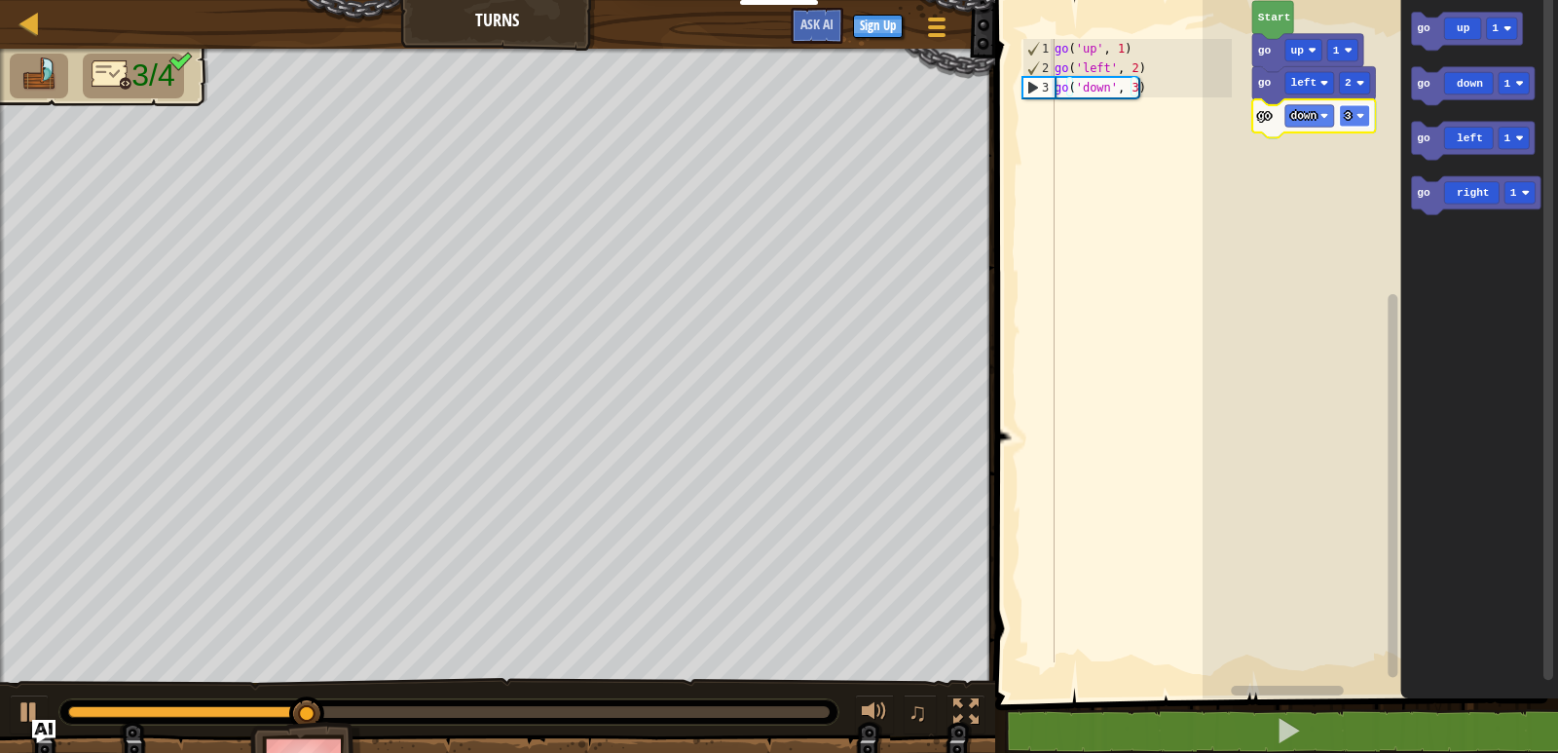
click at [1347, 127] on rect "Blockly Workspace" at bounding box center [1355, 115] width 30 height 21
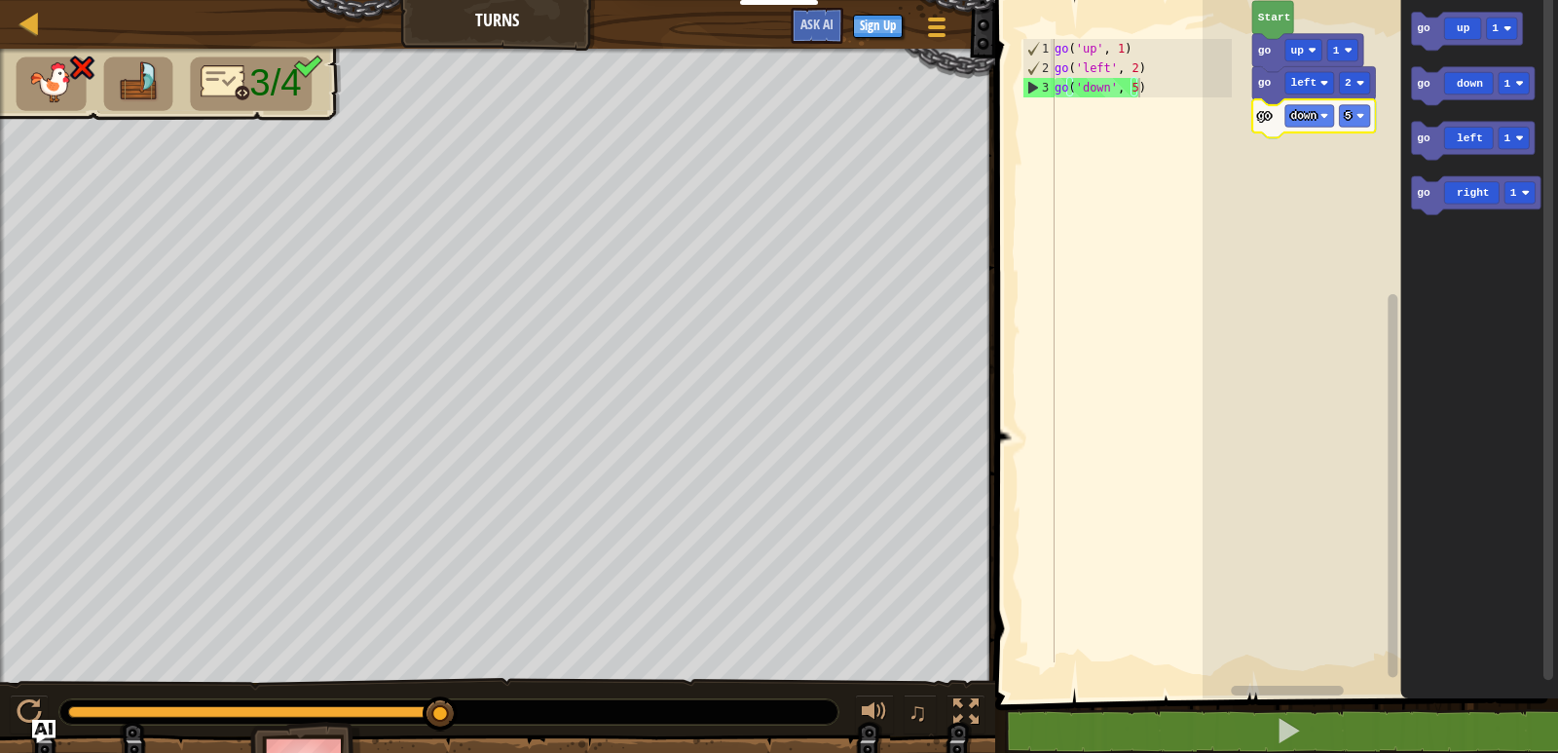
click at [1276, 131] on icon "Blockly Workspace" at bounding box center [1314, 118] width 123 height 38
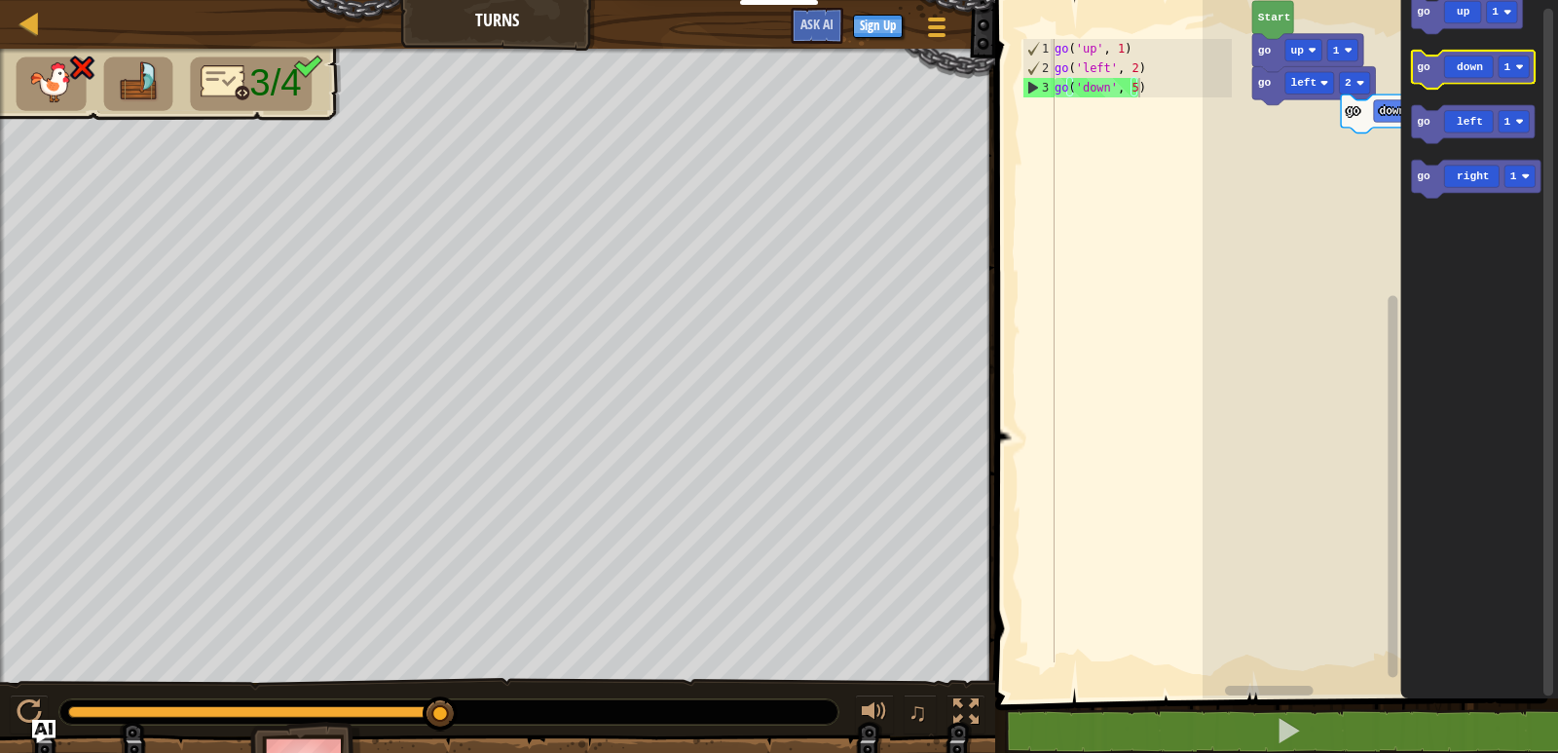
click at [1536, 43] on icon "Blockly Workspace" at bounding box center [1481, 344] width 158 height 708
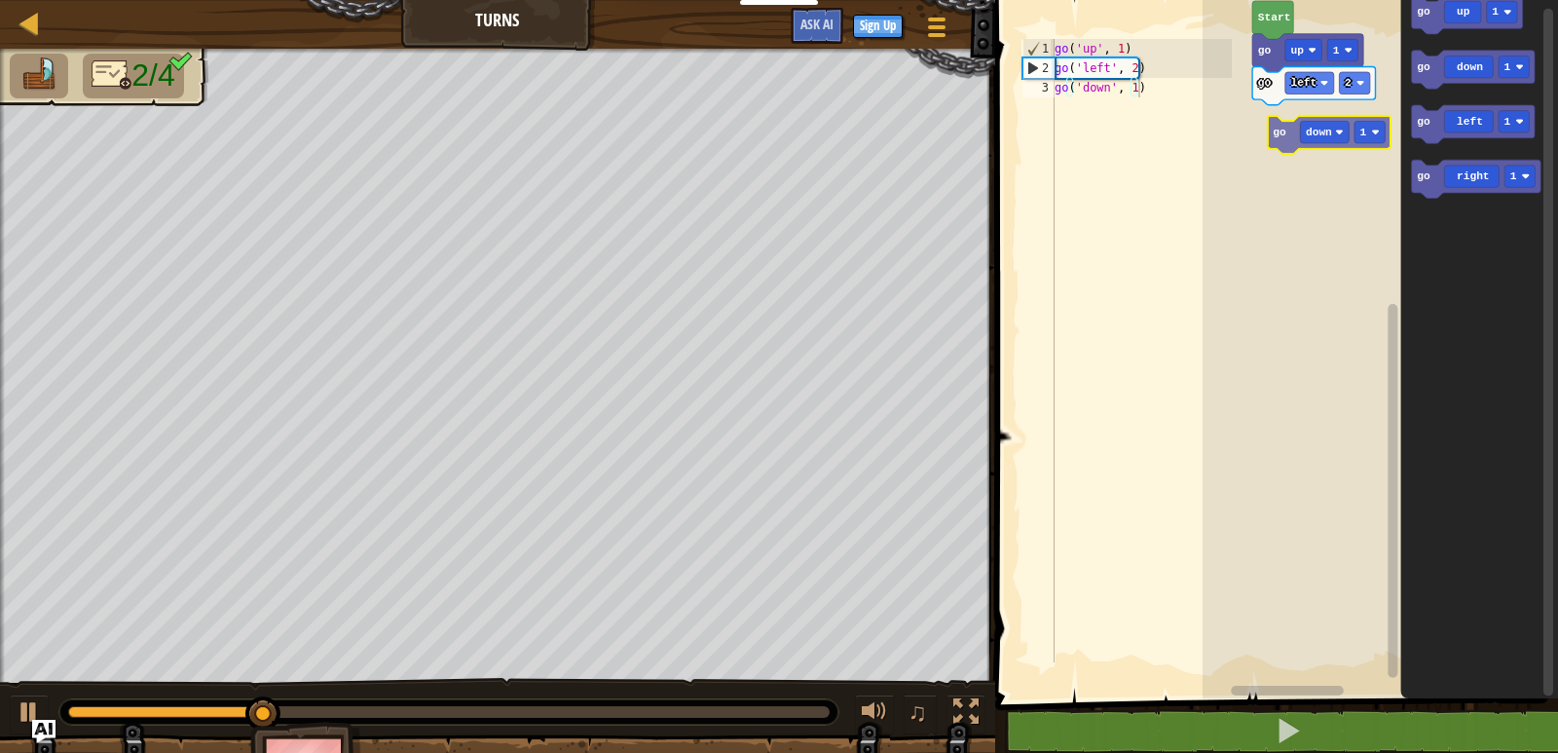
click at [1281, 125] on div "Start go up 1 go left 2 go up 1 go down 1 go left 1 go right 1 go down 1" at bounding box center [1381, 344] width 356 height 708
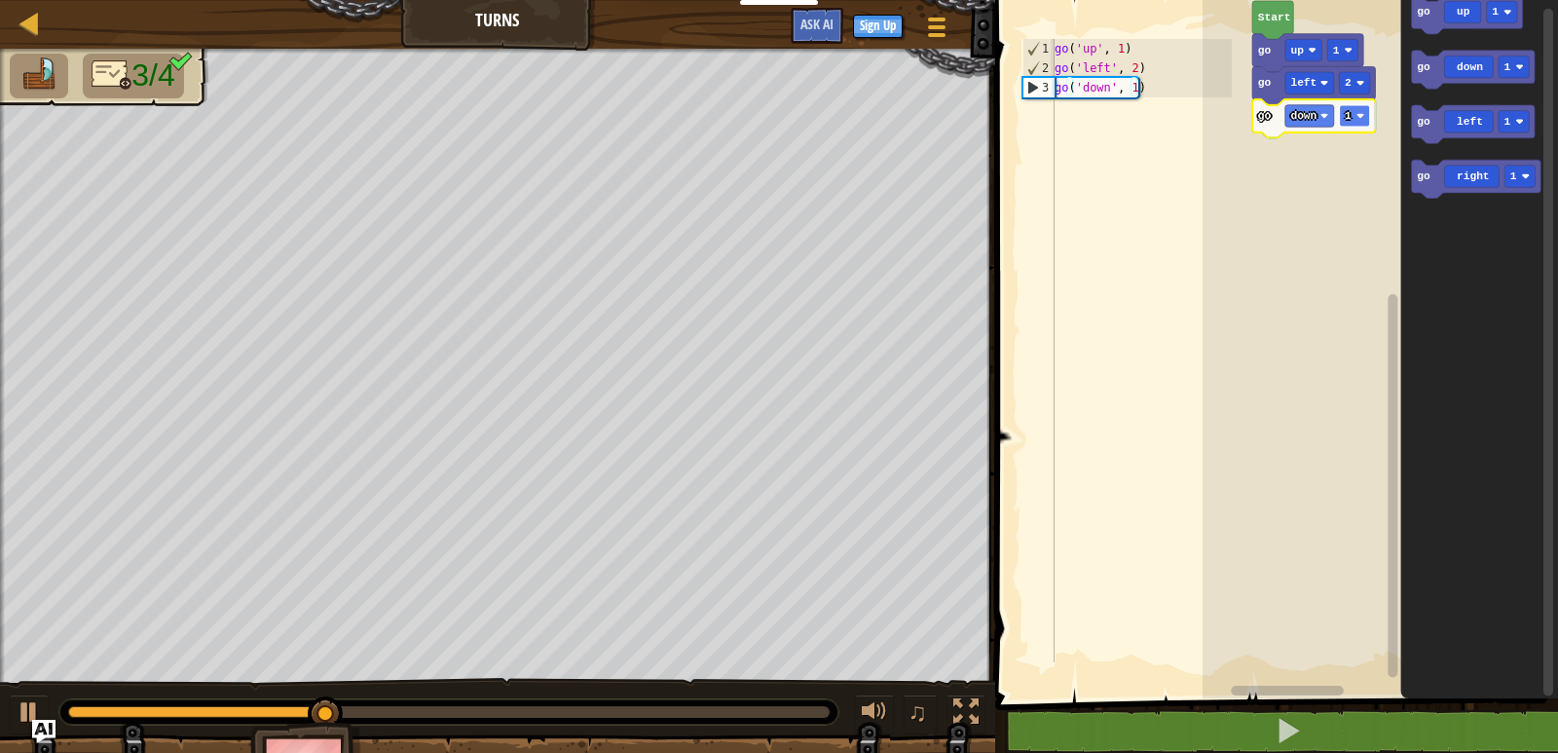
click at [1358, 117] on image "Blockly Workspace" at bounding box center [1361, 116] width 8 height 8
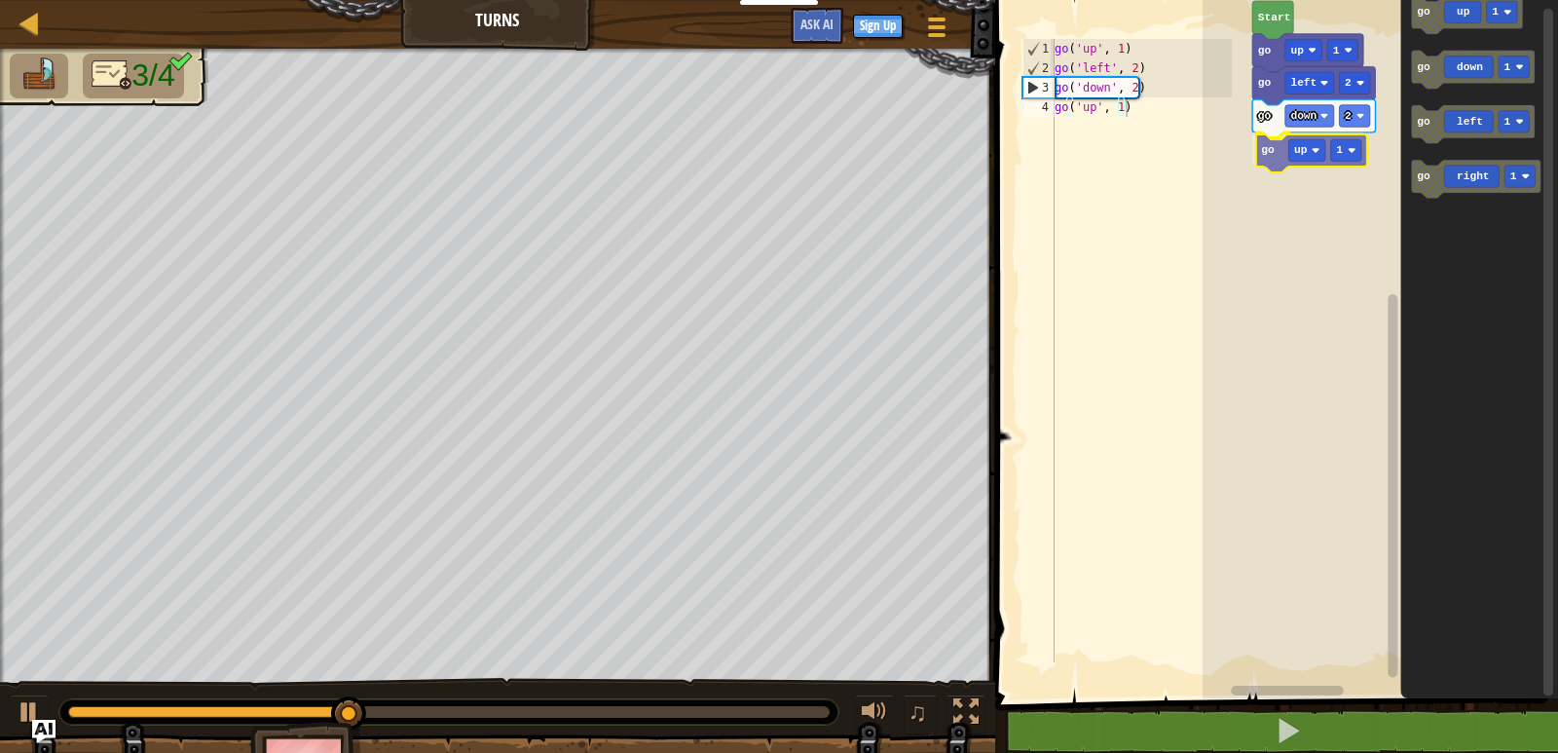
click at [1262, 153] on div "Start go up 1 go left 2 go down 2 go up 1 go up 1 go down 1 go left 1 go right …" at bounding box center [1381, 344] width 356 height 708
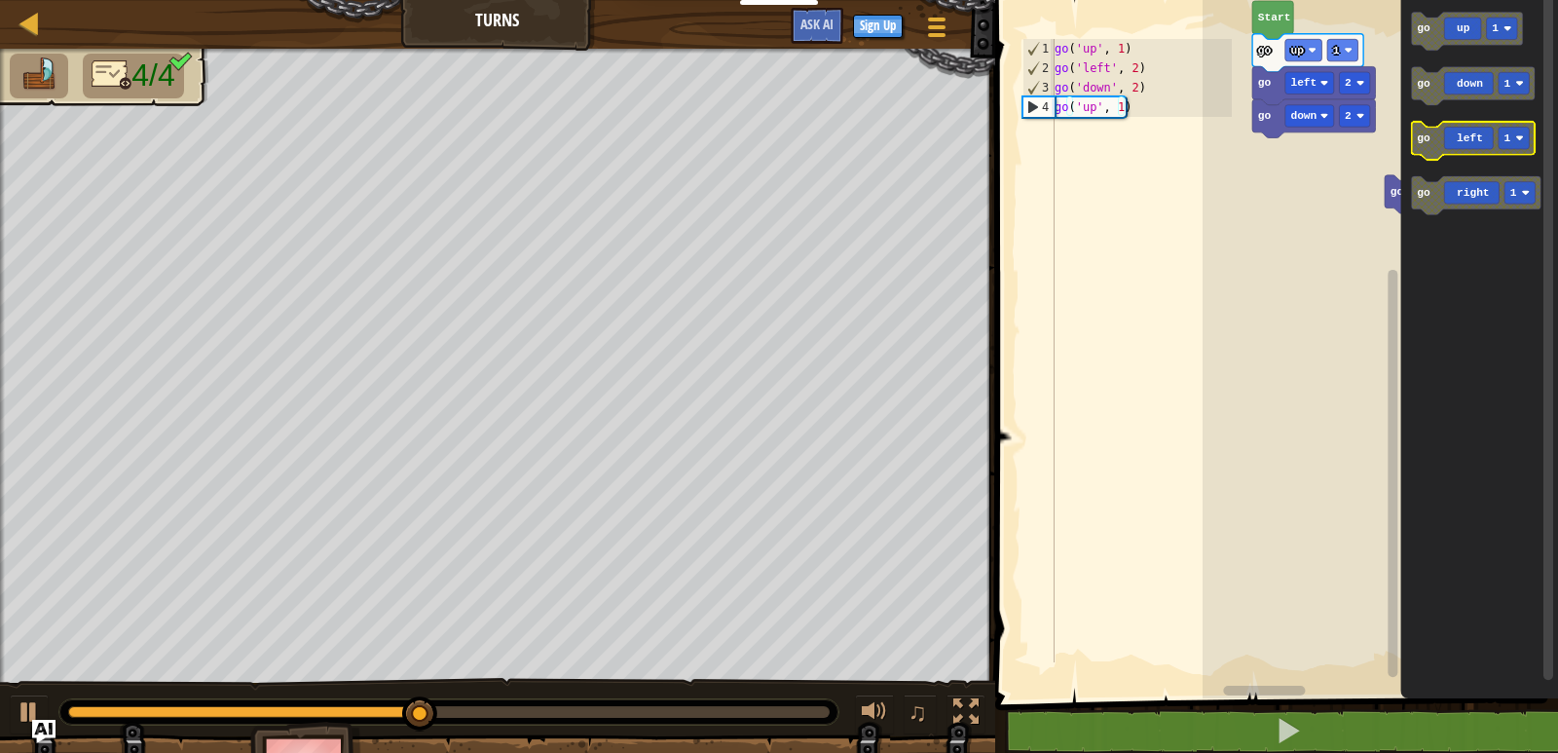
click at [1424, 123] on icon "go up 1 go down 1 go left 1 go right 1" at bounding box center [1481, 344] width 158 height 708
click at [1424, 123] on rect "Blockly Workspace" at bounding box center [1473, 141] width 123 height 38
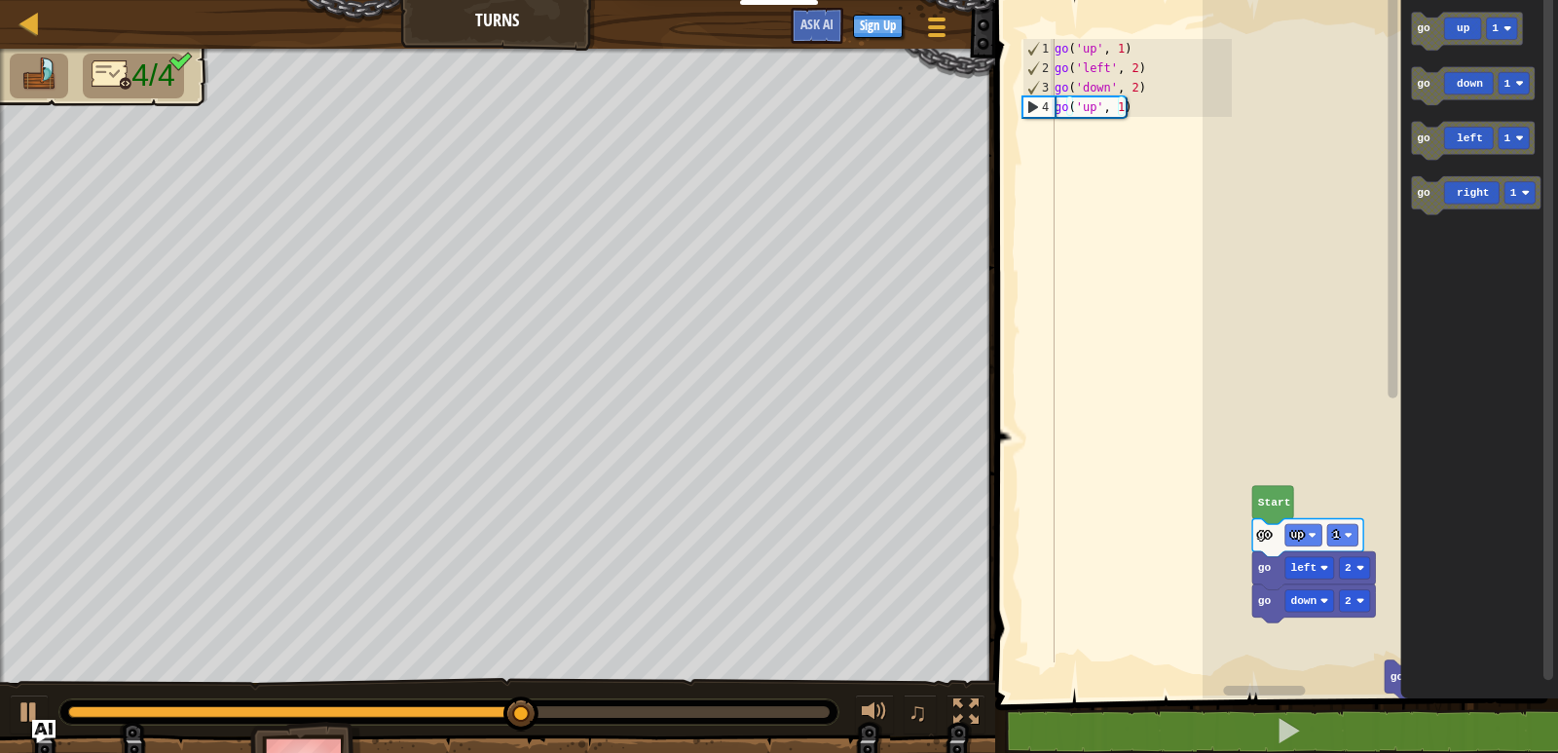
click at [1367, 166] on div "Start go up 1 go left 2 go down 2 go up 1 go up 1 go down 1 go left 1 go right 1" at bounding box center [1381, 344] width 356 height 708
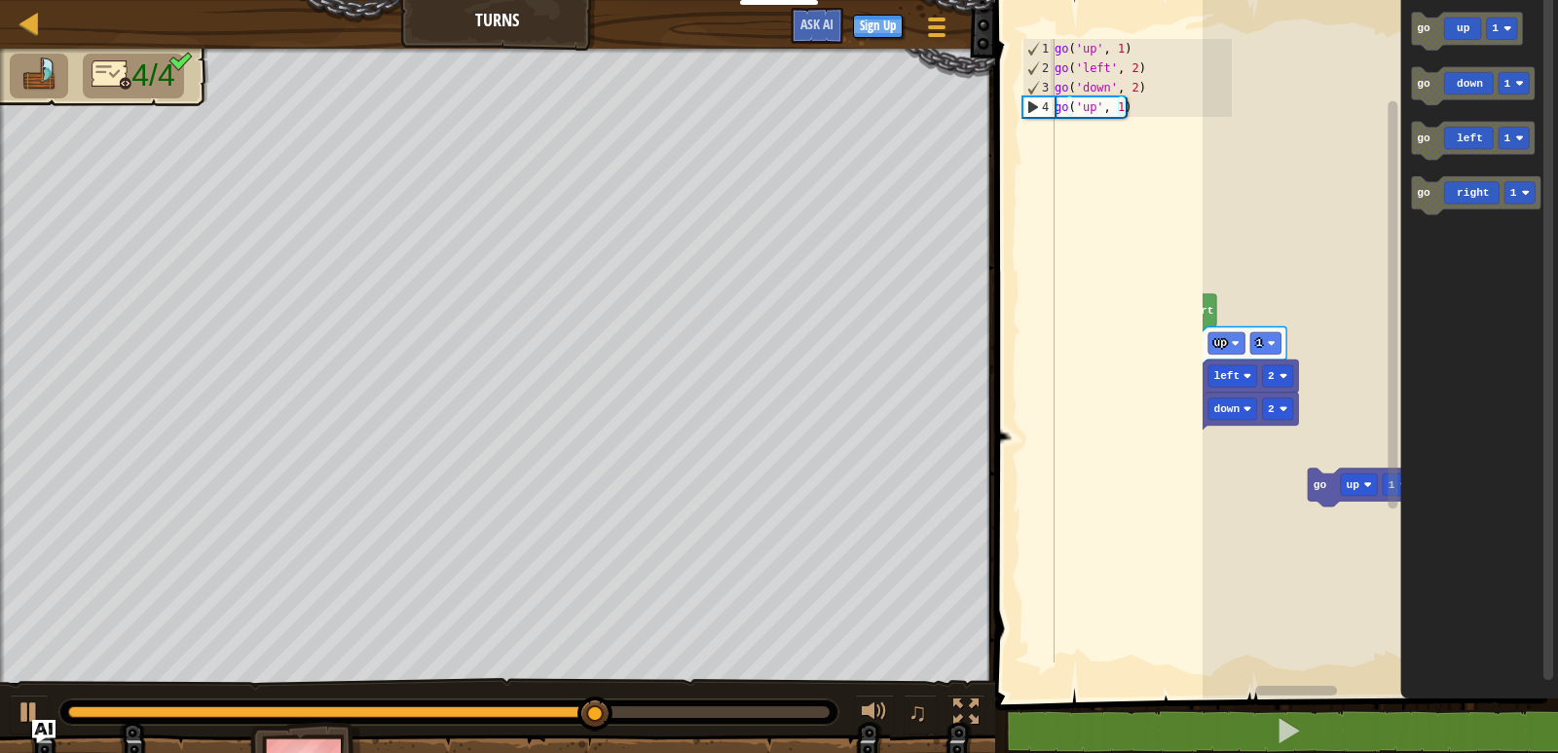
click at [1289, 124] on rect "Blockly Workspace" at bounding box center [1381, 344] width 356 height 708
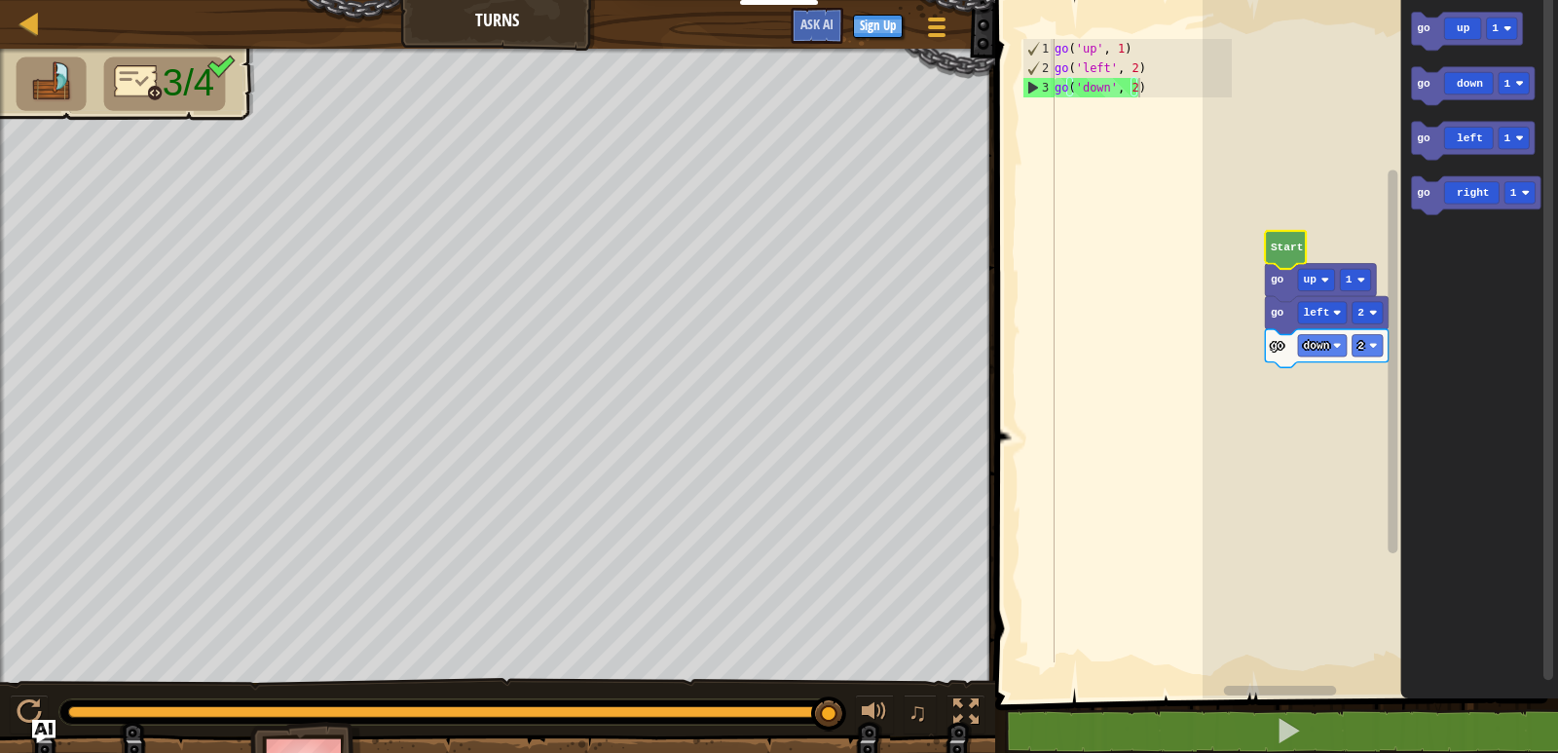
click at [1437, 52] on icon "Blockly Workspace" at bounding box center [1481, 344] width 158 height 708
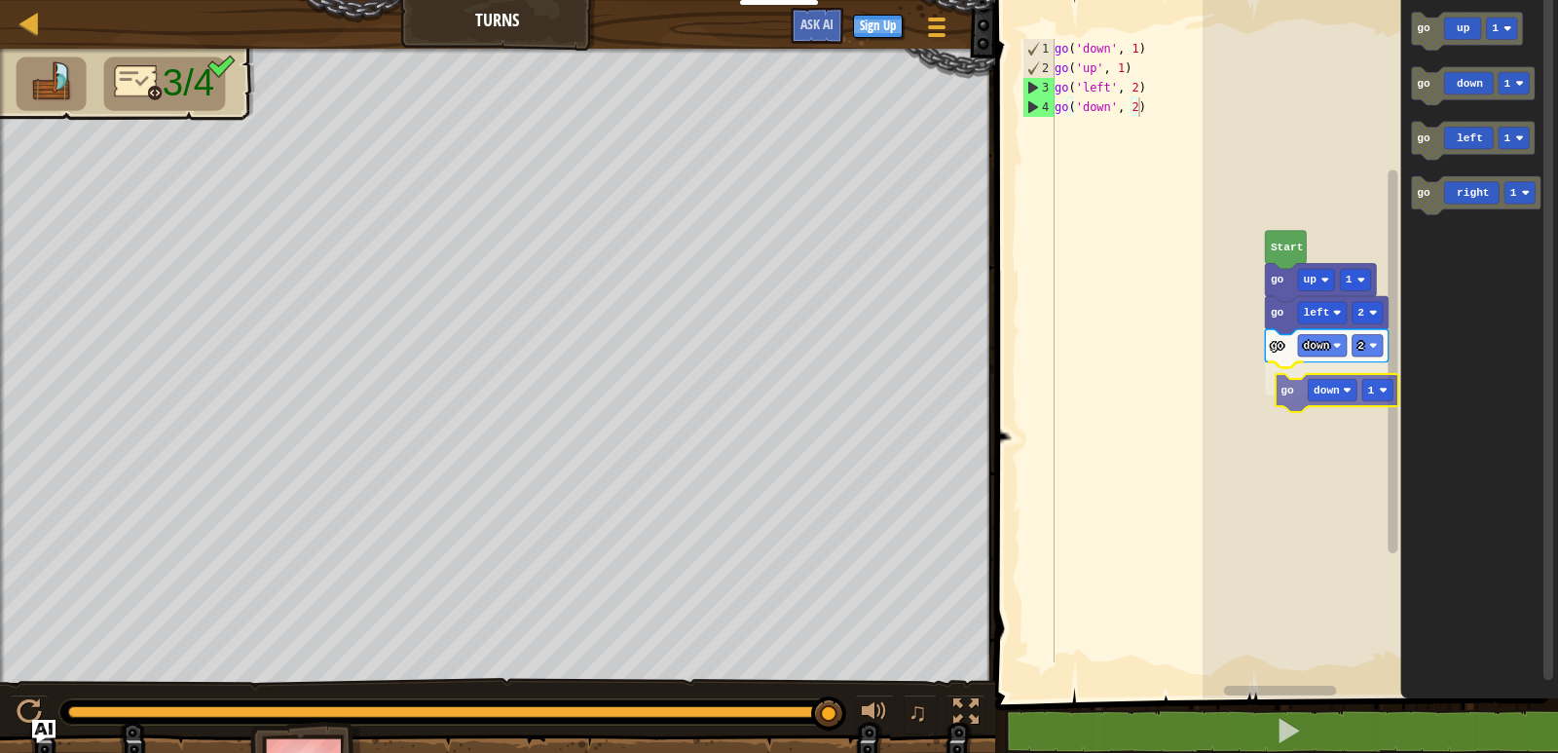
click at [1288, 394] on div "Start go up 1 go left 2 go down 2 go down 1 go up 1 go down 1 go left 1 go righ…" at bounding box center [1381, 344] width 356 height 708
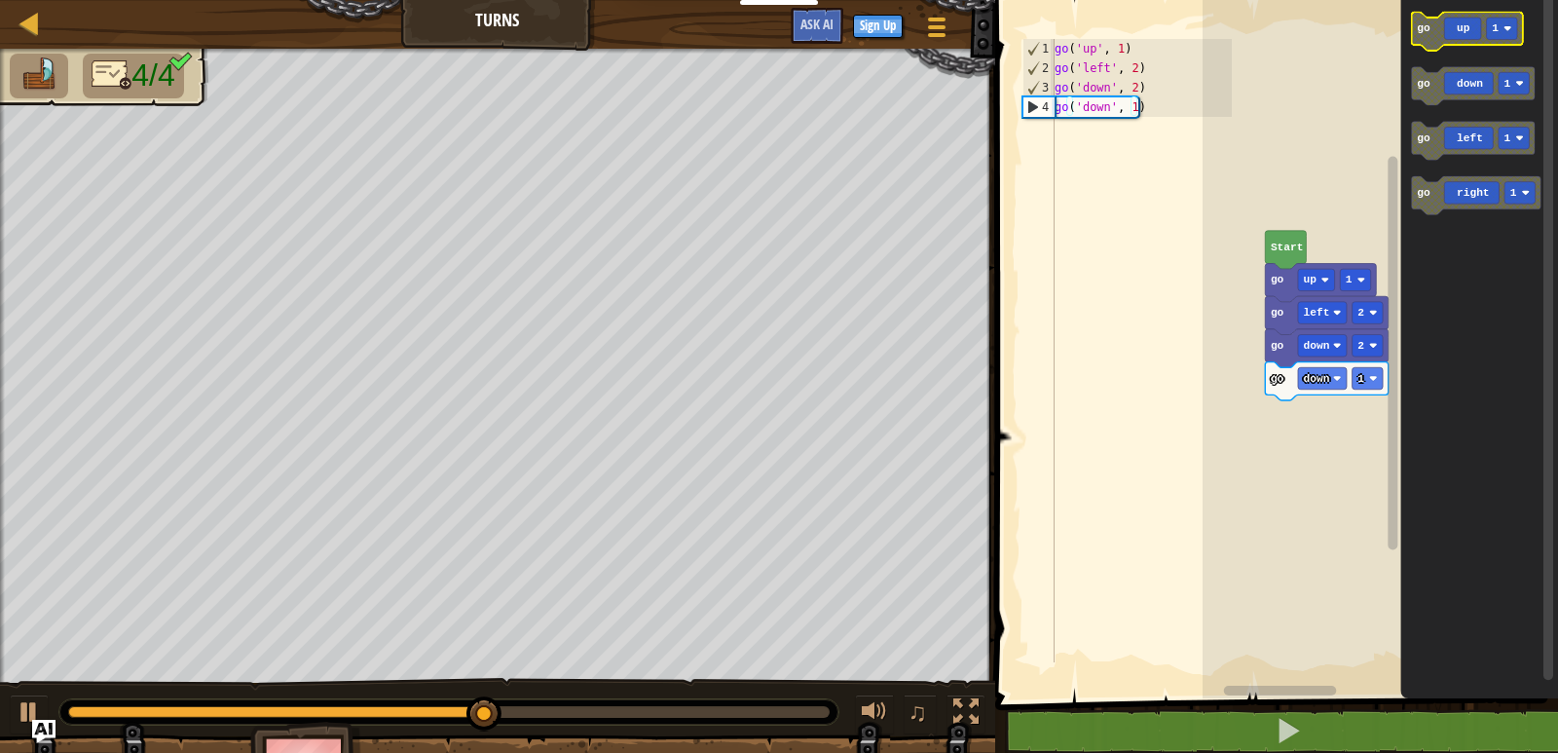
click at [1428, 34] on text "go" at bounding box center [1425, 28] width 14 height 12
click at [1295, 419] on icon "Blockly Workspace" at bounding box center [1321, 413] width 111 height 38
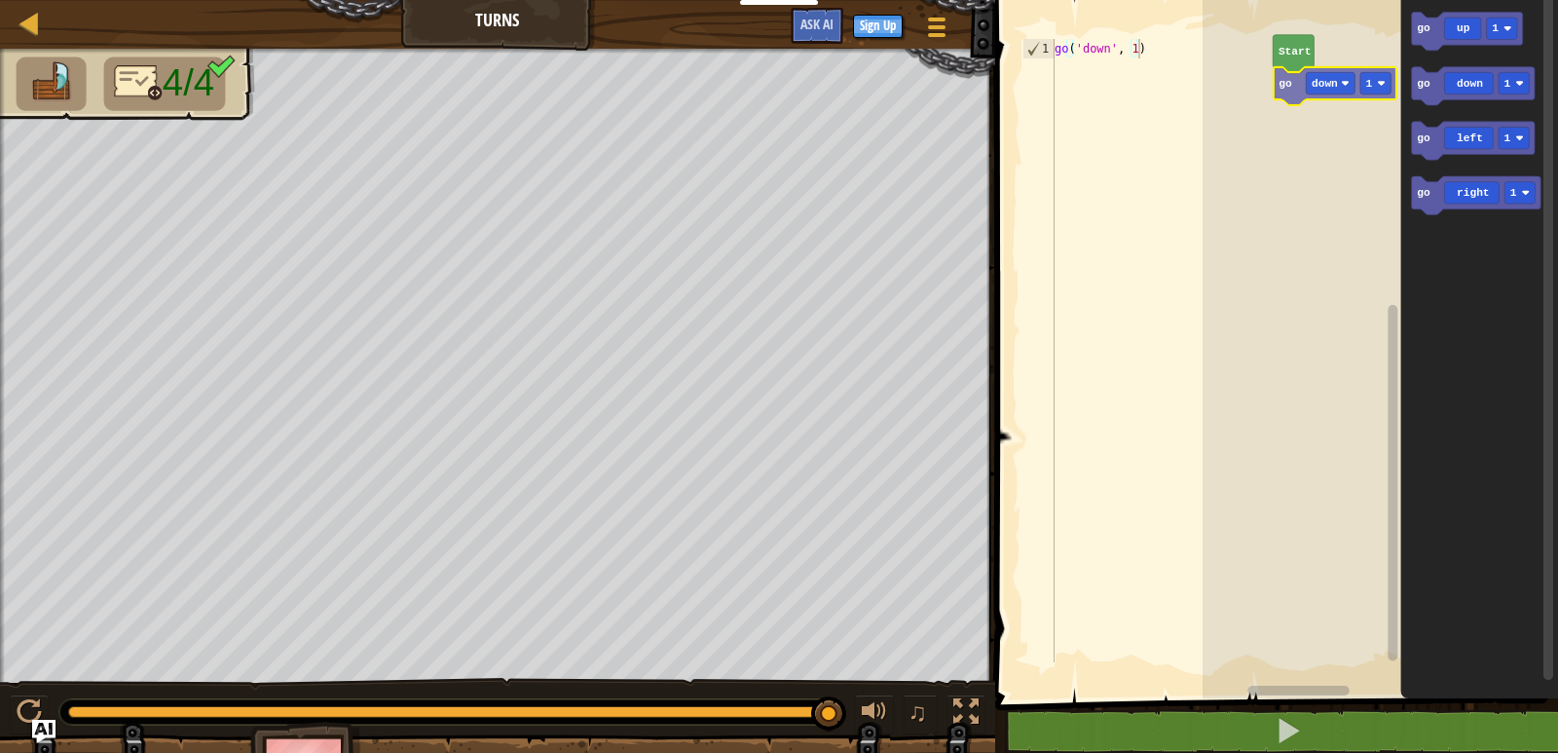
click at [1296, 70] on div "Start go down 1 go up 1 go down 1 go left 1 go right 1 go down 1" at bounding box center [1381, 344] width 356 height 708
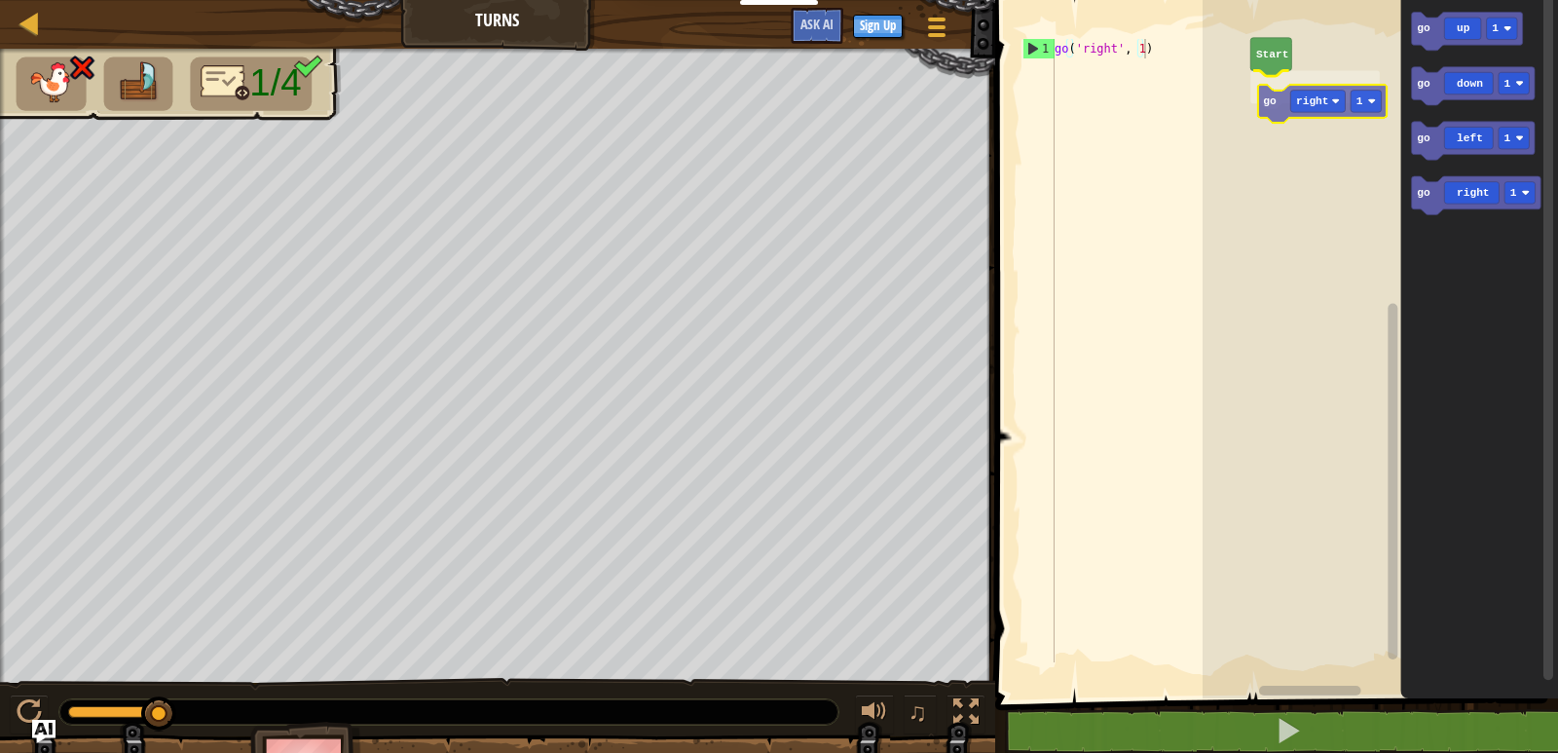
click at [1277, 94] on div "Start go right 1 go up 1 go down 1 go left 1 go right 1 go right 1" at bounding box center [1381, 344] width 356 height 708
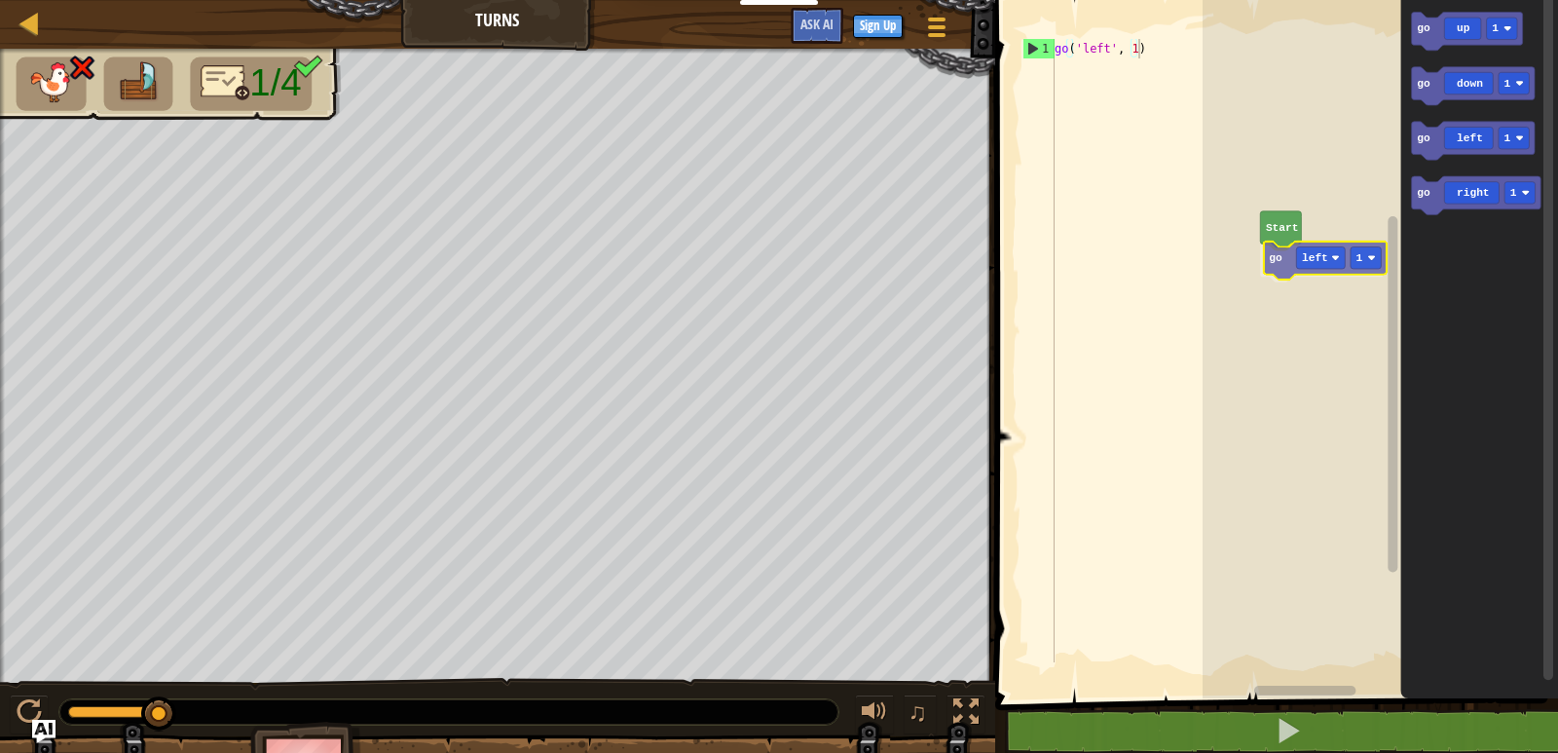
click at [1278, 269] on div "Start go left 1 go up 1 go down 1 go left 1 go right 1 go left 1" at bounding box center [1381, 344] width 356 height 708
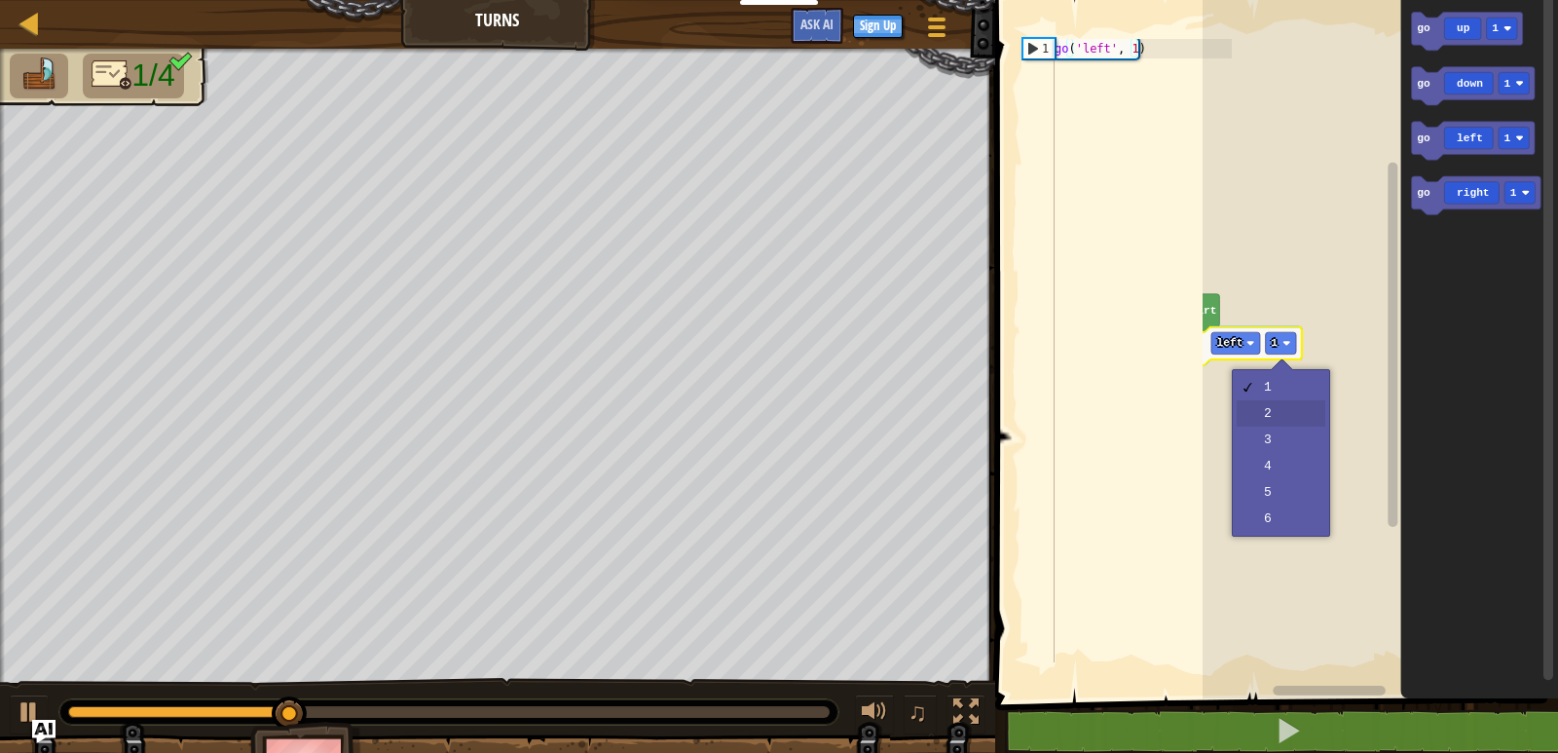
drag, startPoint x: 1285, startPoint y: 403, endPoint x: 1259, endPoint y: 368, distance: 43.3
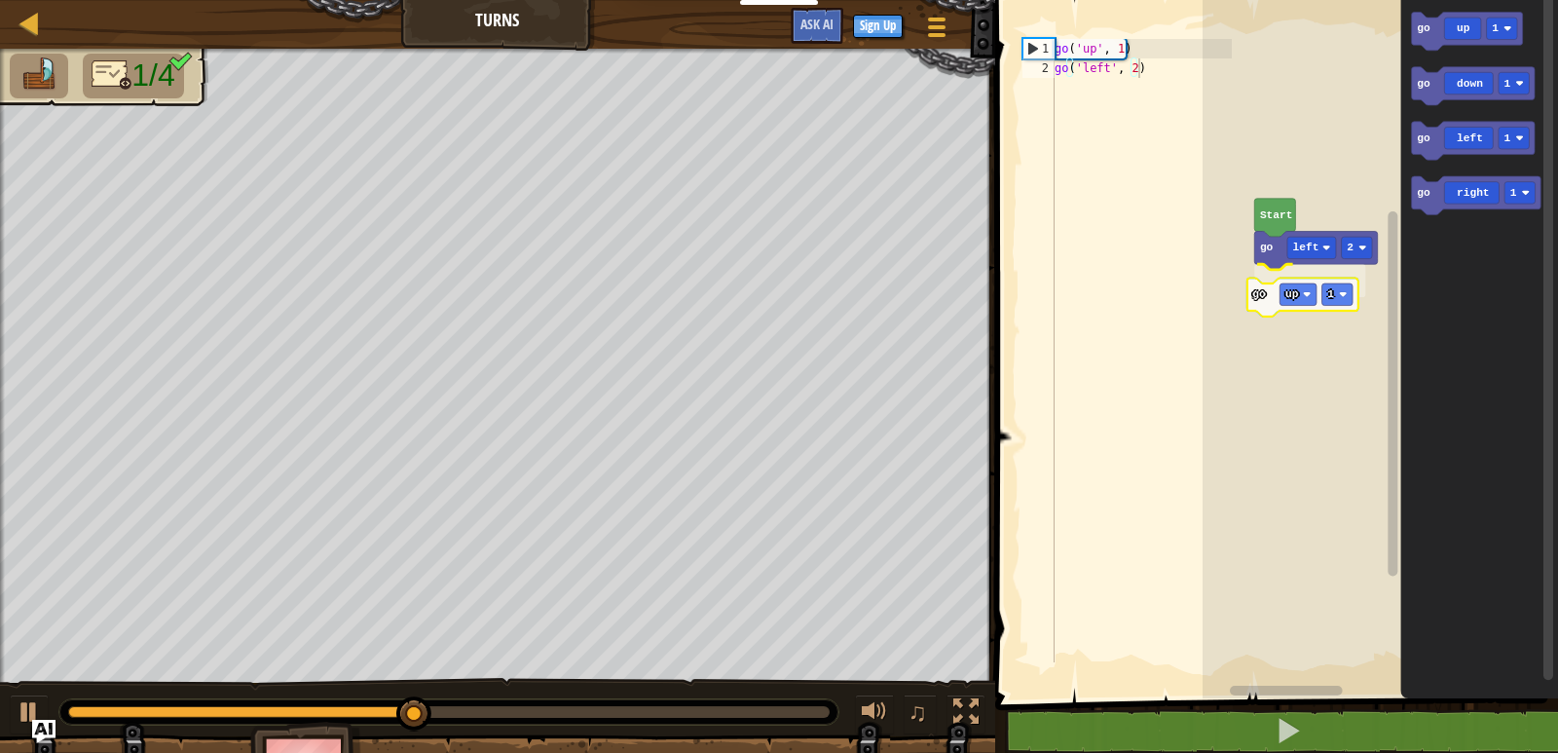
click at [1272, 307] on div "Start go left 2 go up 1 go up 1 go down 1 go left 1 go right 1 go up 1" at bounding box center [1381, 344] width 356 height 708
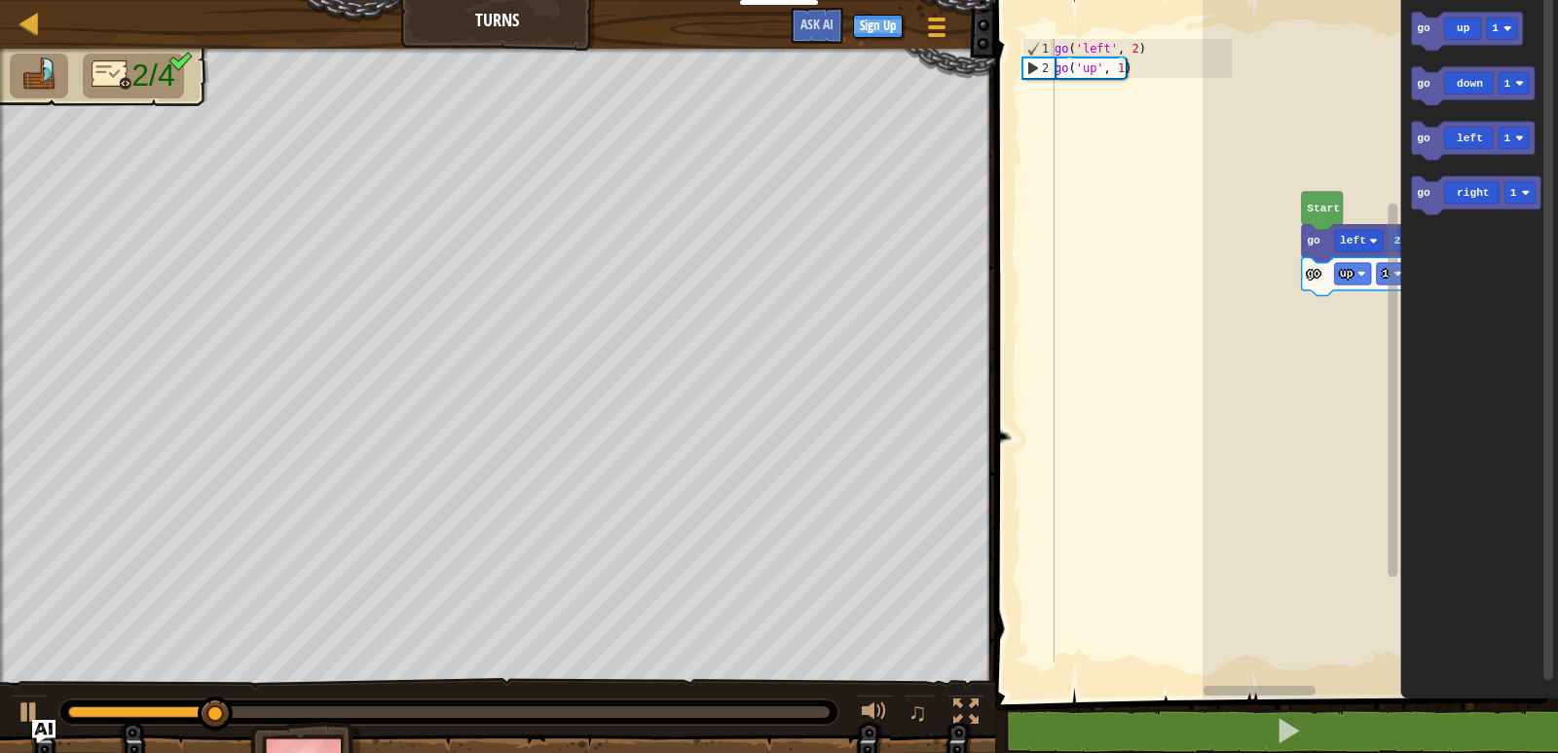
click at [1375, 299] on rect "Blockly Workspace" at bounding box center [1381, 344] width 356 height 708
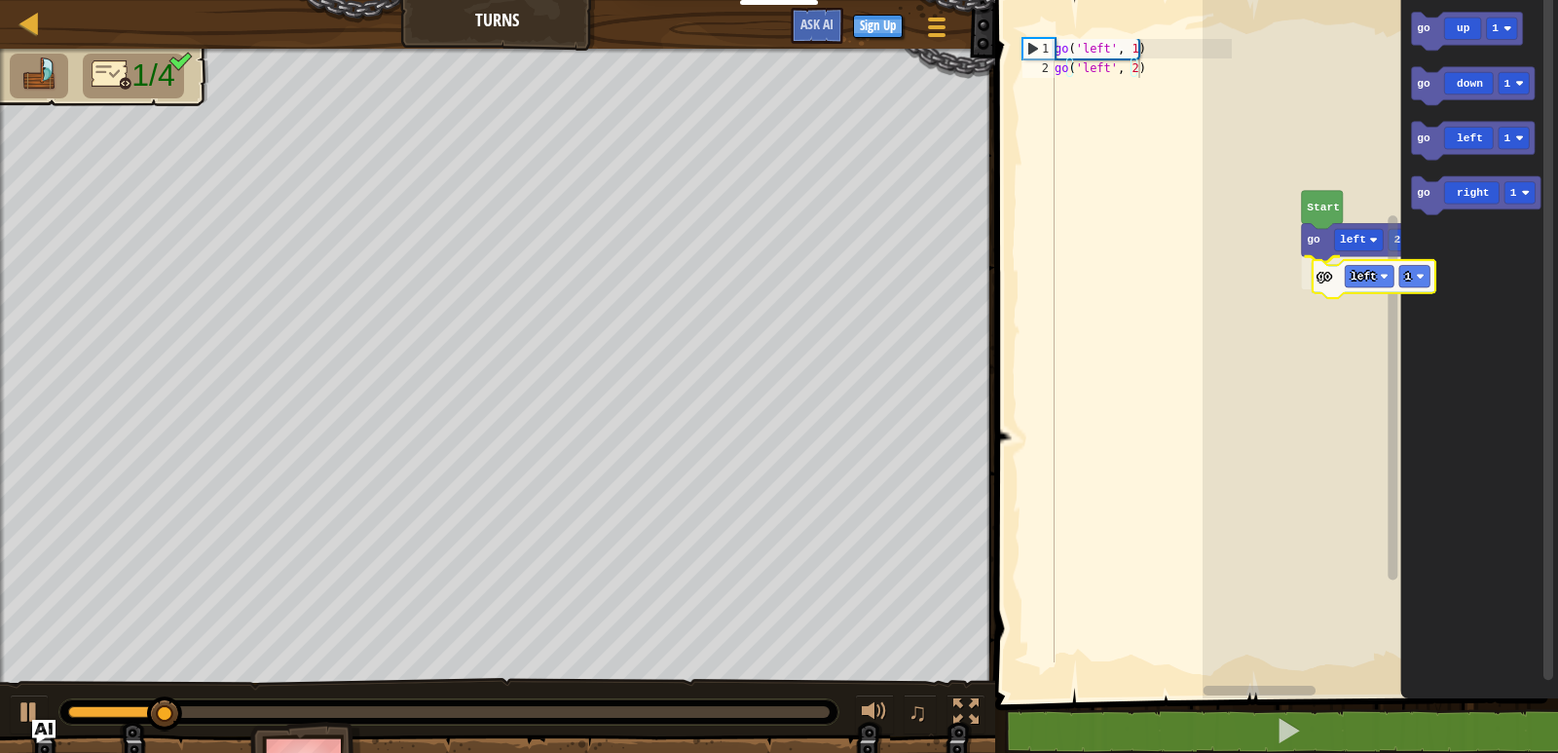
click at [1329, 285] on div "Start go left 2 go left 1 go up 1 go down 1 go left 1 go right 1 go left 1" at bounding box center [1381, 344] width 356 height 708
click at [1396, 225] on div "Start go left 2 go up 1 go down 1 go left 1 go right 1" at bounding box center [1381, 344] width 356 height 708
click at [1323, 287] on div "Start go left 2 go down 1 go up 1 go down 1 go left 1 go right 1 go down 1" at bounding box center [1381, 344] width 356 height 708
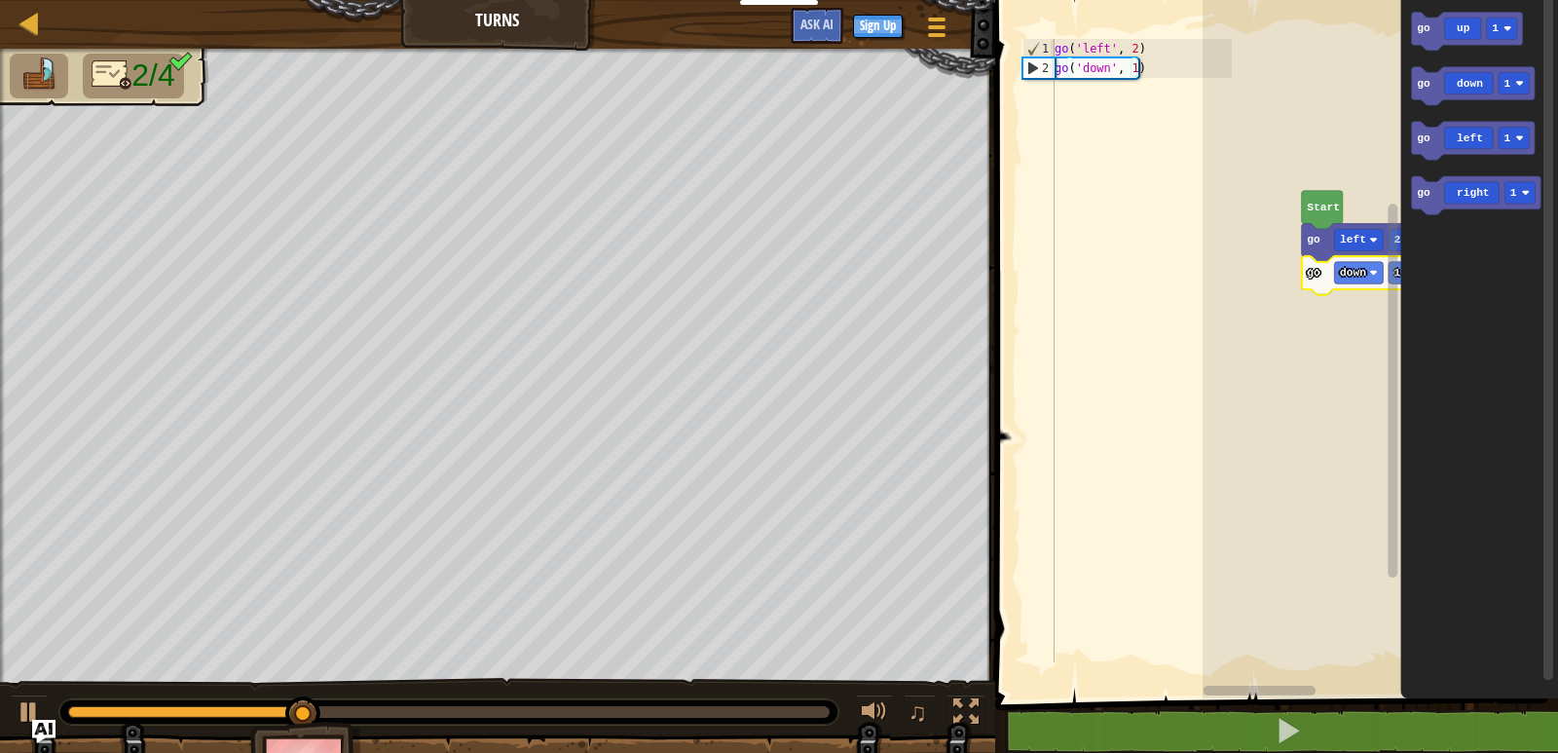
click at [1400, 274] on rect "Blockly Workspace" at bounding box center [1393, 337] width 15 height 693
click at [1394, 268] on rect "Blockly Workspace" at bounding box center [1394, 391] width 10 height 374
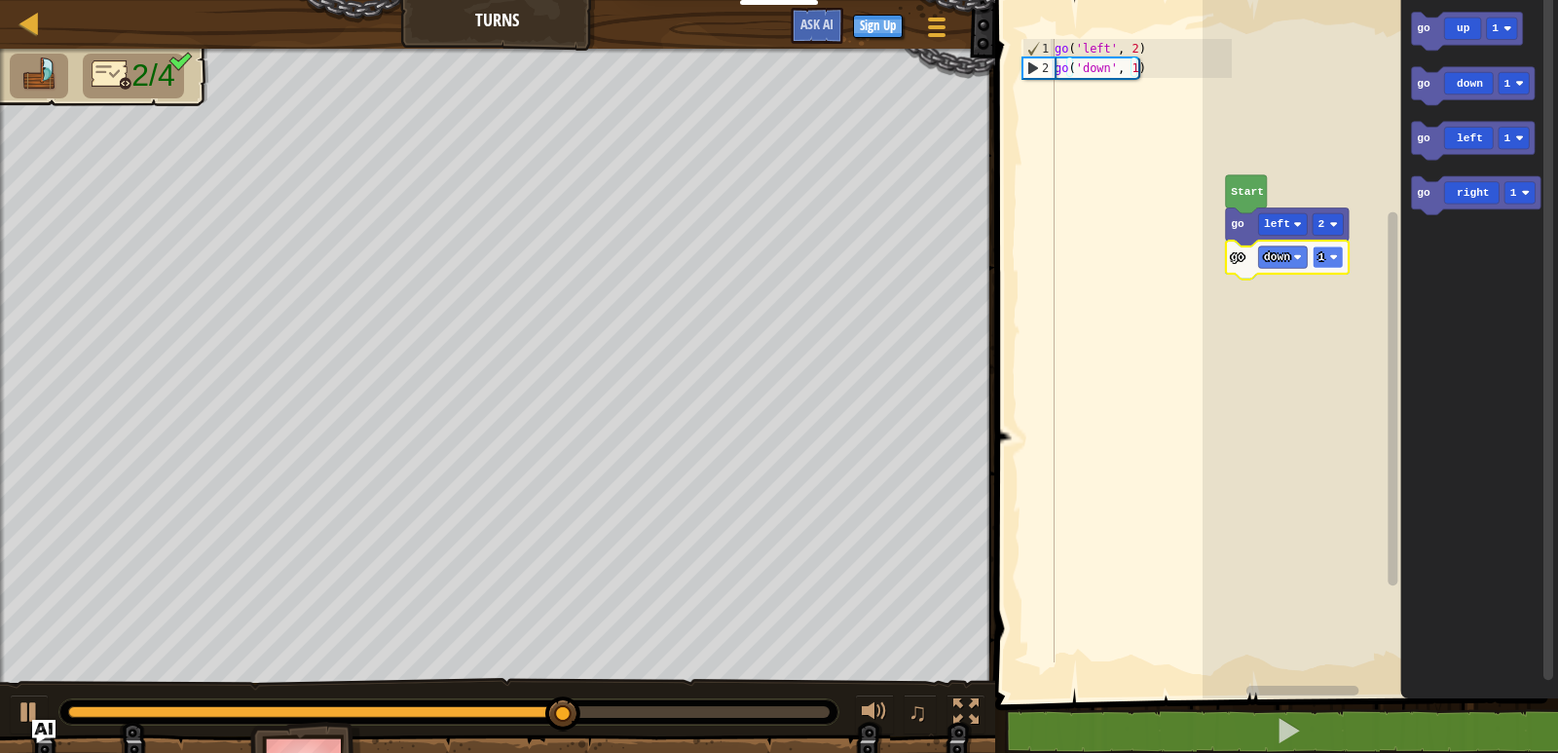
click at [1328, 268] on rect "Blockly Workspace" at bounding box center [1328, 256] width 30 height 21
click at [1255, 287] on div "Start go left 2 go down 2 go right 1 go up 1 go down 1 go left 1 go right 1 go …" at bounding box center [1381, 344] width 356 height 708
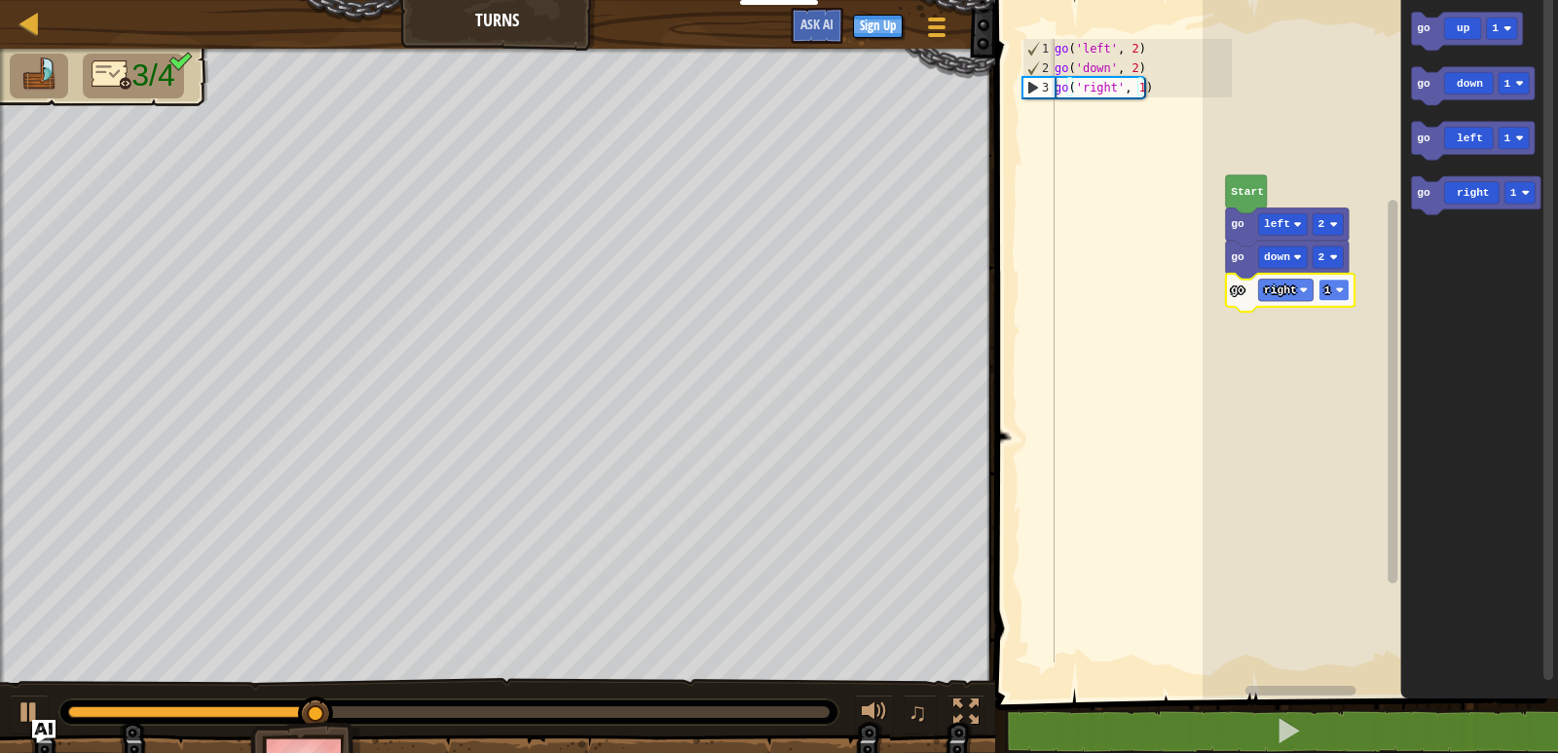
click at [1337, 286] on image "Blockly Workspace" at bounding box center [1340, 290] width 8 height 8
click at [1400, 111] on div "Start go left 2 go down 2 go right 4 go up 1 go down 1 go left 1 go right 1" at bounding box center [1381, 344] width 356 height 708
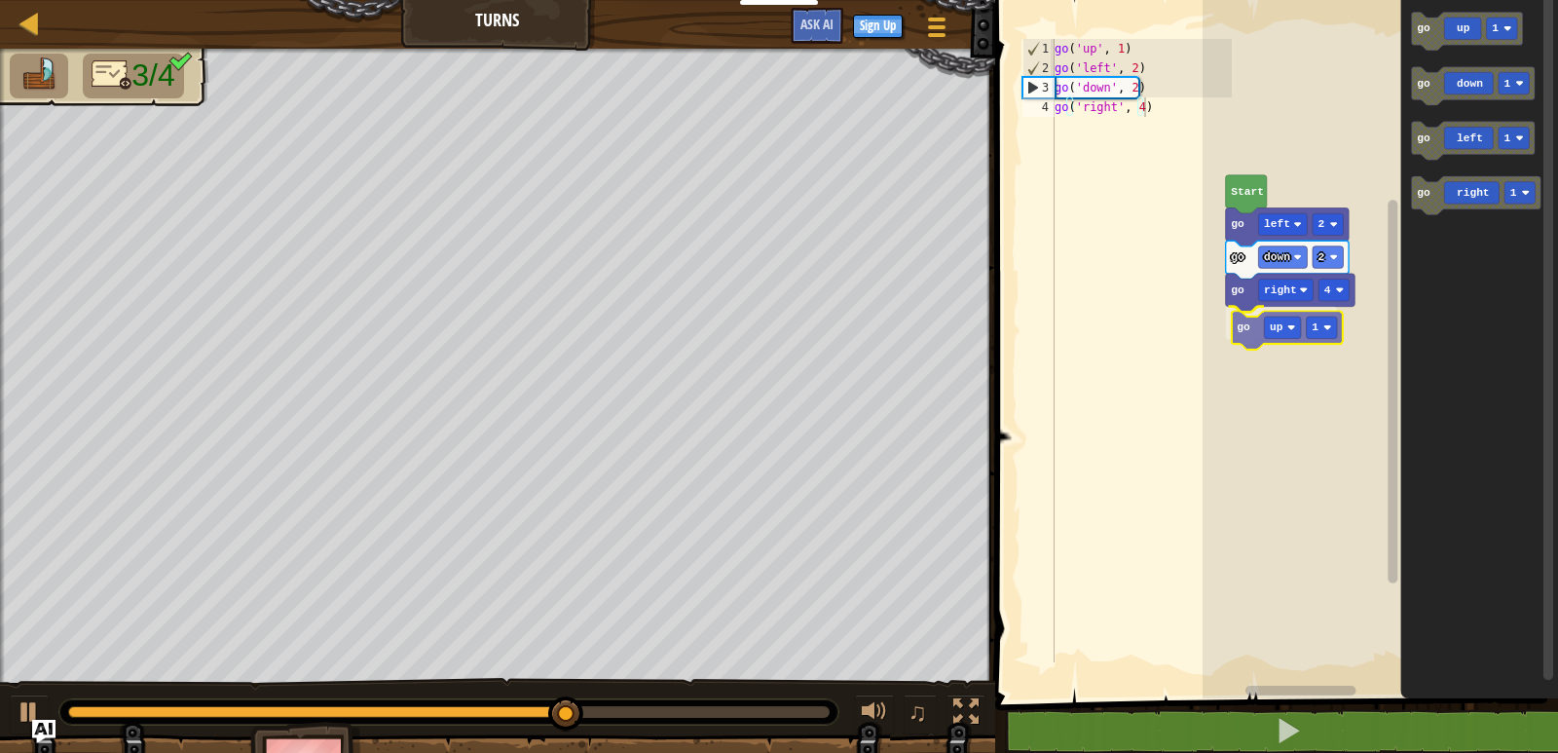
click at [1239, 339] on div "Start go left 2 go down 2 go right 4 go up 1 go up 1 go down 1 go left 1 go rig…" at bounding box center [1381, 344] width 356 height 708
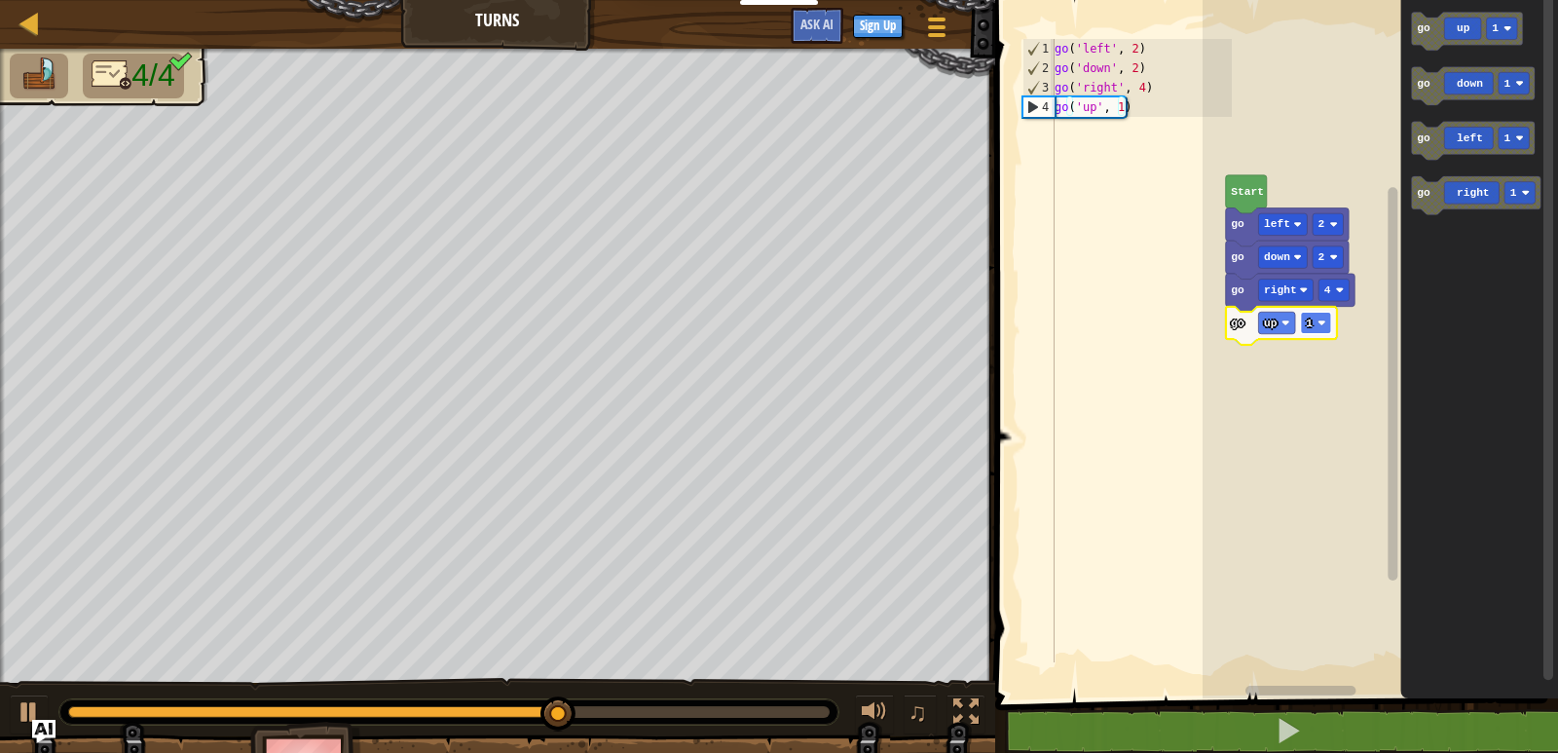
click at [1328, 326] on rect "Blockly Workspace" at bounding box center [1316, 322] width 30 height 21
click at [1320, 335] on icon "Blockly Workspace" at bounding box center [1281, 326] width 111 height 38
click at [1320, 329] on rect "Blockly Workspace" at bounding box center [1316, 322] width 30 height 21
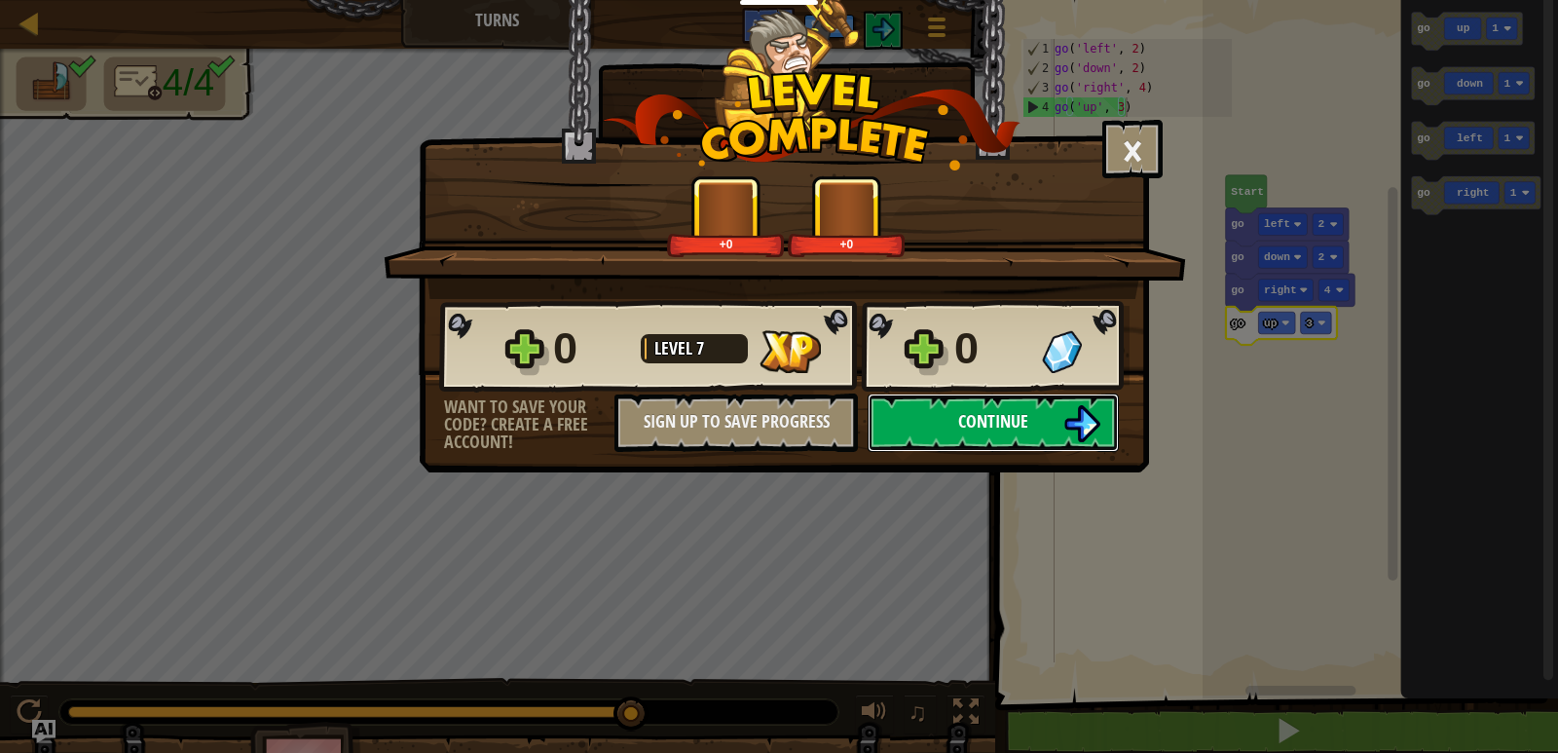
click at [995, 431] on span "Continue" at bounding box center [993, 421] width 70 height 24
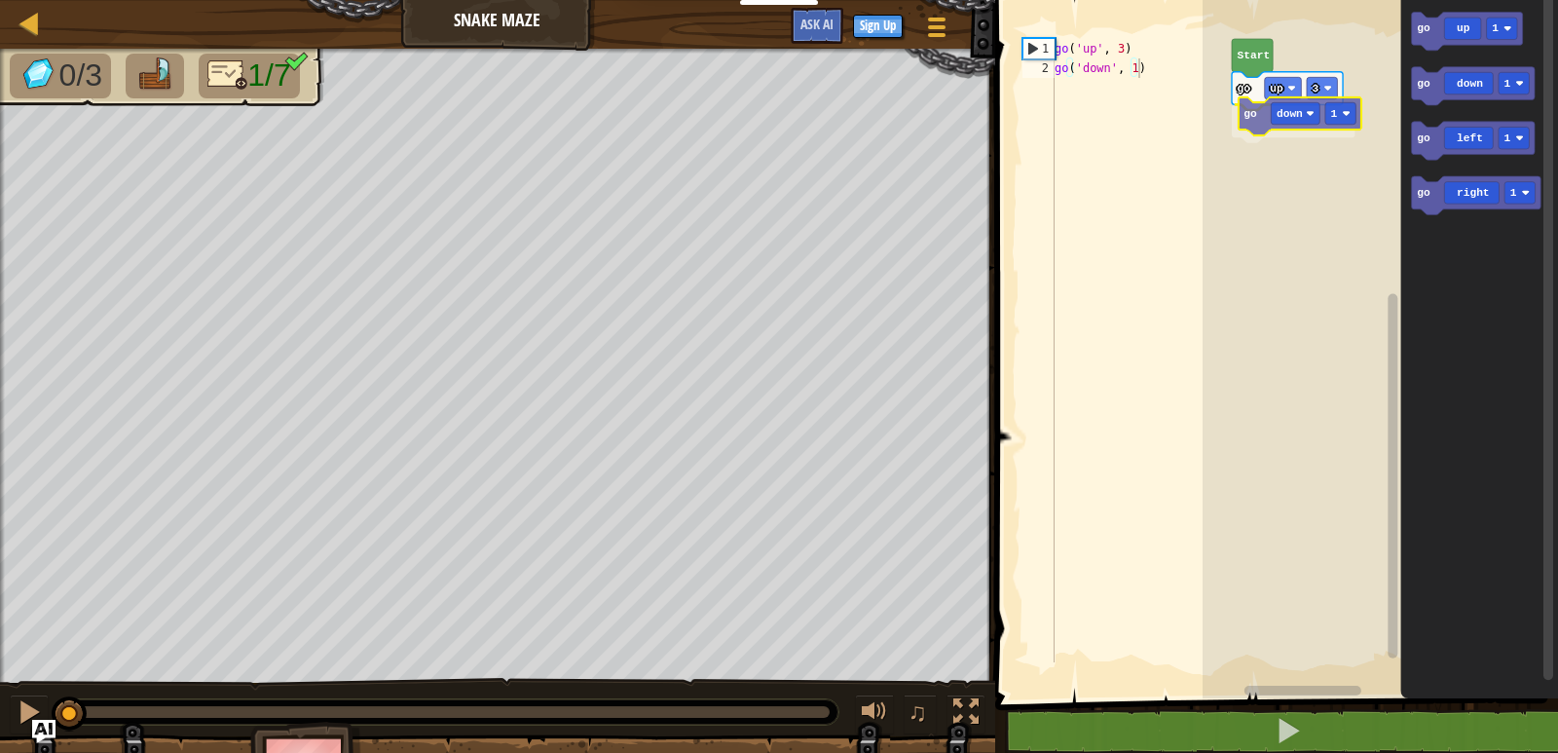
click at [1247, 124] on div "Start go up 3 go down 1 go up 1 go down 1 go left 1 go right 1 go down 1" at bounding box center [1381, 344] width 356 height 708
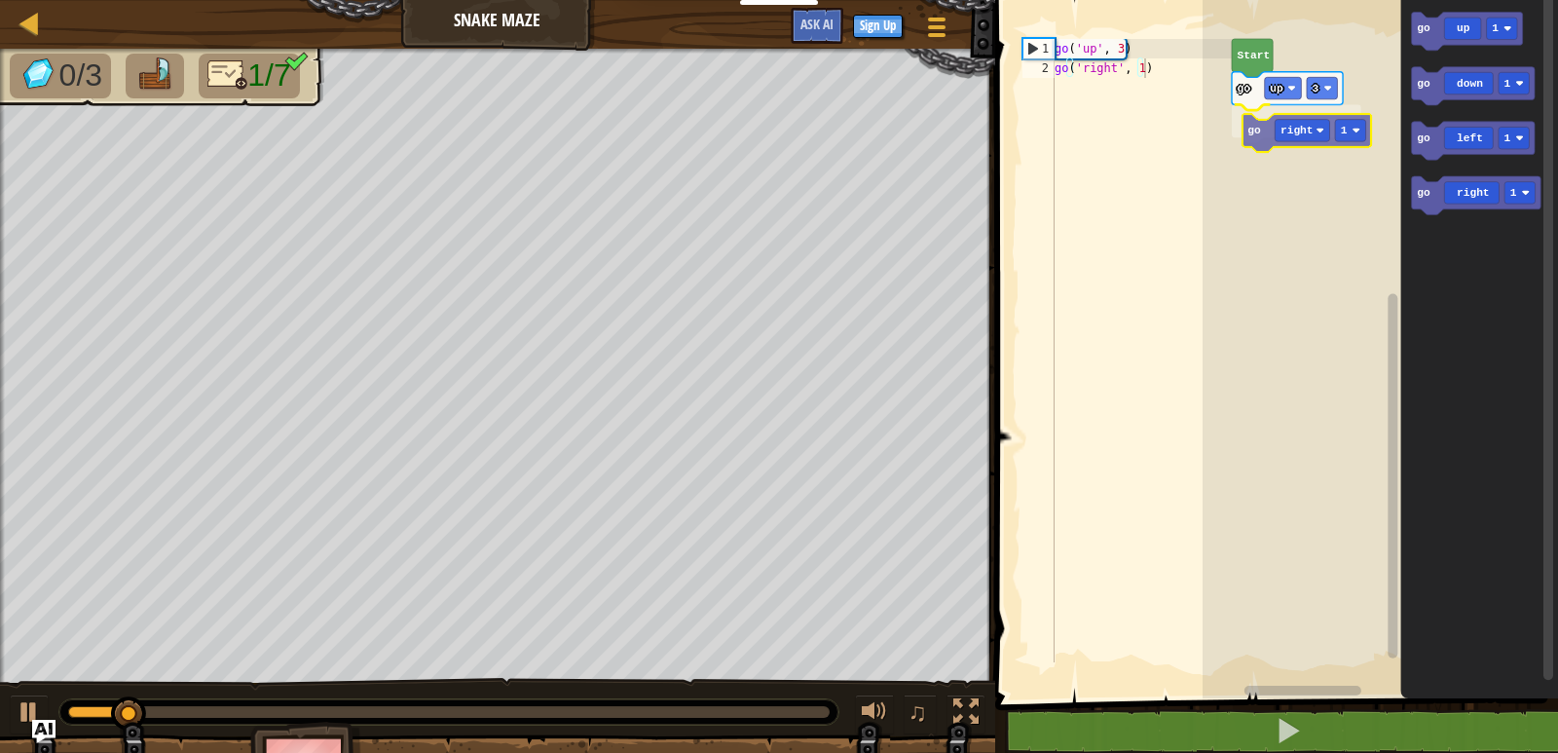
click at [1259, 131] on div "Start go up 3 go right 1 go up 1 go down 1 go left 1 go right 1 go right 1" at bounding box center [1381, 344] width 356 height 708
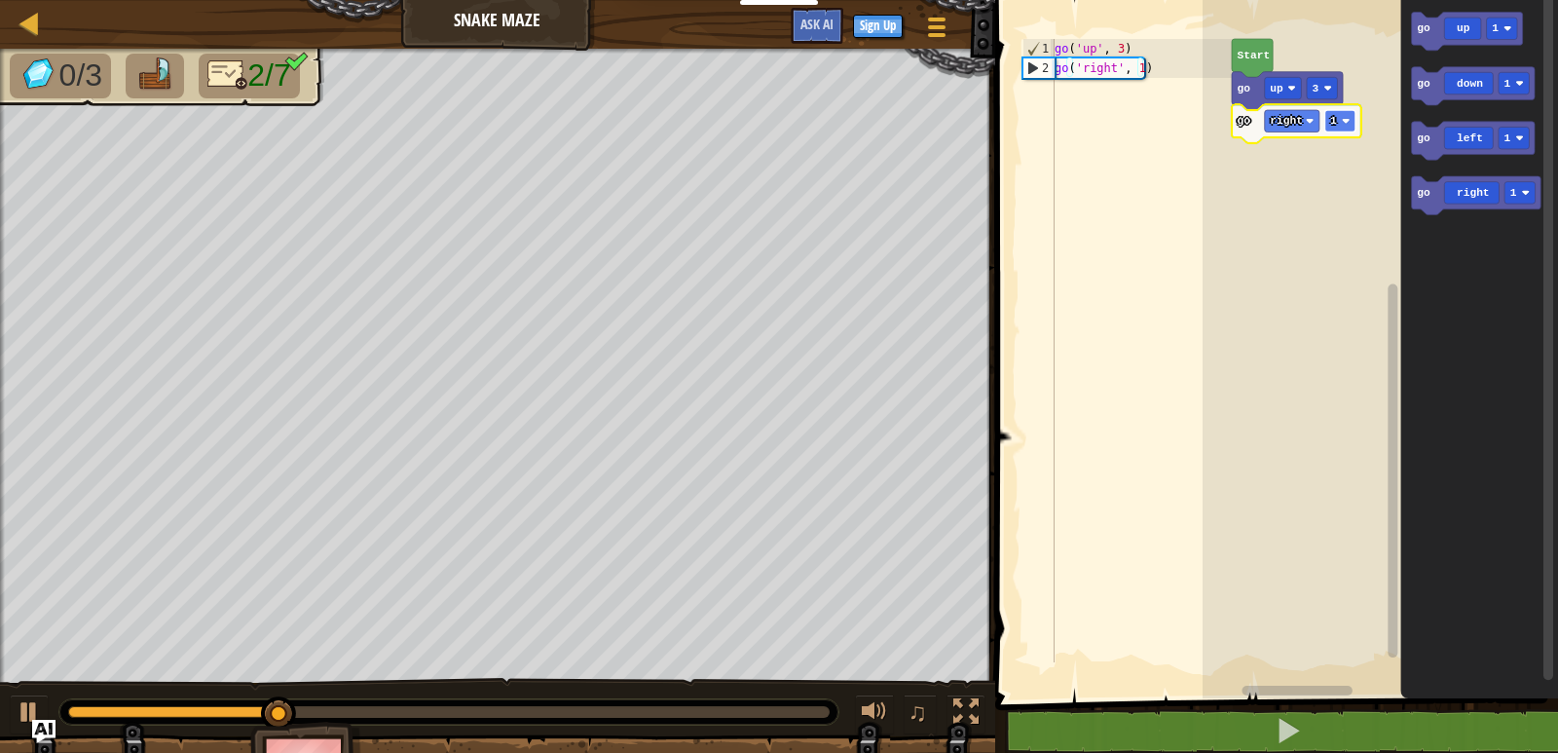
click at [1343, 117] on rect "Blockly Workspace" at bounding box center [1341, 120] width 30 height 21
click at [1342, 121] on rect "Blockly Workspace" at bounding box center [1341, 120] width 30 height 21
click at [1349, 121] on image "Blockly Workspace" at bounding box center [1346, 121] width 8 height 8
click at [1265, 163] on div "Start go up 3 go right 2 go down 1 go up 1 go down 1 go left 1 go right 1 go do…" at bounding box center [1381, 344] width 356 height 708
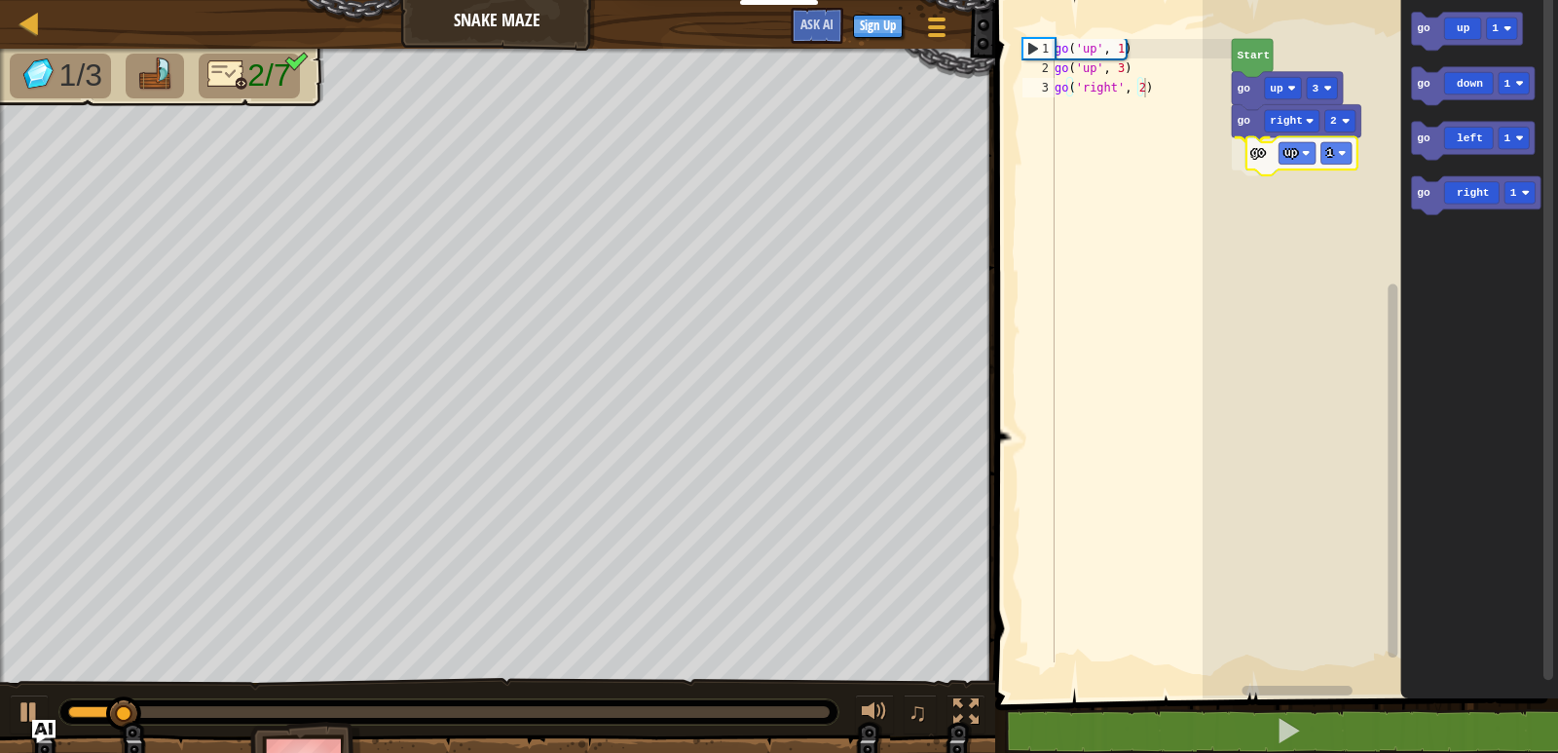
click at [1266, 163] on div "Start go up 3 go right 2 go up 1 go up 1 go down 1 go left 1 go right 1 go up 1" at bounding box center [1381, 344] width 356 height 708
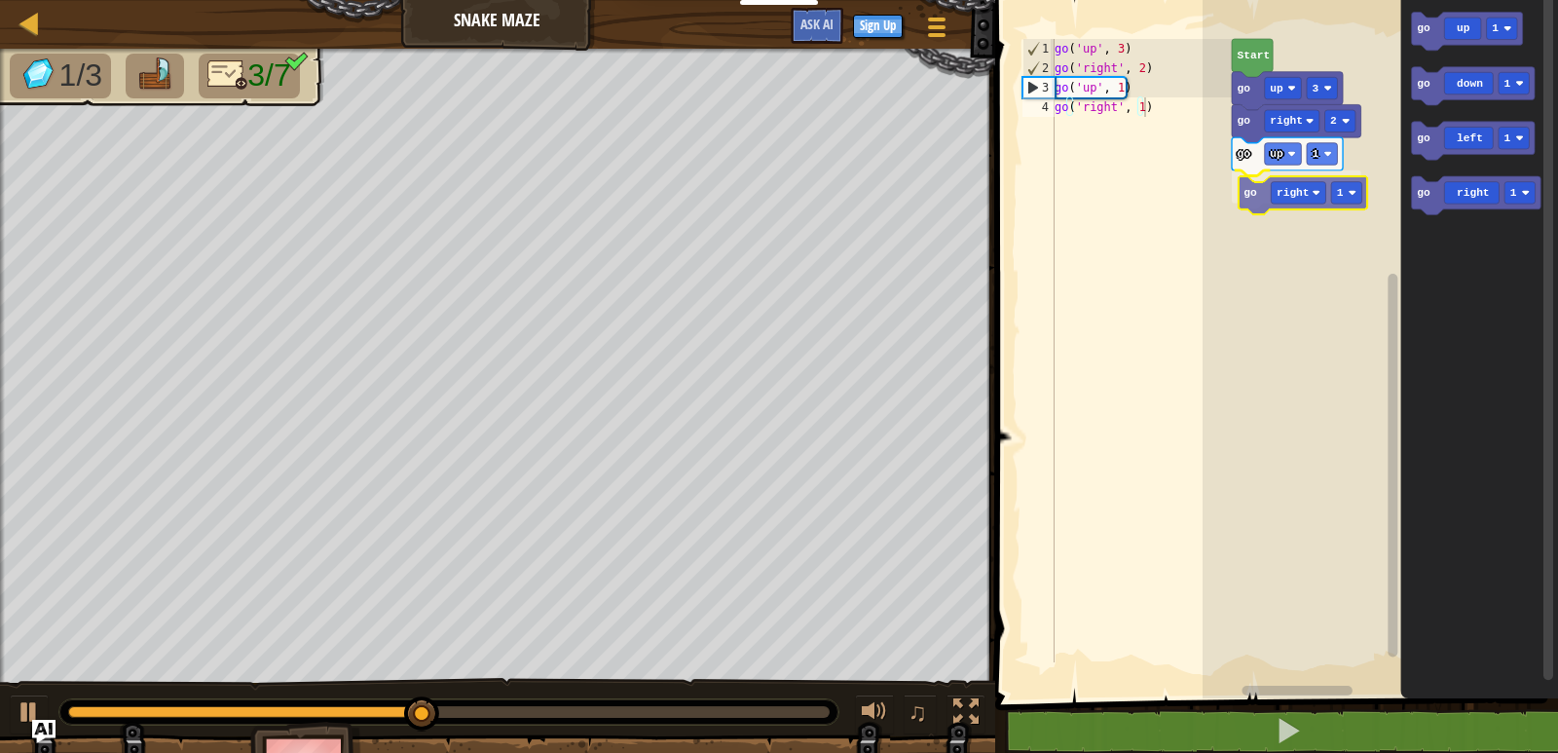
click at [1256, 194] on div "Start go up 3 go right 2 go up 1 go right 1 go up 1 go down 1 go left 1 go righ…" at bounding box center [1381, 344] width 356 height 708
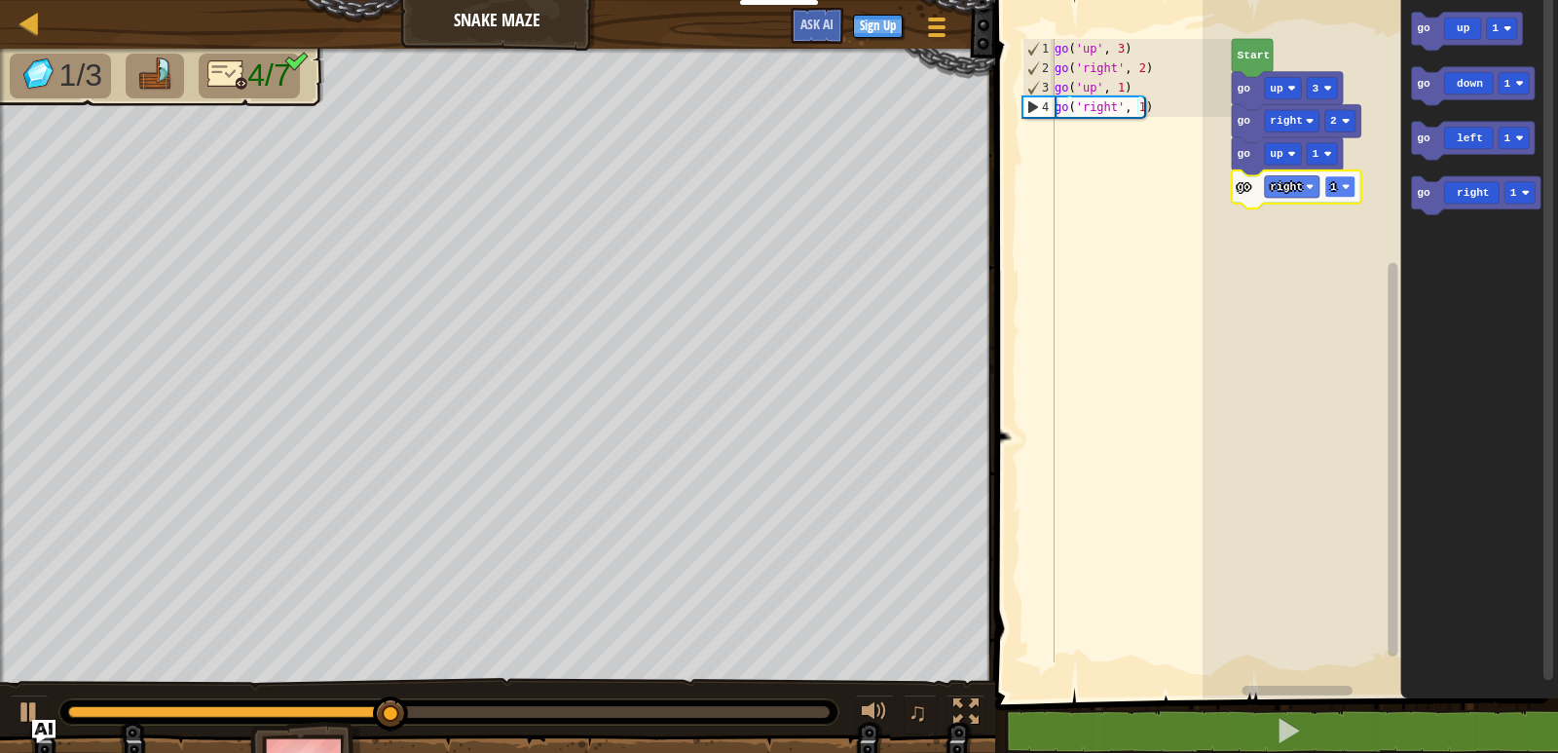
click at [1331, 181] on text "1" at bounding box center [1334, 187] width 7 height 12
click at [1244, 238] on div "Start go up 3 go right 2 go up 1 go right 2 go left 1 go up 1 go down 1 go left…" at bounding box center [1381, 344] width 356 height 708
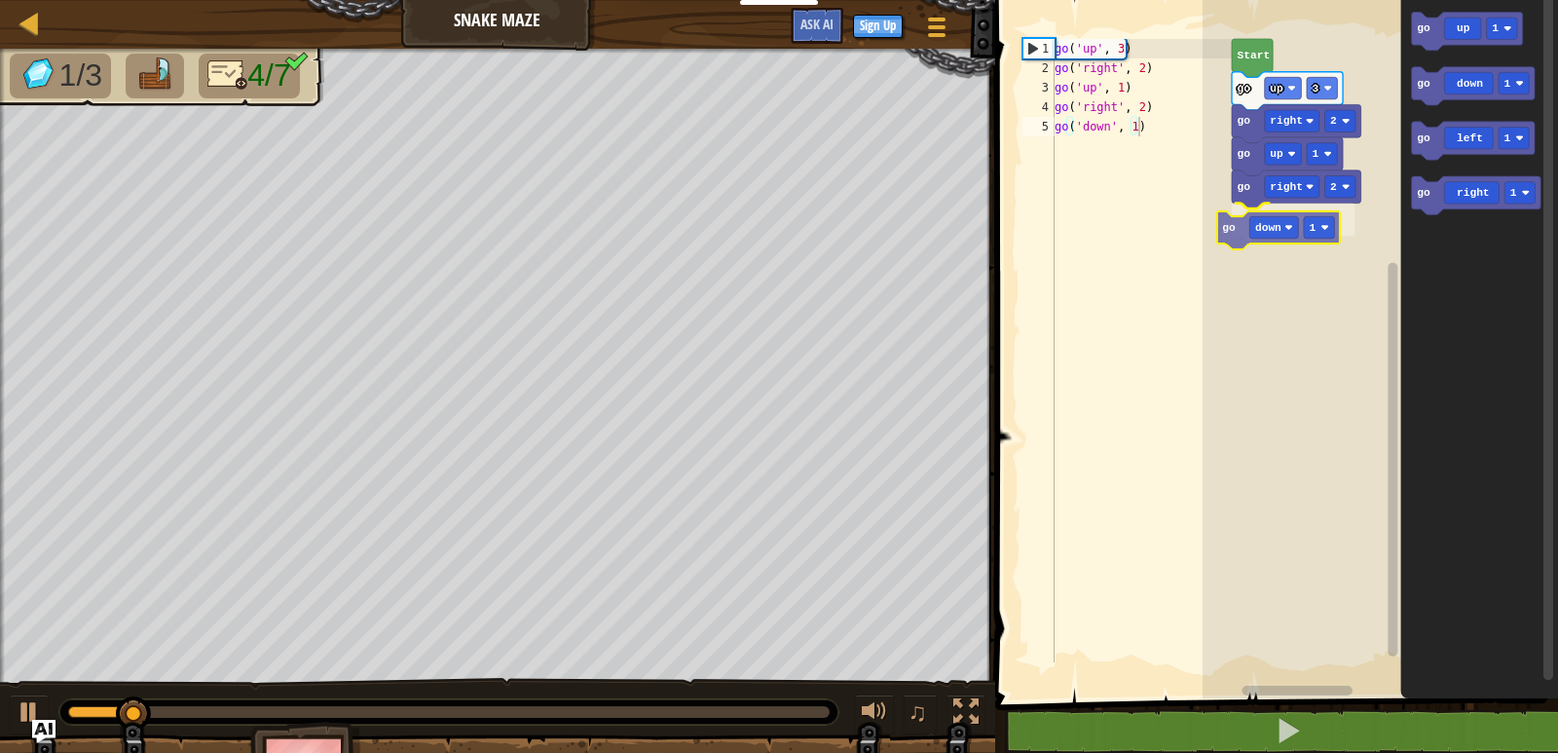
click at [1233, 229] on div "Start go up 3 go right 2 go up 1 go right 2 go down 1 go up 1 go down 1 go left…" at bounding box center [1381, 344] width 356 height 708
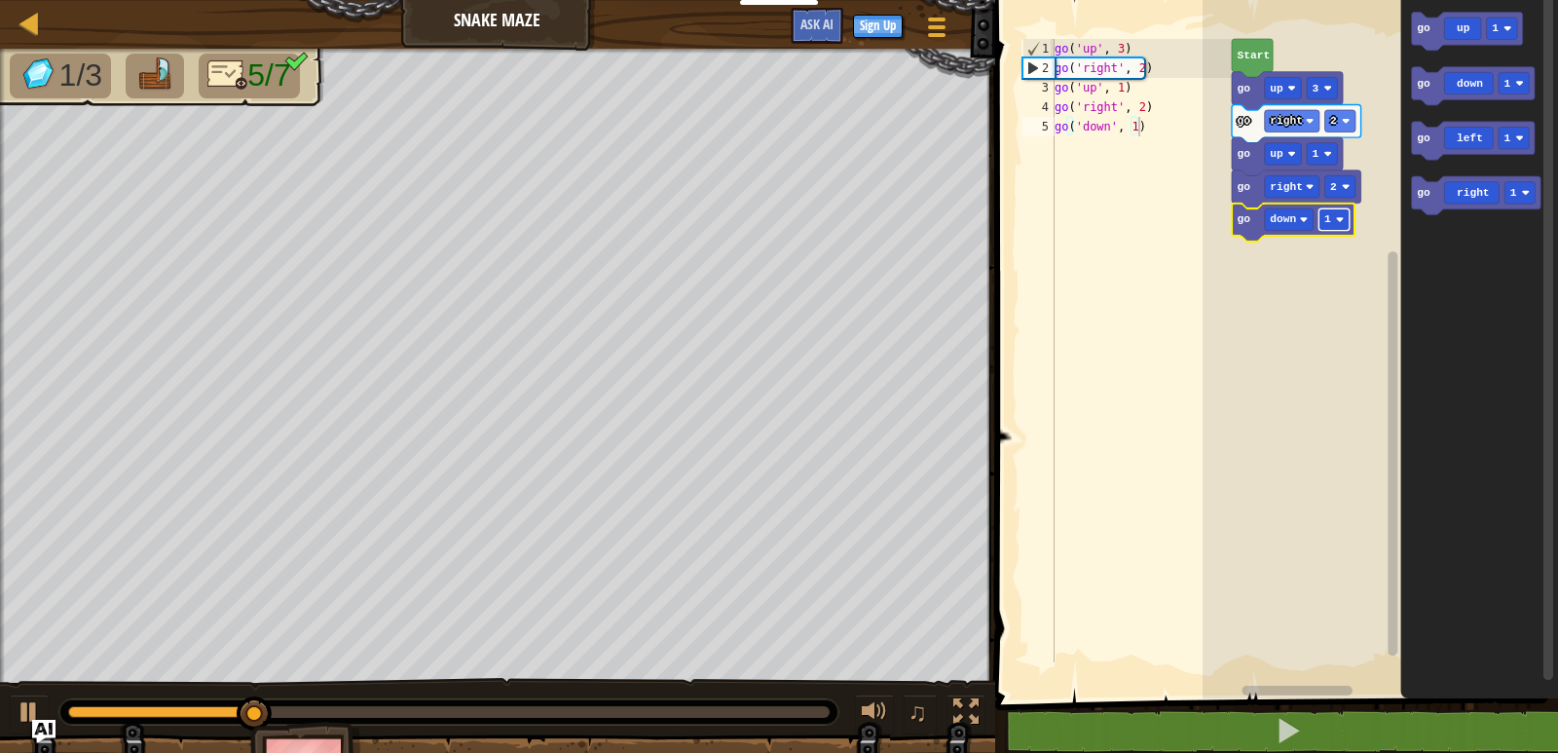
click at [1333, 217] on rect "Blockly Workspace" at bounding box center [1335, 218] width 30 height 21
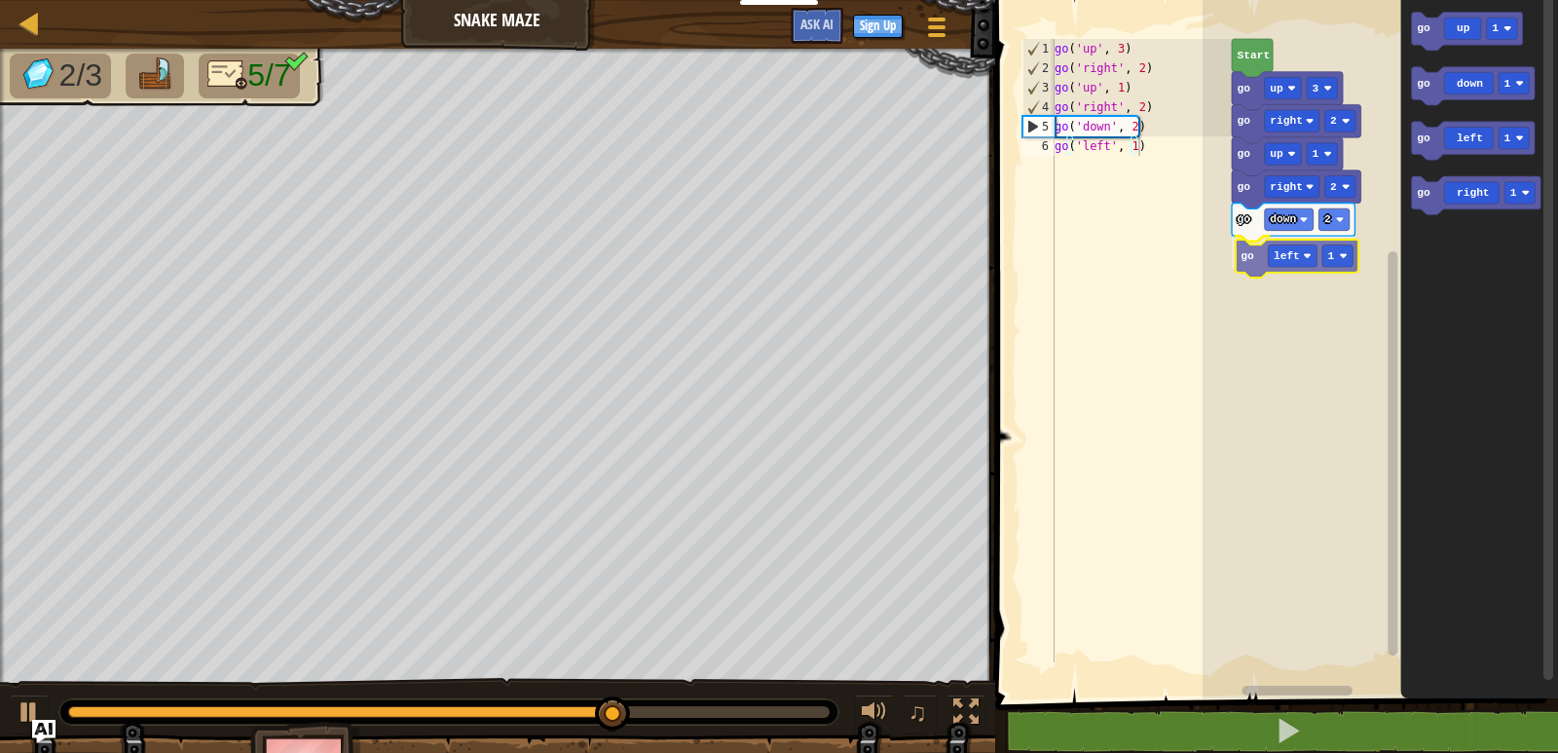
click at [1266, 264] on div "Start go up 3 go right 2 go up 1 go right 2 go down 2 go left 1 go up 1 go down…" at bounding box center [1381, 344] width 356 height 708
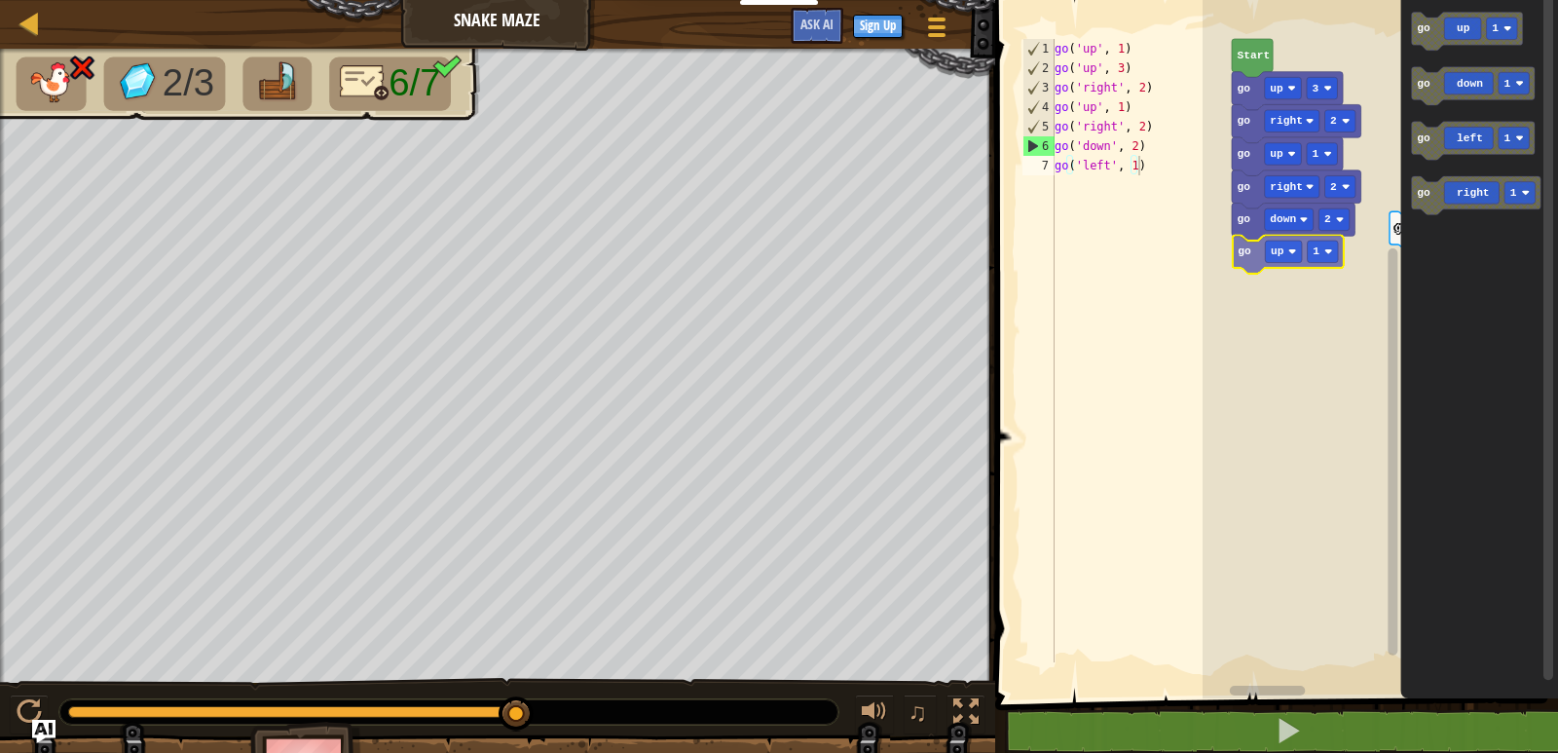
click at [1249, 247] on div "Start go up 3 go right 2 go up 1 go right 2 go down 2 go up 1 go left 1 go up 1…" at bounding box center [1381, 344] width 356 height 708
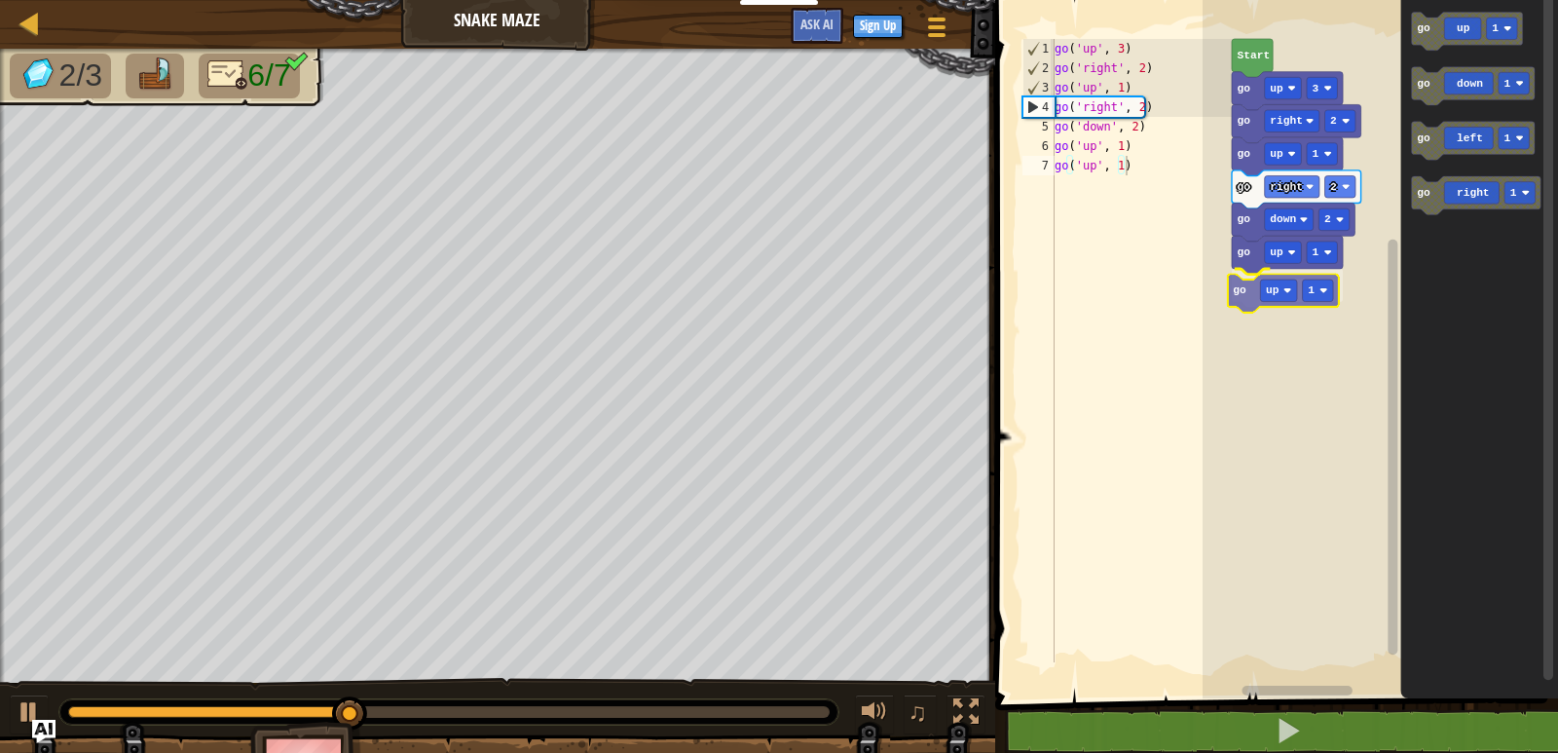
click at [1244, 289] on div "go up 1 go up 1 go down 2 go right 2 go up 1 go right 2 go up 3 Start go up 1 g…" at bounding box center [1381, 344] width 356 height 708
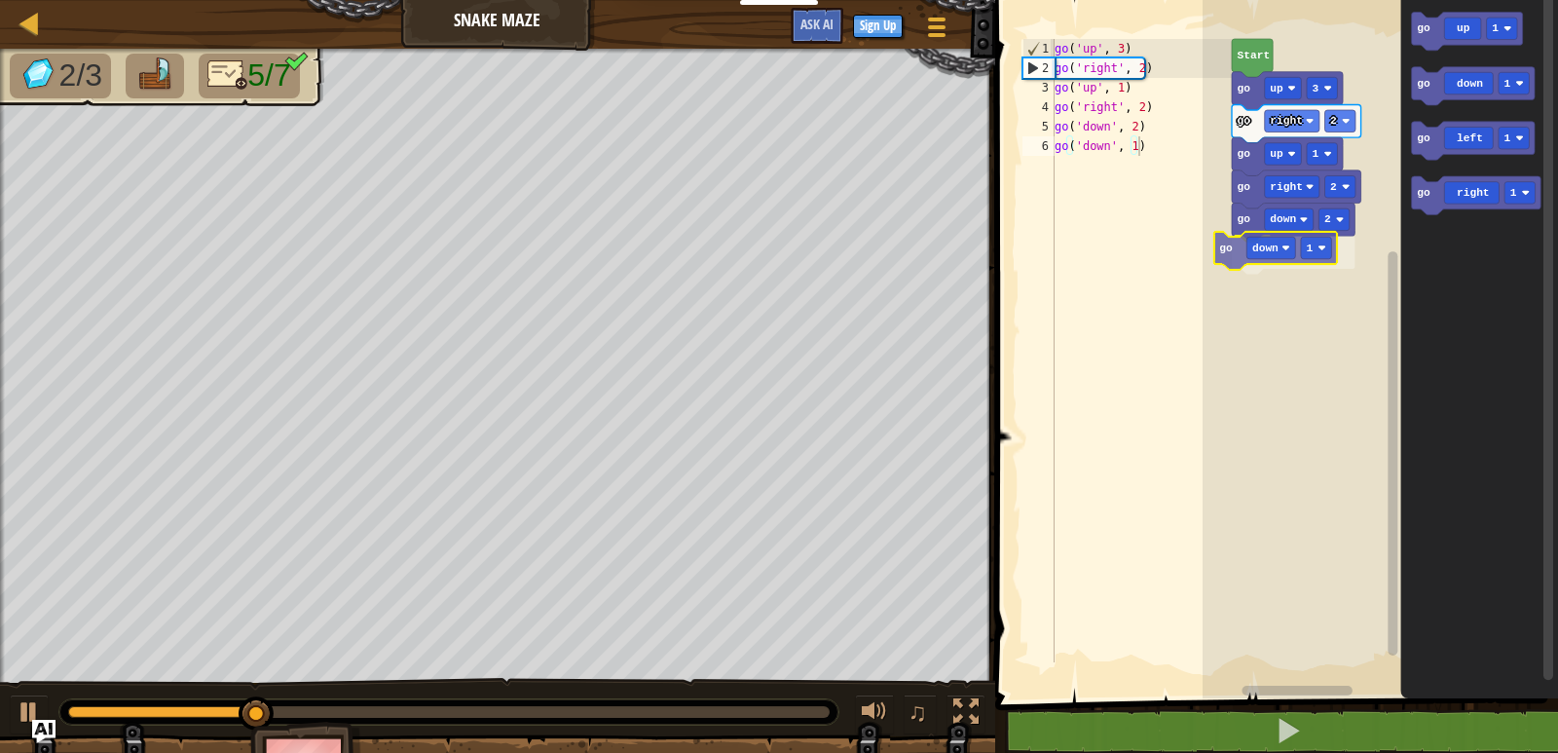
click at [1230, 255] on div "go down 2 go down 1 go right 2 go up 1 go right 2 go up 3 Start go up 1 go down…" at bounding box center [1381, 344] width 356 height 708
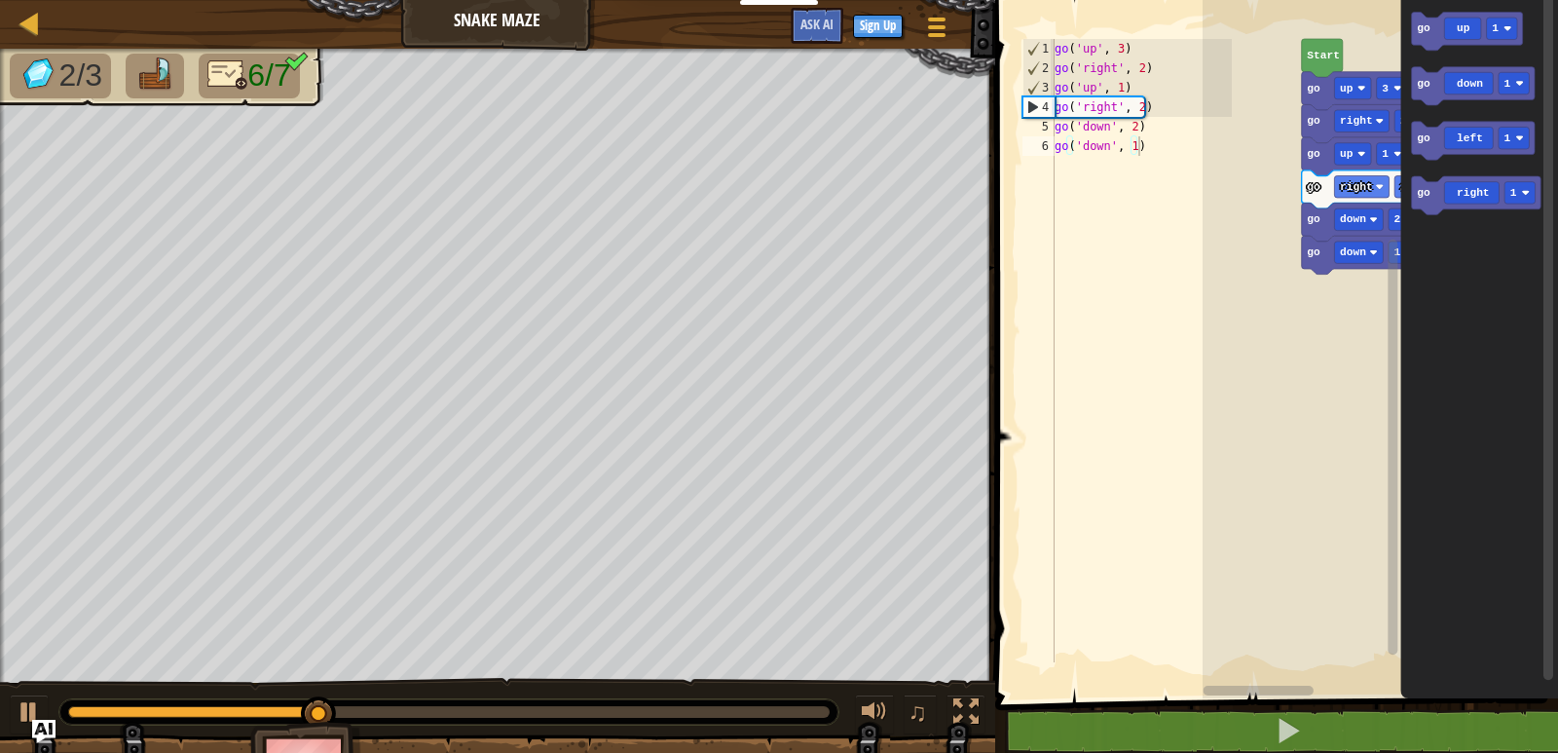
click at [1458, 244] on div "go down 1 go down 2 go right 2 go up 1 go right 2 go up 3 Start go up 1 go down…" at bounding box center [1381, 344] width 356 height 708
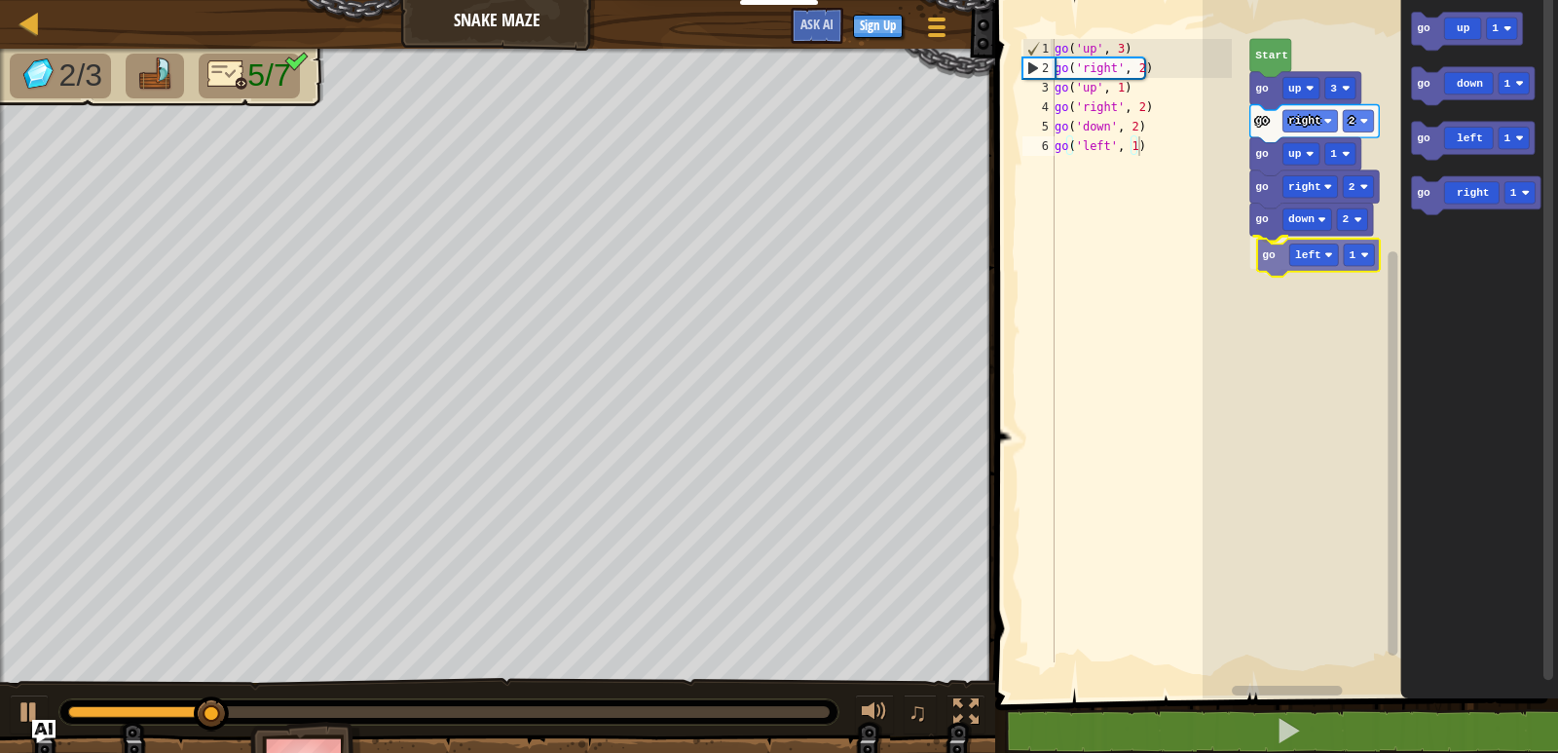
click at [1270, 263] on div "go down 2 go left 1 go right 2 go up 1 go right 2 go up 3 Start go up 1 go down…" at bounding box center [1381, 344] width 356 height 708
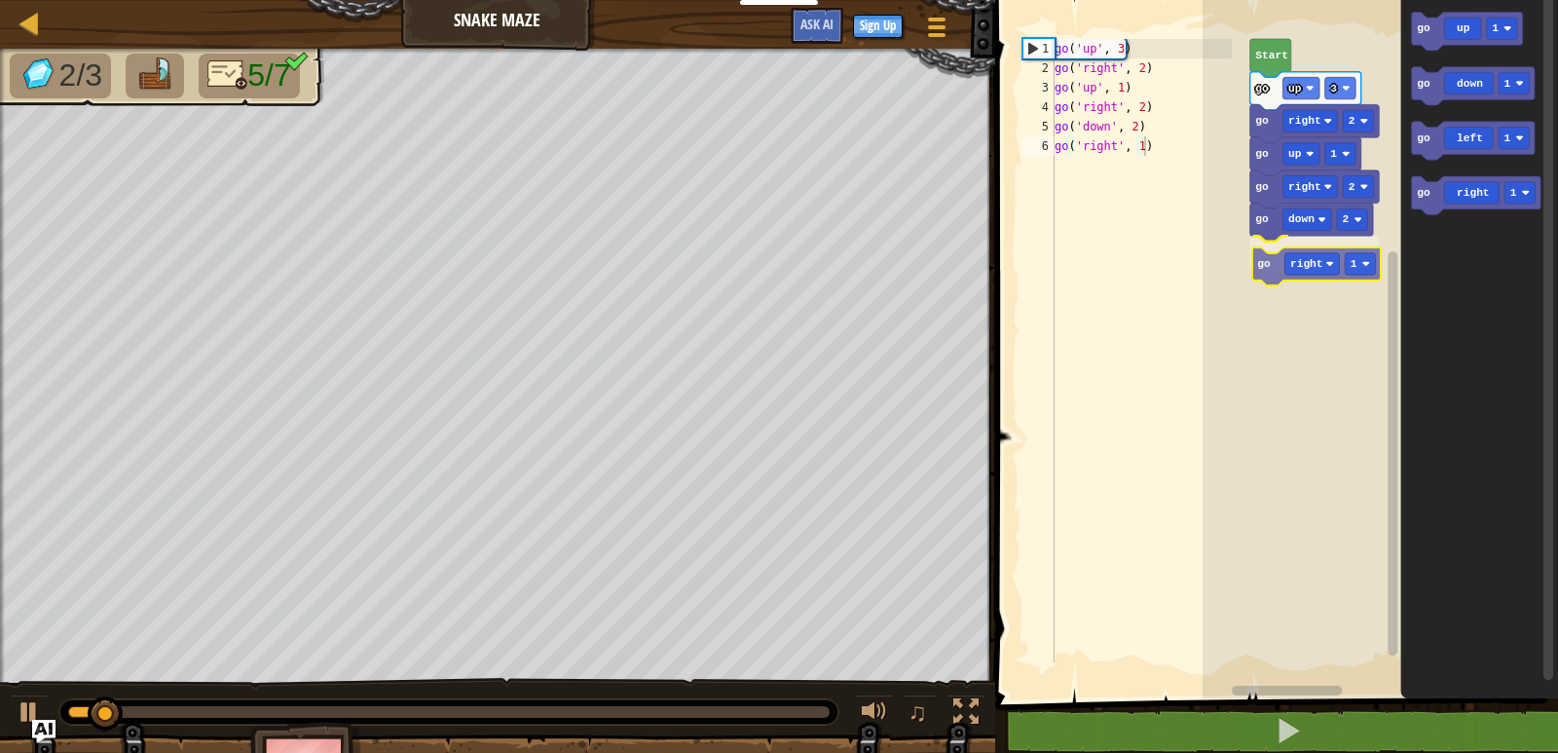
click at [1277, 264] on div "go down 2 go right 1 go right 2 go up 1 go right 2 go up 3 Start go up 1 go dow…" at bounding box center [1381, 344] width 356 height 708
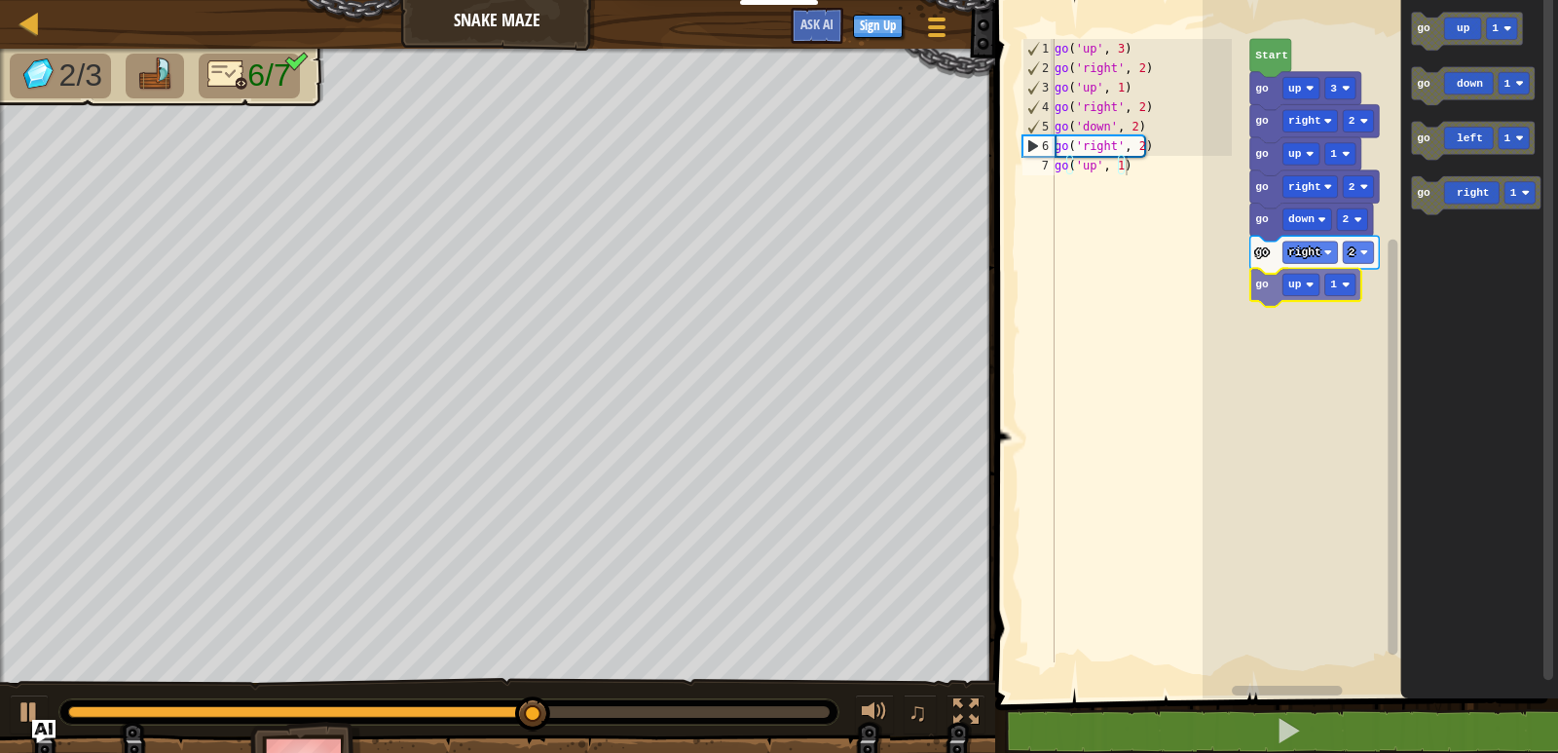
click at [1262, 296] on div "Start go up 3 go right 2 go up 1 go right 2 go down 2 go right 2 go up 1 go up …" at bounding box center [1381, 344] width 356 height 708
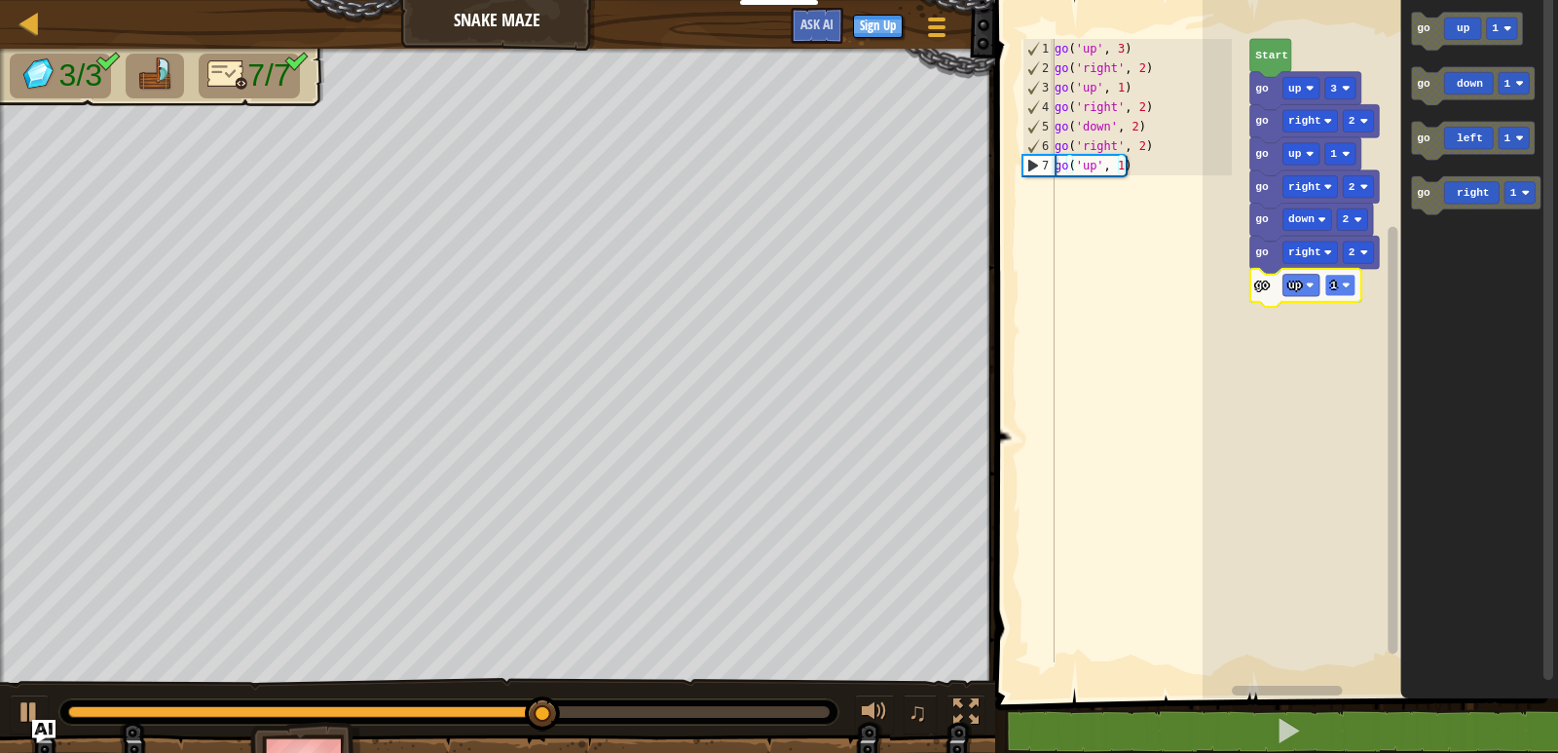
click at [1336, 280] on text "1" at bounding box center [1335, 286] width 7 height 12
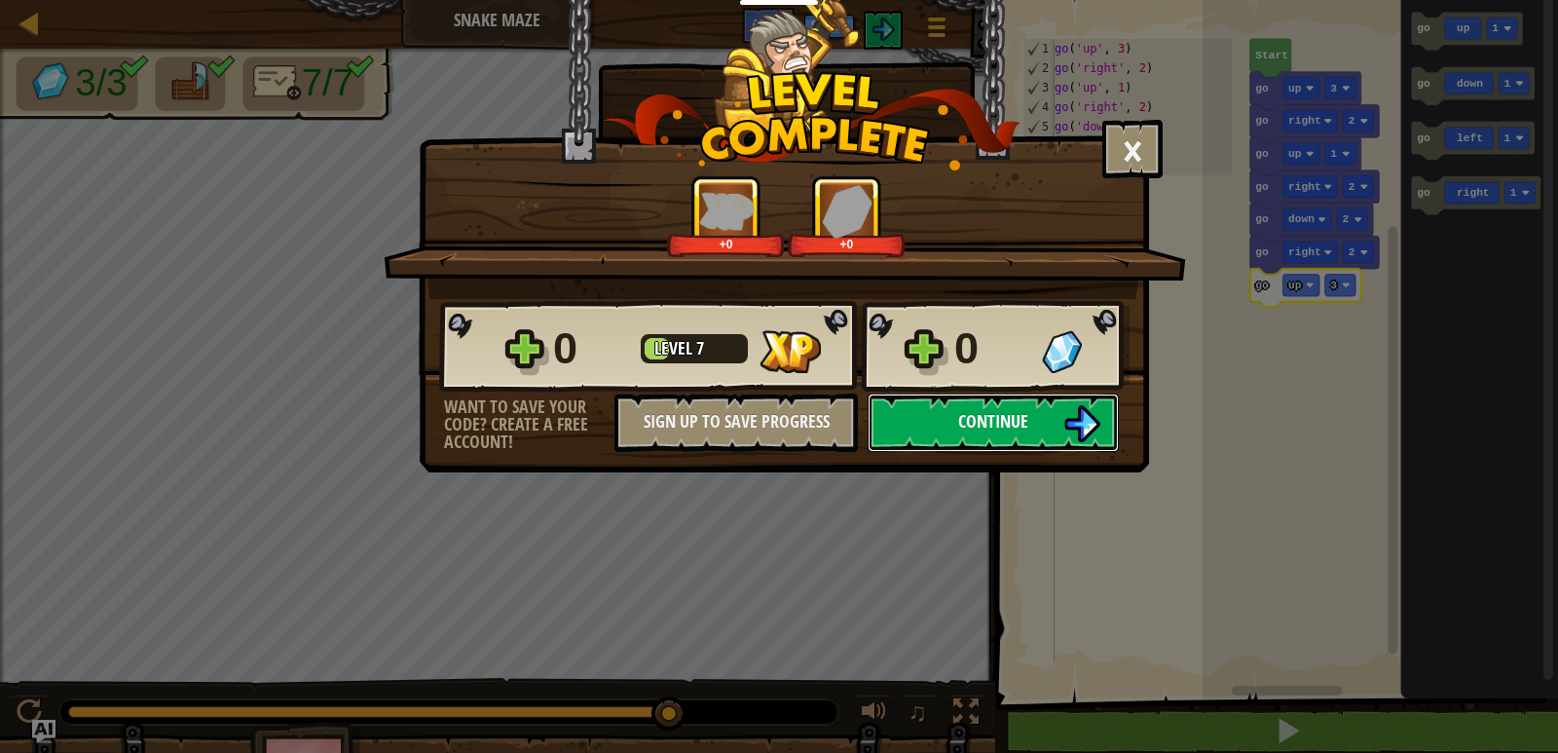
click at [981, 423] on span "Continue" at bounding box center [993, 421] width 70 height 24
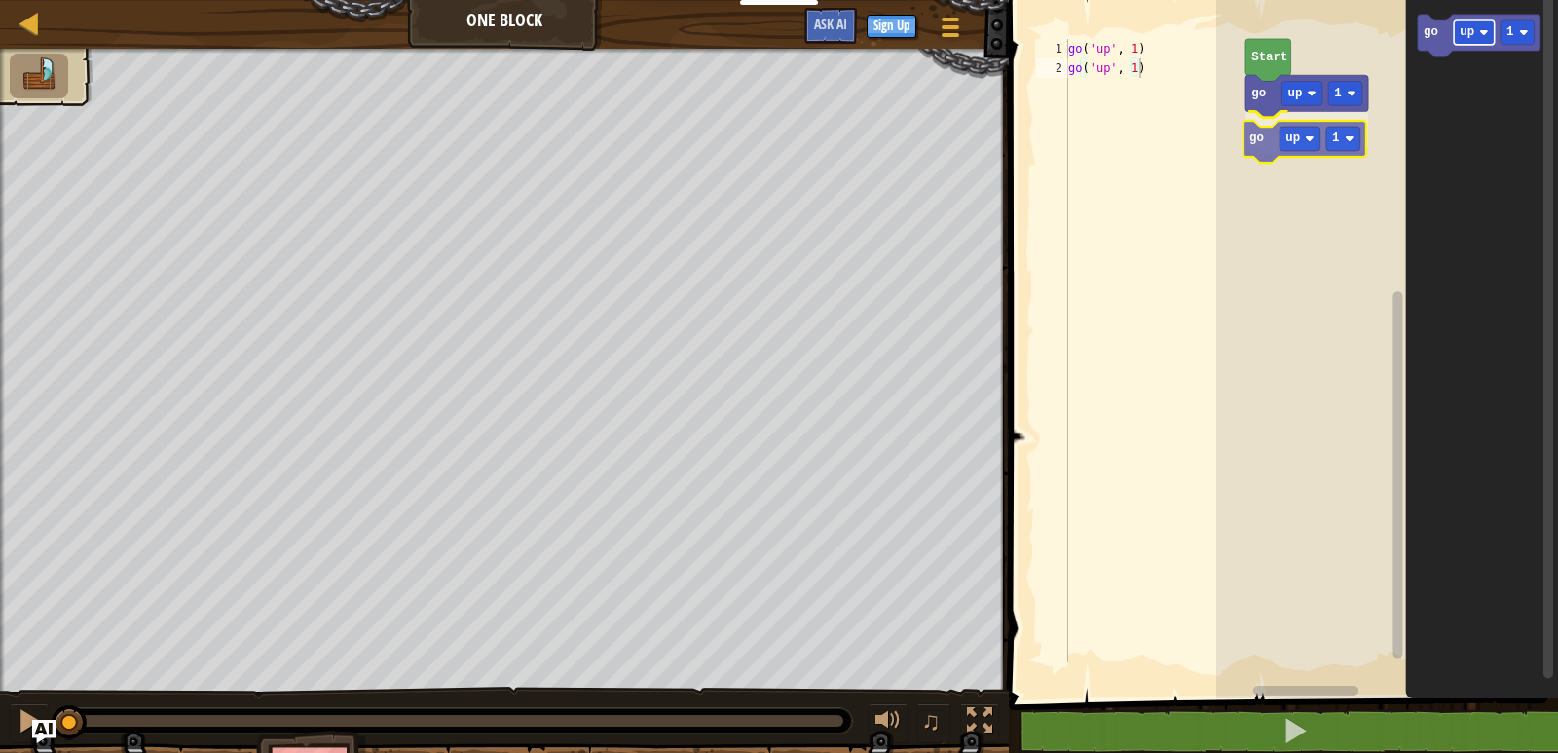
click at [1282, 141] on div "go up 1 go up 1 Start go up 1 go up 1" at bounding box center [1388, 344] width 342 height 708
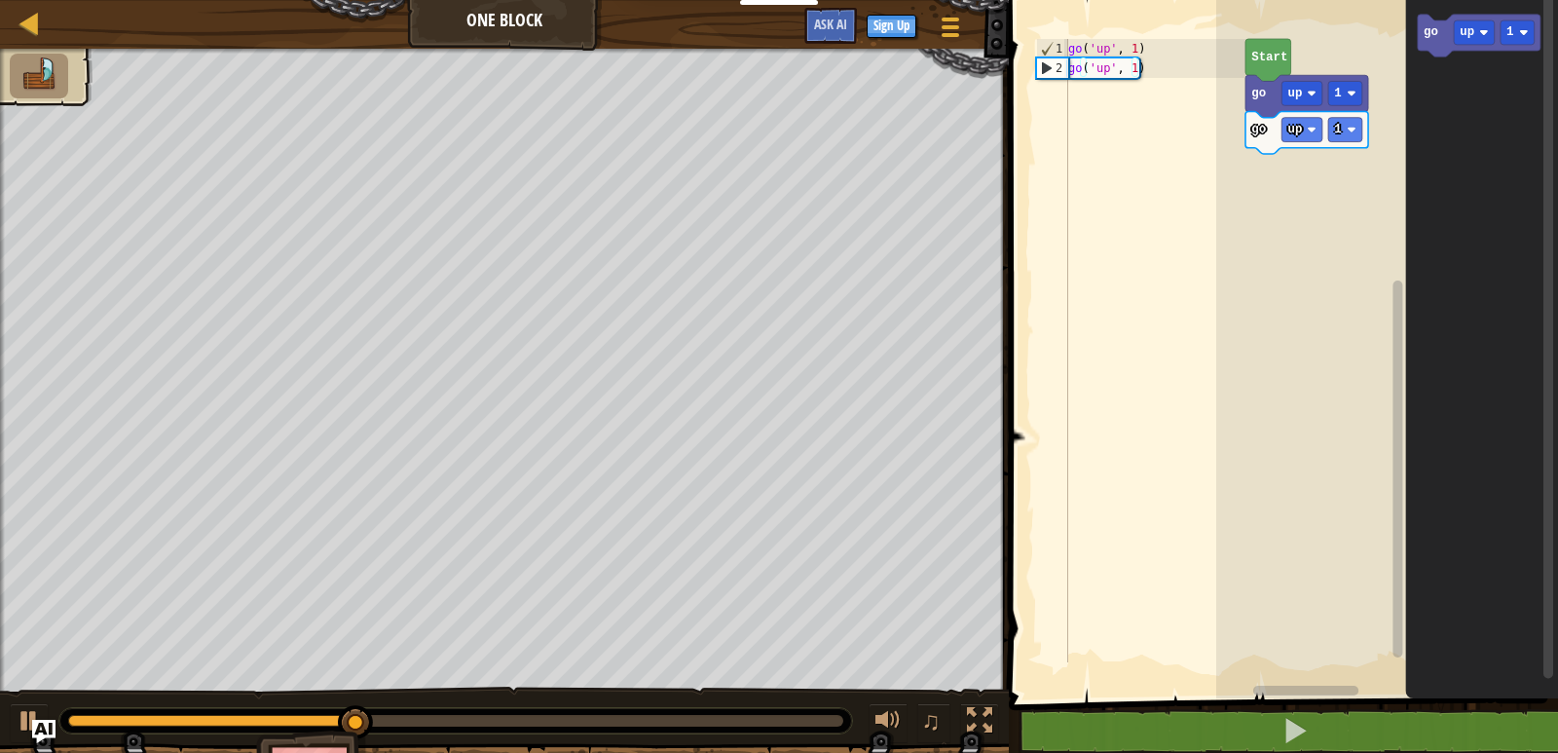
click at [1371, 147] on div "go up 1 go up 1 Start go up 1" at bounding box center [1388, 344] width 342 height 708
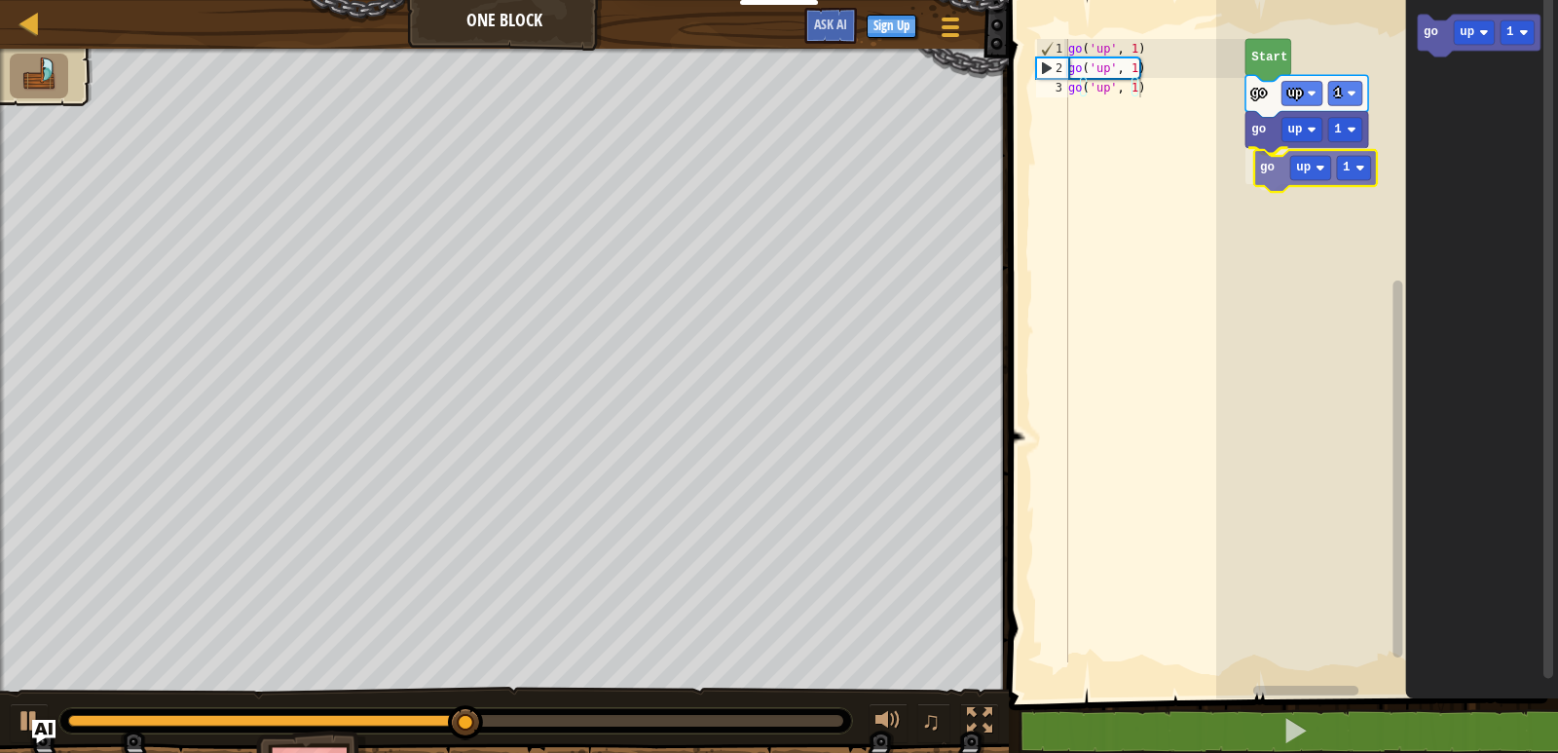
click at [1263, 166] on div "go up 1 go up 1 go up 1 Start go up 1 go up 1" at bounding box center [1388, 344] width 342 height 708
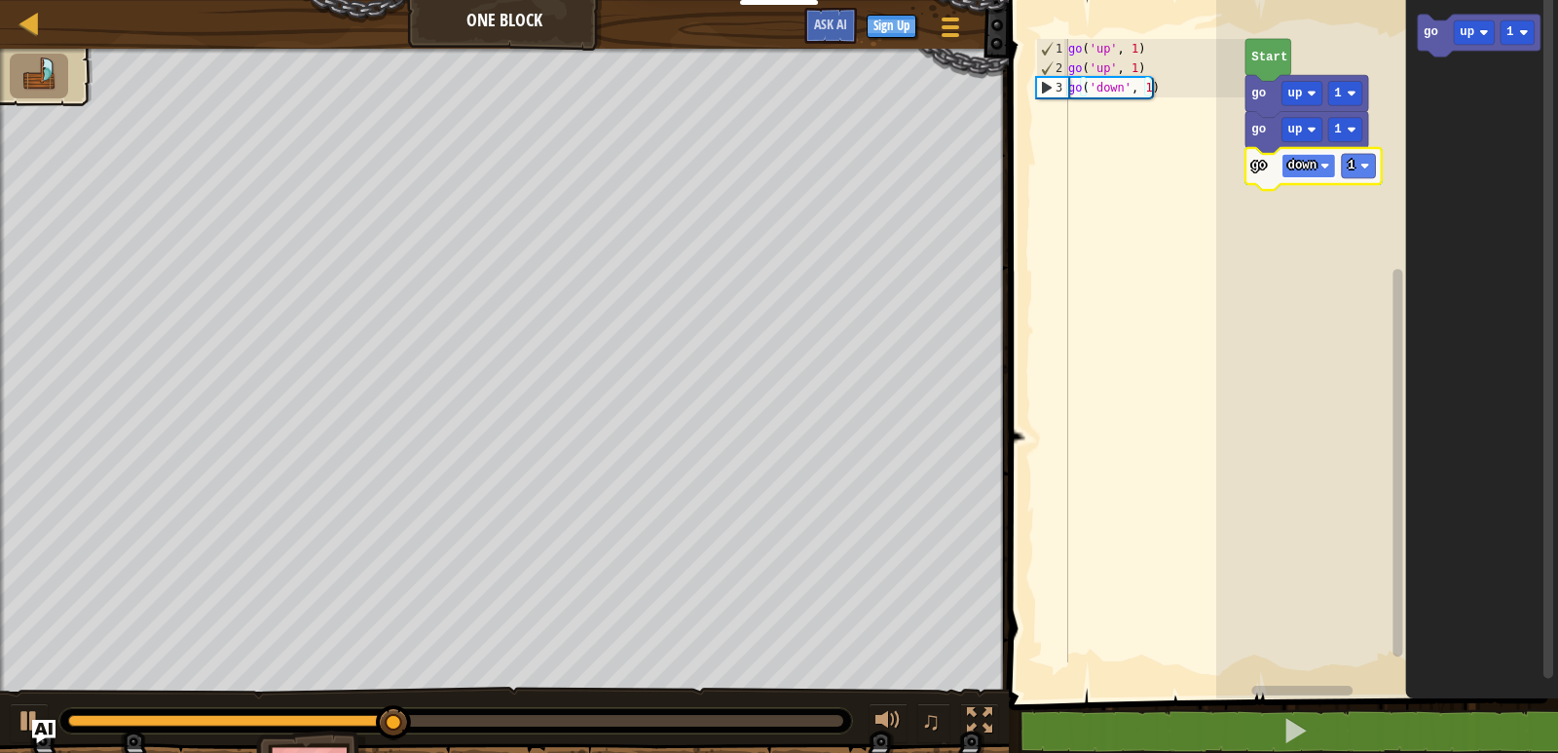
click at [1292, 171] on text "down" at bounding box center [1303, 166] width 29 height 14
click at [1350, 164] on text "1" at bounding box center [1351, 166] width 7 height 14
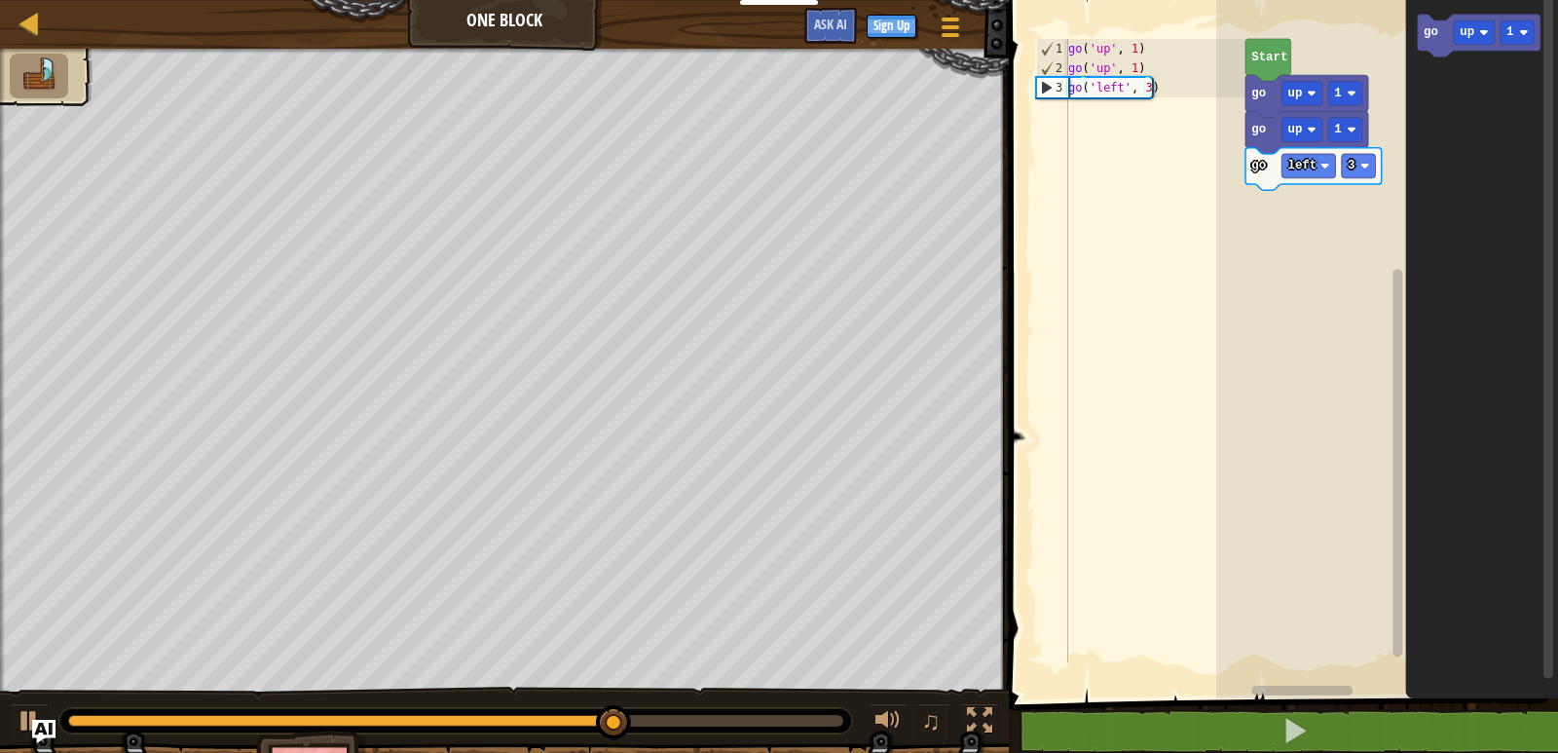
click at [1419, 99] on icon "go up 1" at bounding box center [1483, 344] width 153 height 708
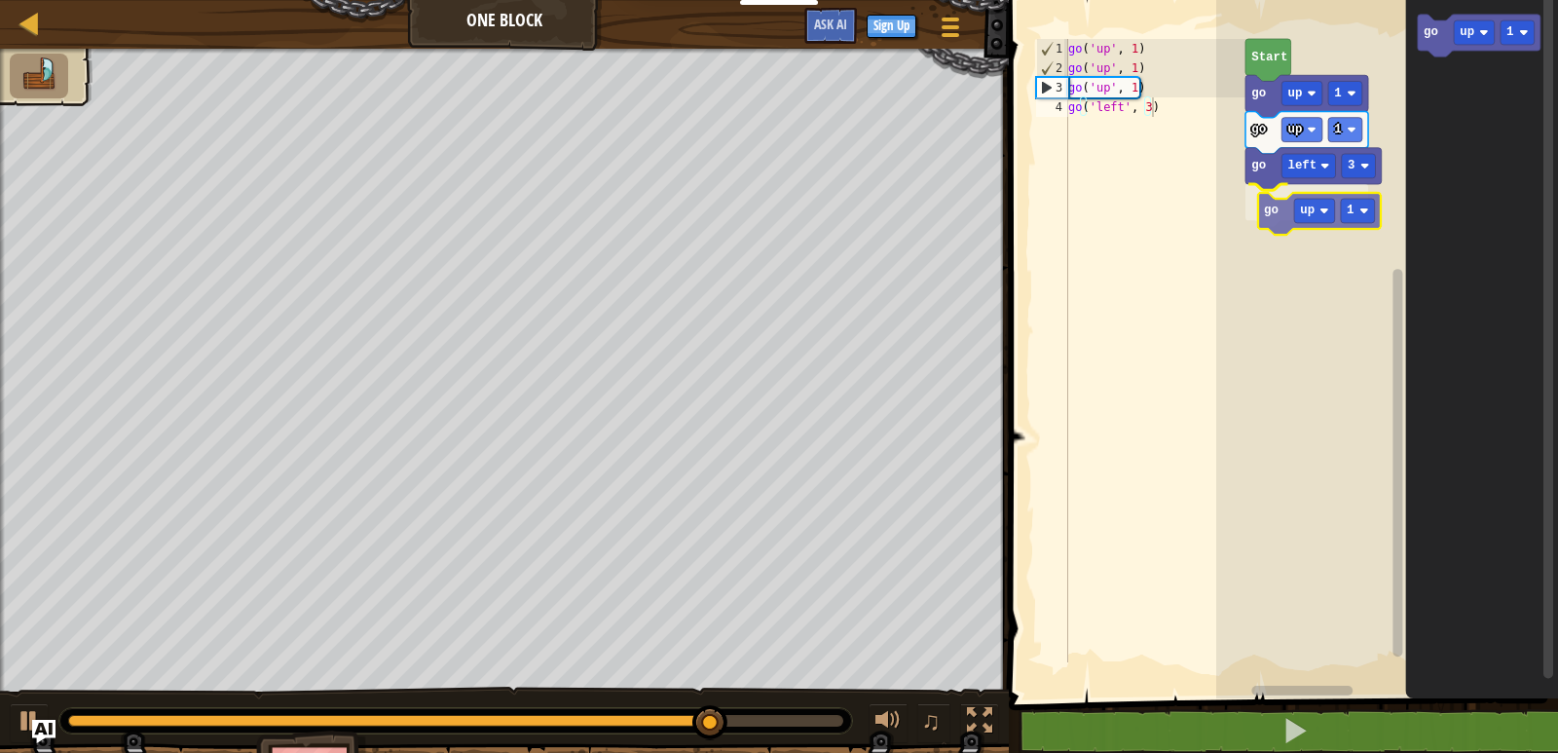
click at [1260, 217] on div "Start go up 1 go up 1 go left 3 go up 1 go up 1 go up 1" at bounding box center [1388, 344] width 342 height 708
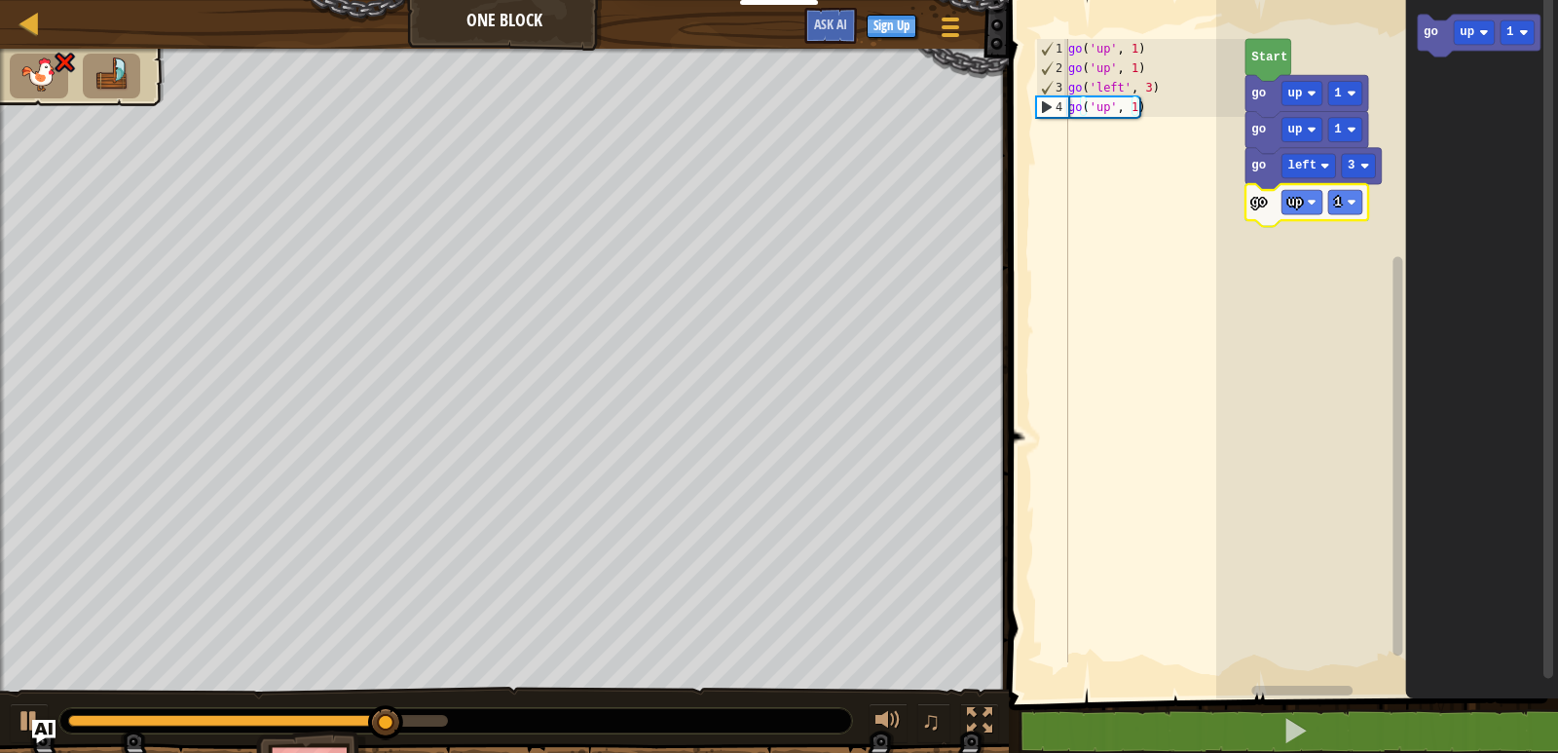
click at [1250, 210] on icon "Blockly Workspace" at bounding box center [1307, 205] width 123 height 42
click at [1296, 199] on text "up" at bounding box center [1296, 203] width 15 height 14
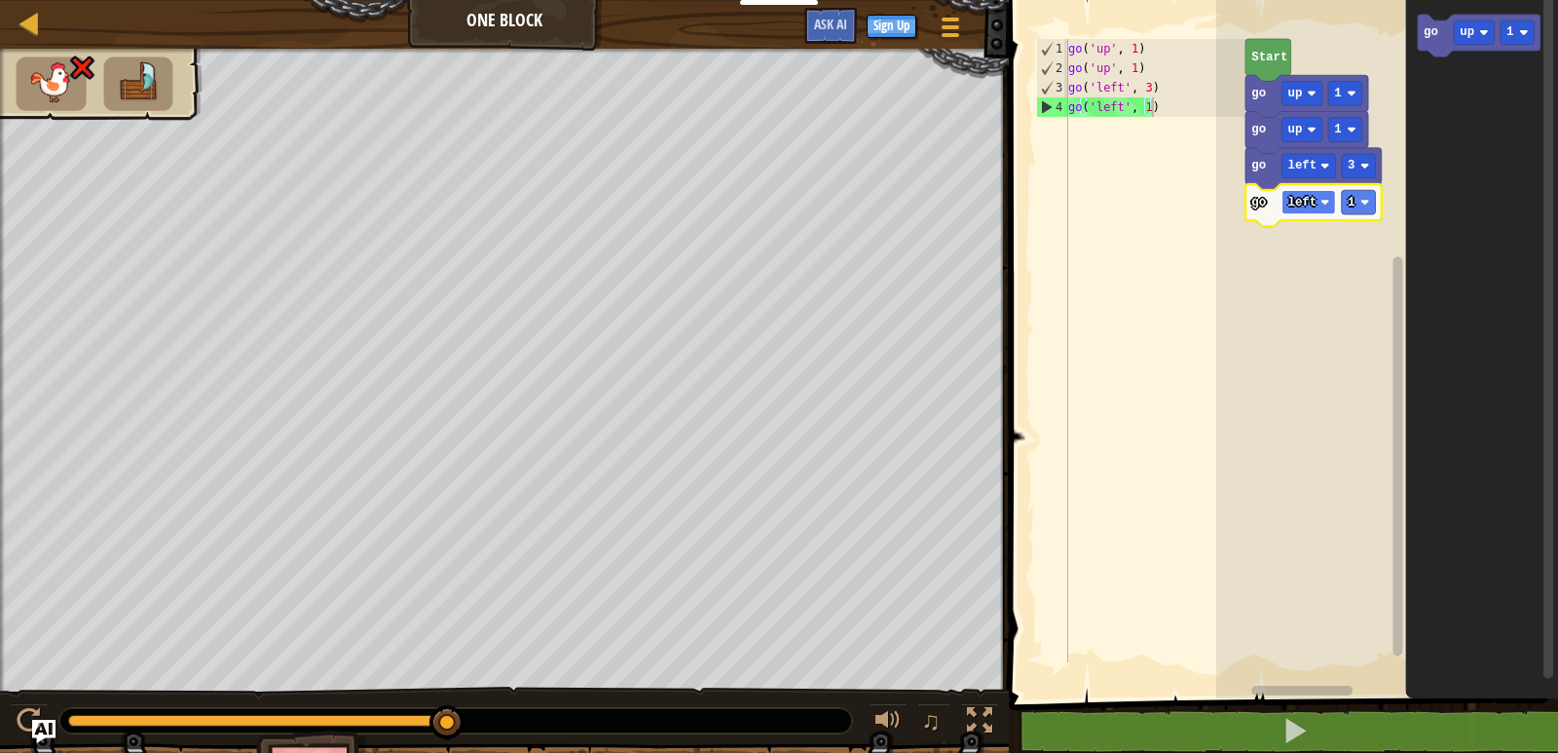
click at [1307, 208] on text "left" at bounding box center [1303, 203] width 29 height 14
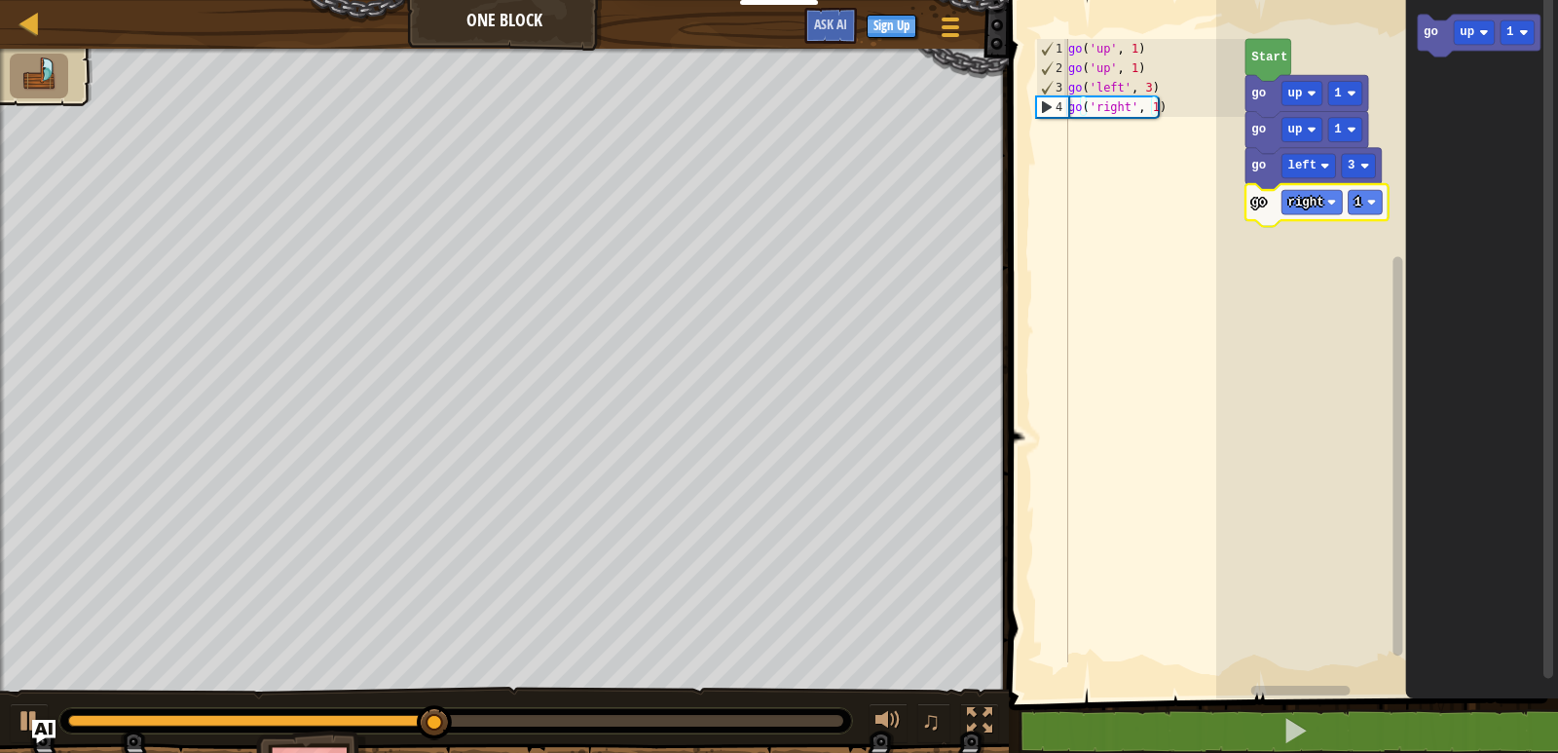
click at [1303, 179] on icon "Blockly Workspace" at bounding box center [1314, 169] width 136 height 42
click at [1300, 212] on rect "Blockly Workspace" at bounding box center [1312, 202] width 60 height 24
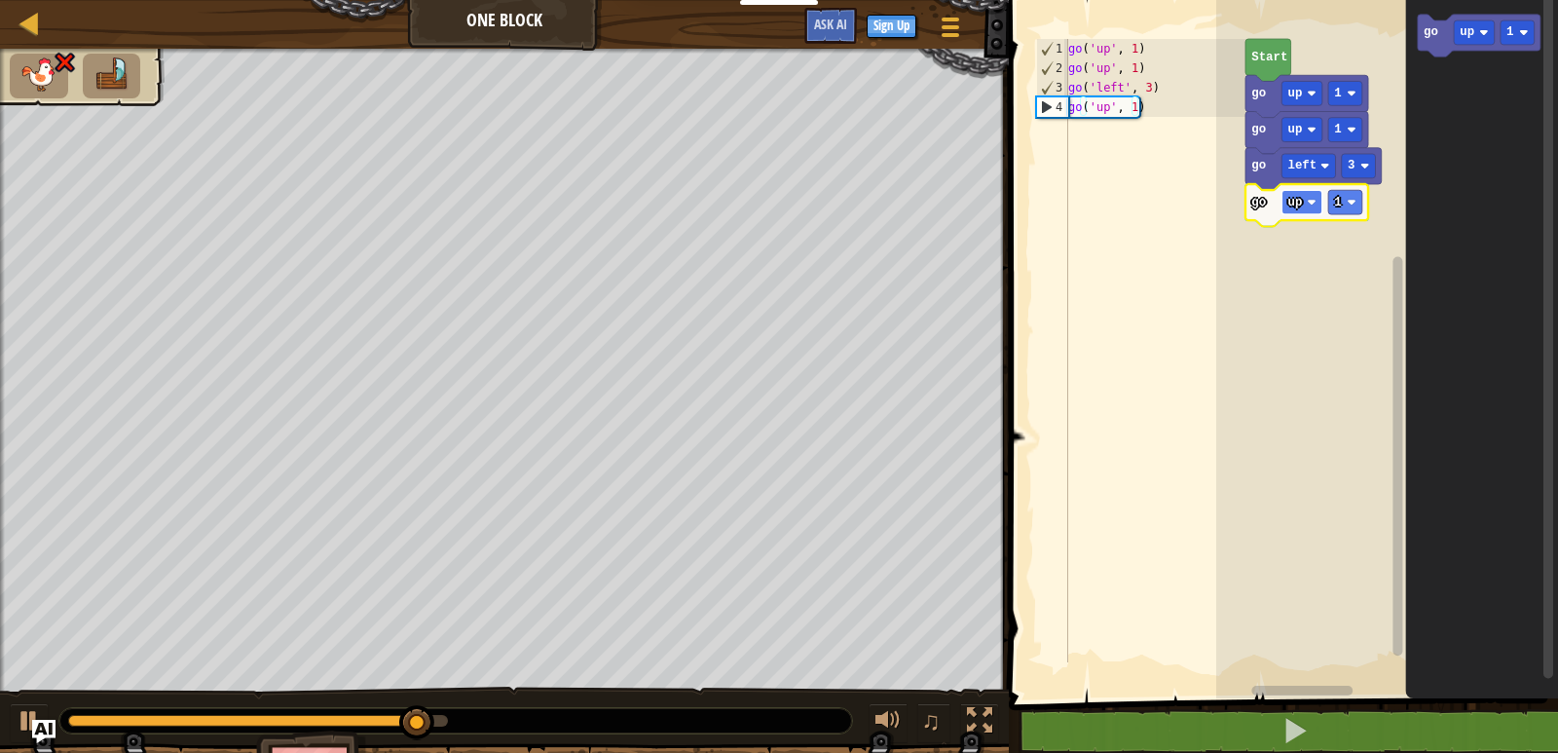
click at [1313, 206] on image "Blockly Workspace" at bounding box center [1312, 202] width 9 height 9
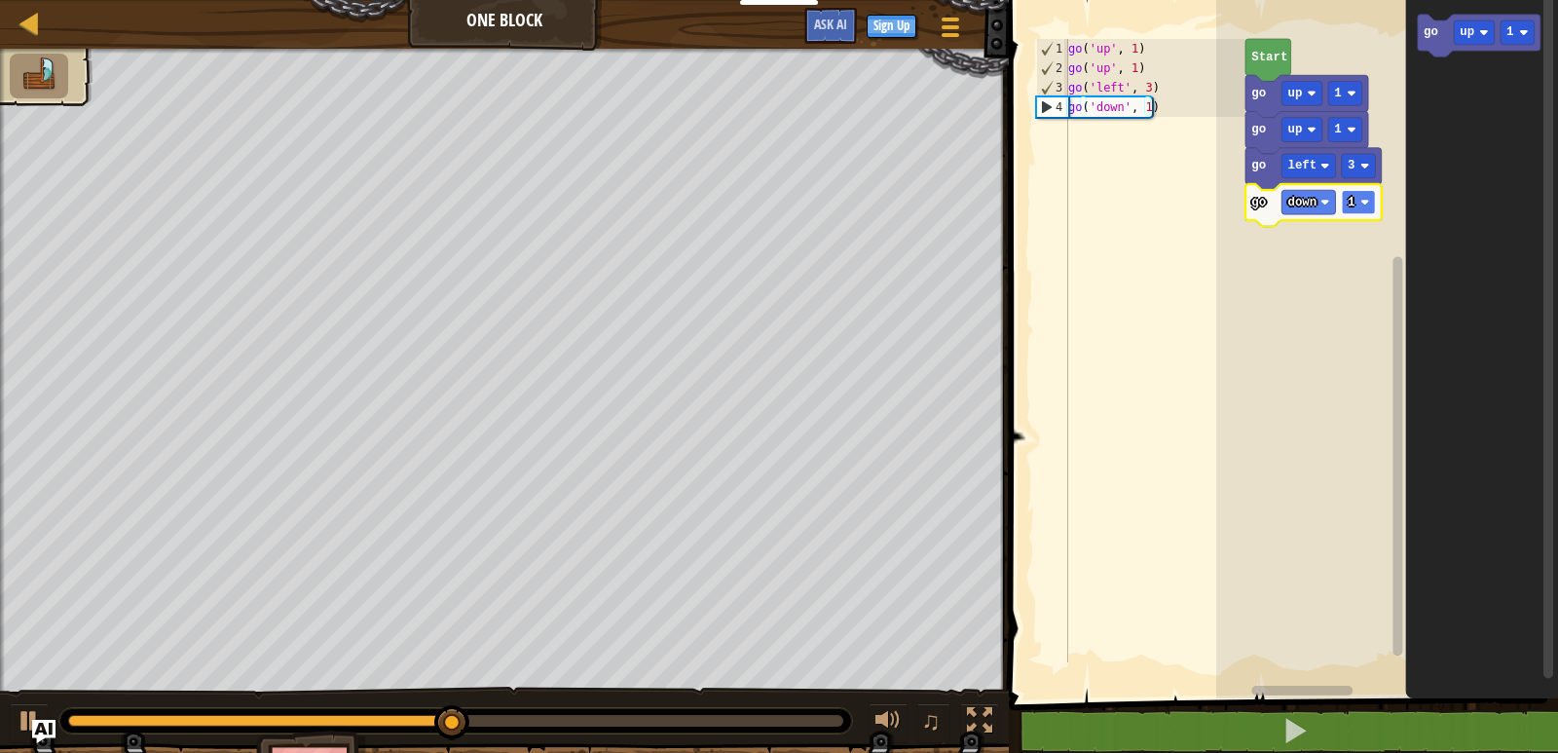
click at [1347, 212] on rect "Blockly Workspace" at bounding box center [1359, 202] width 34 height 24
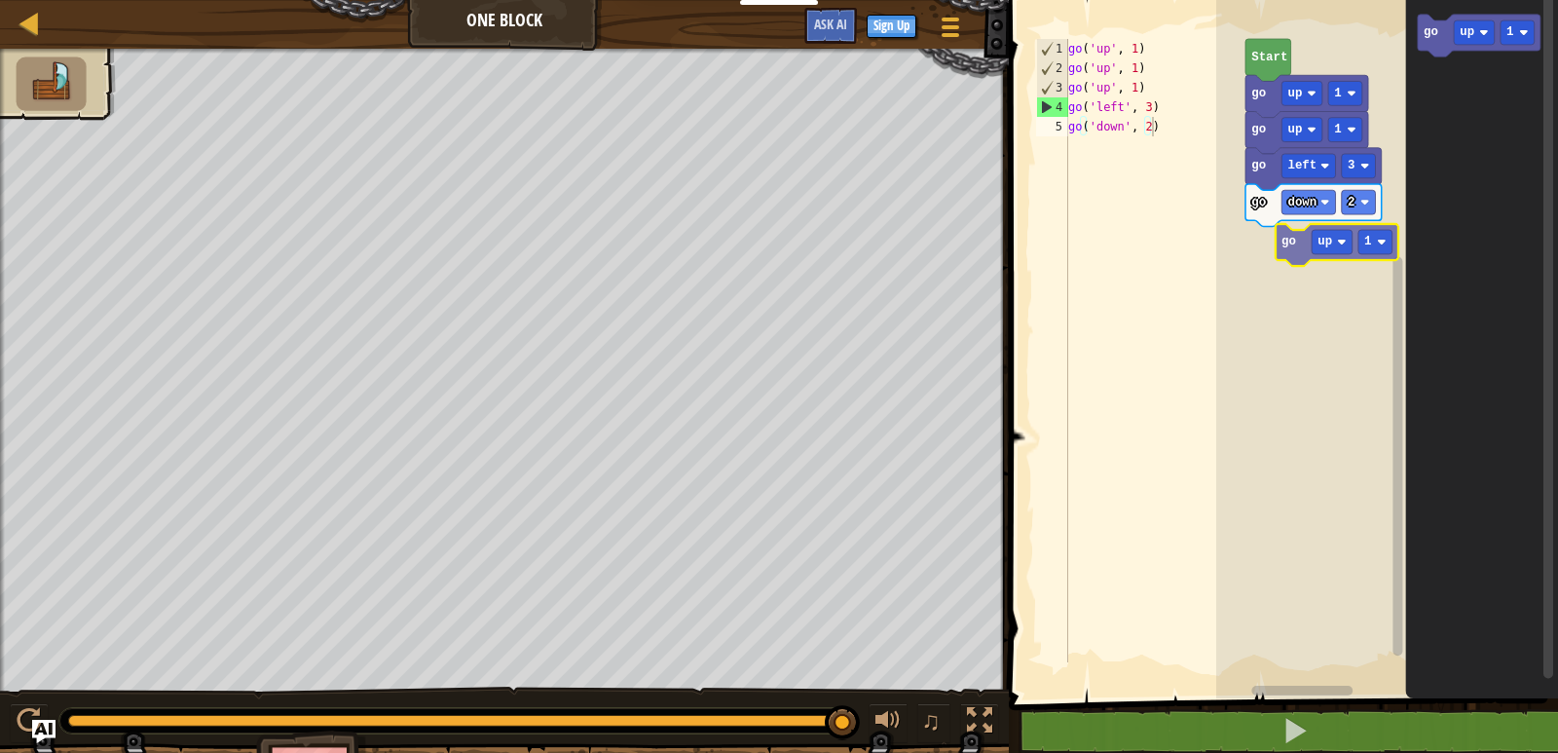
click at [1291, 258] on div "Start go up 1 go up 1 go left 3 go down 2 go up 1 go up 1" at bounding box center [1388, 344] width 342 height 708
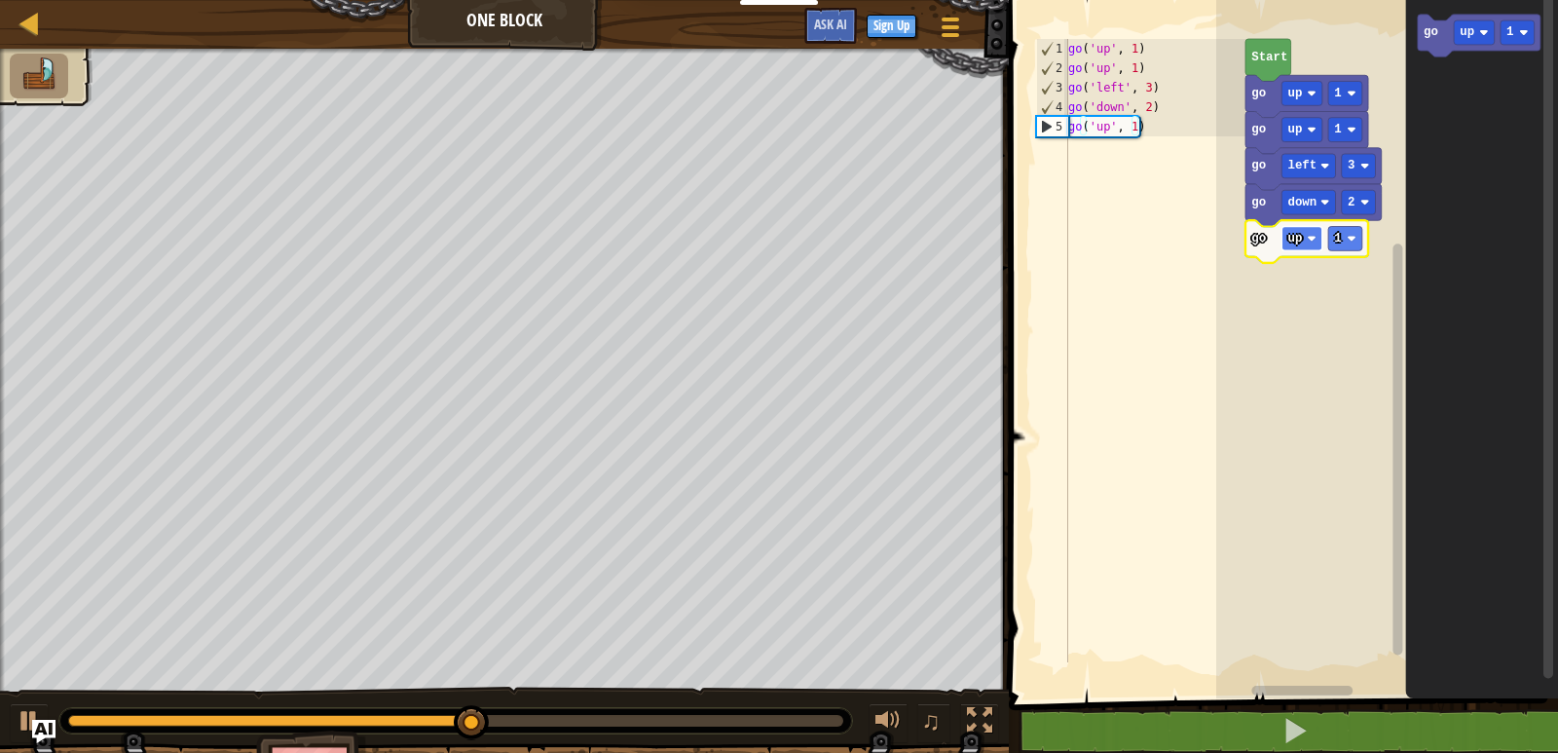
click at [1302, 244] on rect "Blockly Workspace" at bounding box center [1302, 239] width 41 height 24
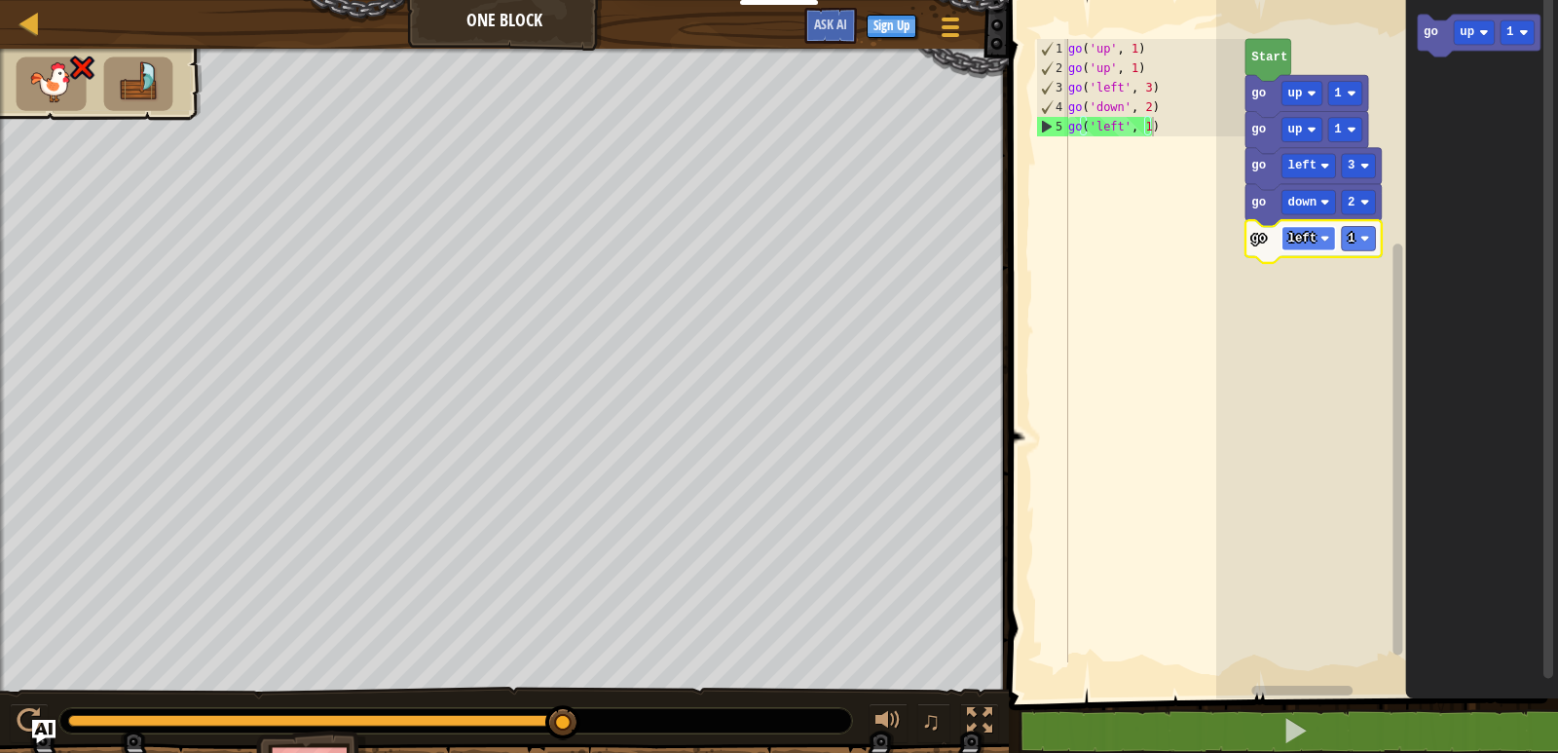
click at [1305, 244] on text "left" at bounding box center [1303, 239] width 29 height 14
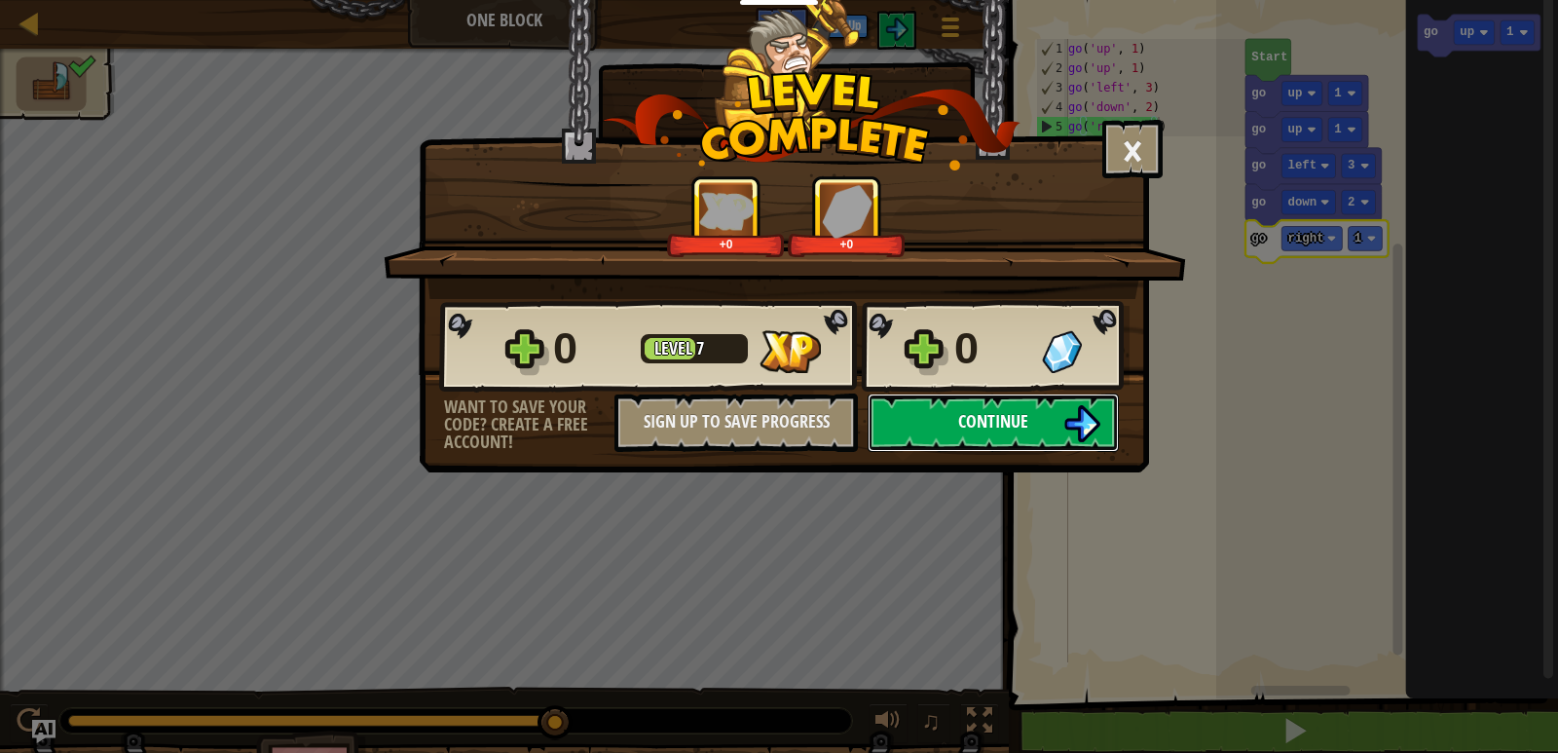
click at [1100, 415] on button "Continue" at bounding box center [993, 423] width 251 height 58
